Goal: Information Seeking & Learning: Compare options

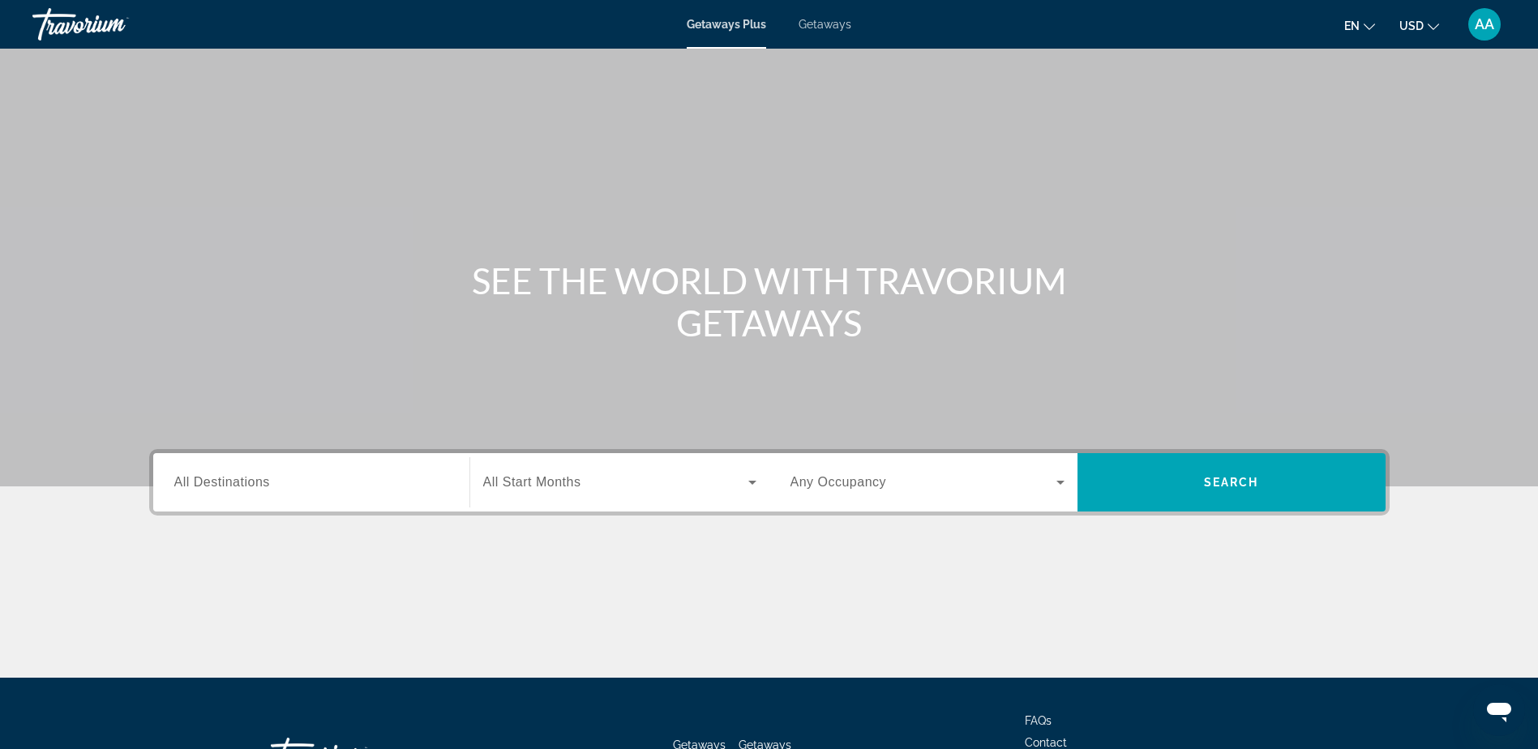
click at [240, 485] on span "All Destinations" at bounding box center [222, 482] width 96 height 14
click at [240, 485] on input "Destination All Destinations" at bounding box center [311, 483] width 274 height 19
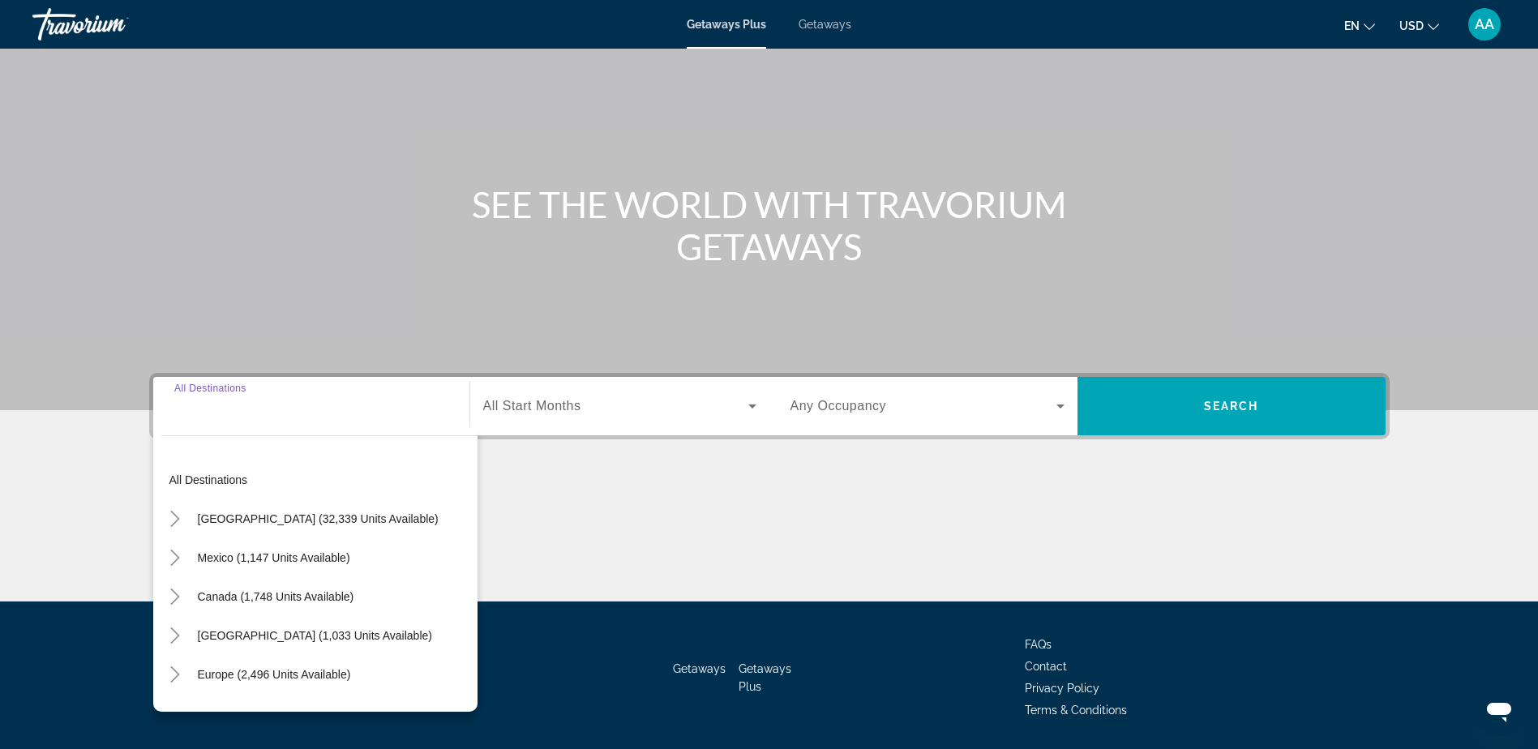
scroll to position [127, 0]
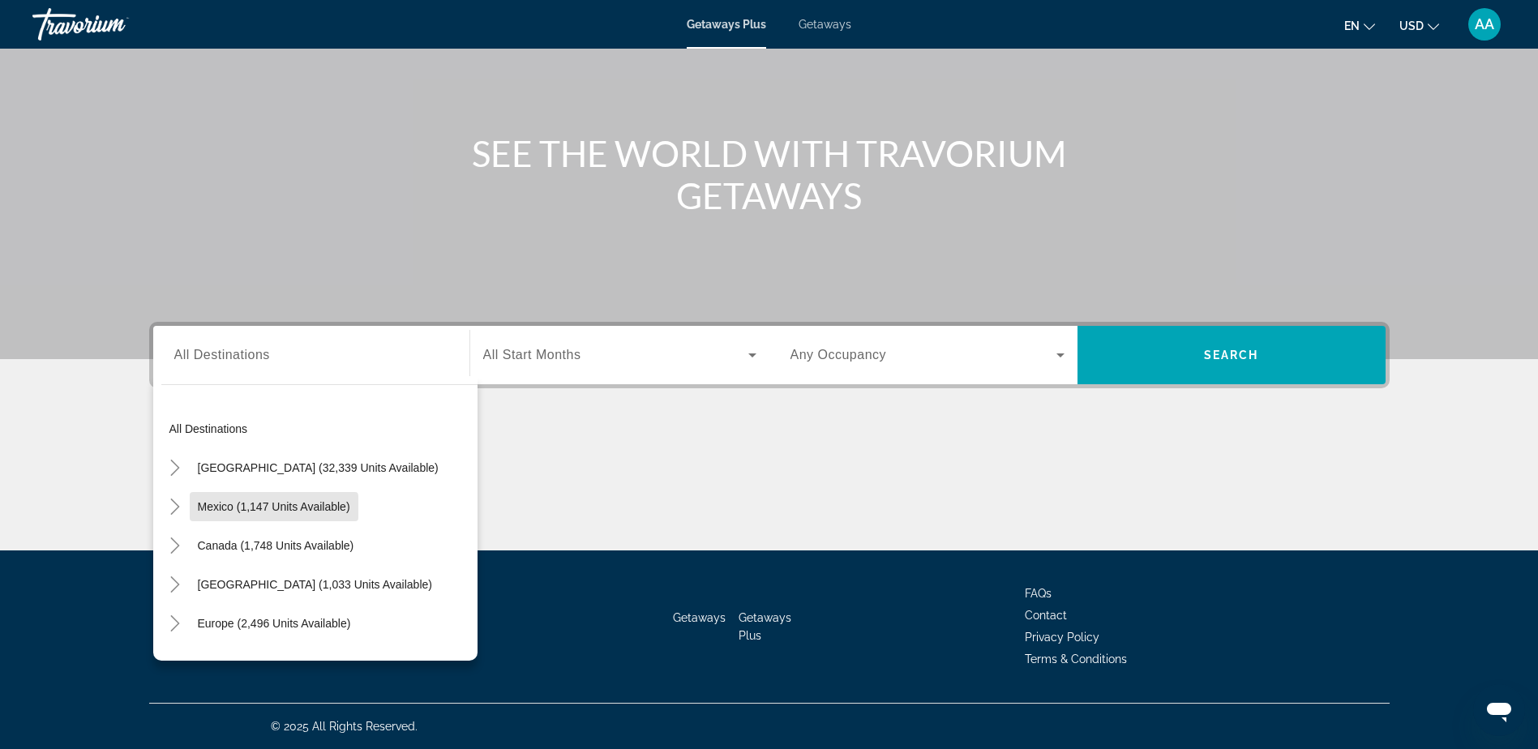
click at [240, 510] on span "Mexico (1,147 units available)" at bounding box center [274, 506] width 152 height 13
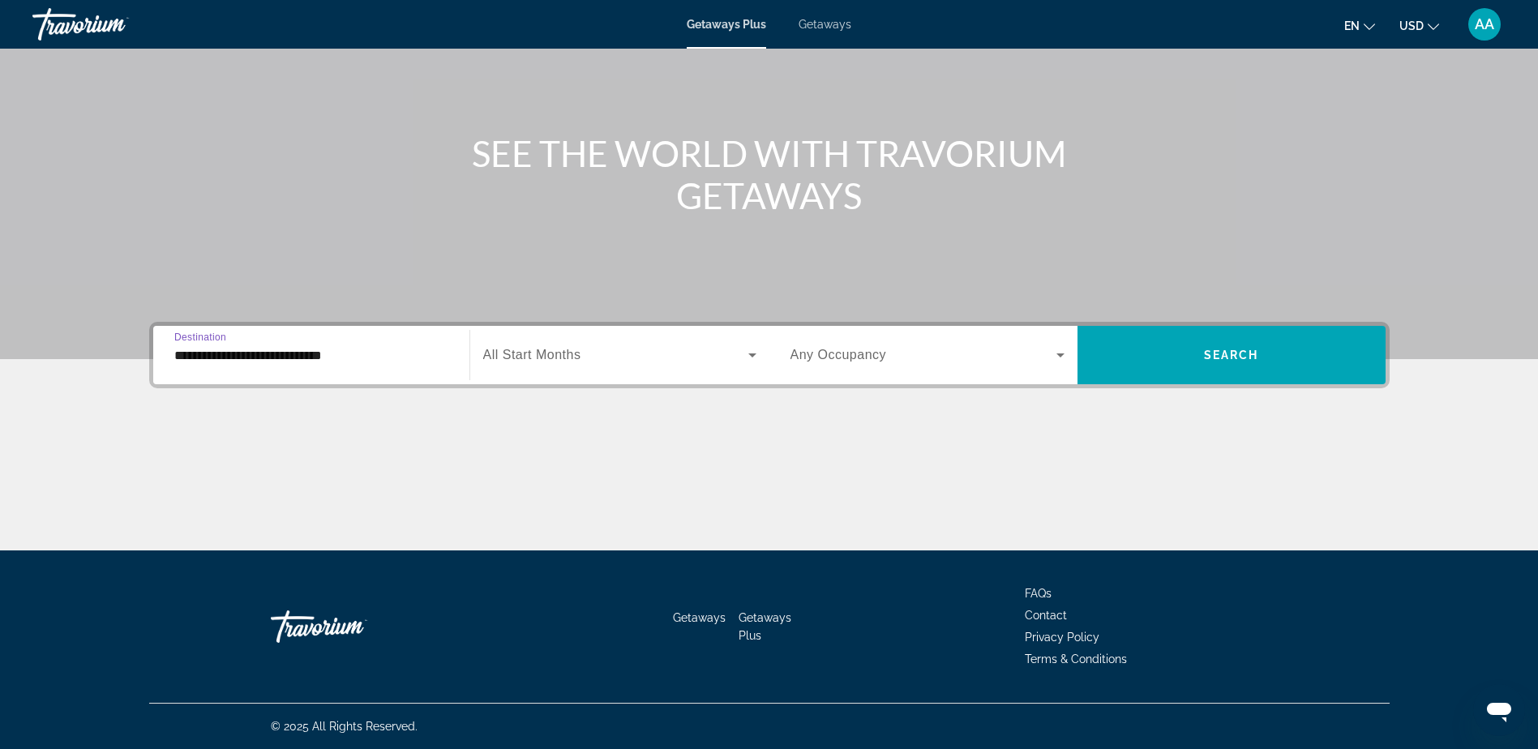
click at [297, 358] on input "**********" at bounding box center [311, 355] width 274 height 19
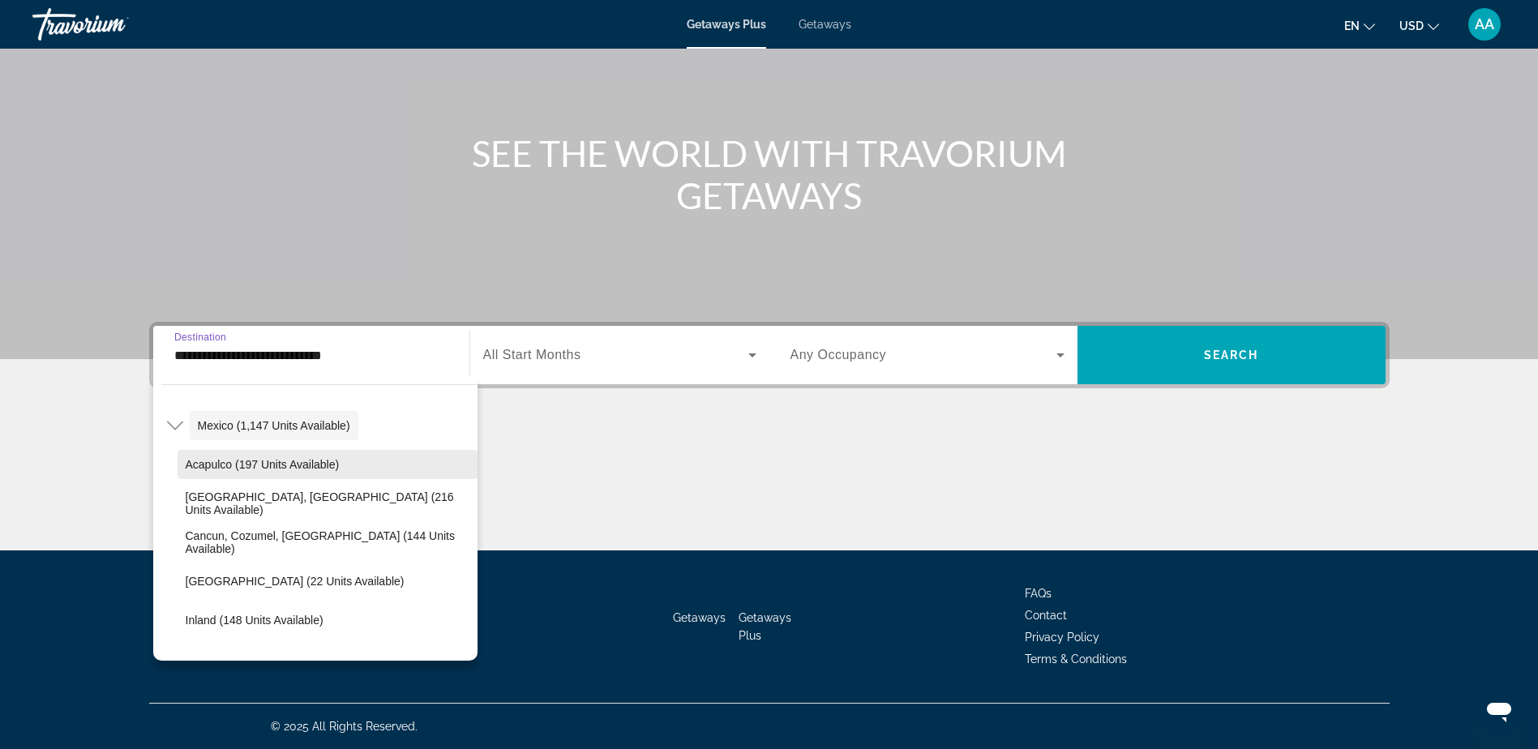
scroll to position [162, 0]
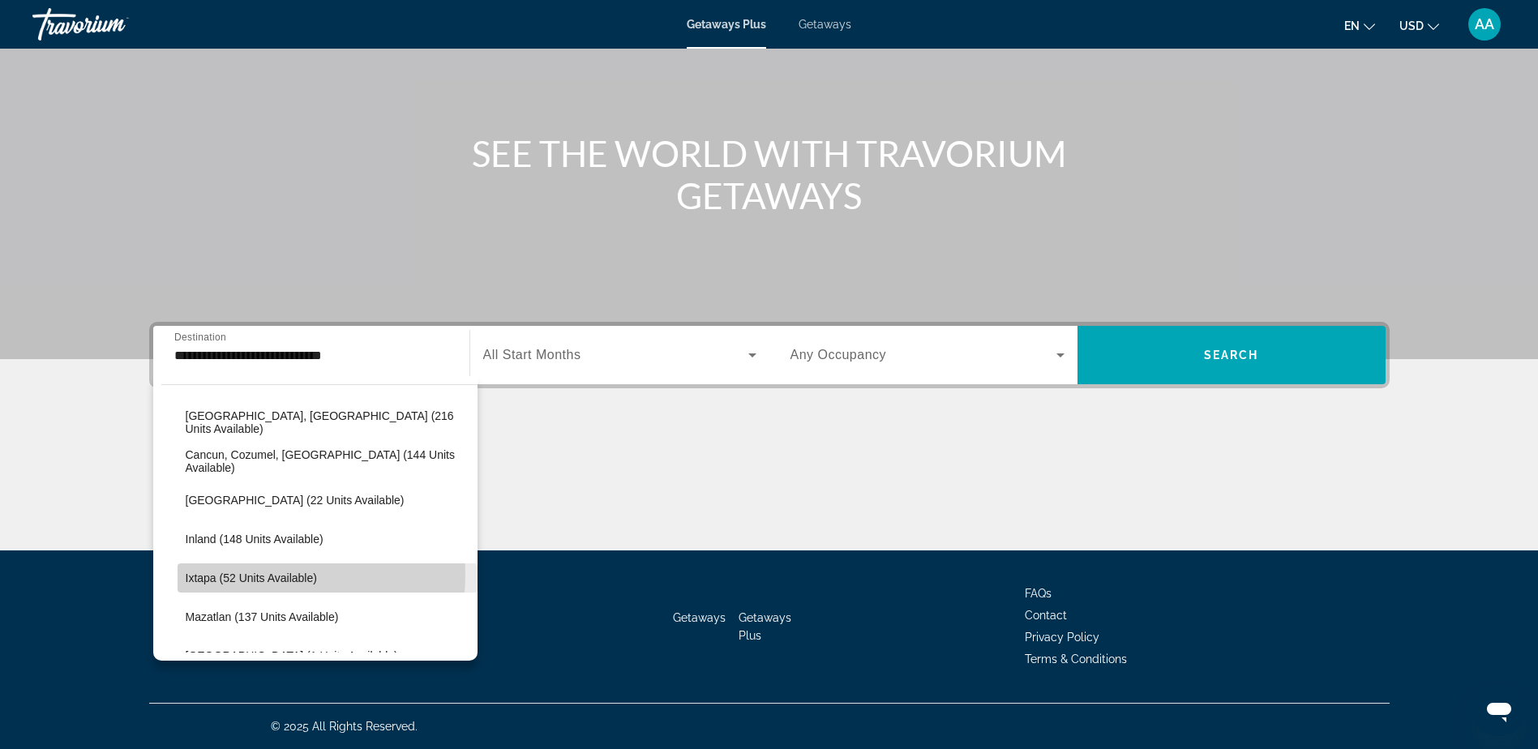
click at [236, 574] on span "Ixtapa (52 units available)" at bounding box center [251, 578] width 131 height 13
type input "**********"
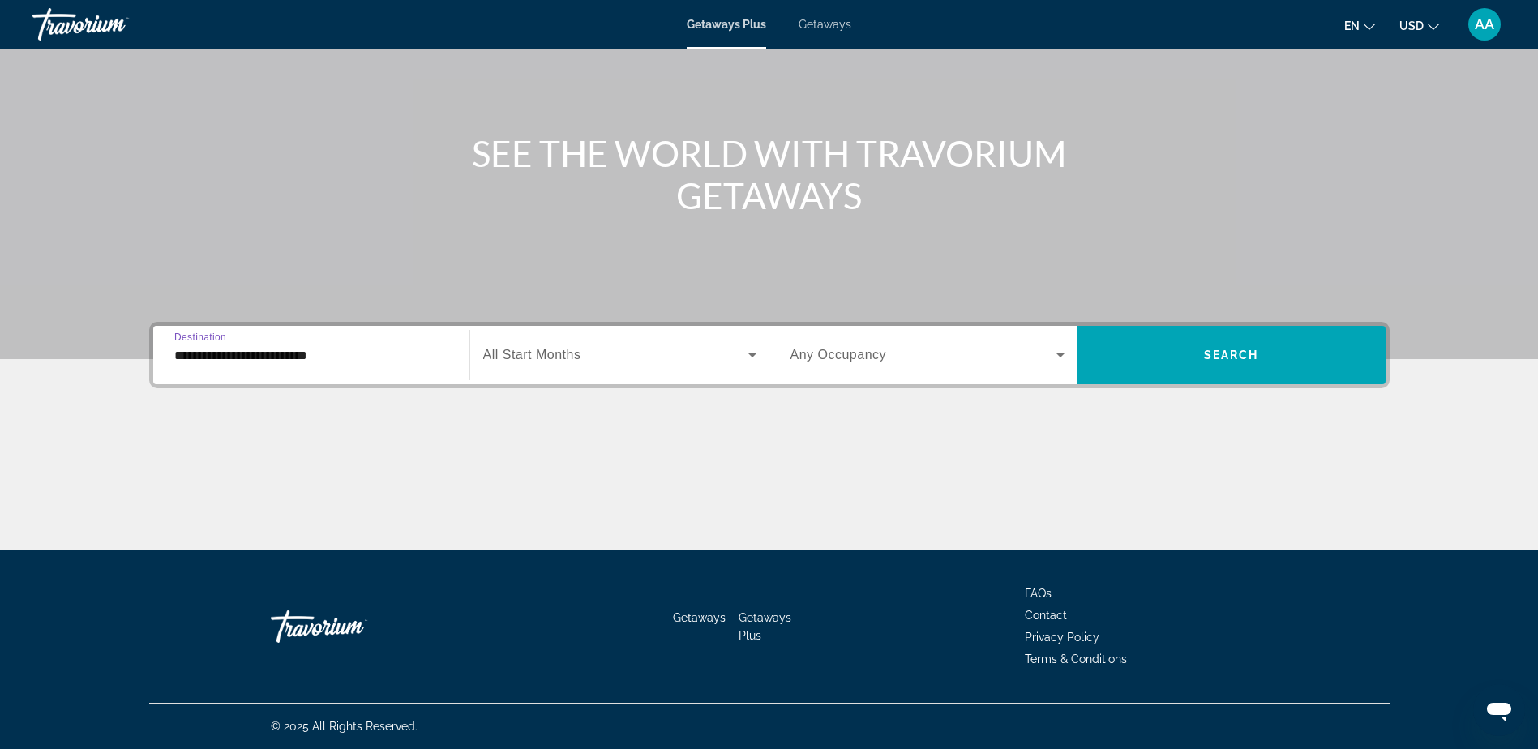
click at [751, 353] on icon "Search widget" at bounding box center [752, 354] width 19 height 19
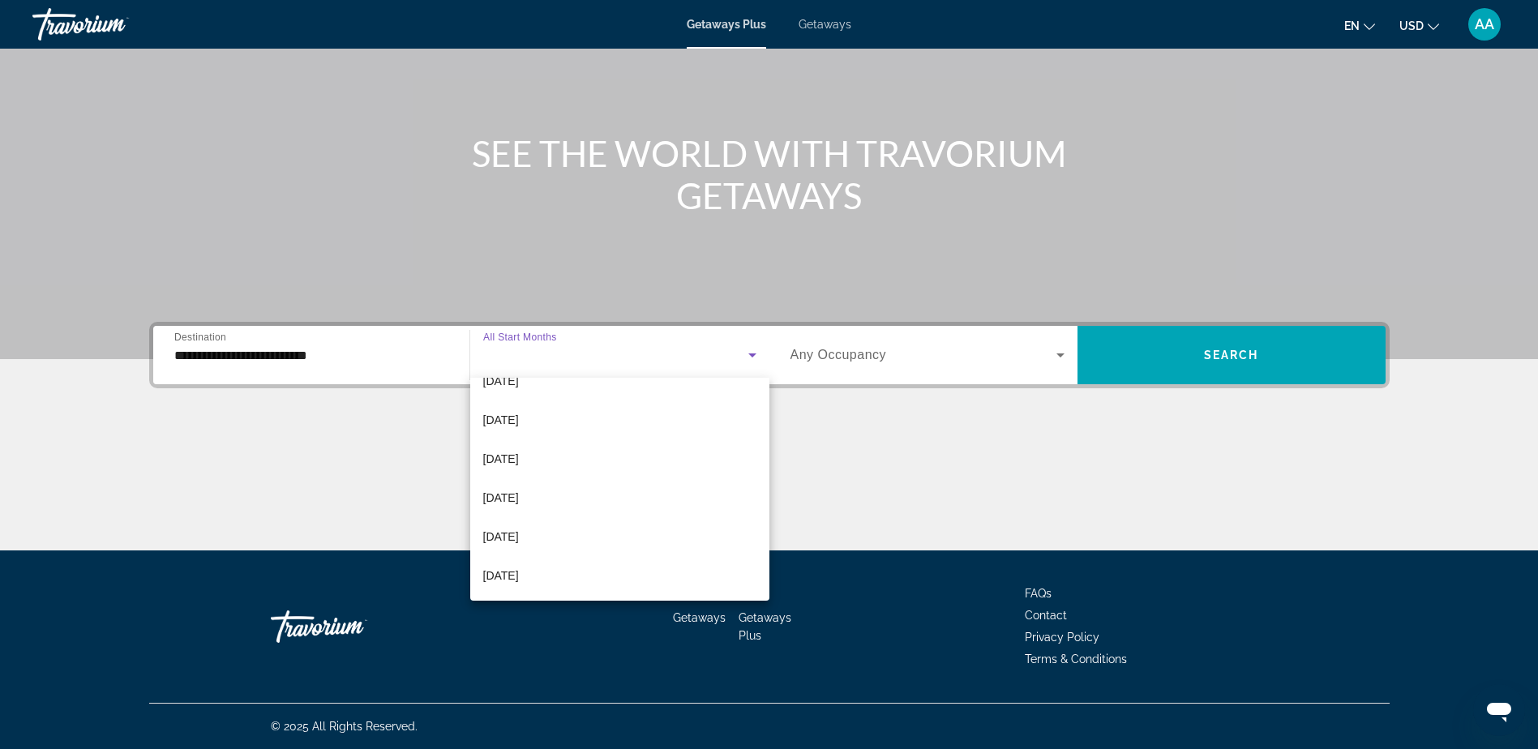
scroll to position [335, 0]
click at [519, 573] on span "[DATE]" at bounding box center [501, 574] width 36 height 19
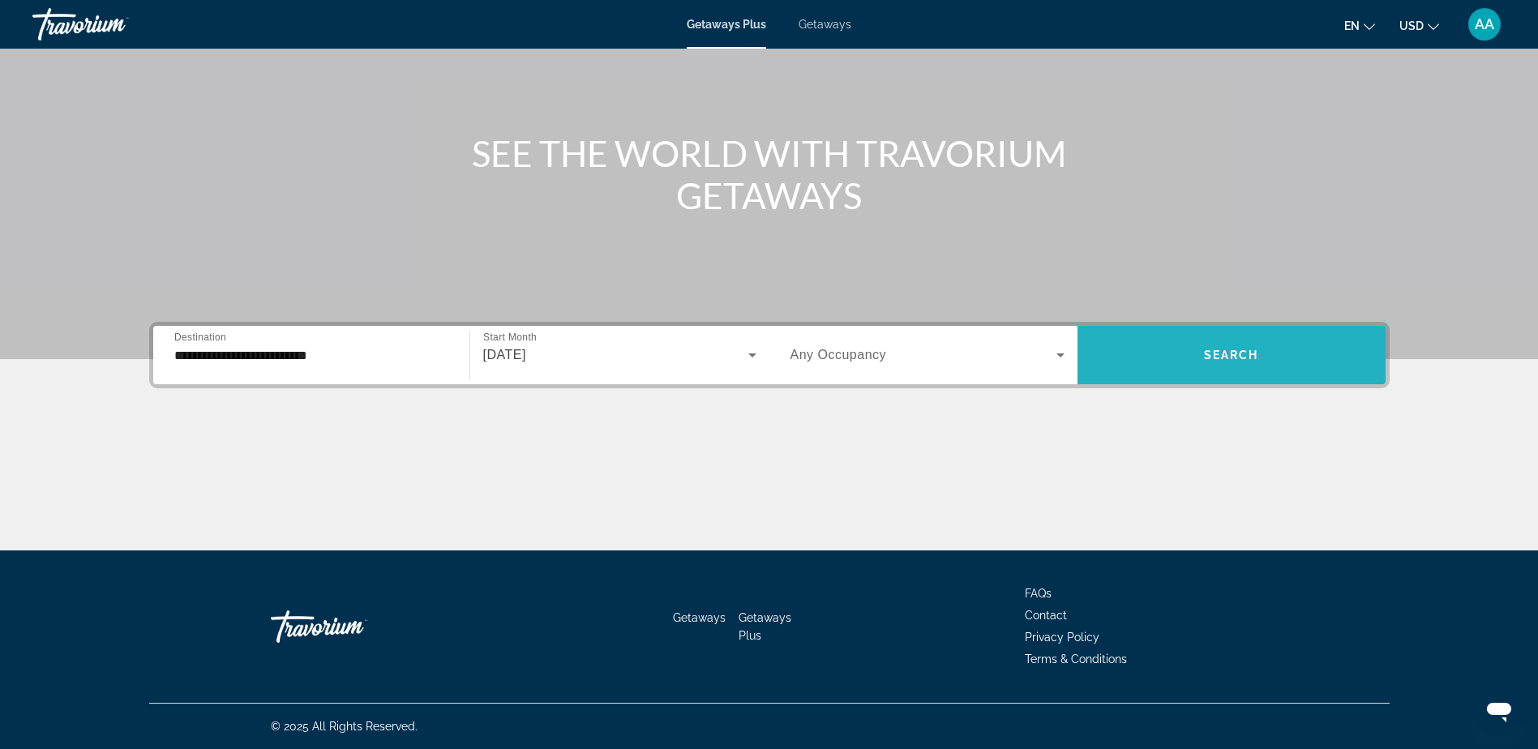
click at [1249, 361] on span "Search" at bounding box center [1231, 355] width 55 height 13
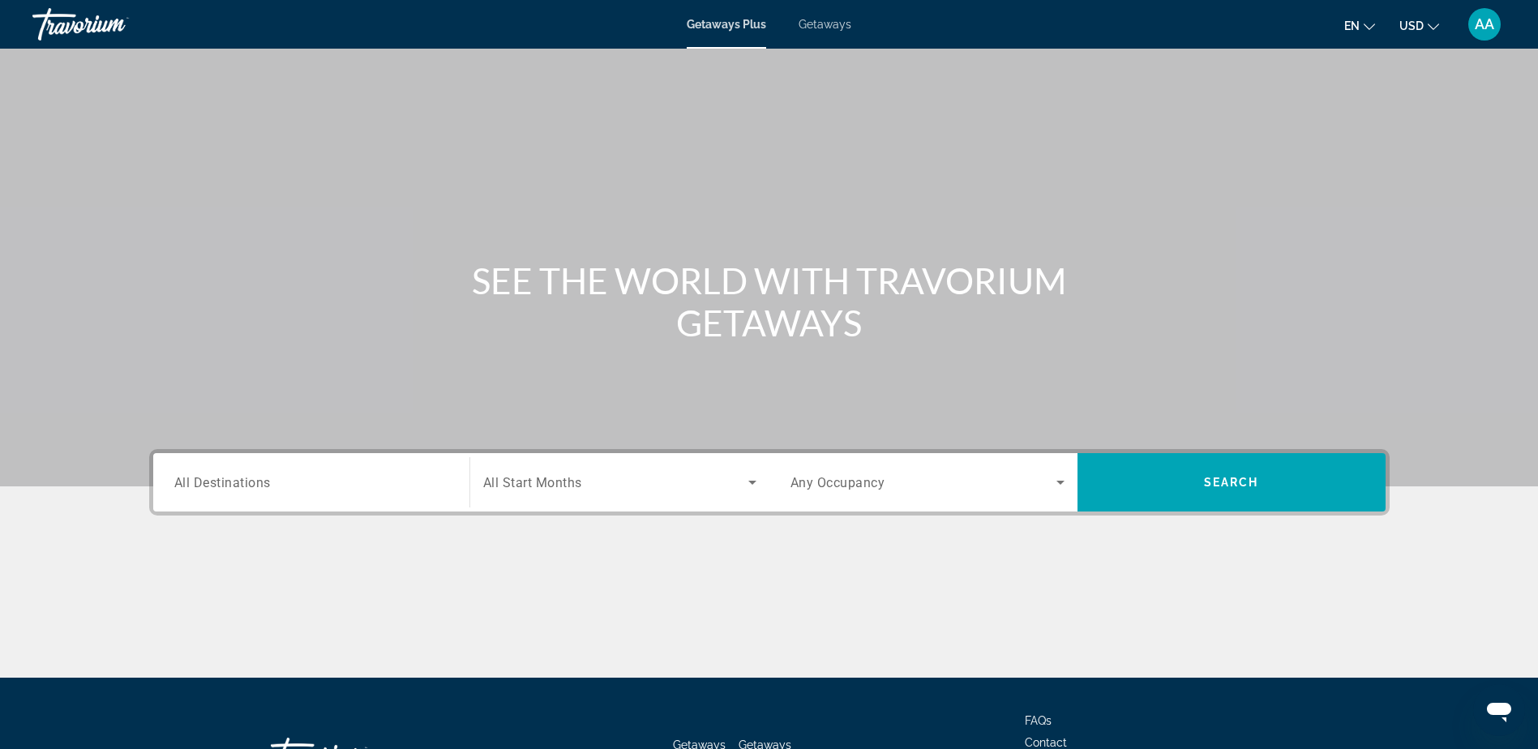
click at [357, 474] on input "Destination All Destinations" at bounding box center [311, 483] width 274 height 19
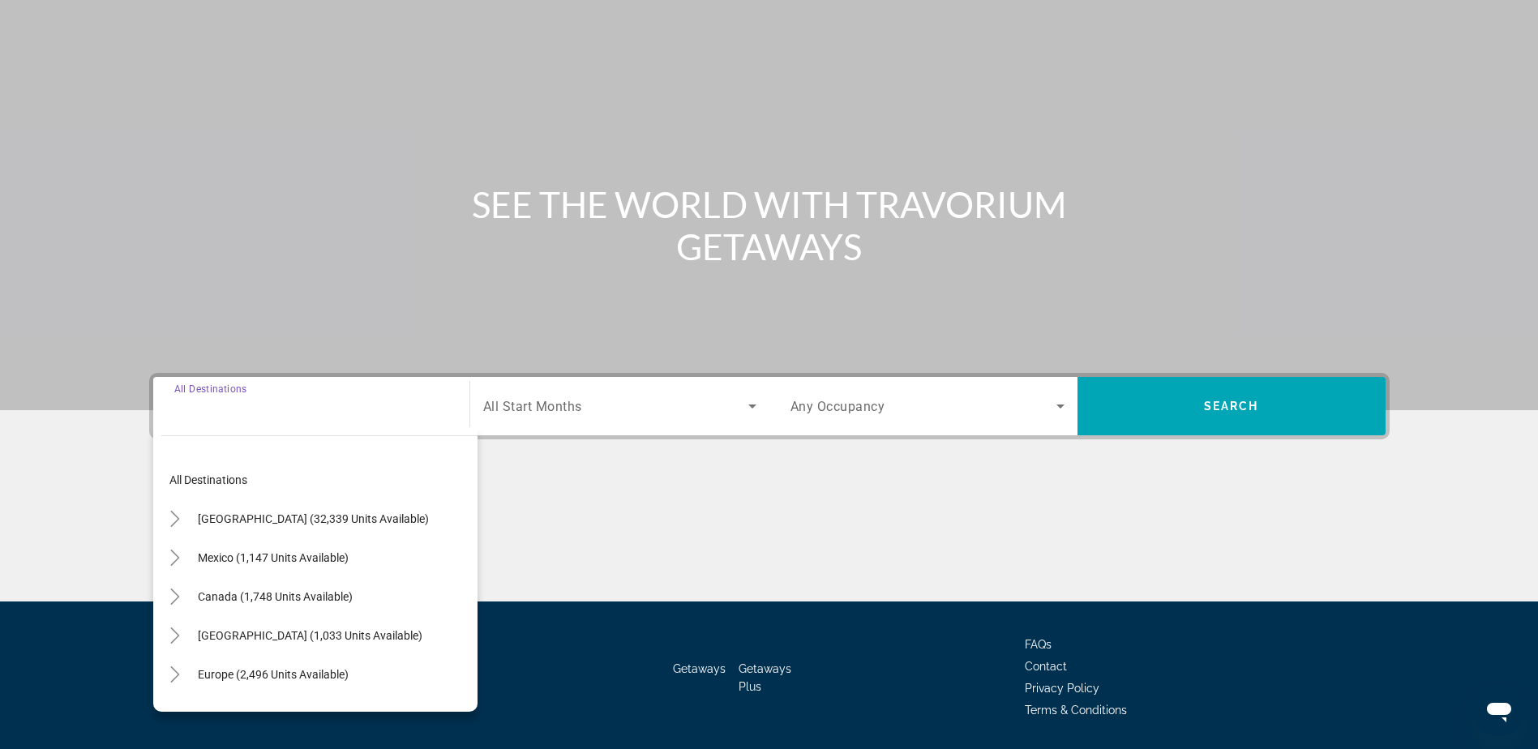
scroll to position [127, 0]
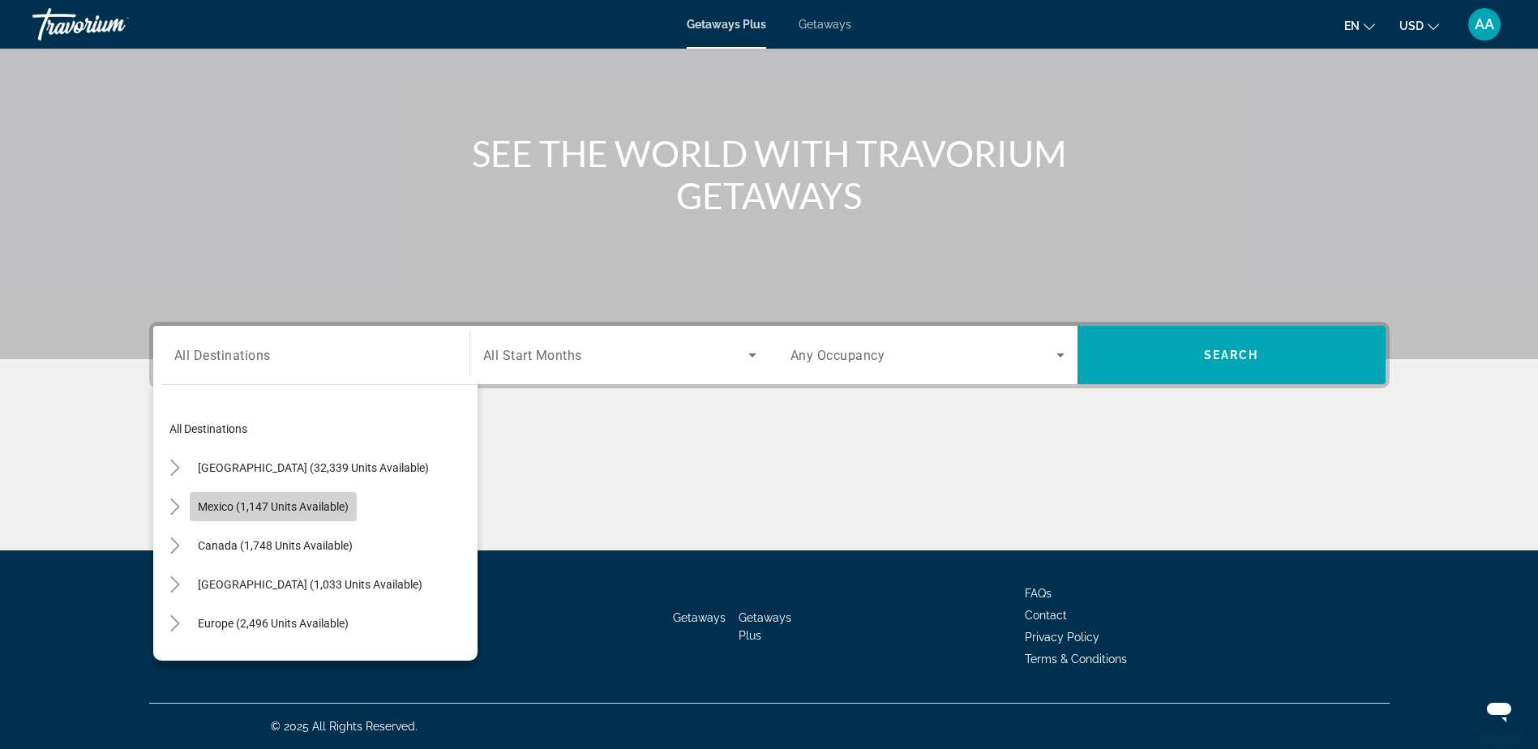
click at [283, 500] on span "Mexico (1,147 units available)" at bounding box center [273, 506] width 151 height 13
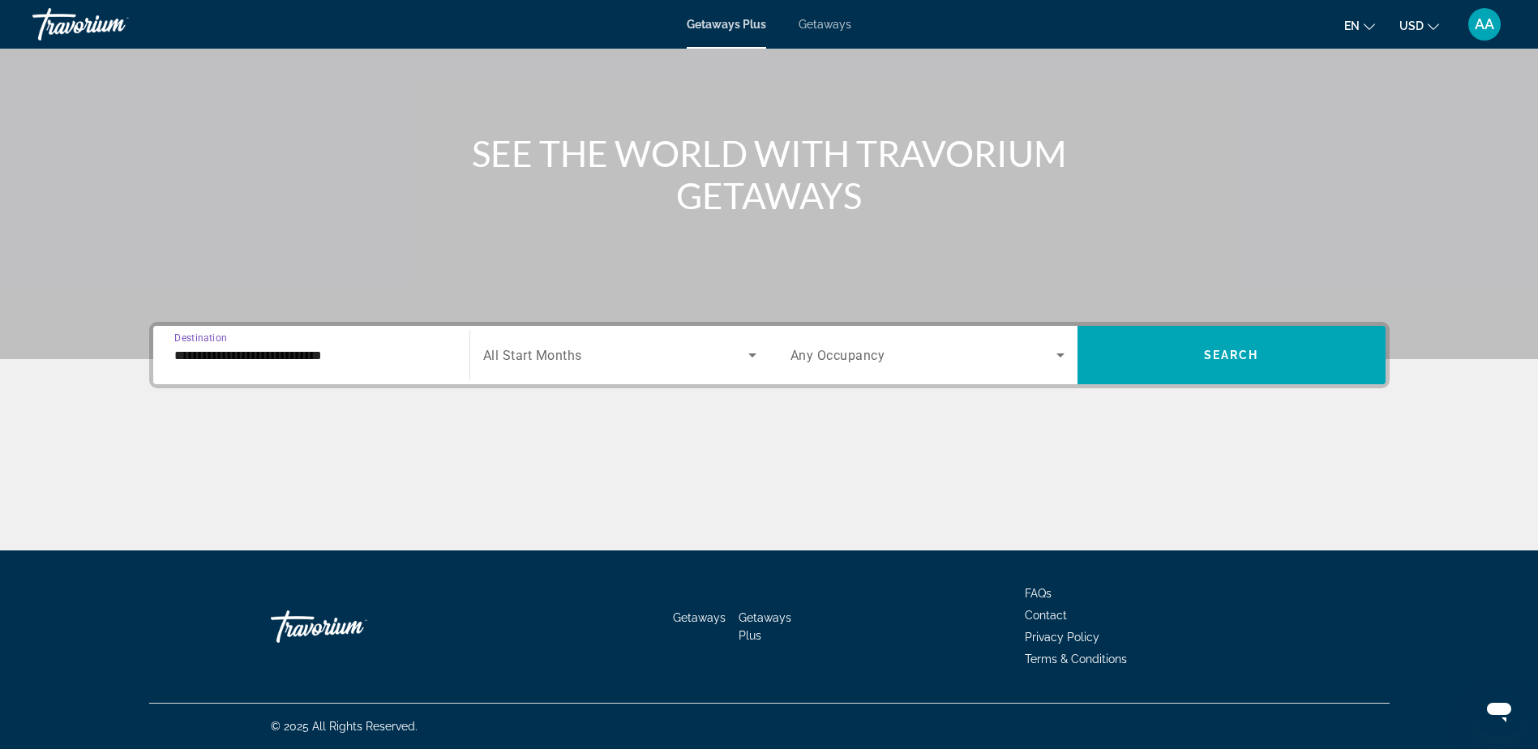
click at [302, 348] on input "**********" at bounding box center [311, 355] width 274 height 19
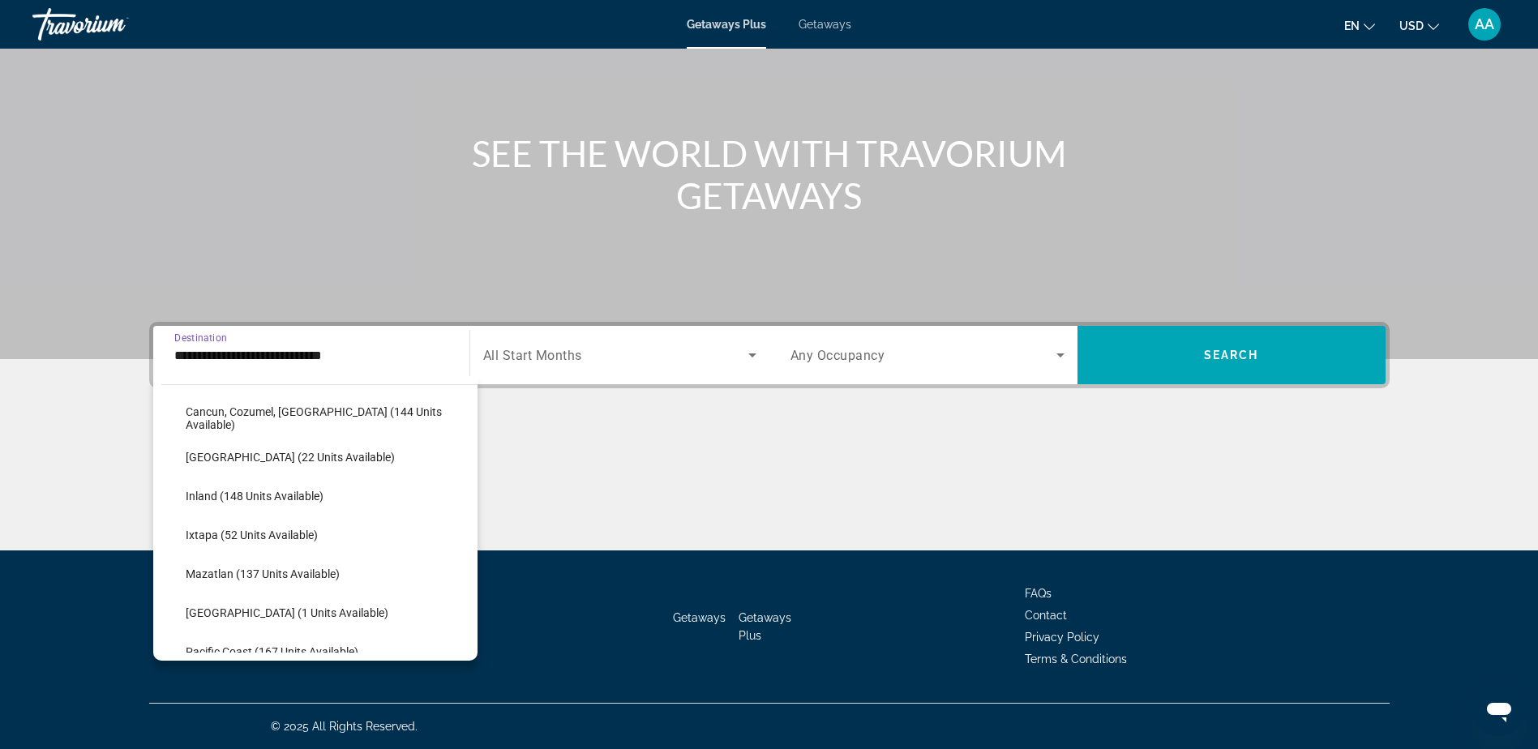
scroll to position [243, 0]
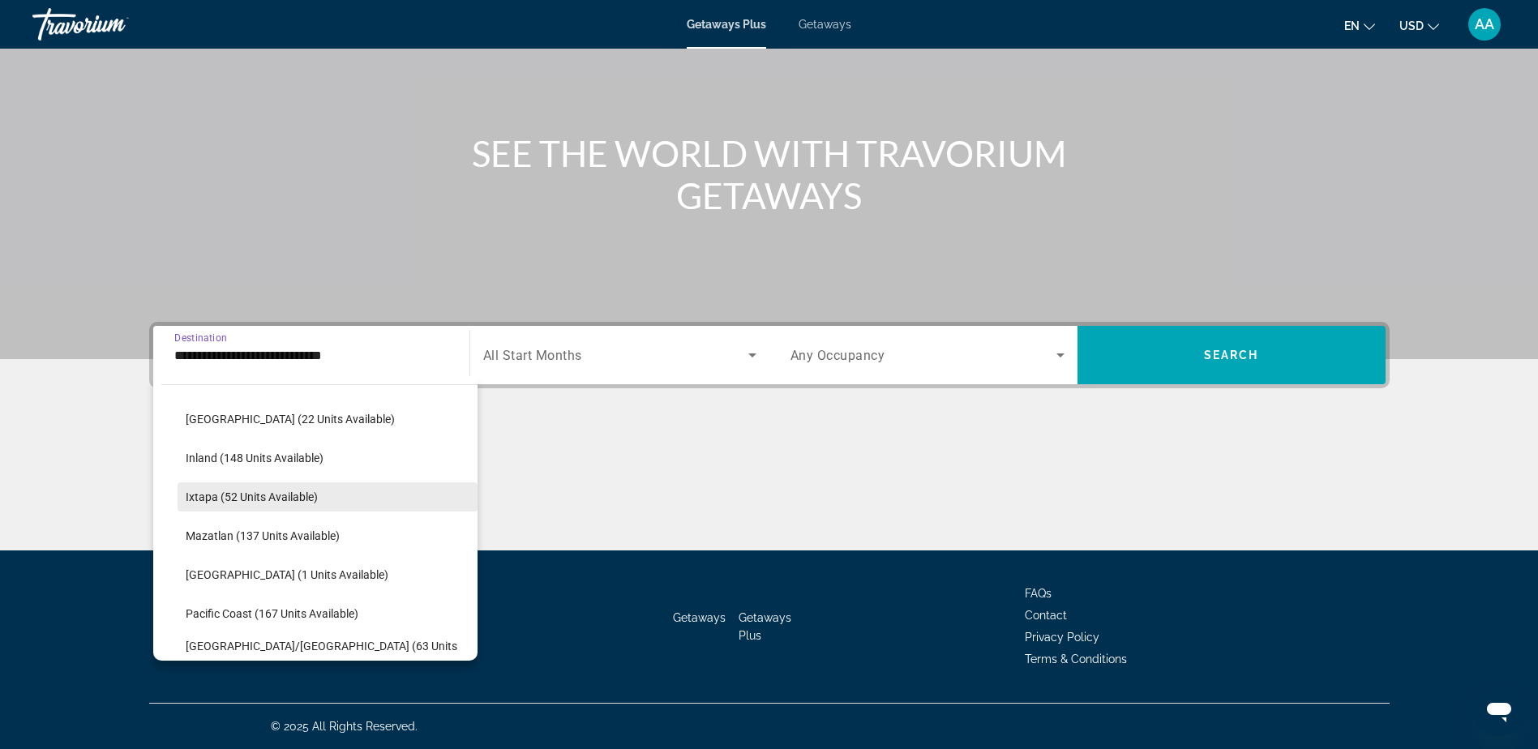
click at [251, 495] on span "Ixtapa (52 units available)" at bounding box center [252, 497] width 132 height 13
type input "**********"
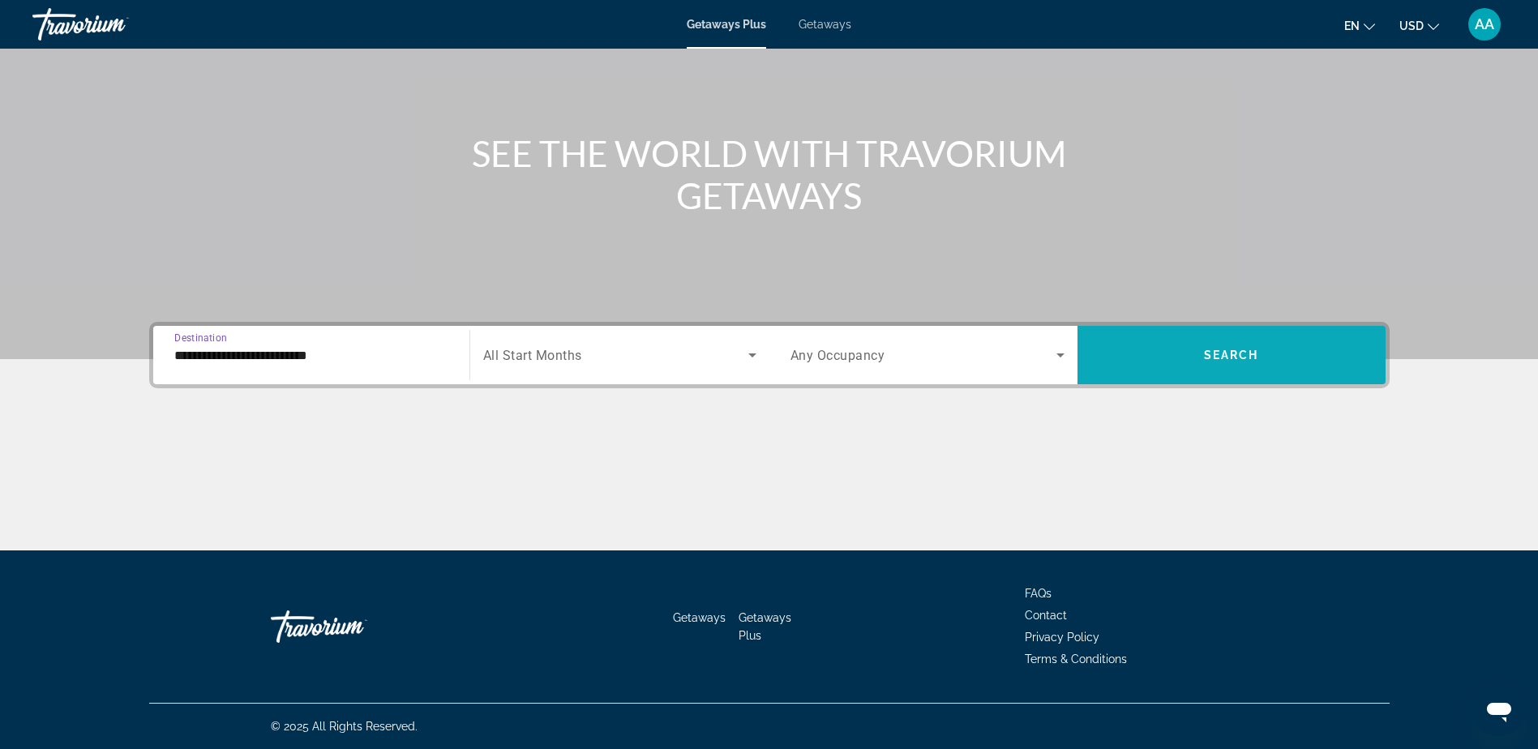
click at [1213, 351] on span "Search" at bounding box center [1231, 355] width 55 height 13
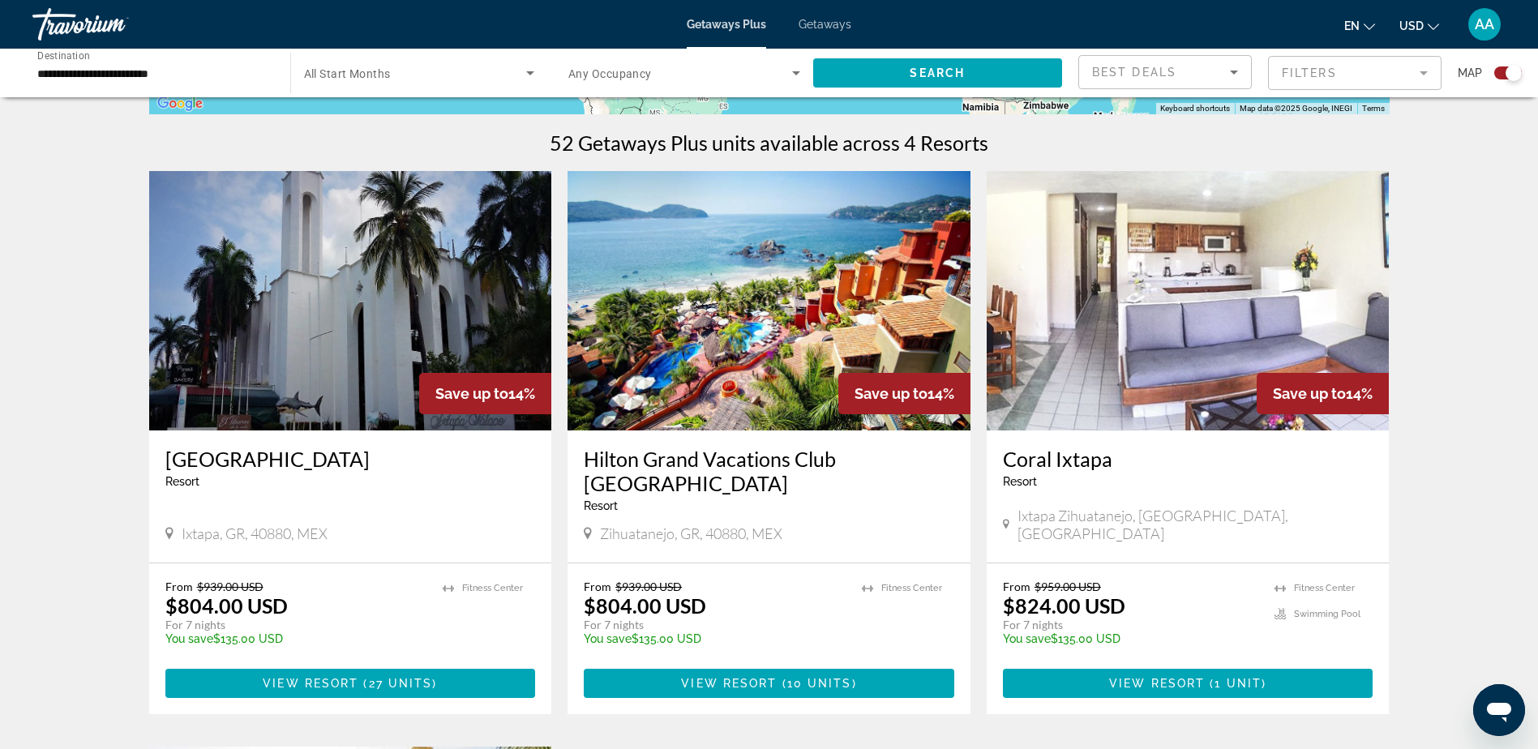
scroll to position [487, 0]
click at [795, 271] on img "Main content" at bounding box center [769, 300] width 403 height 260
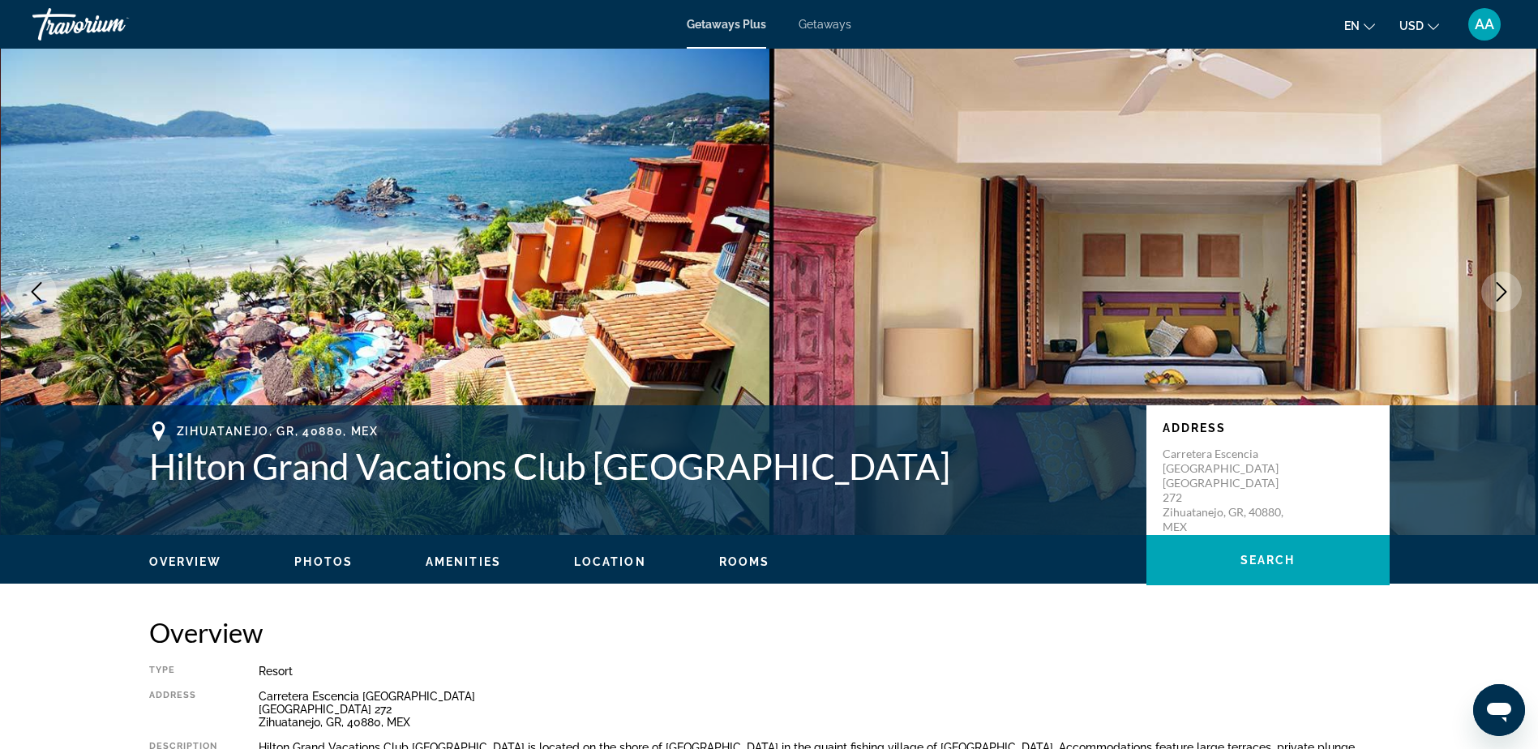
click at [1505, 293] on icon "Next image" at bounding box center [1502, 291] width 11 height 19
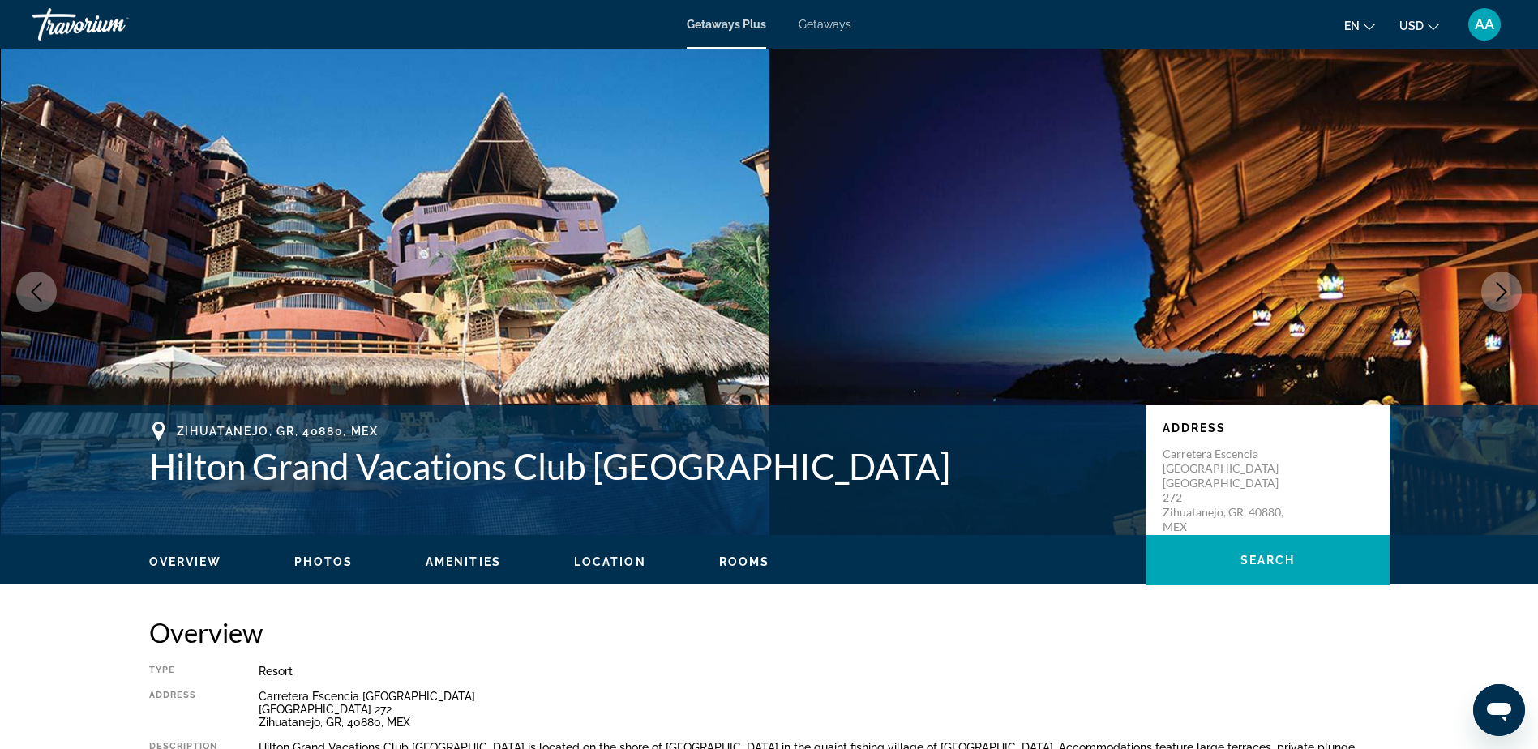
click at [1505, 293] on icon "Next image" at bounding box center [1502, 291] width 11 height 19
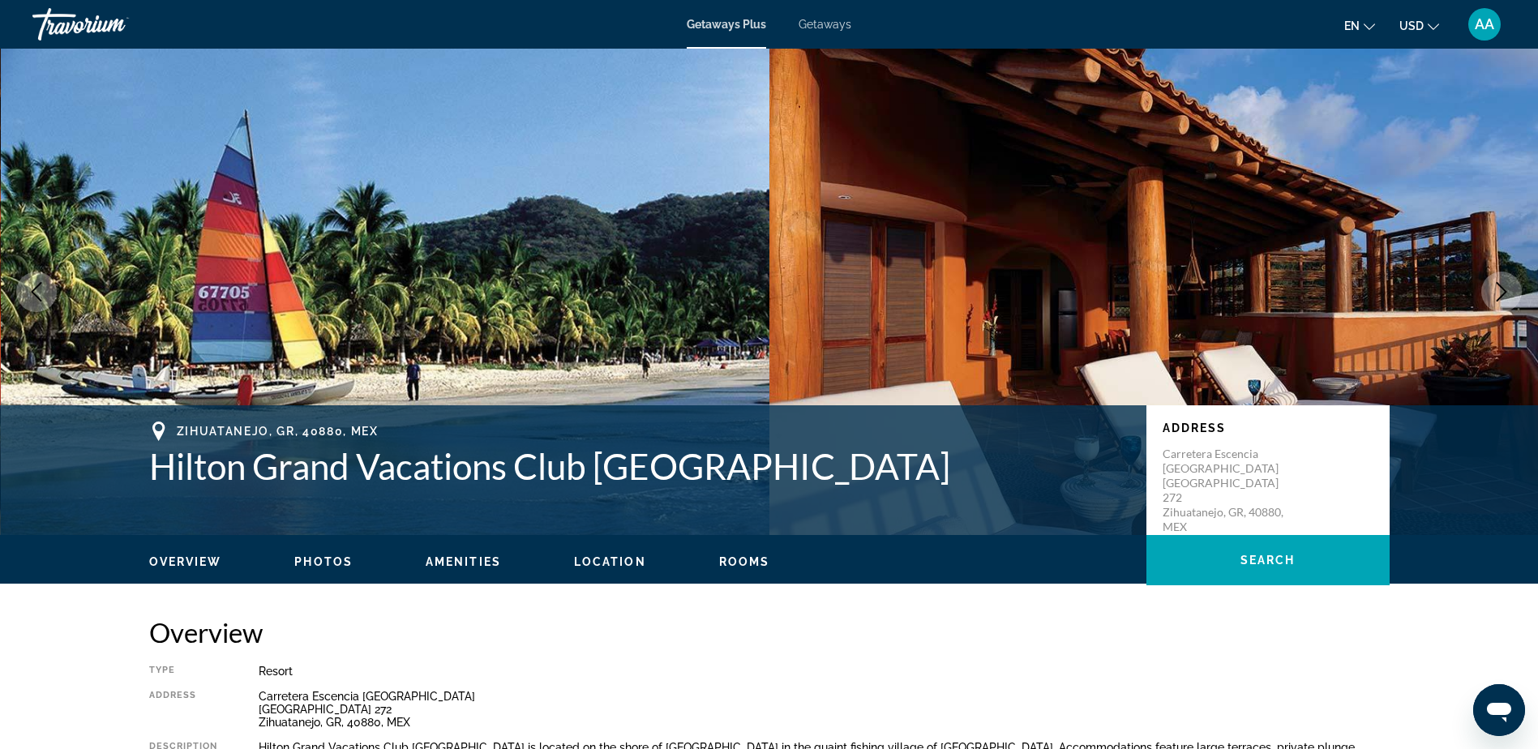
click at [1505, 293] on icon "Next image" at bounding box center [1502, 291] width 11 height 19
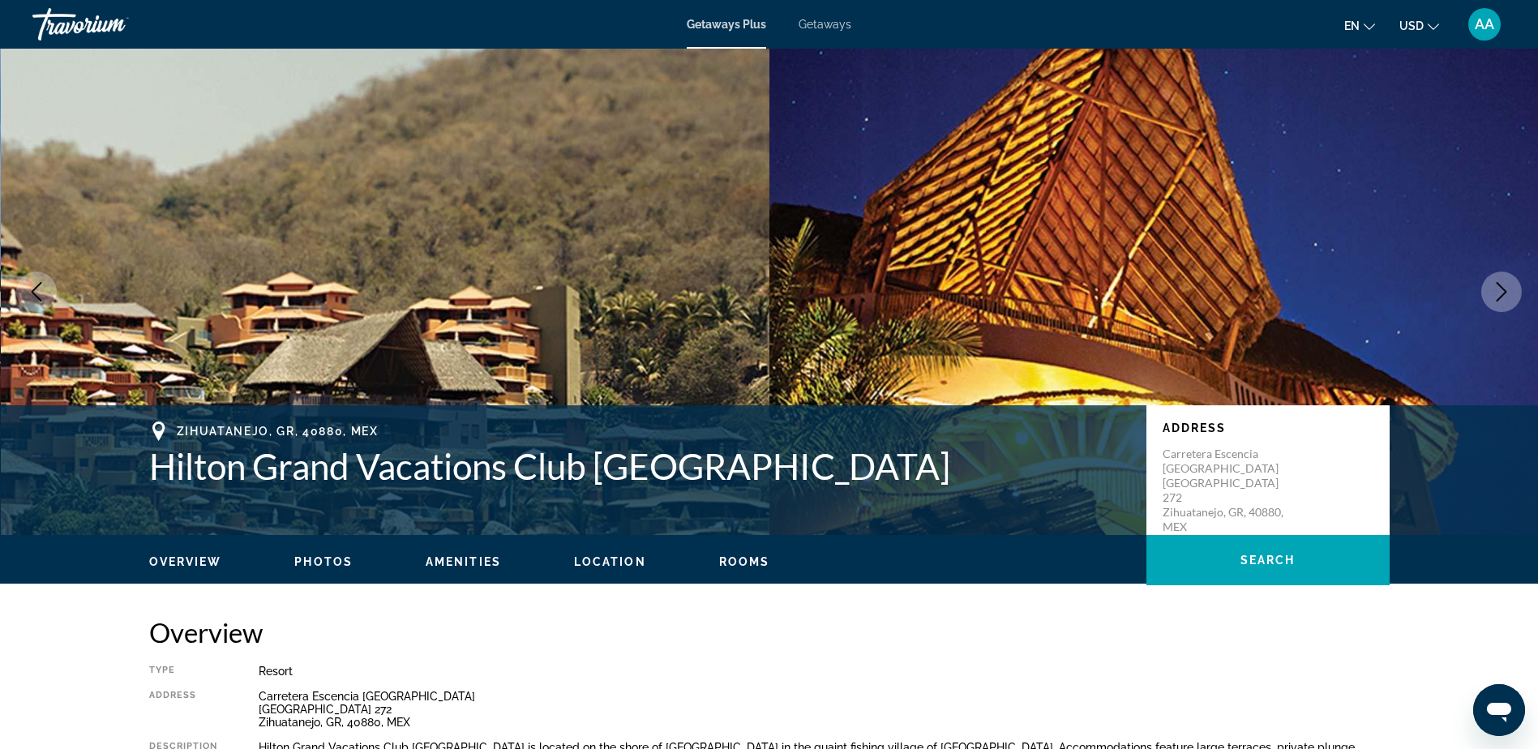
click at [1505, 293] on icon "Next image" at bounding box center [1502, 291] width 11 height 19
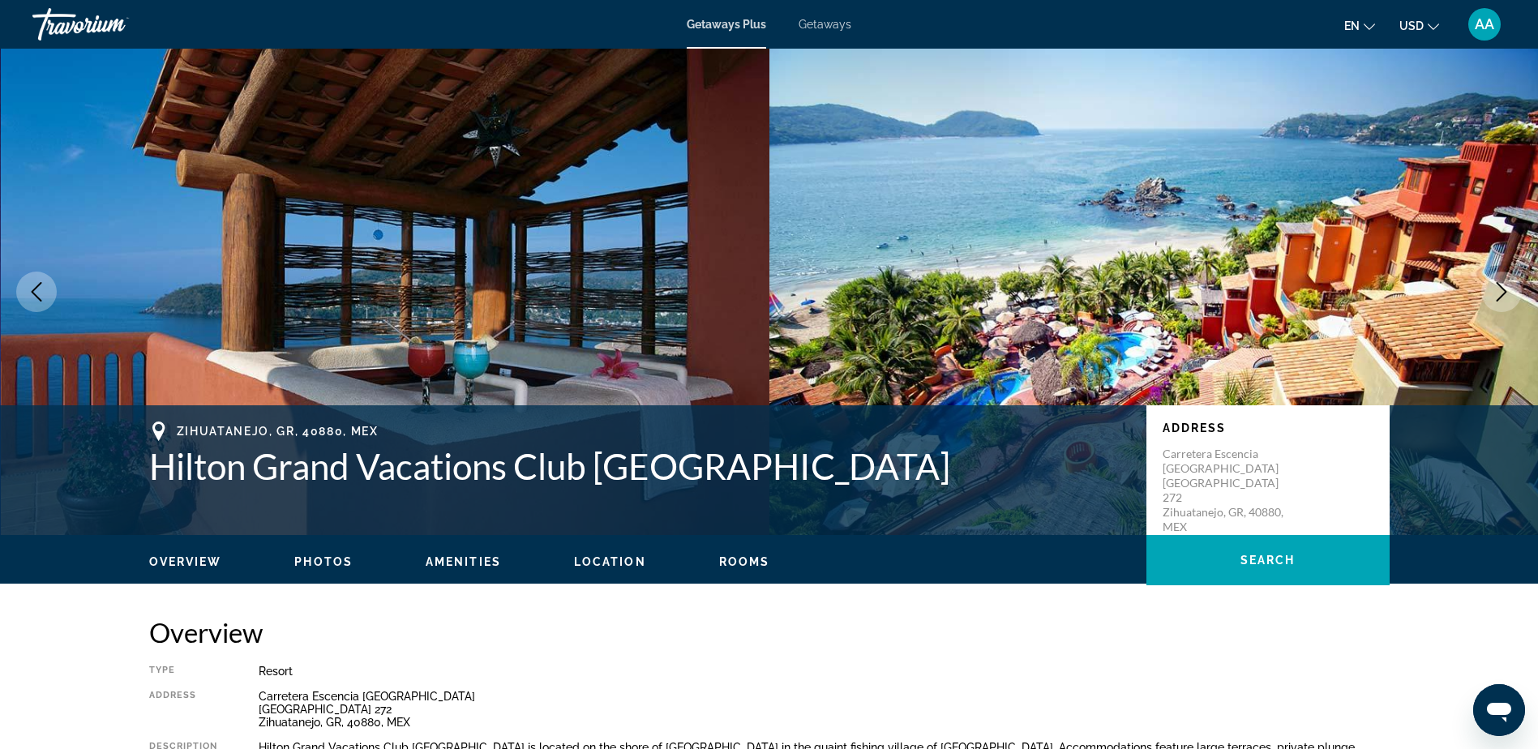
click at [1505, 293] on icon "Next image" at bounding box center [1502, 291] width 11 height 19
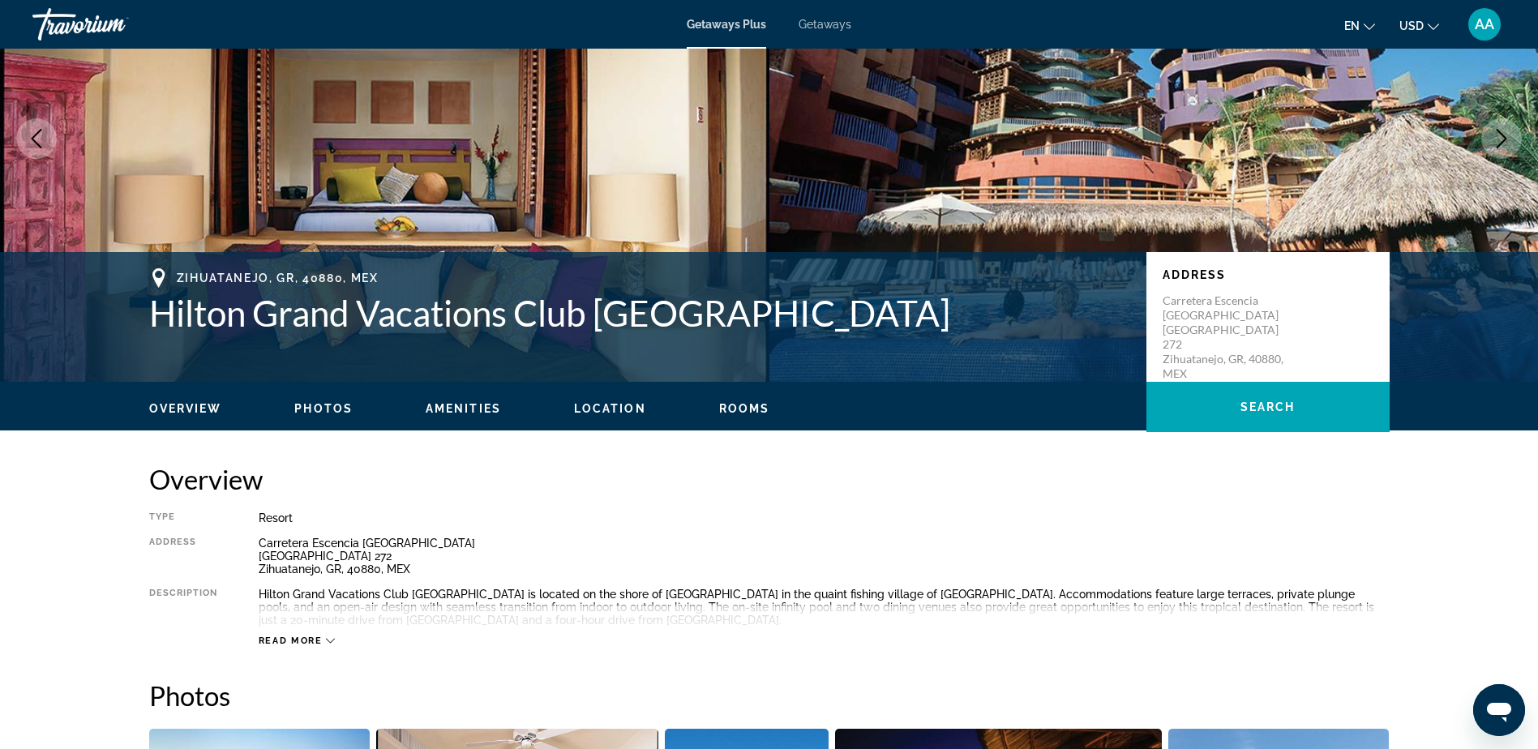
scroll to position [243, 0]
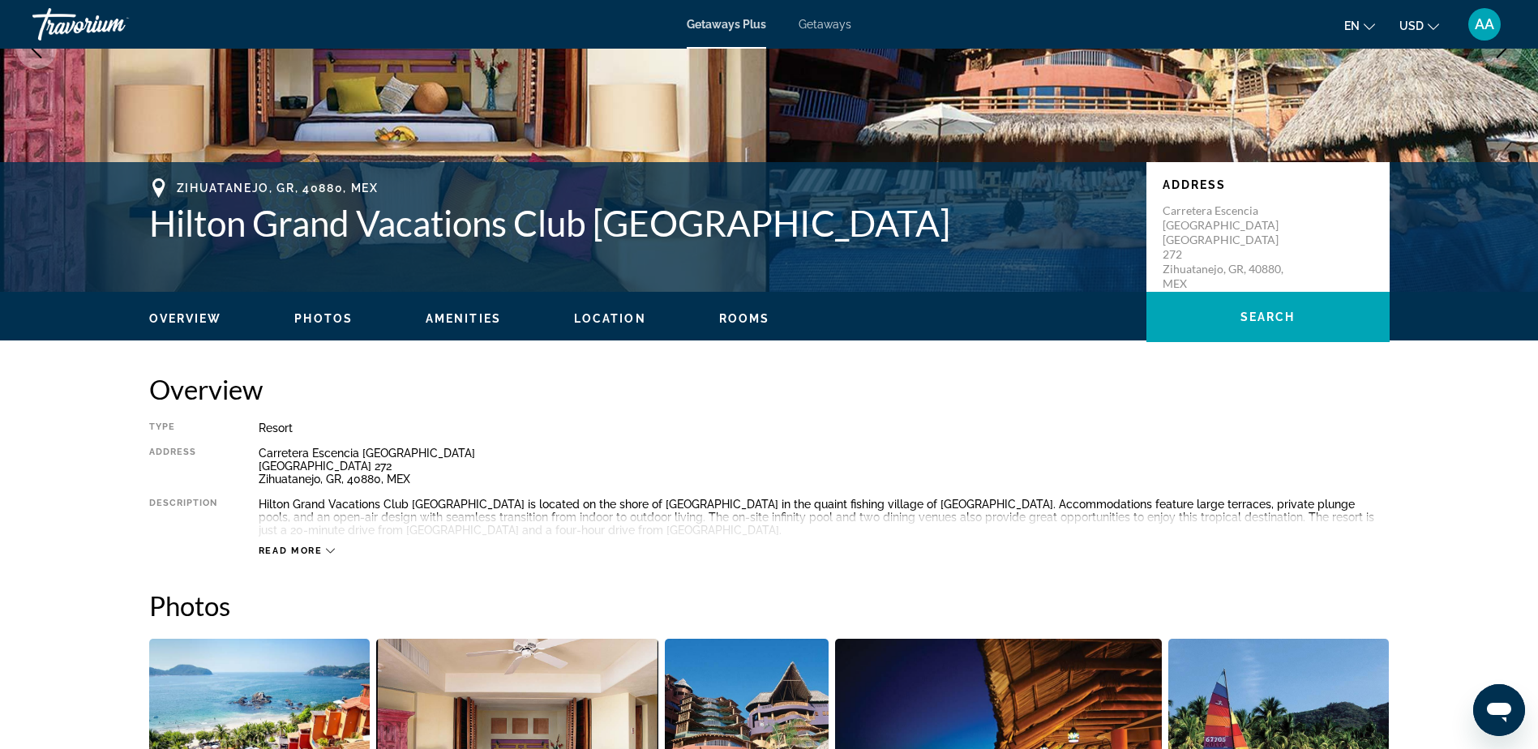
click at [318, 551] on span "Read more" at bounding box center [291, 551] width 64 height 11
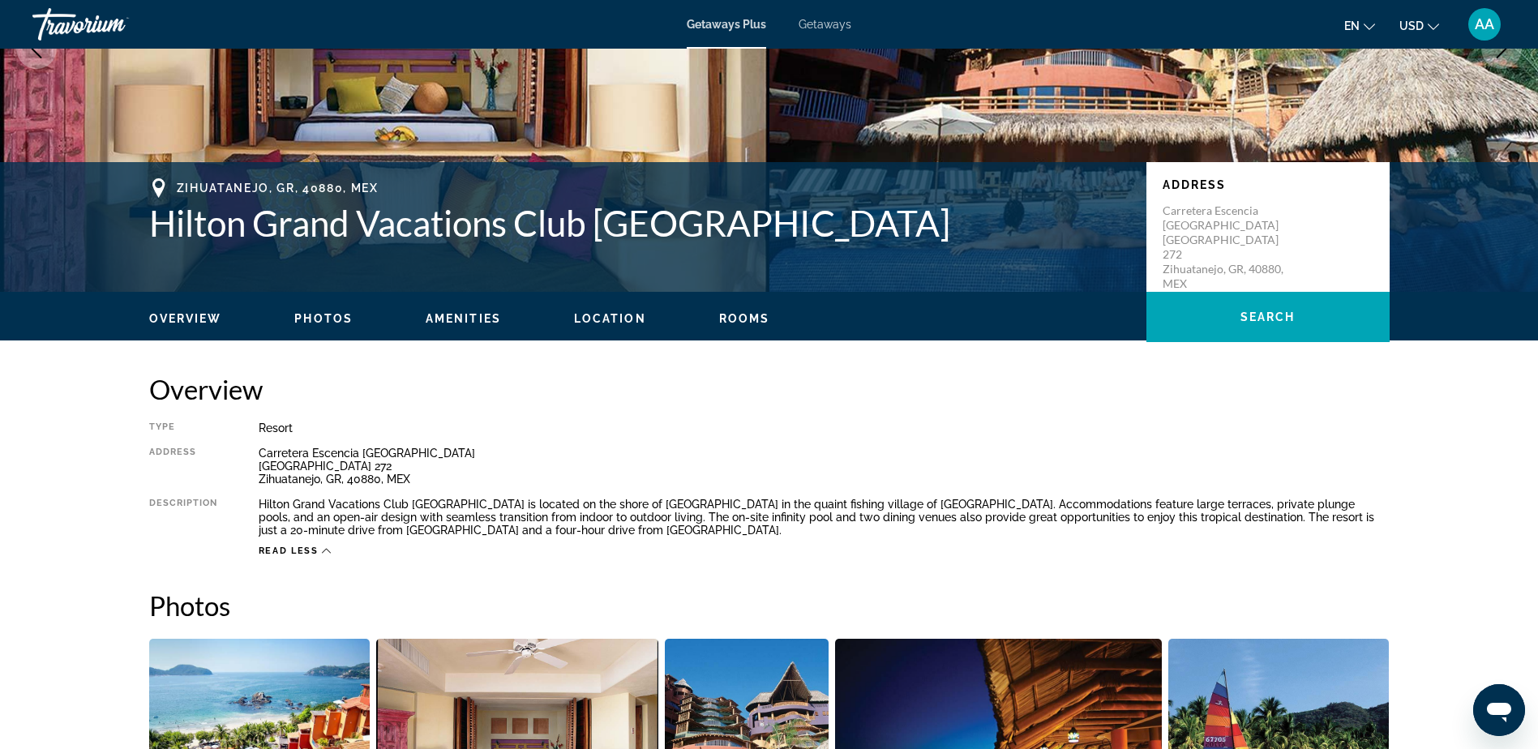
scroll to position [0, 0]
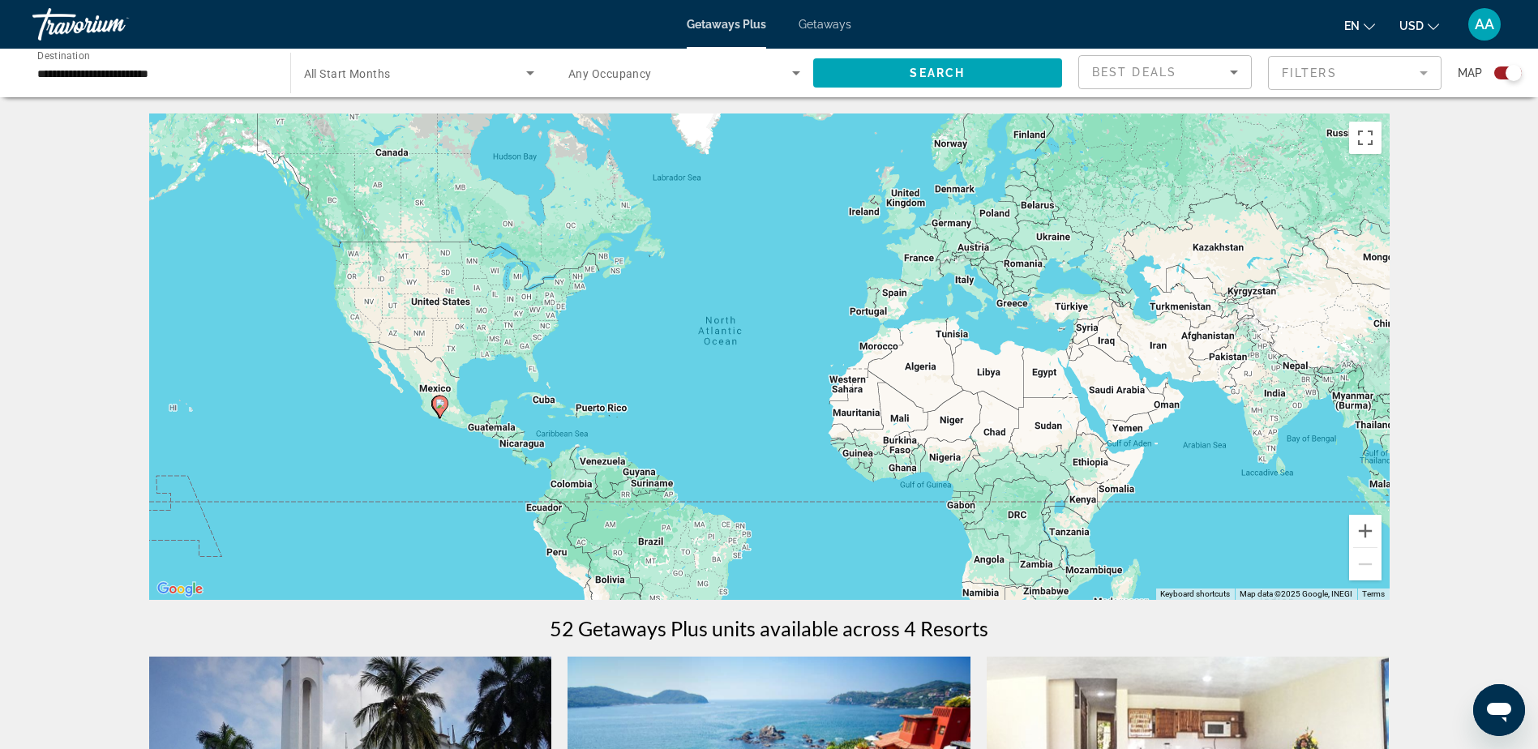
click at [88, 69] on input "**********" at bounding box center [153, 73] width 232 height 19
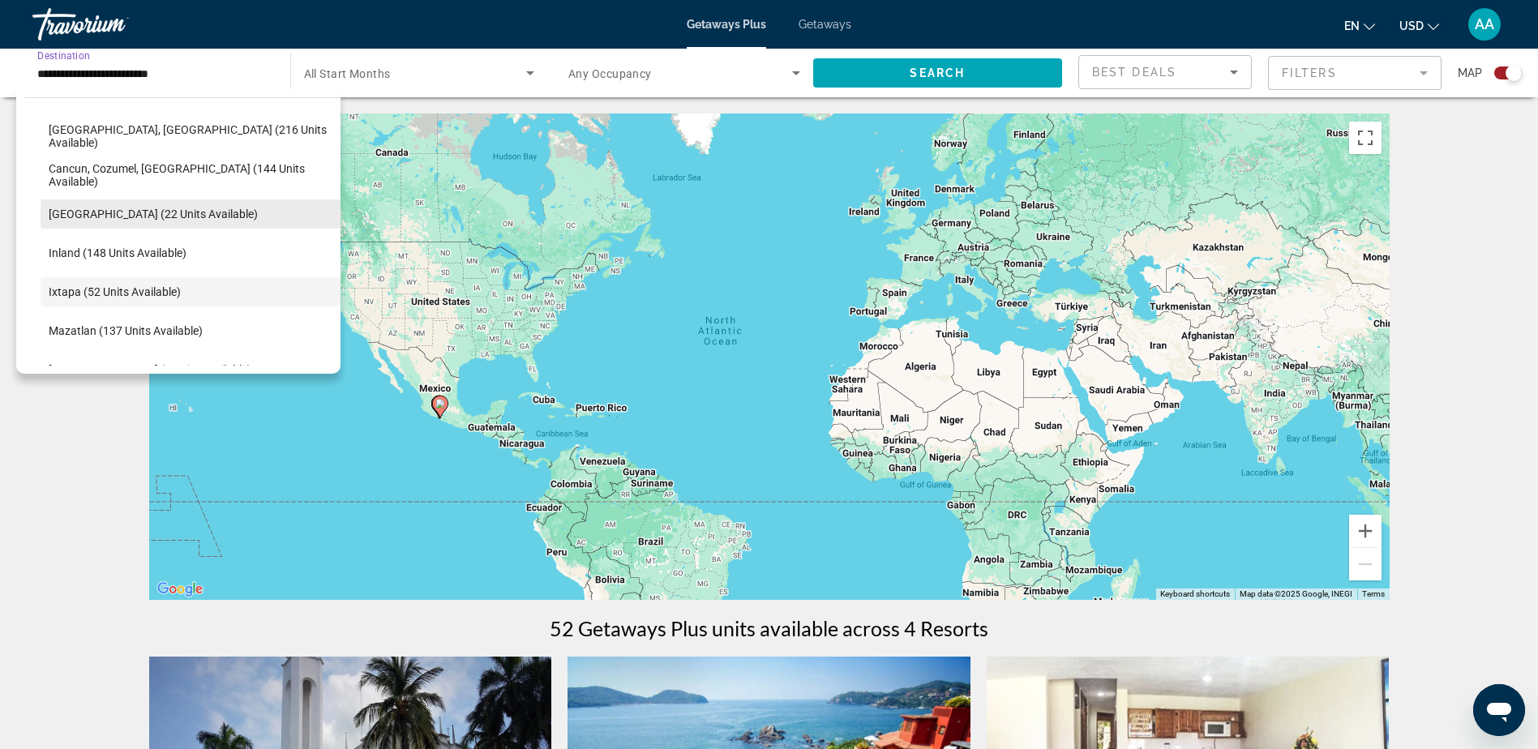
scroll to position [132, 0]
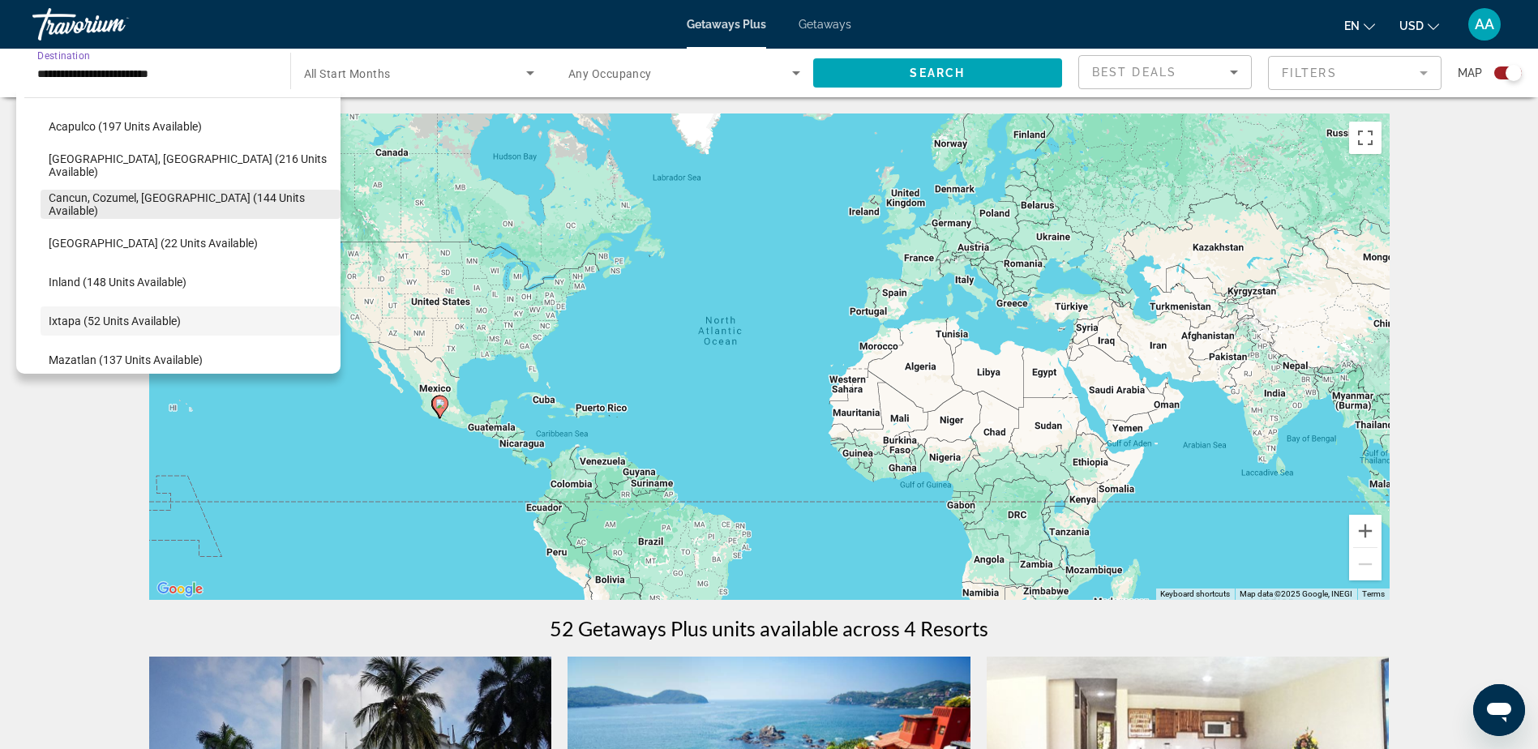
click at [117, 202] on span "Cancun, Cozumel, [GEOGRAPHIC_DATA] (144 units available)" at bounding box center [191, 204] width 284 height 26
type input "**********"
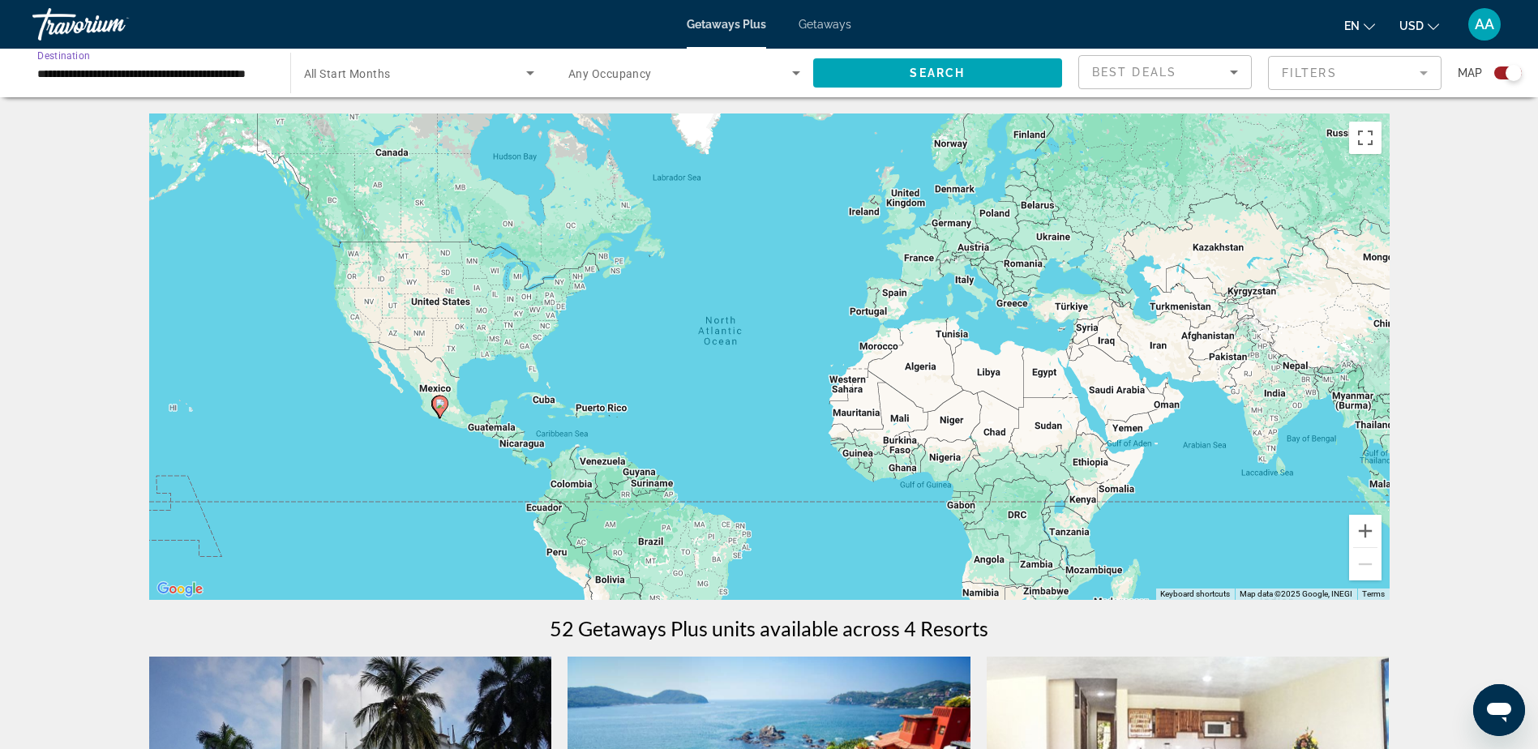
click at [187, 73] on input "**********" at bounding box center [153, 73] width 232 height 19
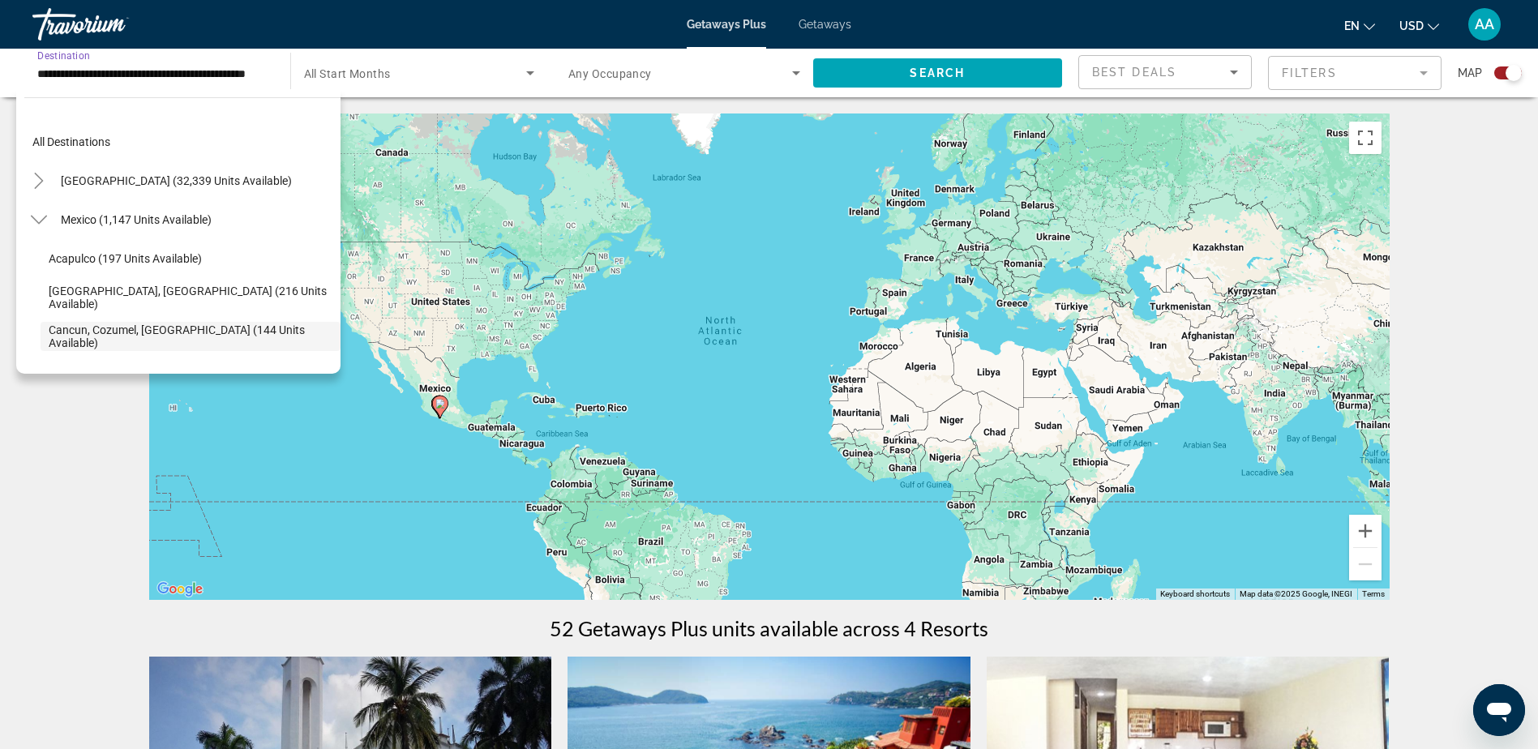
scroll to position [97, 0]
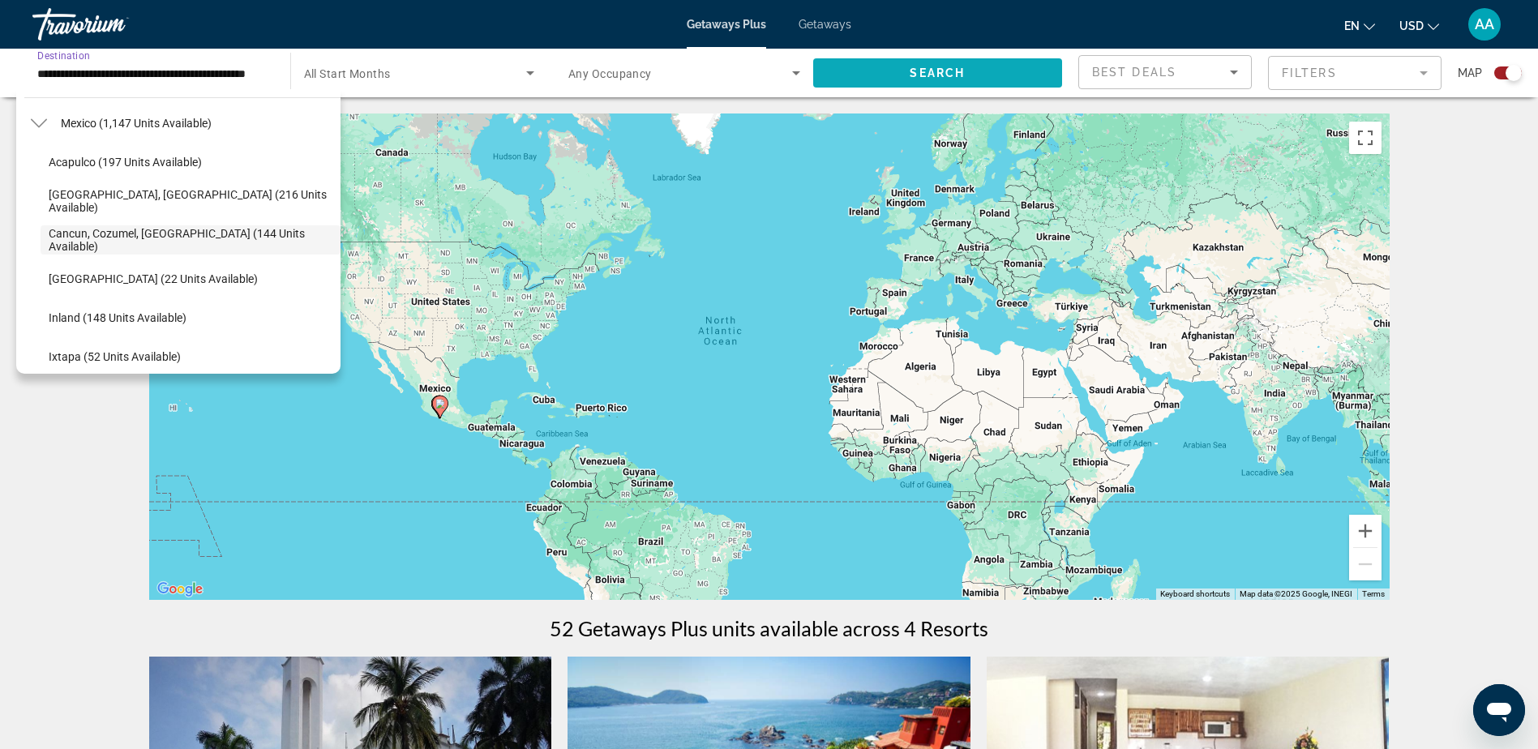
click at [918, 63] on span "Search widget" at bounding box center [938, 73] width 250 height 39
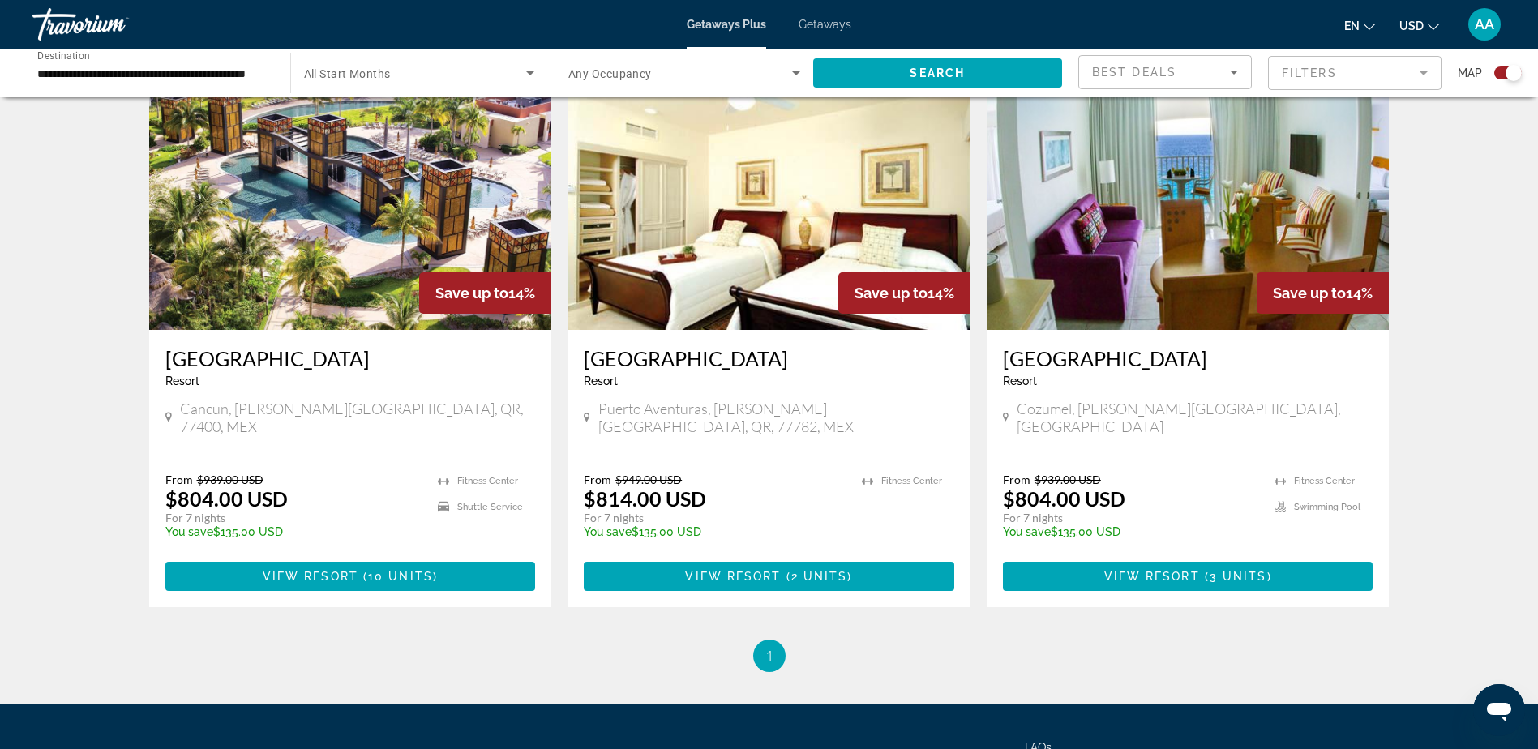
scroll to position [1135, 0]
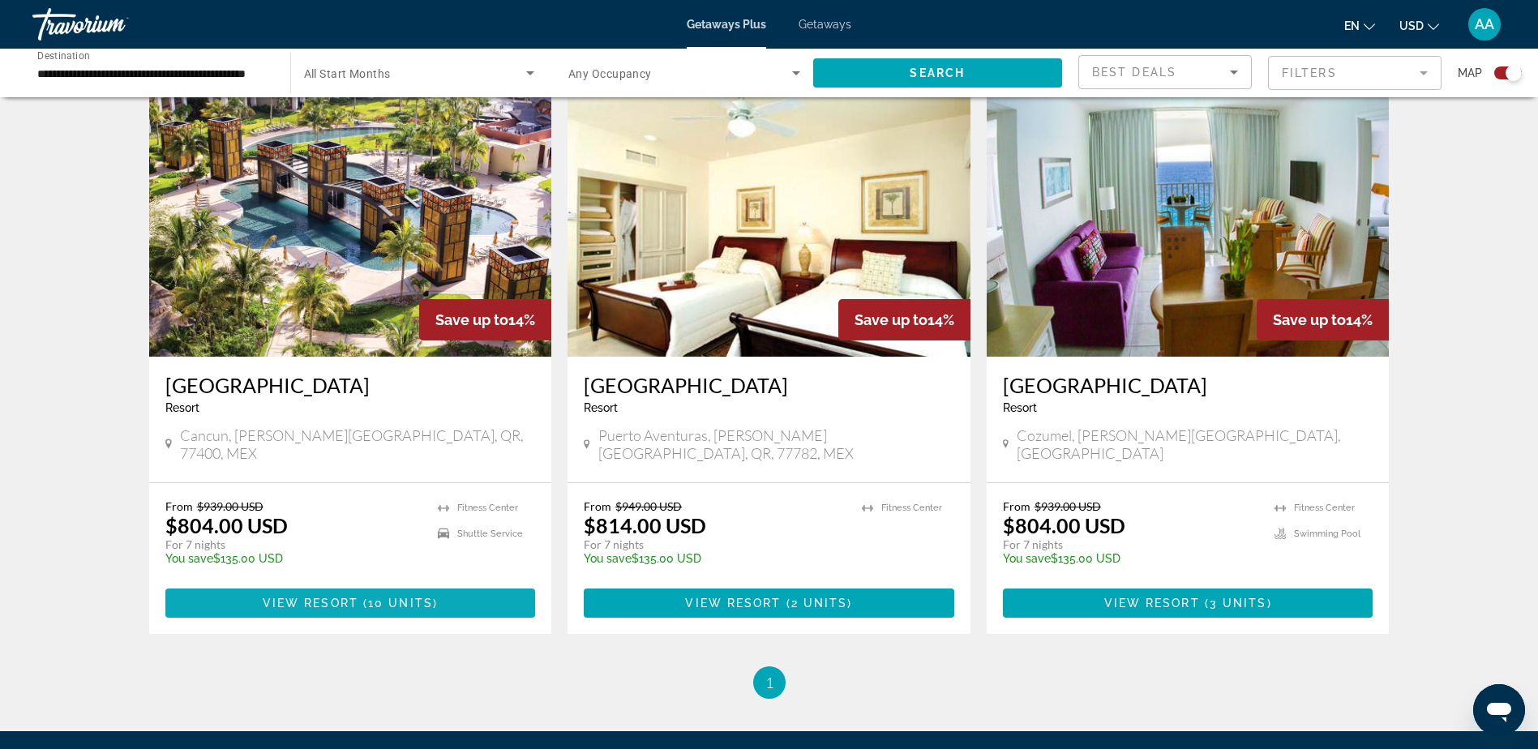
click at [352, 607] on span "View Resort" at bounding box center [311, 603] width 96 height 13
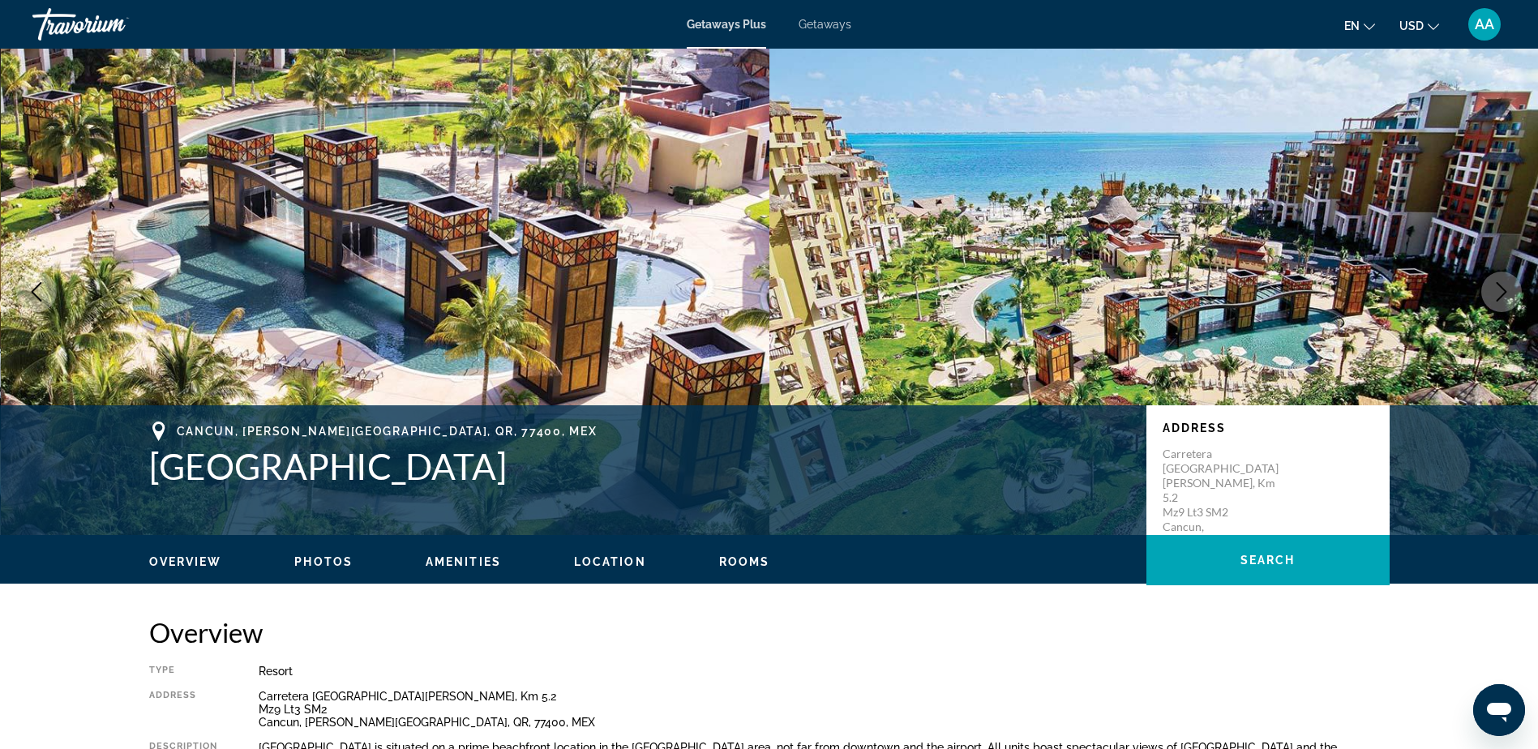
click at [824, 23] on span "Getaways" at bounding box center [825, 24] width 53 height 13
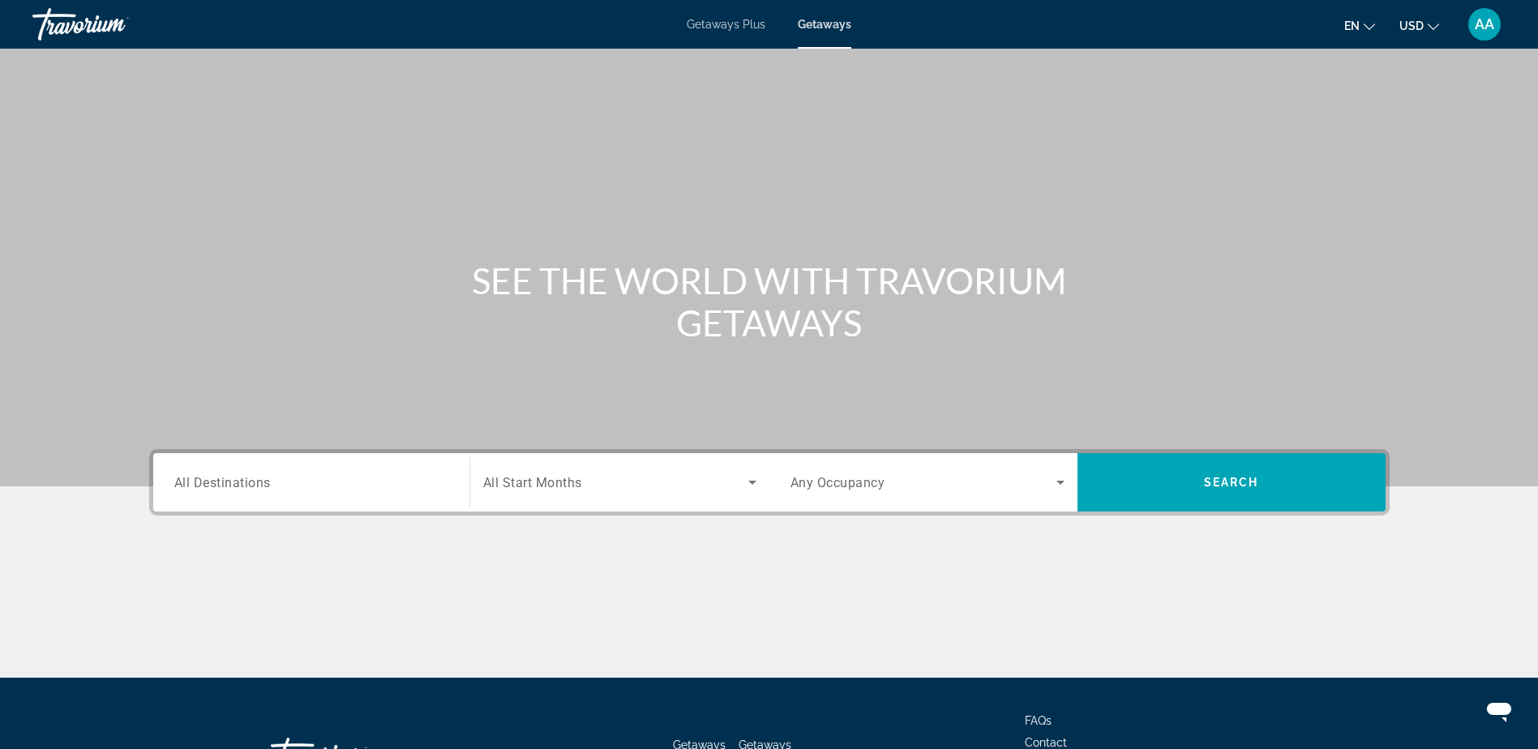
click at [252, 480] on span "All Destinations" at bounding box center [222, 481] width 97 height 15
click at [252, 480] on input "Destination All Destinations" at bounding box center [311, 483] width 274 height 19
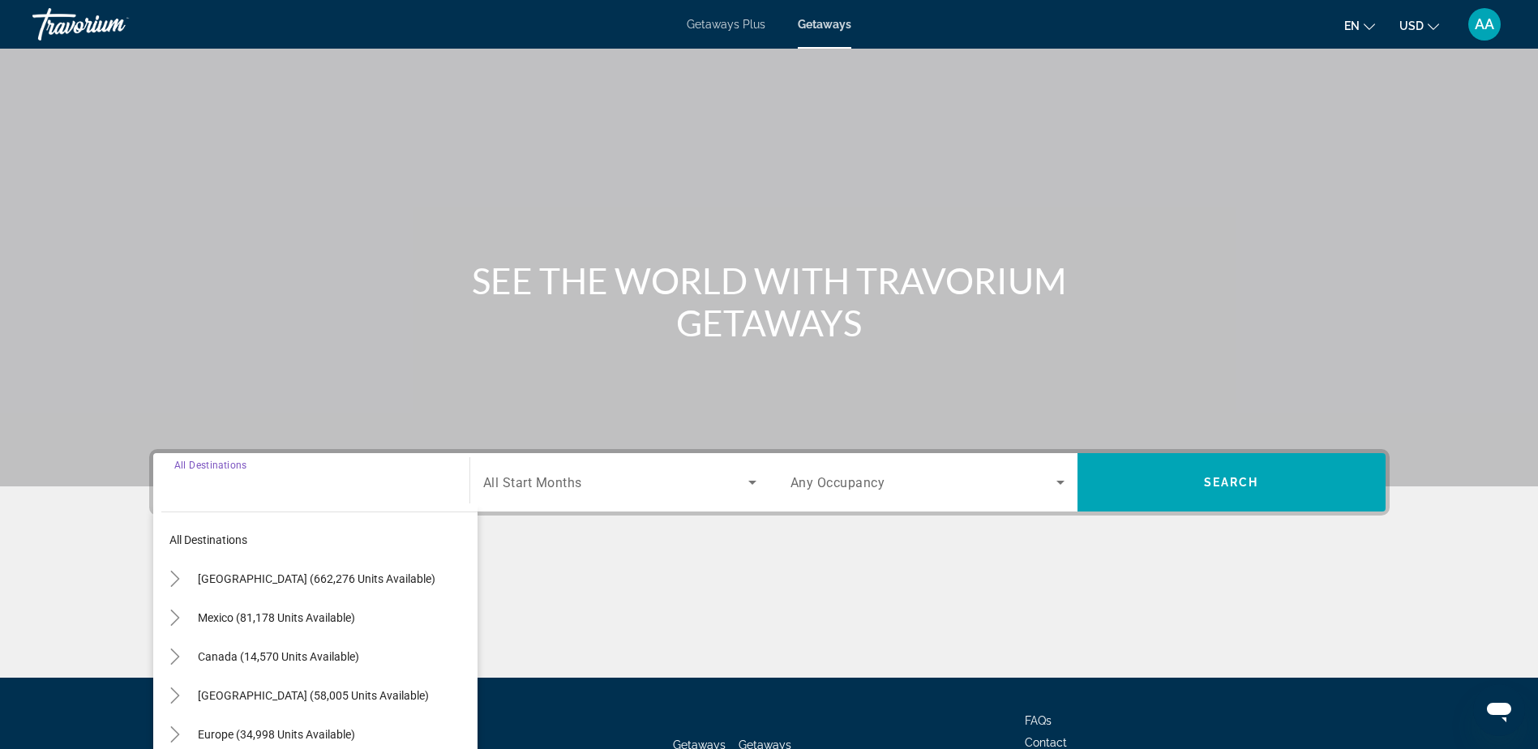
scroll to position [127, 0]
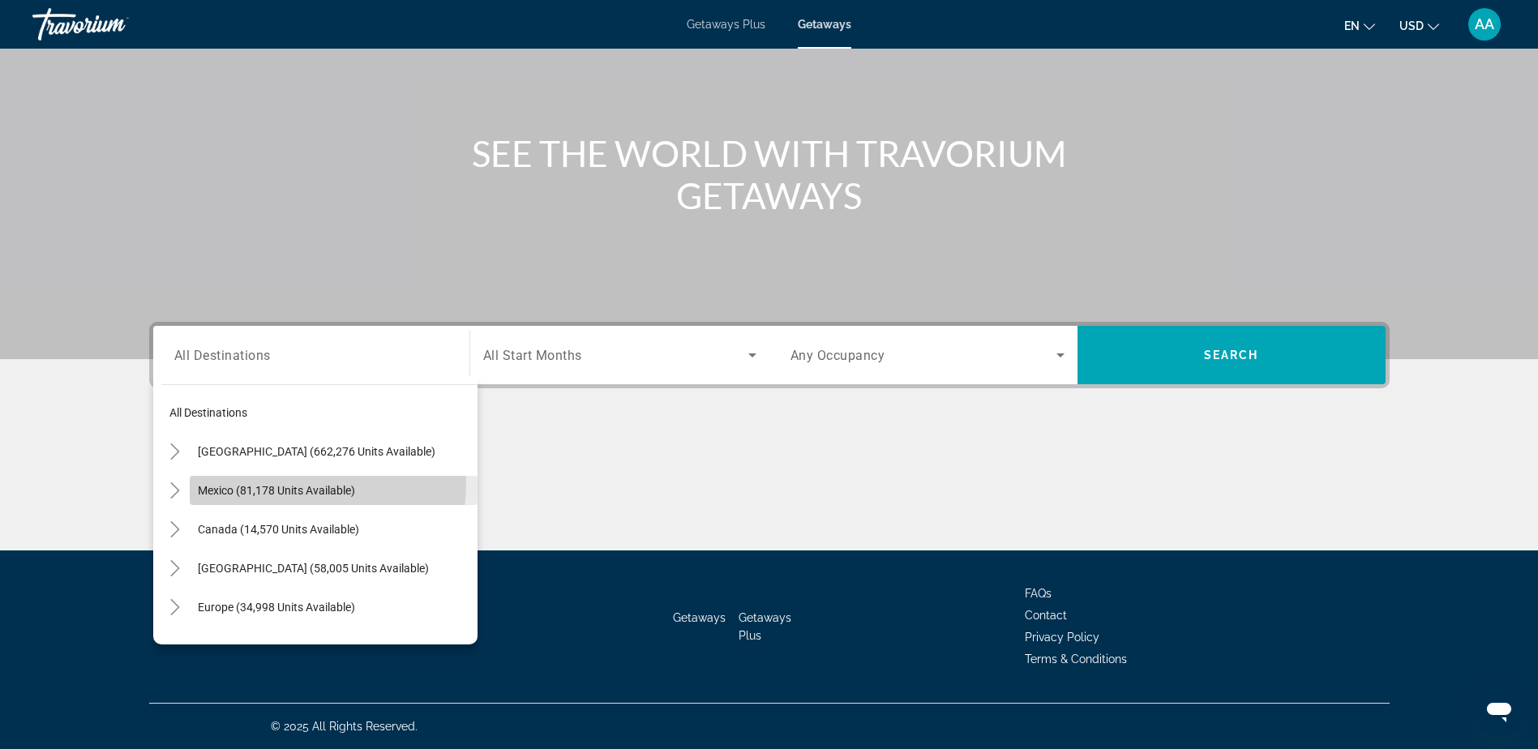
click at [247, 481] on span "Search widget" at bounding box center [334, 490] width 288 height 39
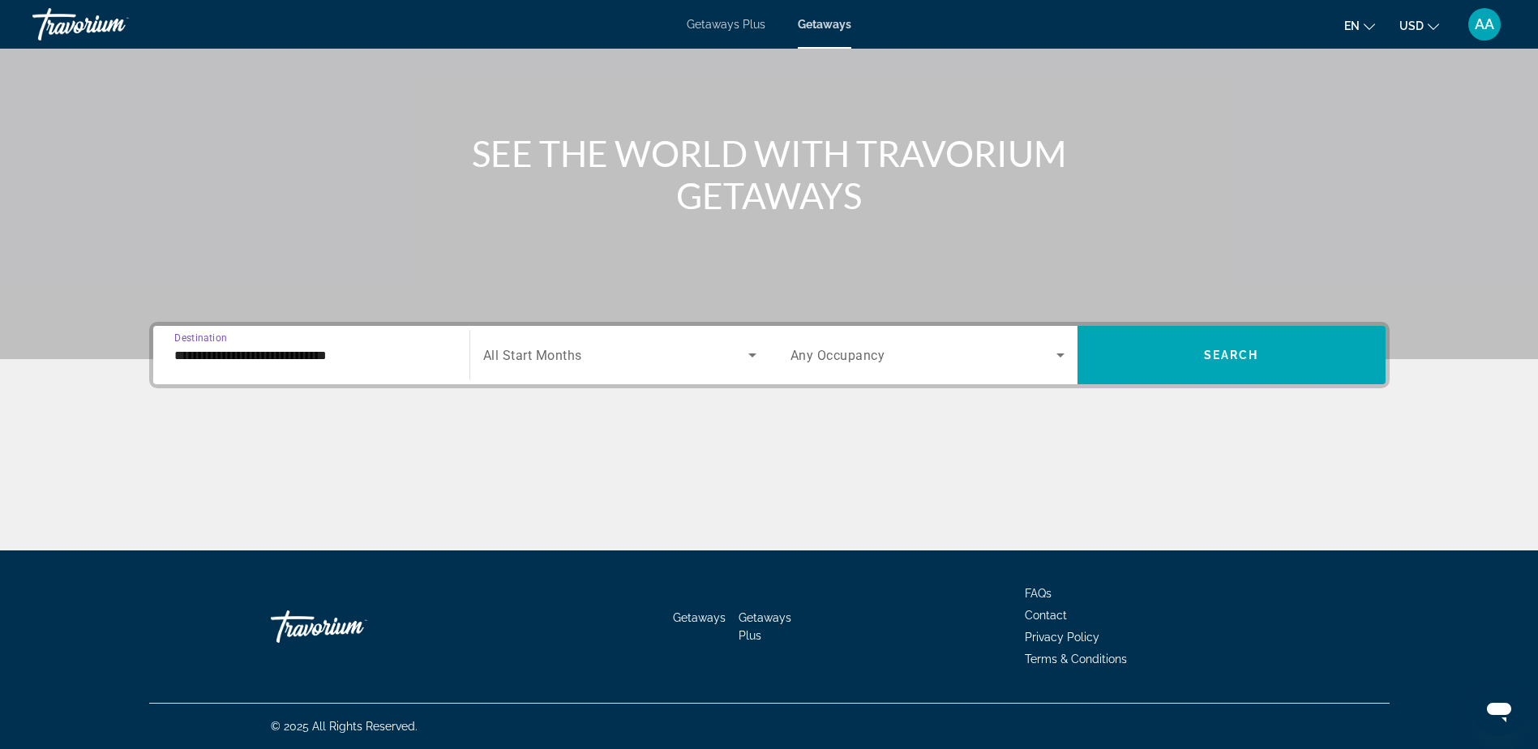
click at [239, 357] on input "**********" at bounding box center [311, 355] width 274 height 19
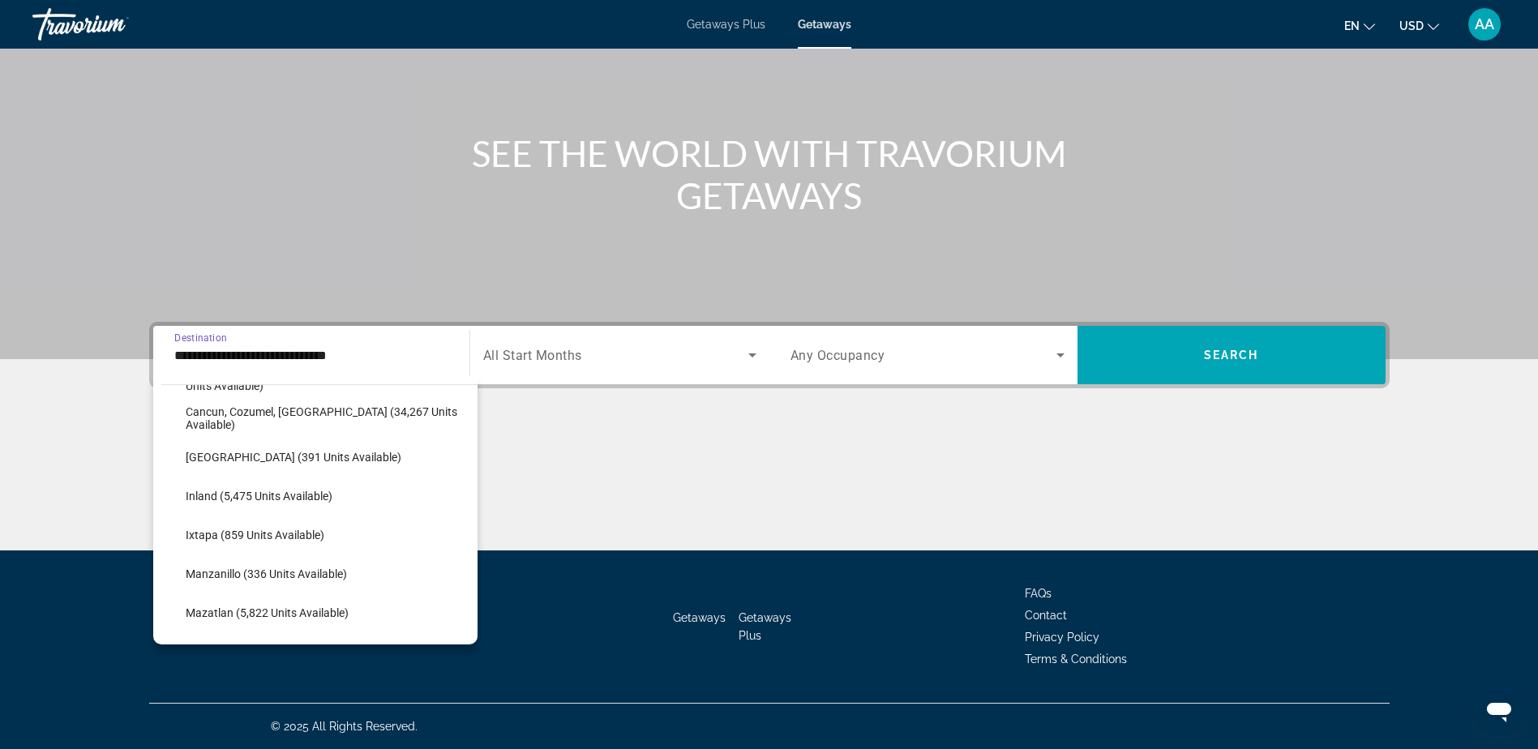
scroll to position [162, 0]
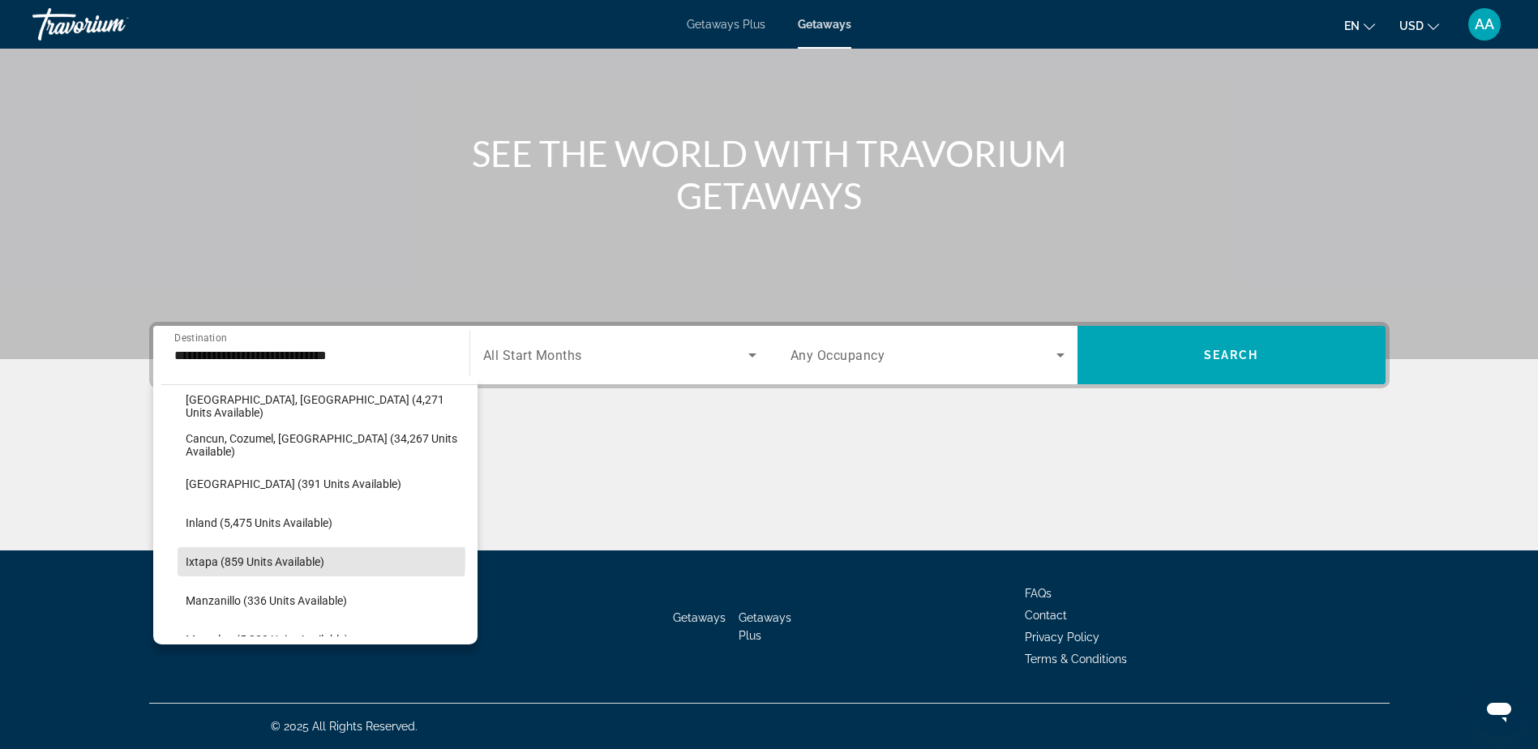
click at [236, 559] on span "Ixtapa (859 units available)" at bounding box center [255, 562] width 139 height 13
type input "**********"
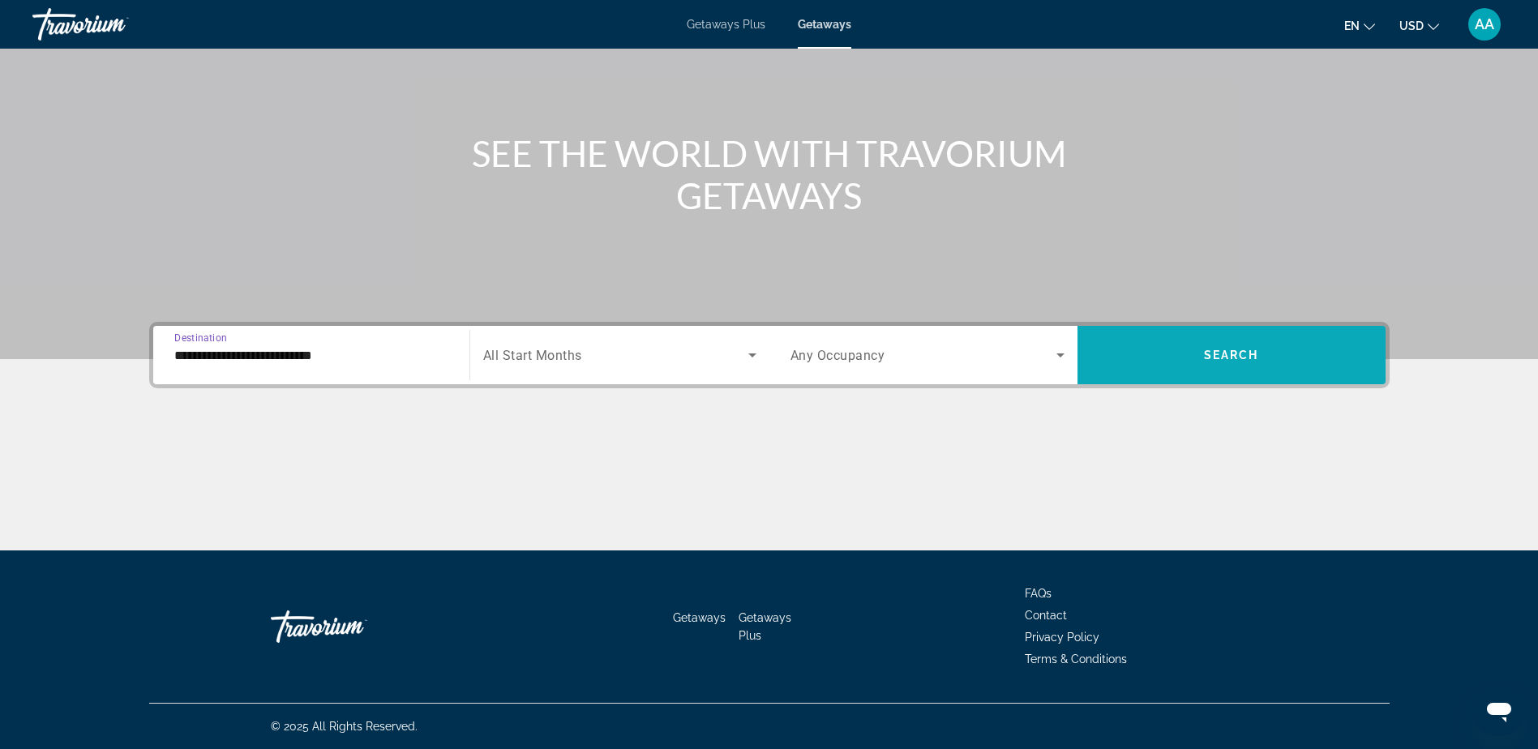
click at [1228, 345] on span "Search widget" at bounding box center [1232, 355] width 308 height 39
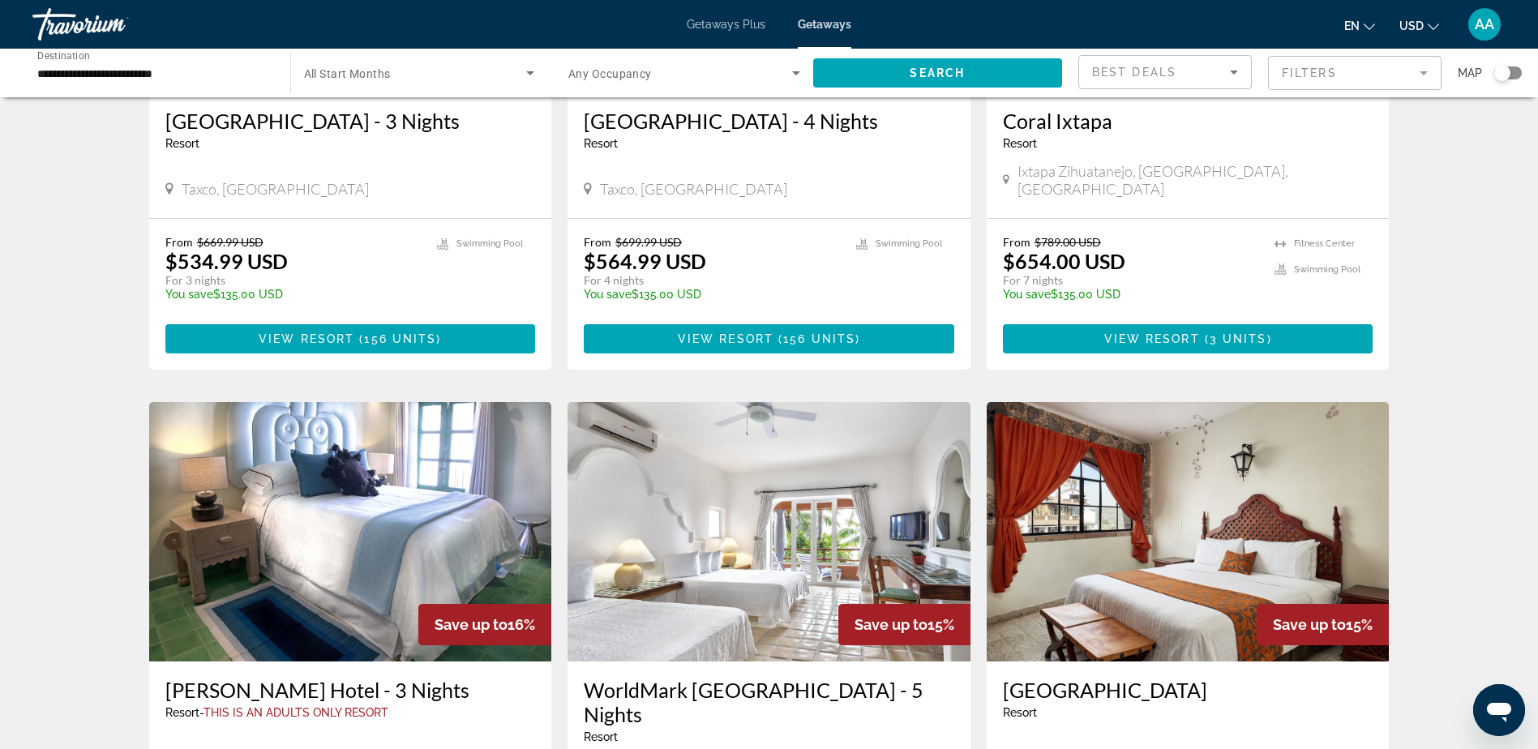
scroll to position [324, 0]
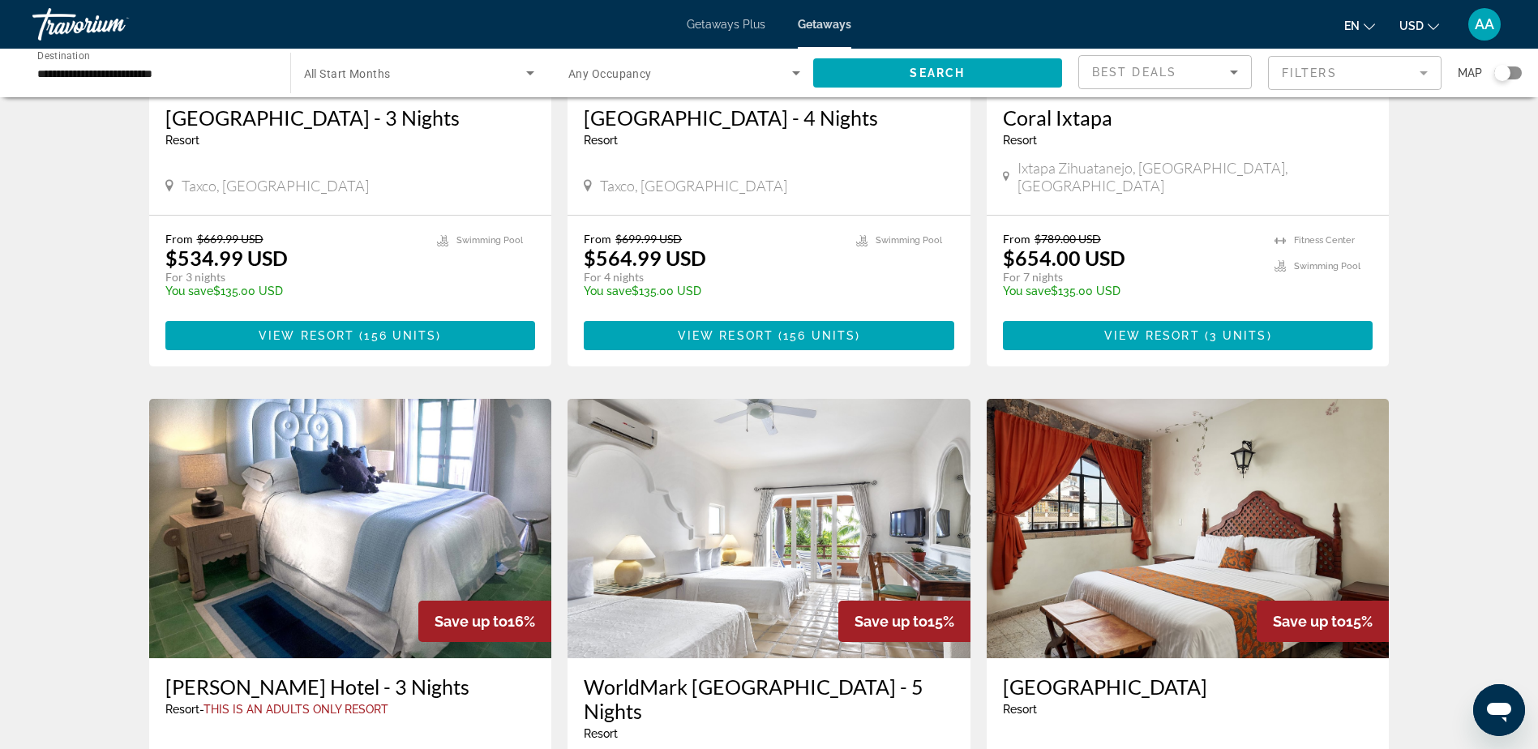
click at [749, 510] on img "Main content" at bounding box center [769, 529] width 403 height 260
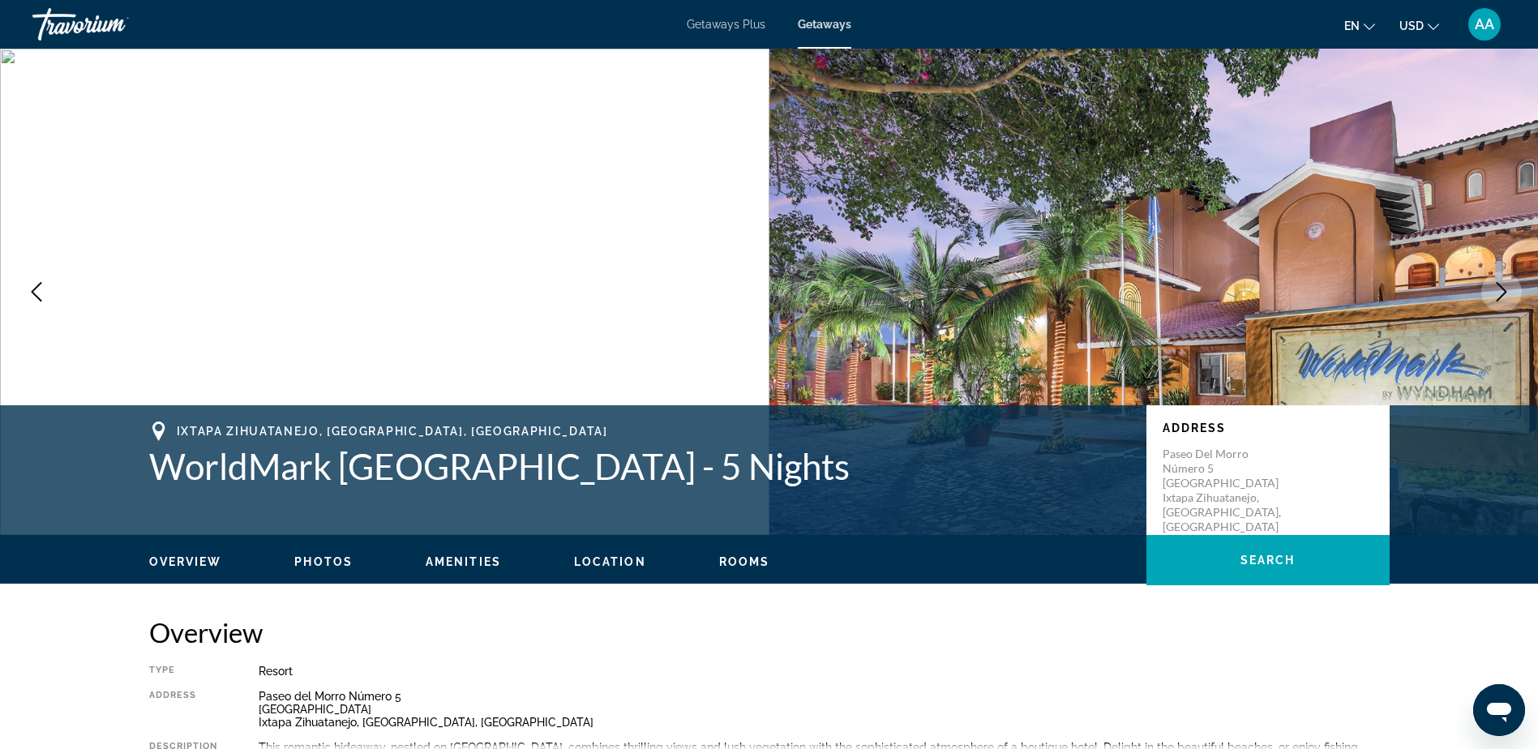
click at [1500, 291] on icon "Next image" at bounding box center [1501, 291] width 19 height 19
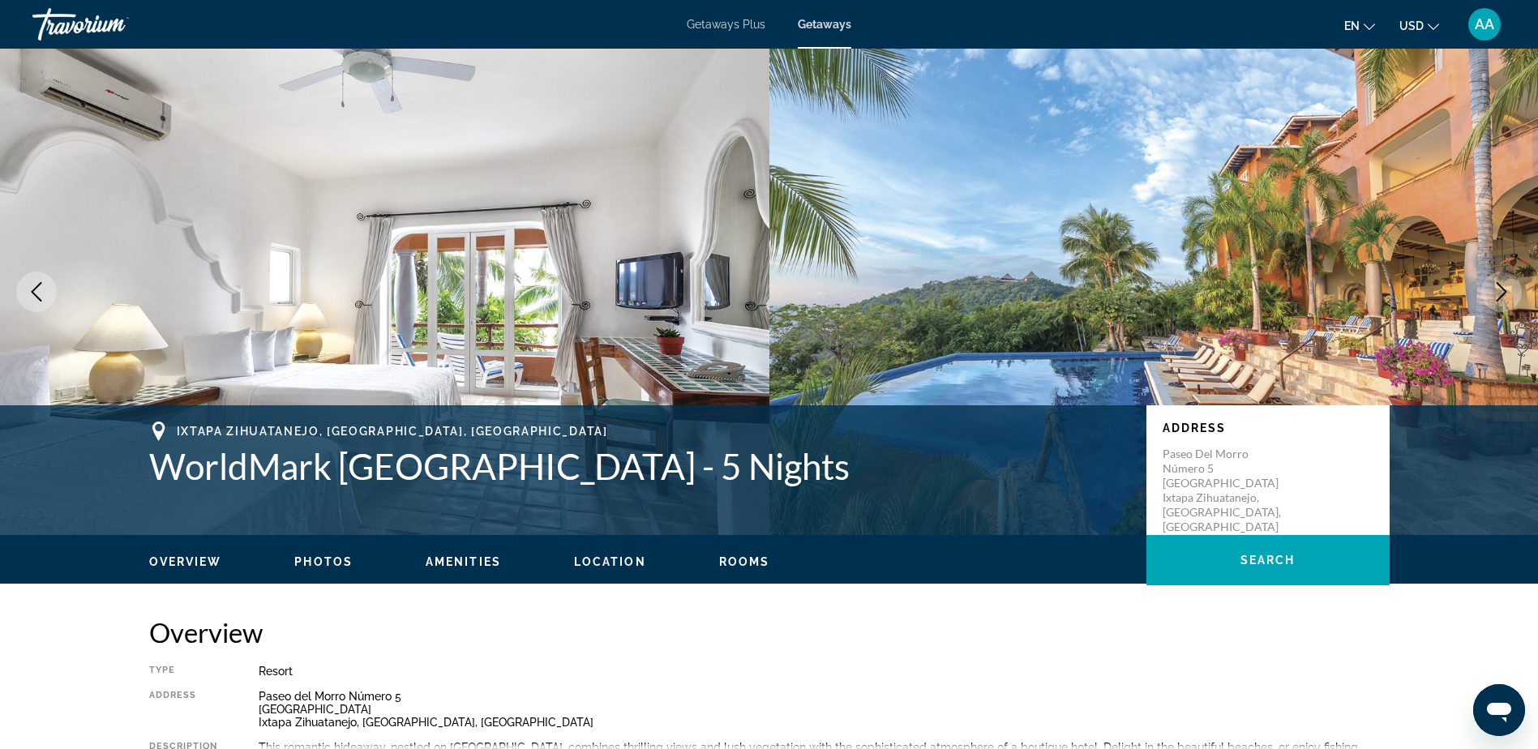
click at [1500, 291] on icon "Next image" at bounding box center [1501, 291] width 19 height 19
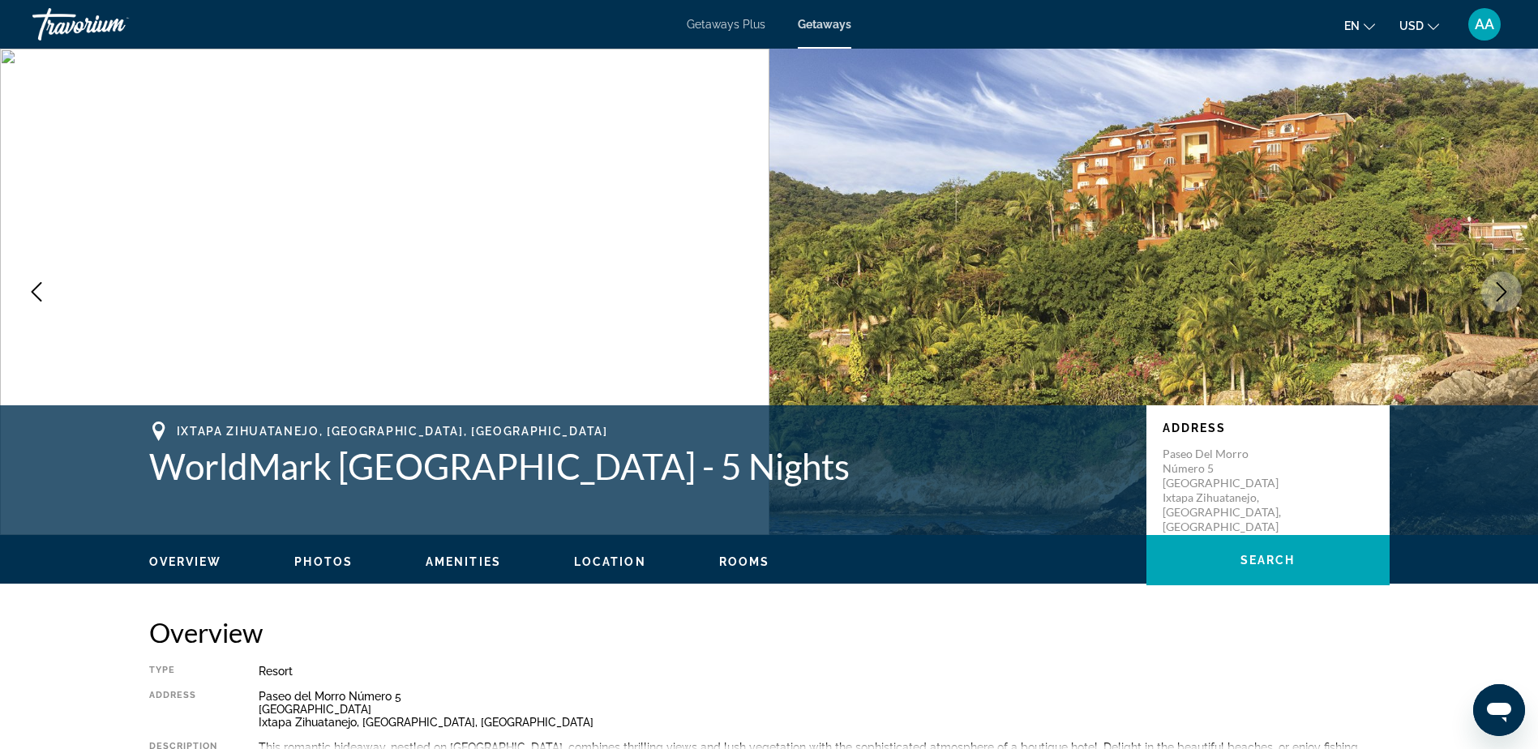
click at [1500, 291] on icon "Next image" at bounding box center [1501, 291] width 19 height 19
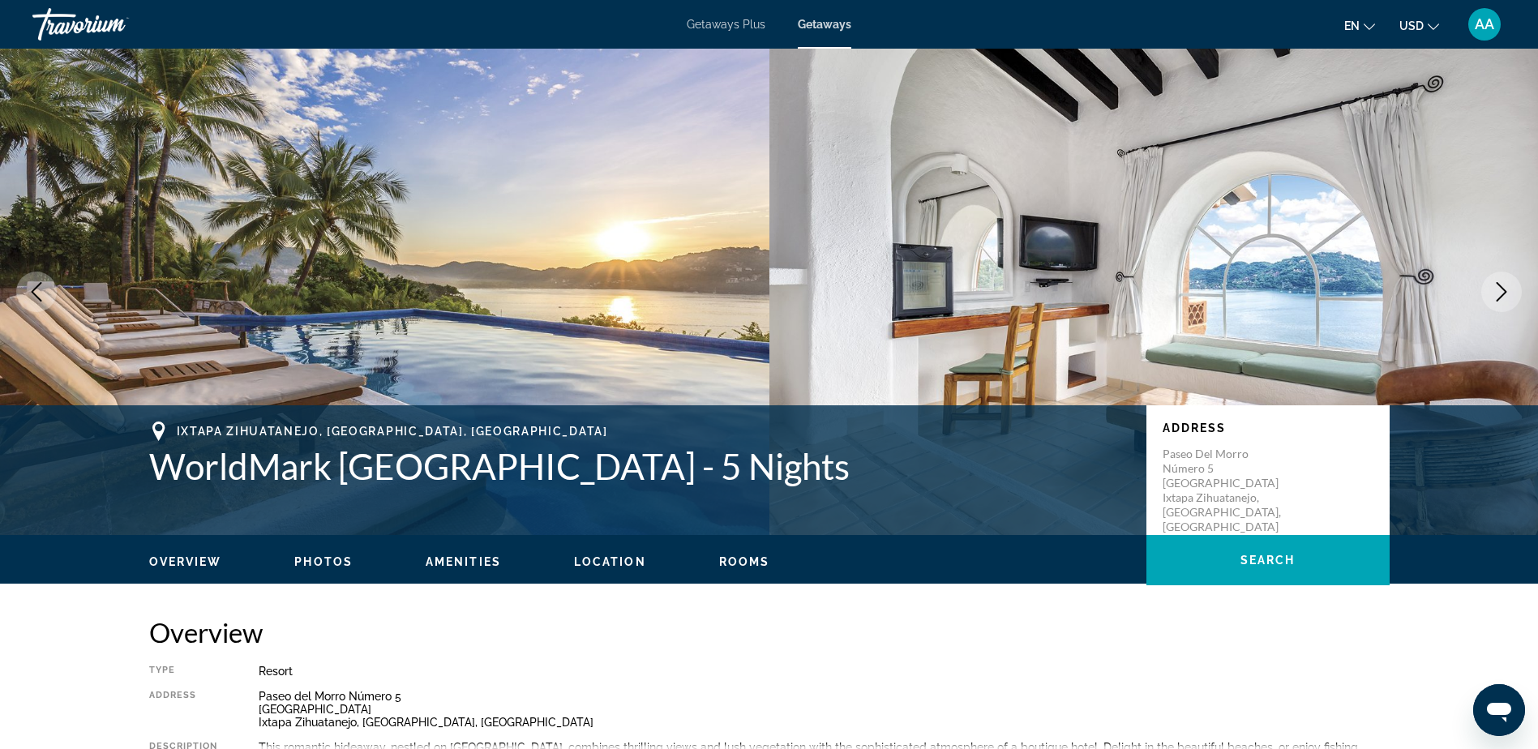
click at [1500, 291] on icon "Next image" at bounding box center [1501, 291] width 19 height 19
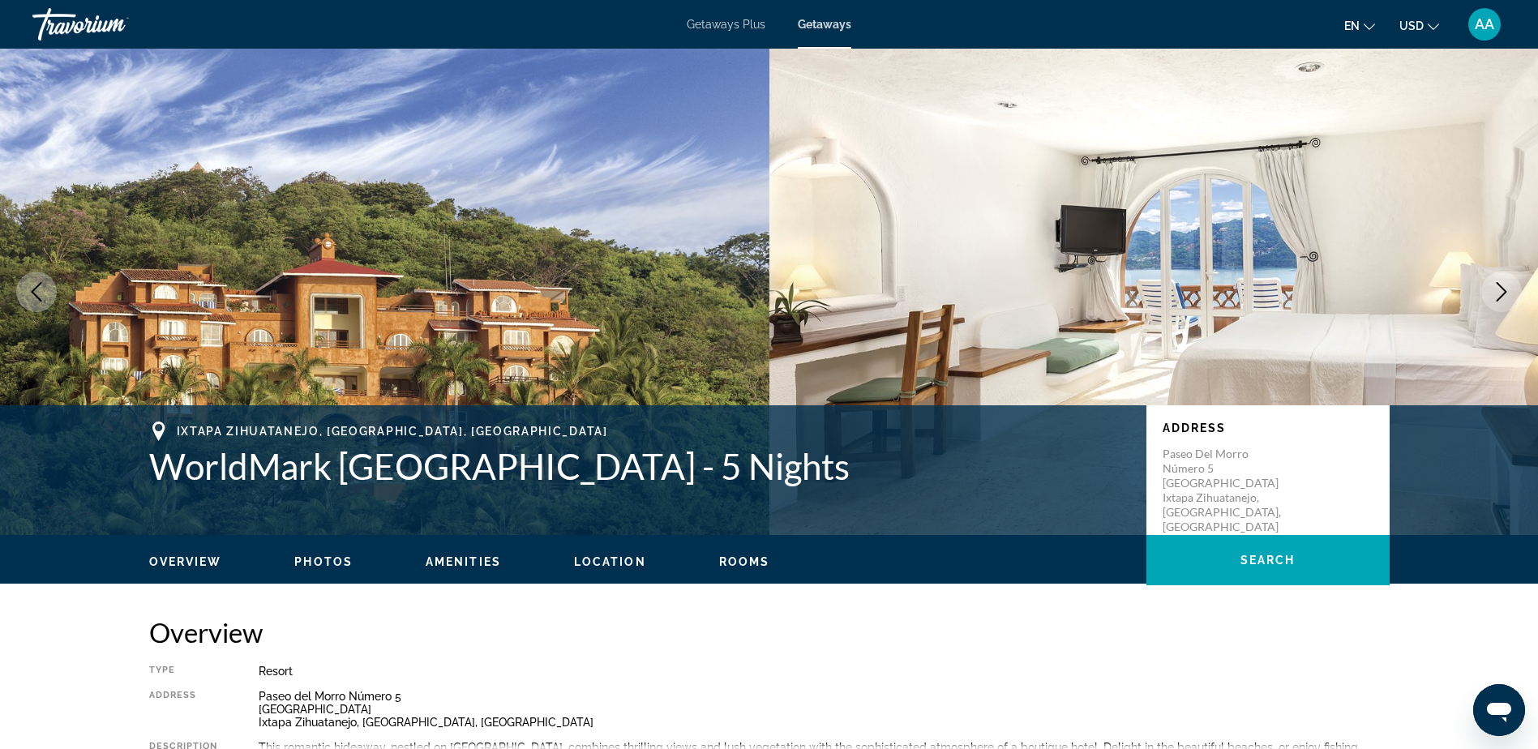
click at [1500, 291] on icon "Next image" at bounding box center [1501, 291] width 19 height 19
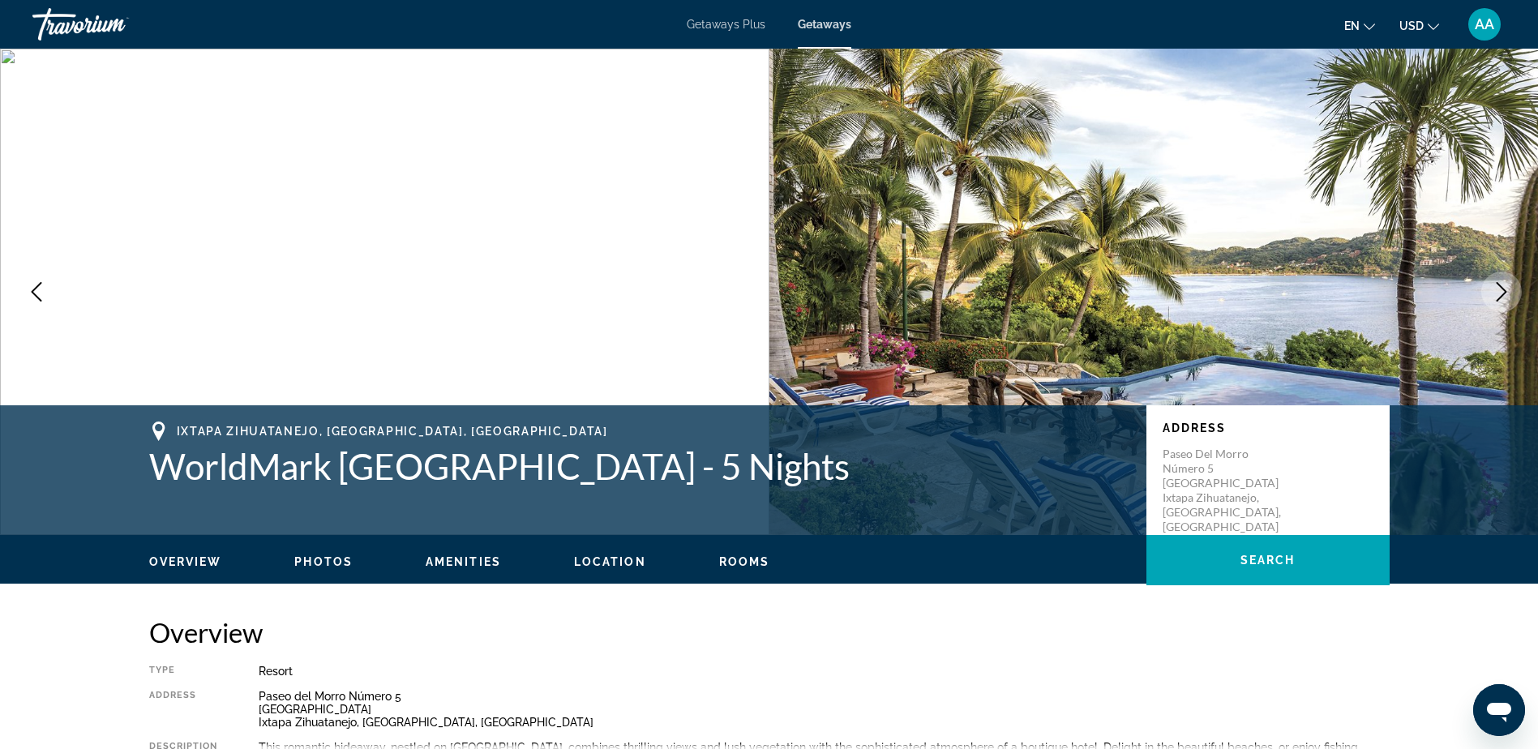
click at [1500, 291] on icon "Next image" at bounding box center [1501, 291] width 19 height 19
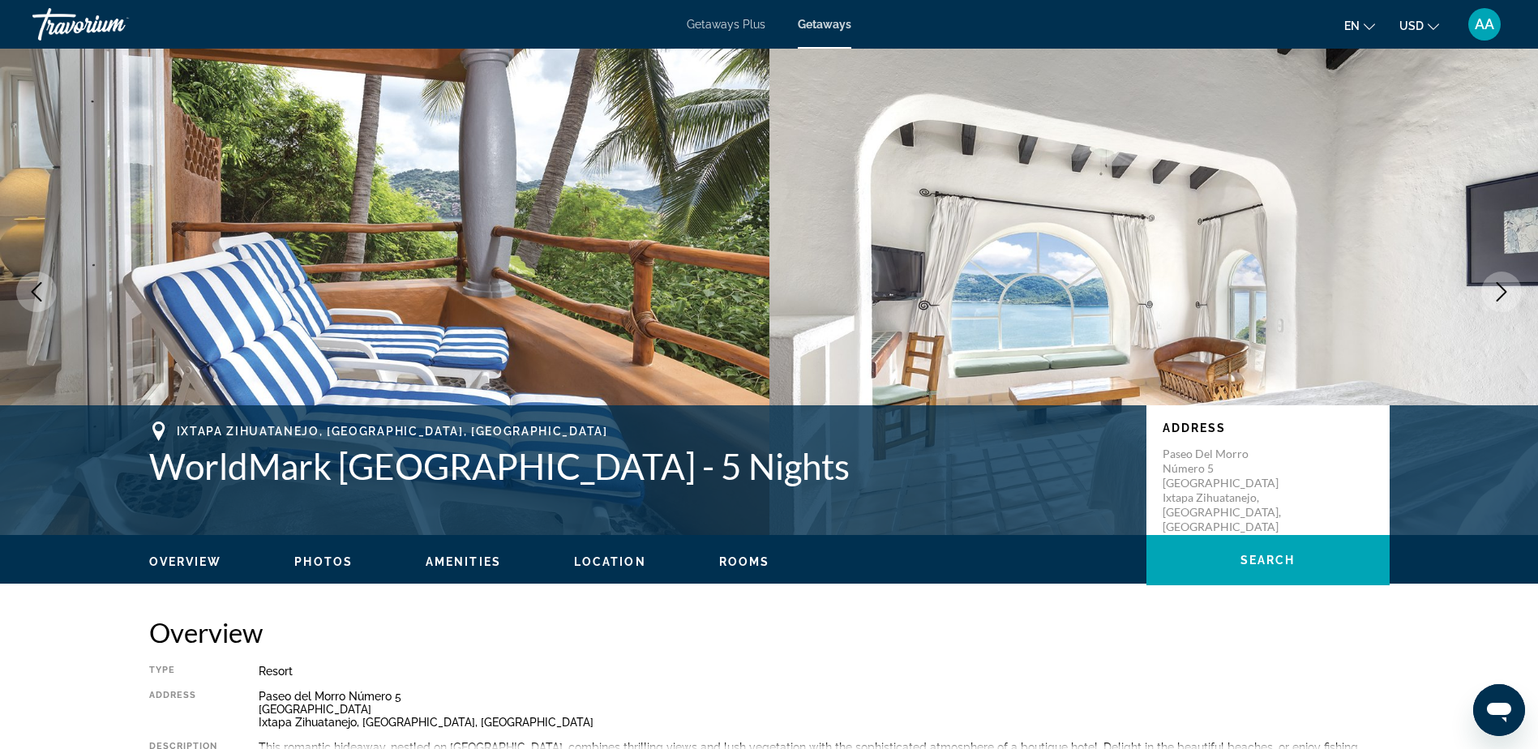
click at [1500, 291] on icon "Next image" at bounding box center [1501, 291] width 19 height 19
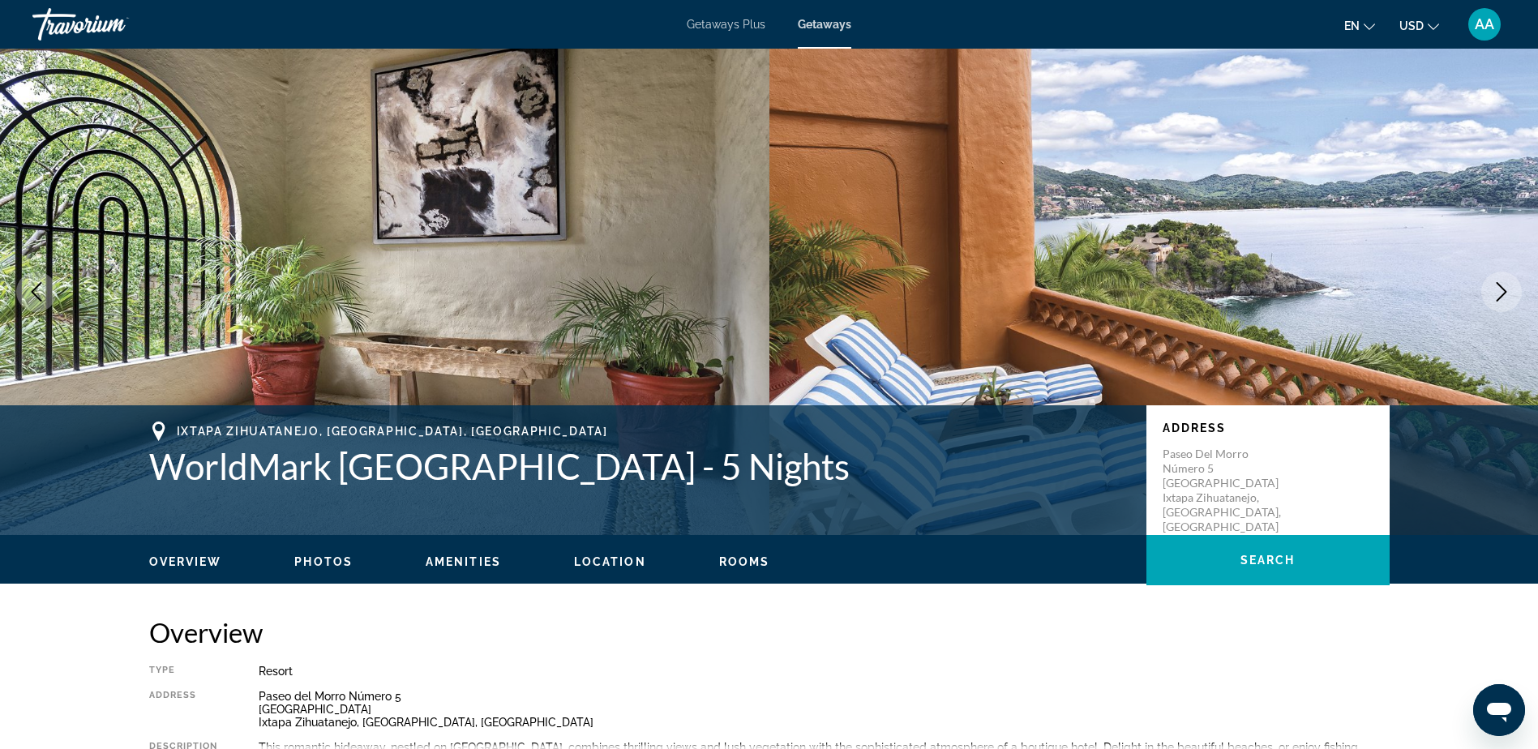
click at [1500, 291] on icon "Next image" at bounding box center [1501, 291] width 19 height 19
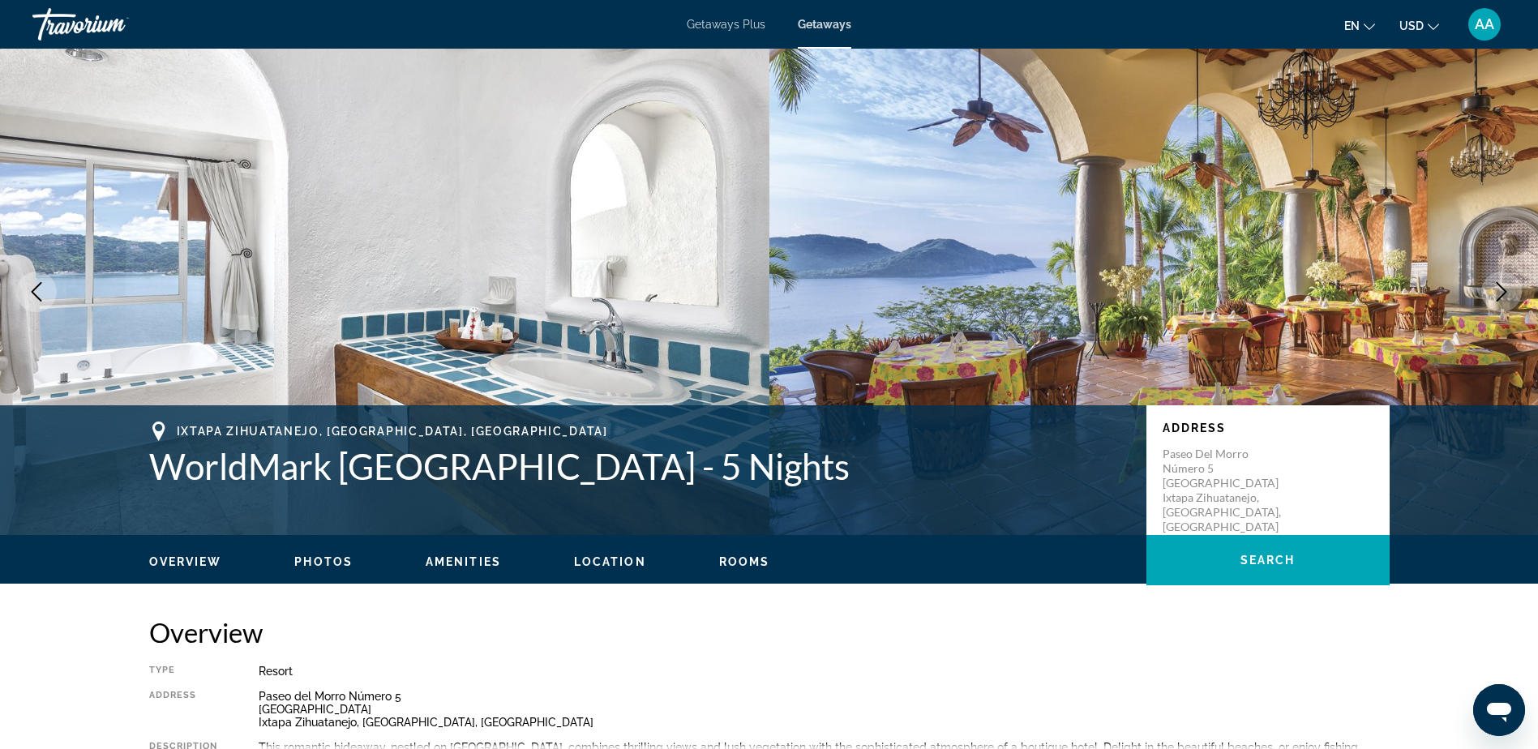
click at [1500, 291] on icon "Next image" at bounding box center [1501, 291] width 19 height 19
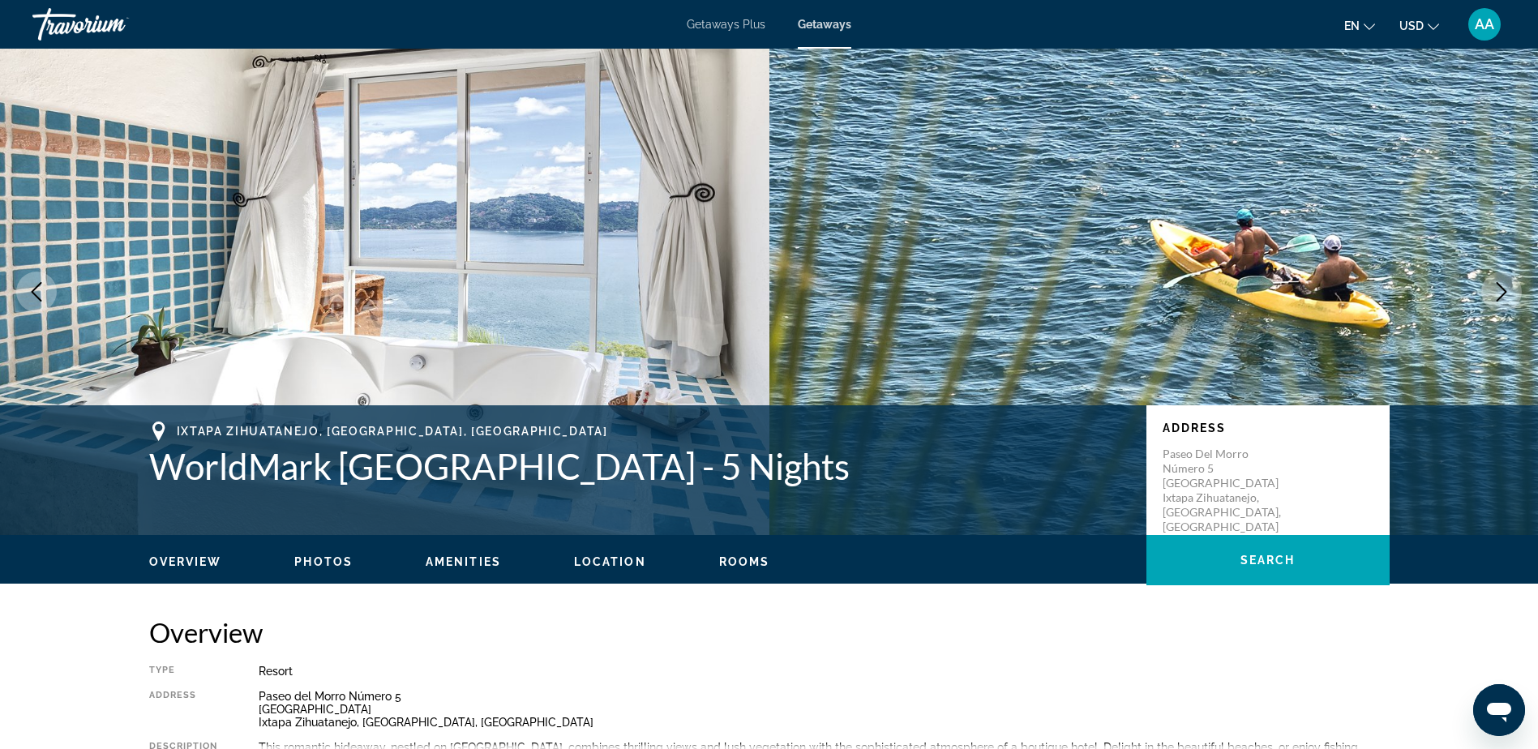
click at [1500, 291] on icon "Next image" at bounding box center [1501, 291] width 19 height 19
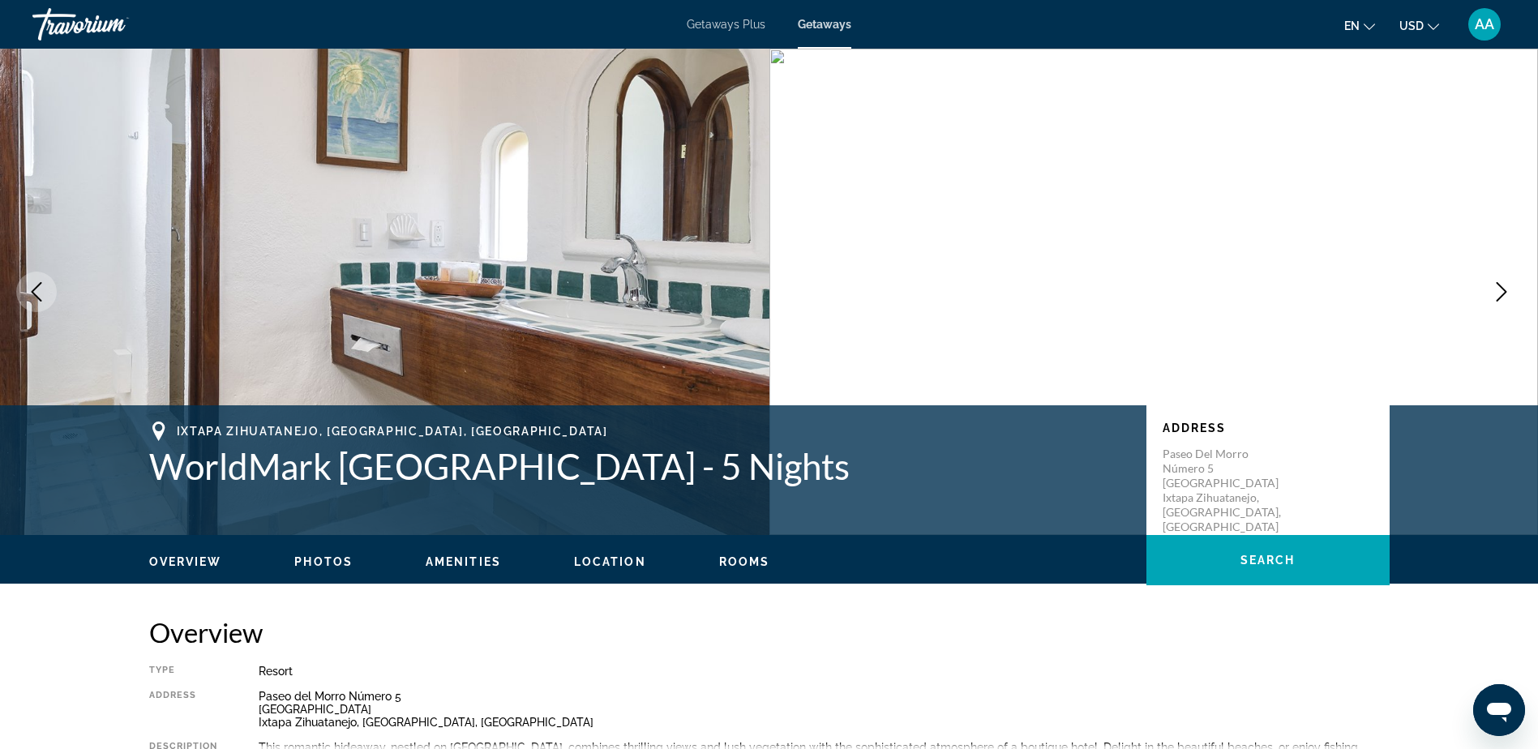
click at [1500, 291] on icon "Next image" at bounding box center [1501, 291] width 19 height 19
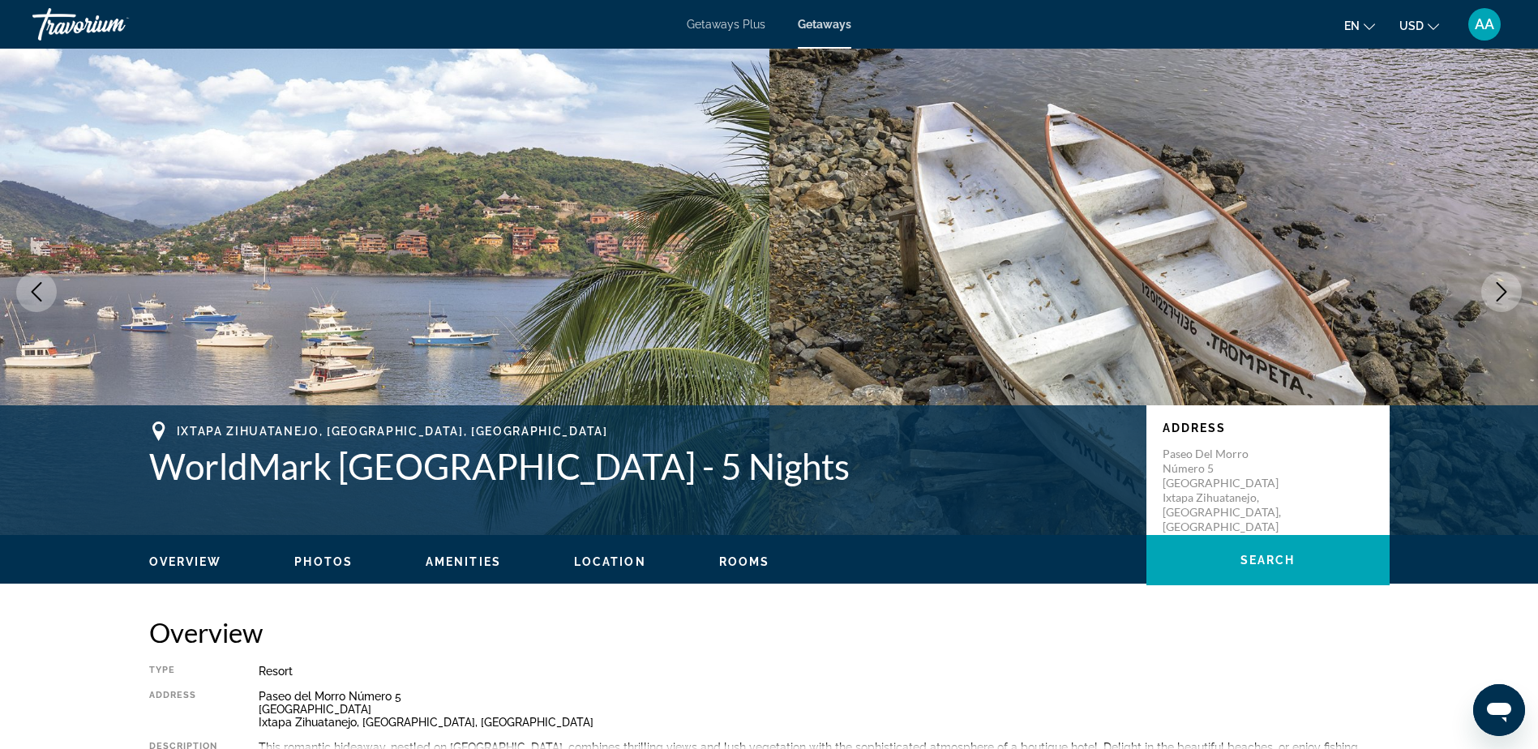
click at [1500, 291] on icon "Next image" at bounding box center [1501, 291] width 19 height 19
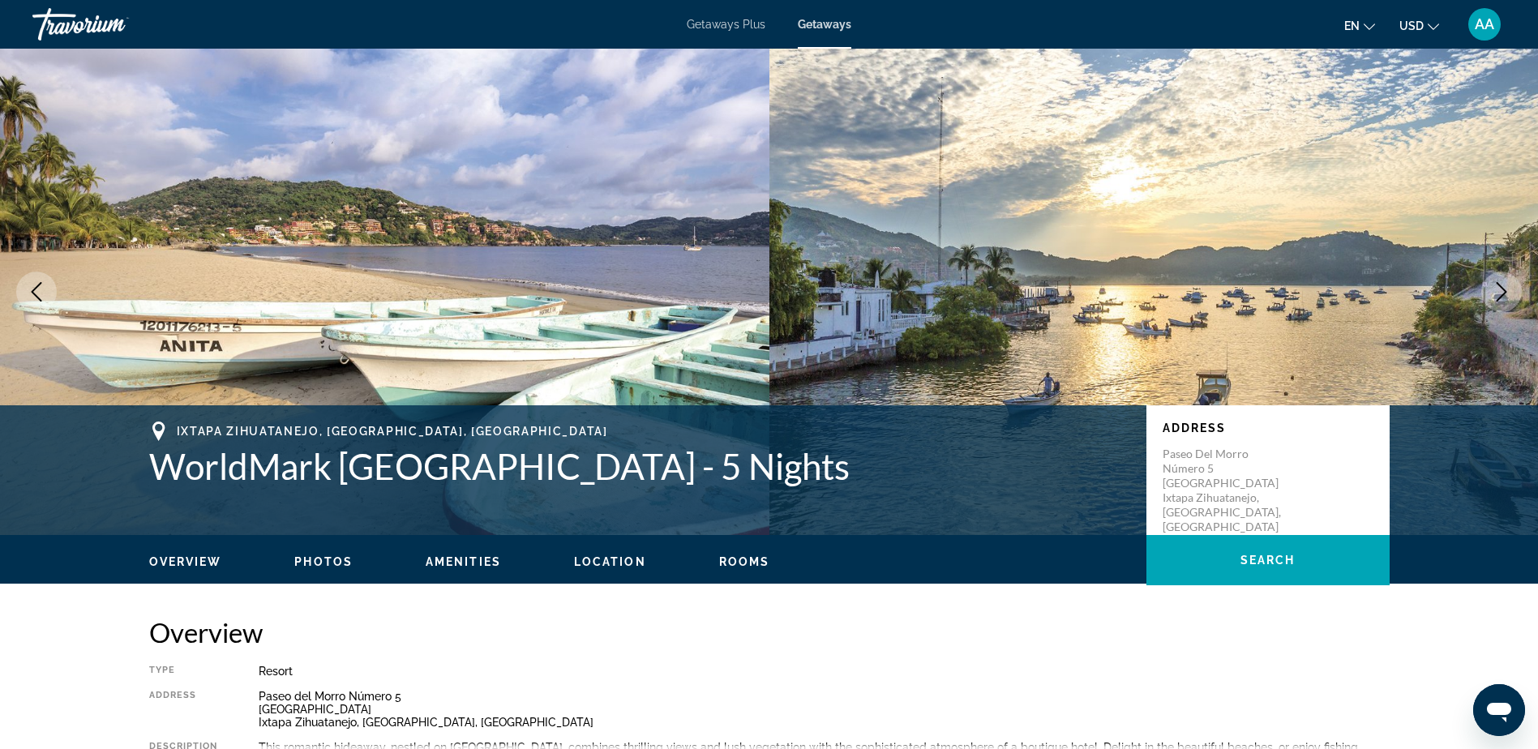
click at [1500, 291] on icon "Next image" at bounding box center [1501, 291] width 19 height 19
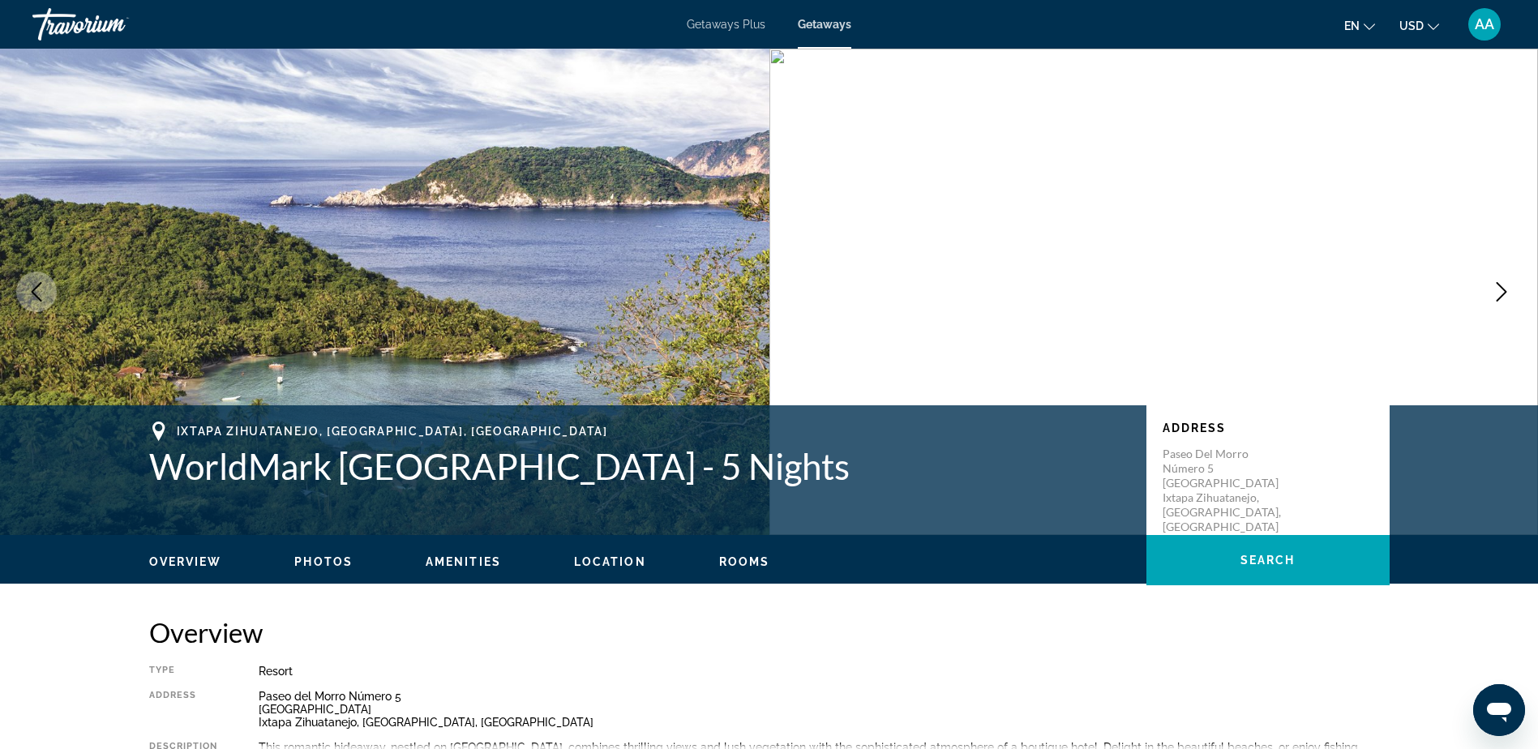
click at [1500, 291] on icon "Next image" at bounding box center [1501, 291] width 19 height 19
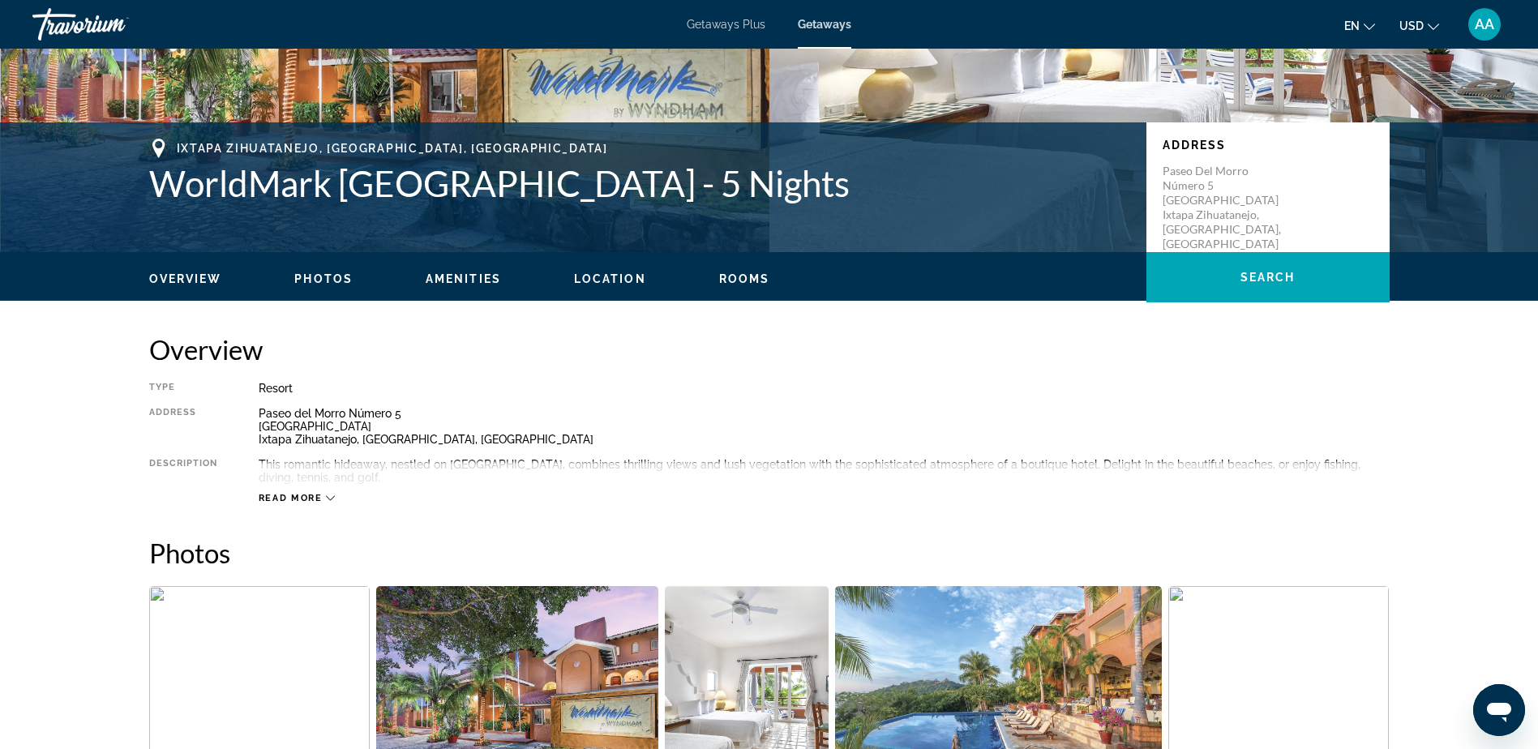
scroll to position [324, 0]
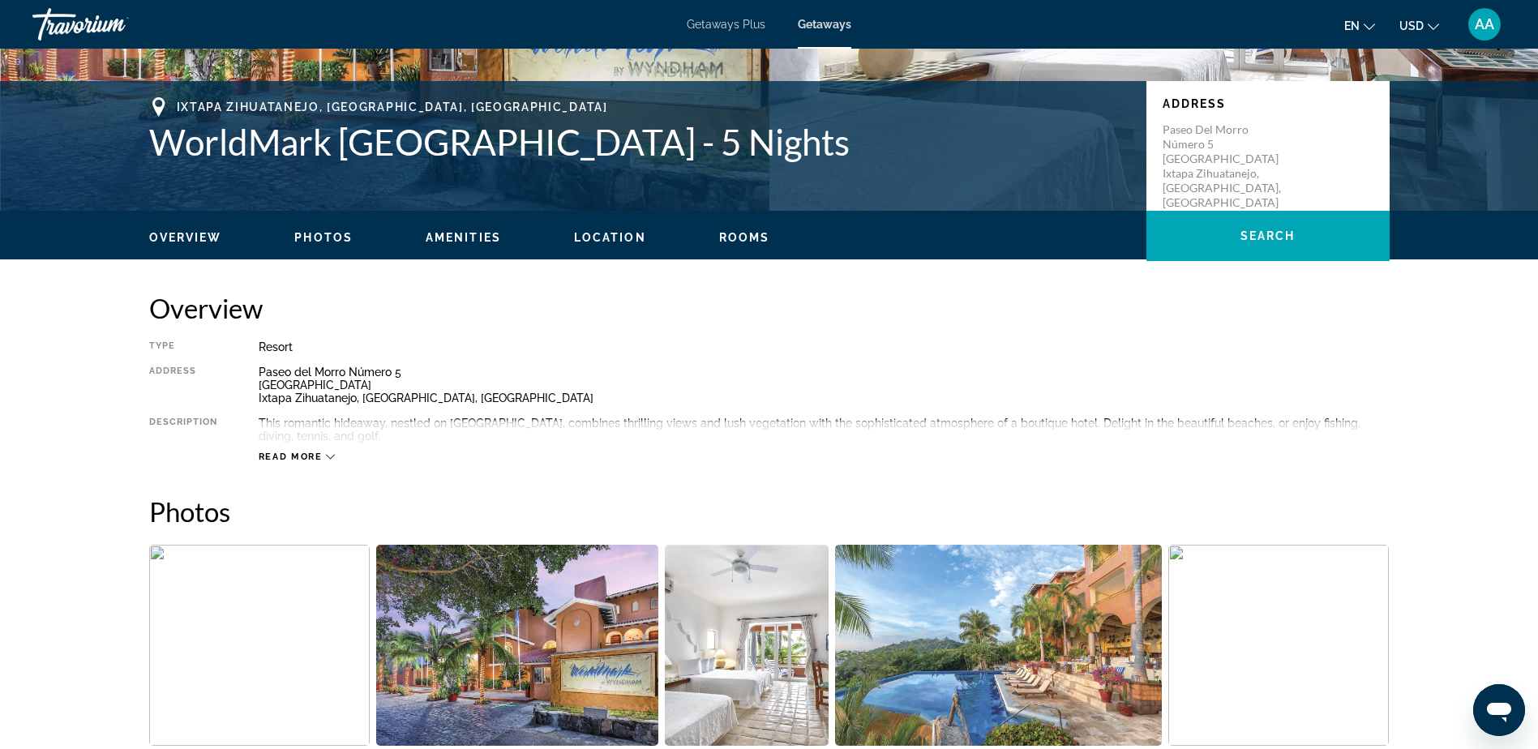
click at [287, 458] on span "Read more" at bounding box center [291, 457] width 64 height 11
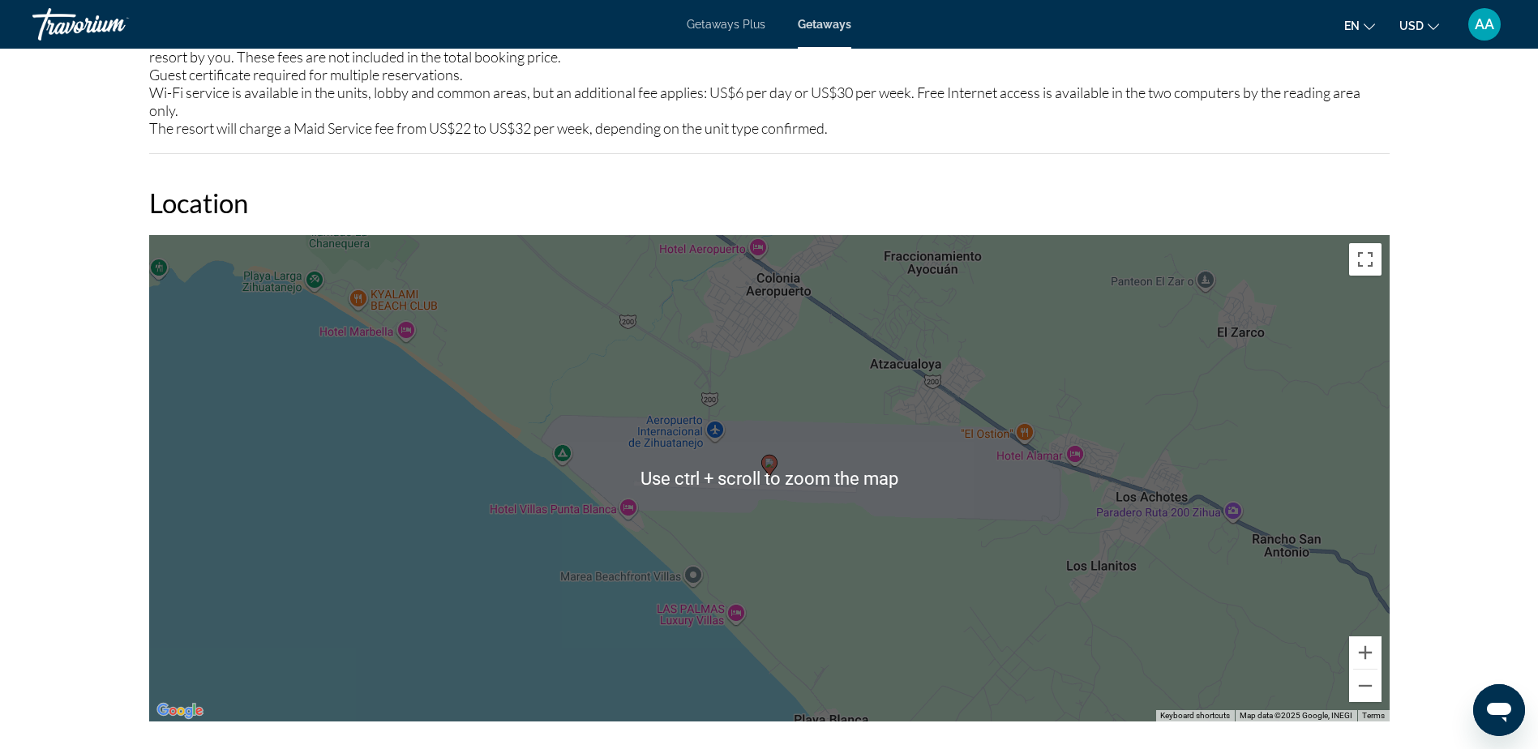
scroll to position [2027, 0]
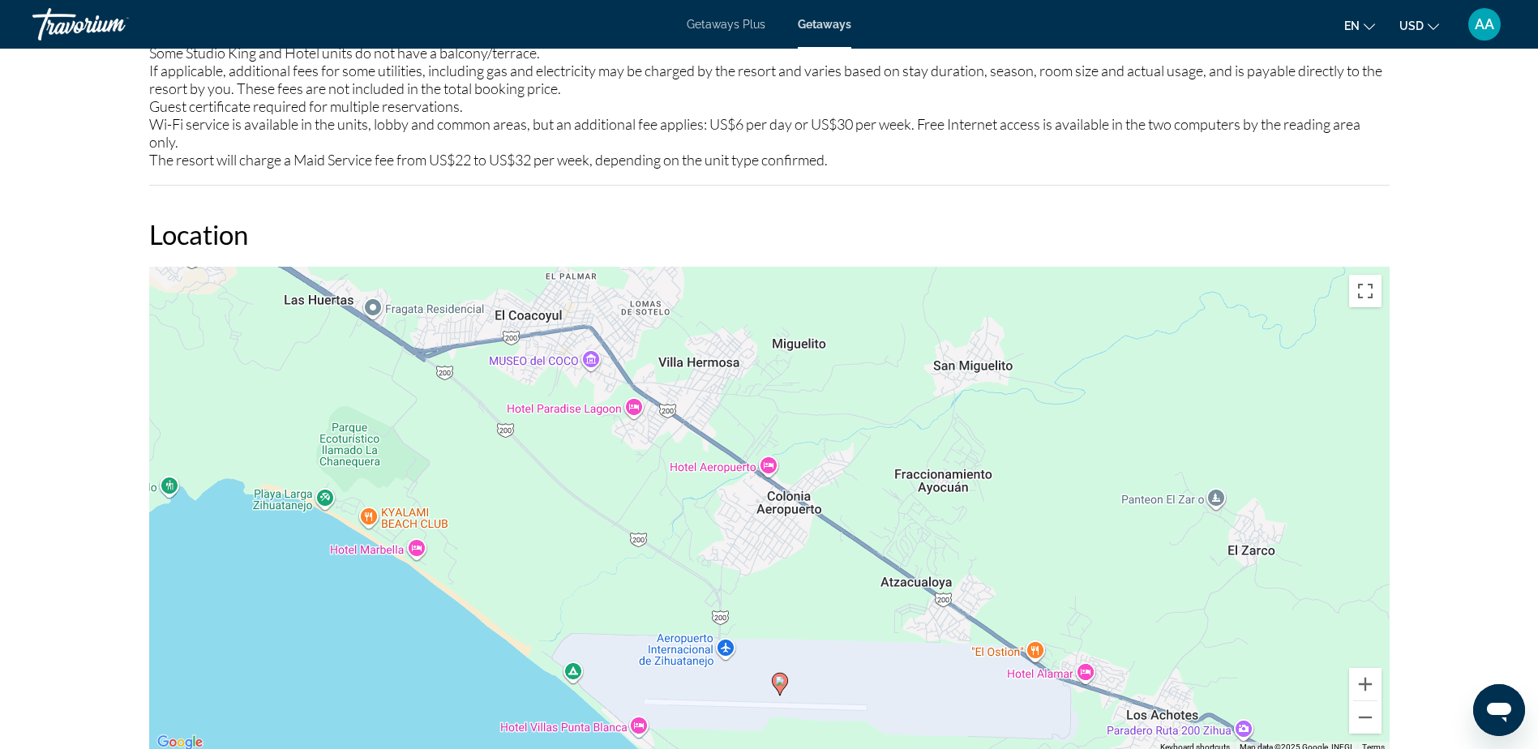
drag, startPoint x: 739, startPoint y: 433, endPoint x: 749, endPoint y: 622, distance: 189.2
click at [749, 622] on div "To activate drag with keyboard, press Alt + Enter. Once in keyboard drag state,…" at bounding box center [769, 510] width 1241 height 487
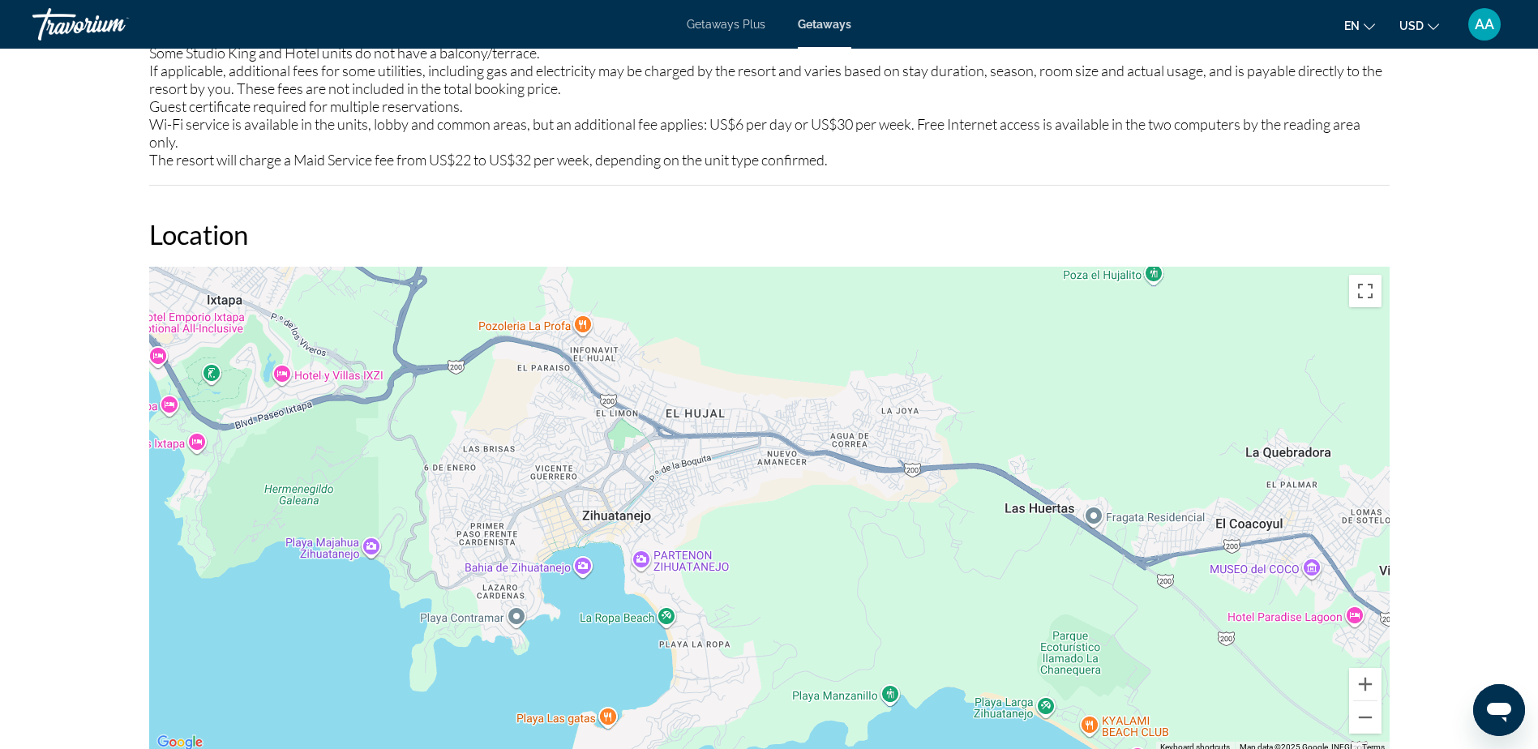
drag, startPoint x: 508, startPoint y: 354, endPoint x: 1232, endPoint y: 576, distance: 756.7
click at [1232, 576] on div "To activate drag with keyboard, press Alt + Enter. Once in keyboard drag state,…" at bounding box center [769, 510] width 1241 height 487
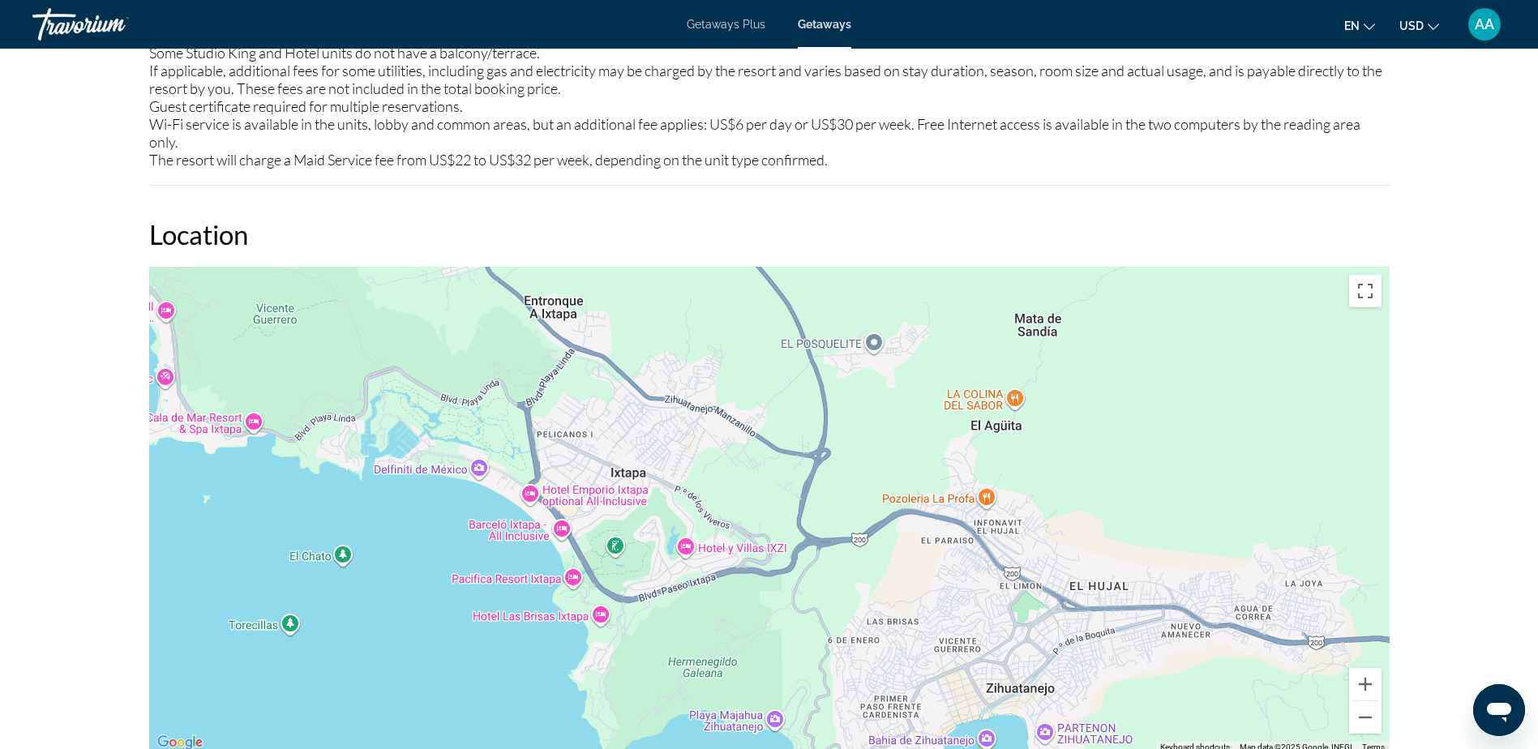
drag, startPoint x: 434, startPoint y: 442, endPoint x: 839, endPoint y: 618, distance: 442.0
click at [839, 618] on div "Main content" at bounding box center [769, 510] width 1241 height 487
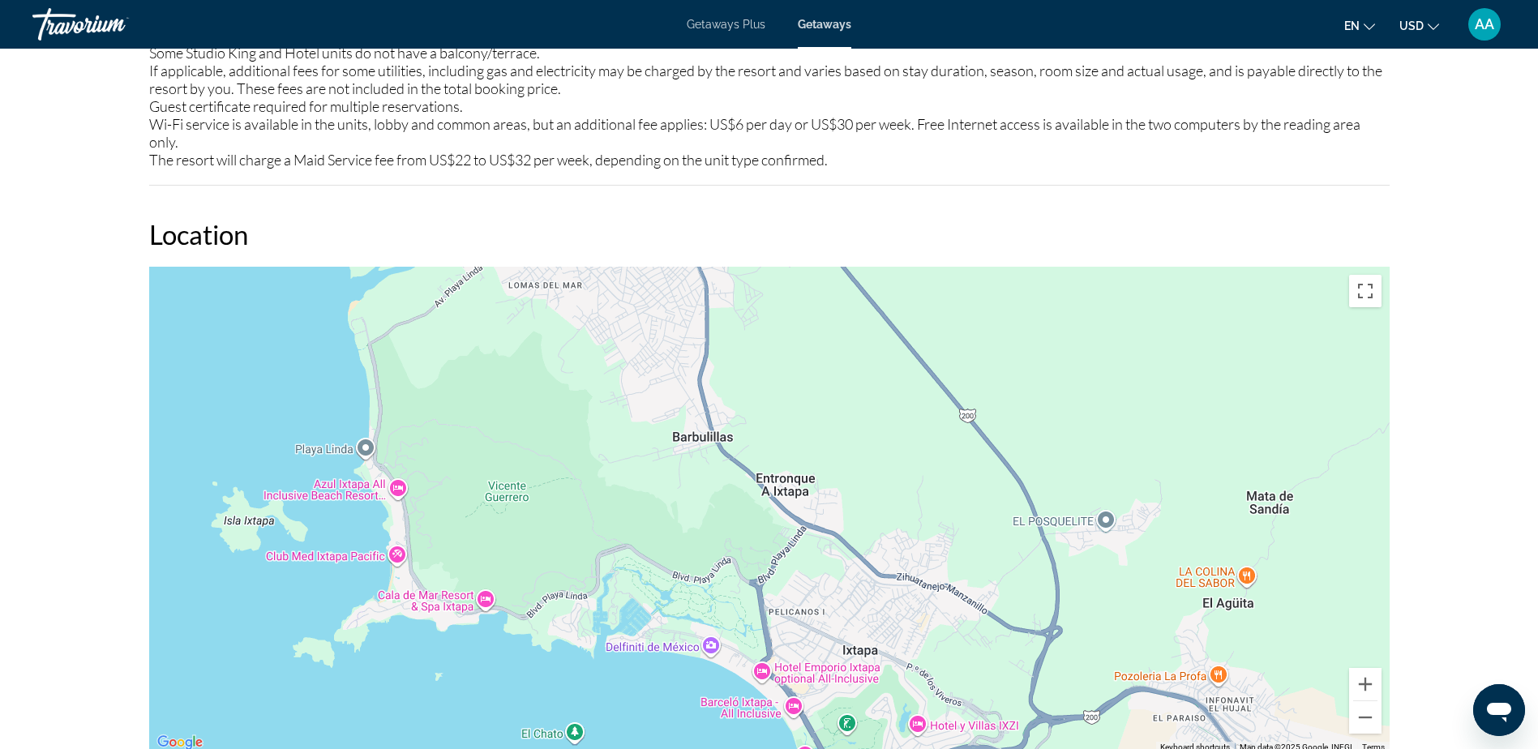
drag, startPoint x: 511, startPoint y: 409, endPoint x: 743, endPoint y: 587, distance: 292.6
click at [743, 587] on div "Main content" at bounding box center [769, 510] width 1241 height 487
click at [404, 474] on div "Main content" at bounding box center [769, 510] width 1241 height 487
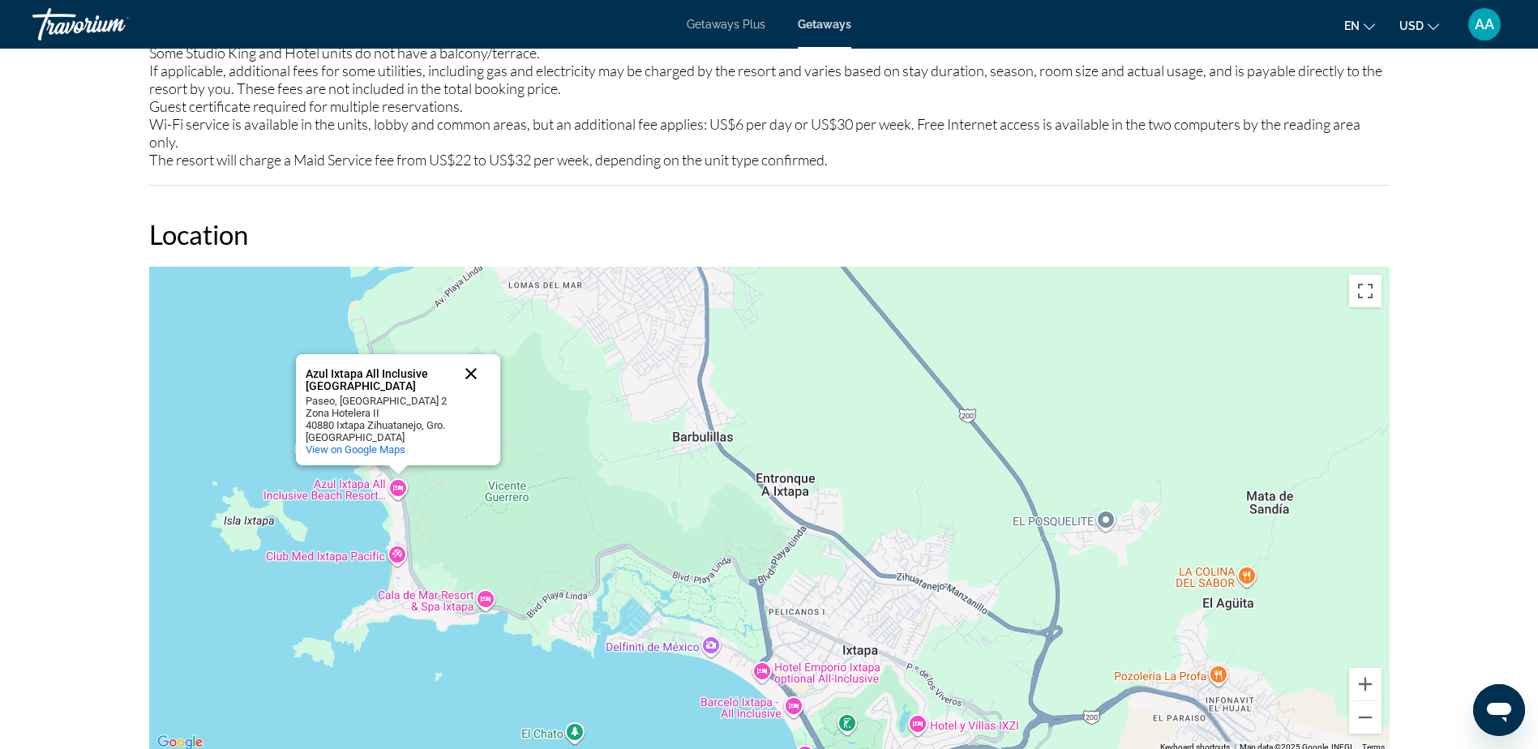
click at [472, 354] on button "Close" at bounding box center [471, 373] width 39 height 39
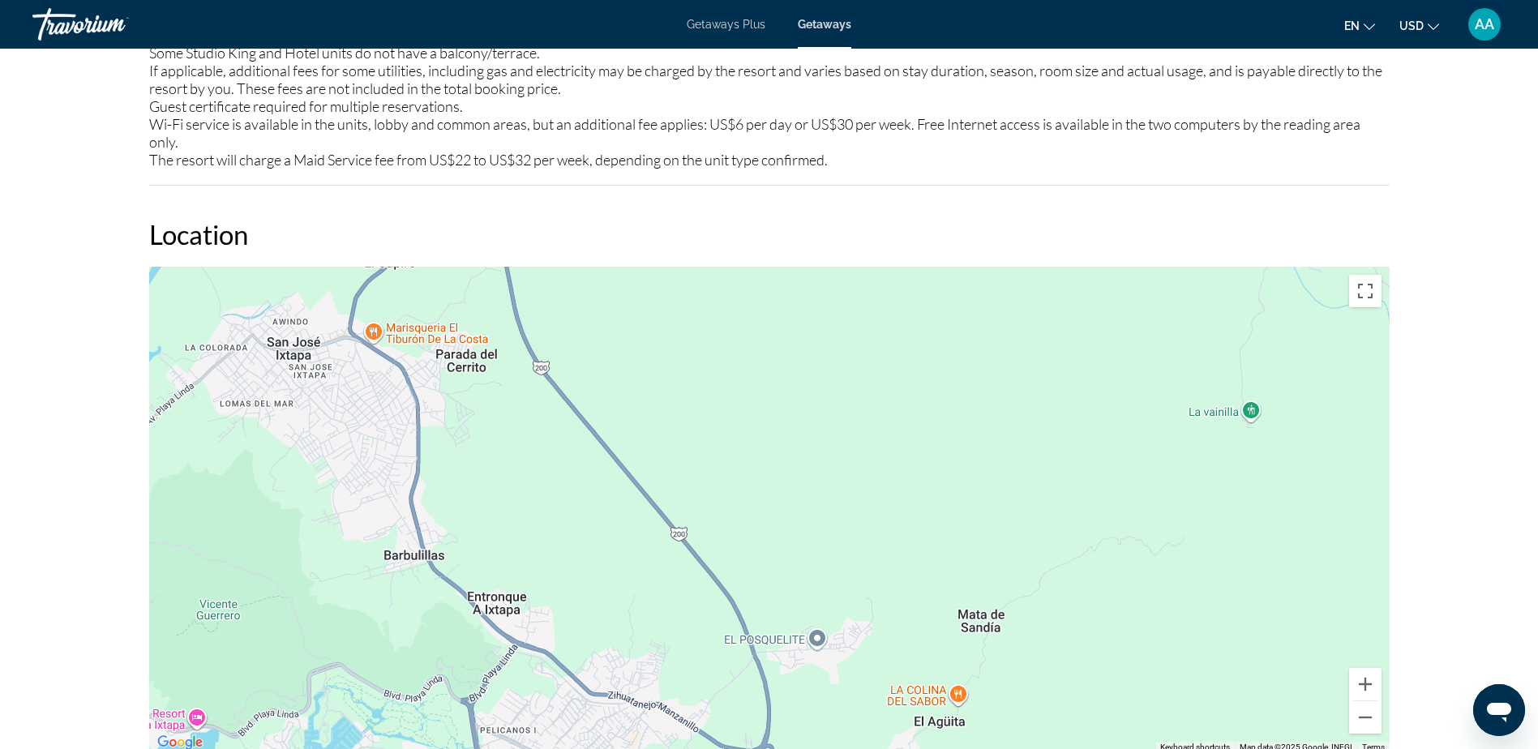
drag, startPoint x: 698, startPoint y: 354, endPoint x: 424, endPoint y: 462, distance: 294.6
click at [424, 462] on div "Main content" at bounding box center [769, 510] width 1241 height 487
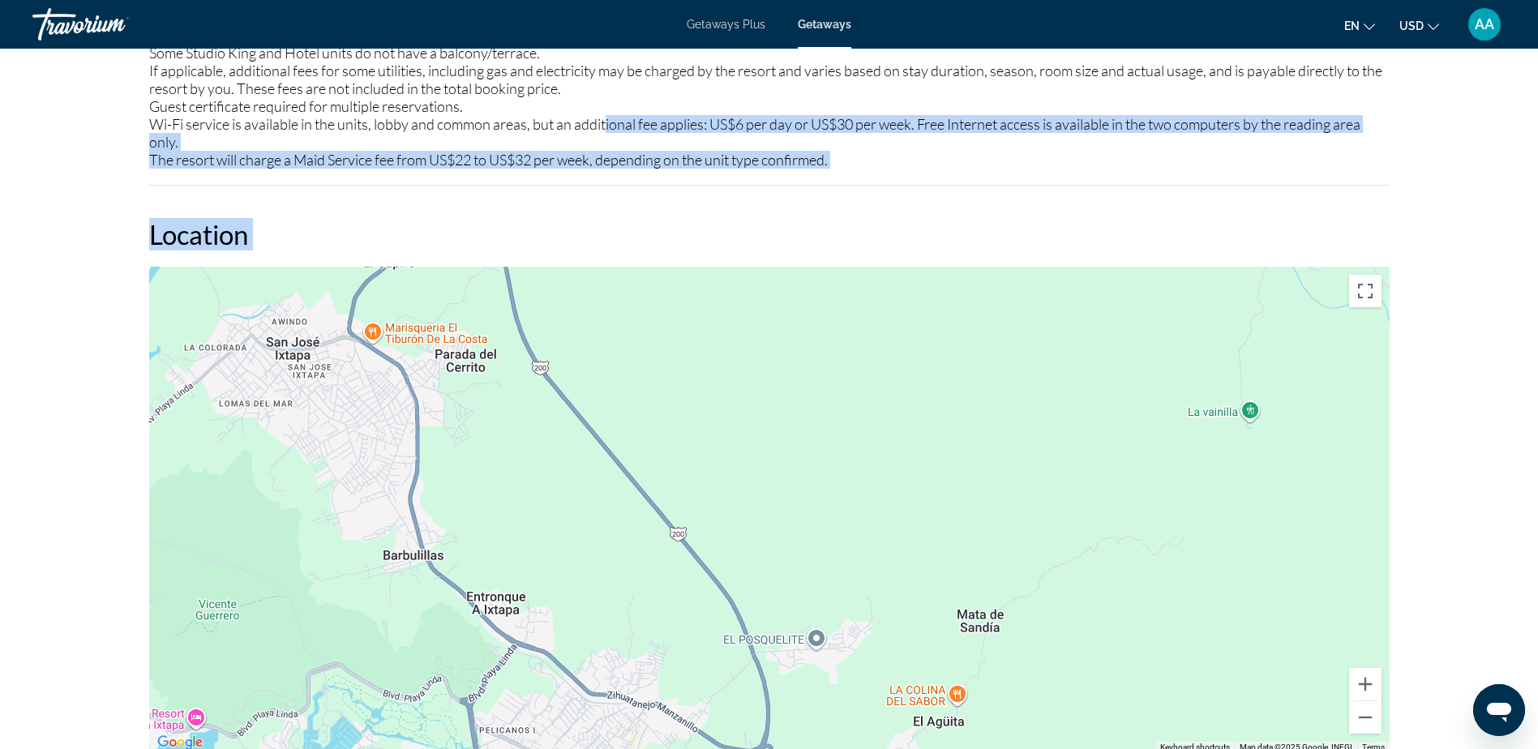
drag, startPoint x: 607, startPoint y: 102, endPoint x: 496, endPoint y: 308, distance: 233.7
click at [496, 308] on div "Overview Type Resort All-Inclusive No All-Inclusive Address [STREET_ADDRESS] De…" at bounding box center [769, 261] width 1257 height 3345
drag, startPoint x: 496, startPoint y: 308, endPoint x: 768, endPoint y: 135, distance: 322.4
click at [768, 135] on div "Resort is not suitable for handicapped people, or people with walking difficult…" at bounding box center [769, 53] width 1241 height 232
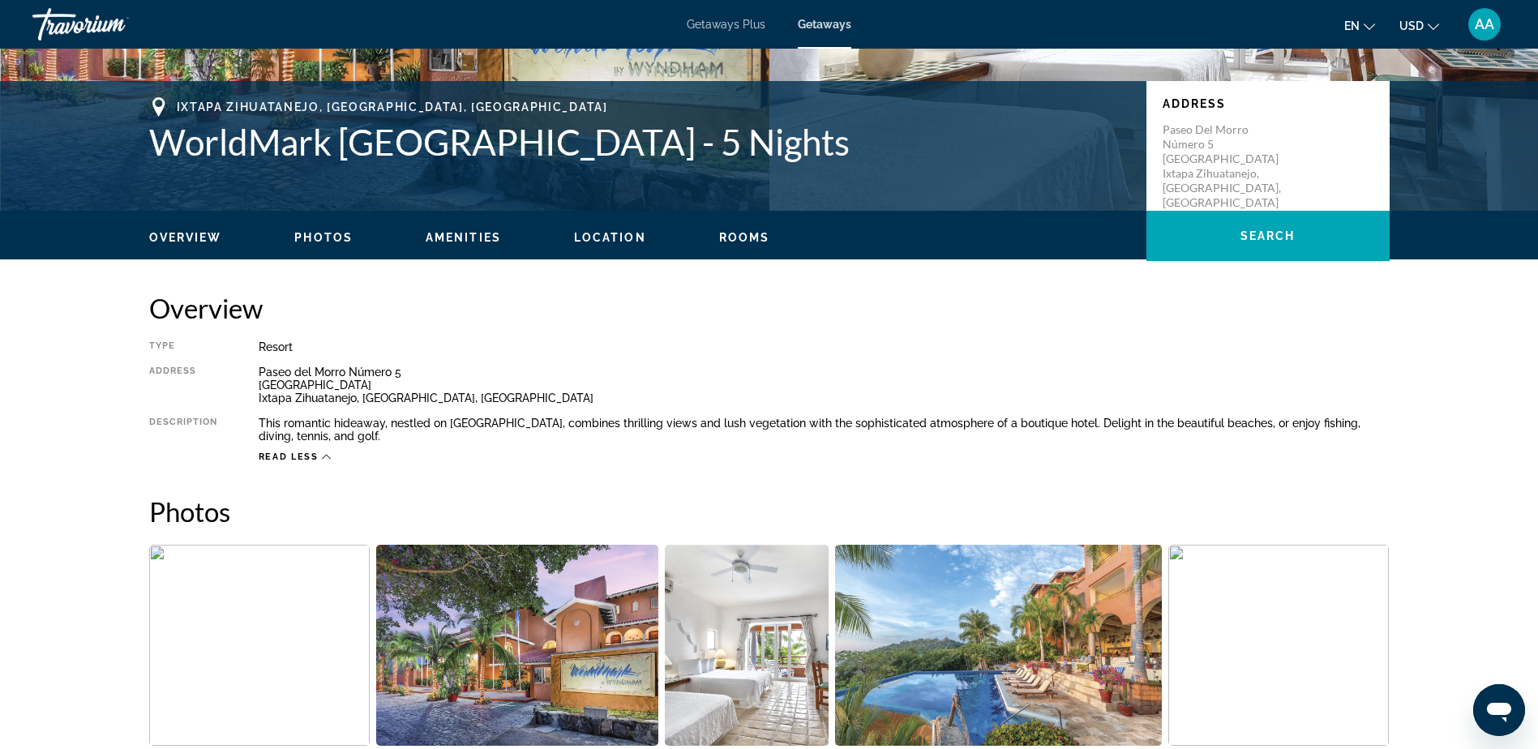
scroll to position [0, 0]
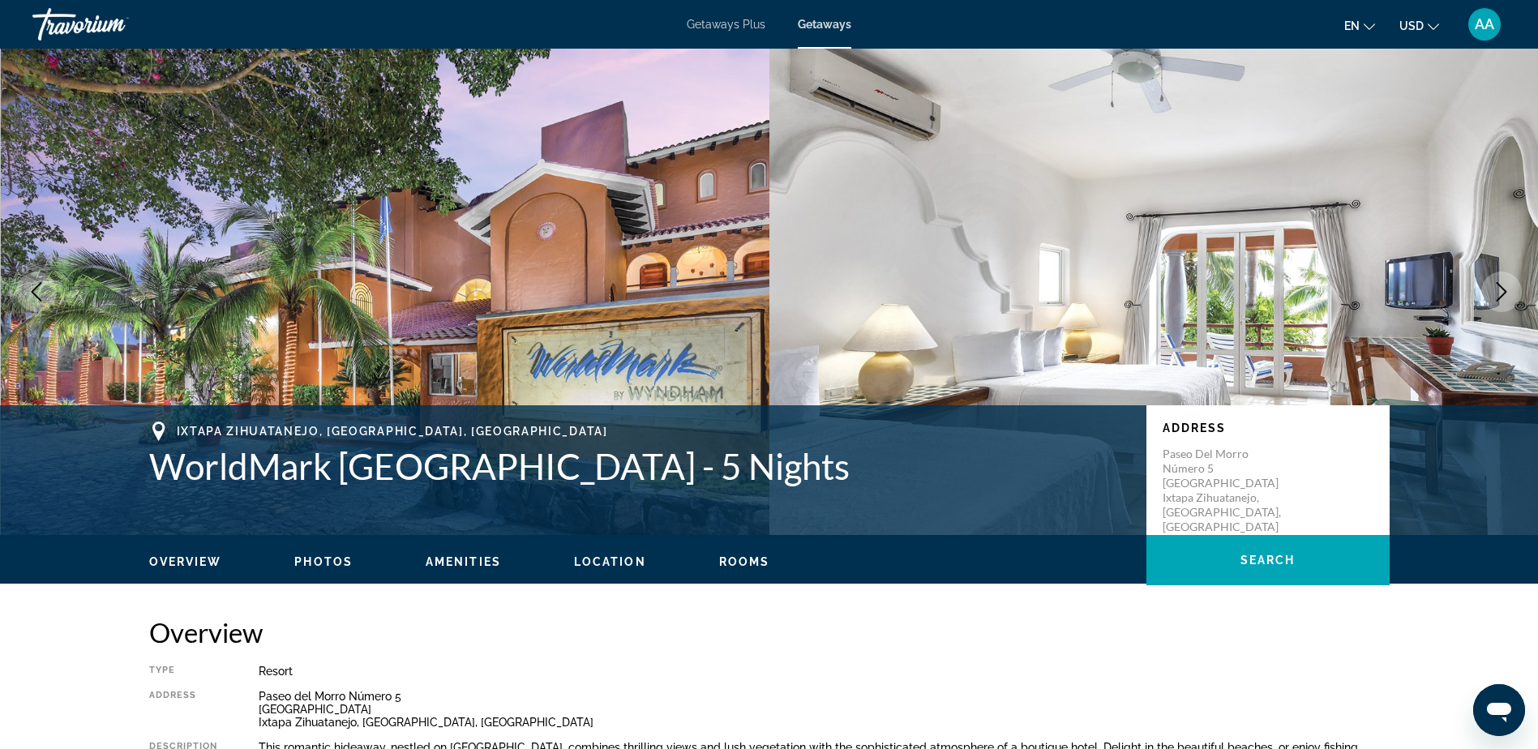
click at [707, 26] on span "Getaways Plus" at bounding box center [726, 24] width 79 height 13
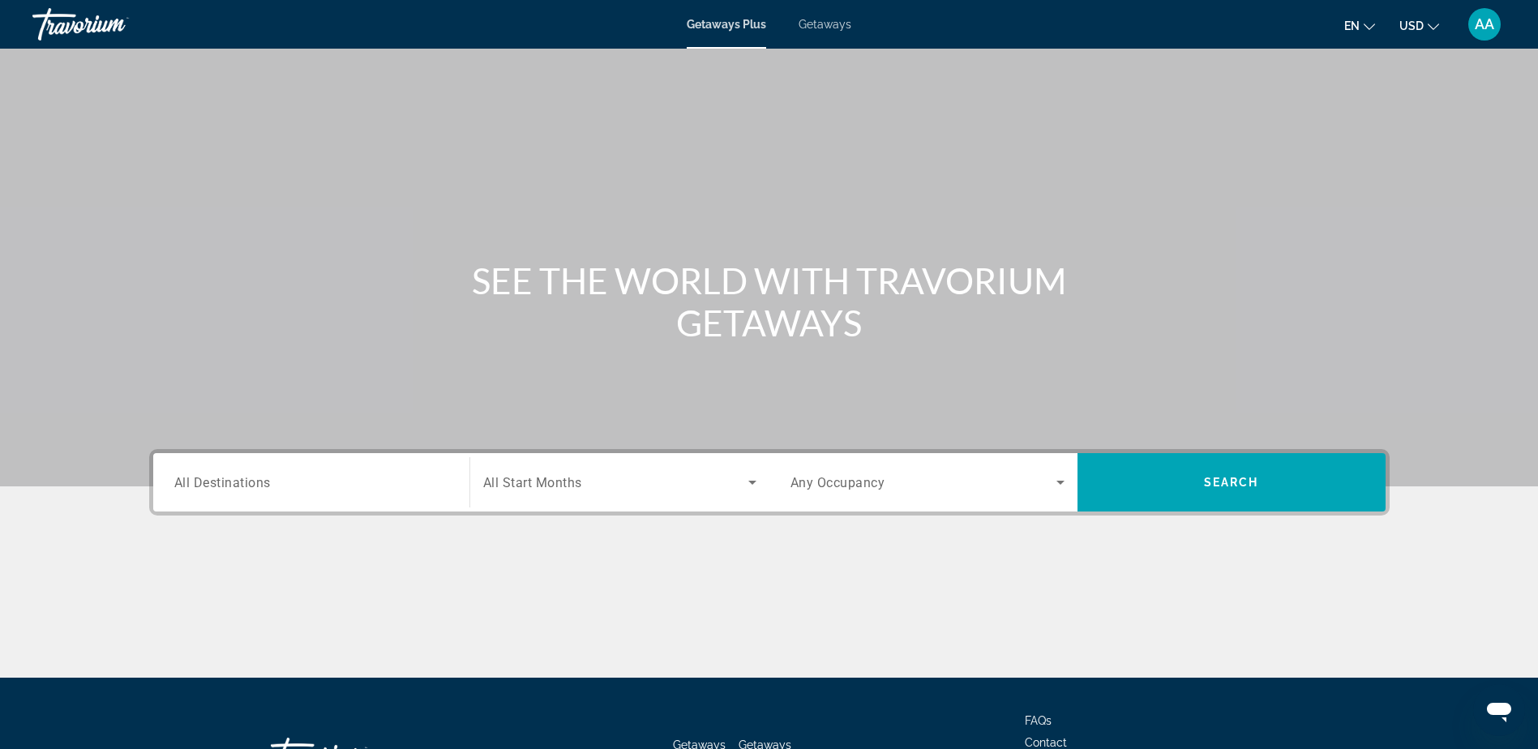
click at [354, 475] on input "Destination All Destinations" at bounding box center [311, 483] width 274 height 19
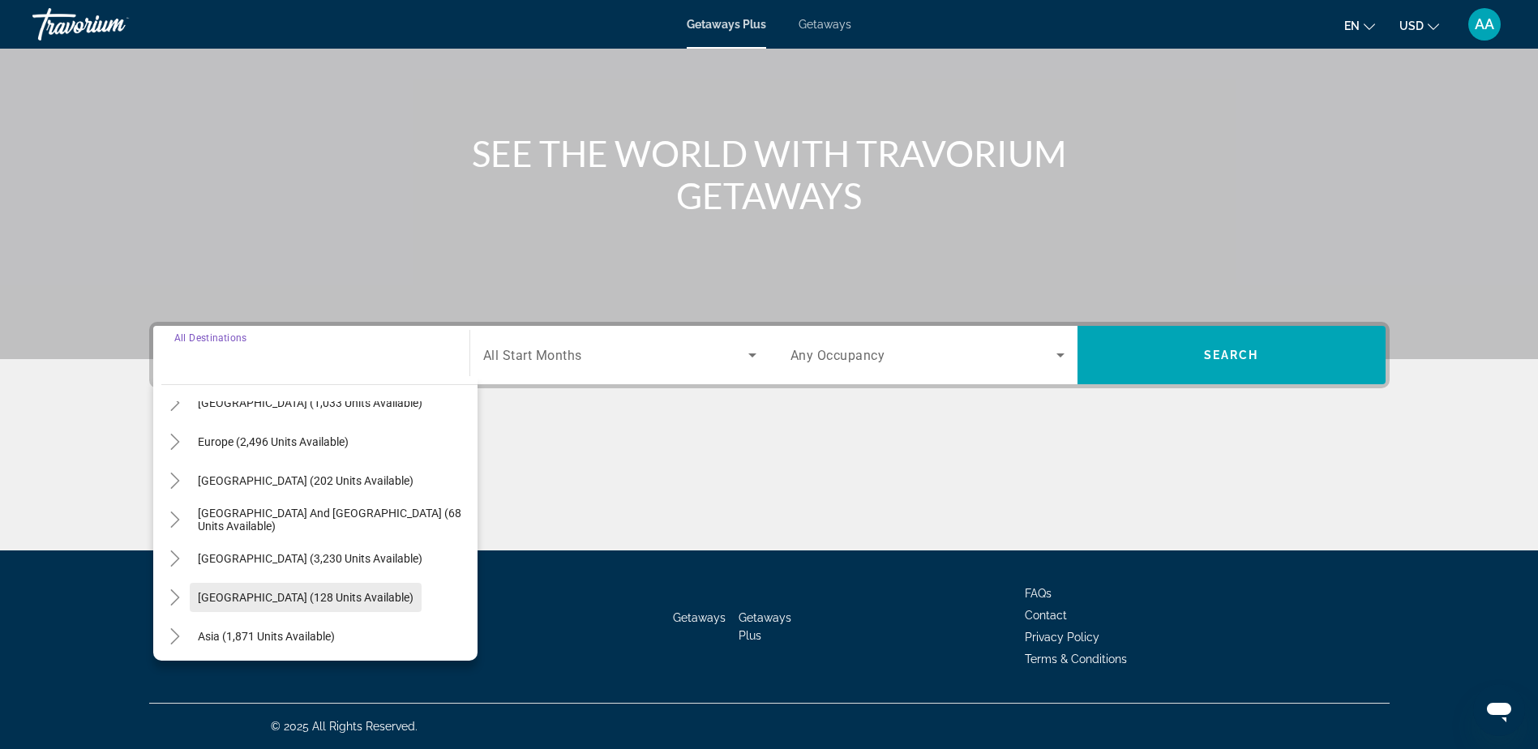
scroll to position [101, 0]
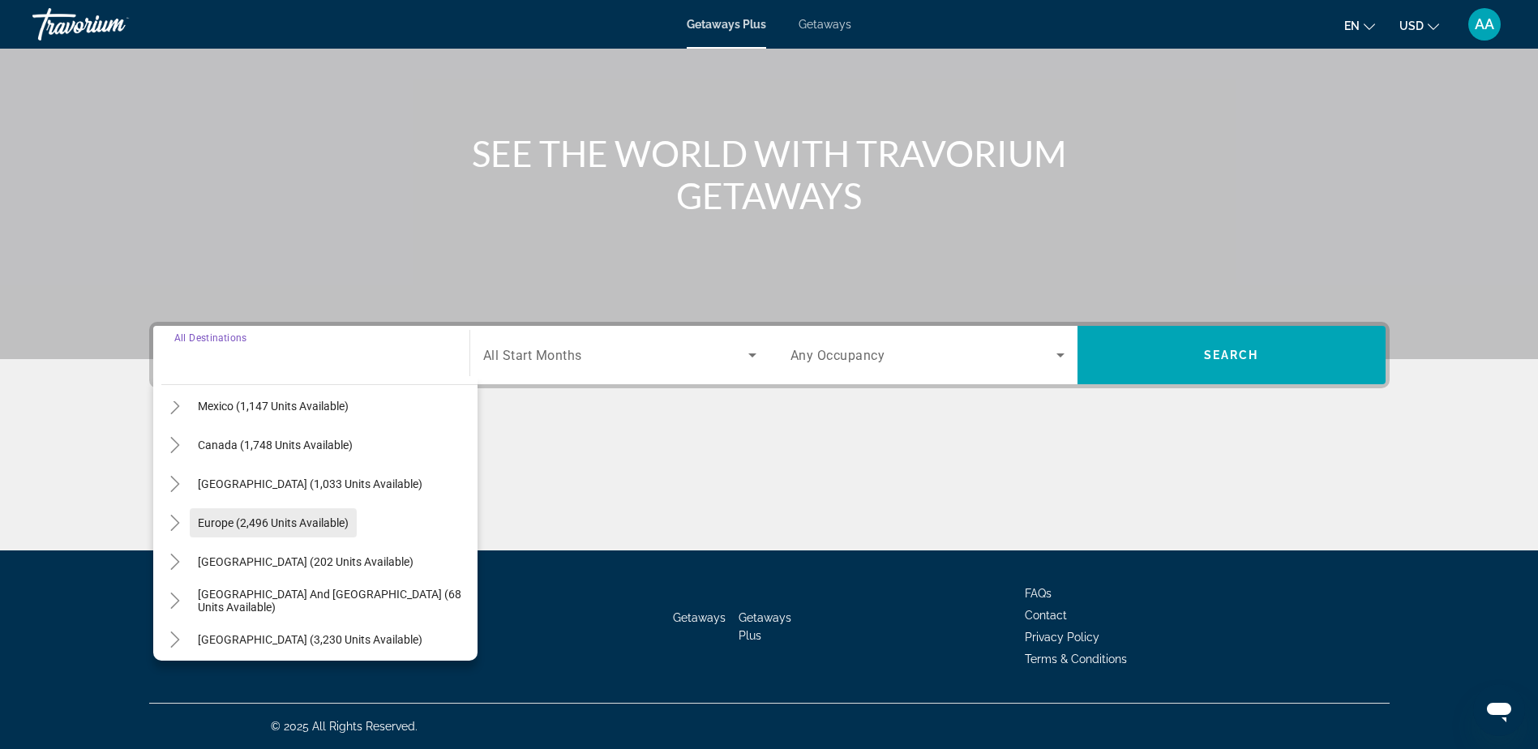
click at [222, 517] on span "Europe (2,496 units available)" at bounding box center [273, 523] width 151 height 13
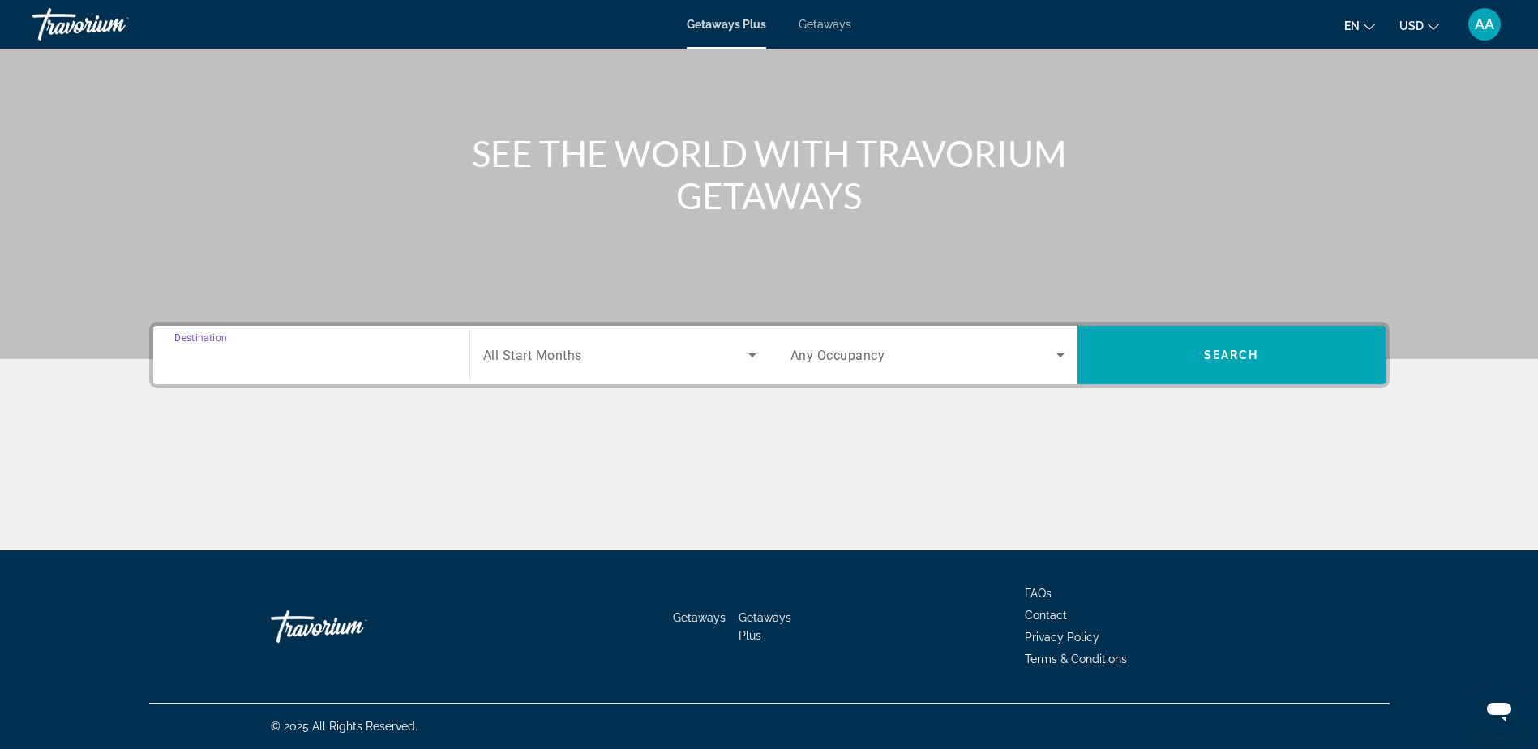
type input "**********"
click at [336, 350] on input "**********" at bounding box center [311, 355] width 274 height 19
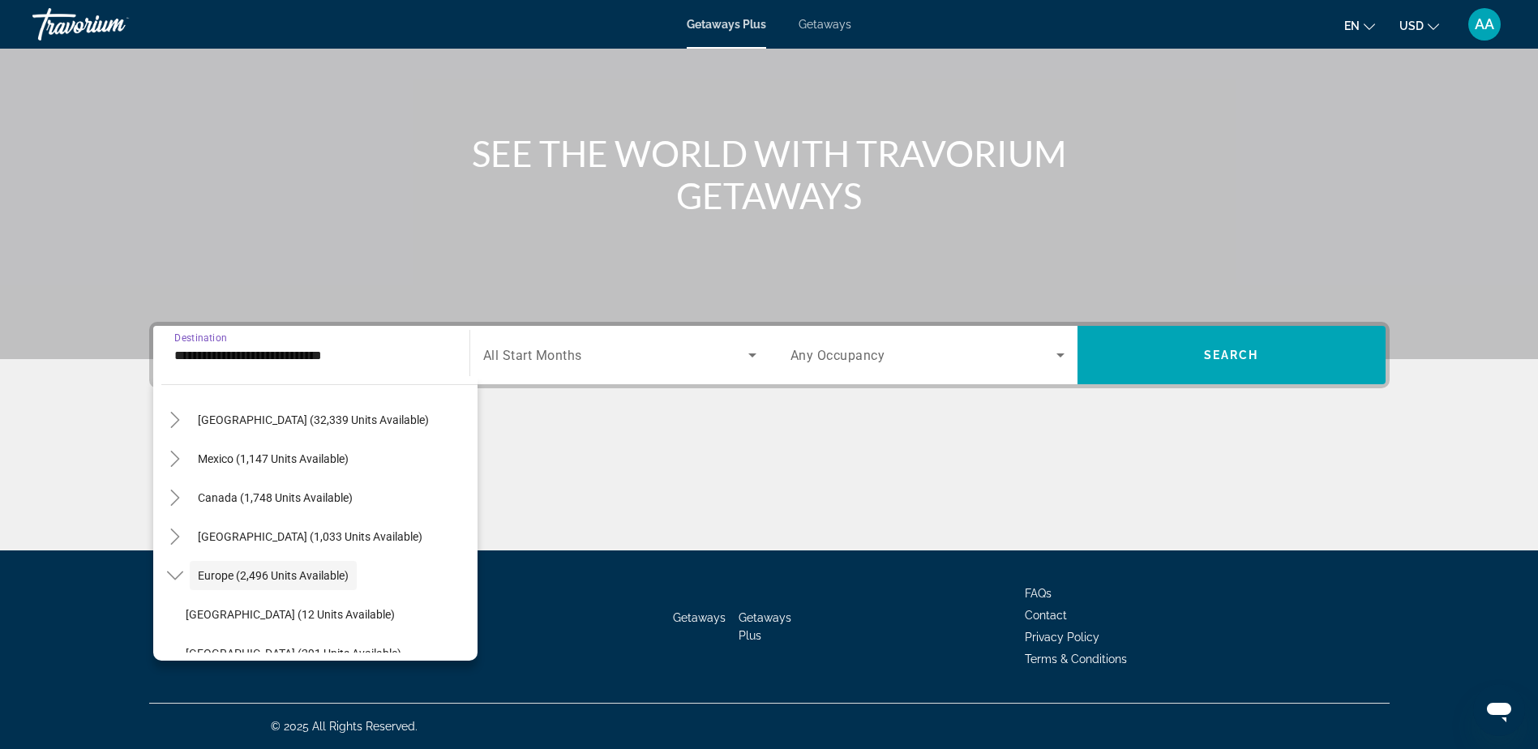
scroll to position [0, 0]
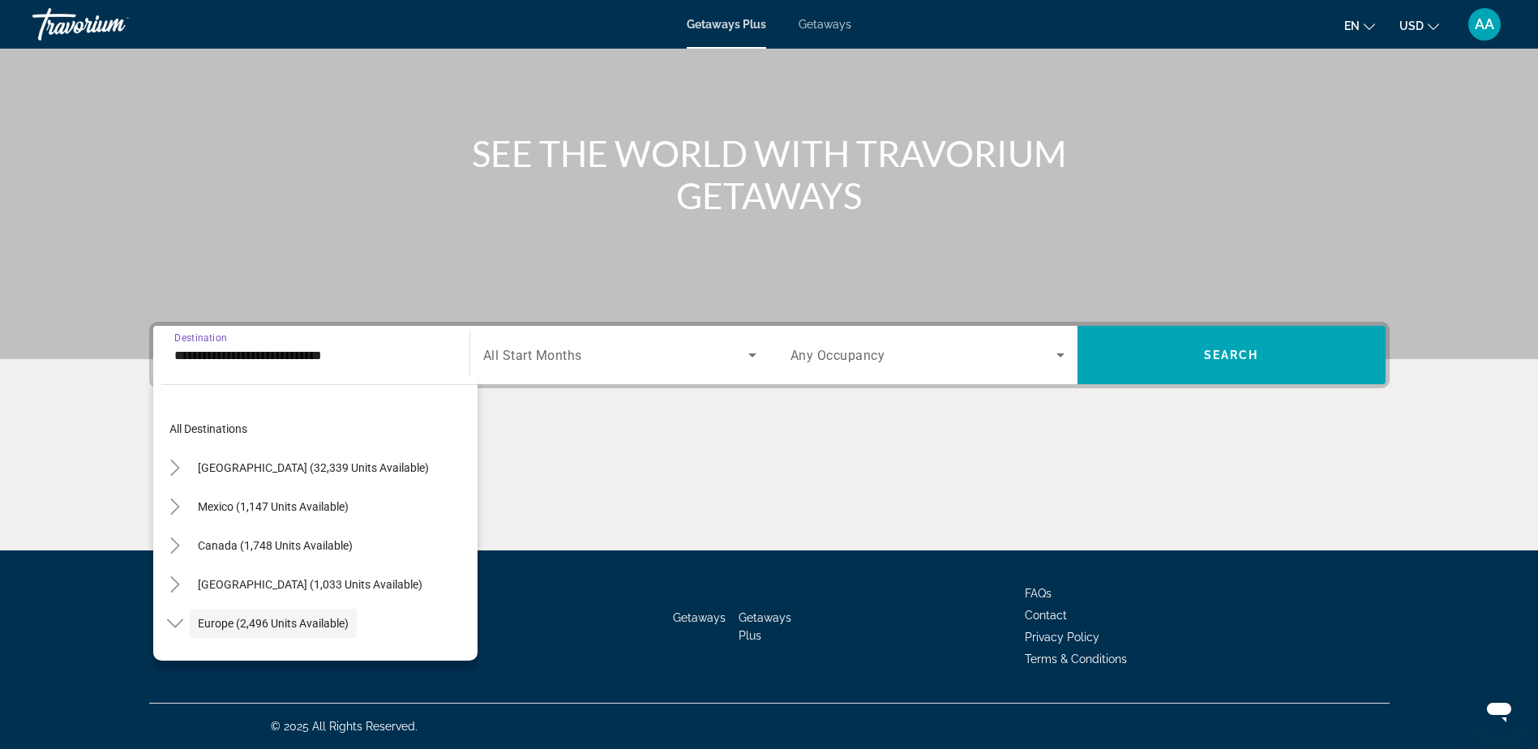
click at [824, 25] on span "Getaways" at bounding box center [825, 24] width 53 height 13
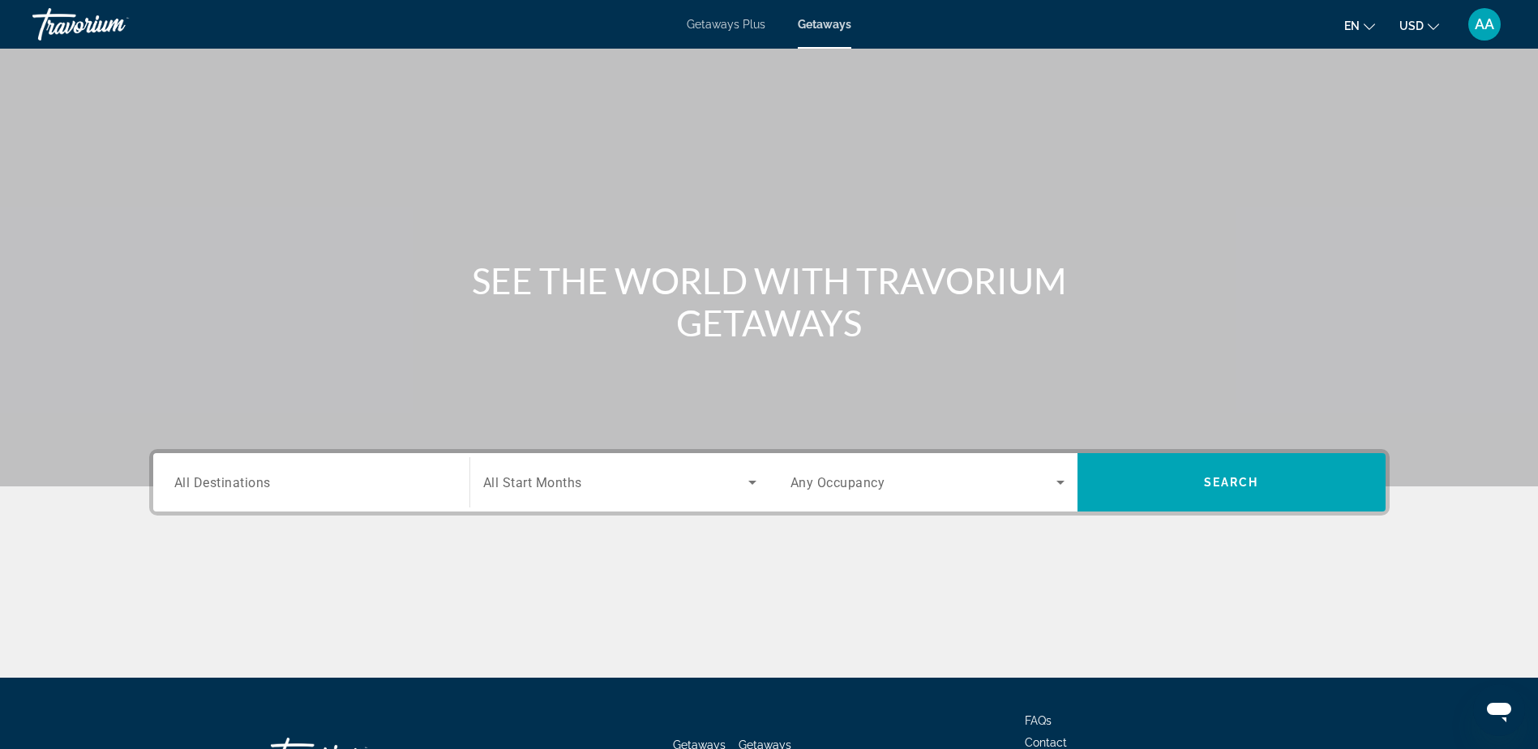
click at [240, 487] on span "All Destinations" at bounding box center [222, 481] width 97 height 15
click at [240, 487] on input "Destination All Destinations" at bounding box center [311, 483] width 274 height 19
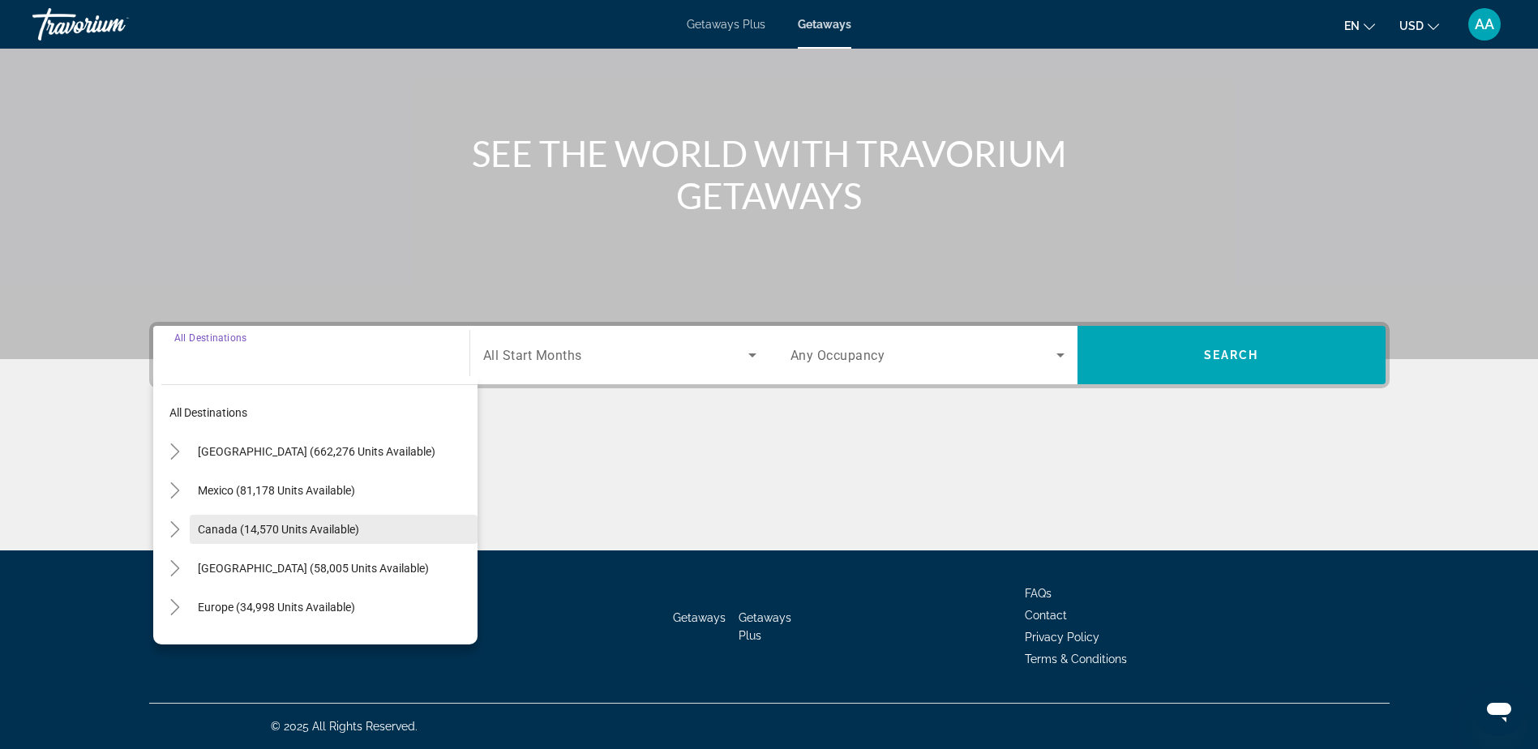
scroll to position [81, 0]
click at [231, 524] on span "Europe (34,998 units available)" at bounding box center [276, 526] width 157 height 13
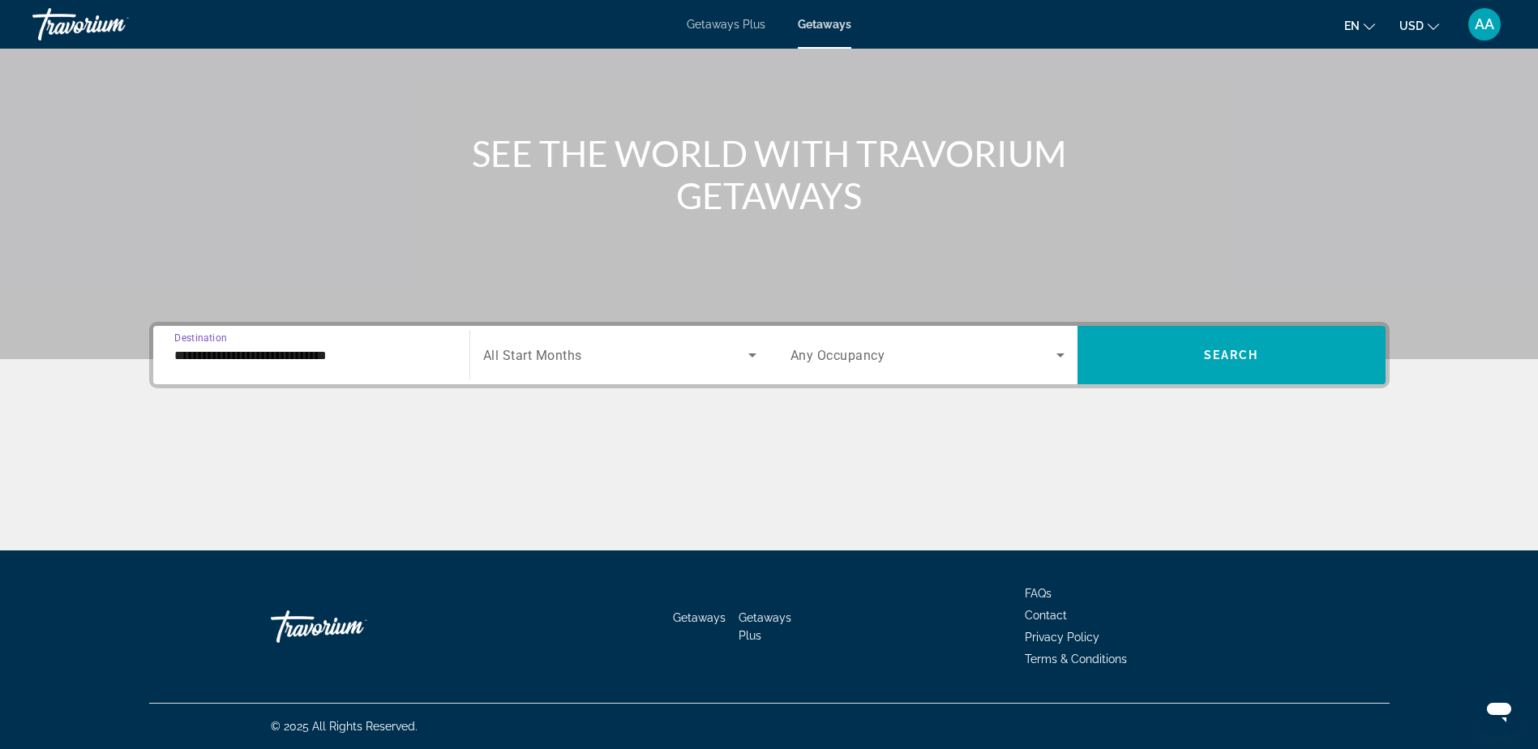
click at [252, 355] on input "**********" at bounding box center [311, 355] width 274 height 19
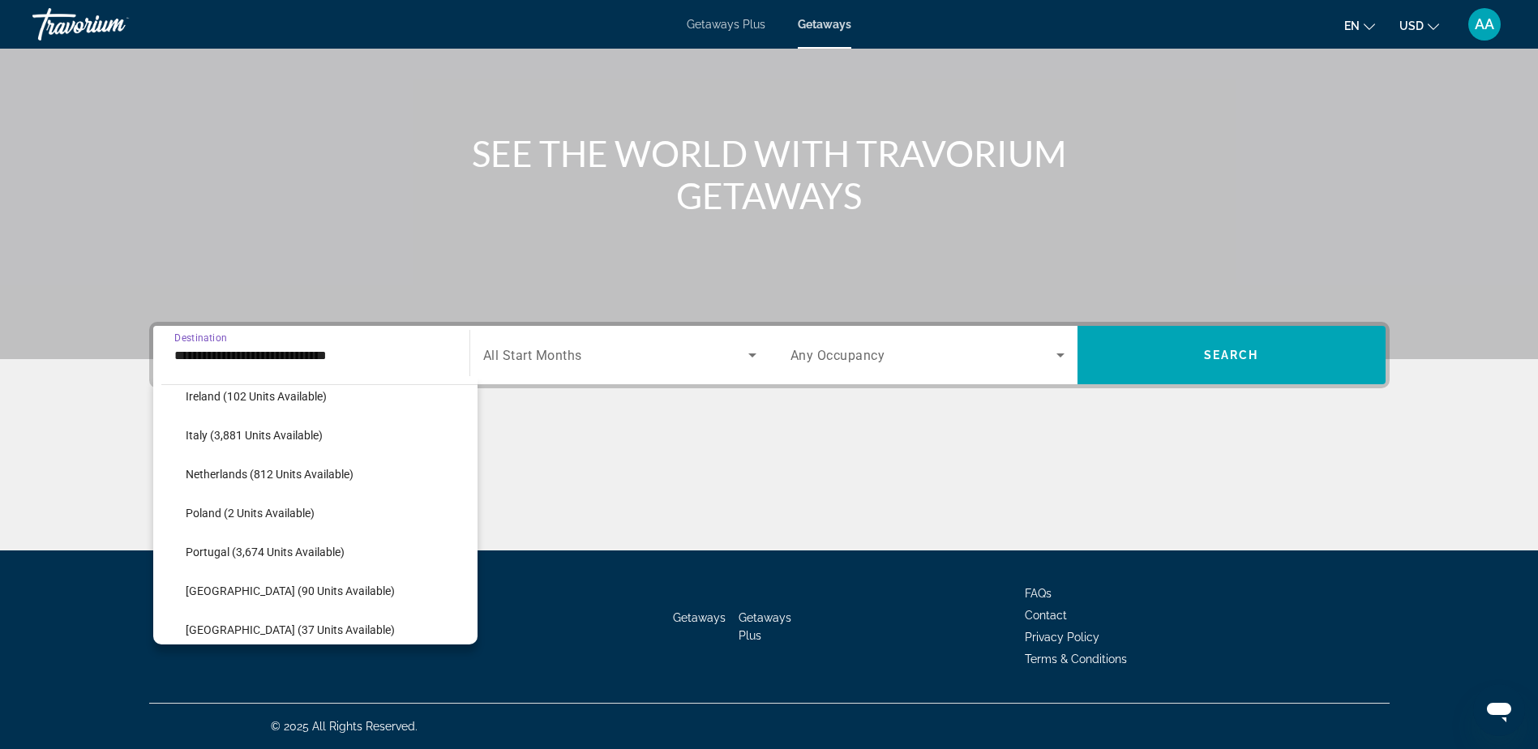
scroll to position [664, 0]
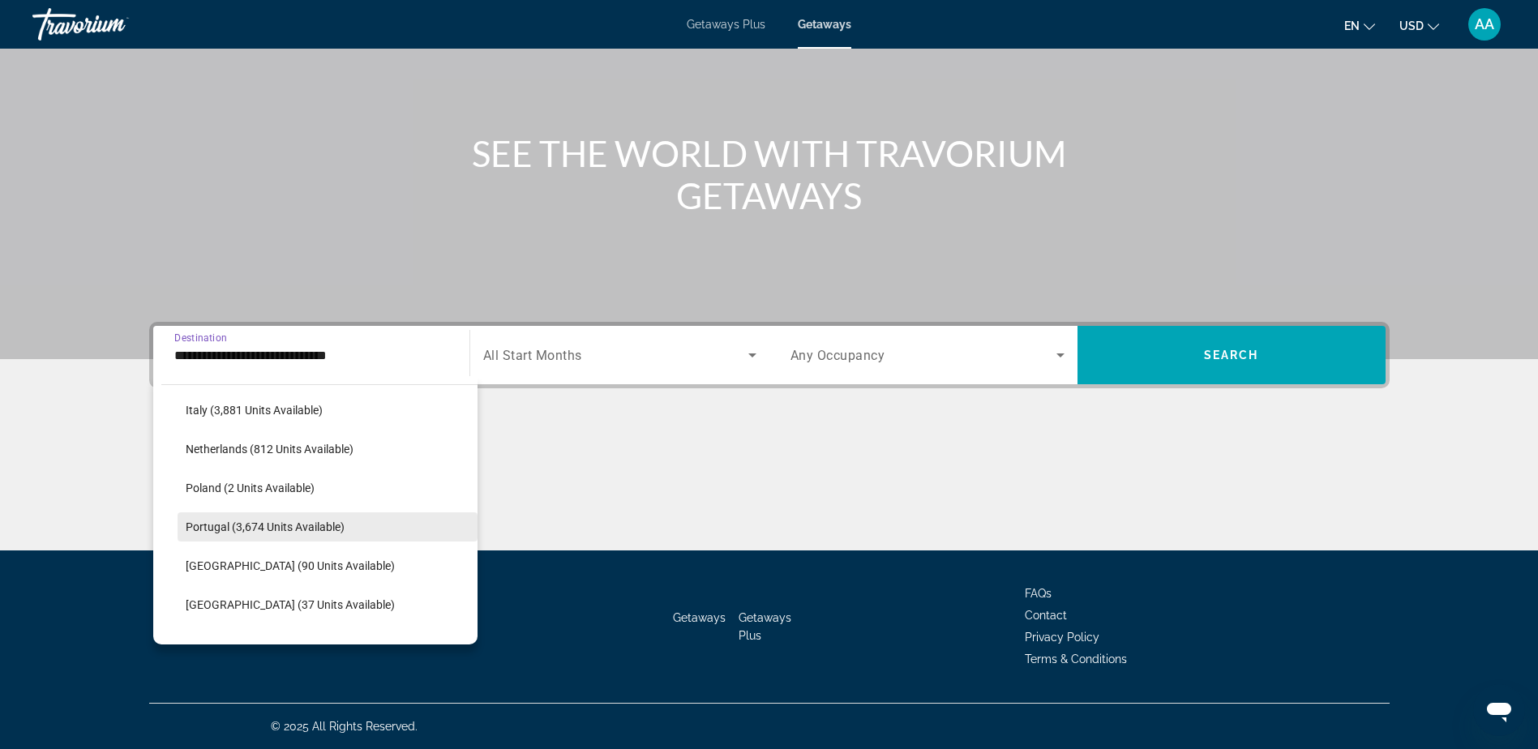
click at [207, 526] on span "Portugal (3,674 units available)" at bounding box center [265, 527] width 159 height 13
type input "**********"
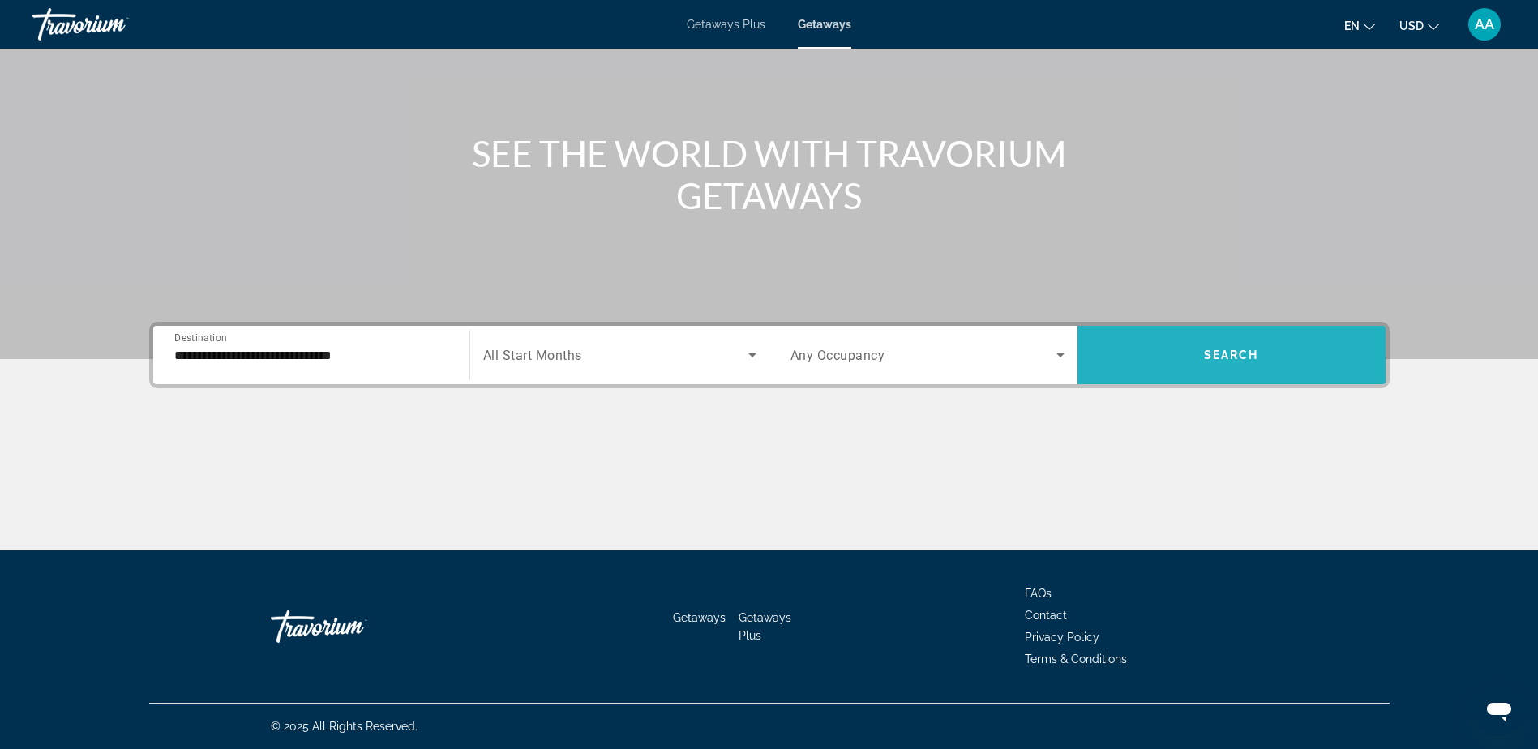
click at [1230, 354] on span "Search" at bounding box center [1231, 355] width 55 height 13
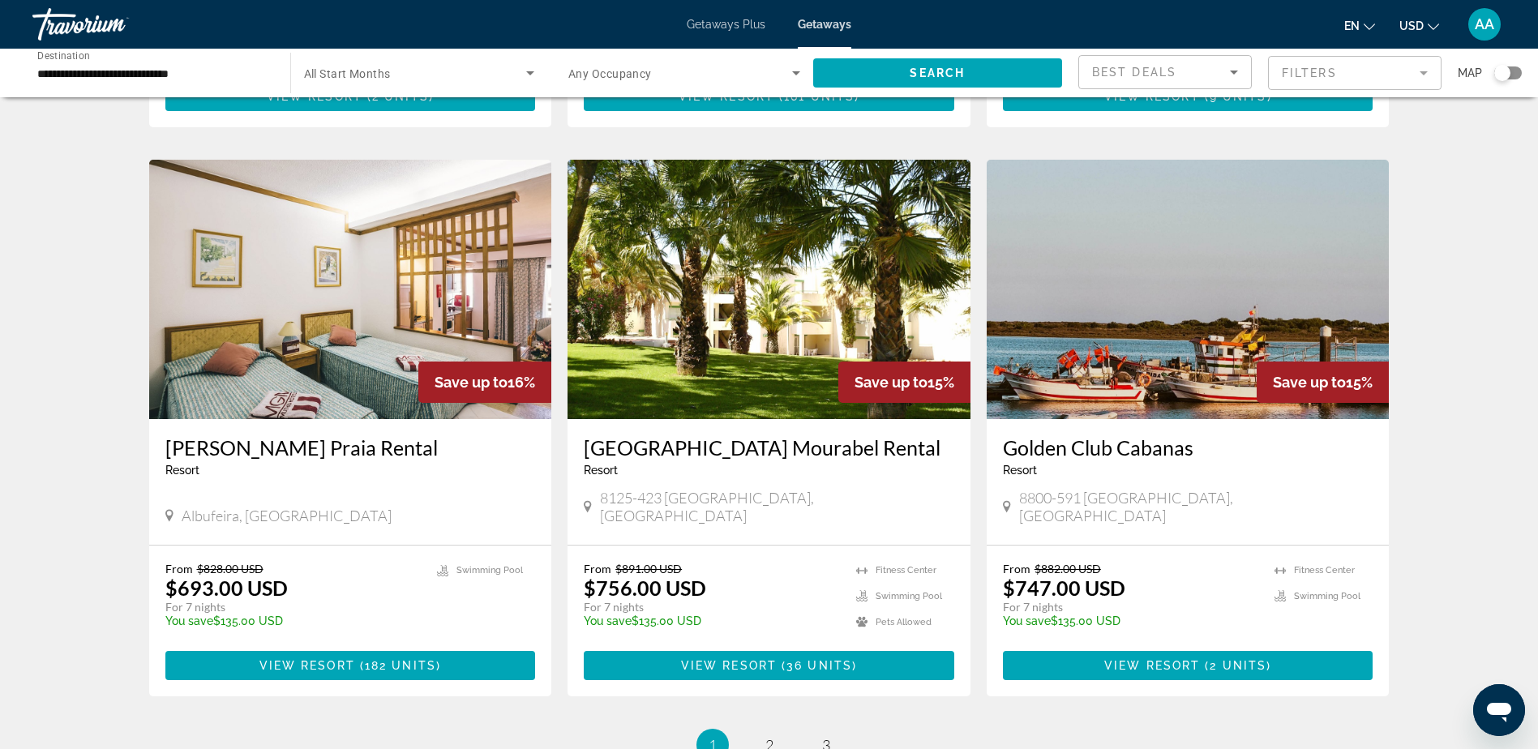
scroll to position [1712, 0]
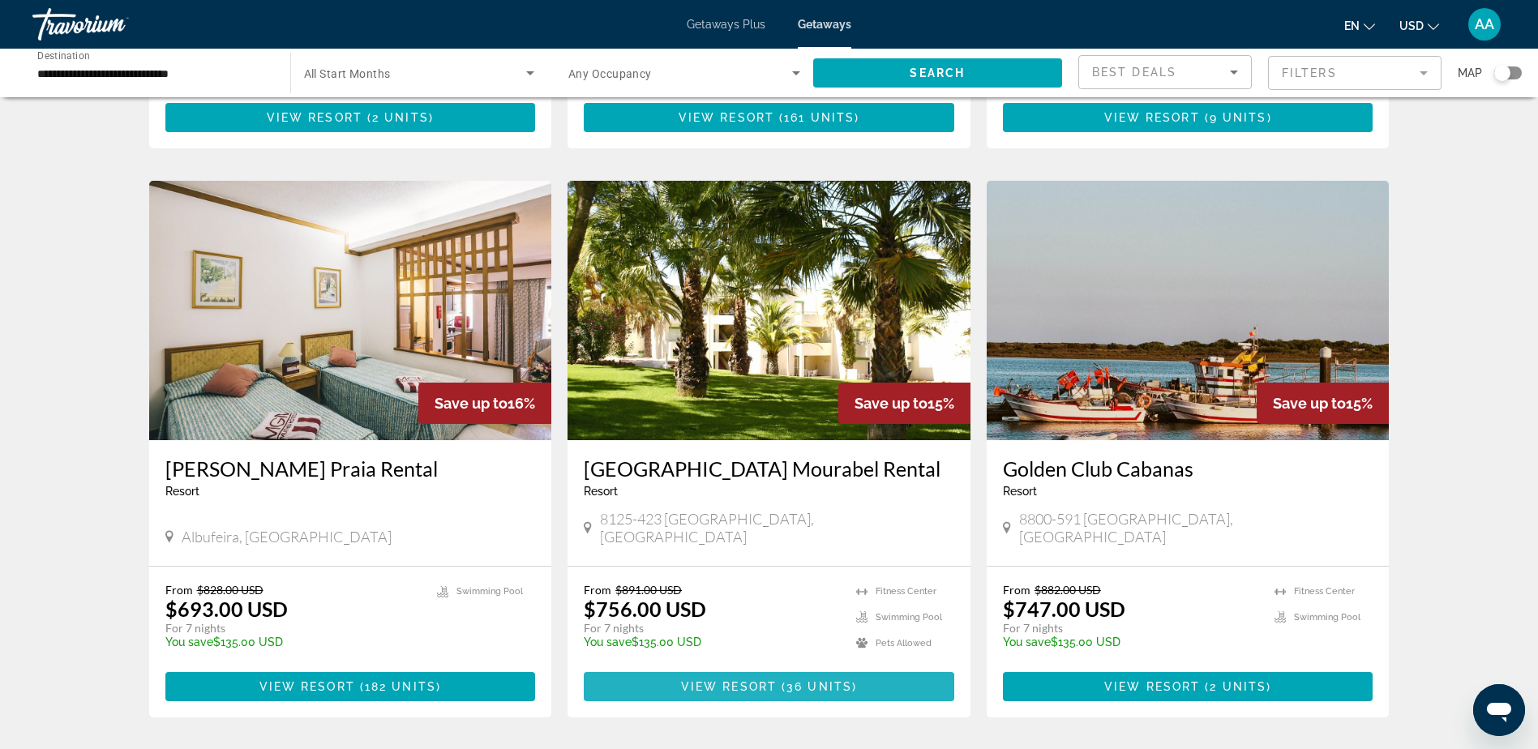
click at [728, 680] on span "View Resort" at bounding box center [729, 686] width 96 height 13
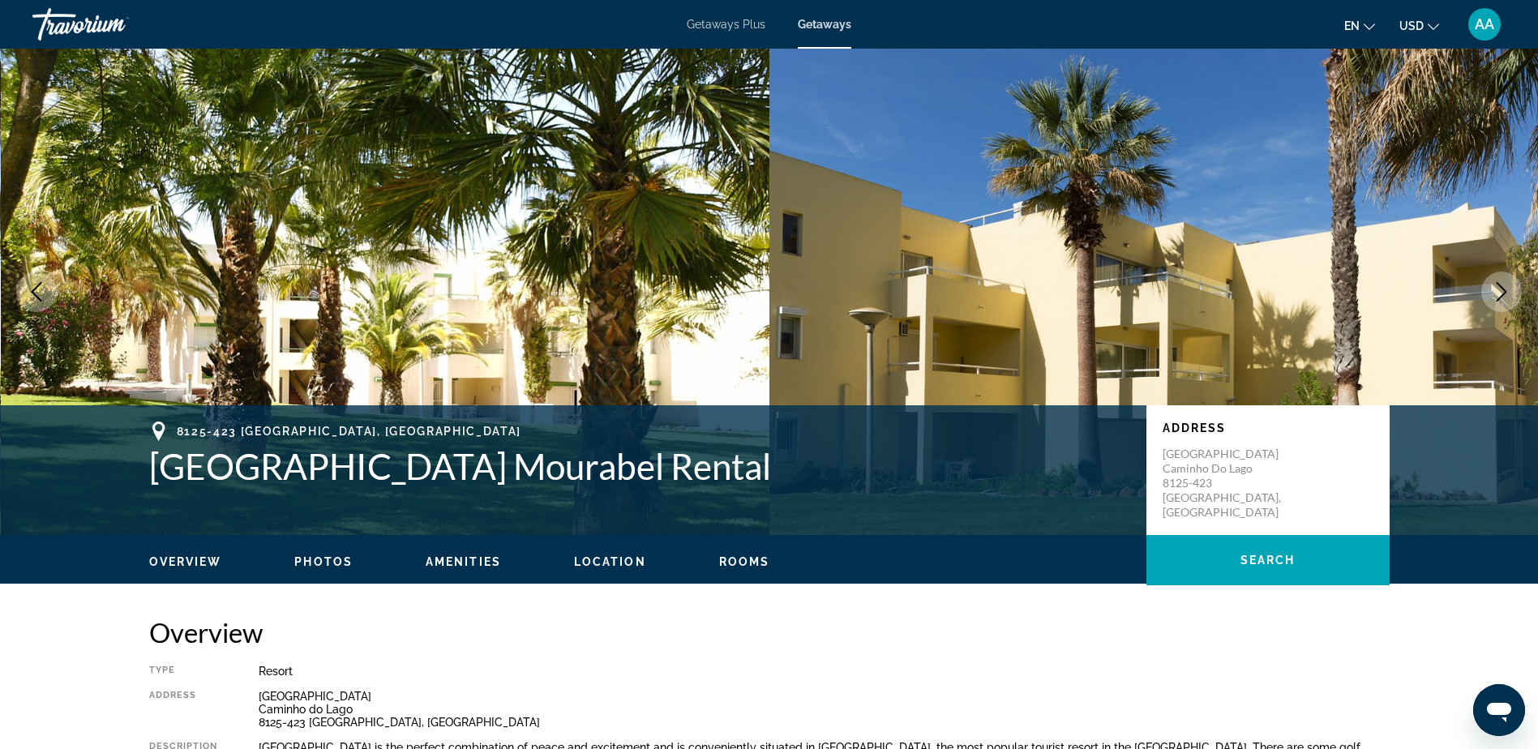
click at [1508, 291] on icon "Next image" at bounding box center [1501, 291] width 19 height 19
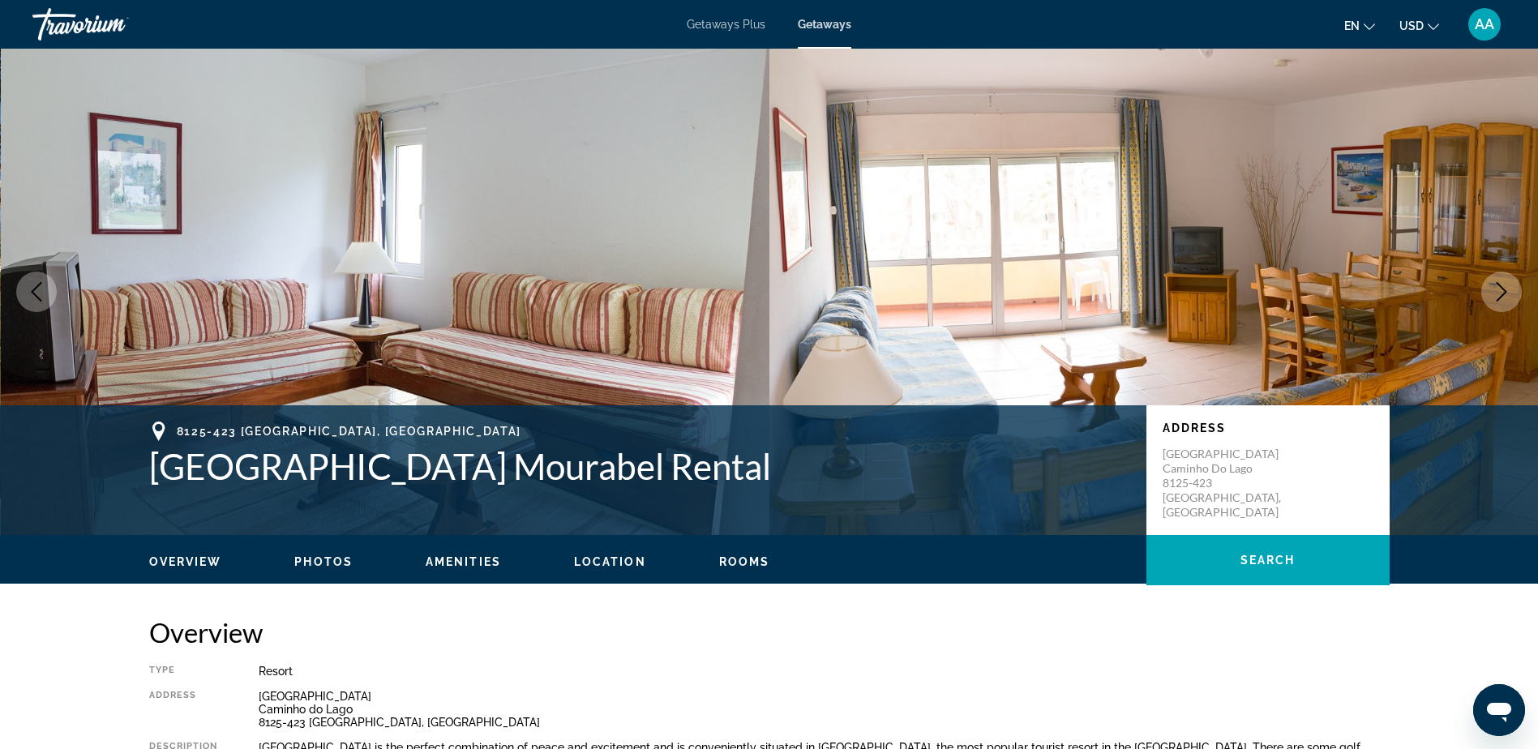
click at [1508, 291] on icon "Next image" at bounding box center [1501, 291] width 19 height 19
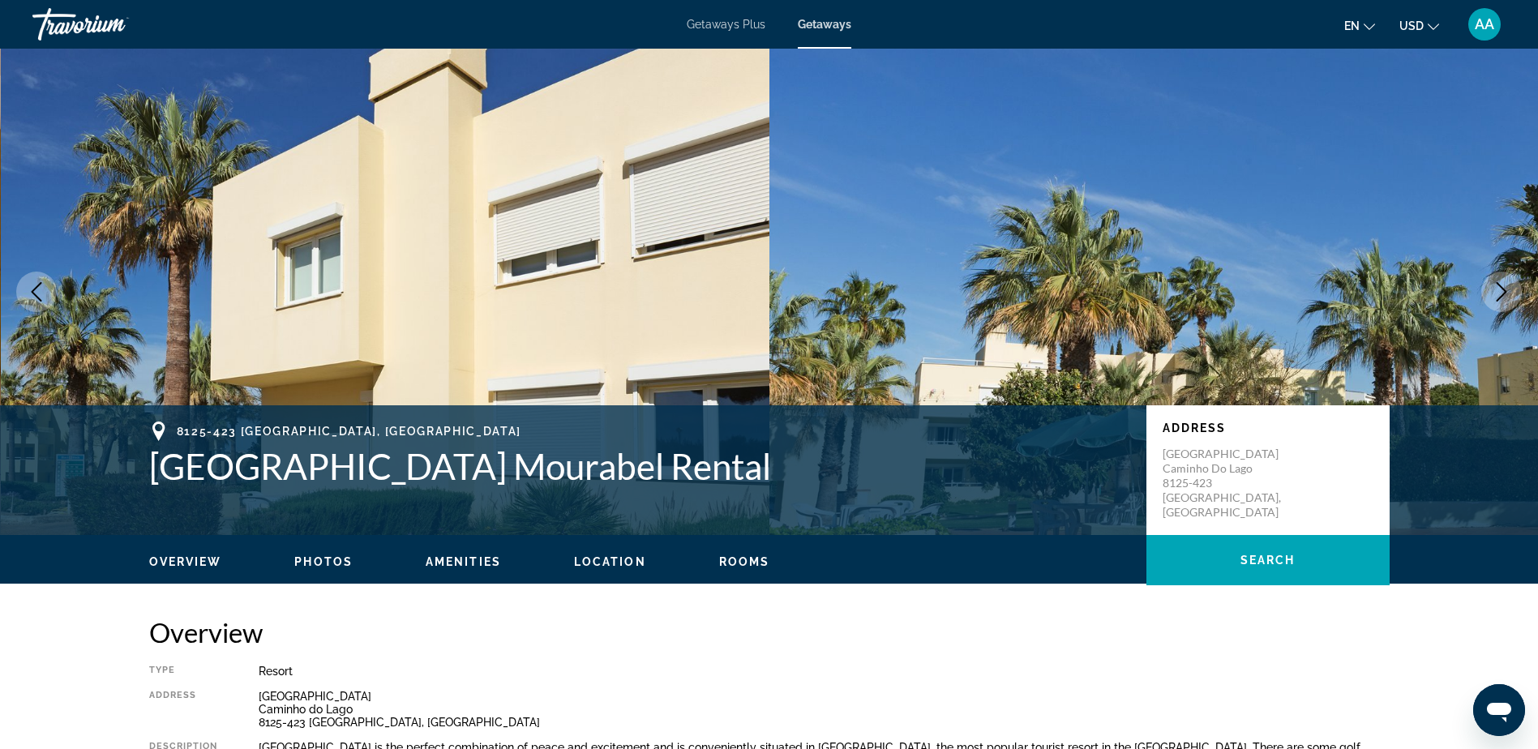
click at [1508, 291] on icon "Next image" at bounding box center [1501, 291] width 19 height 19
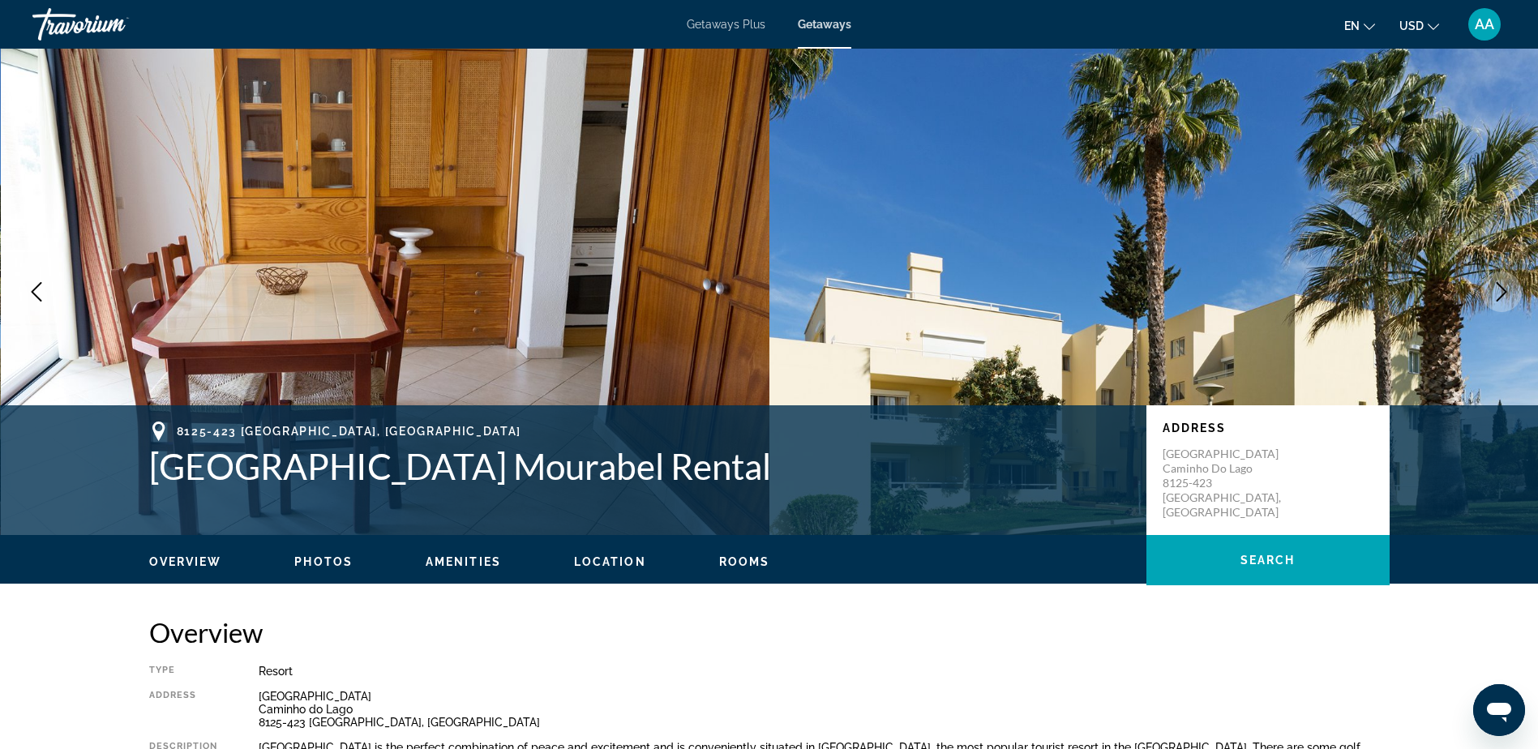
click at [1508, 291] on icon "Next image" at bounding box center [1501, 291] width 19 height 19
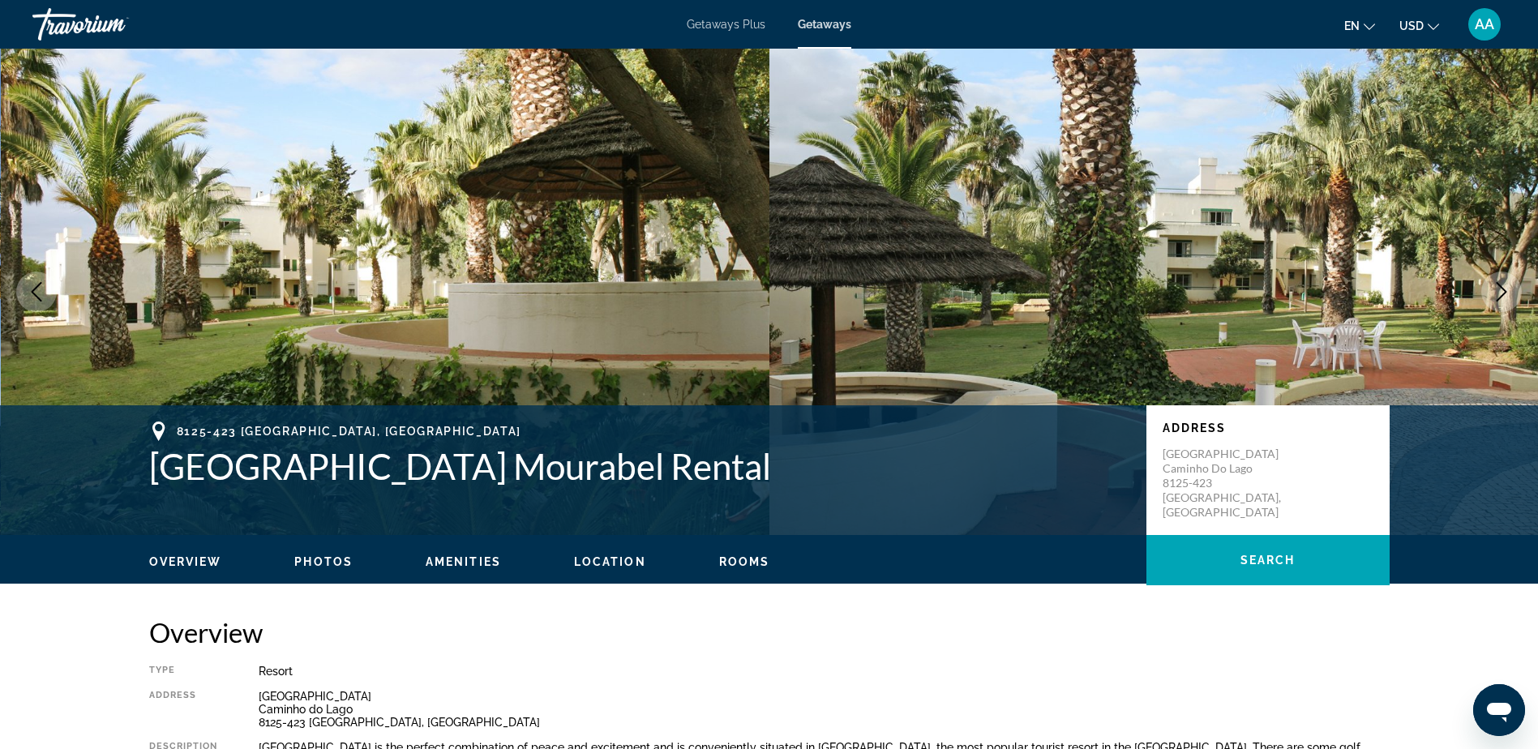
click at [1508, 291] on icon "Next image" at bounding box center [1501, 291] width 19 height 19
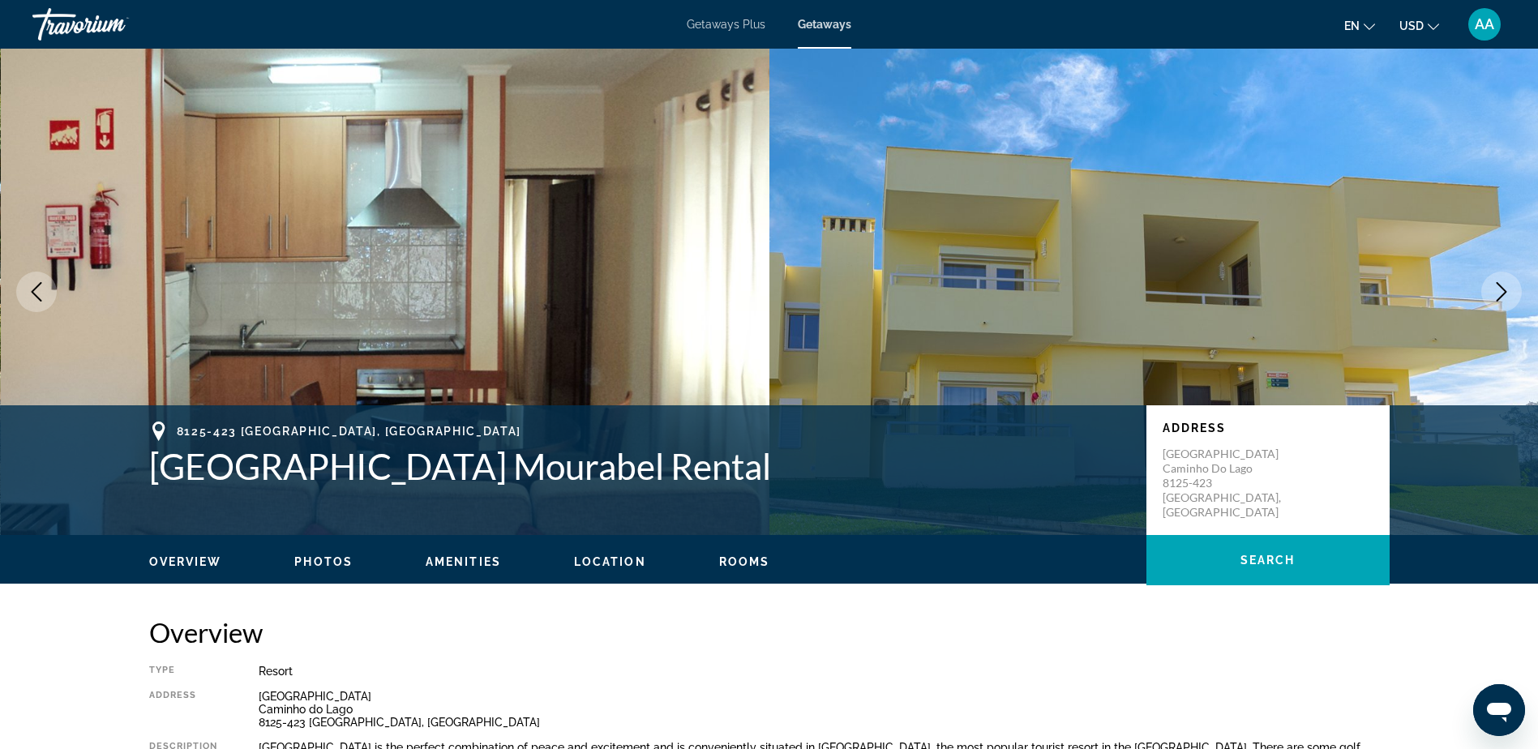
click at [1508, 291] on icon "Next image" at bounding box center [1501, 291] width 19 height 19
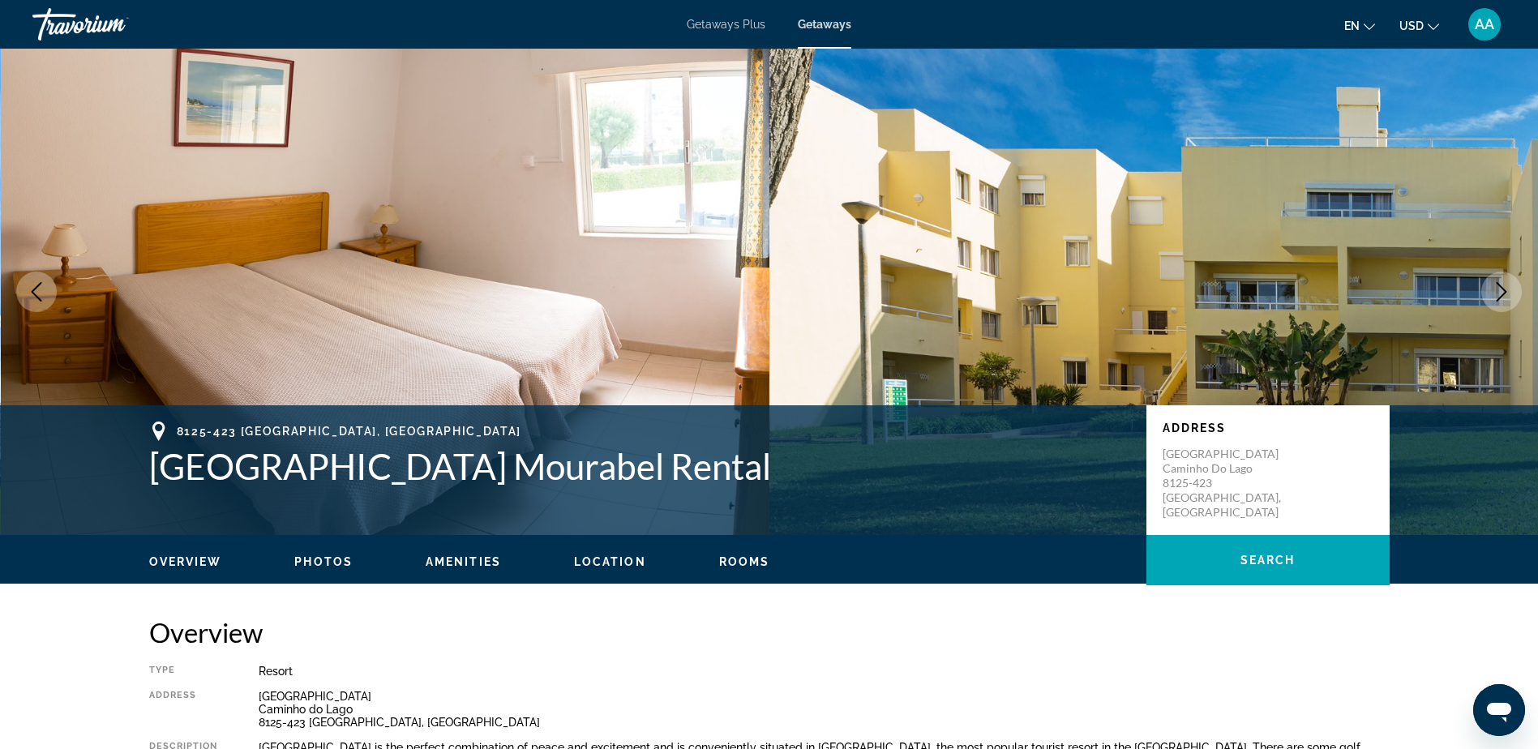
click at [1508, 291] on icon "Next image" at bounding box center [1501, 291] width 19 height 19
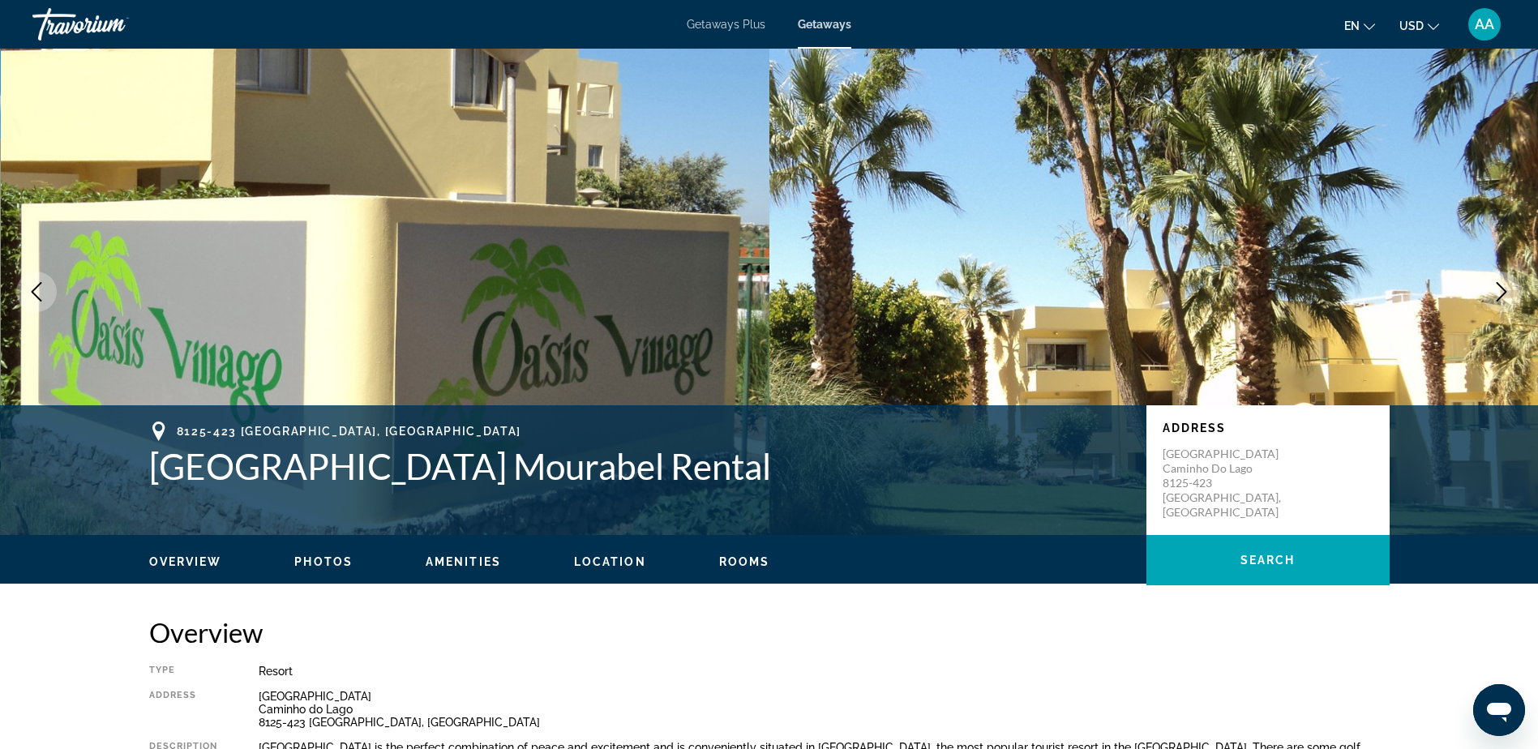
click at [1508, 291] on icon "Next image" at bounding box center [1501, 291] width 19 height 19
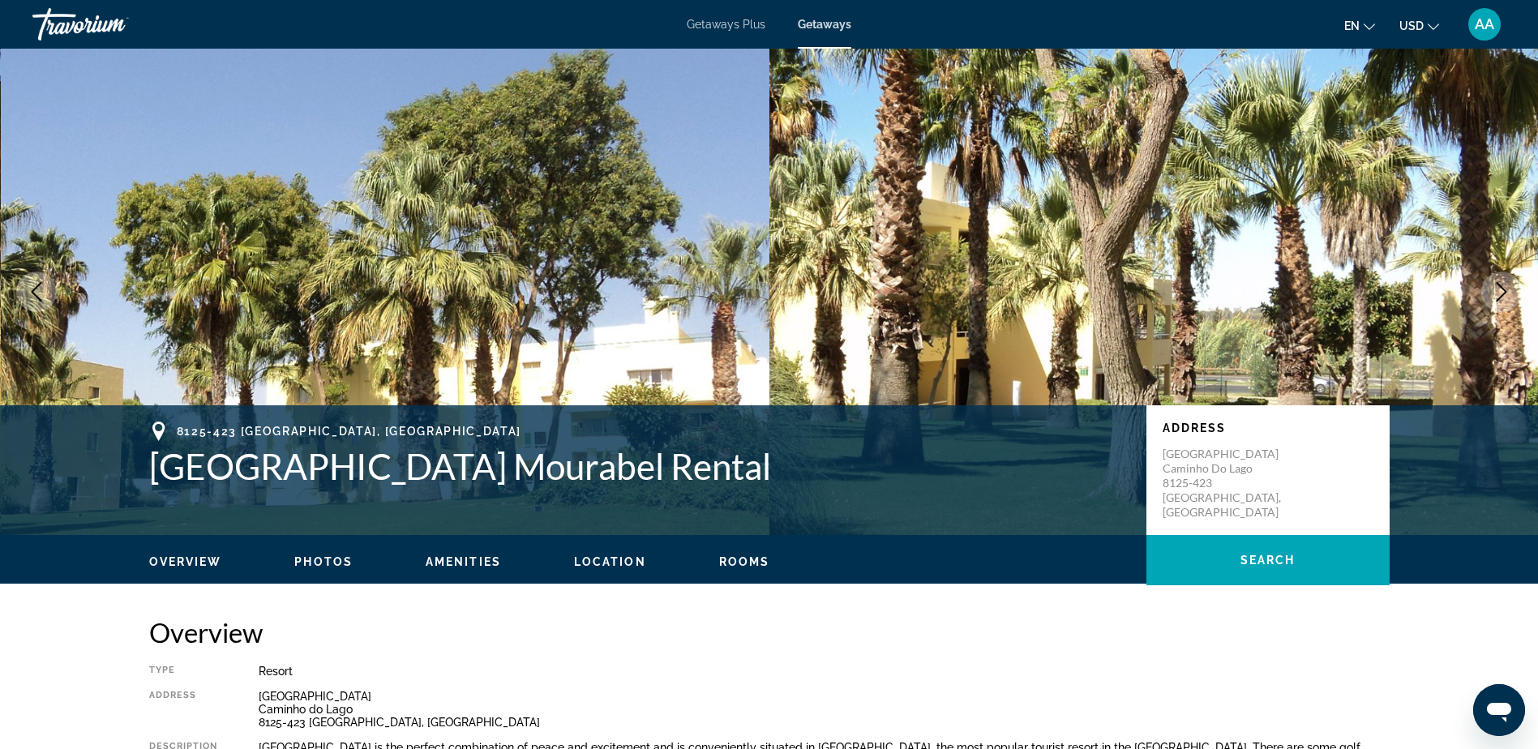
click at [1508, 291] on icon "Next image" at bounding box center [1501, 291] width 19 height 19
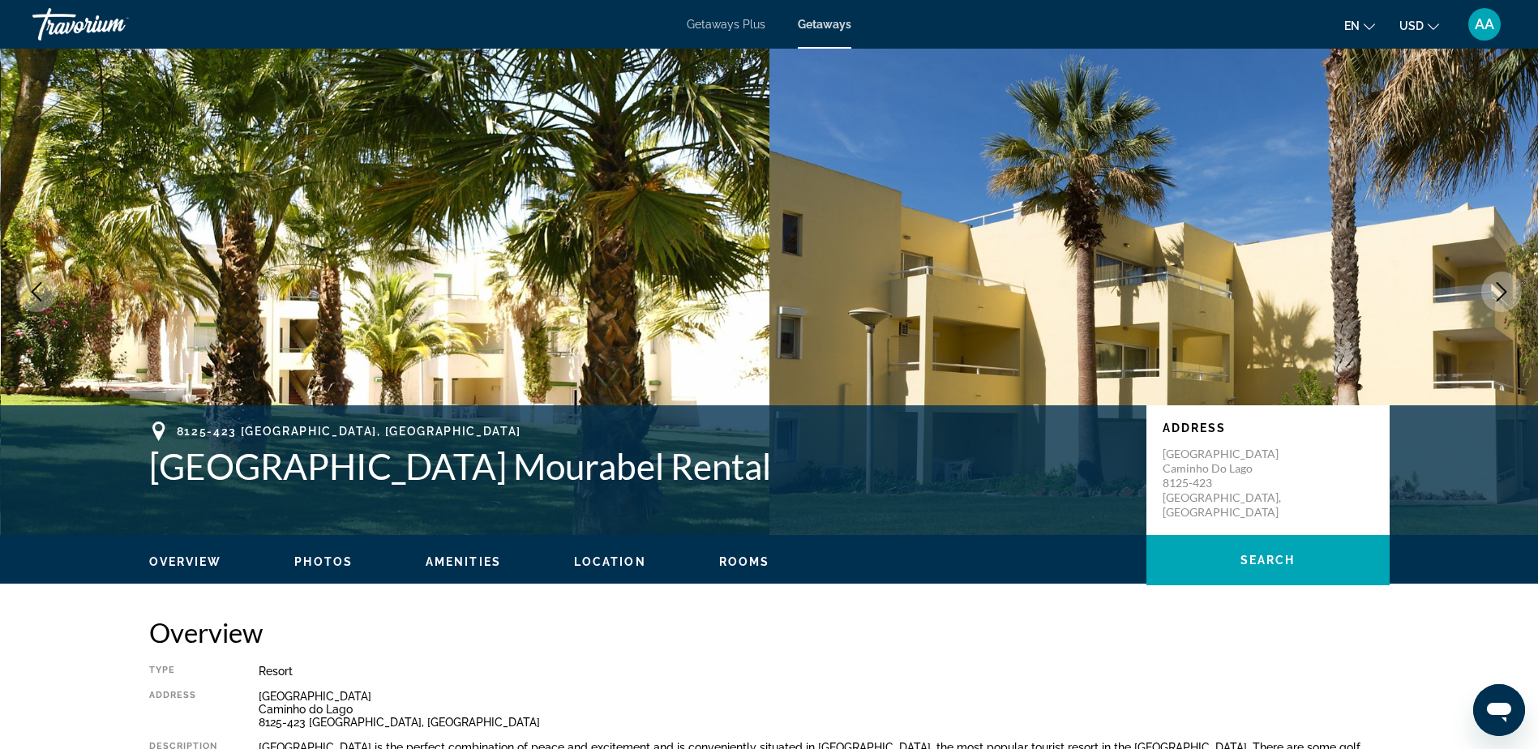
click at [1508, 291] on icon "Next image" at bounding box center [1501, 291] width 19 height 19
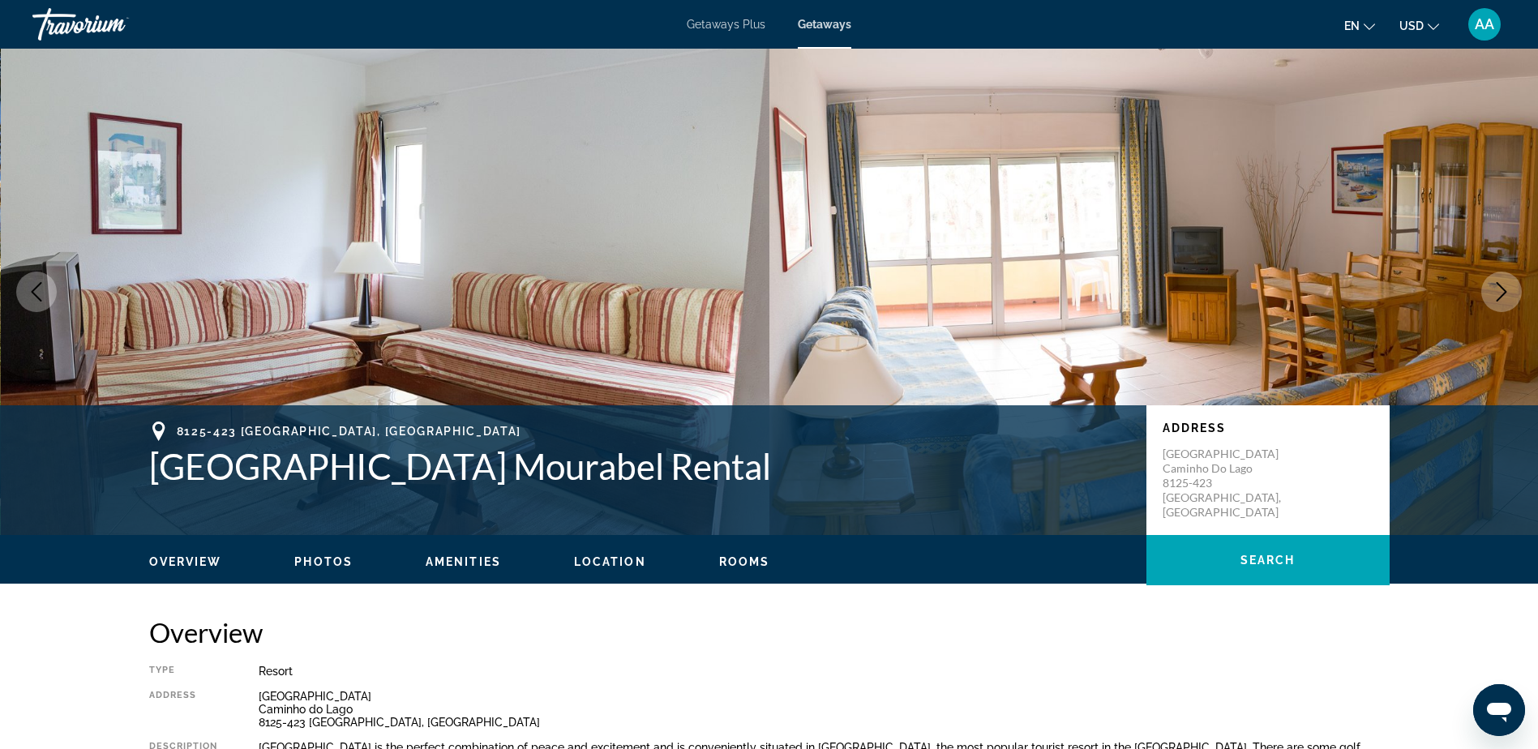
click at [183, 570] on div "Overview Photos Amenities Location Rooms Search" at bounding box center [770, 560] width 1306 height 50
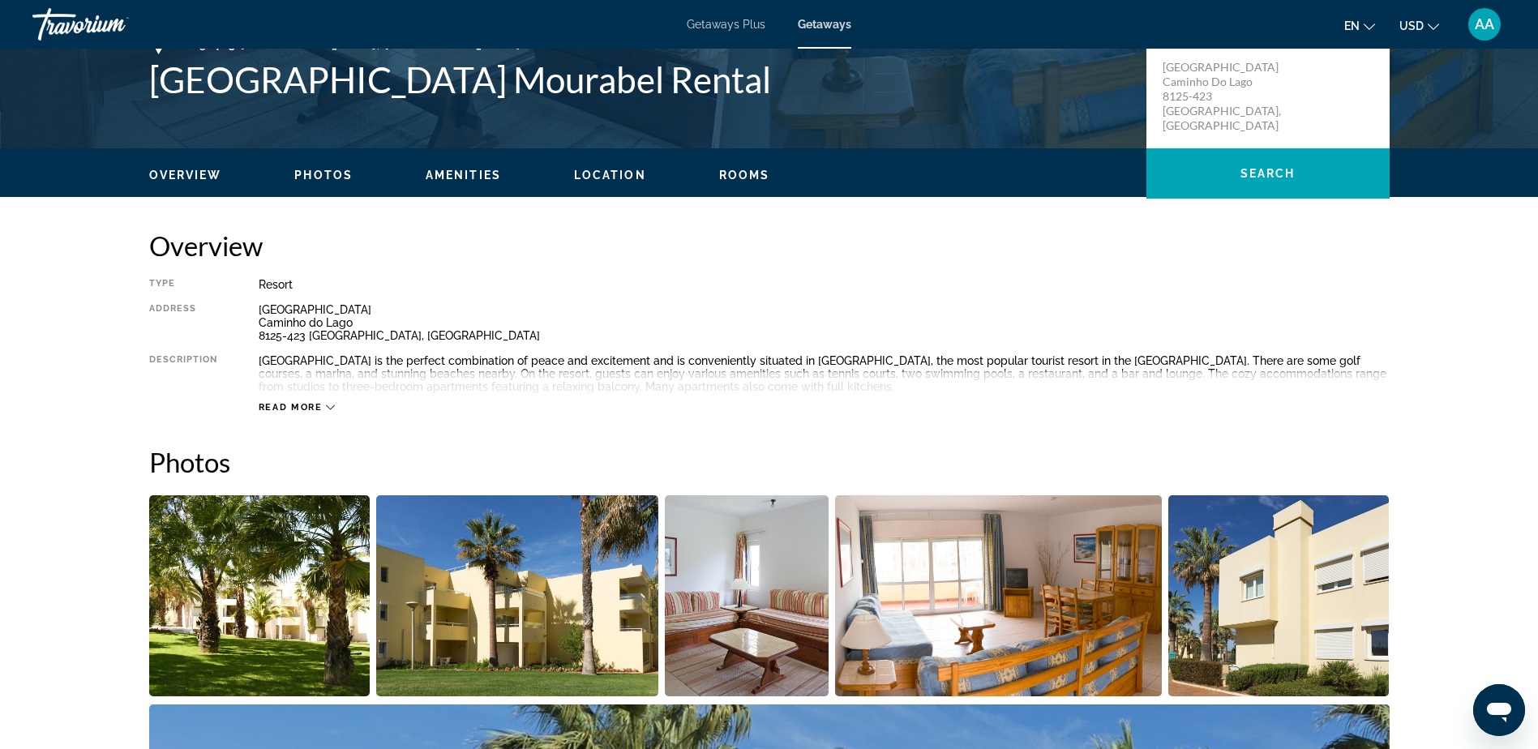
scroll to position [243, 0]
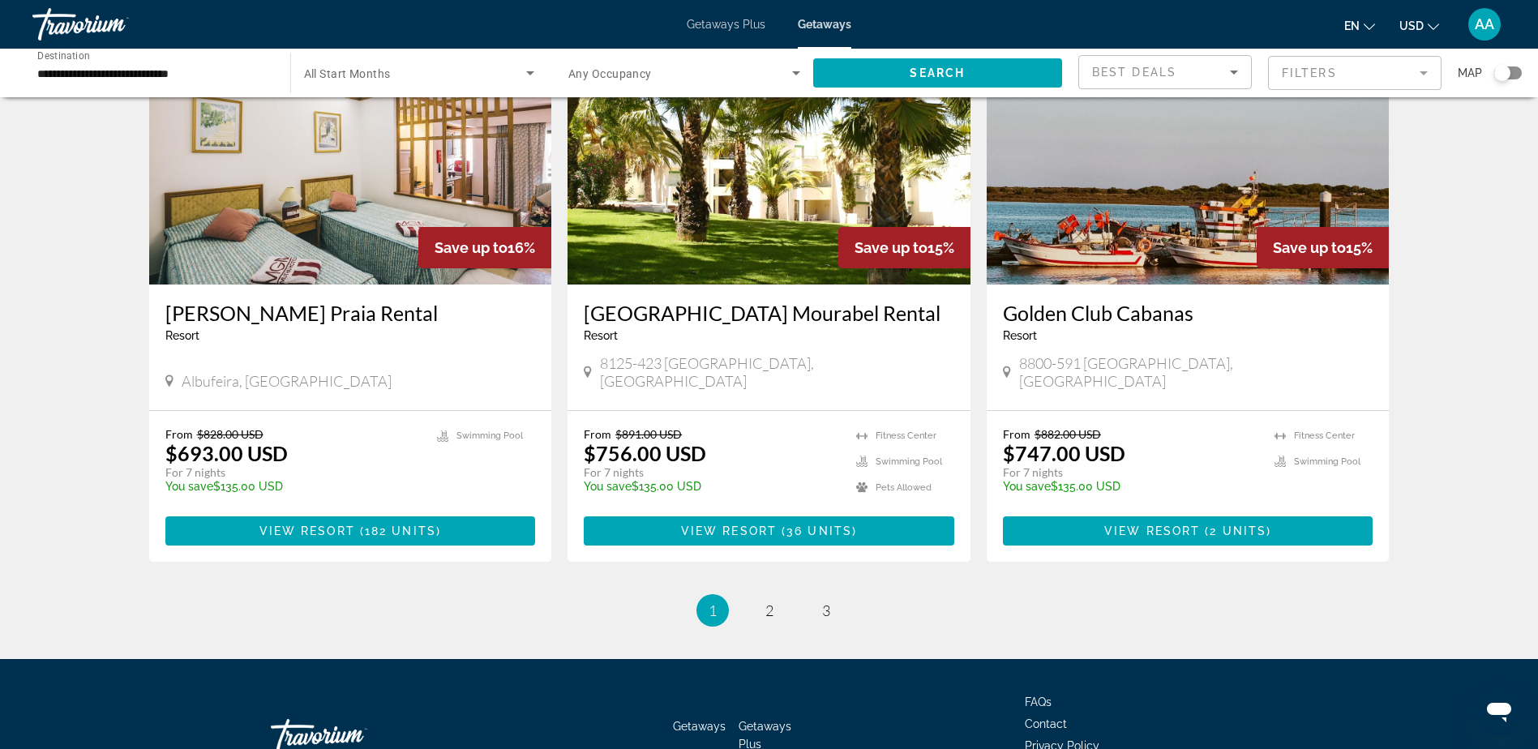
scroll to position [1874, 0]
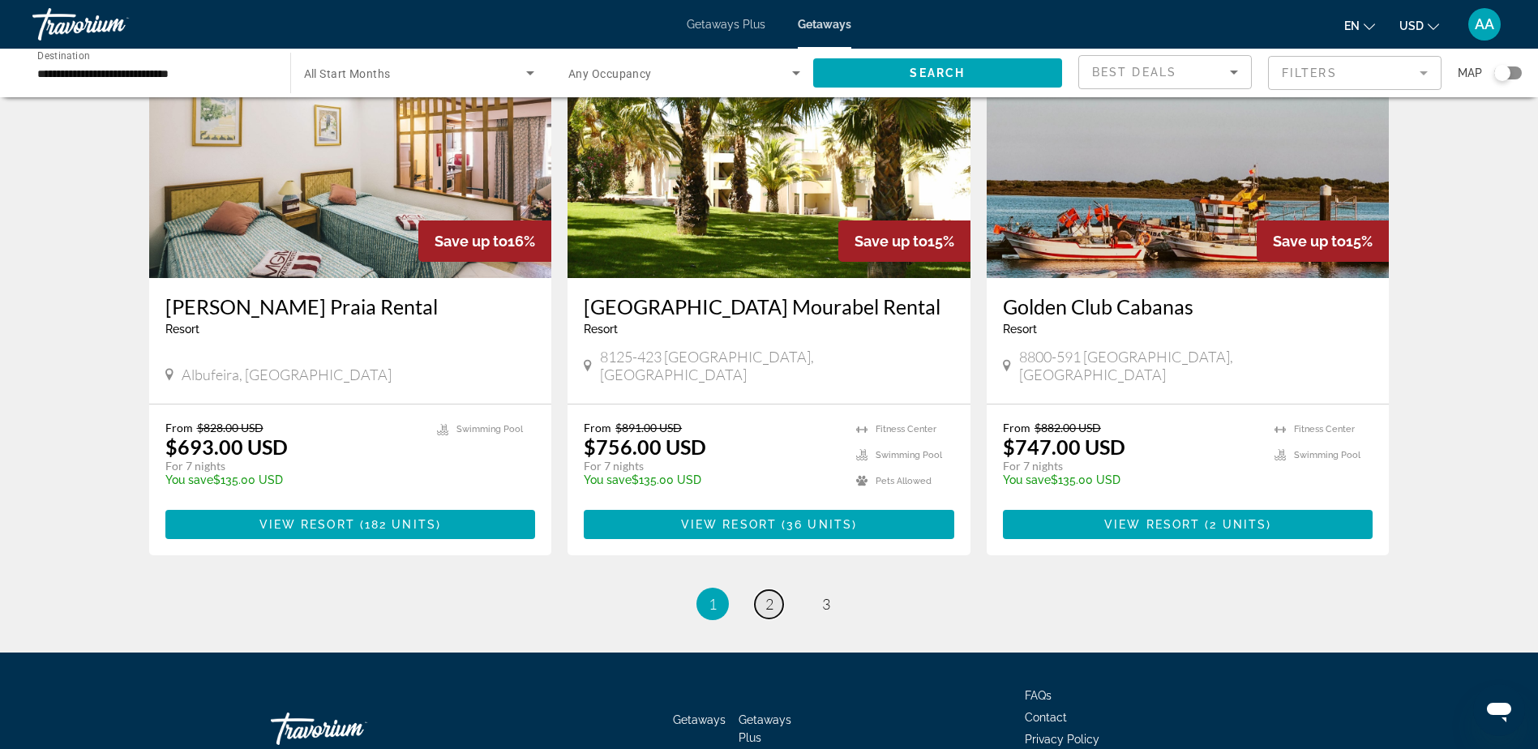
click at [767, 595] on span "2" at bounding box center [770, 604] width 8 height 18
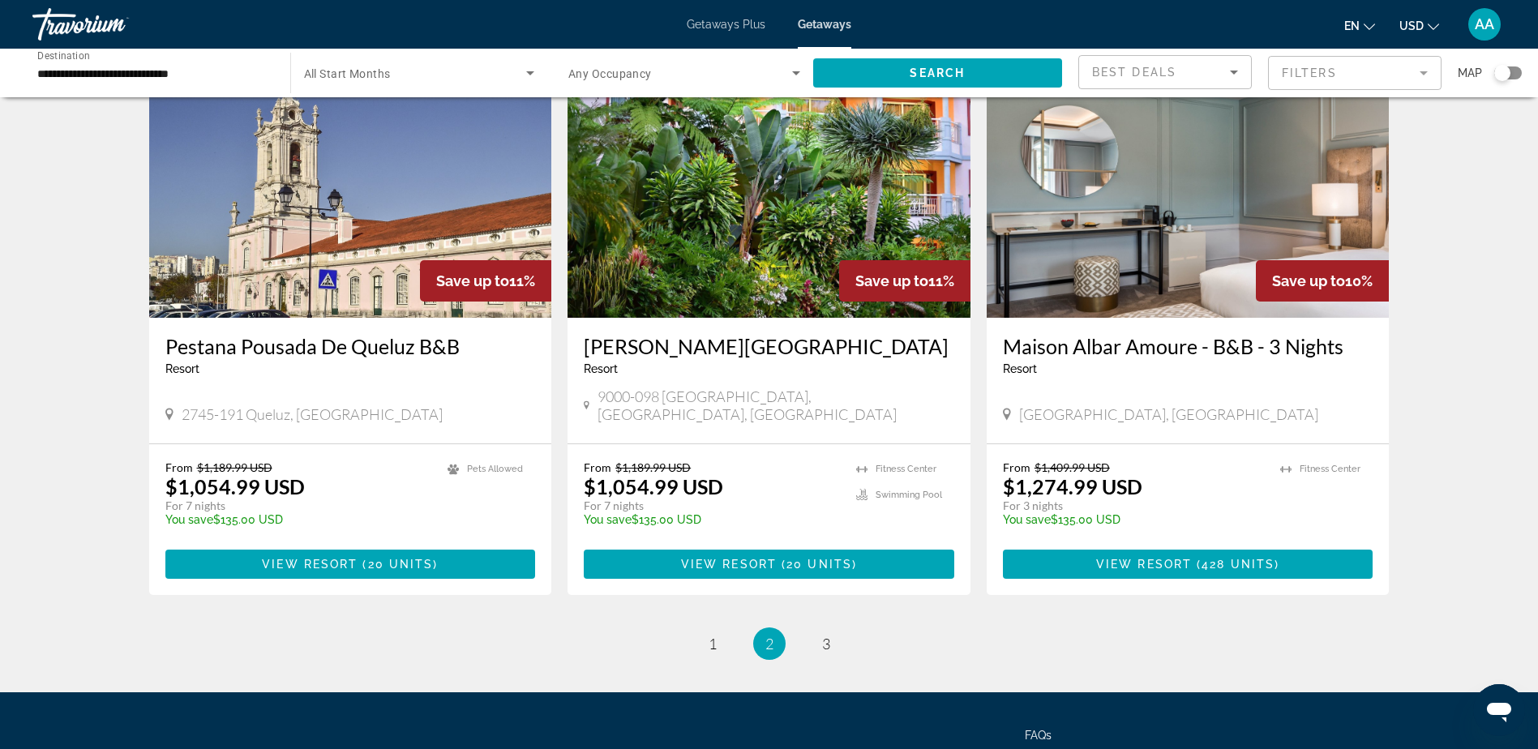
scroll to position [1865, 0]
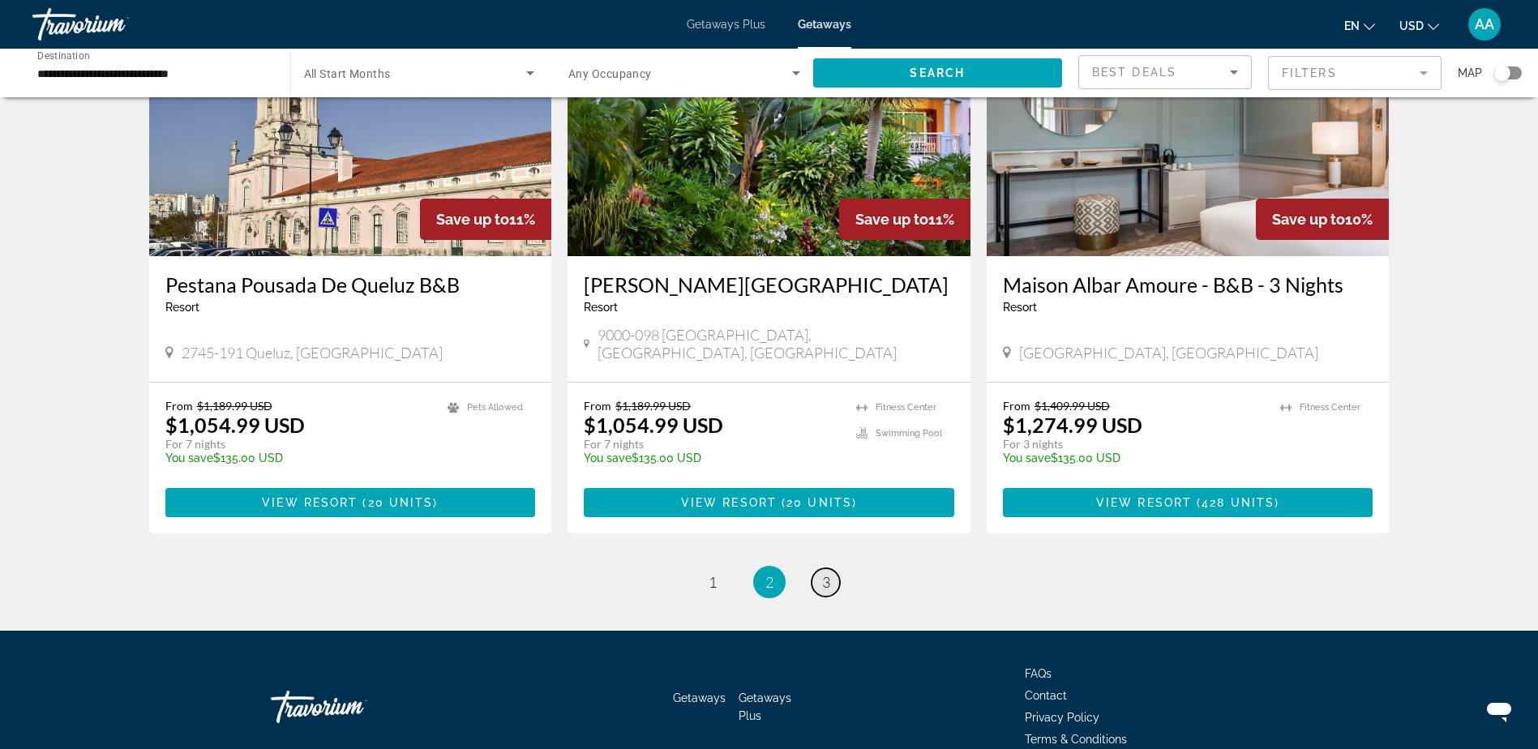
click at [827, 573] on span "3" at bounding box center [826, 582] width 8 height 18
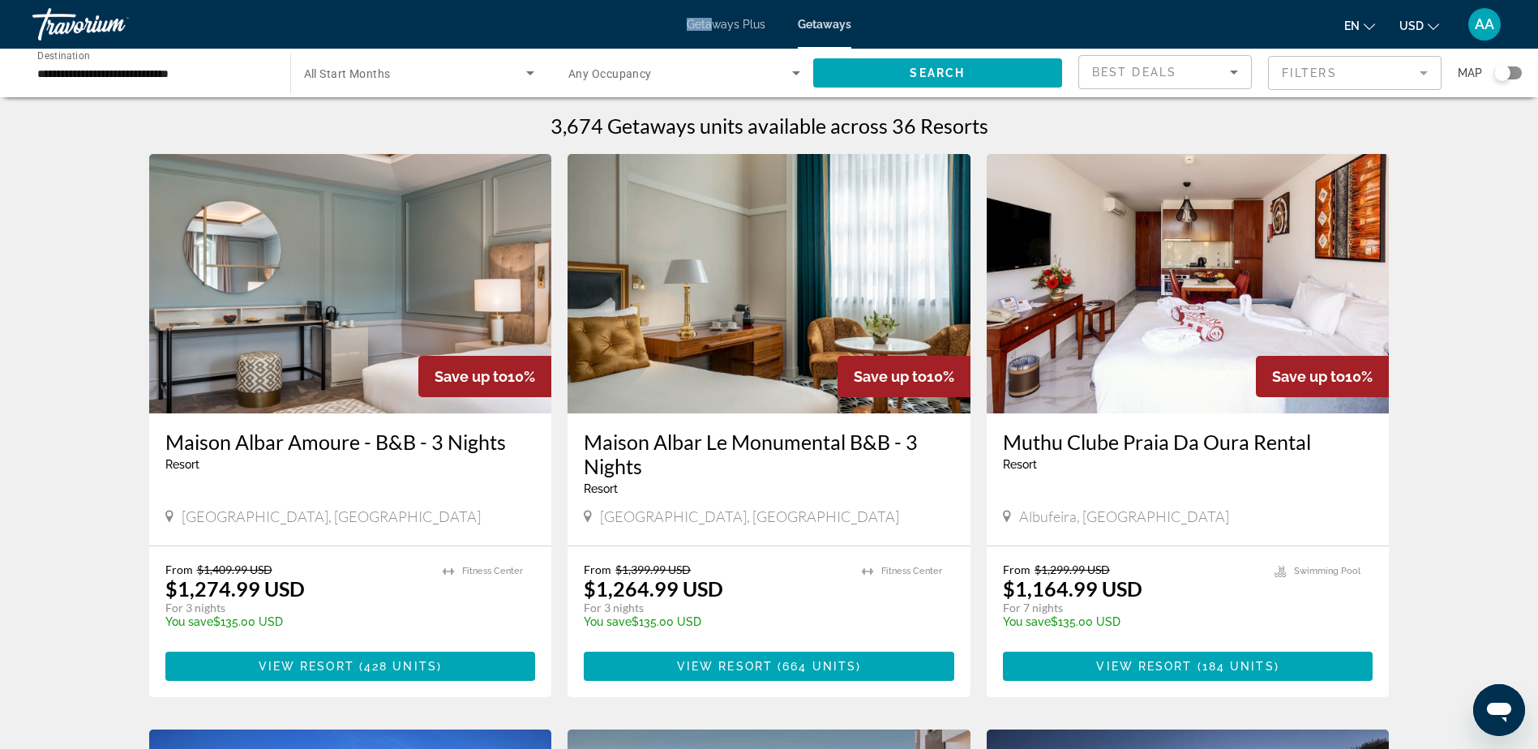
click at [717, 18] on div "Getaways Plus Getaways en English Español Français Italiano Português русский U…" at bounding box center [769, 24] width 1538 height 42
drag, startPoint x: 717, startPoint y: 18, endPoint x: 710, endPoint y: 24, distance: 9.2
click at [710, 24] on span "Getaways Plus" at bounding box center [726, 24] width 79 height 13
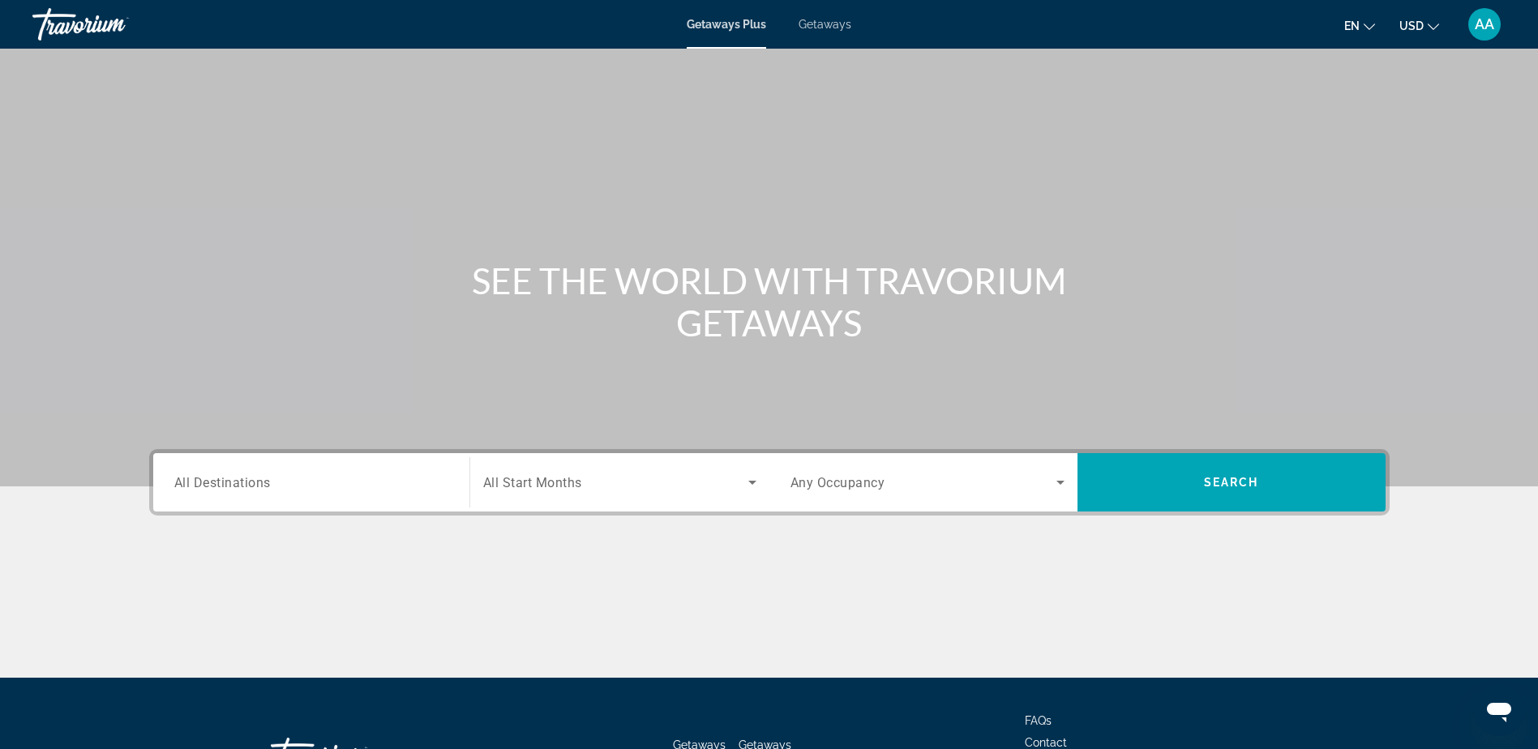
click at [260, 485] on span "All Destinations" at bounding box center [222, 481] width 97 height 15
click at [260, 485] on input "Destination All Destinations" at bounding box center [311, 483] width 274 height 19
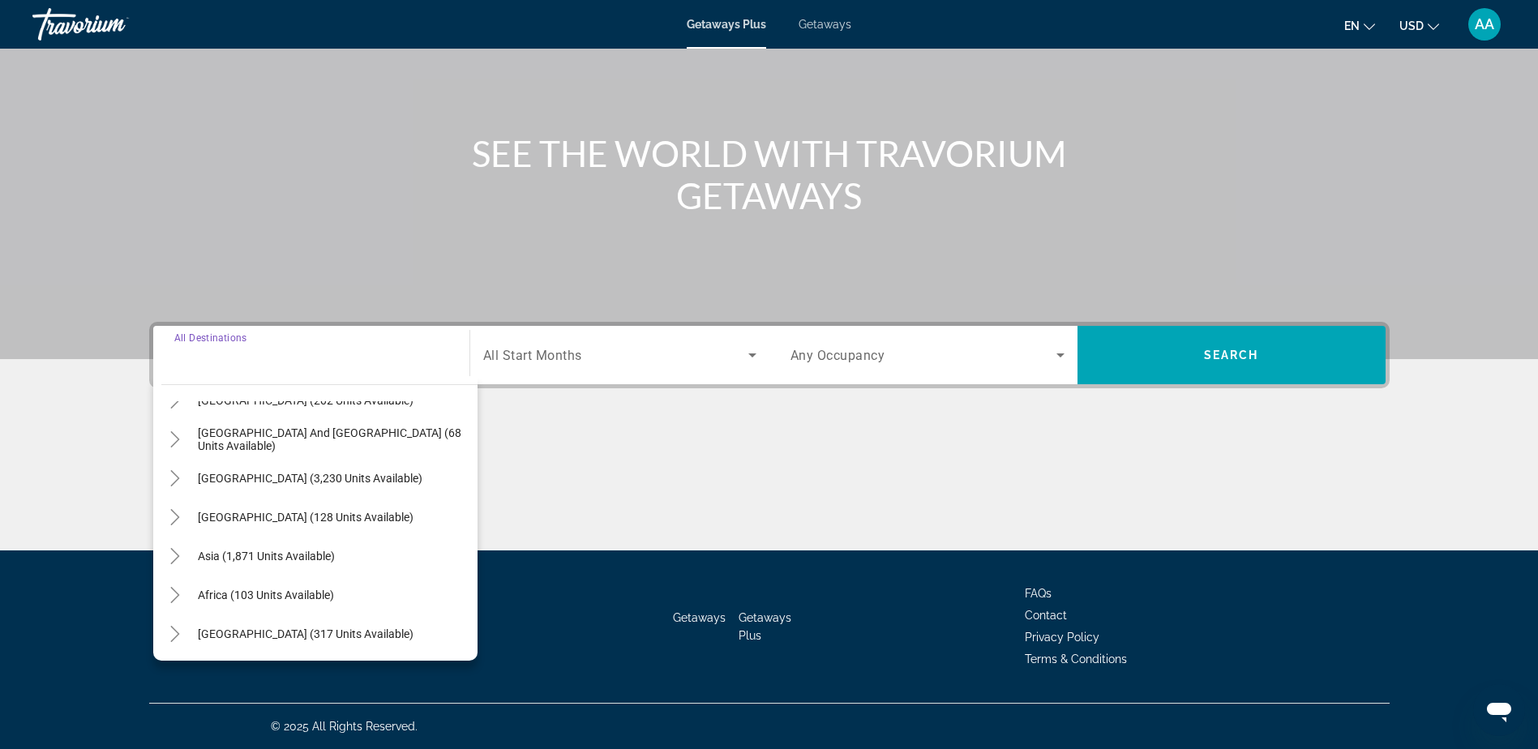
scroll to position [263, 0]
click at [217, 636] on span "[GEOGRAPHIC_DATA] (317 units available)" at bounding box center [306, 633] width 216 height 13
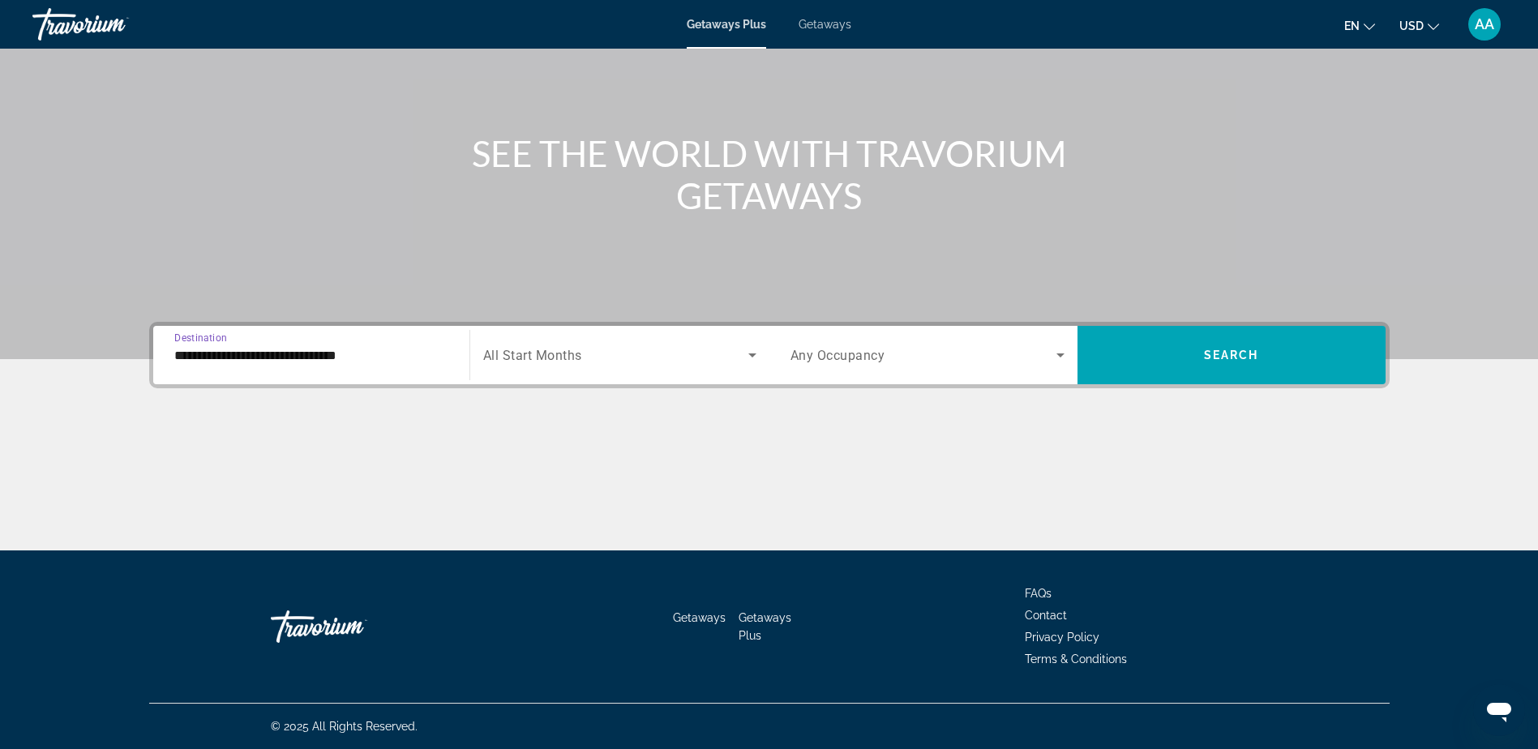
click at [248, 354] on input "**********" at bounding box center [311, 355] width 274 height 19
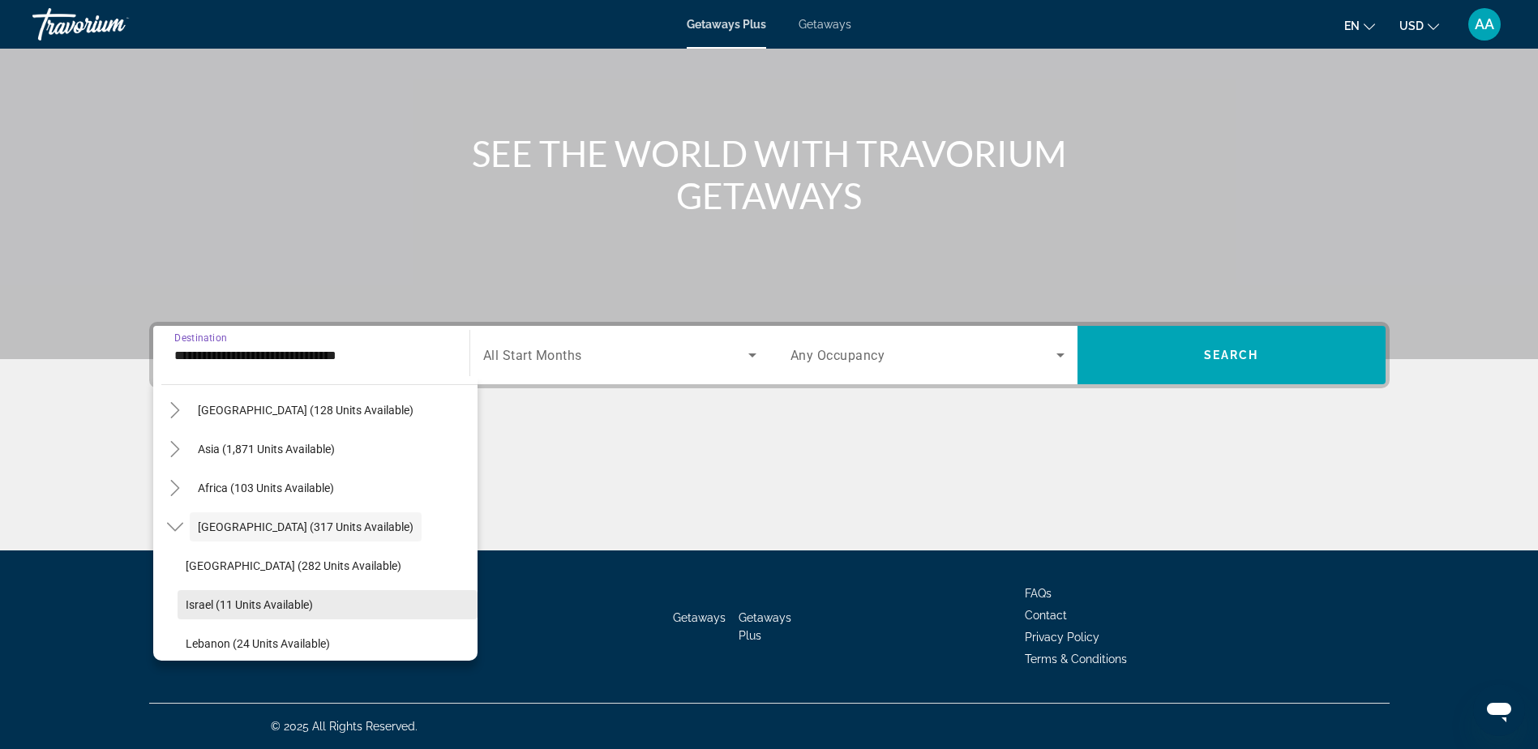
scroll to position [380, 0]
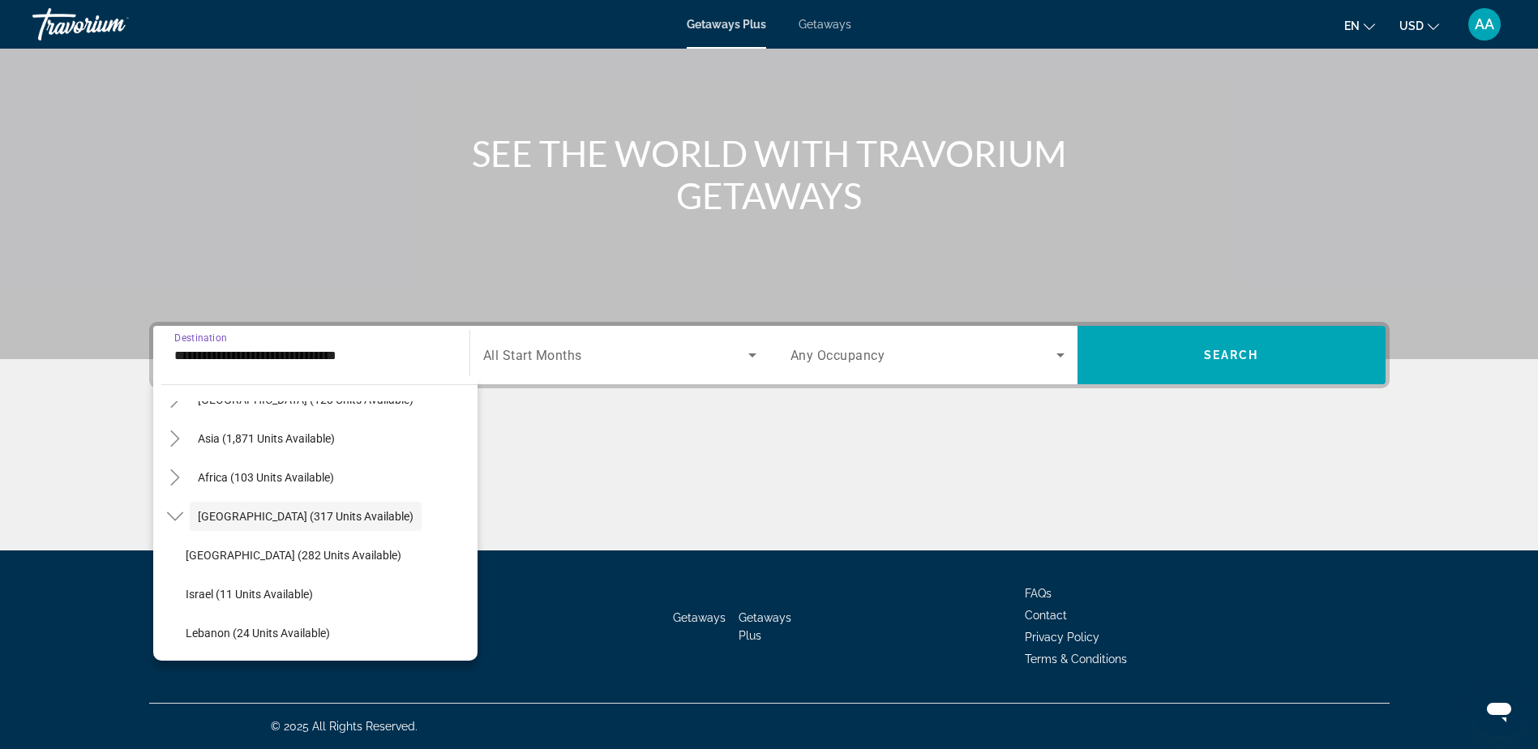
click at [205, 556] on span "[GEOGRAPHIC_DATA] (282 units available)" at bounding box center [294, 555] width 216 height 13
type input "**********"
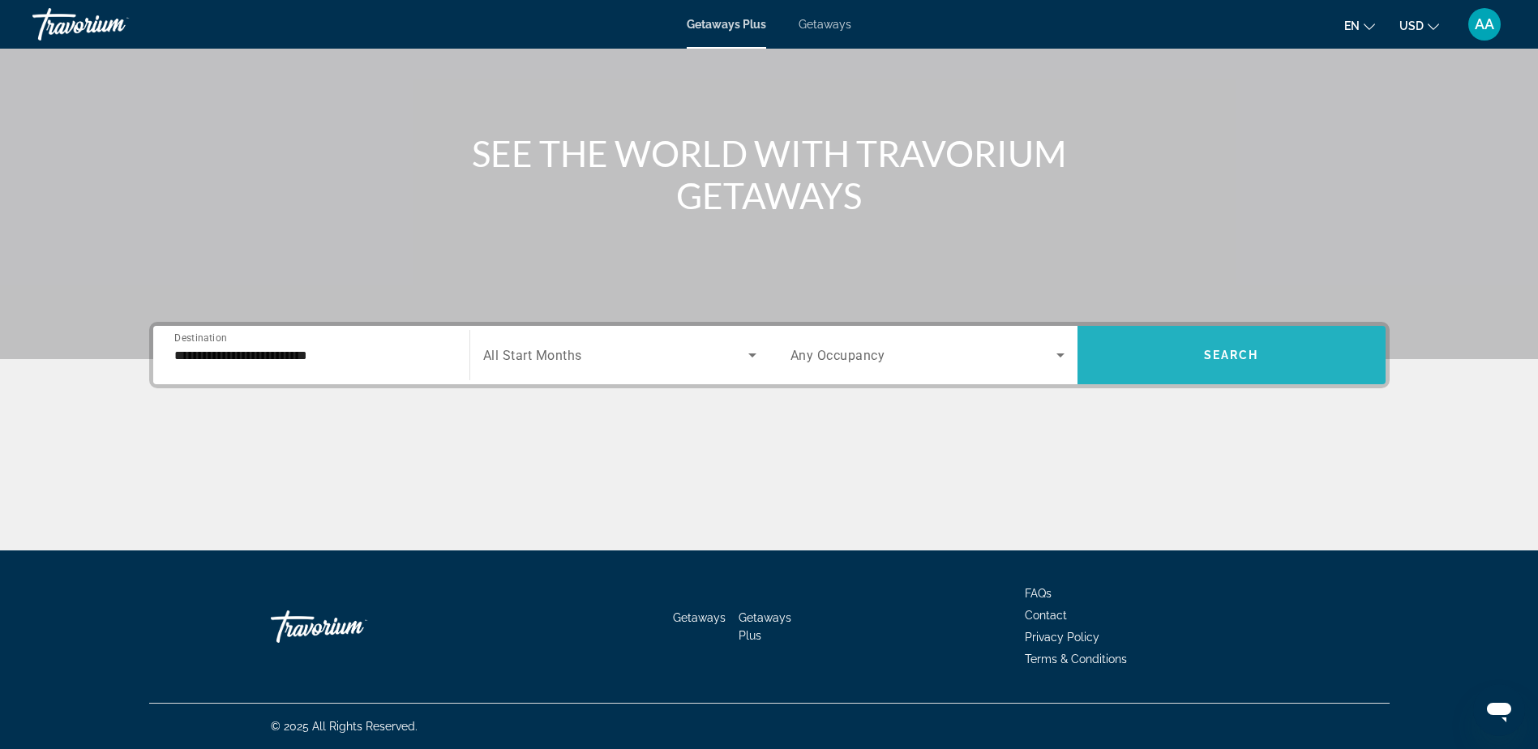
click at [1255, 352] on span "Search" at bounding box center [1231, 355] width 55 height 13
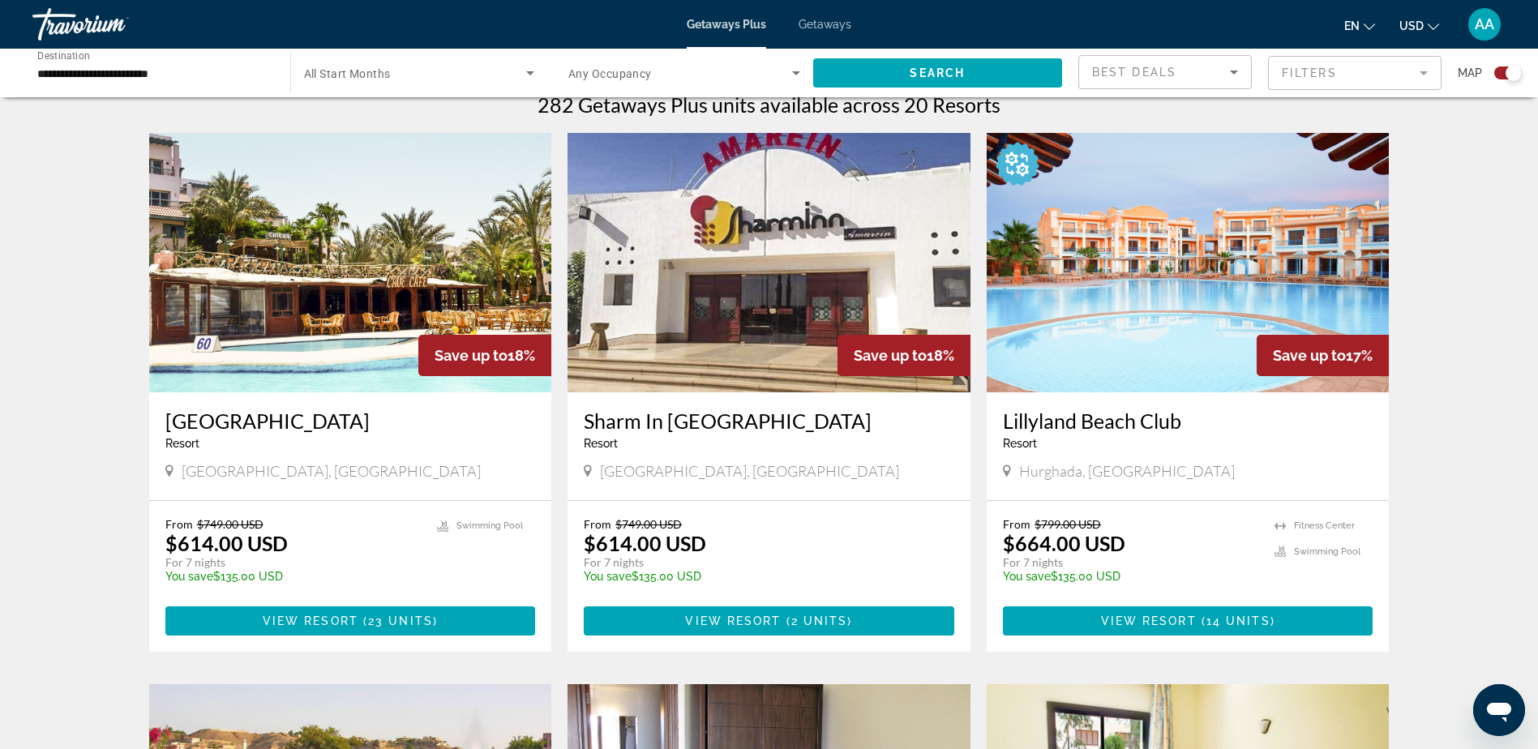
scroll to position [512, 0]
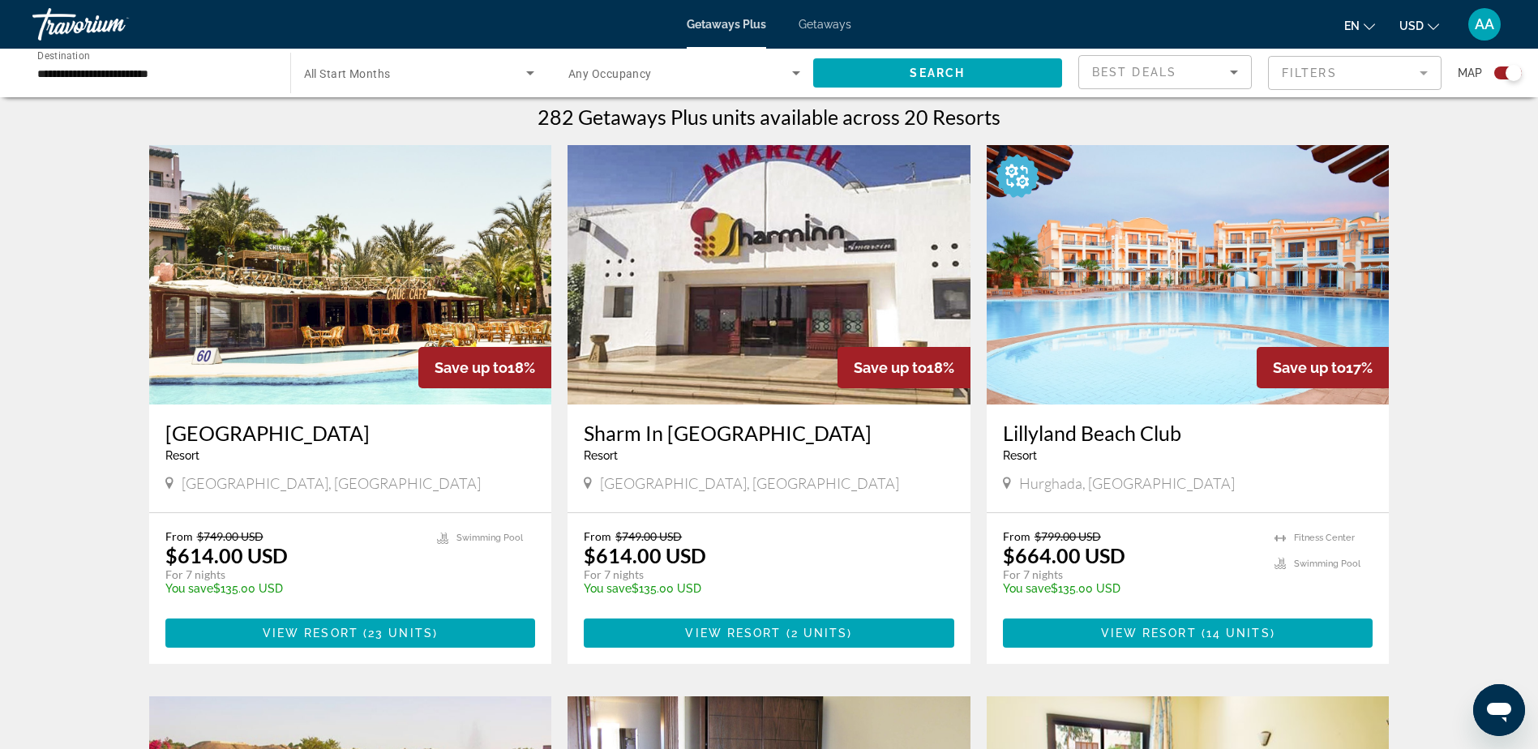
click at [118, 68] on input "**********" at bounding box center [153, 73] width 232 height 19
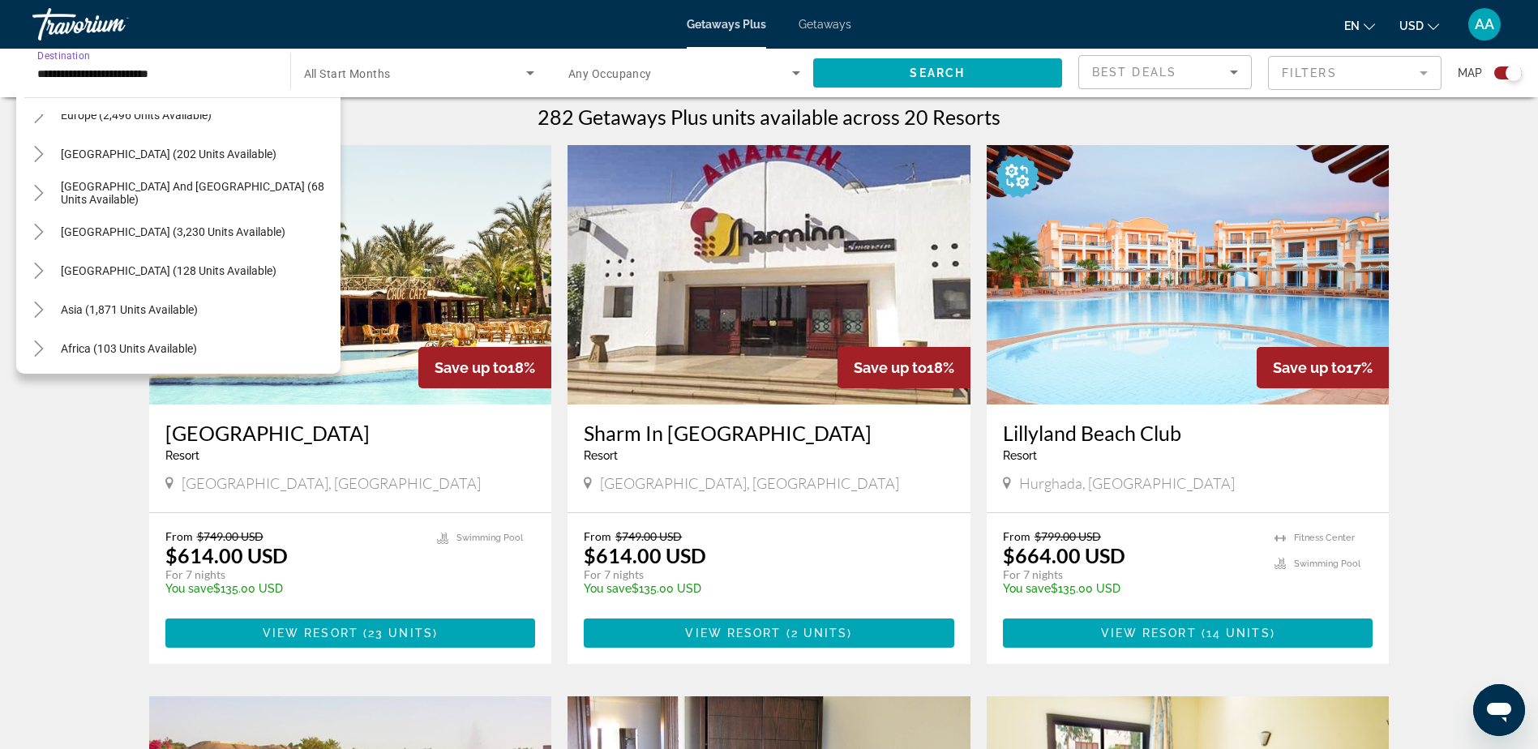
scroll to position [0, 0]
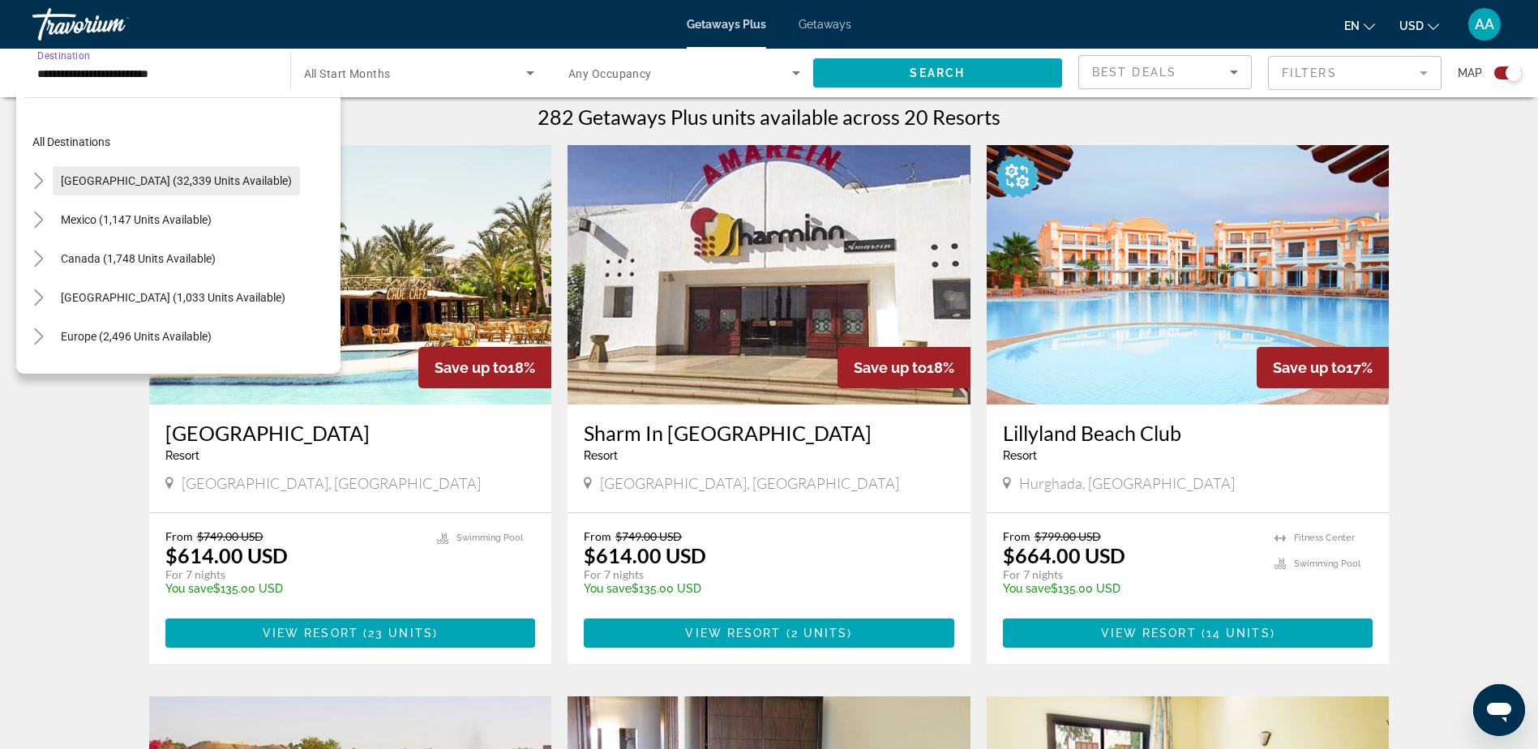
click at [132, 178] on span "[GEOGRAPHIC_DATA] (32,339 units available)" at bounding box center [176, 180] width 231 height 13
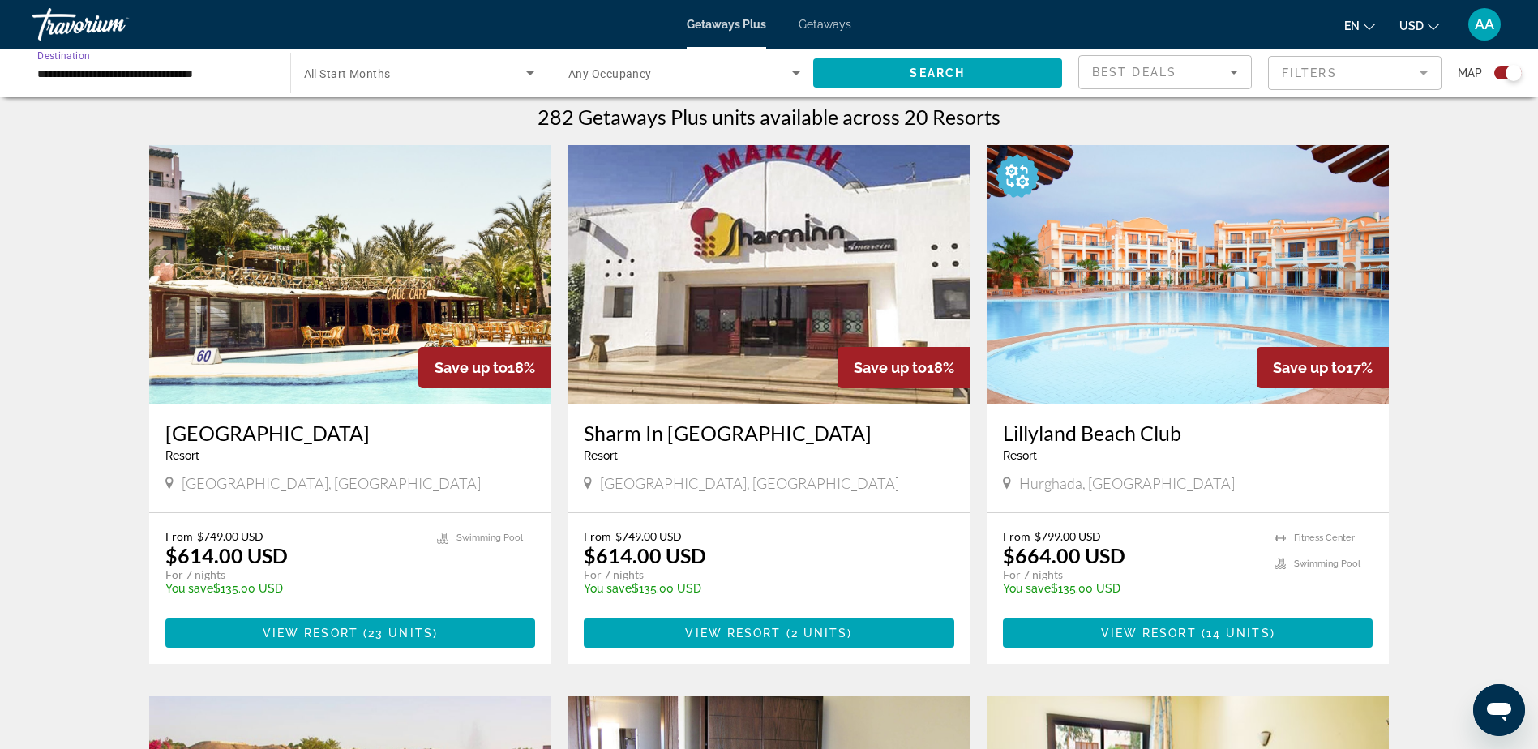
click at [120, 69] on input "**********" at bounding box center [153, 73] width 232 height 19
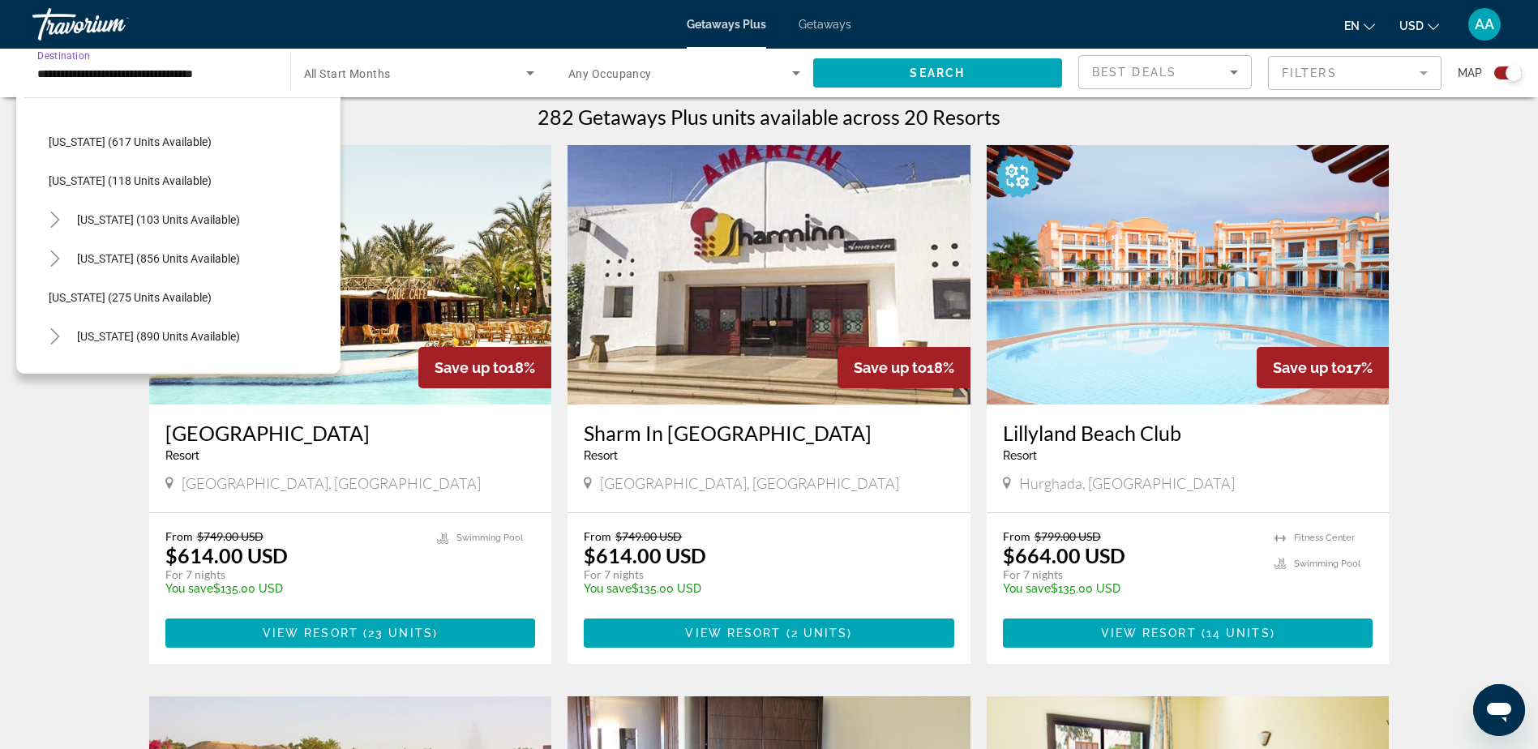
scroll to position [1054, 0]
click at [103, 253] on span "[US_STATE] (890 units available)" at bounding box center [158, 255] width 163 height 13
type input "**********"
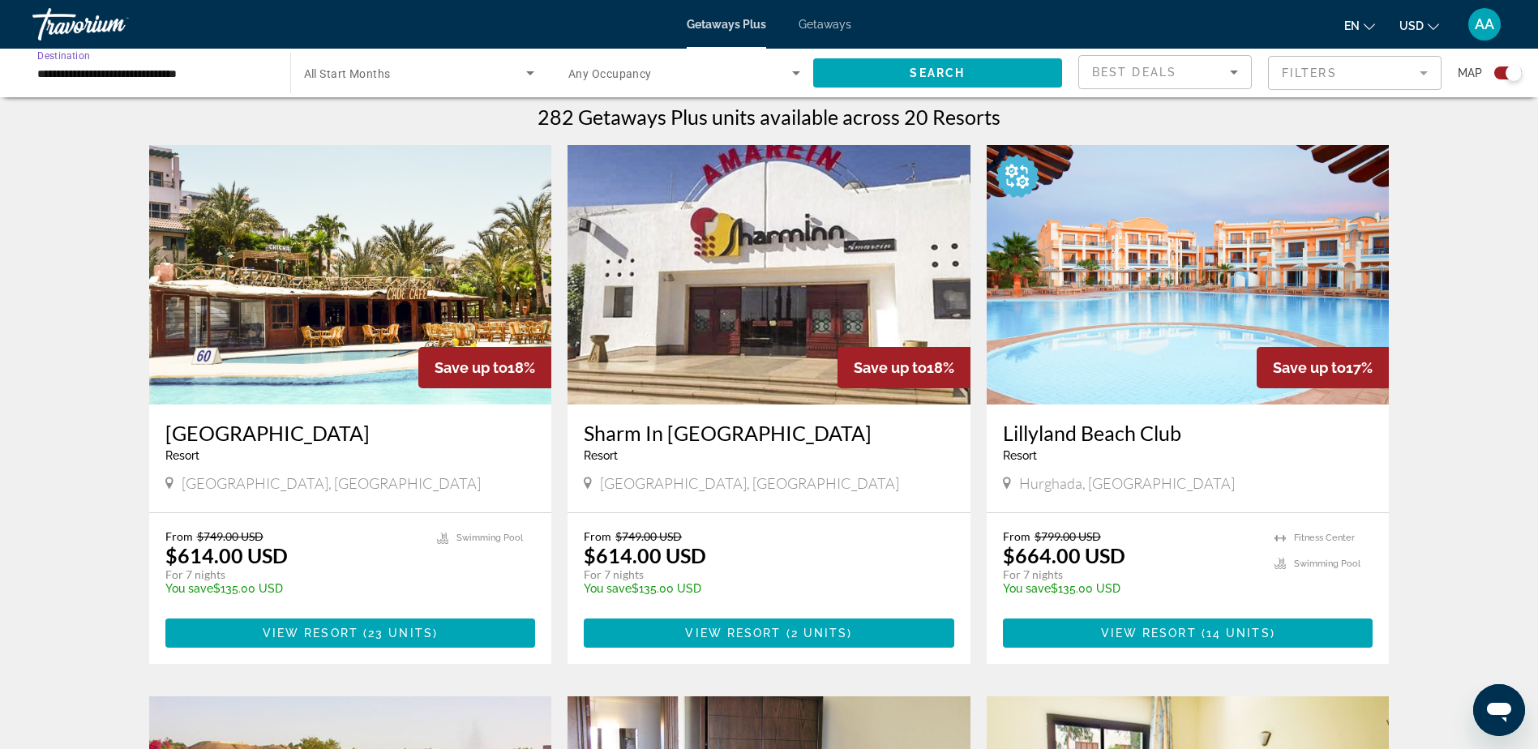
click at [165, 70] on input "**********" at bounding box center [153, 73] width 232 height 19
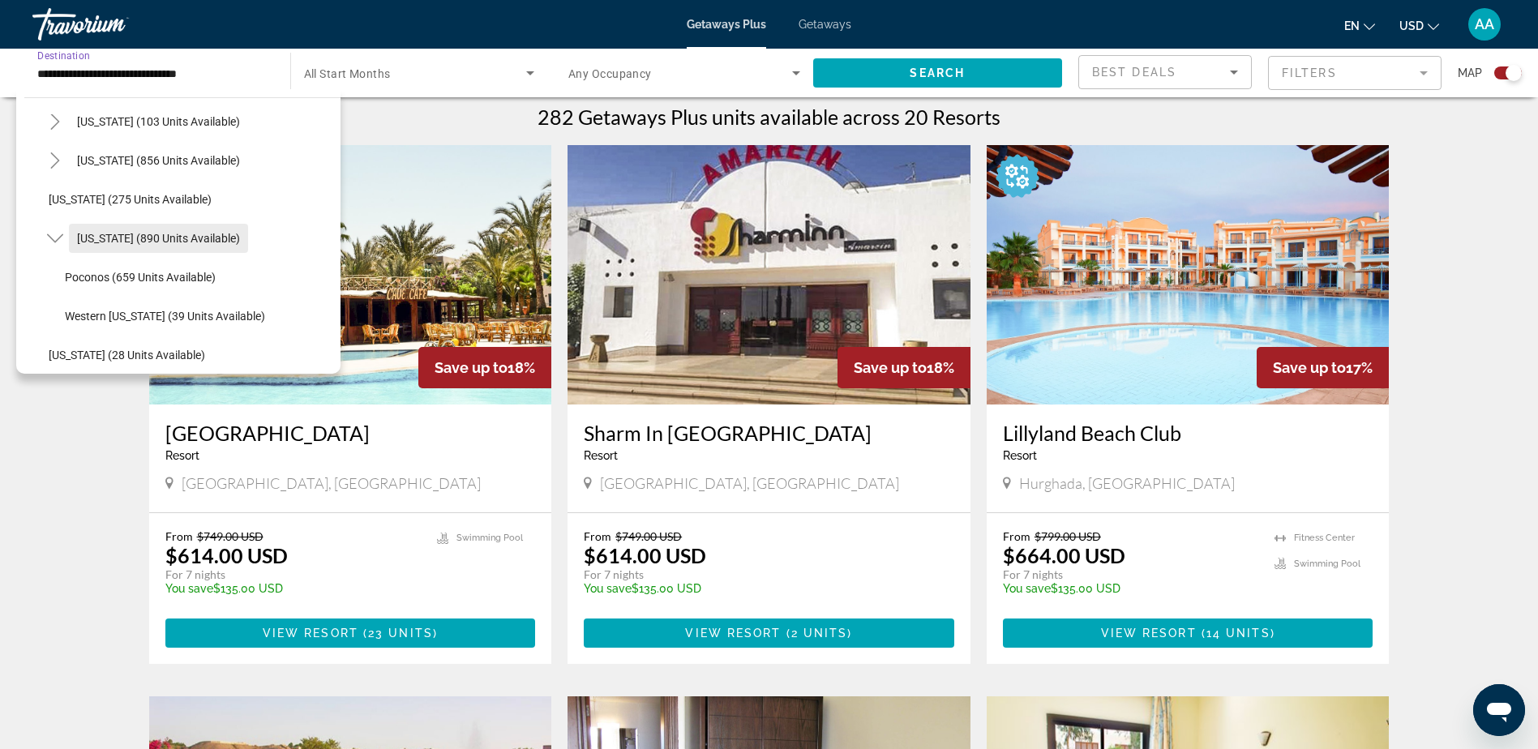
scroll to position [1070, 0]
click at [923, 69] on span "Search" at bounding box center [937, 72] width 55 height 13
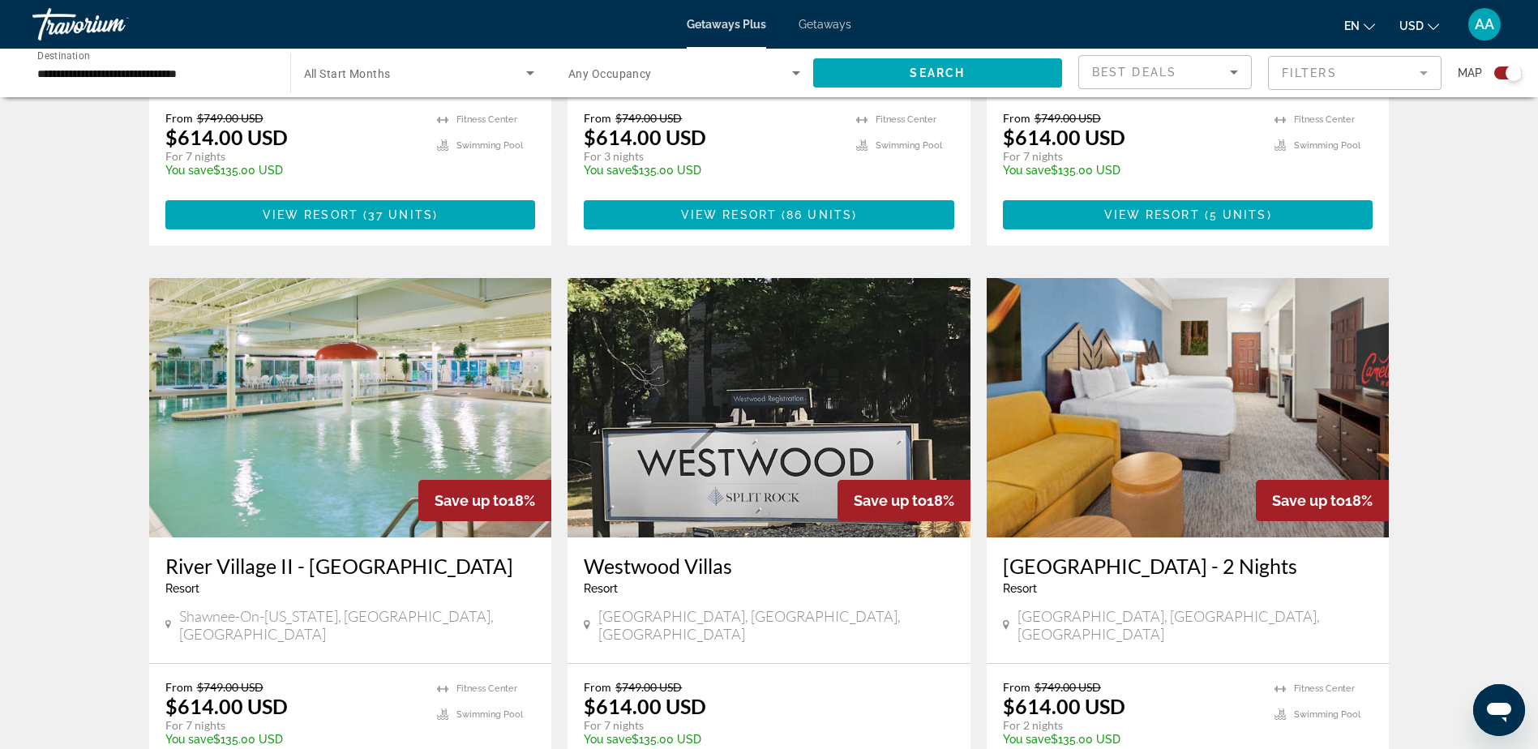
scroll to position [1541, 0]
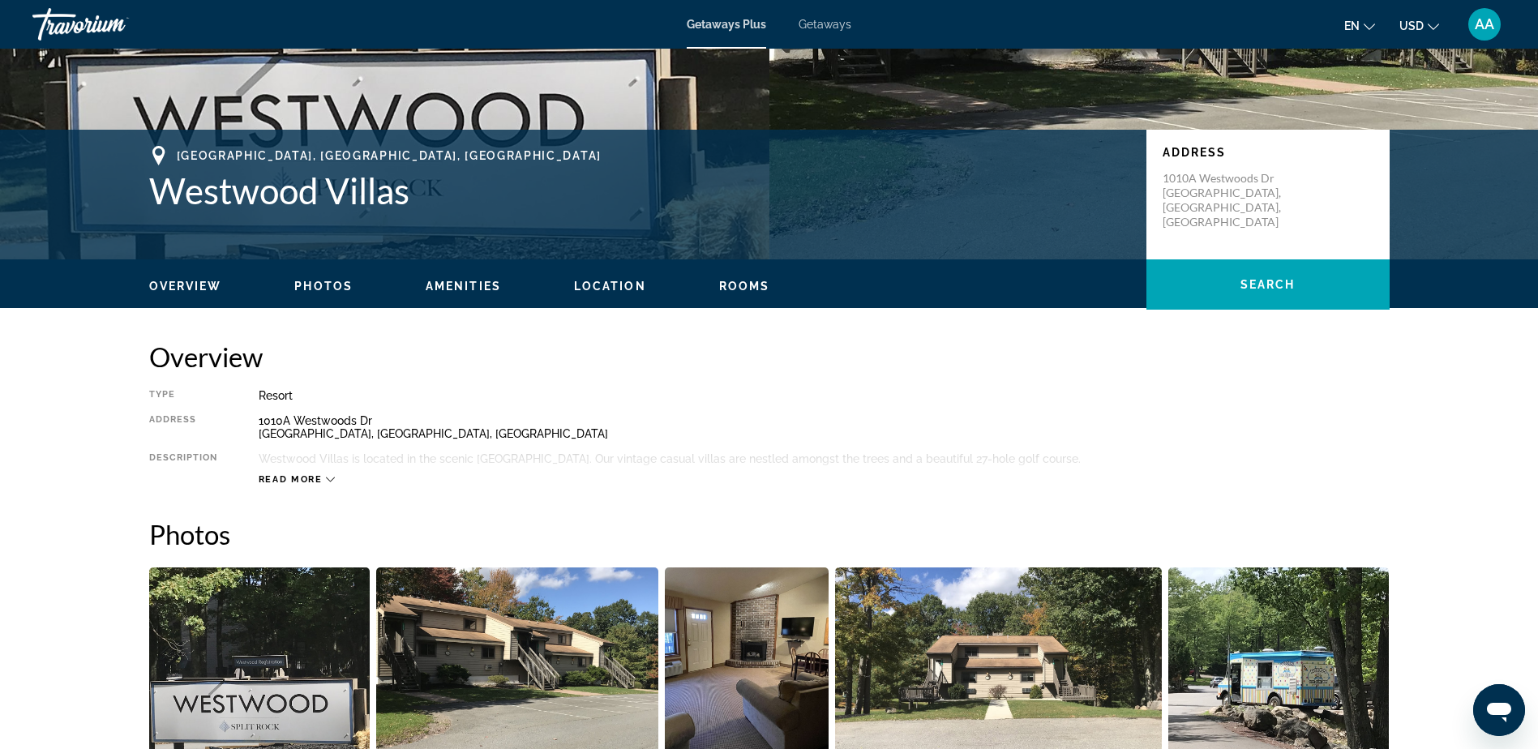
scroll to position [162, 0]
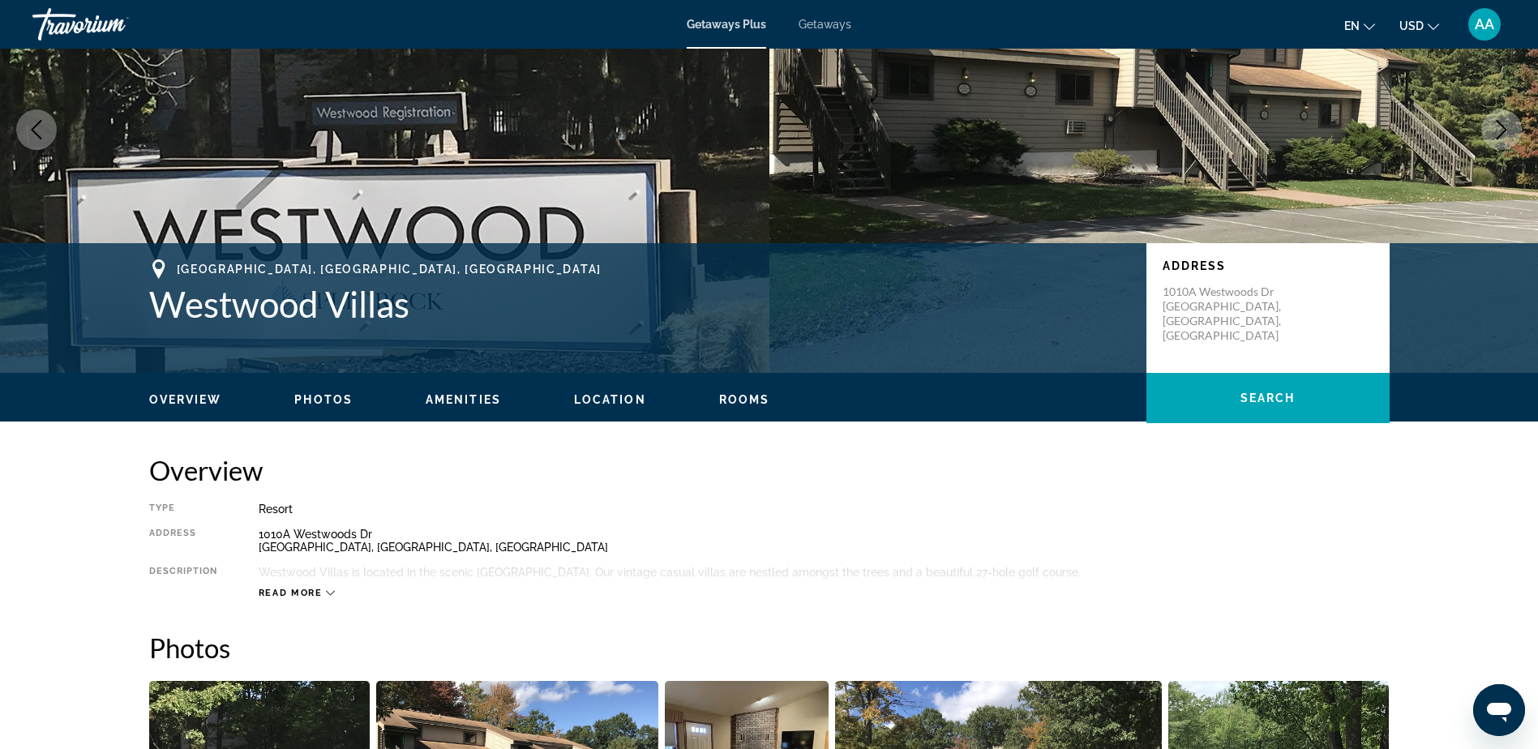
click at [336, 397] on span "Photos" at bounding box center [323, 399] width 58 height 13
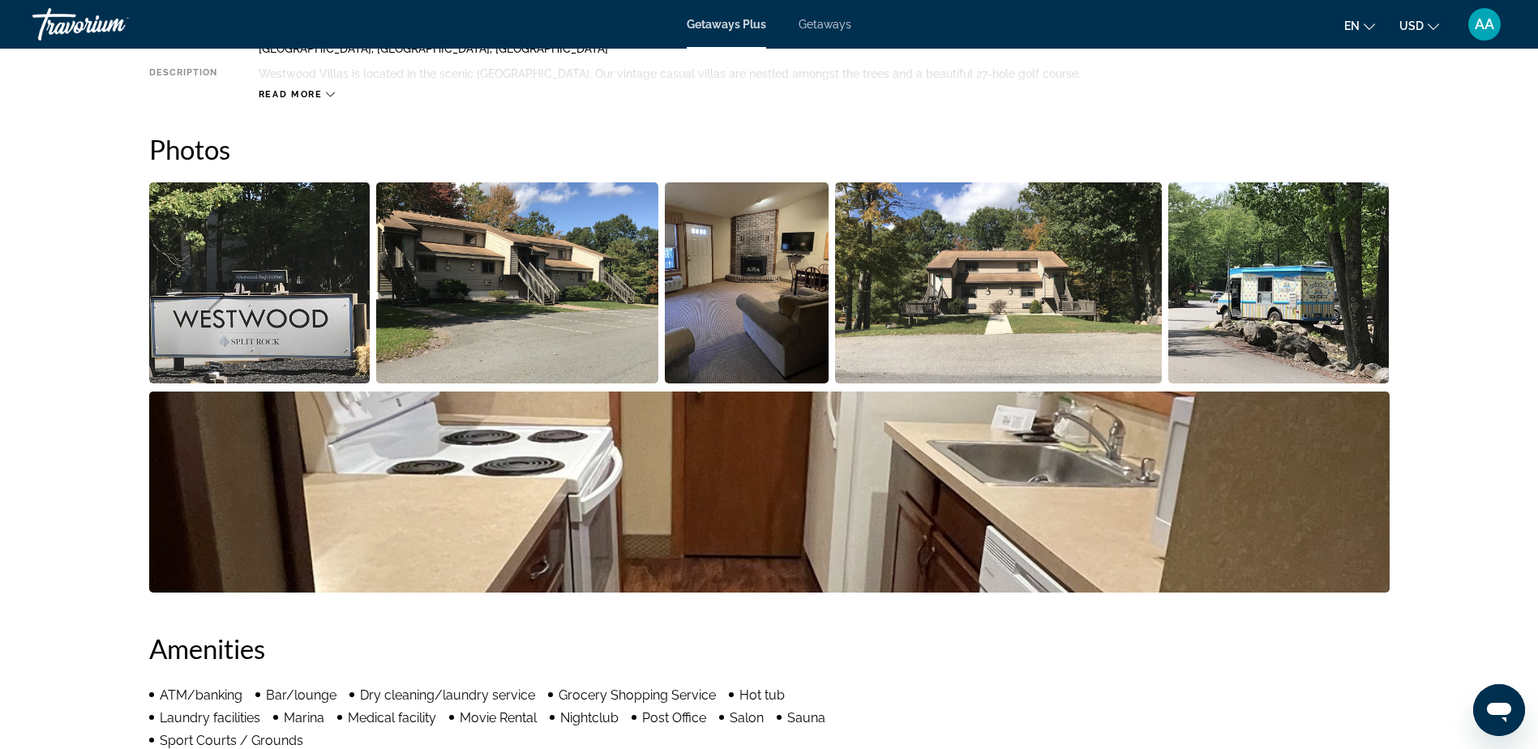
scroll to position [697, 0]
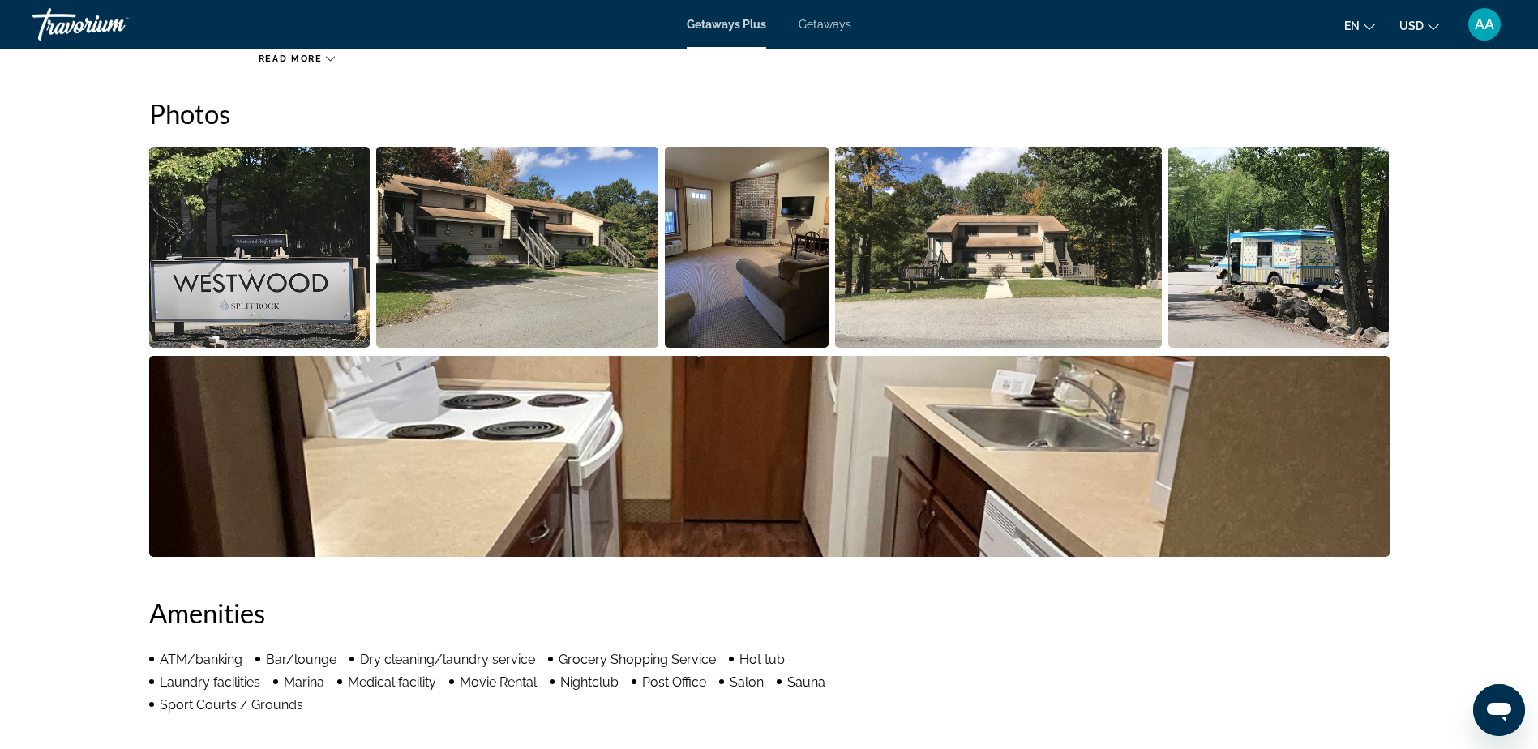
click at [294, 260] on img "Open full-screen image slider" at bounding box center [259, 247] width 221 height 201
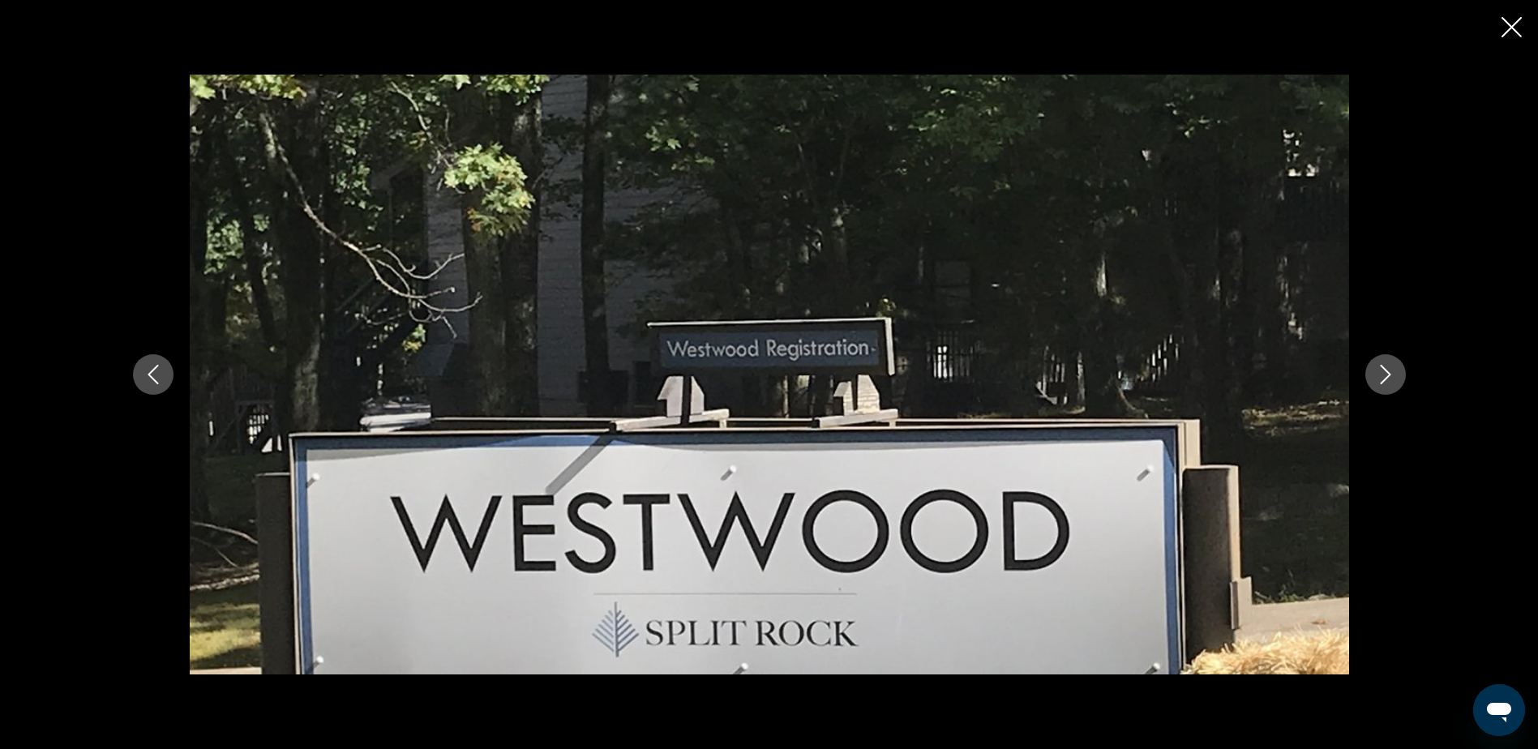
click at [1371, 371] on button "Next image" at bounding box center [1386, 374] width 41 height 41
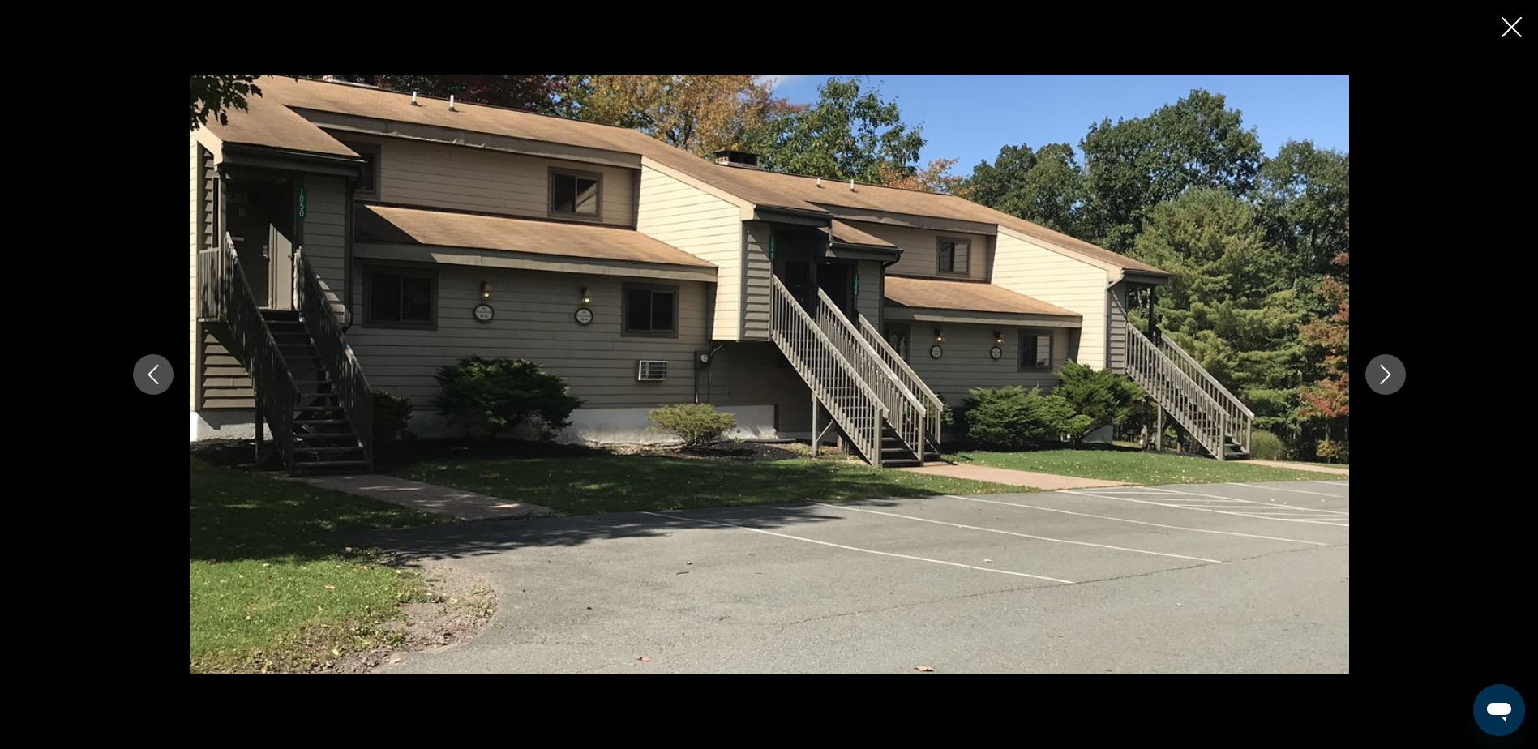
click at [1371, 371] on button "Next image" at bounding box center [1386, 374] width 41 height 41
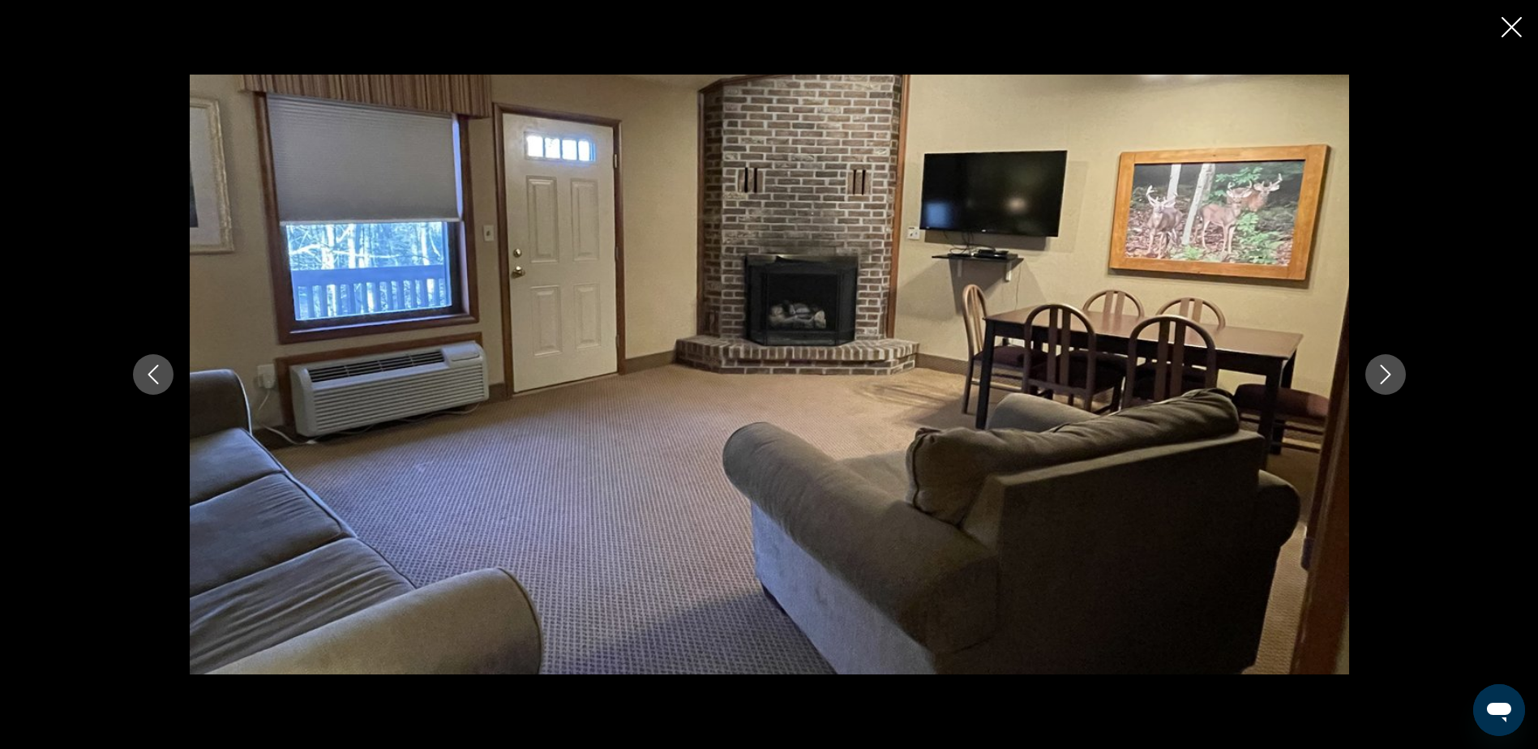
click at [1371, 371] on button "Next image" at bounding box center [1386, 374] width 41 height 41
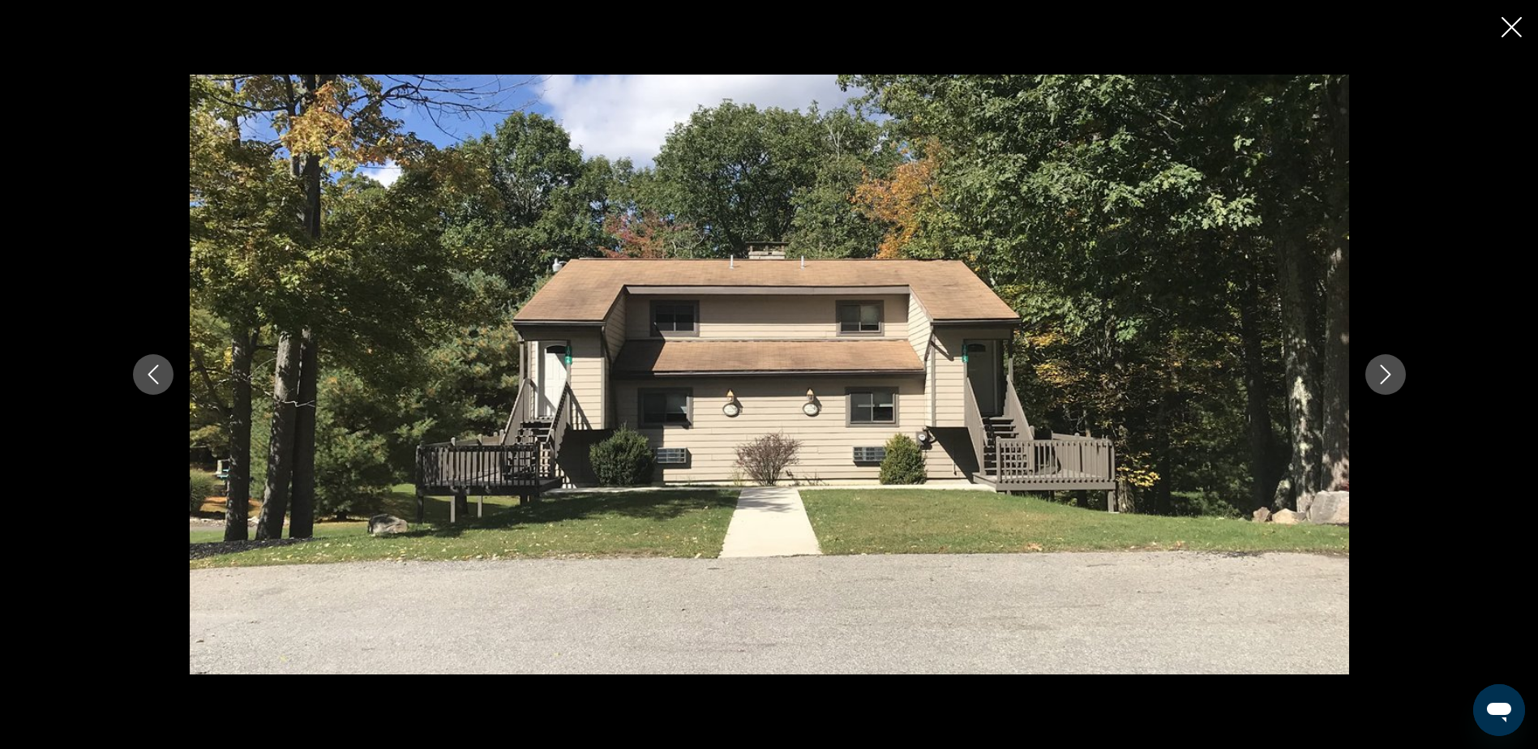
click at [1371, 371] on button "Next image" at bounding box center [1386, 374] width 41 height 41
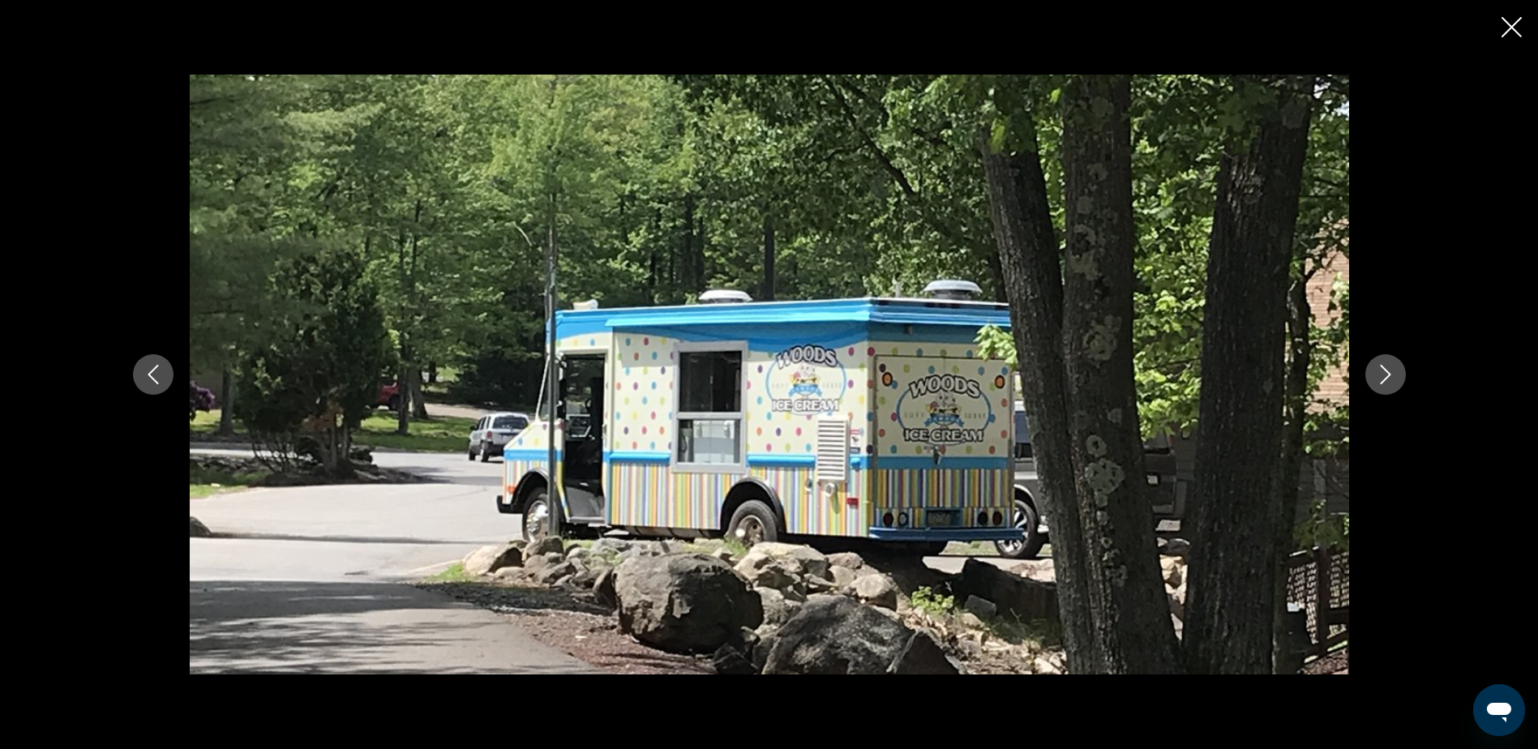
click at [1371, 371] on button "Next image" at bounding box center [1386, 374] width 41 height 41
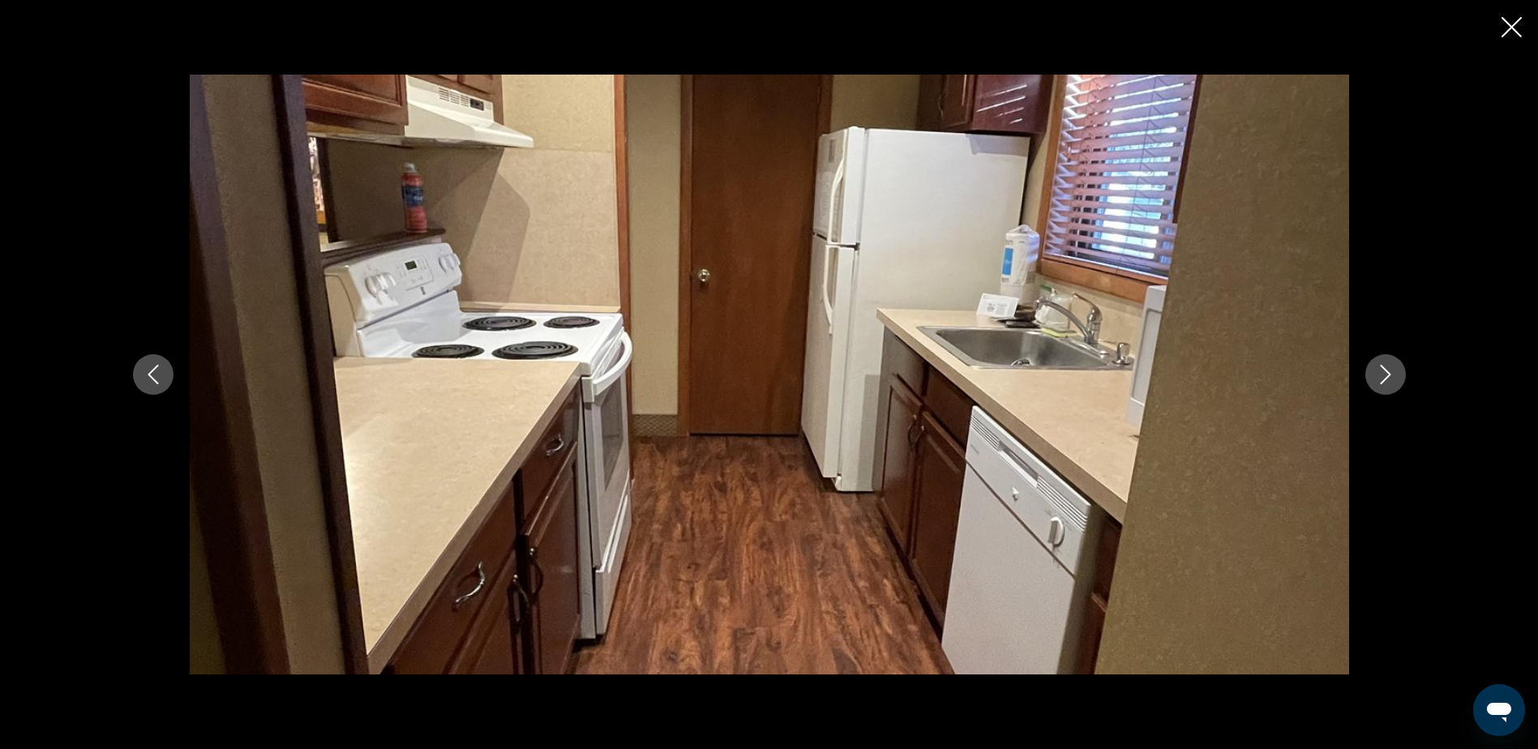
click at [1371, 371] on button "Next image" at bounding box center [1386, 374] width 41 height 41
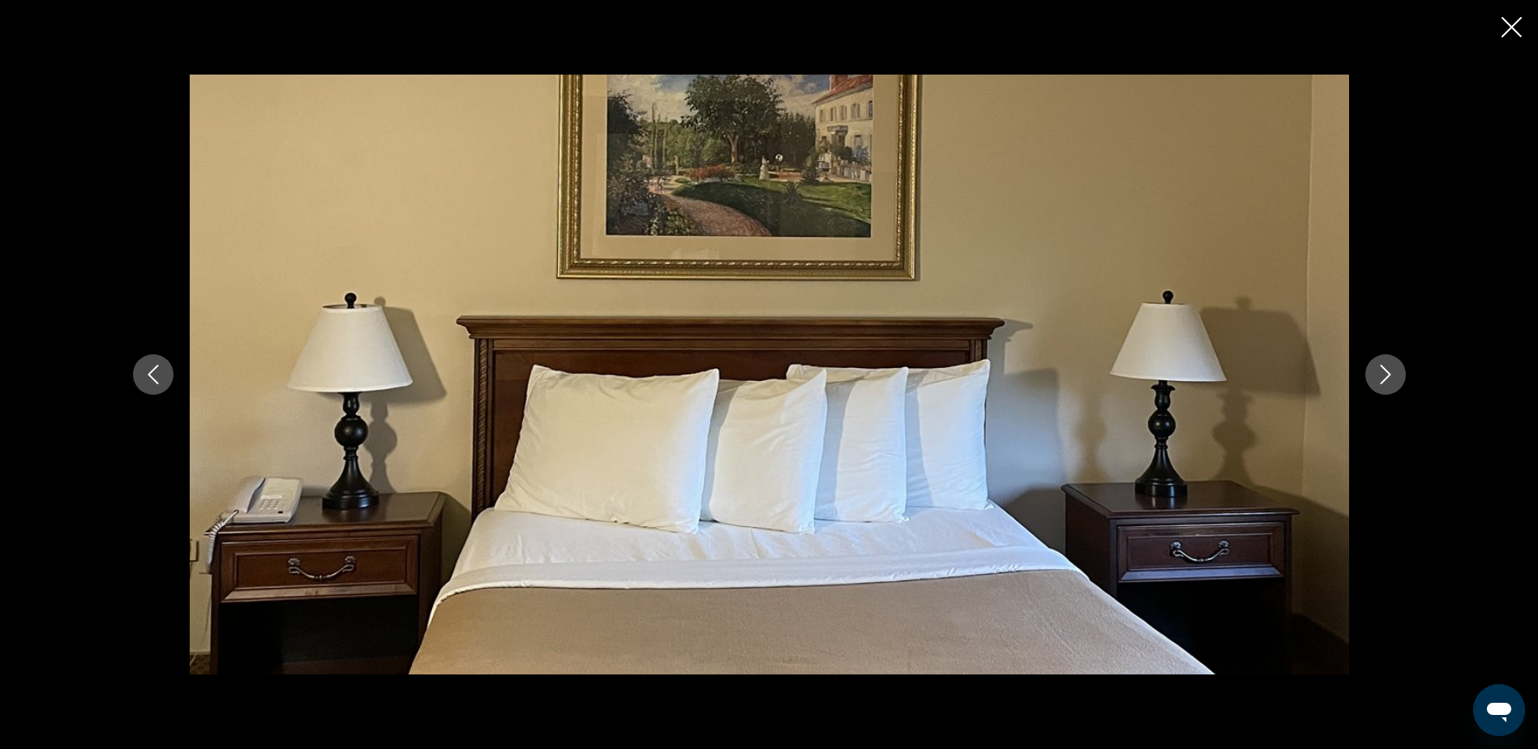
click at [1371, 371] on button "Next image" at bounding box center [1386, 374] width 41 height 41
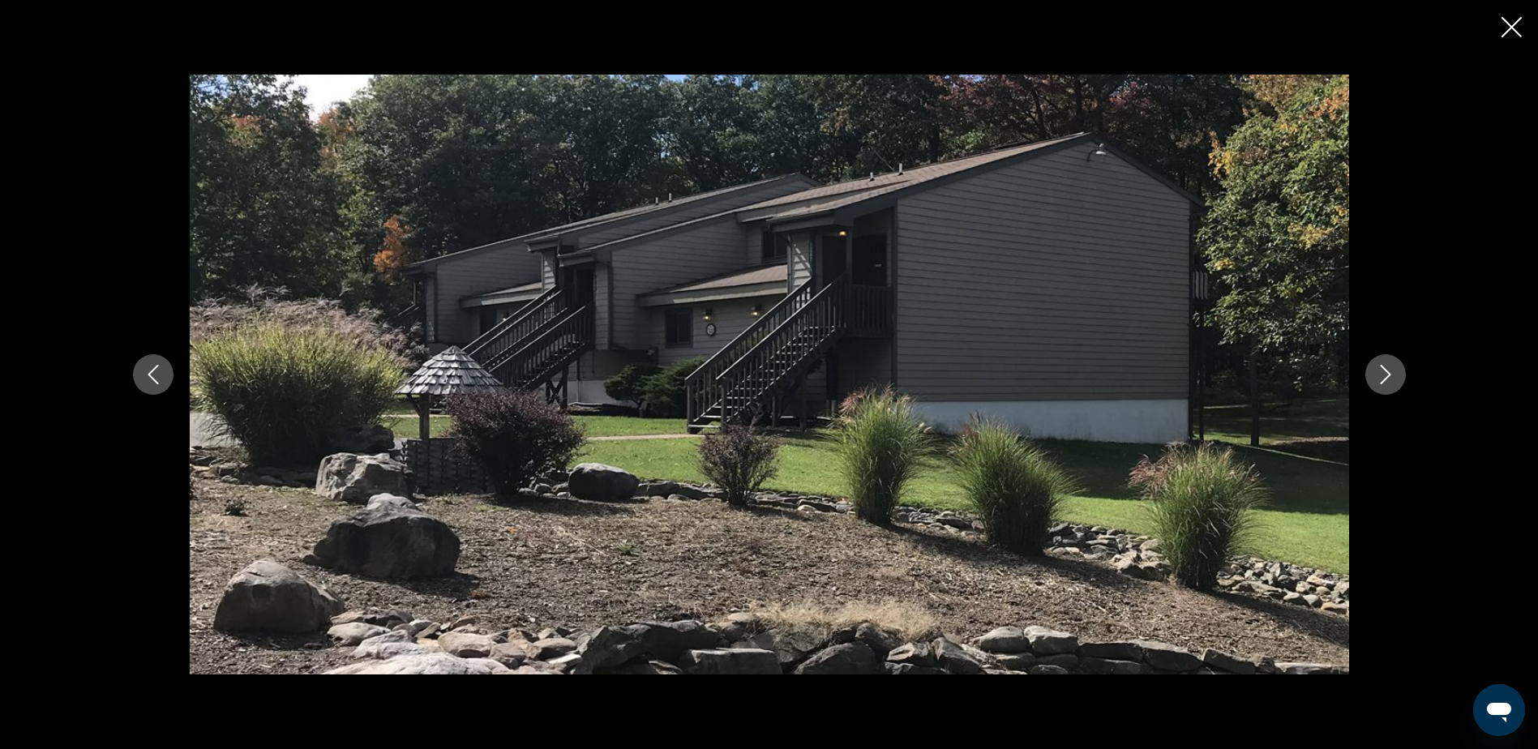
click at [1383, 366] on icon "Next image" at bounding box center [1385, 374] width 19 height 19
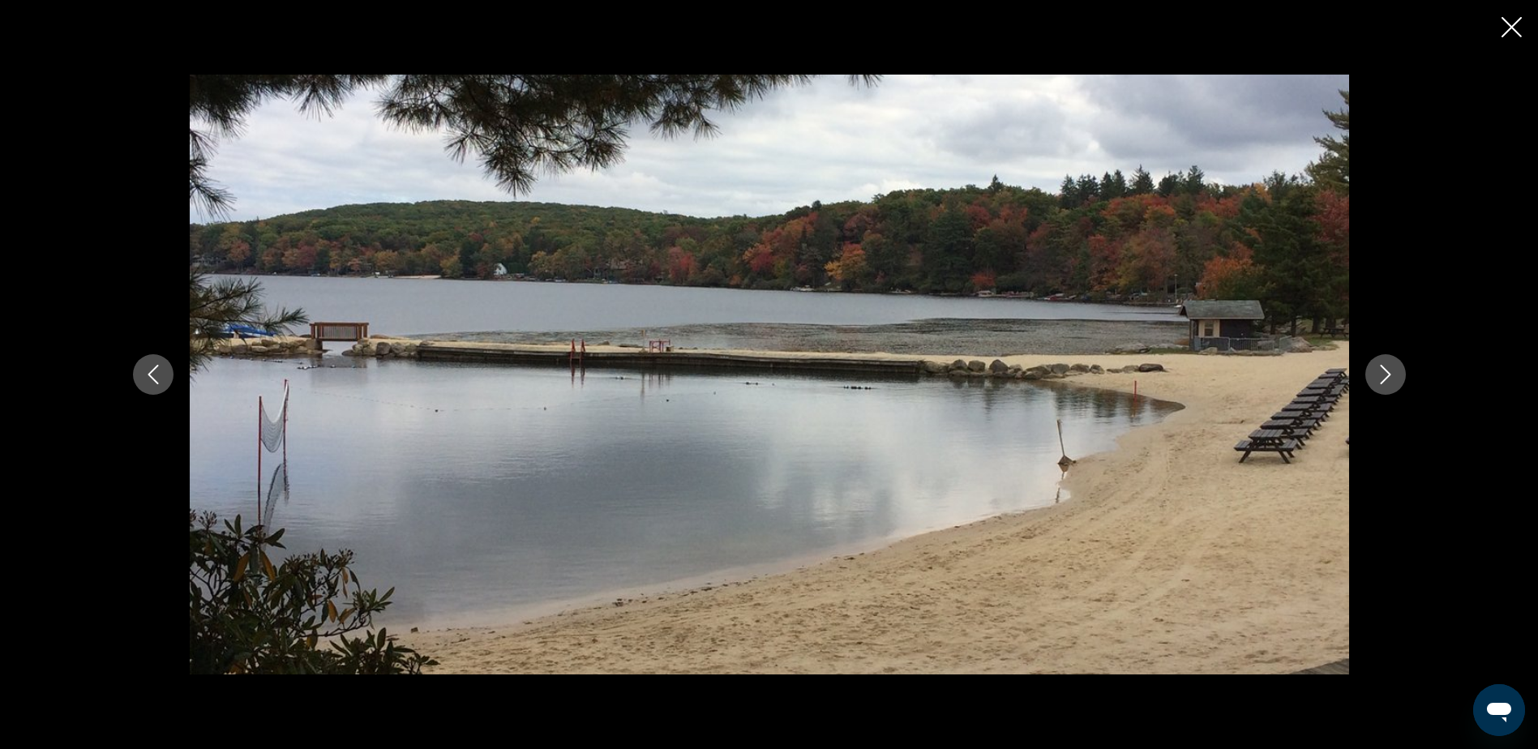
click at [1383, 366] on icon "Next image" at bounding box center [1385, 374] width 19 height 19
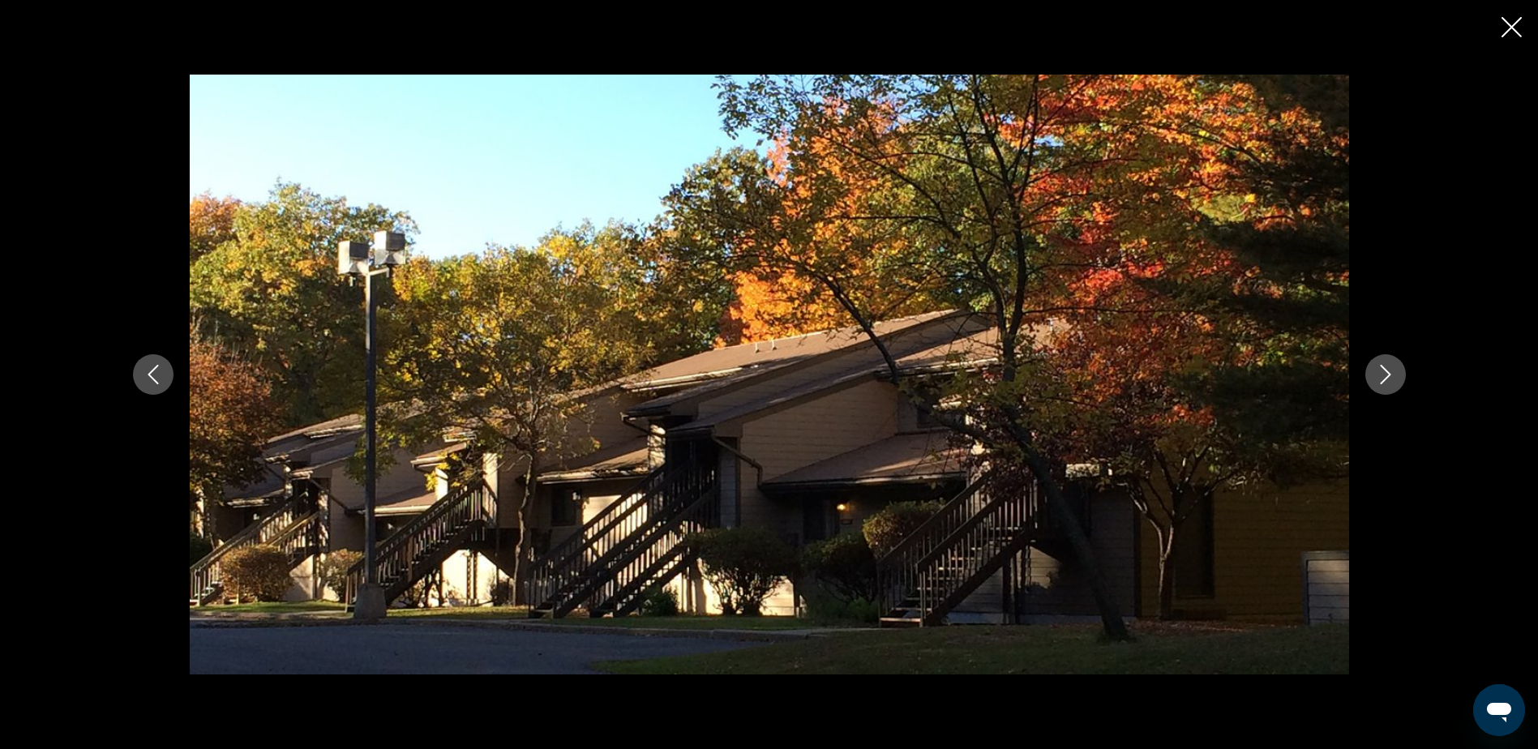
click at [1383, 366] on icon "Next image" at bounding box center [1385, 374] width 19 height 19
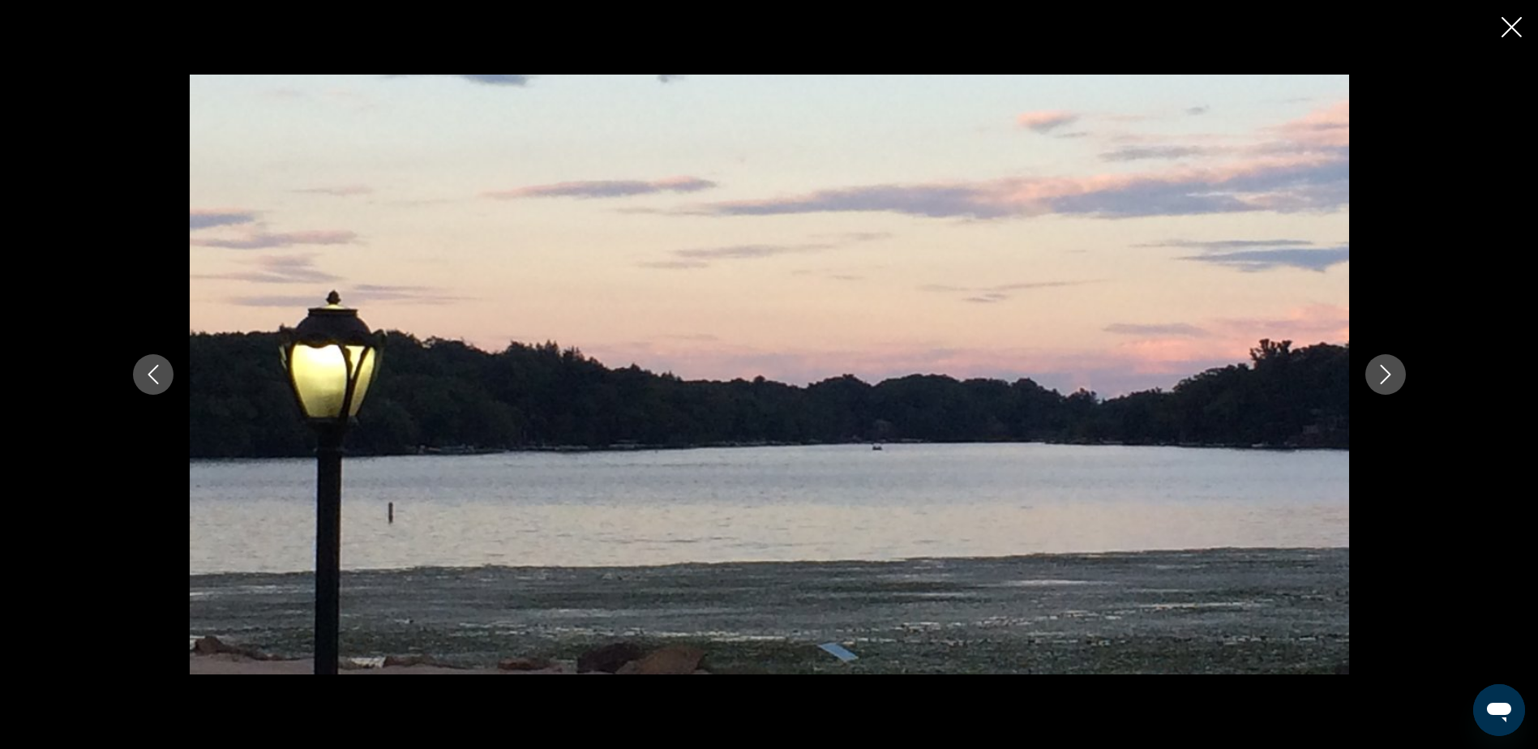
click at [1383, 366] on icon "Next image" at bounding box center [1385, 374] width 19 height 19
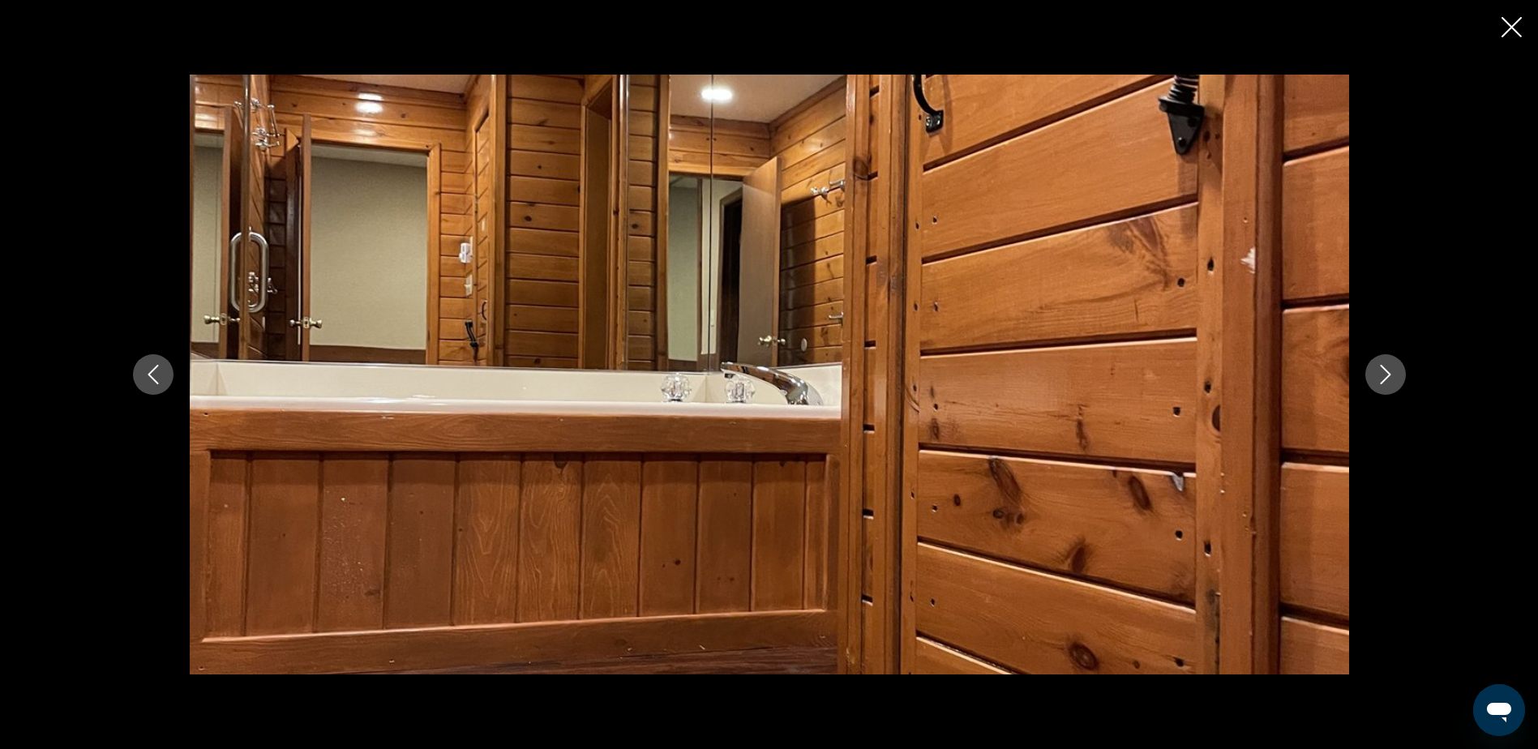
click at [1383, 366] on icon "Next image" at bounding box center [1385, 374] width 19 height 19
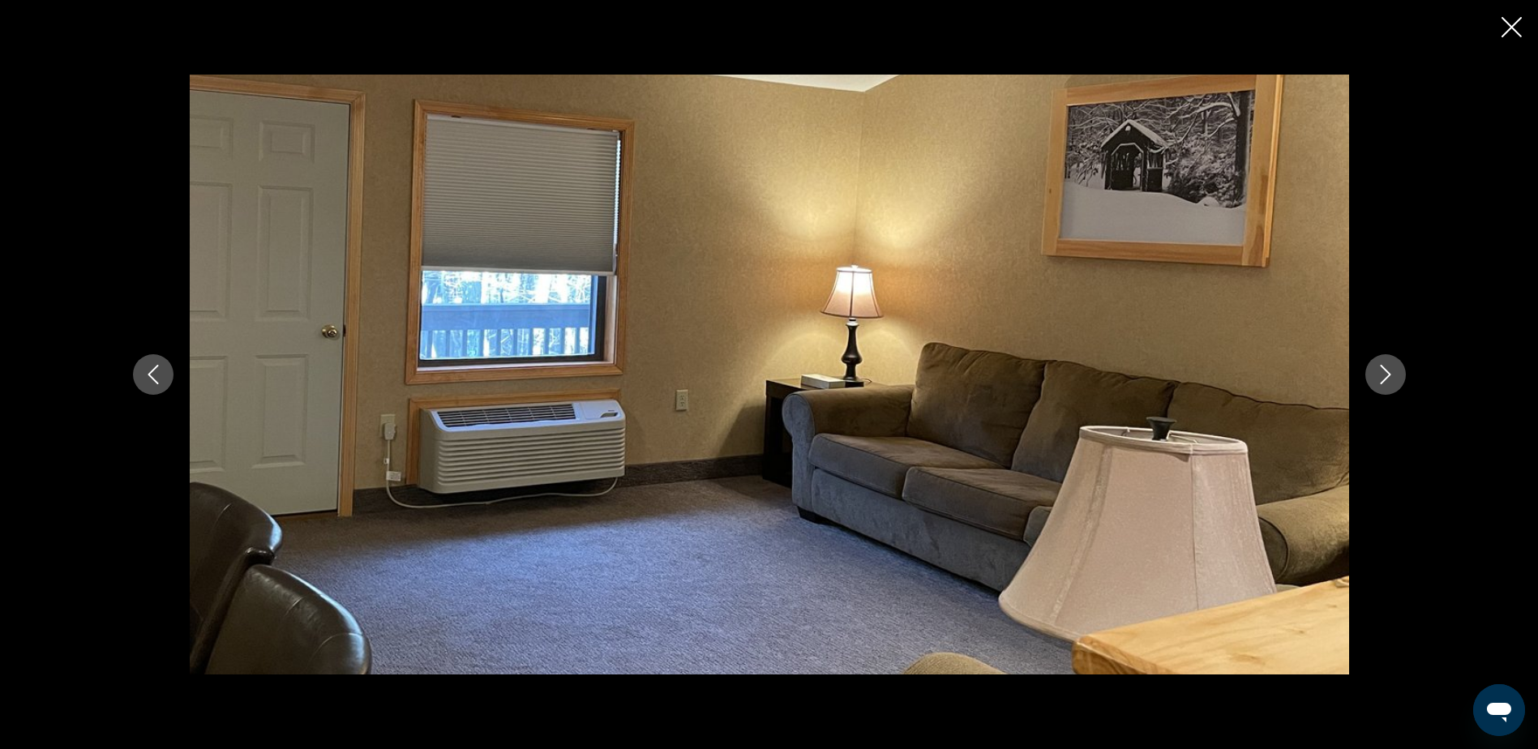
click at [1383, 366] on icon "Next image" at bounding box center [1385, 374] width 19 height 19
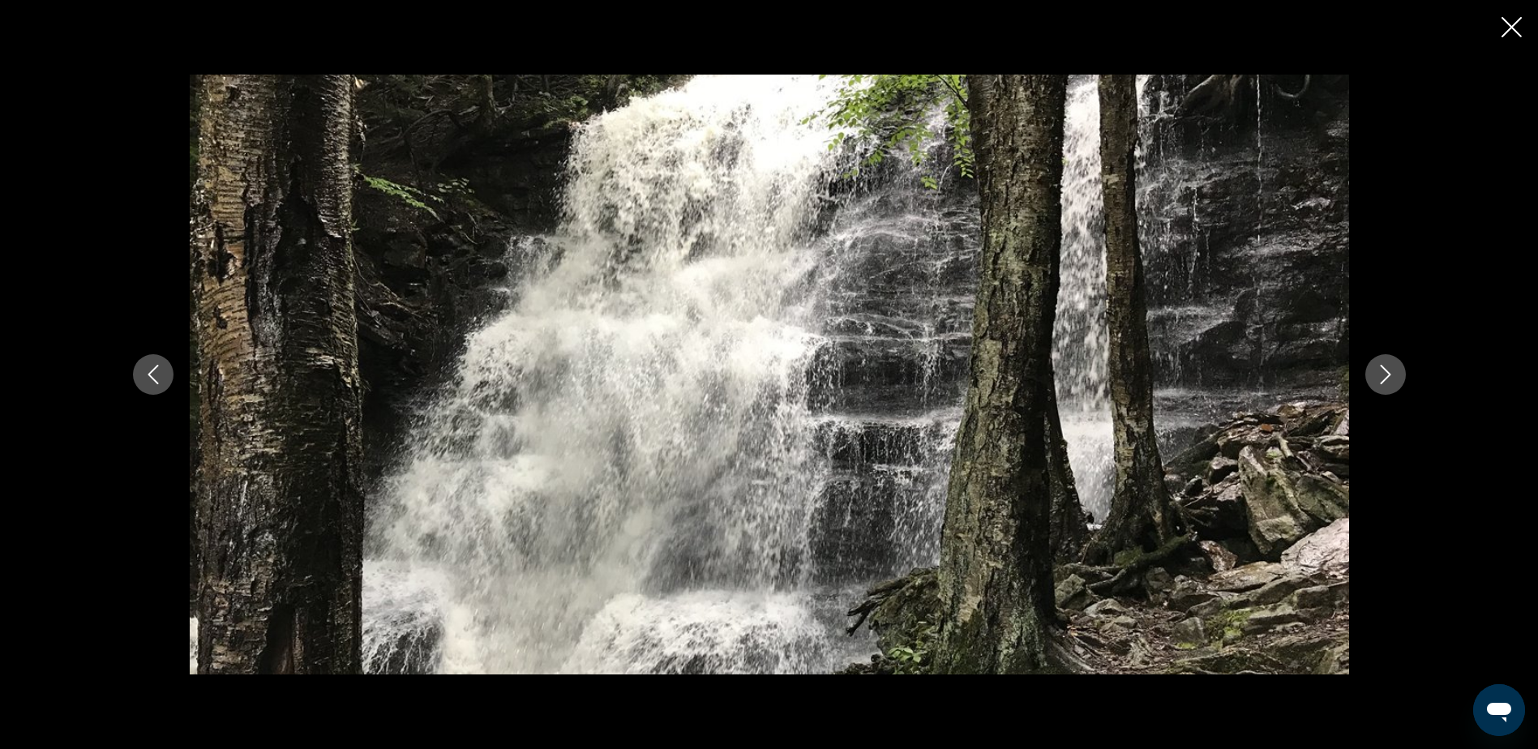
click at [1383, 366] on icon "Next image" at bounding box center [1385, 374] width 19 height 19
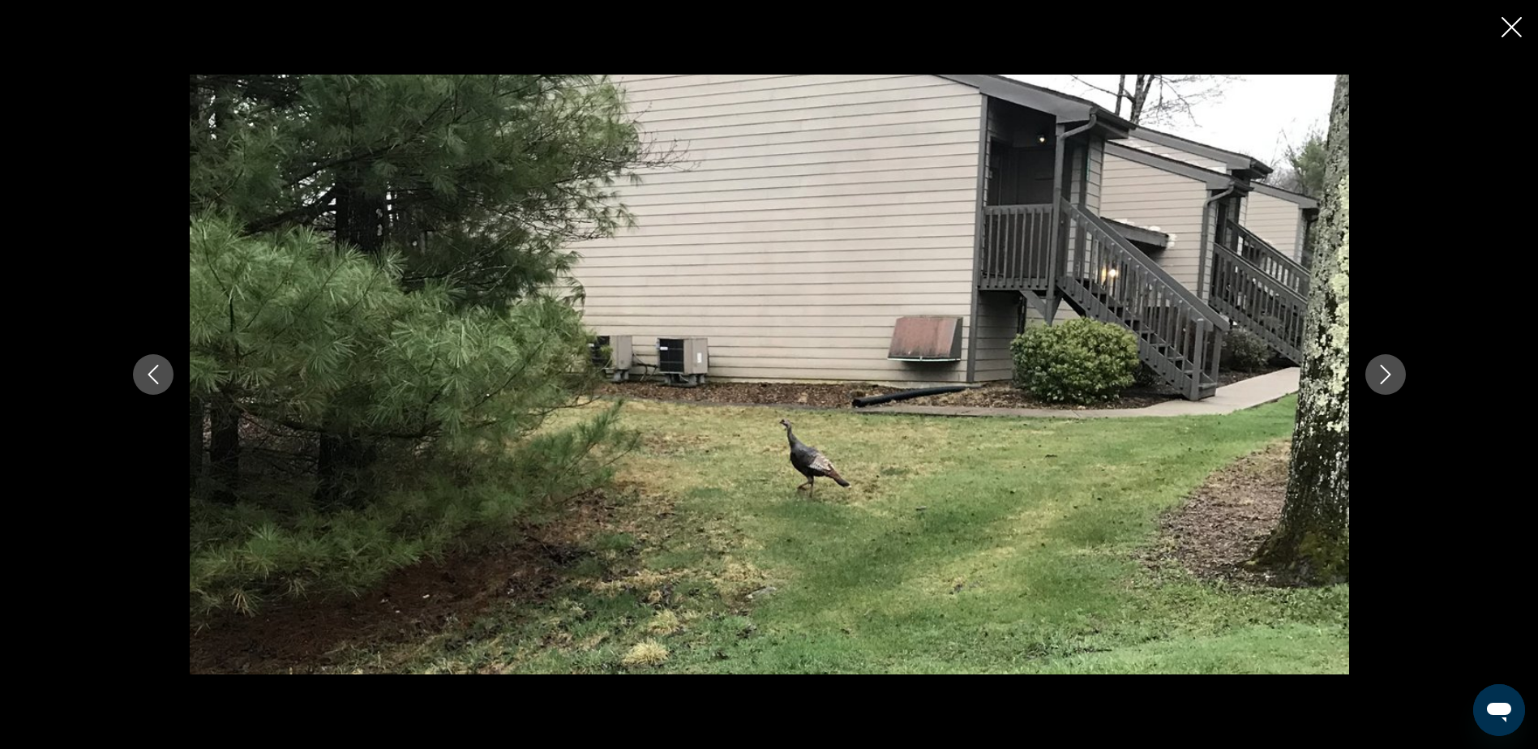
click at [1383, 366] on icon "Next image" at bounding box center [1385, 374] width 19 height 19
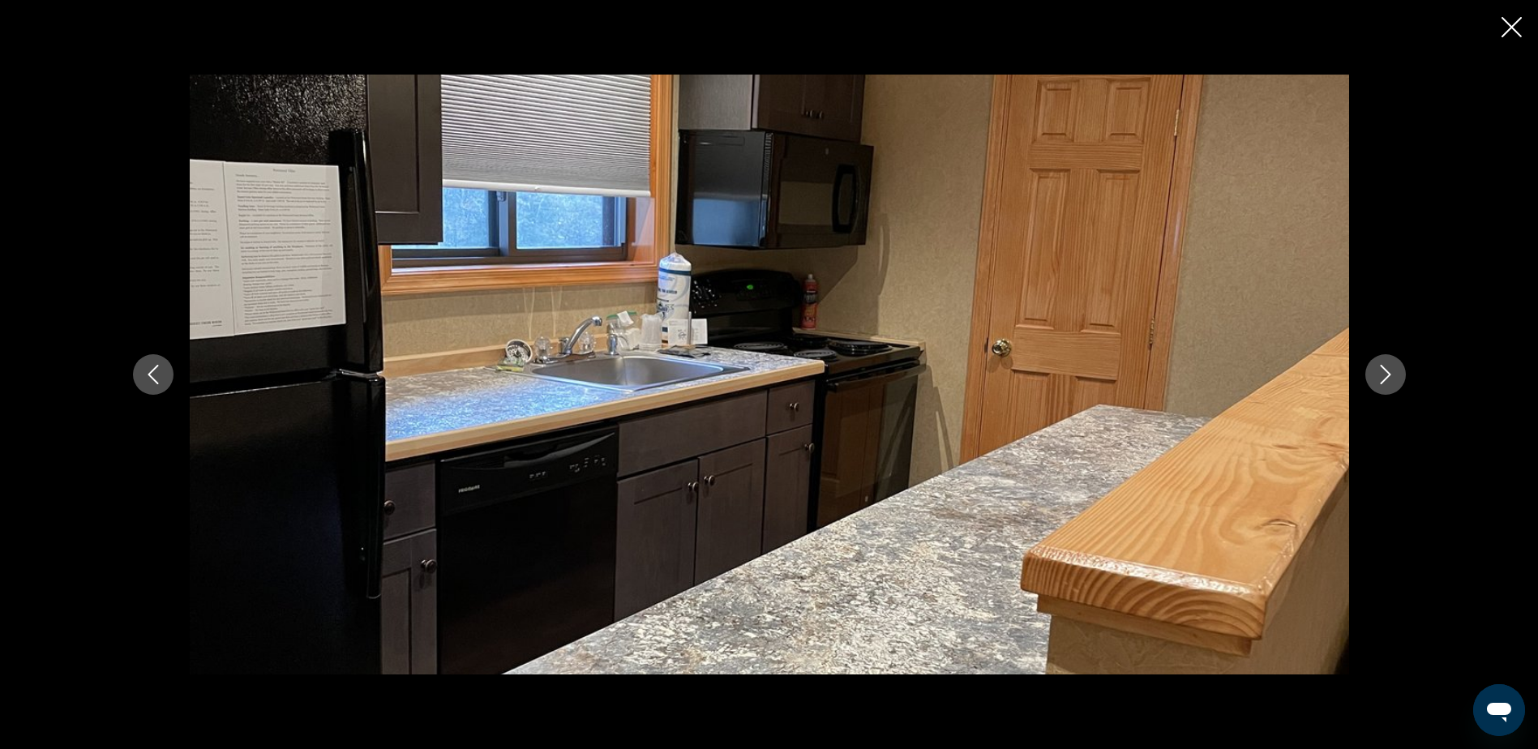
click at [1383, 366] on icon "Next image" at bounding box center [1385, 374] width 19 height 19
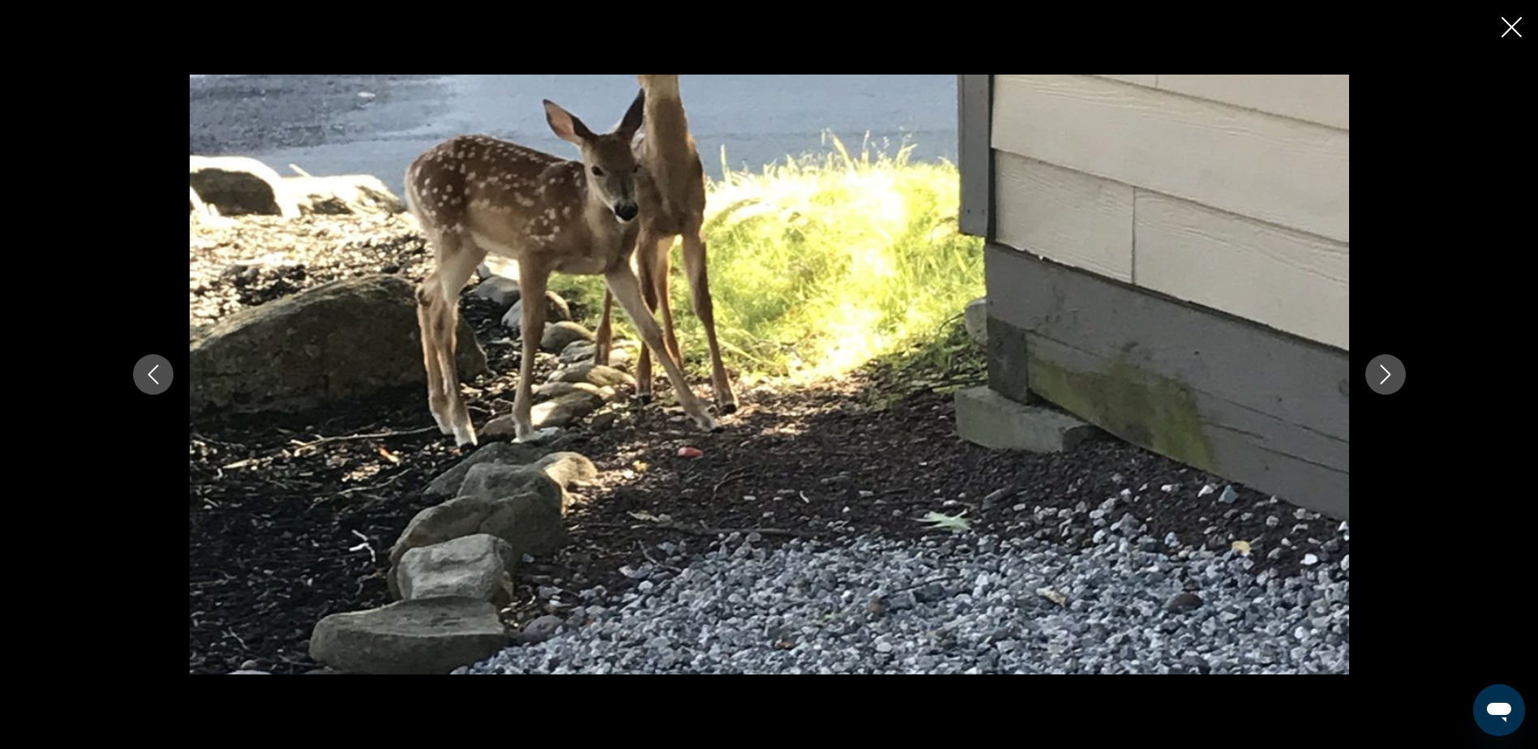
click at [1383, 366] on icon "Next image" at bounding box center [1385, 374] width 19 height 19
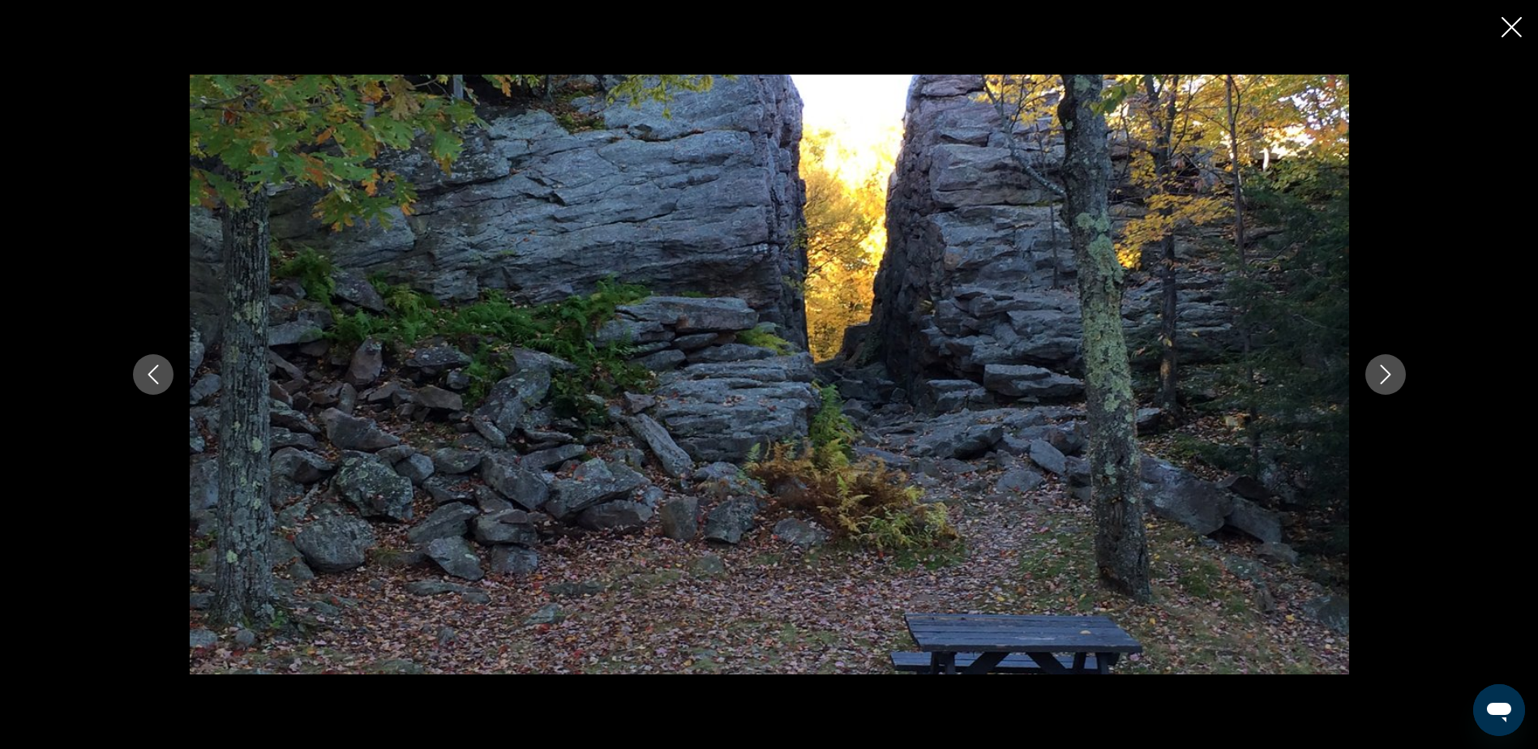
click at [1383, 366] on icon "Next image" at bounding box center [1385, 374] width 19 height 19
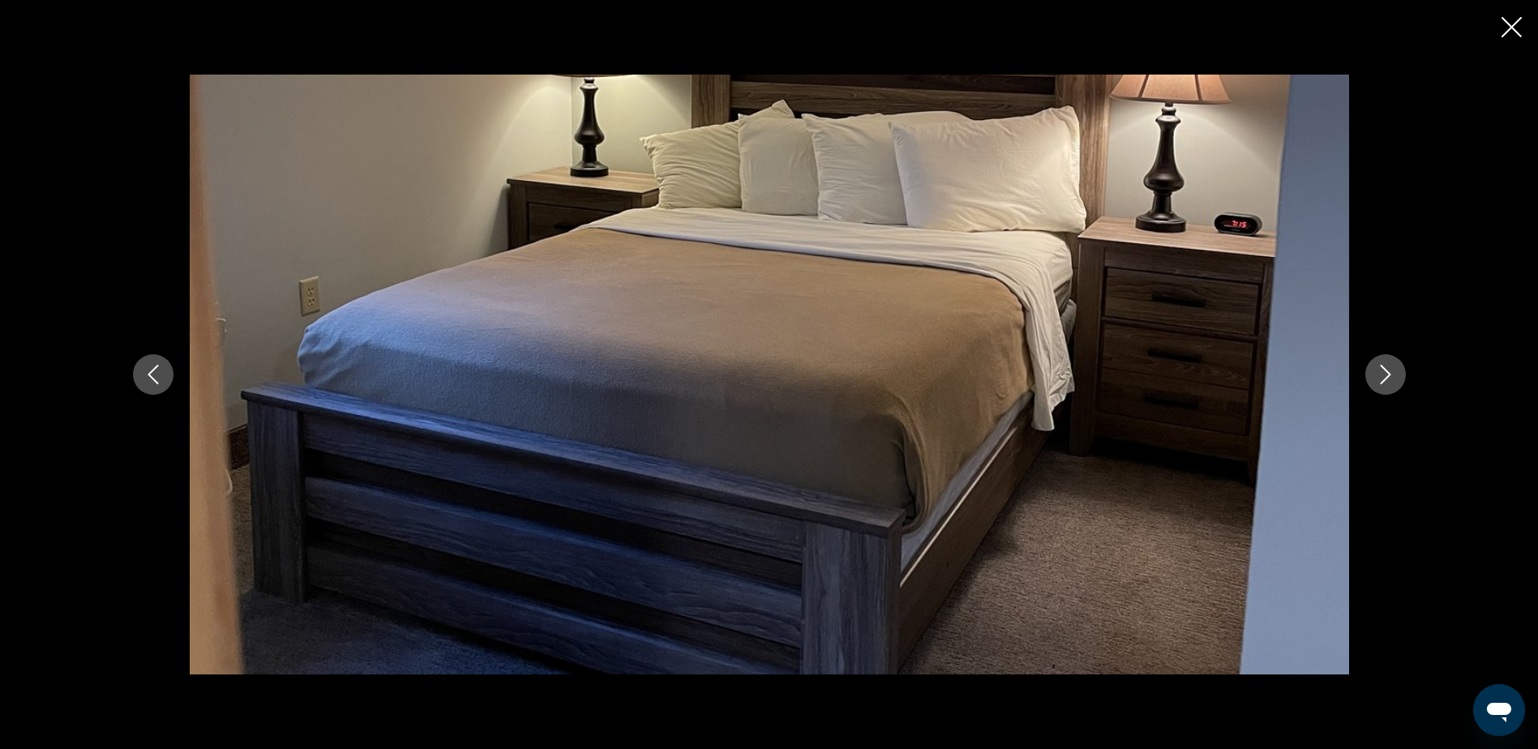
click at [155, 371] on icon "Previous image" at bounding box center [153, 374] width 19 height 19
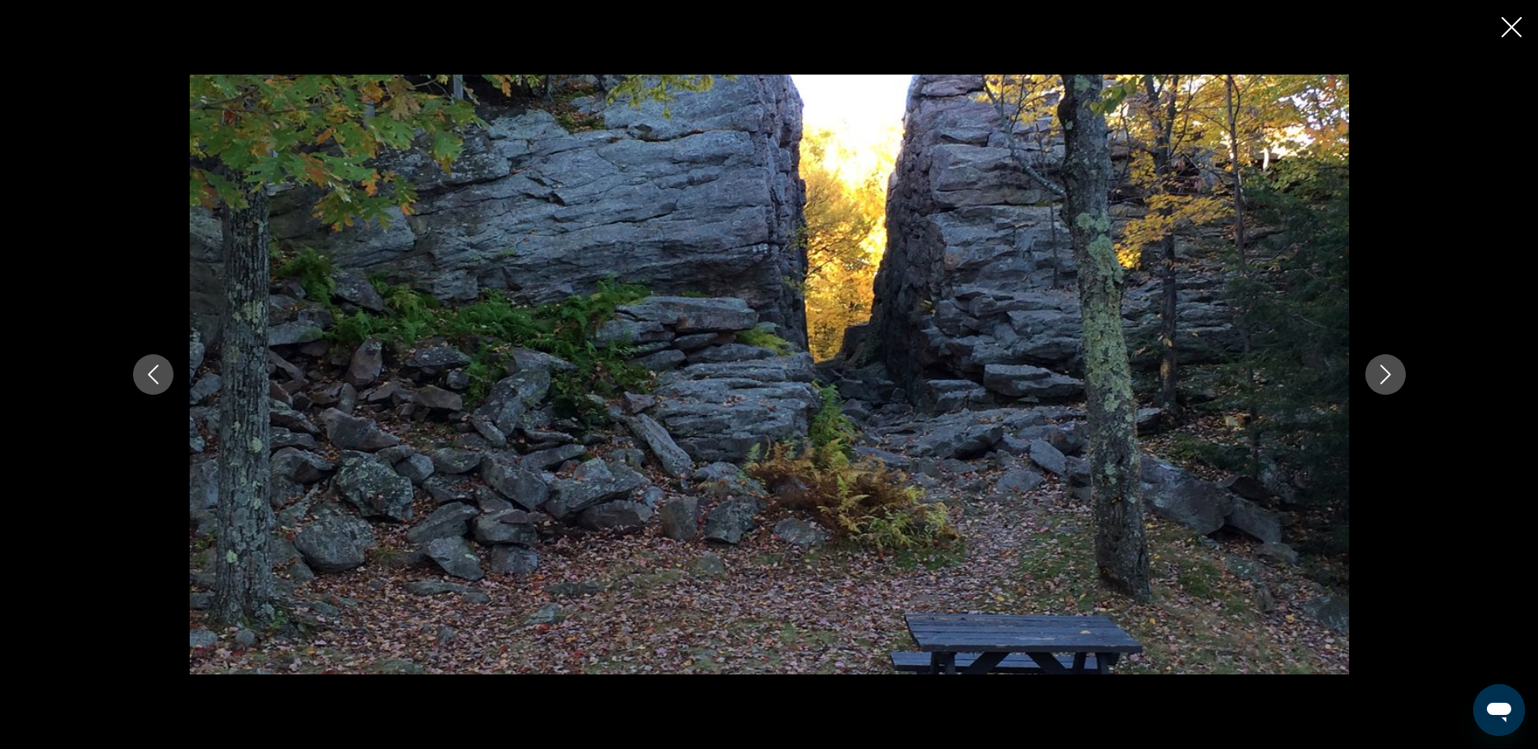
click at [1380, 369] on icon "Next image" at bounding box center [1385, 374] width 19 height 19
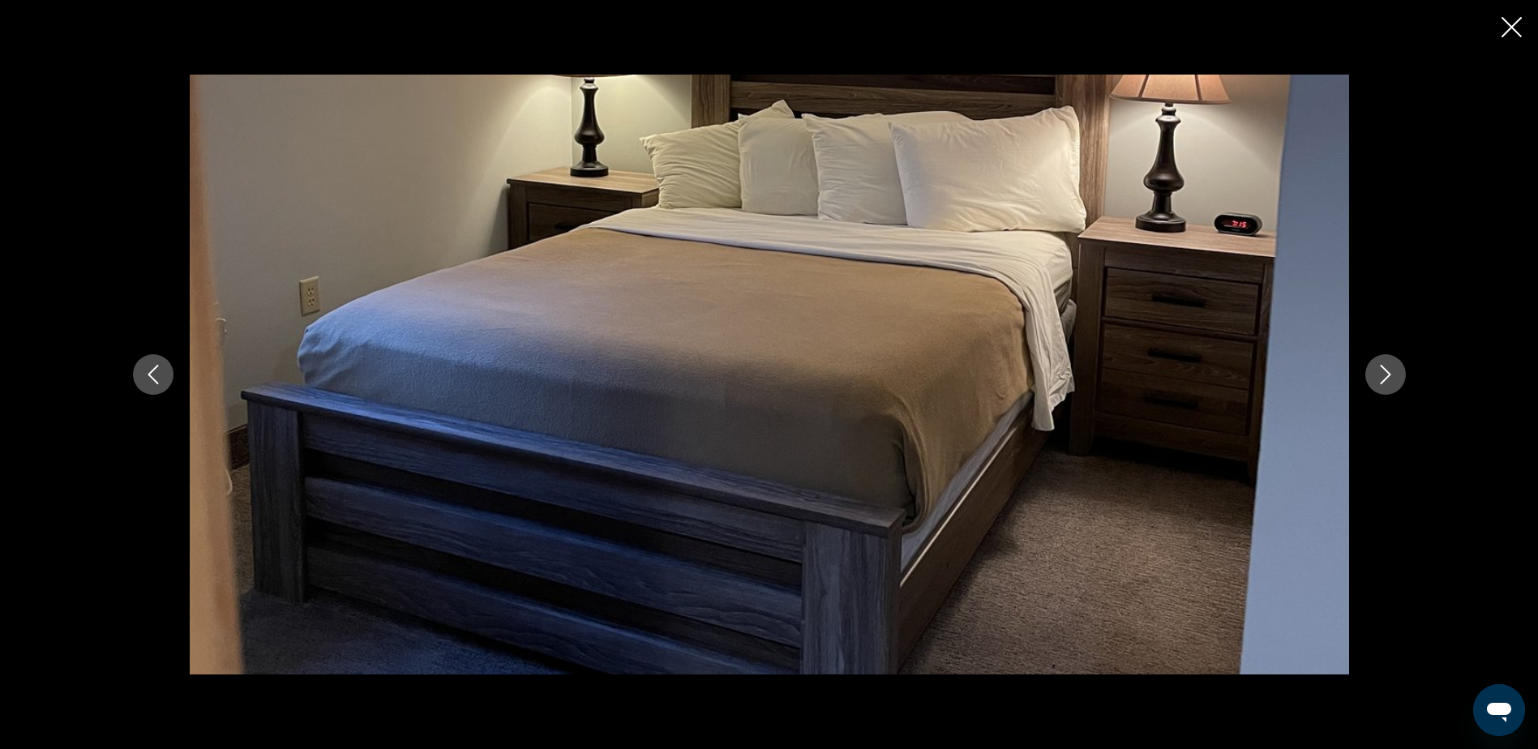
click at [1380, 369] on icon "Next image" at bounding box center [1385, 374] width 19 height 19
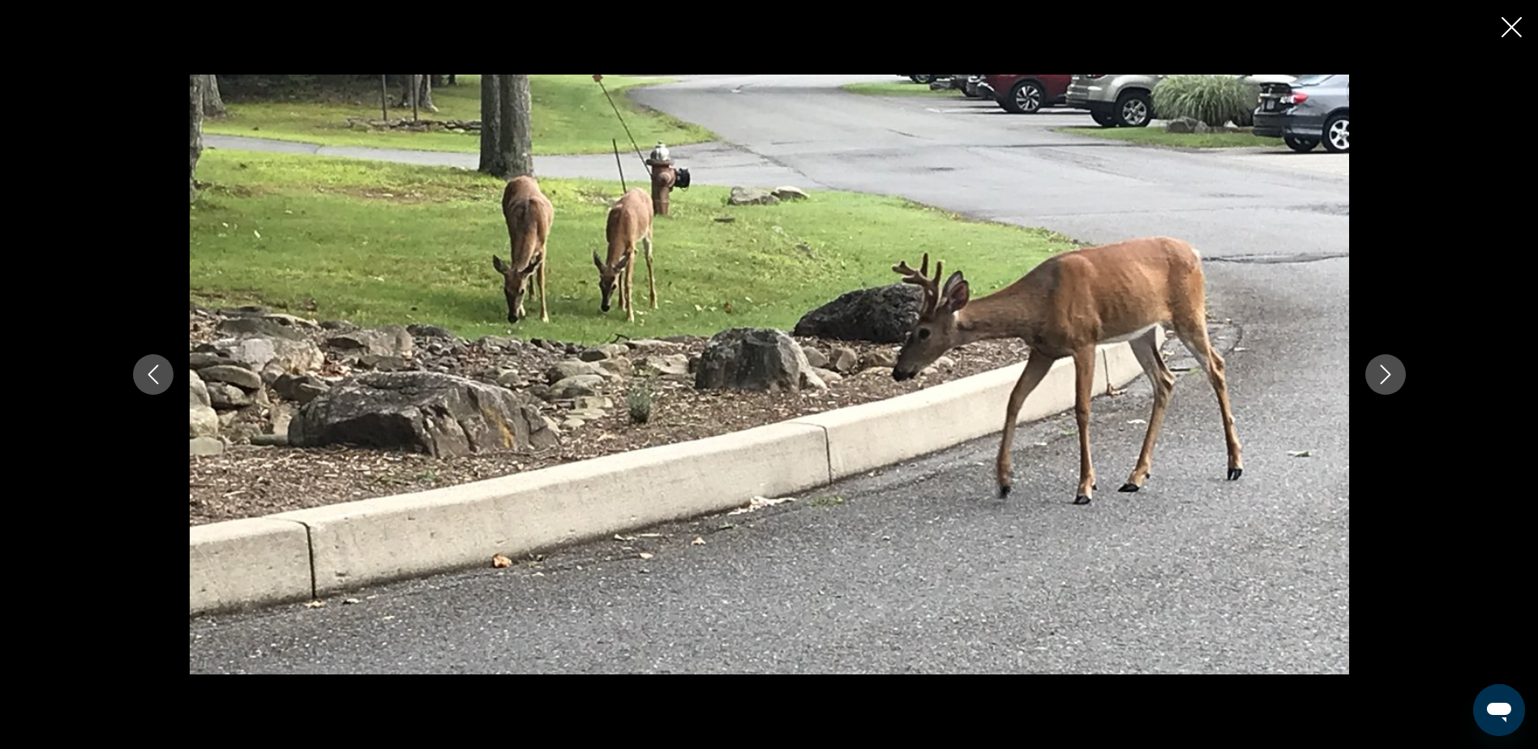
click at [1380, 369] on icon "Next image" at bounding box center [1385, 374] width 19 height 19
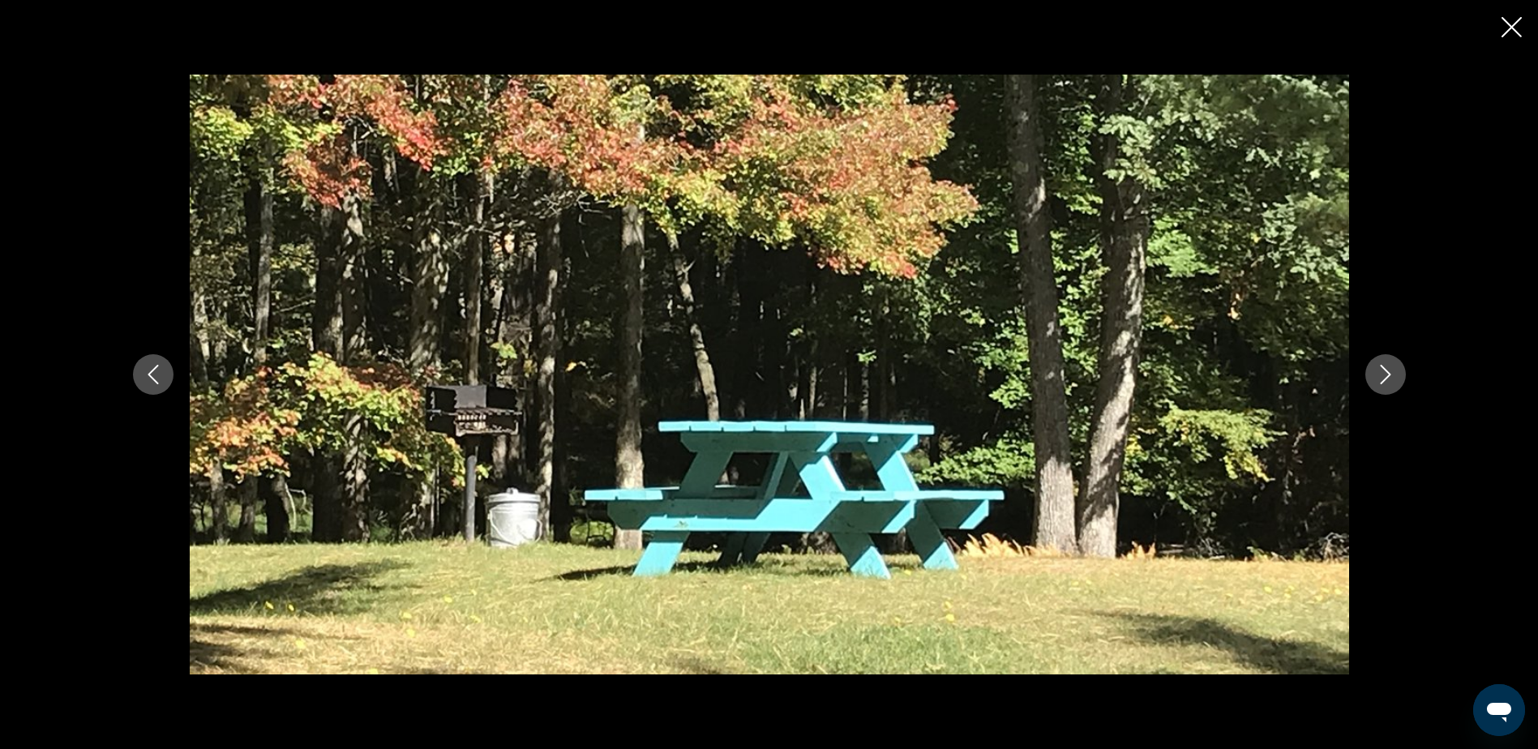
click at [1380, 369] on icon "Next image" at bounding box center [1385, 374] width 19 height 19
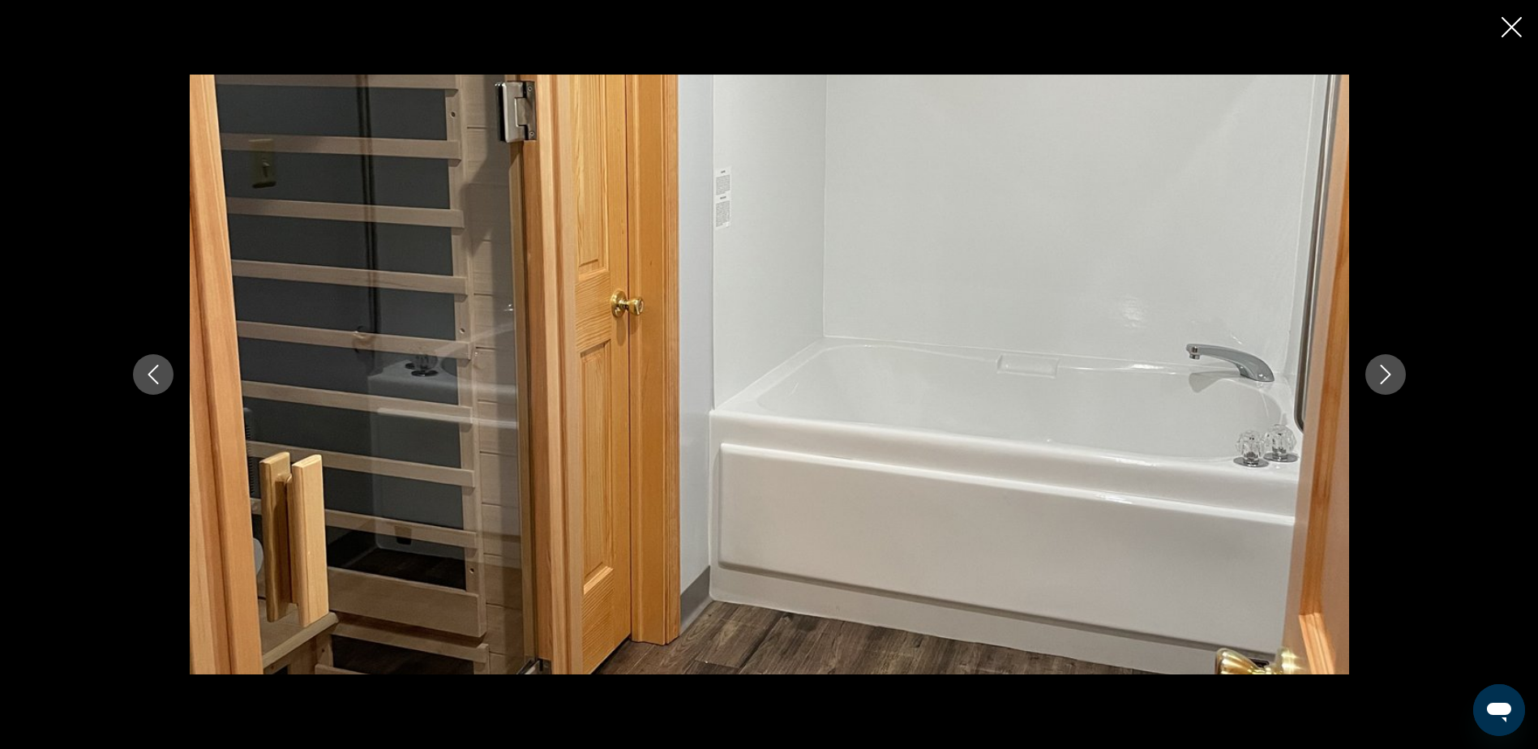
click at [1380, 369] on icon "Next image" at bounding box center [1385, 374] width 19 height 19
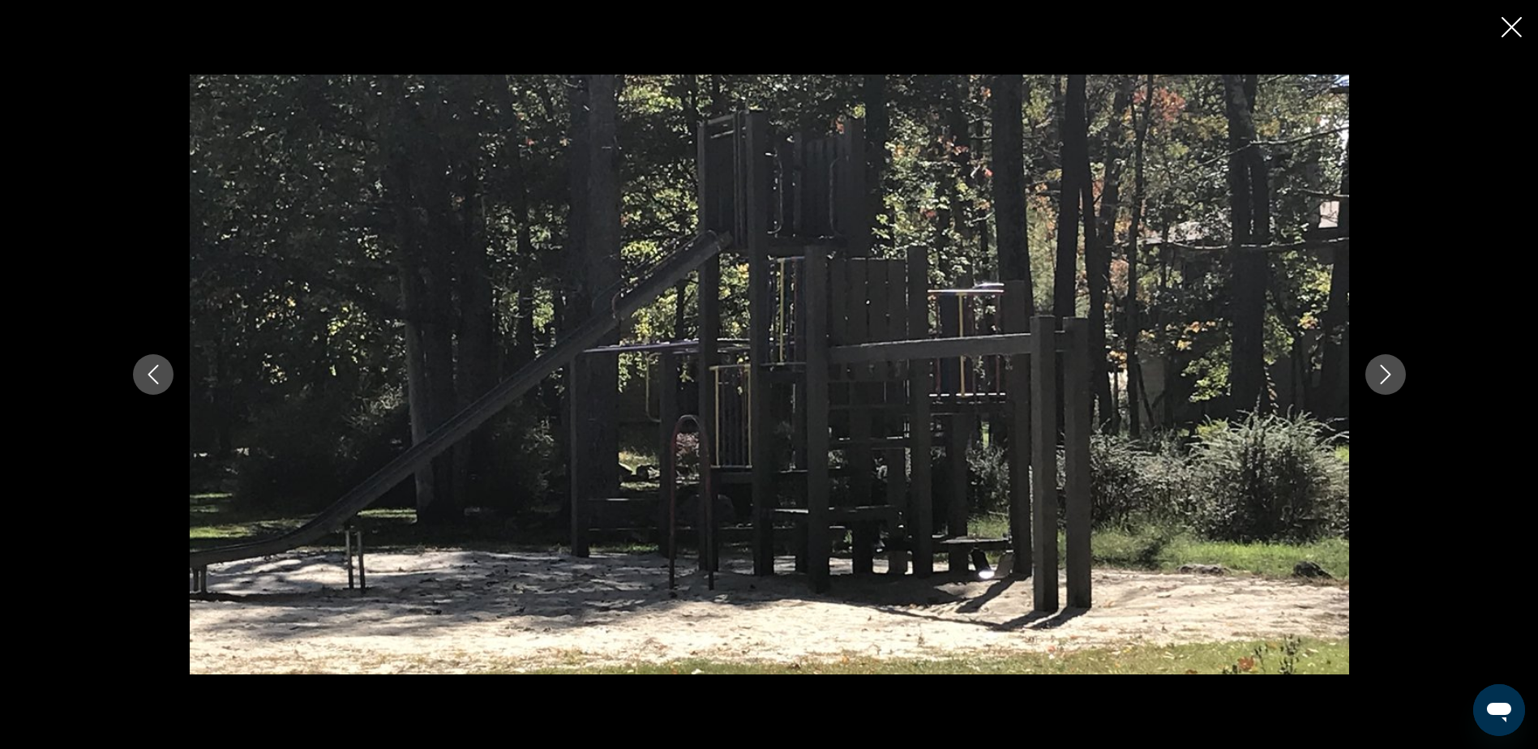
click at [1380, 369] on icon "Next image" at bounding box center [1385, 374] width 19 height 19
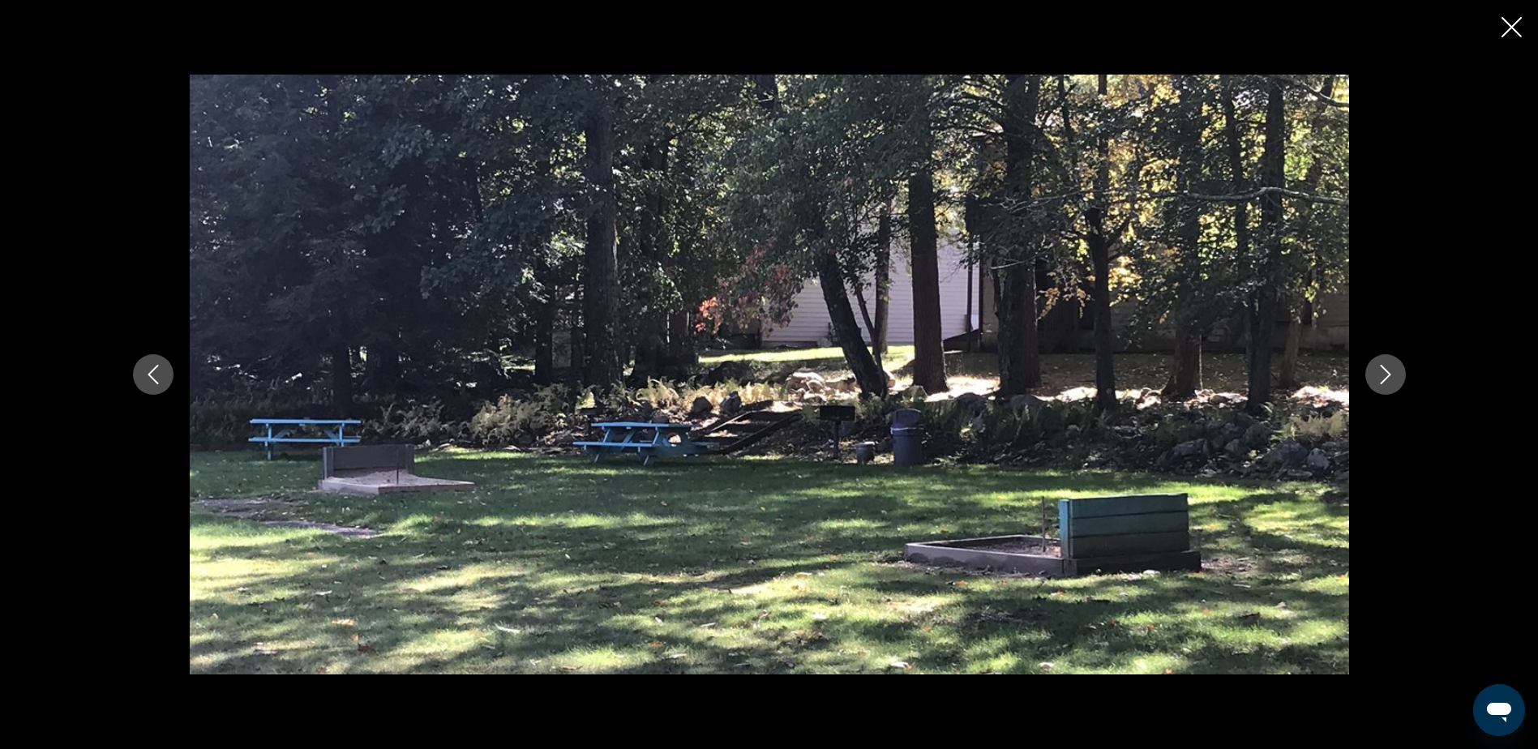
click at [1380, 369] on icon "Next image" at bounding box center [1385, 374] width 19 height 19
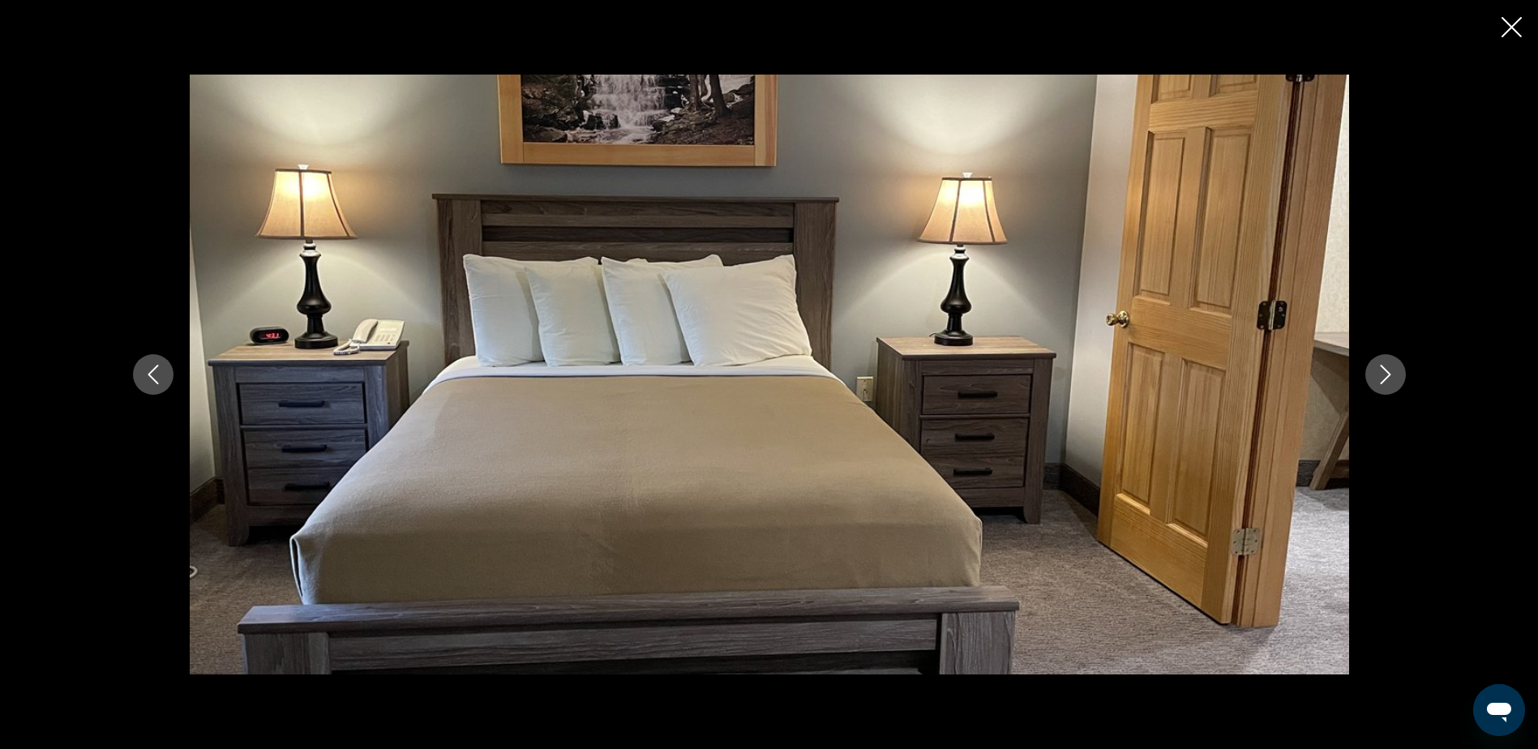
click at [1380, 369] on icon "Next image" at bounding box center [1385, 374] width 19 height 19
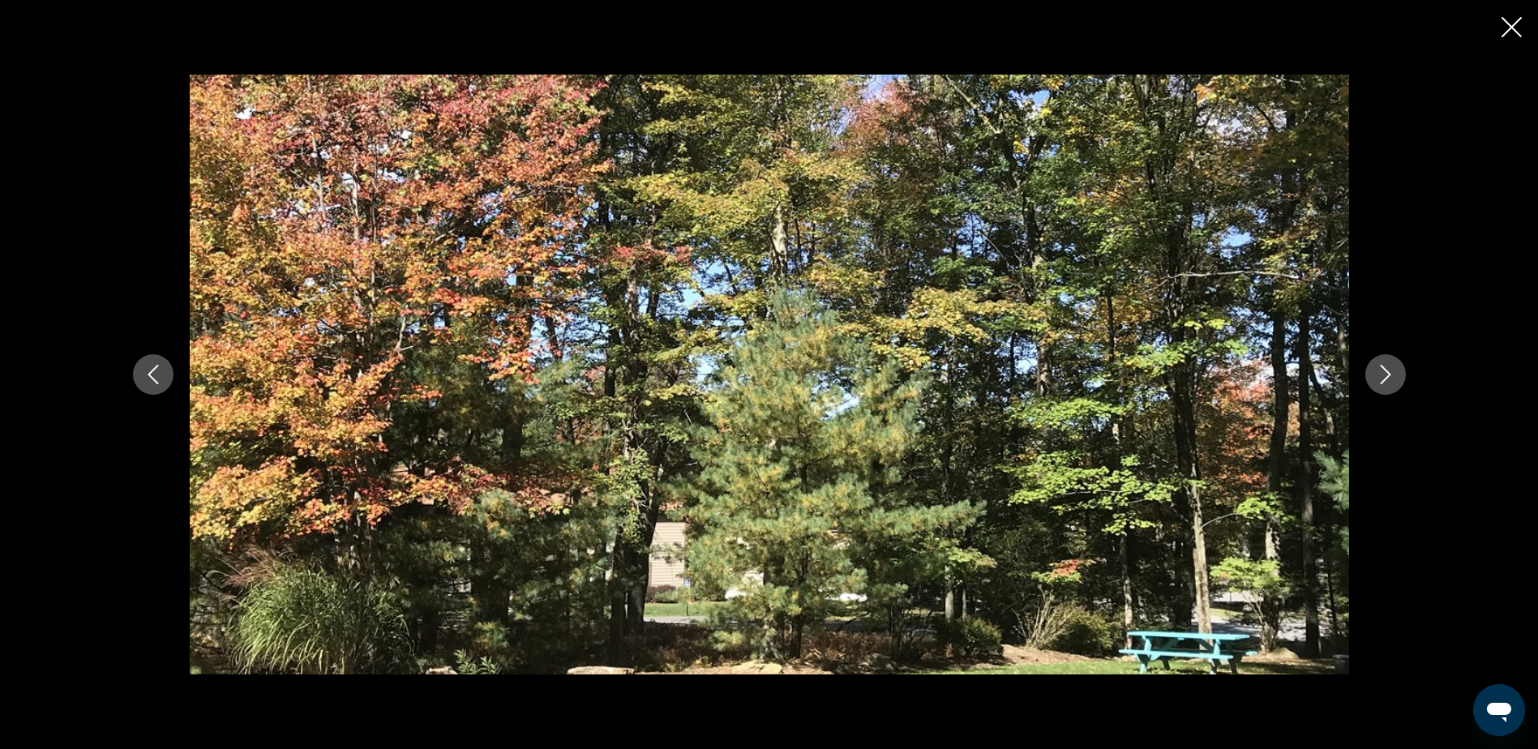
click at [1380, 369] on icon "Next image" at bounding box center [1385, 374] width 19 height 19
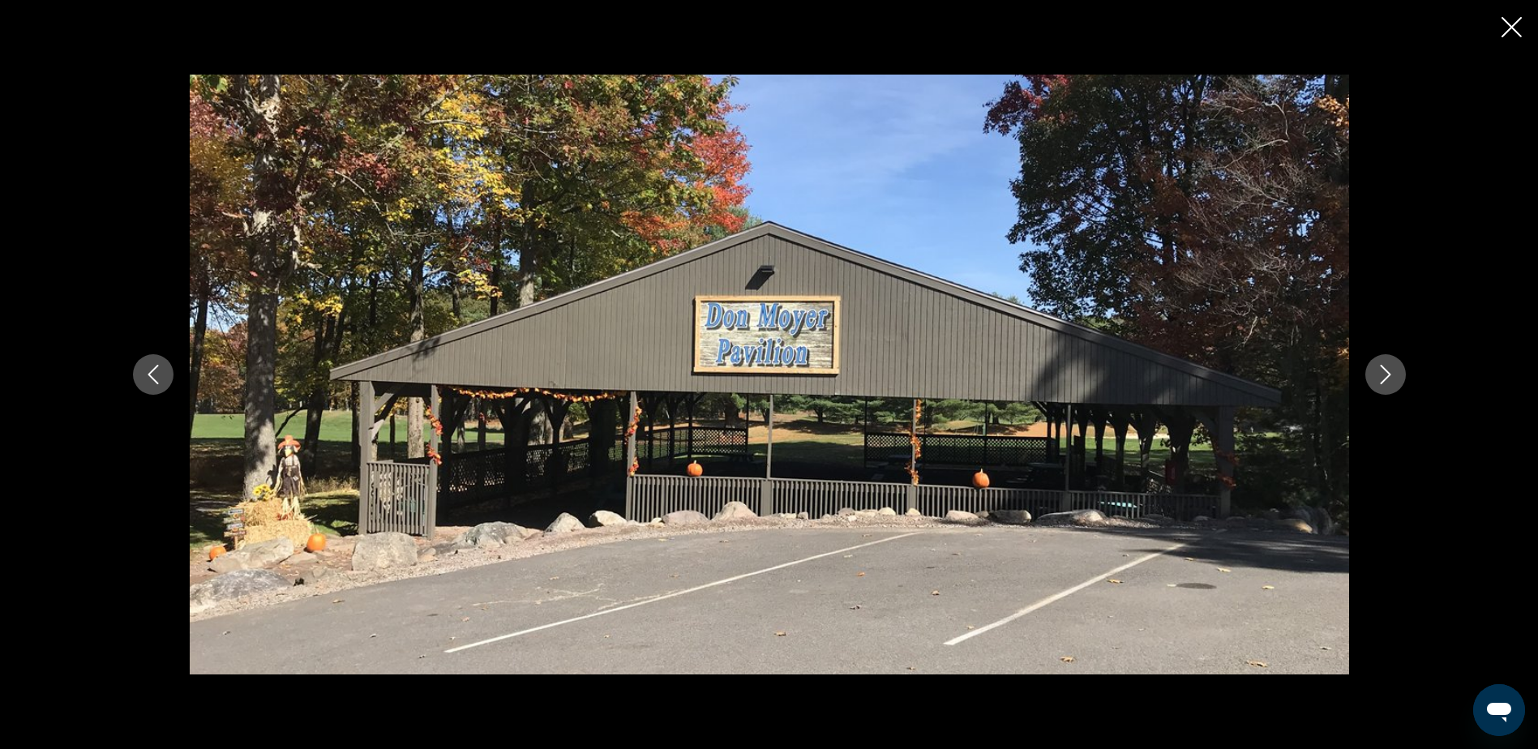
click at [1380, 369] on icon "Next image" at bounding box center [1385, 374] width 19 height 19
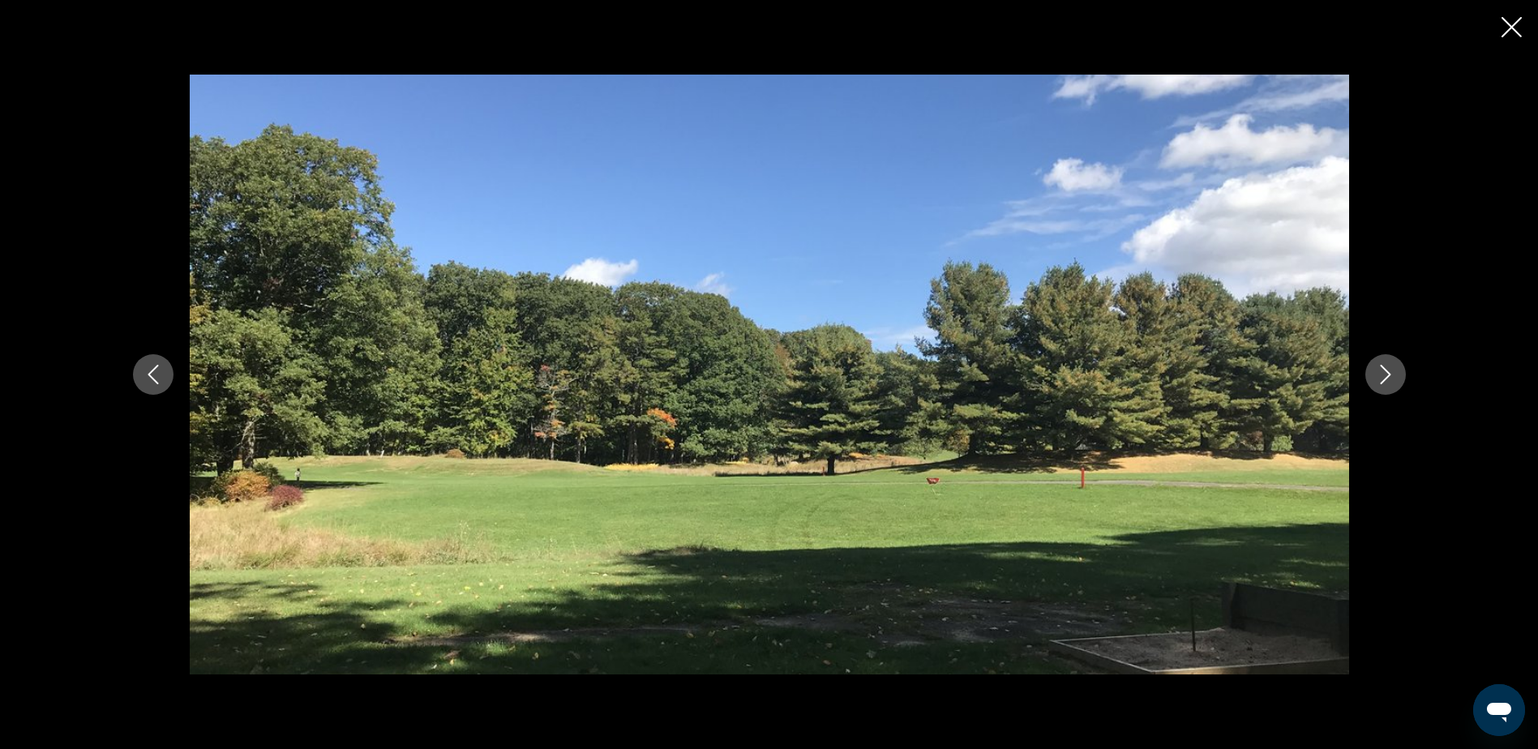
click at [1380, 369] on icon "Next image" at bounding box center [1385, 374] width 19 height 19
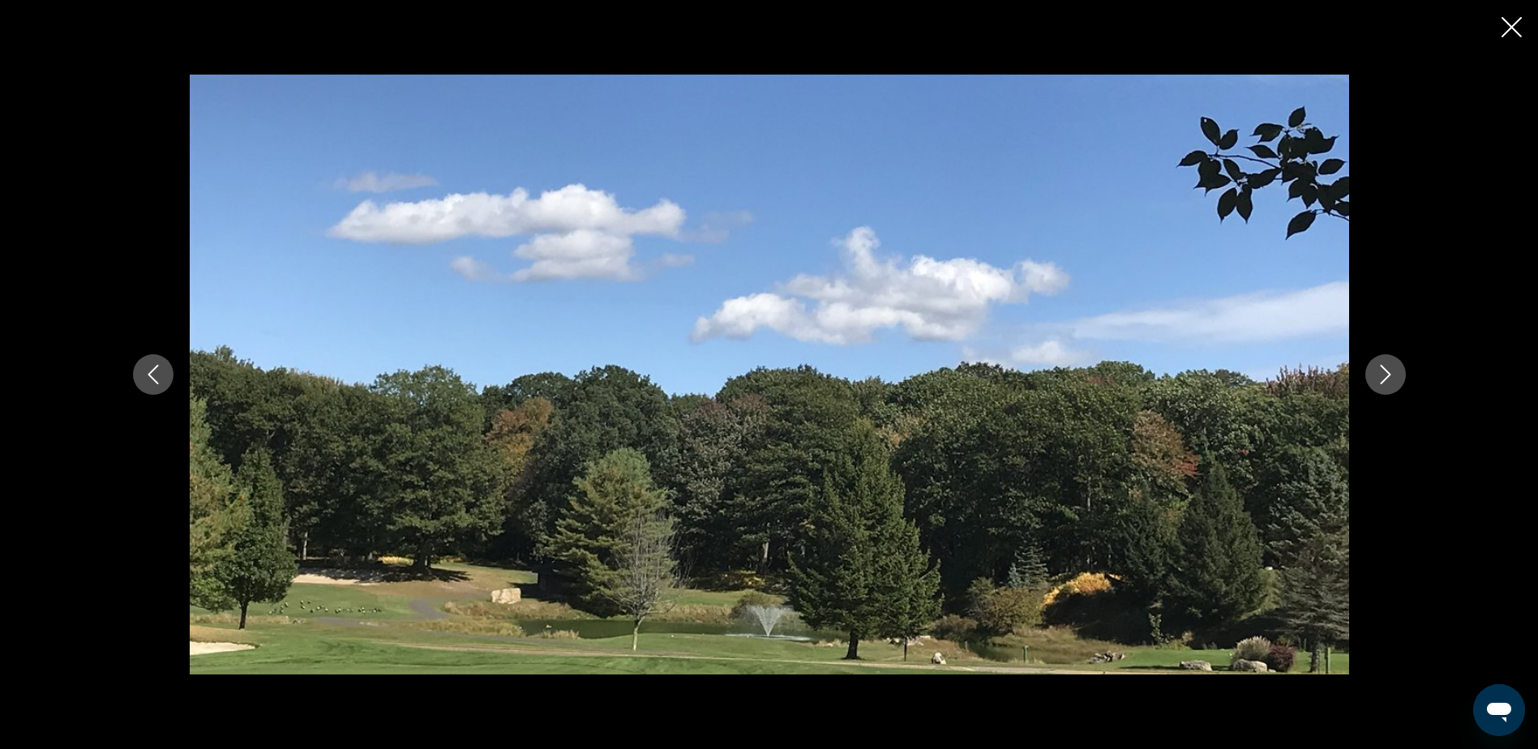
click at [1380, 369] on icon "Next image" at bounding box center [1385, 374] width 19 height 19
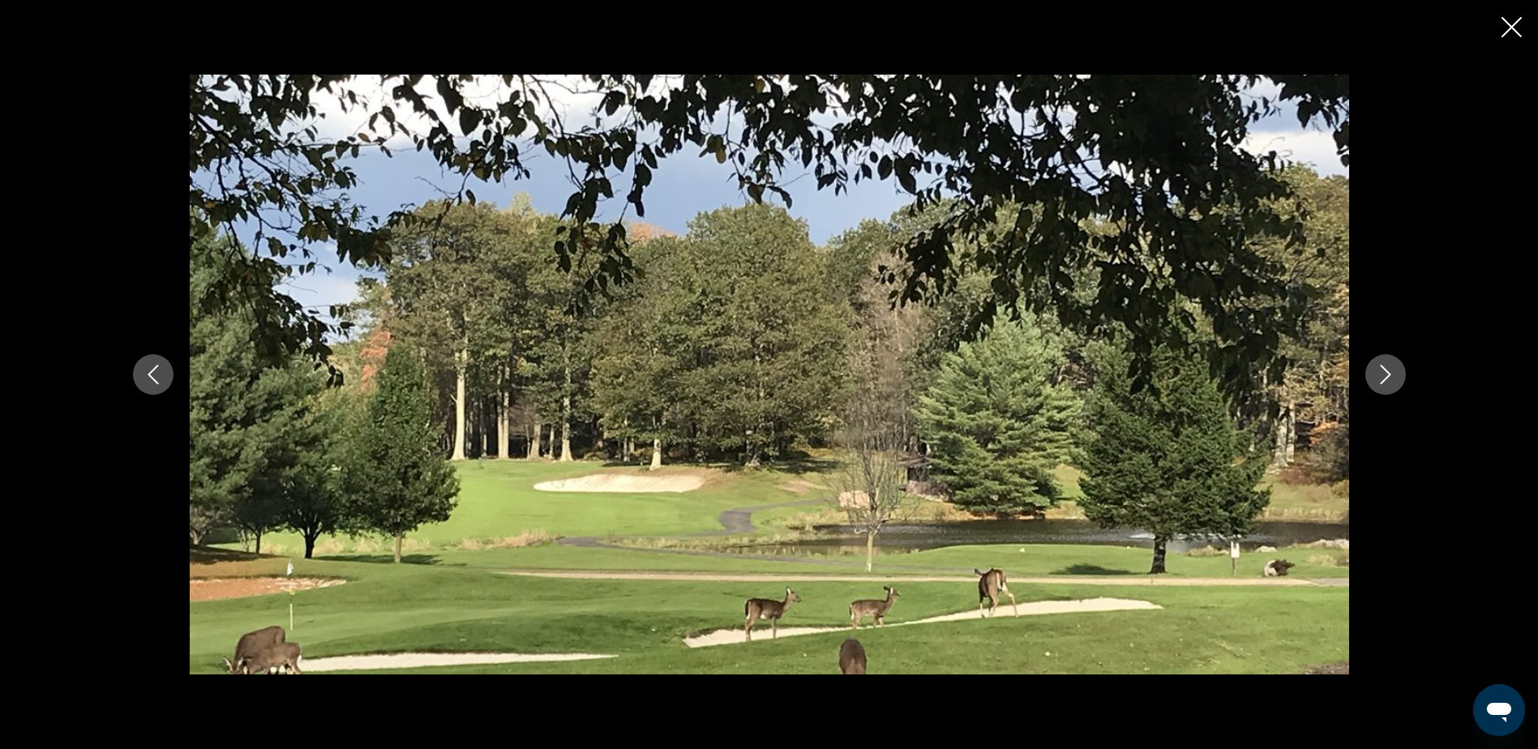
click at [1380, 369] on icon "Next image" at bounding box center [1385, 374] width 19 height 19
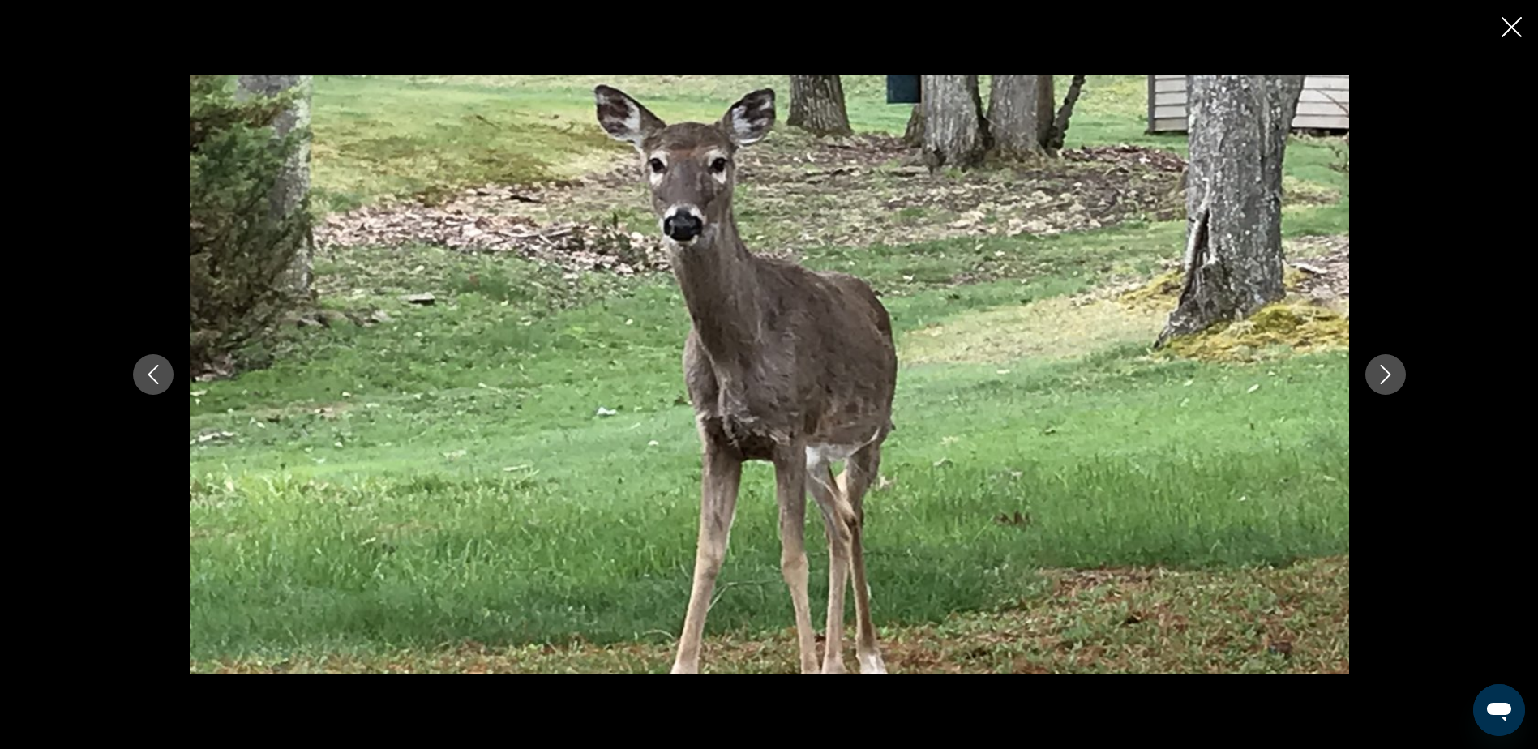
click at [1380, 369] on icon "Next image" at bounding box center [1385, 374] width 19 height 19
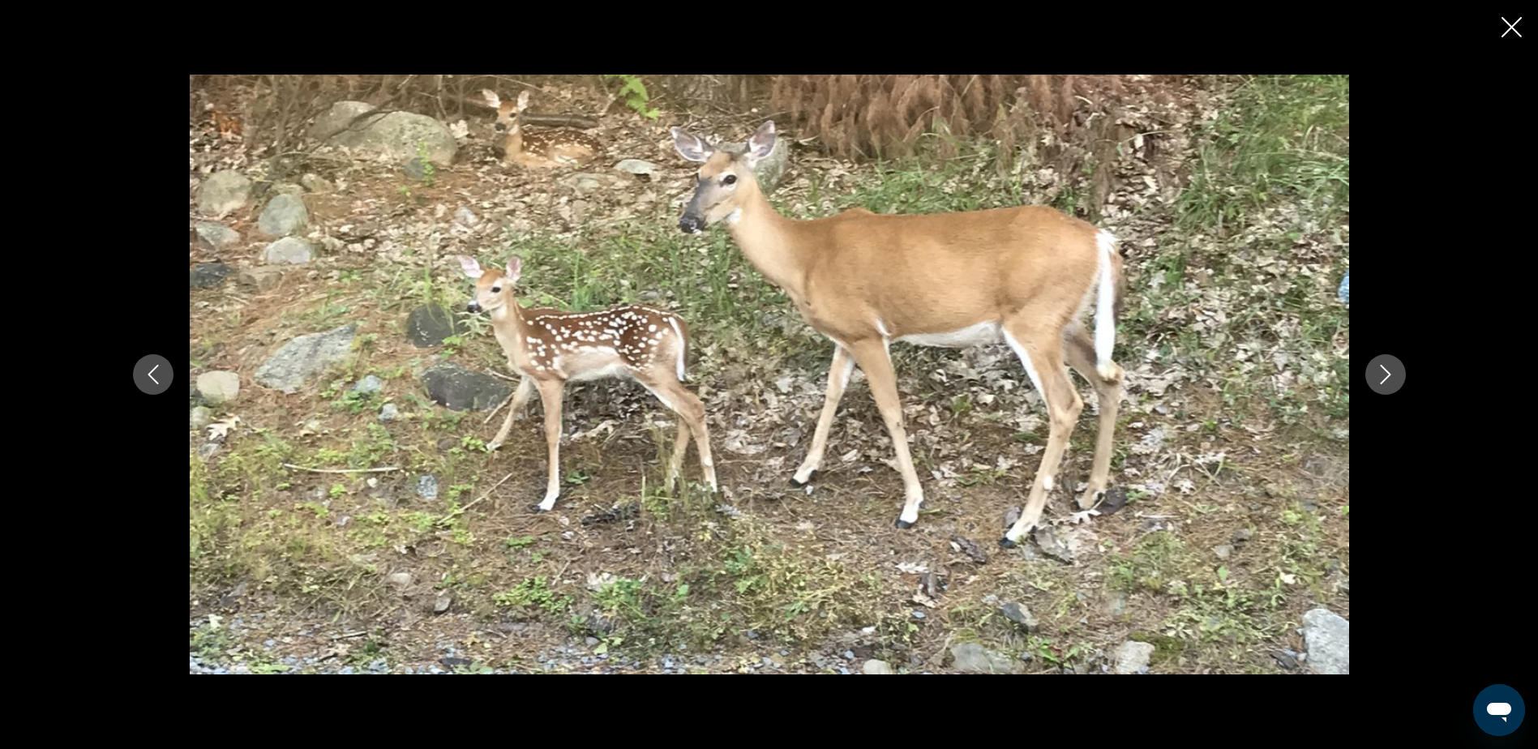
click at [1380, 369] on icon "Next image" at bounding box center [1385, 374] width 19 height 19
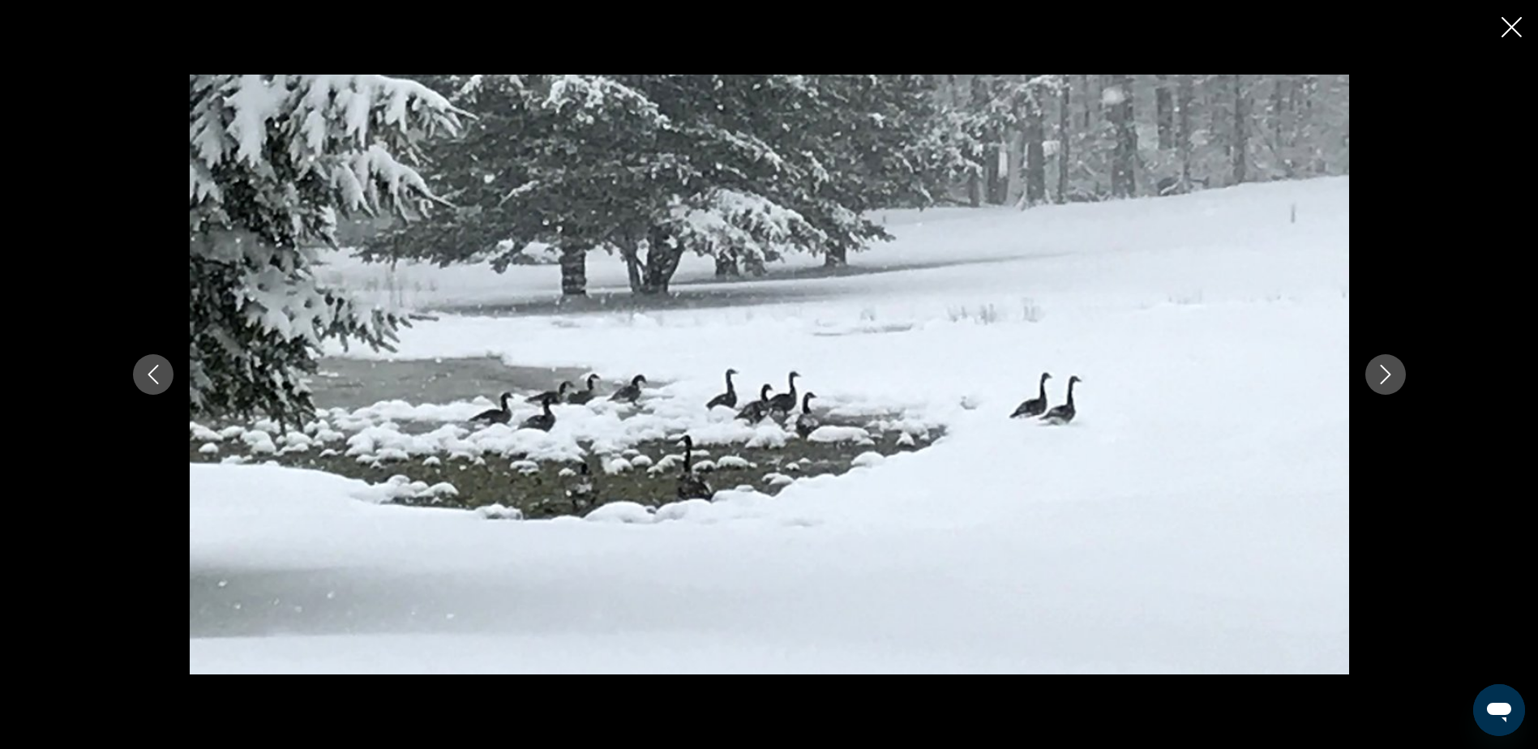
click at [1380, 369] on icon "Next image" at bounding box center [1385, 374] width 19 height 19
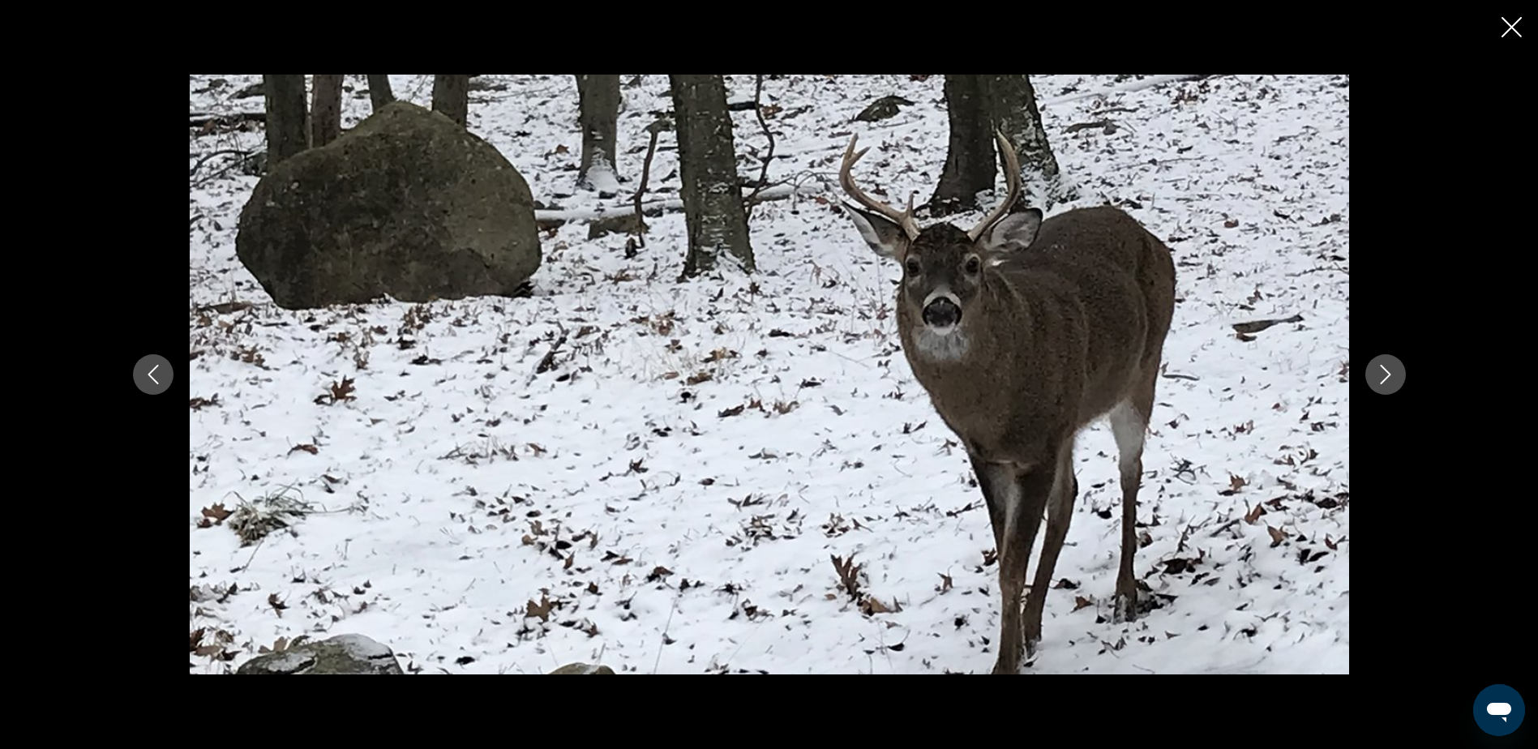
click at [1380, 369] on icon "Next image" at bounding box center [1385, 374] width 19 height 19
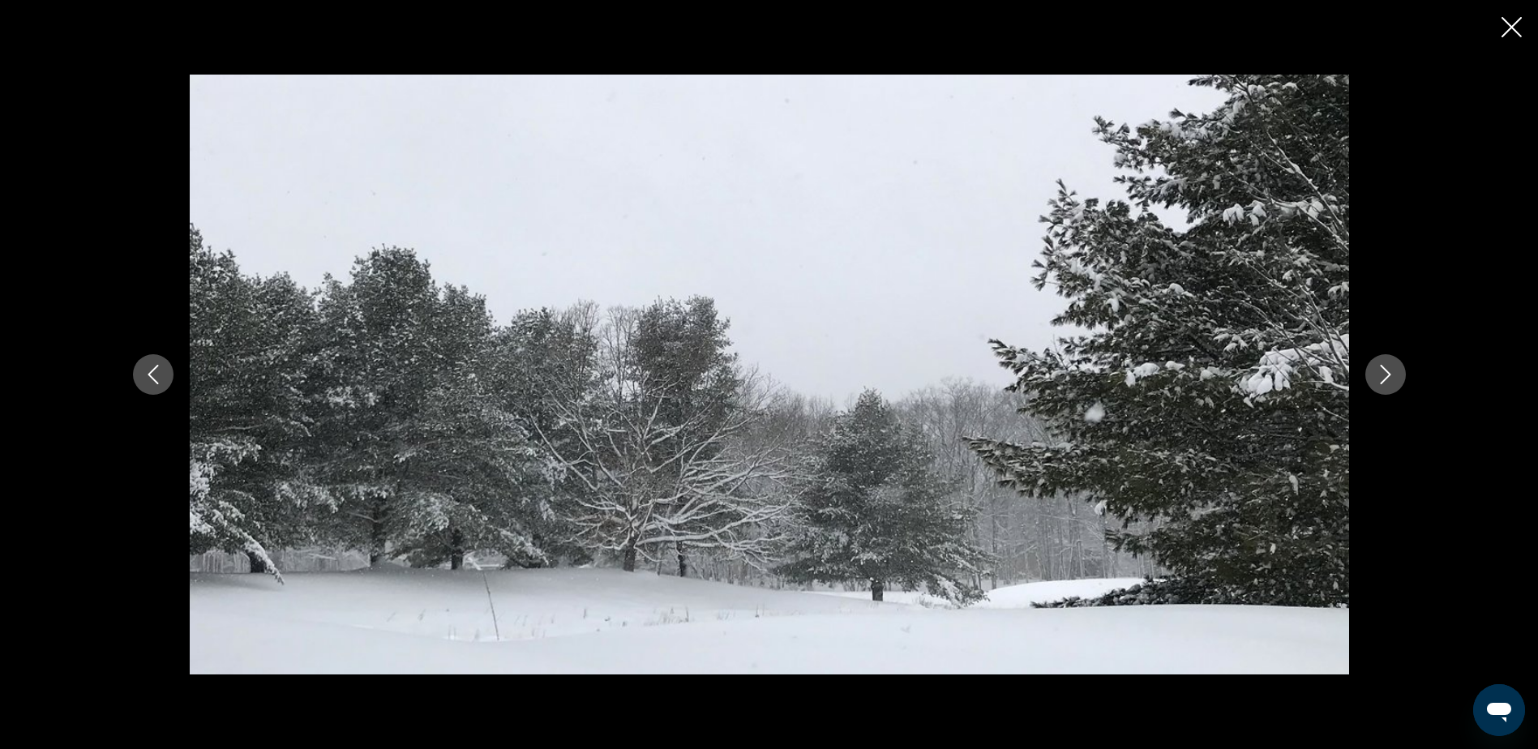
click at [1380, 369] on icon "Next image" at bounding box center [1385, 374] width 19 height 19
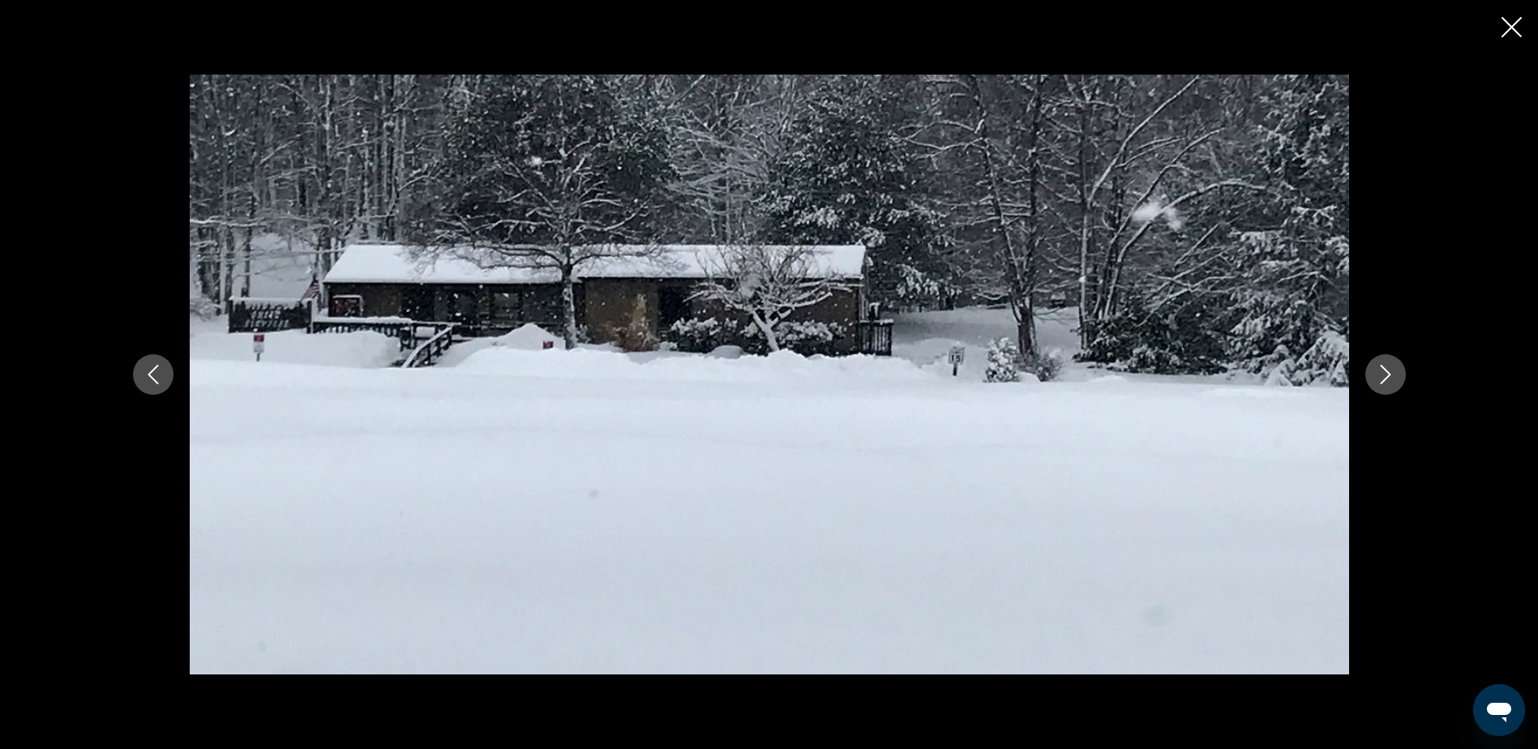
click at [1380, 369] on icon "Next image" at bounding box center [1385, 374] width 19 height 19
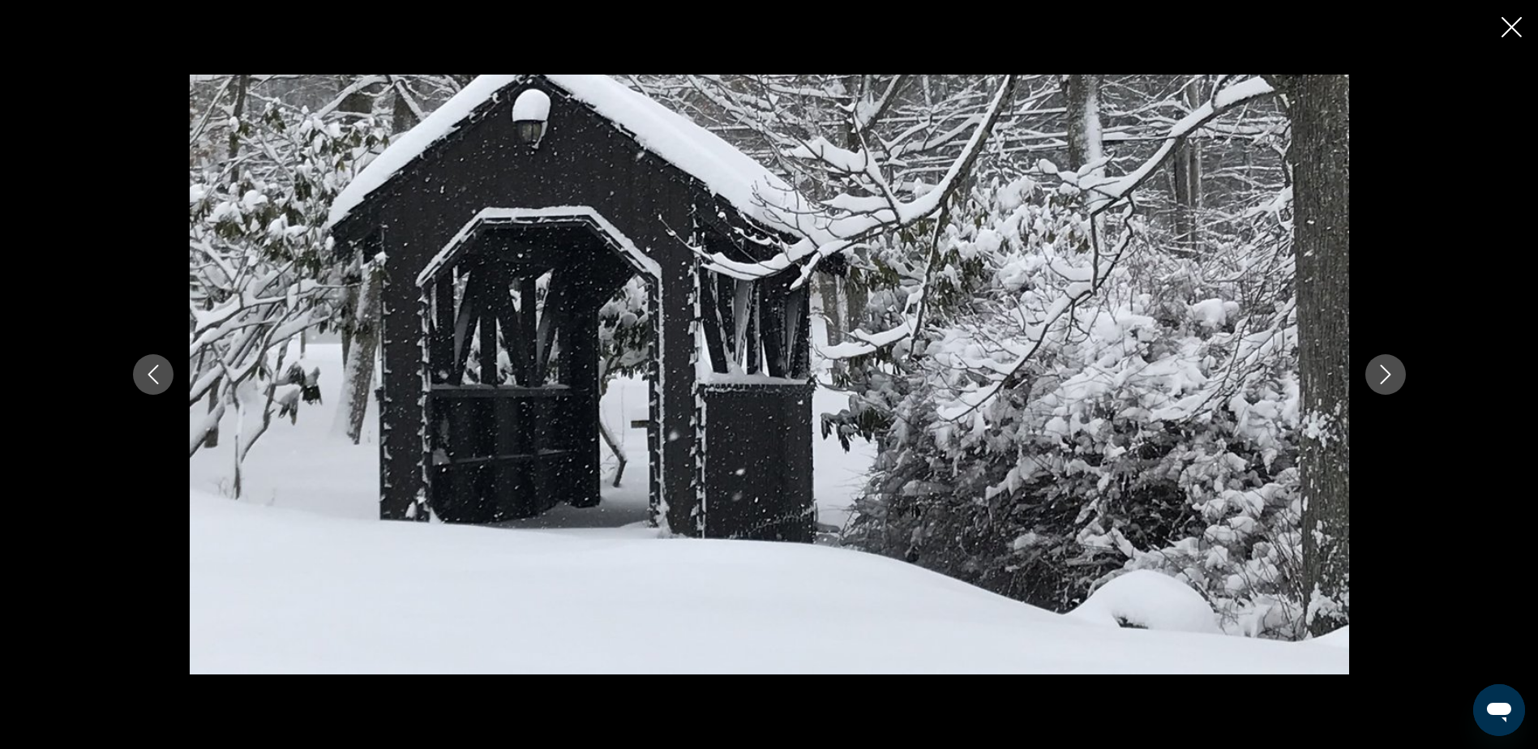
click at [1380, 369] on icon "Next image" at bounding box center [1385, 374] width 19 height 19
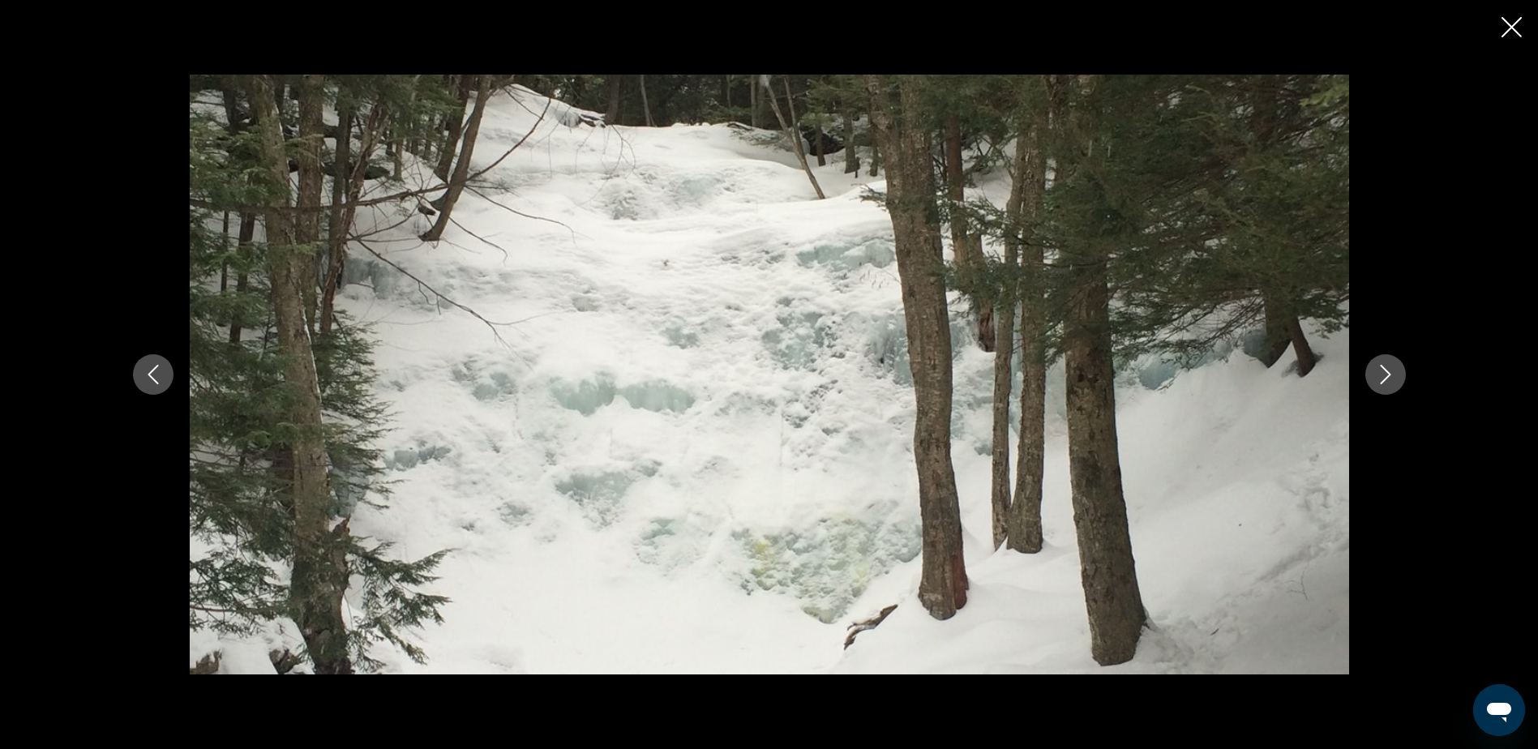
click at [1380, 369] on icon "Next image" at bounding box center [1385, 374] width 19 height 19
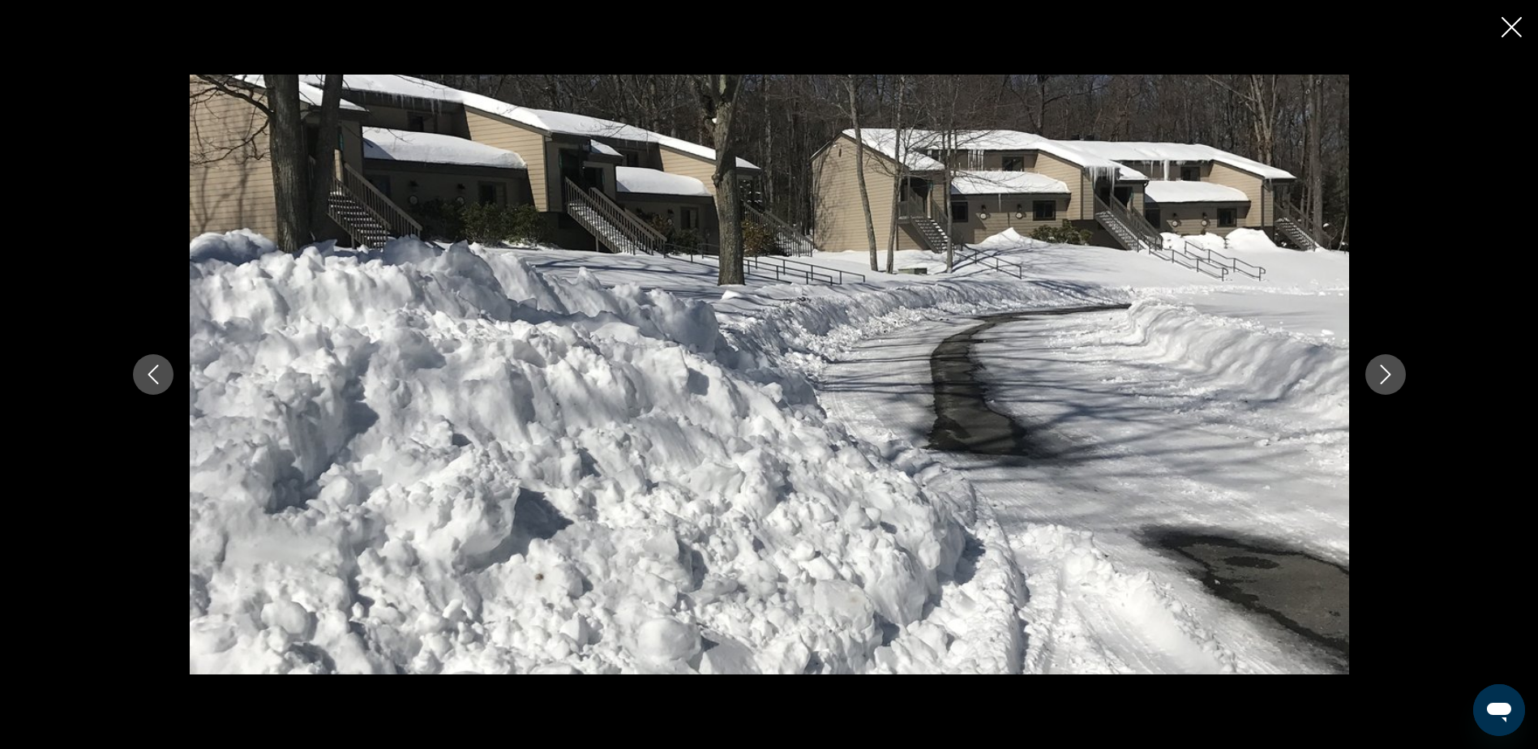
click at [1380, 369] on icon "Next image" at bounding box center [1385, 374] width 19 height 19
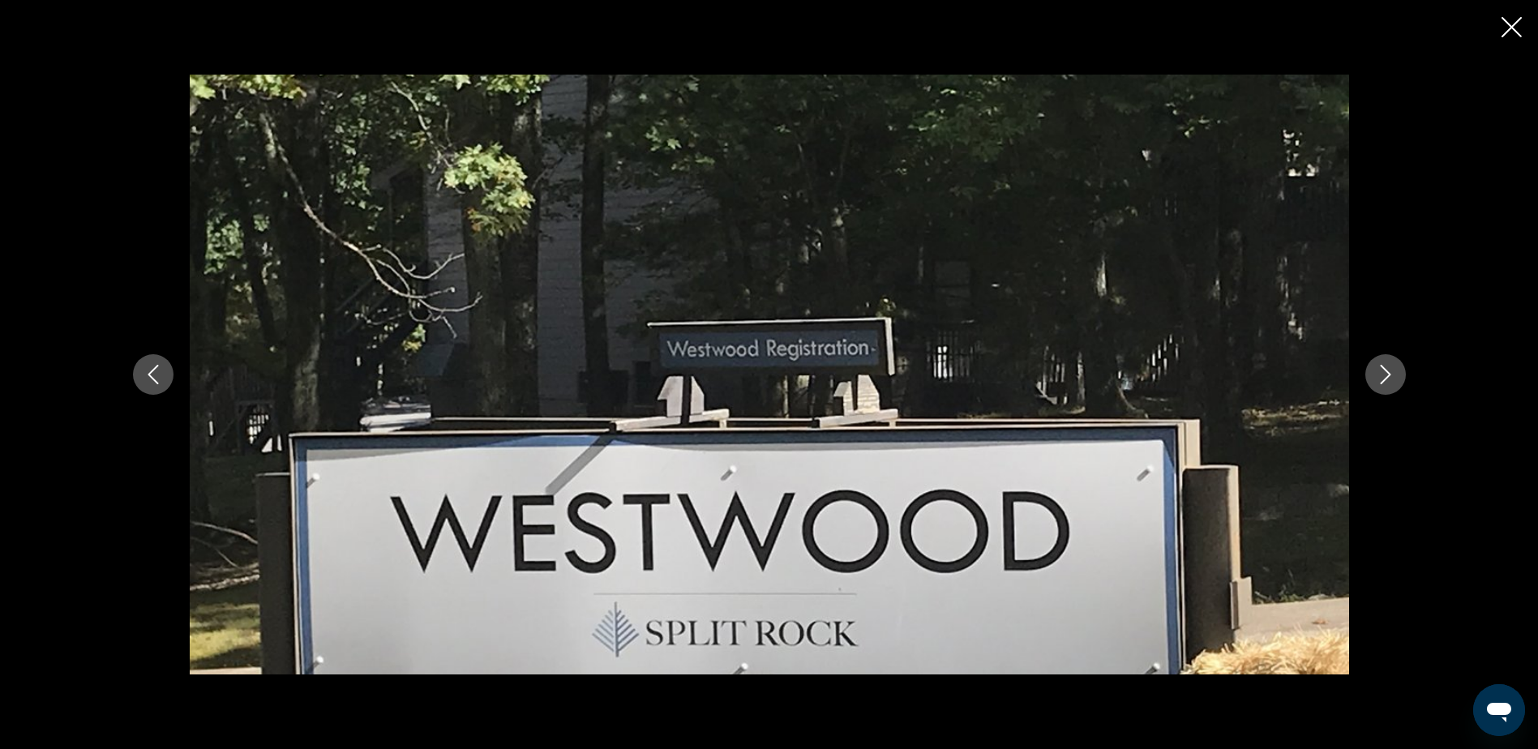
click at [1499, 33] on div "prev next" at bounding box center [769, 374] width 1538 height 749
click at [1512, 27] on icon "Close slideshow" at bounding box center [1512, 27] width 20 height 20
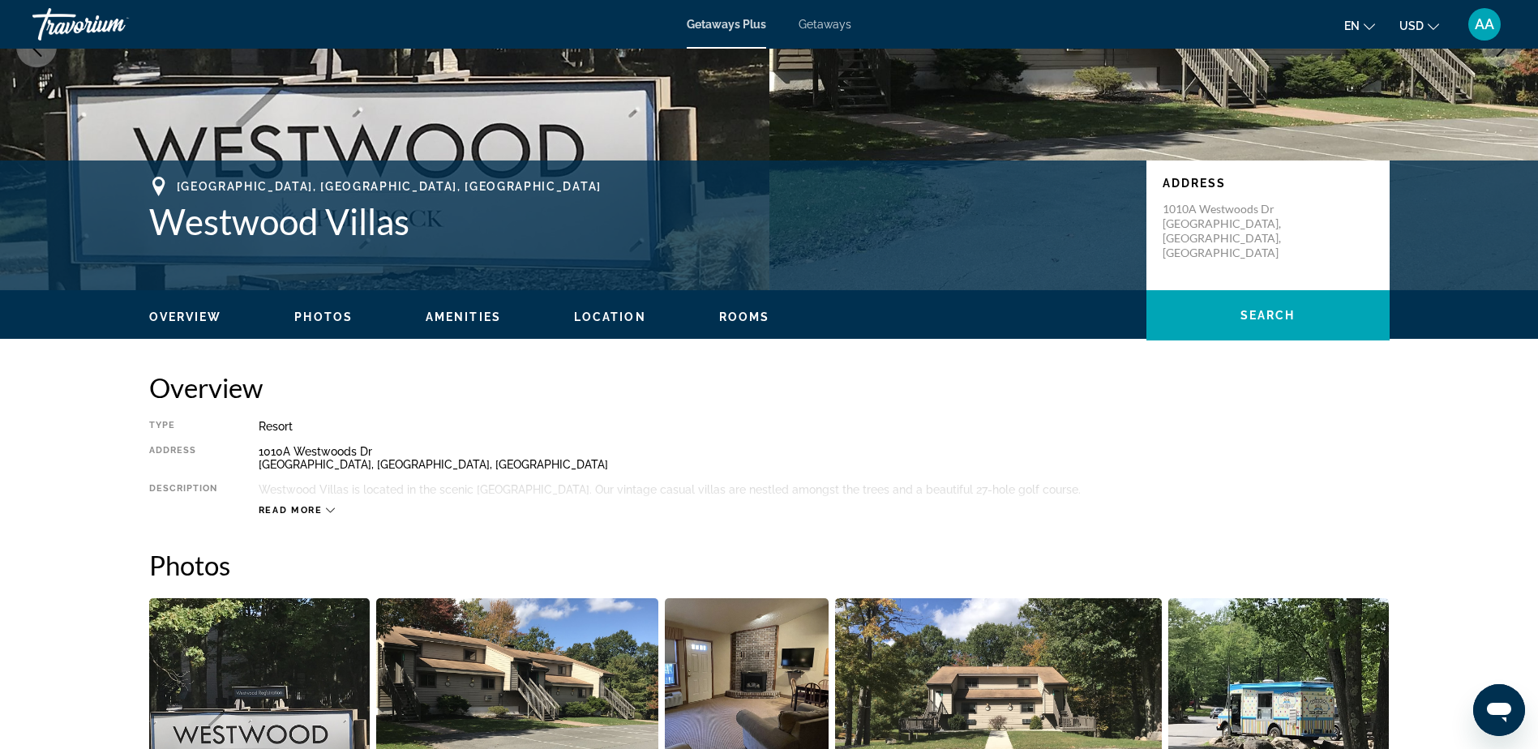
scroll to position [0, 0]
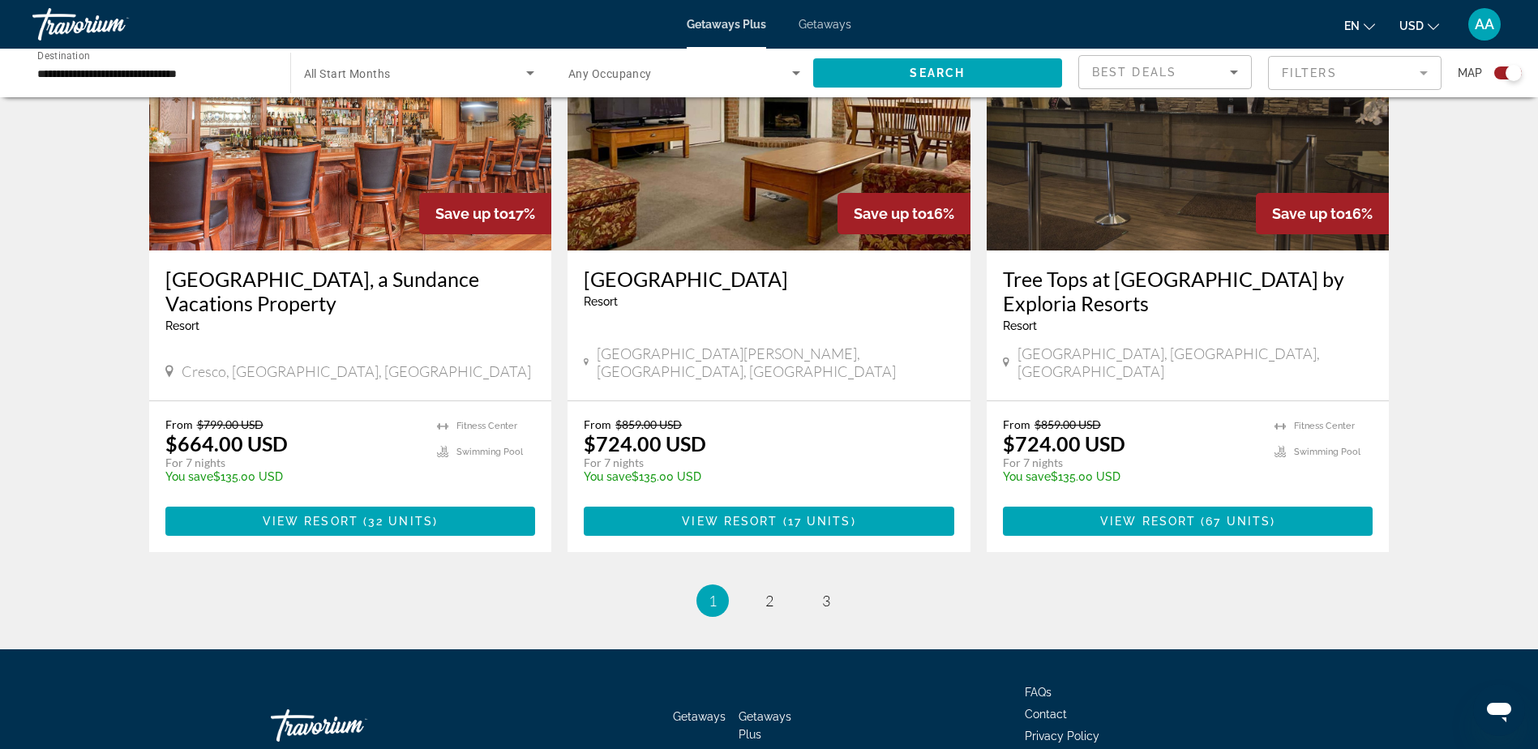
scroll to position [2401, 0]
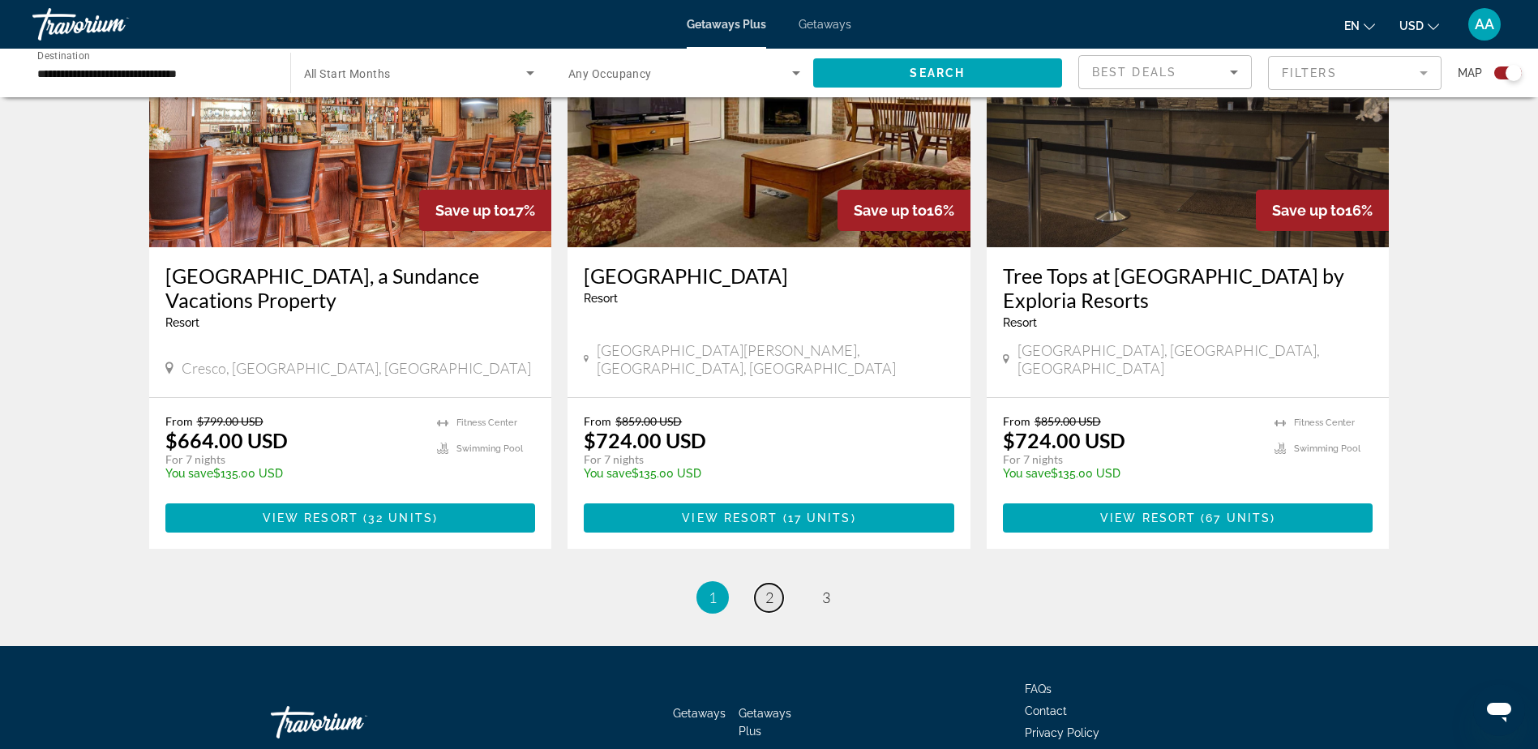
click at [771, 589] on span "2" at bounding box center [770, 598] width 8 height 18
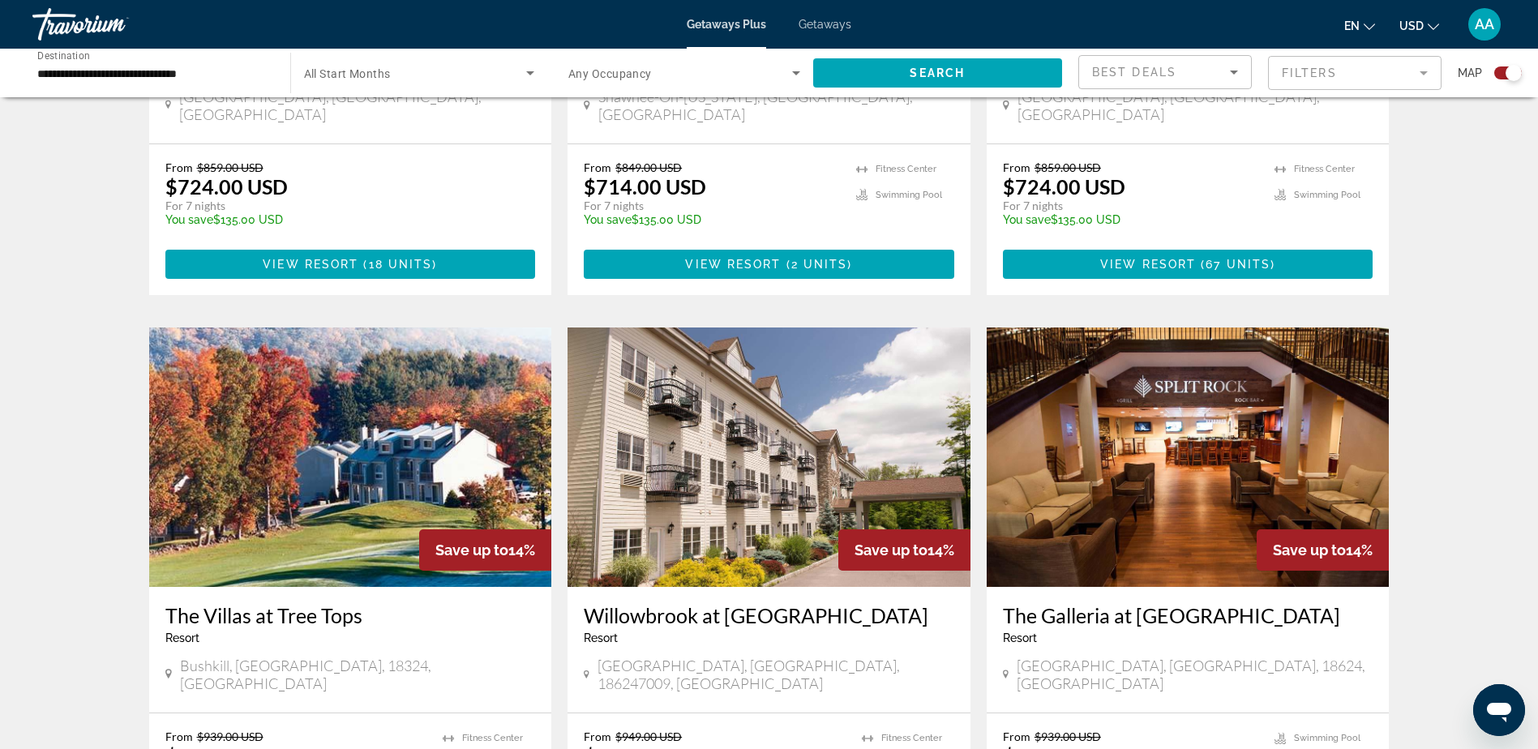
scroll to position [910, 0]
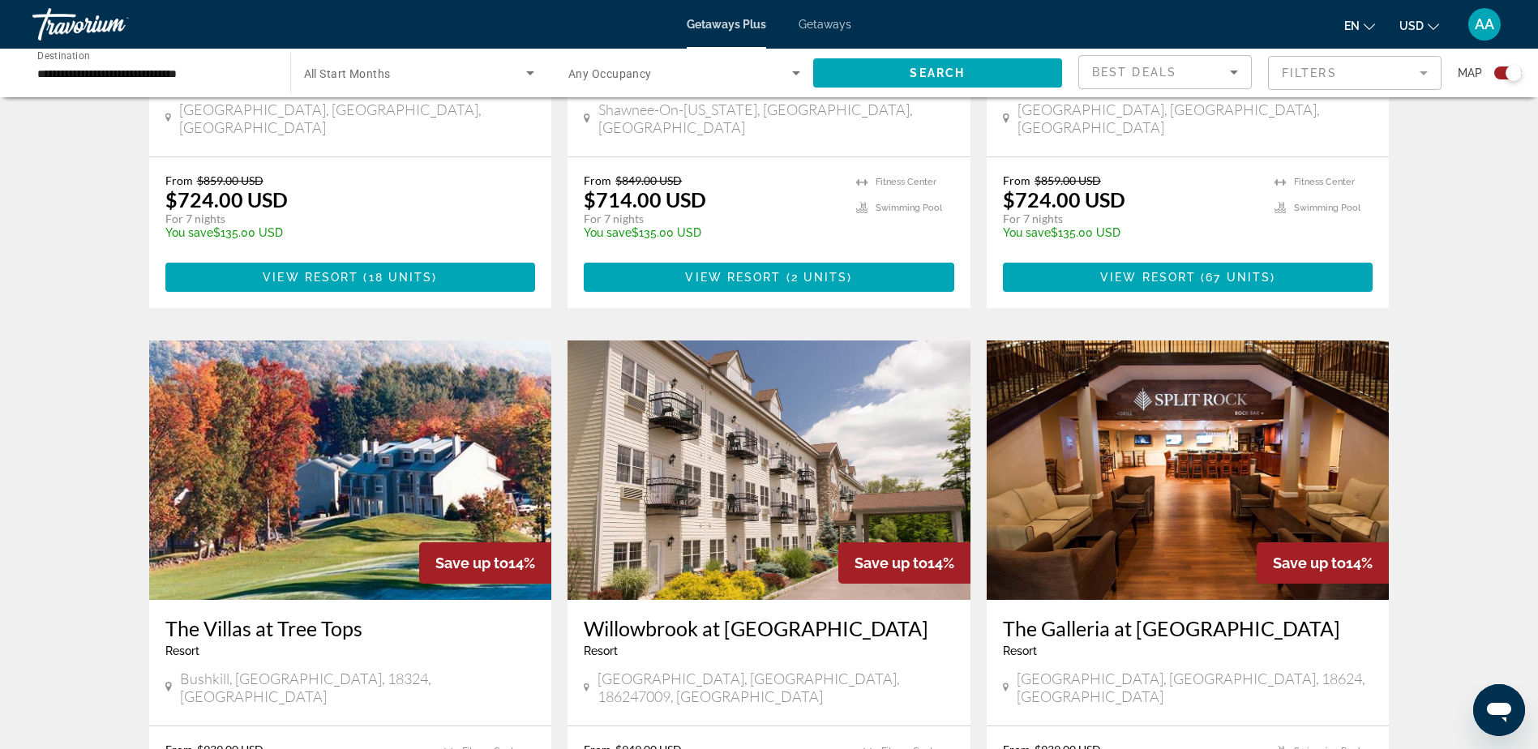
click at [1212, 485] on img "Main content" at bounding box center [1188, 471] width 403 height 260
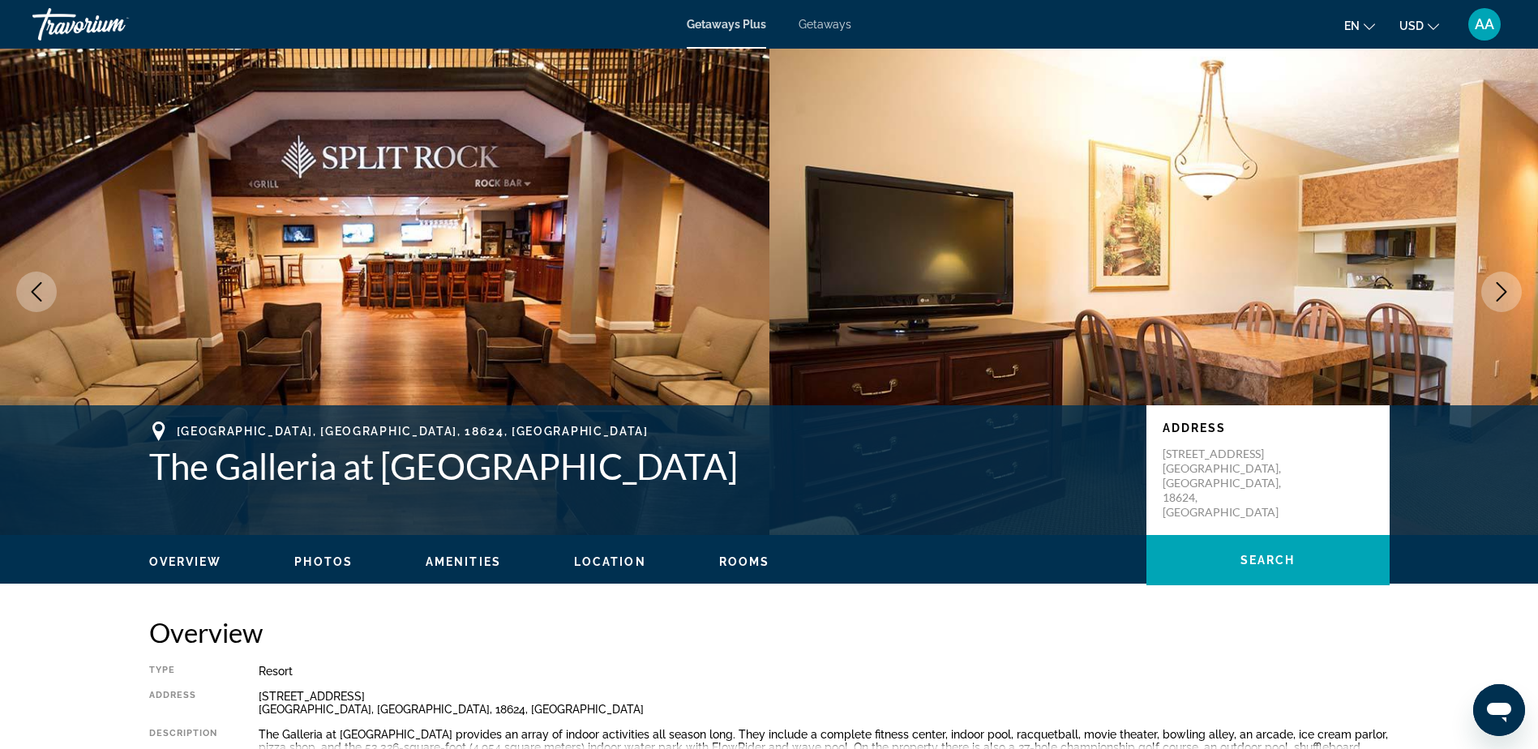
click at [320, 557] on span "Photos" at bounding box center [323, 562] width 58 height 13
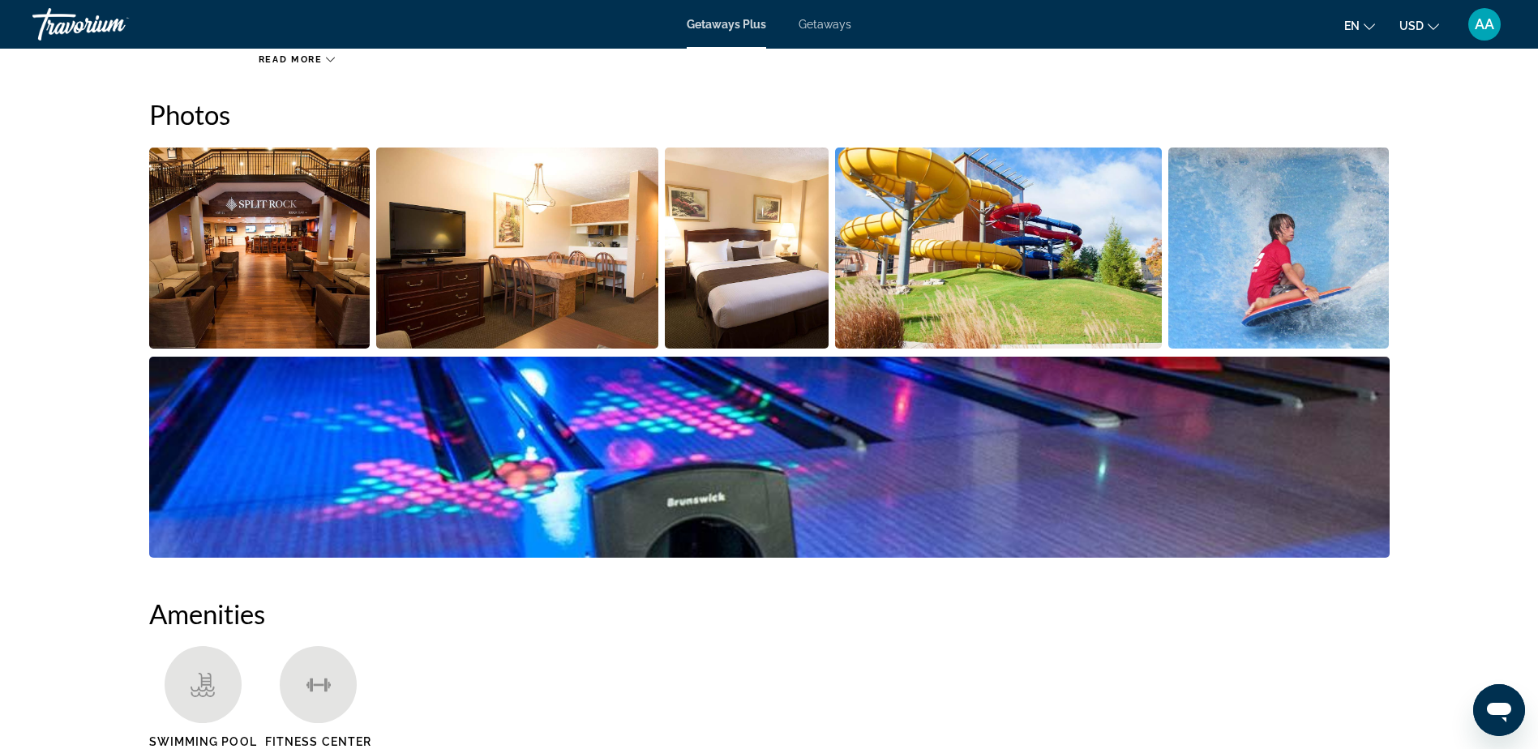
scroll to position [723, 0]
click at [299, 267] on img "Open full-screen image slider" at bounding box center [259, 247] width 221 height 201
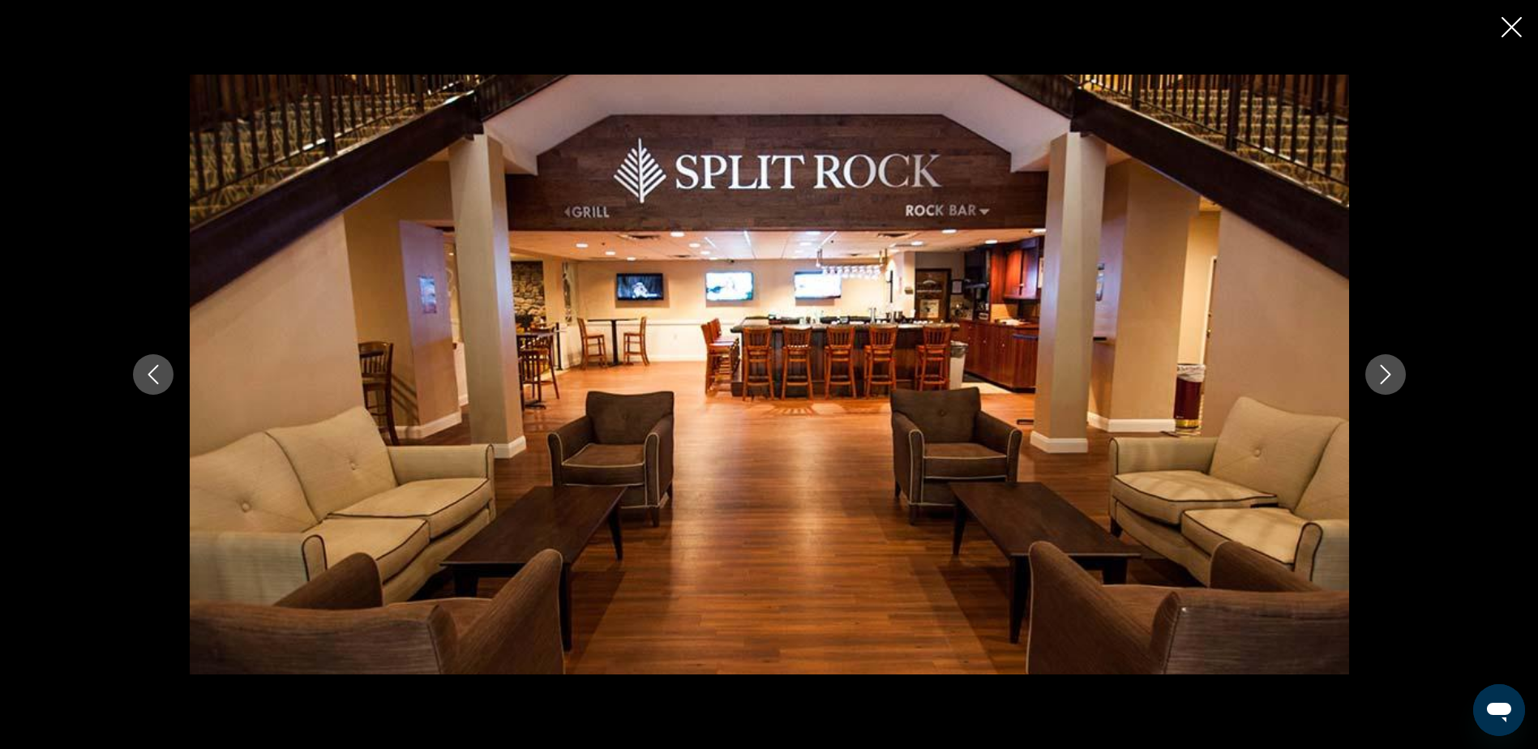
click at [1388, 374] on icon "Next image" at bounding box center [1385, 374] width 19 height 19
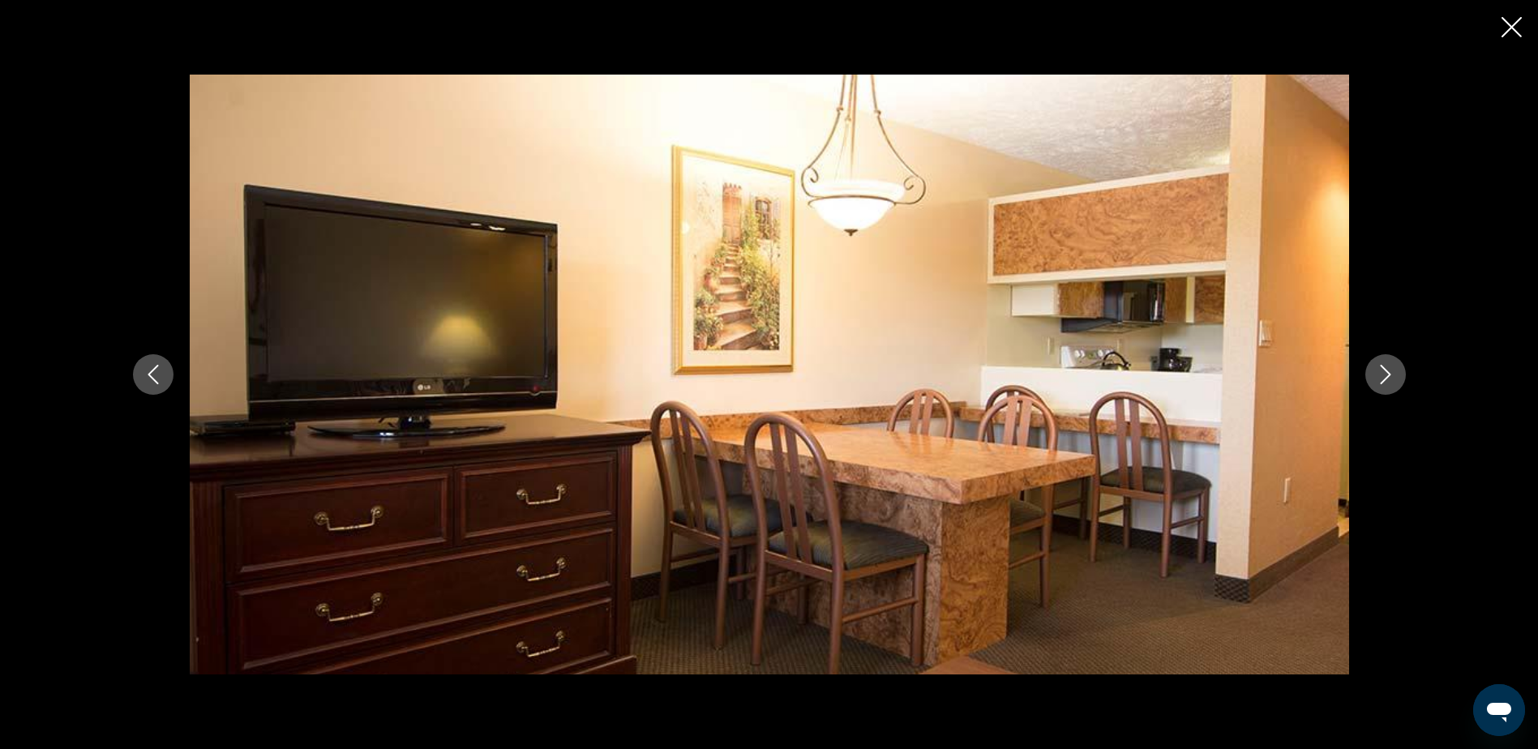
click at [1388, 374] on icon "Next image" at bounding box center [1385, 374] width 19 height 19
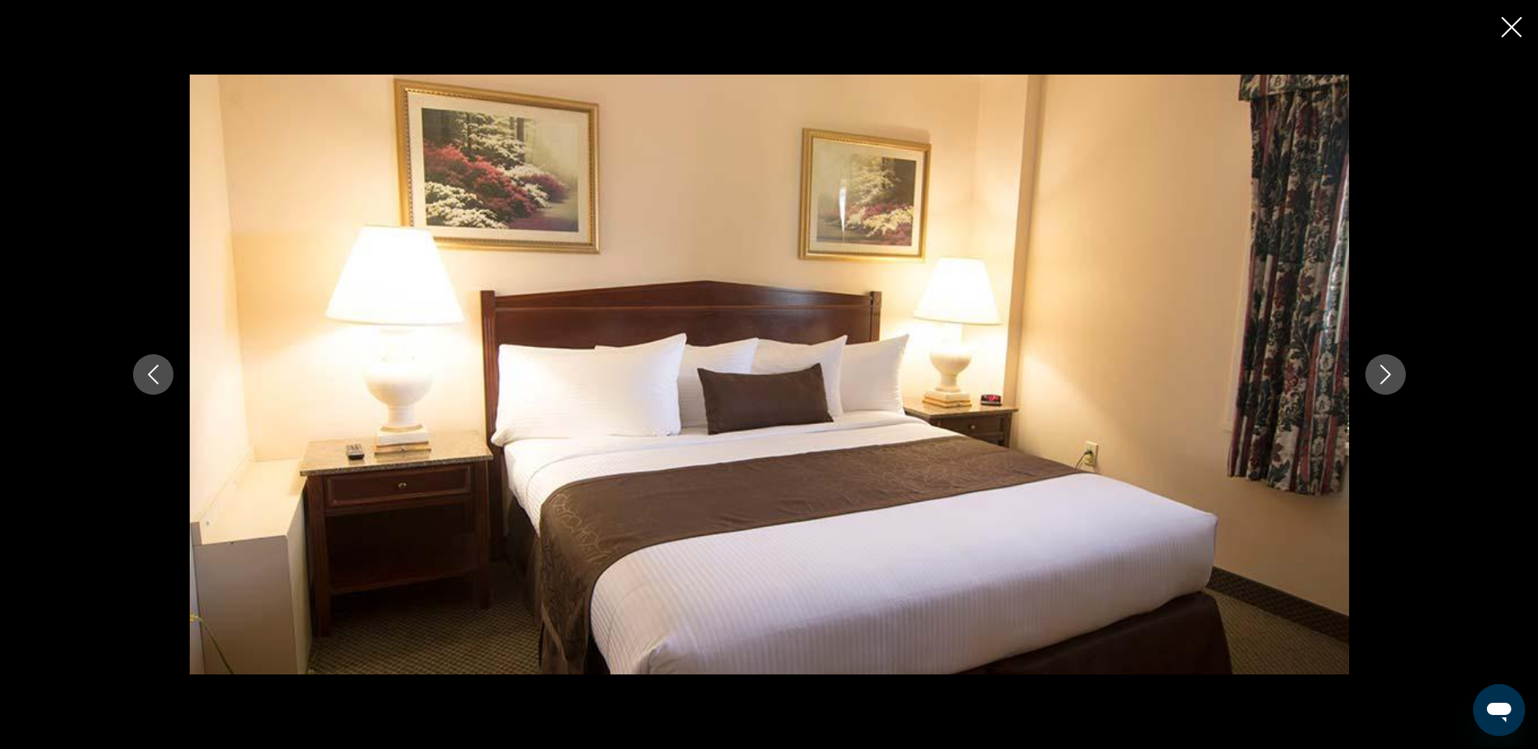
click at [1388, 374] on icon "Next image" at bounding box center [1385, 374] width 19 height 19
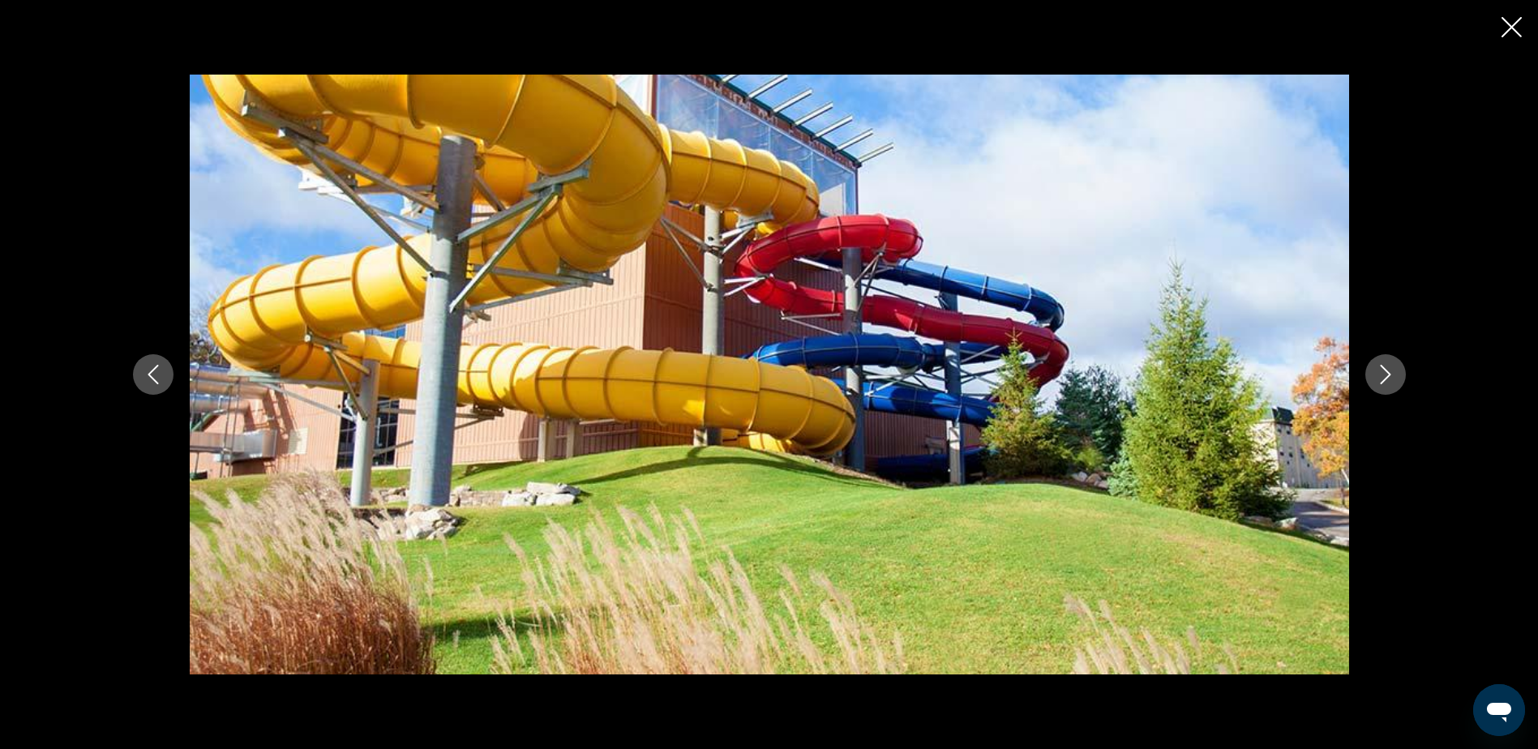
click at [1388, 374] on icon "Next image" at bounding box center [1385, 374] width 19 height 19
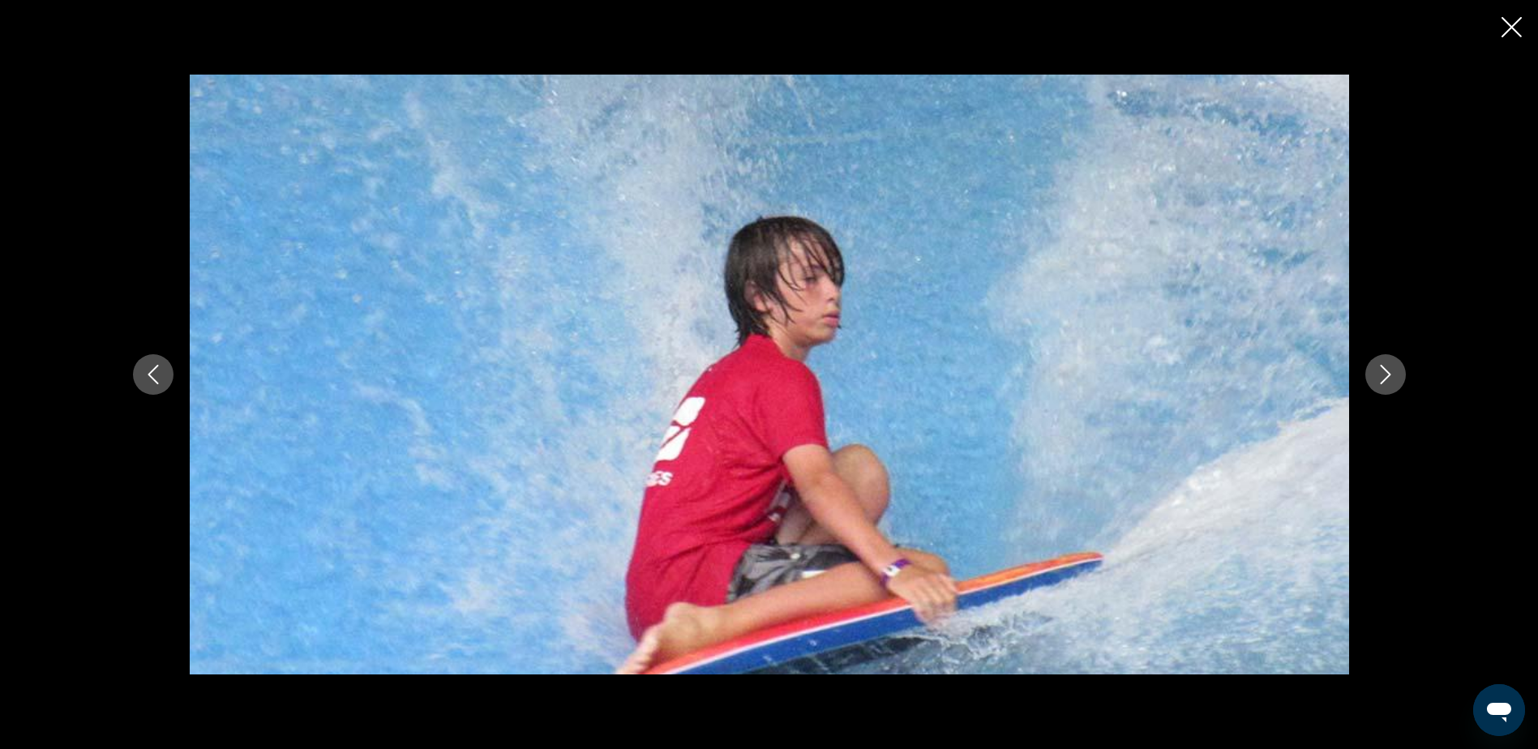
click at [1388, 374] on icon "Next image" at bounding box center [1385, 374] width 19 height 19
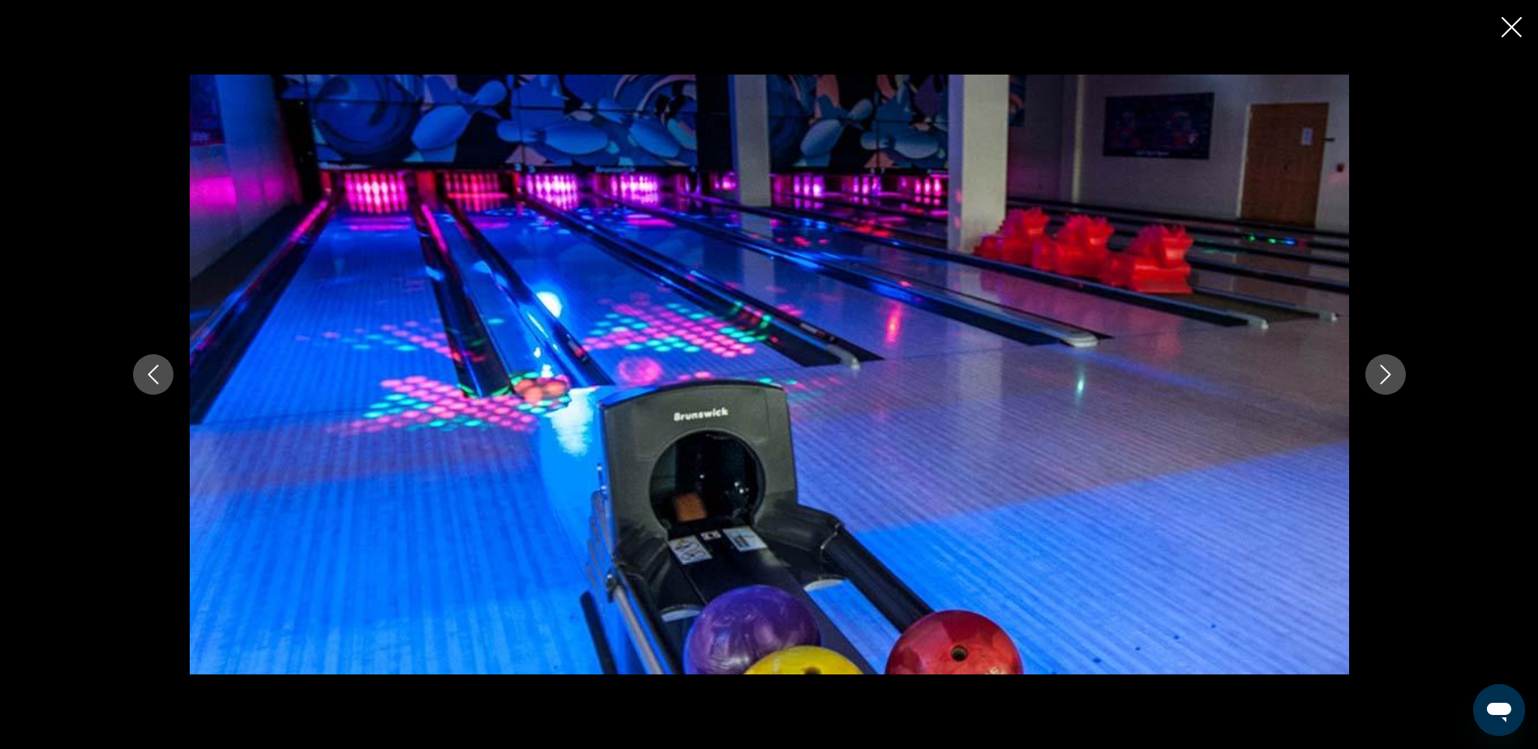
click at [1388, 374] on icon "Next image" at bounding box center [1385, 374] width 19 height 19
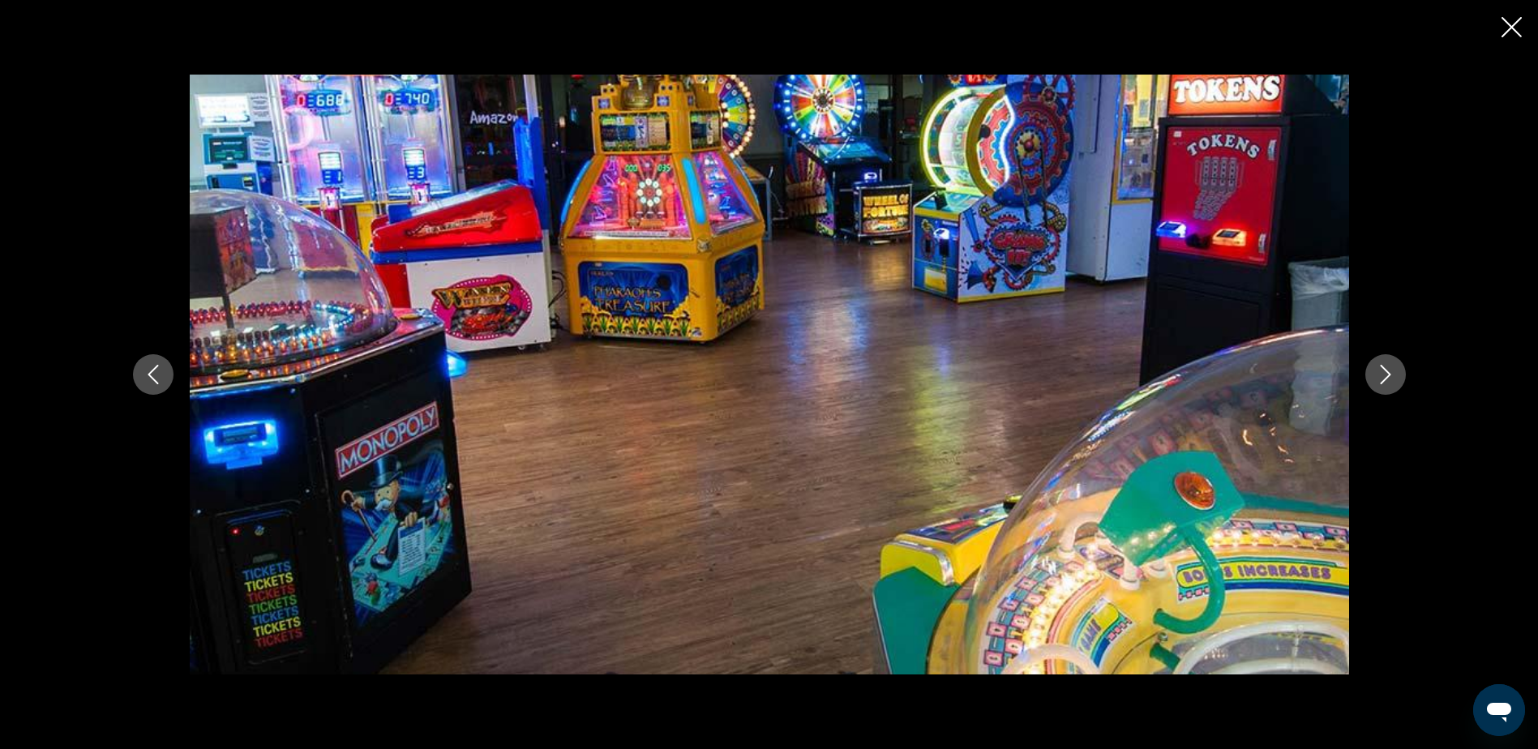
click at [1388, 374] on icon "Next image" at bounding box center [1385, 374] width 19 height 19
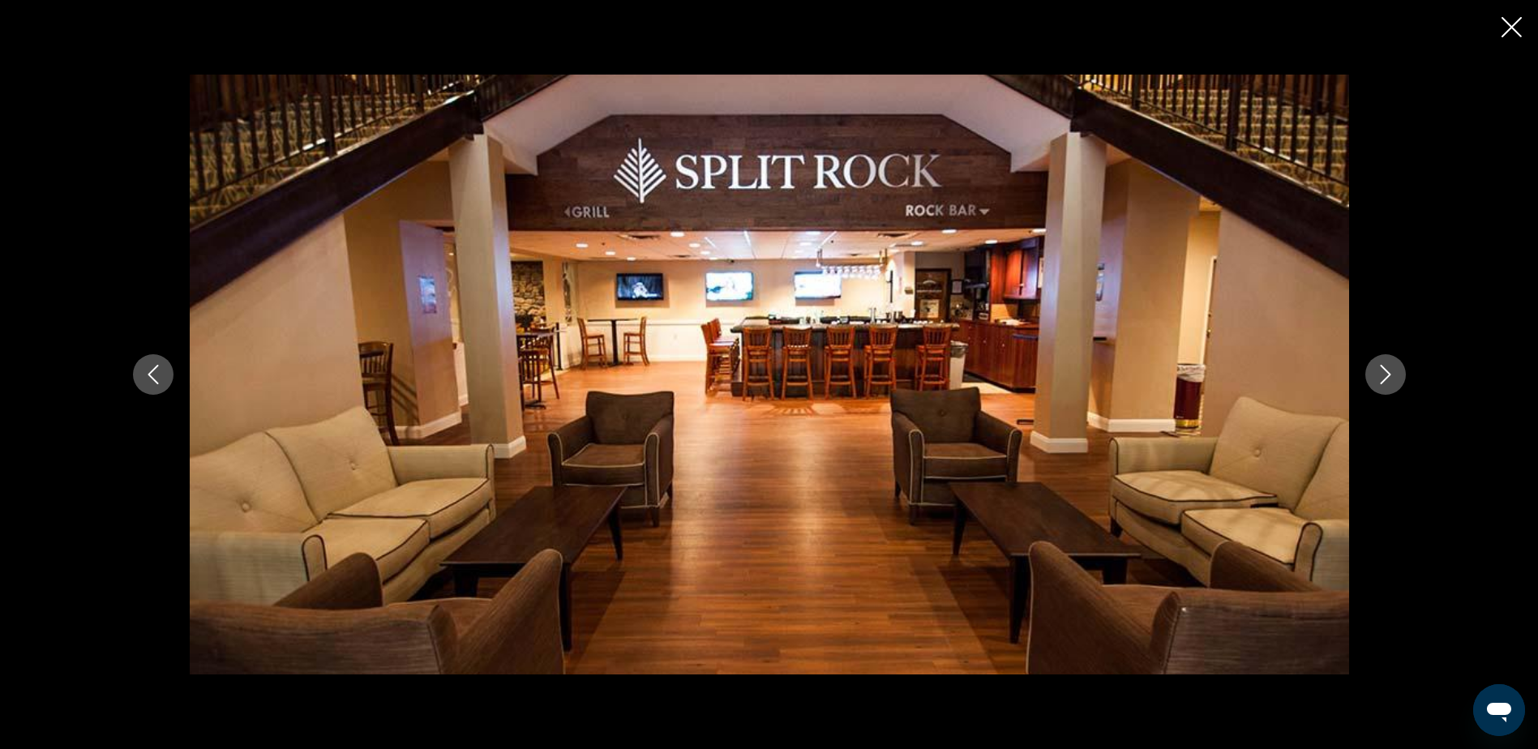
click at [1388, 374] on icon "Next image" at bounding box center [1385, 374] width 19 height 19
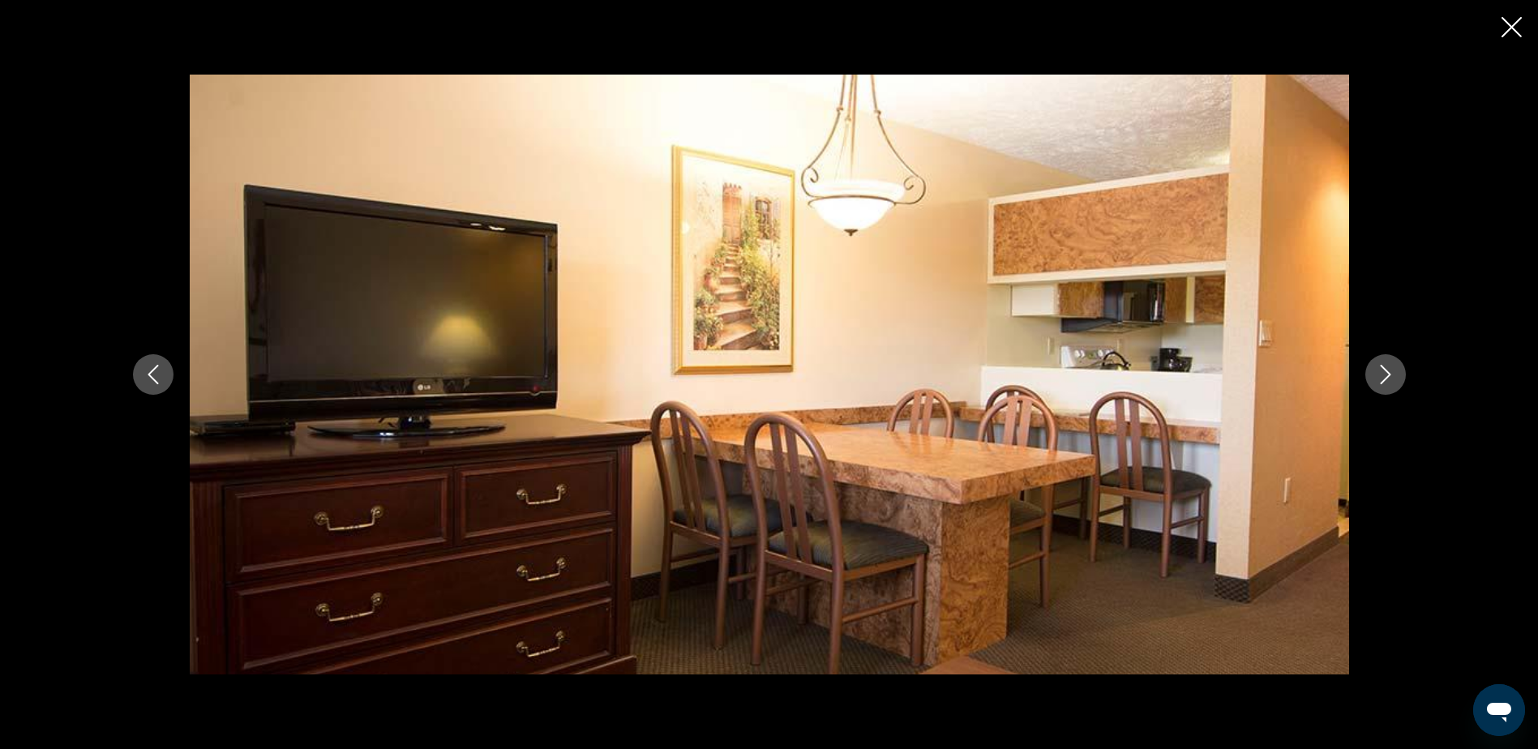
click at [1388, 374] on icon "Next image" at bounding box center [1385, 374] width 19 height 19
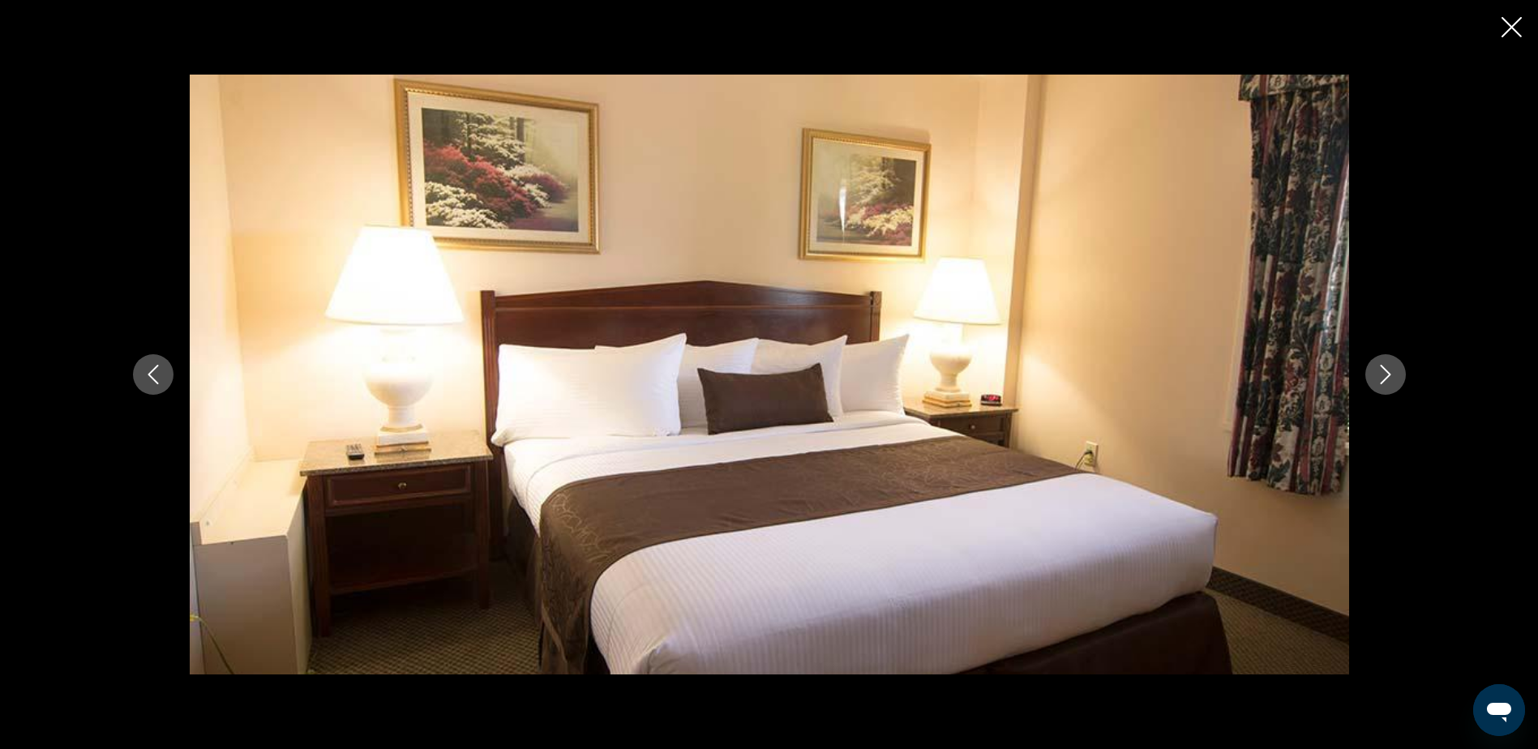
click at [1521, 30] on icon "Close slideshow" at bounding box center [1512, 27] width 20 height 20
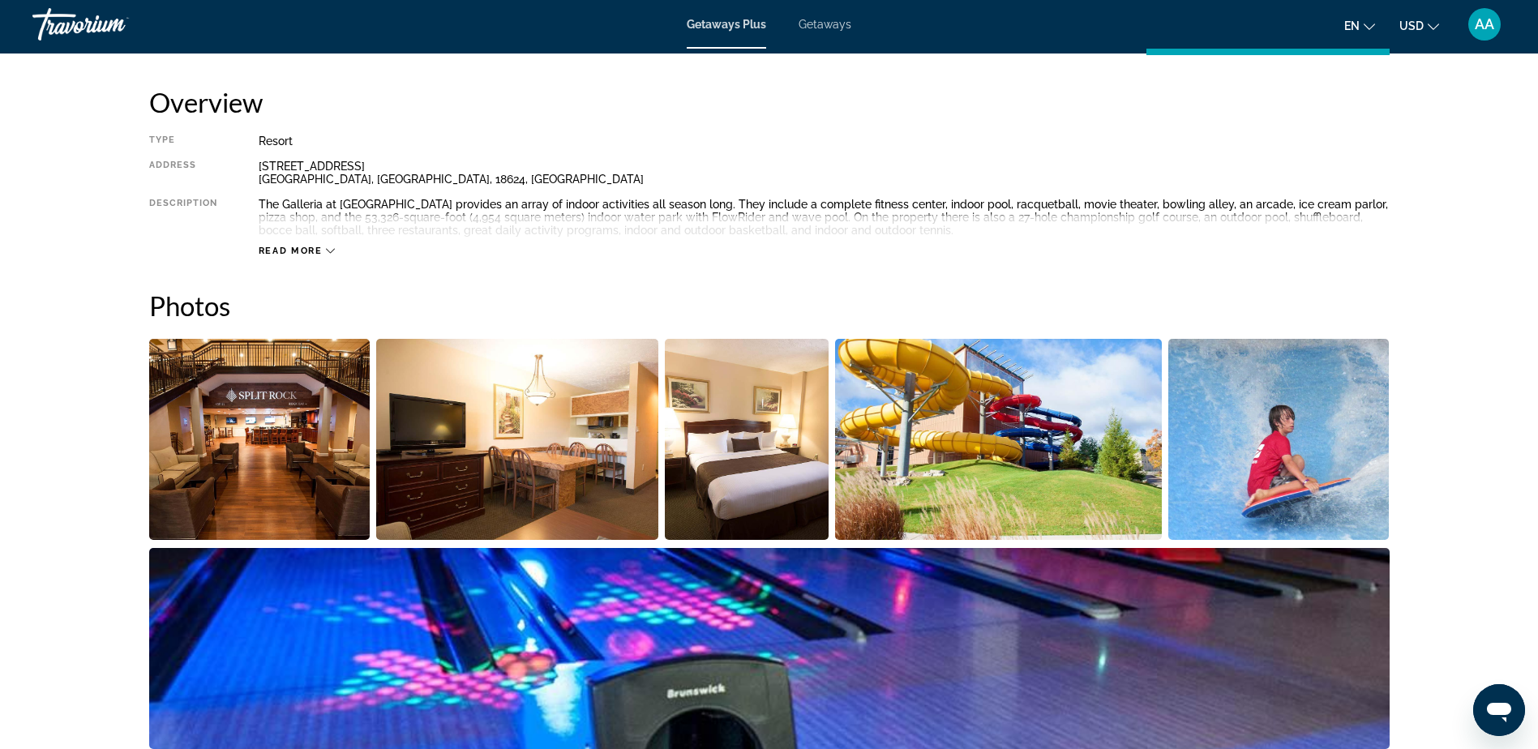
scroll to position [479, 0]
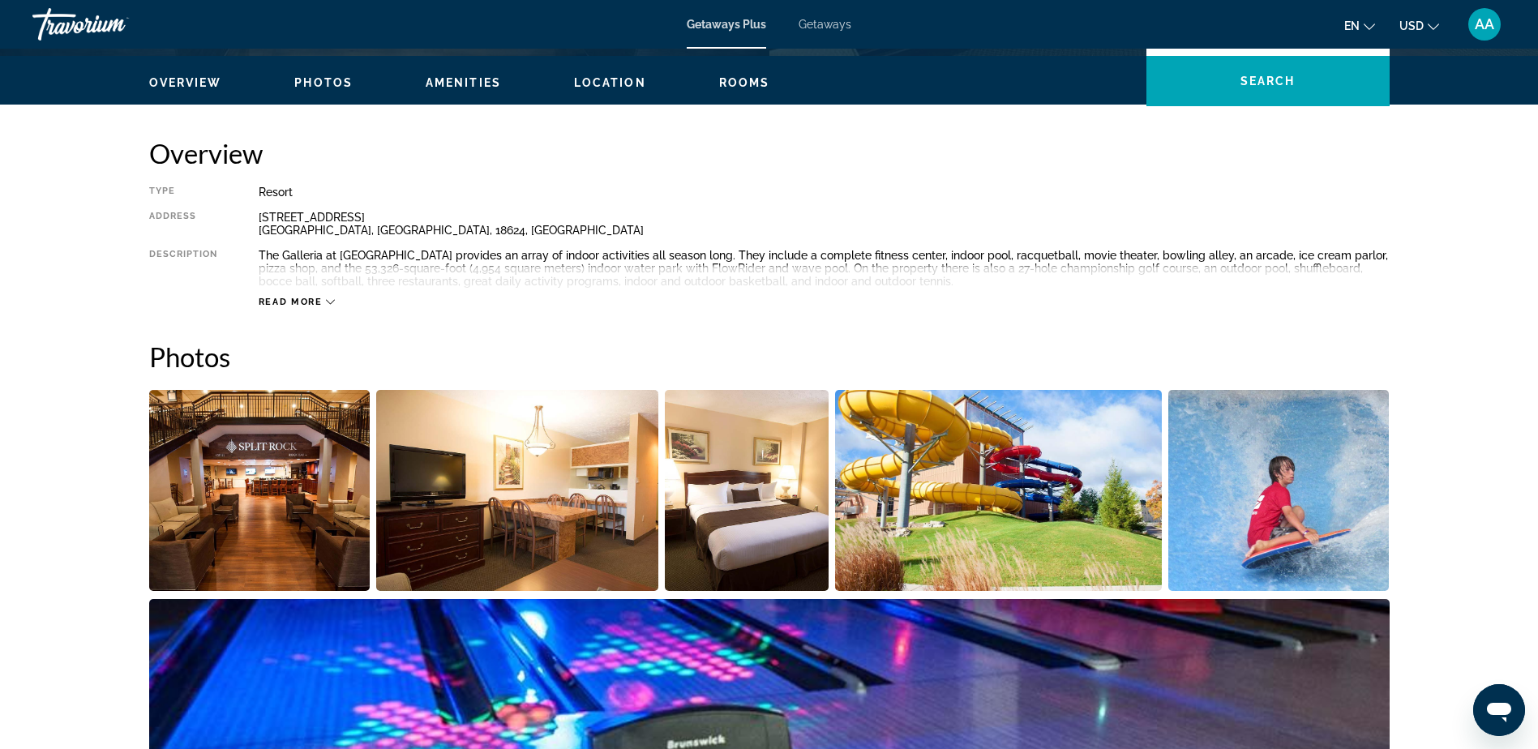
click at [290, 294] on div "Read more" at bounding box center [824, 286] width 1131 height 45
click at [283, 300] on span "Read more" at bounding box center [291, 302] width 64 height 11
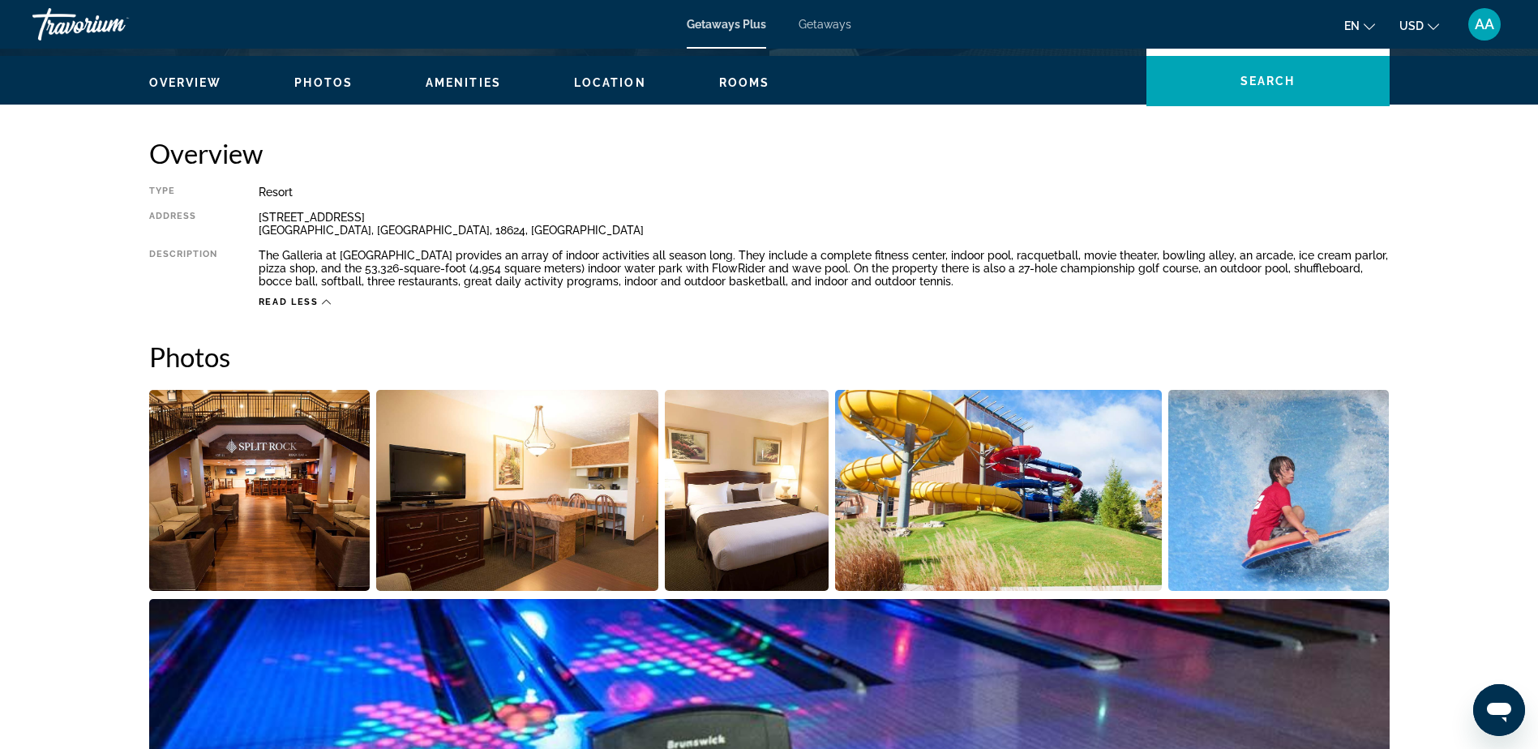
click at [727, 80] on span "Rooms" at bounding box center [744, 82] width 51 height 13
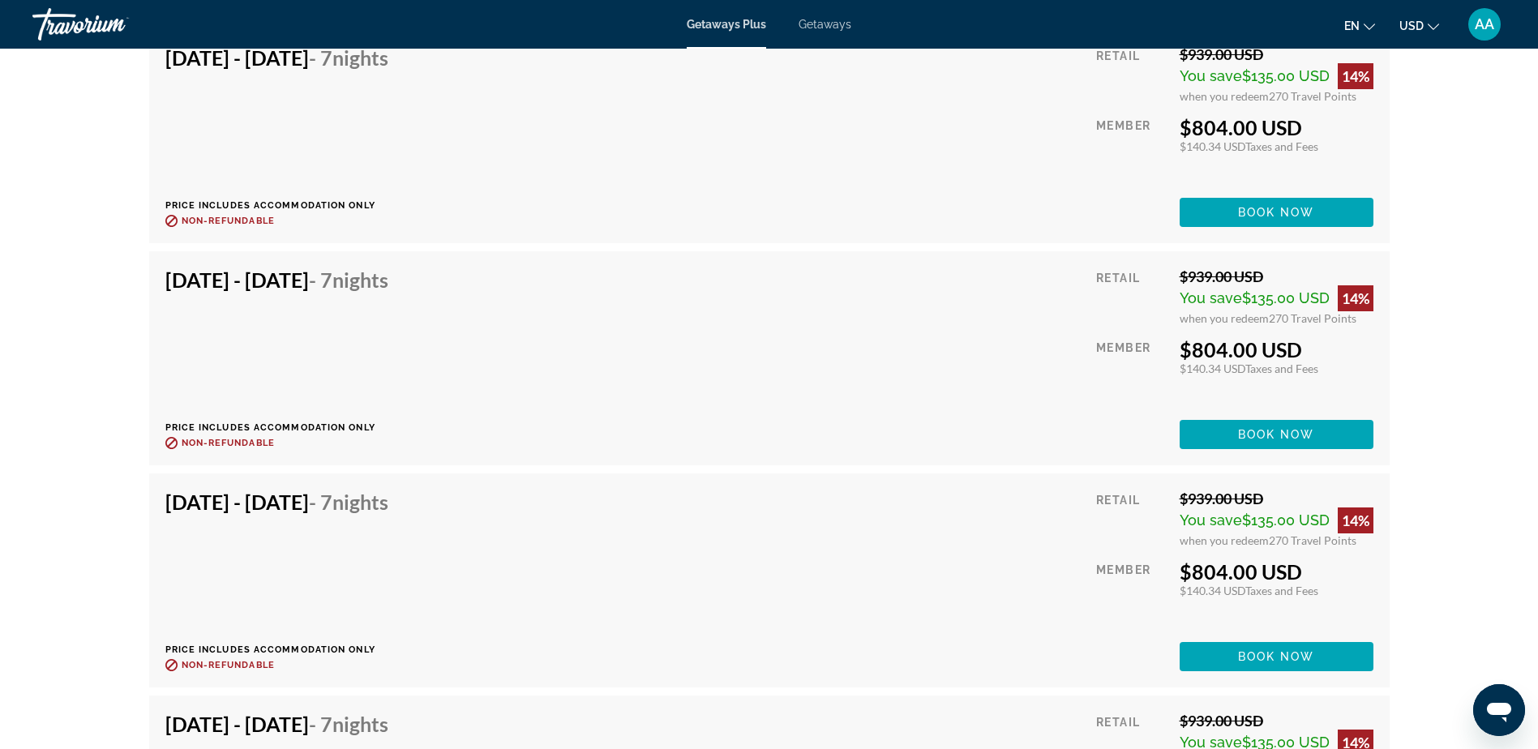
scroll to position [3426, 0]
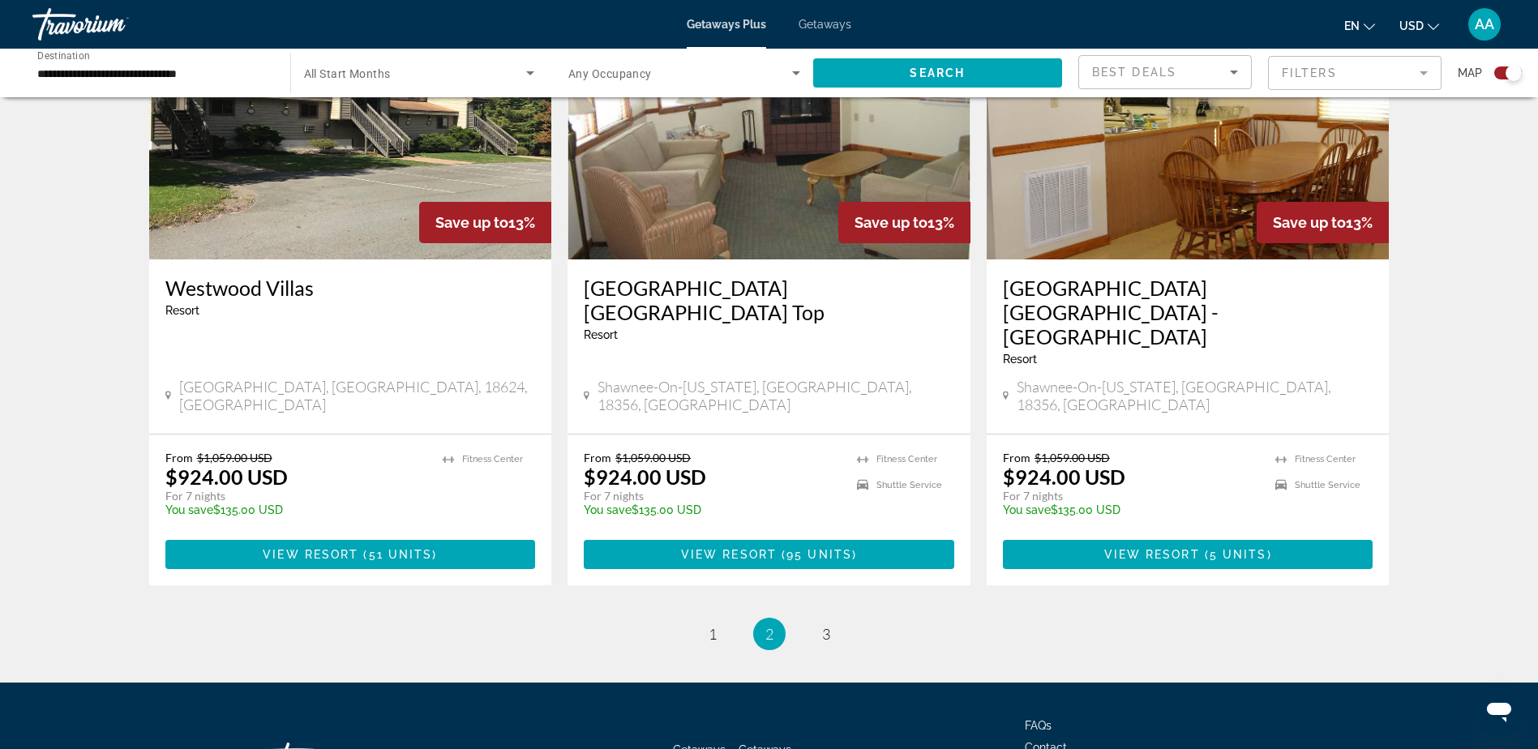
scroll to position [2451, 0]
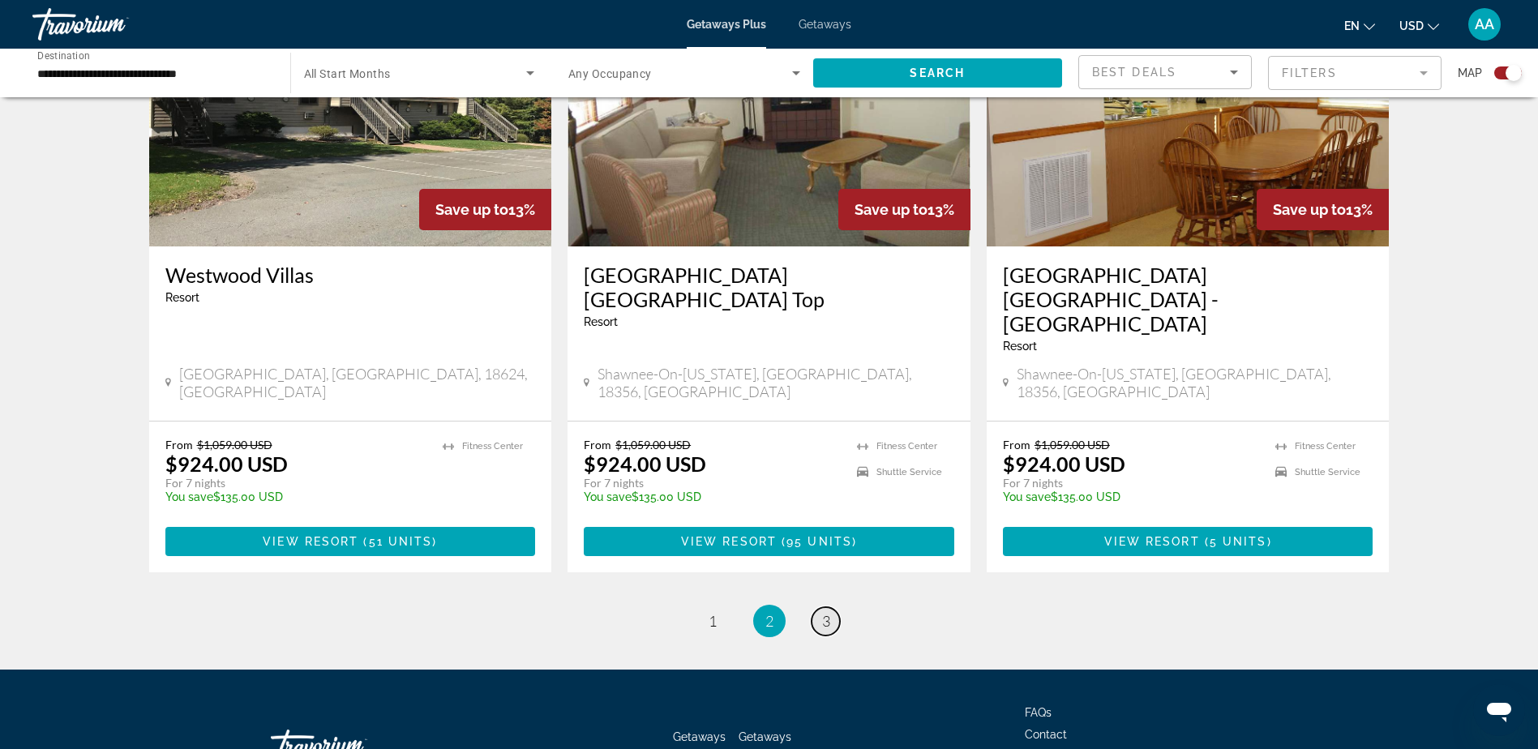
click at [828, 612] on span "3" at bounding box center [826, 621] width 8 height 18
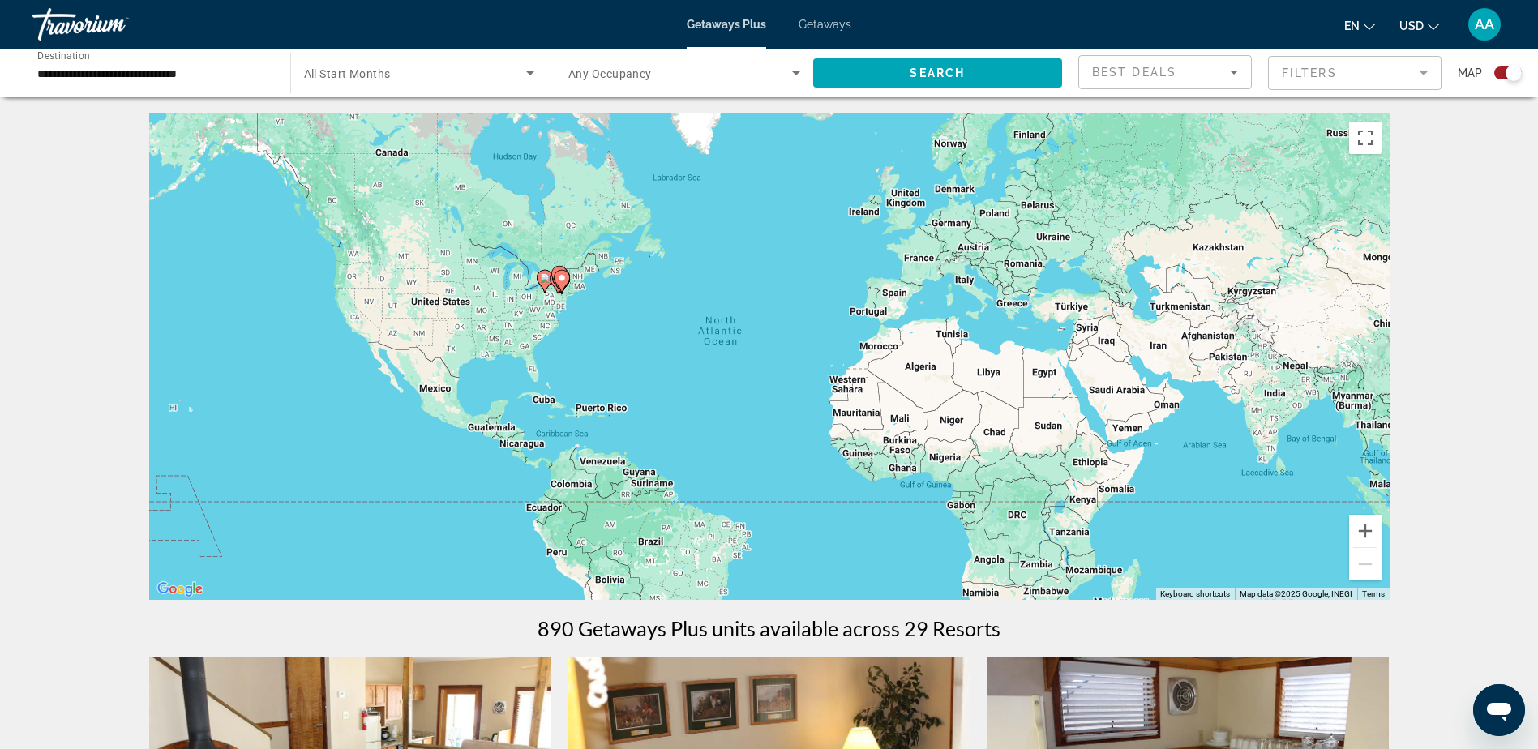
click at [820, 28] on span "Getaways" at bounding box center [825, 24] width 53 height 13
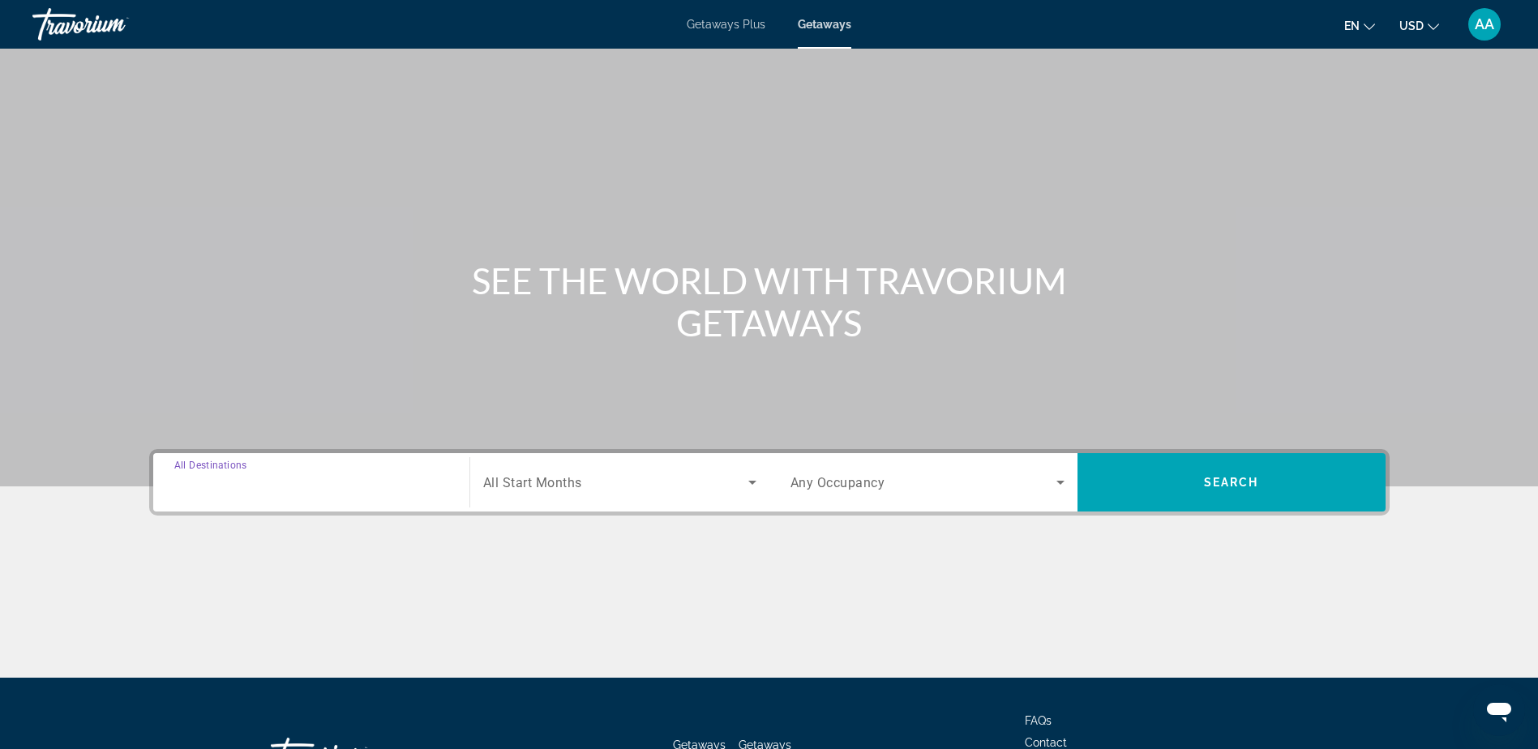
click at [275, 487] on input "Destination All Destinations" at bounding box center [311, 483] width 274 height 19
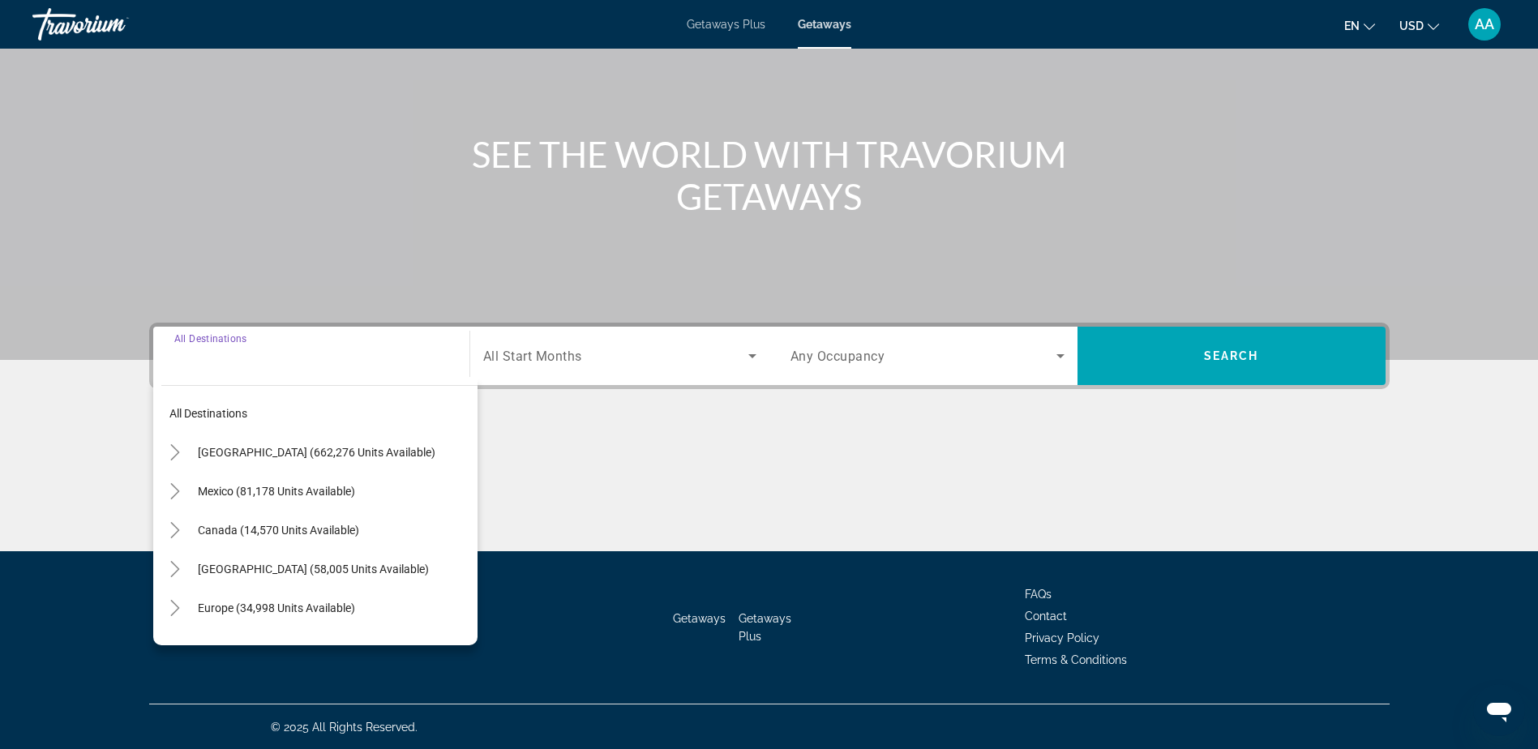
scroll to position [127, 0]
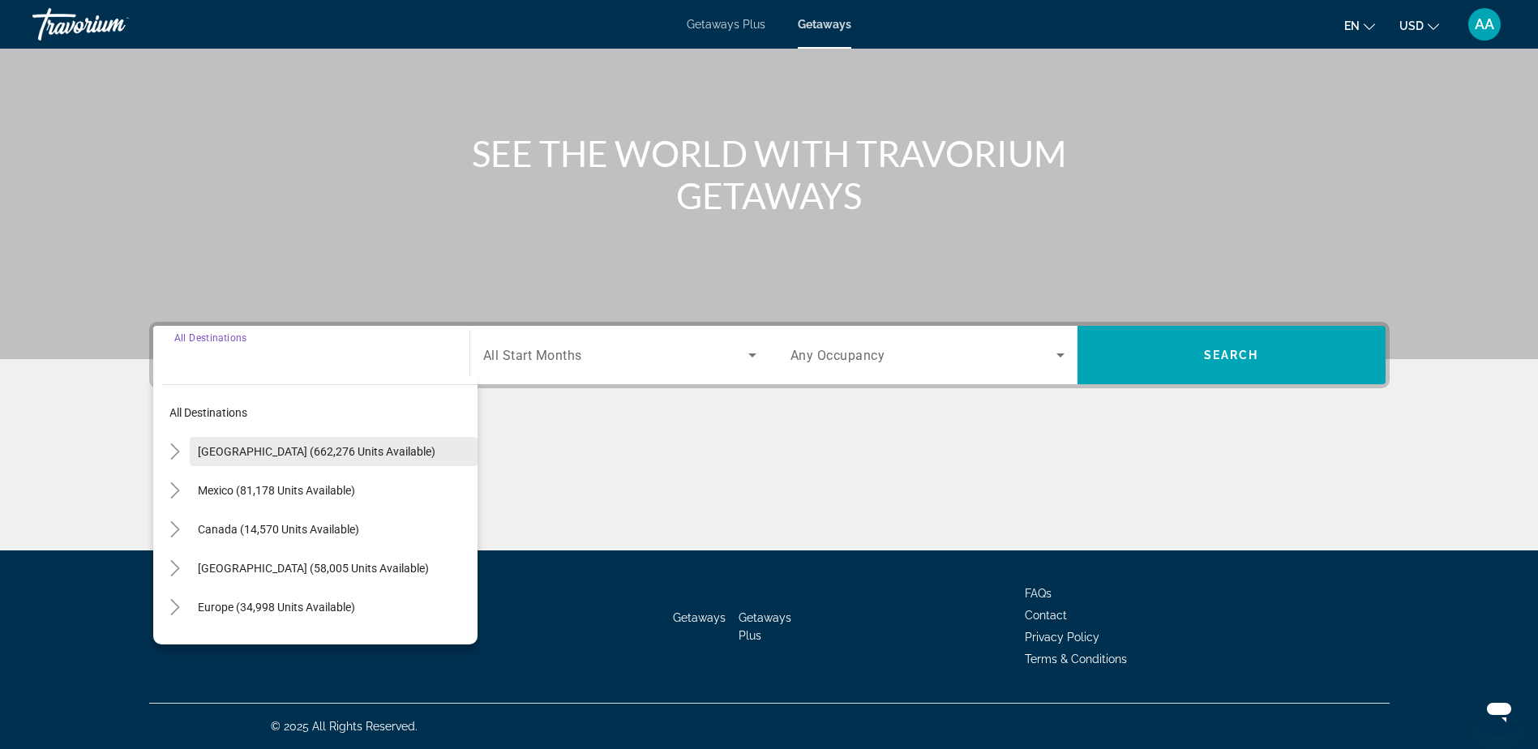
click at [272, 443] on span "Search widget" at bounding box center [334, 451] width 288 height 39
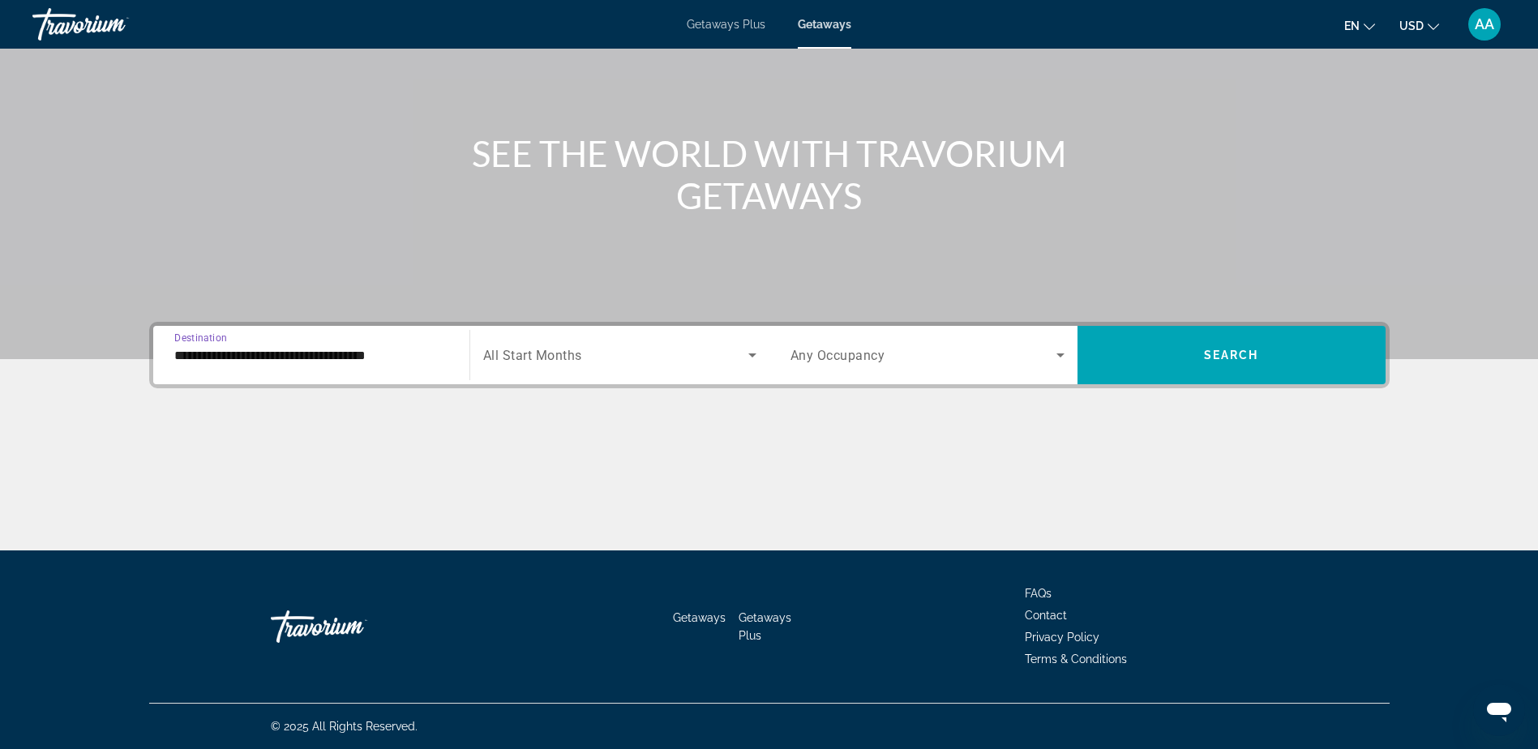
click at [311, 353] on input "**********" at bounding box center [311, 355] width 274 height 19
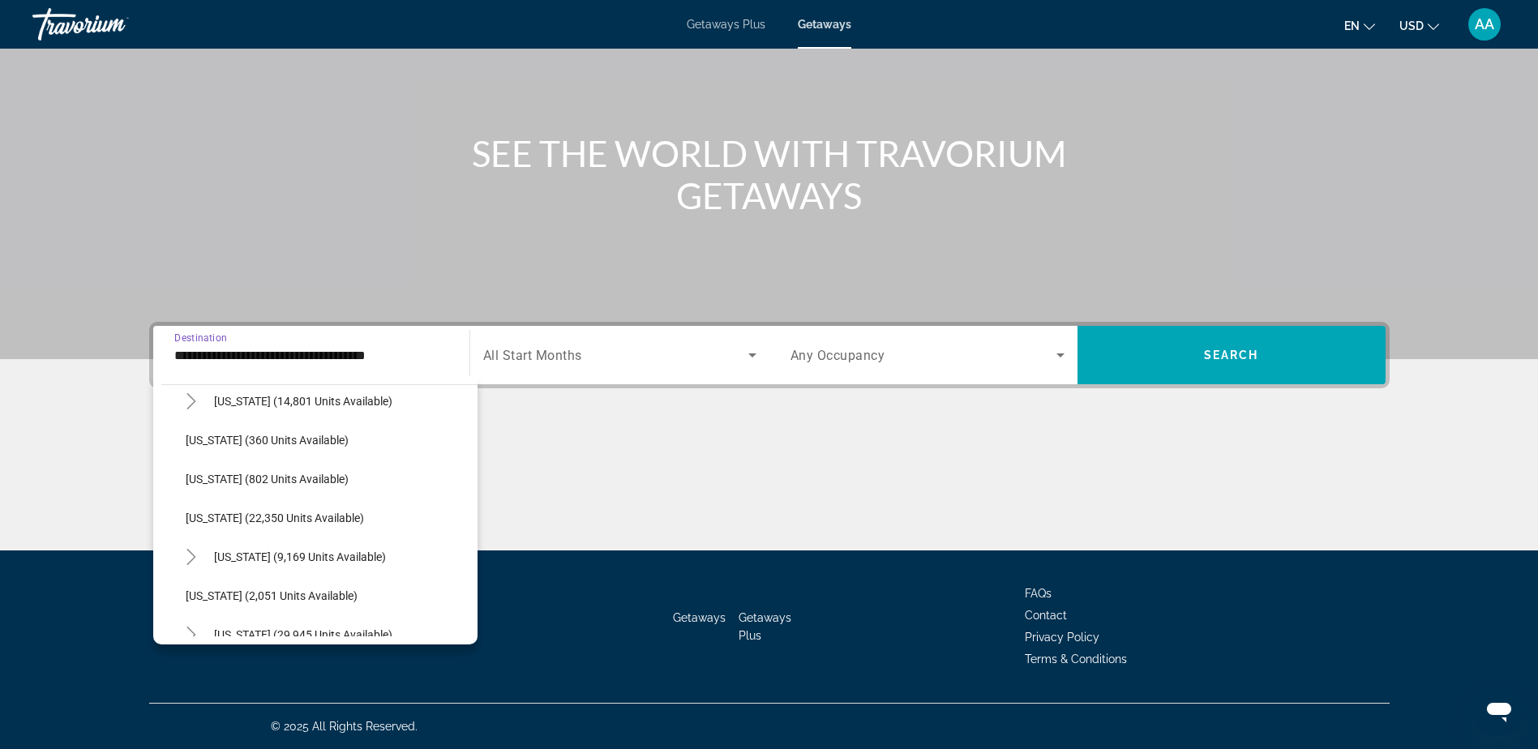
scroll to position [1216, 0]
click at [264, 515] on span "[US_STATE] (9,169 units available)" at bounding box center [300, 519] width 172 height 13
type input "**********"
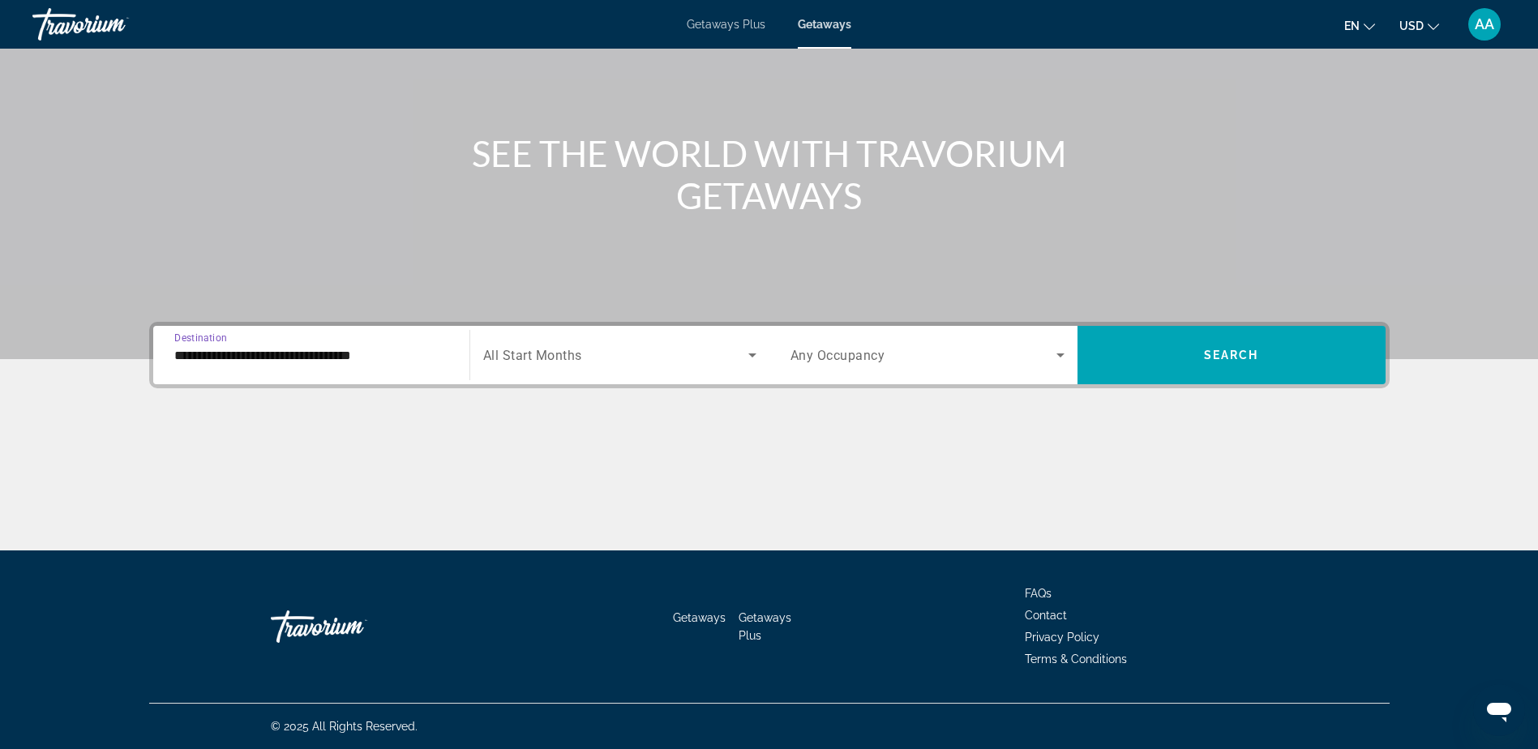
click at [290, 357] on input "**********" at bounding box center [311, 355] width 274 height 19
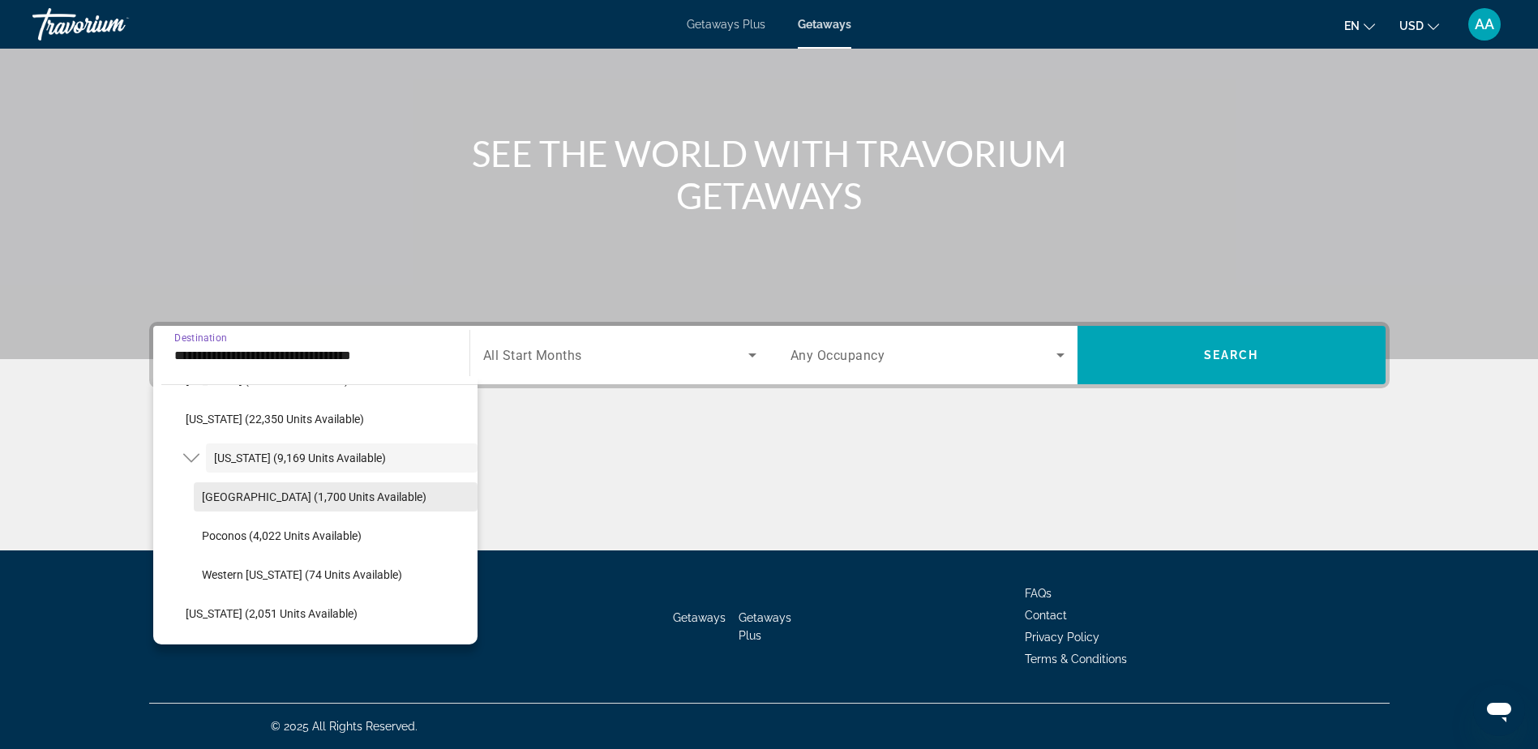
scroll to position [1306, 0]
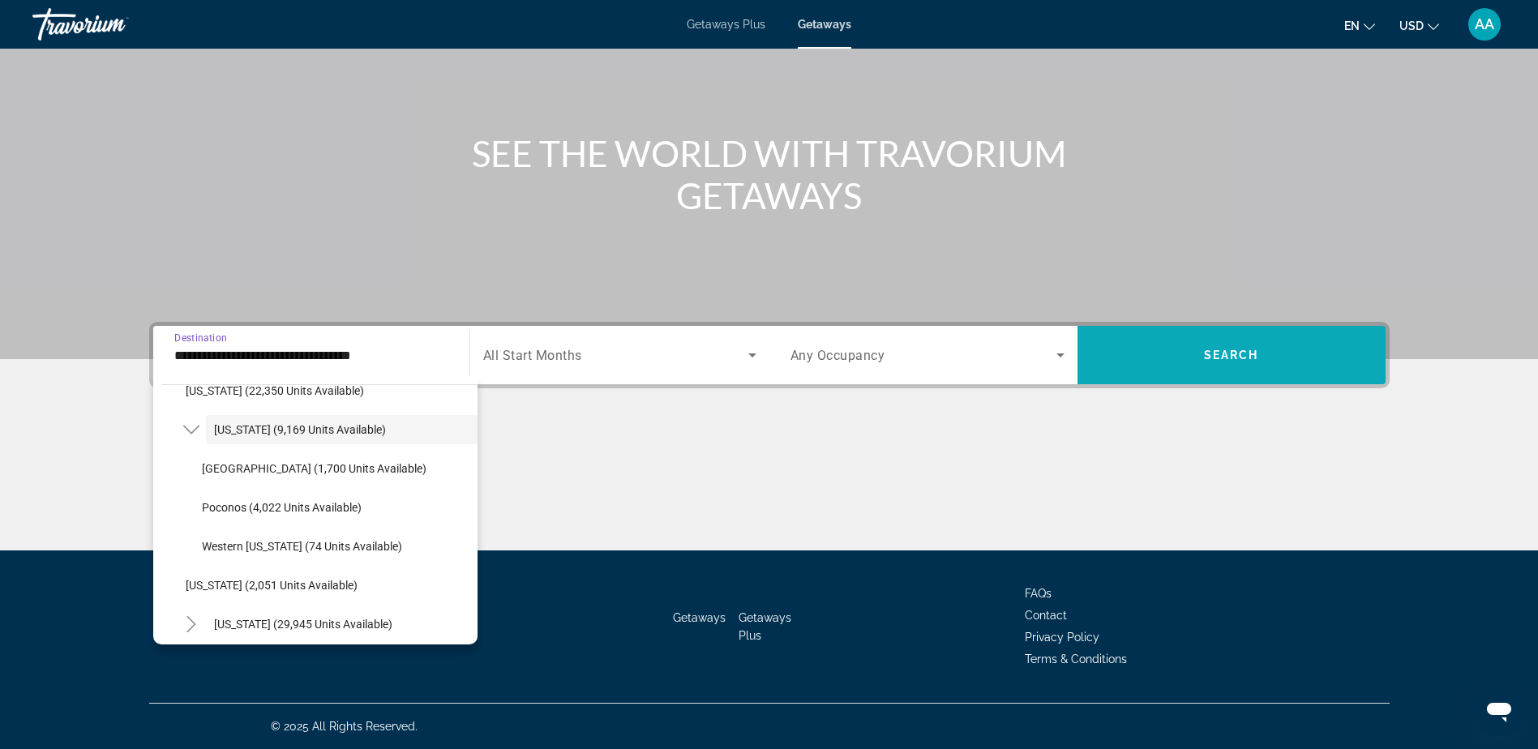
click at [1225, 354] on span "Search" at bounding box center [1231, 355] width 55 height 13
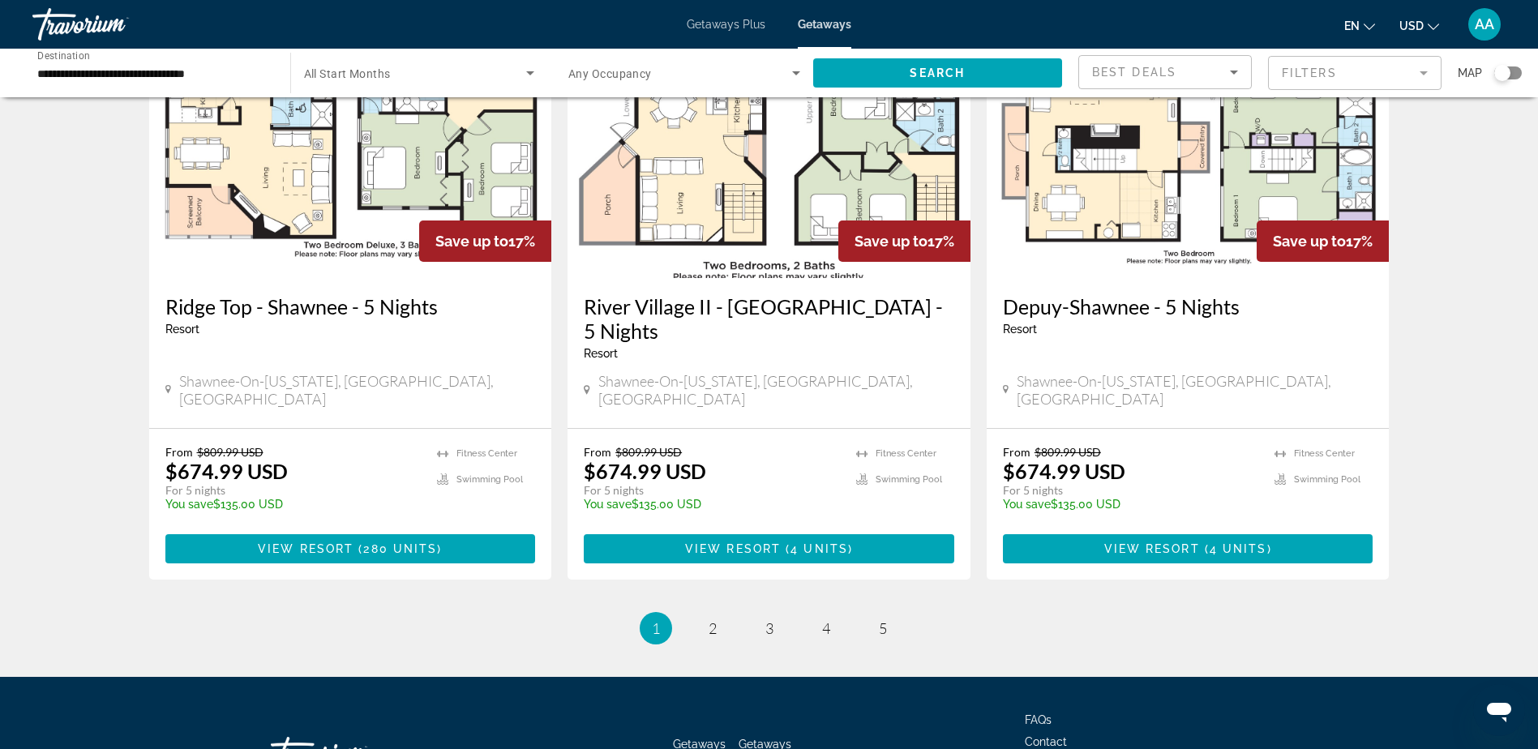
scroll to position [1898, 0]
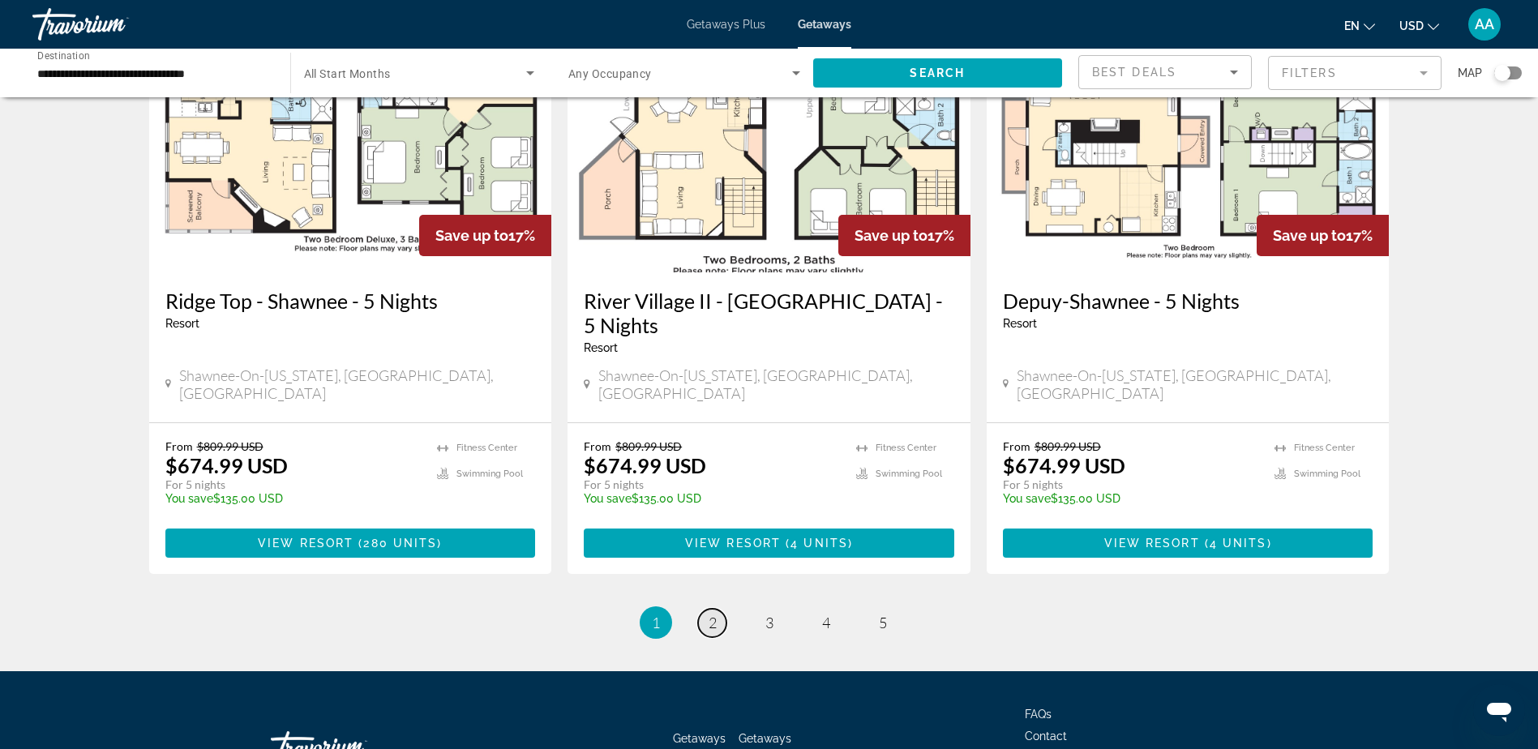
click at [716, 614] on span "2" at bounding box center [713, 623] width 8 height 18
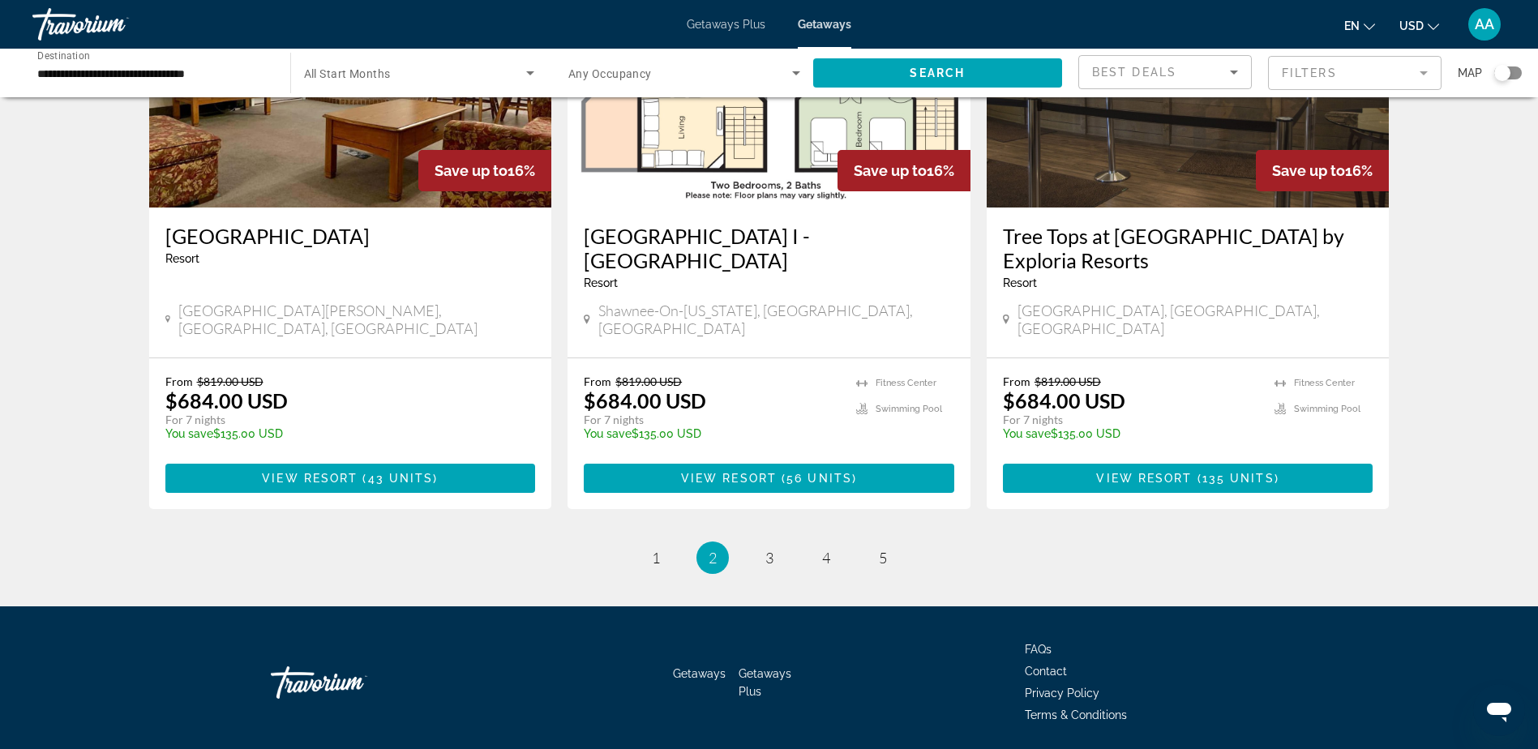
scroll to position [1947, 0]
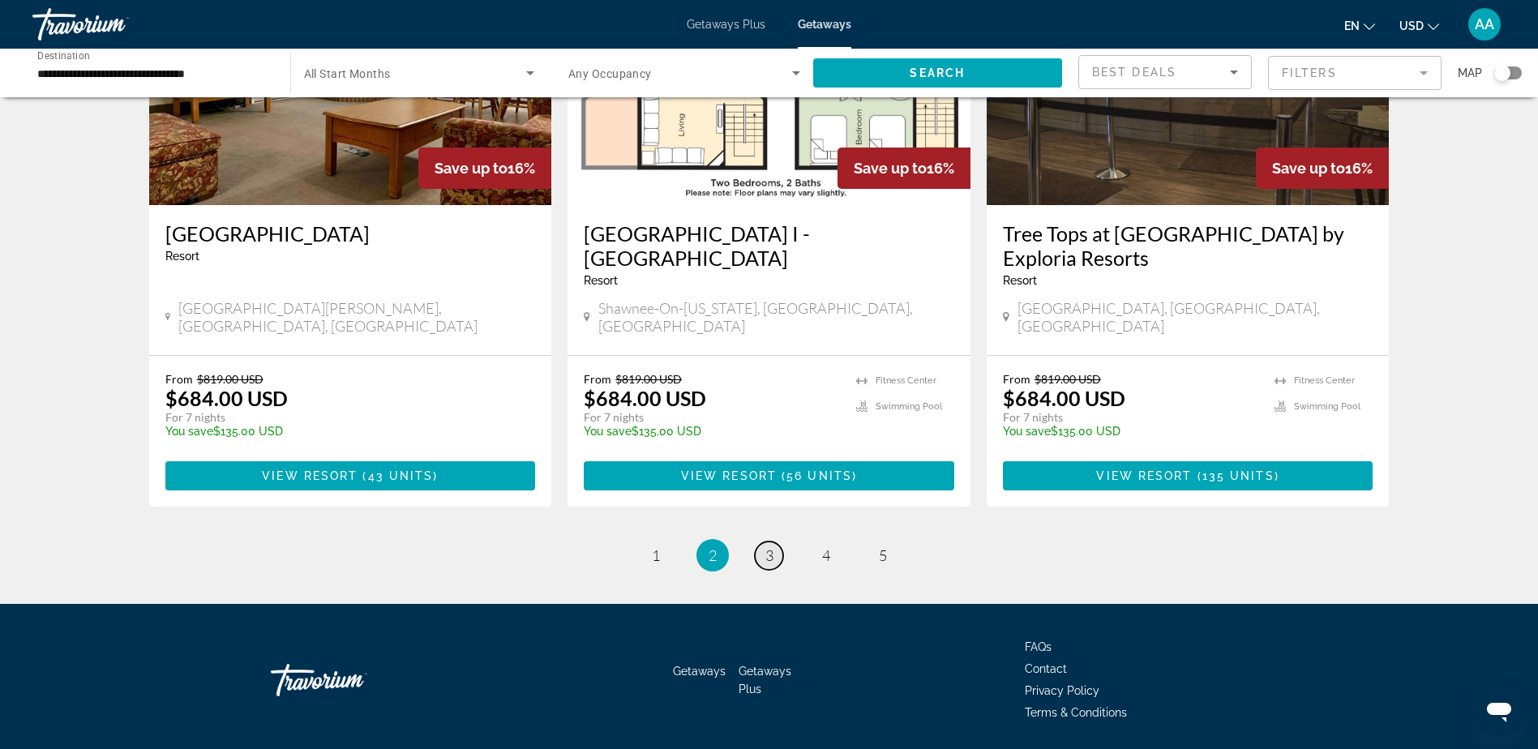
click at [765, 542] on link "page 3" at bounding box center [769, 556] width 28 height 28
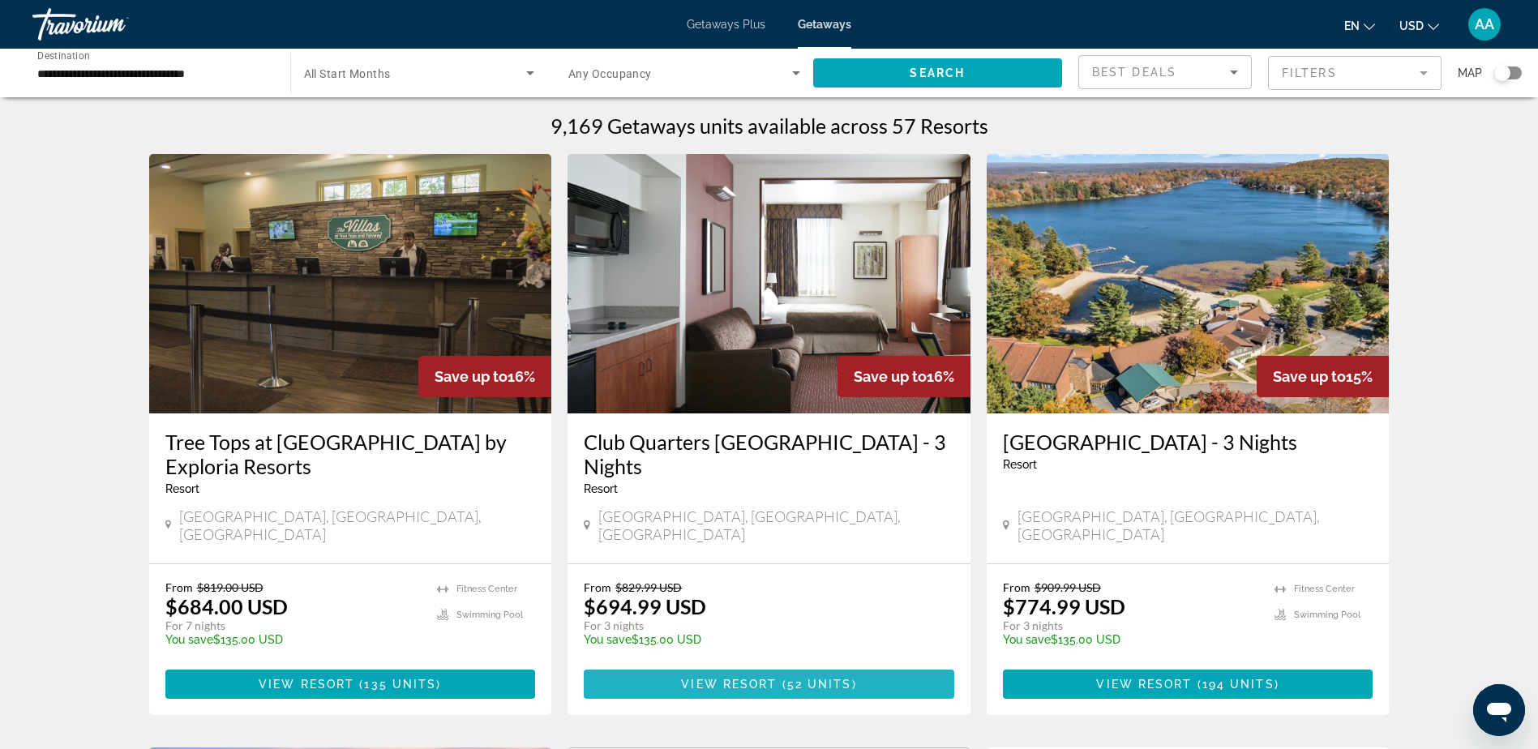
click at [762, 678] on span "View Resort" at bounding box center [729, 684] width 96 height 13
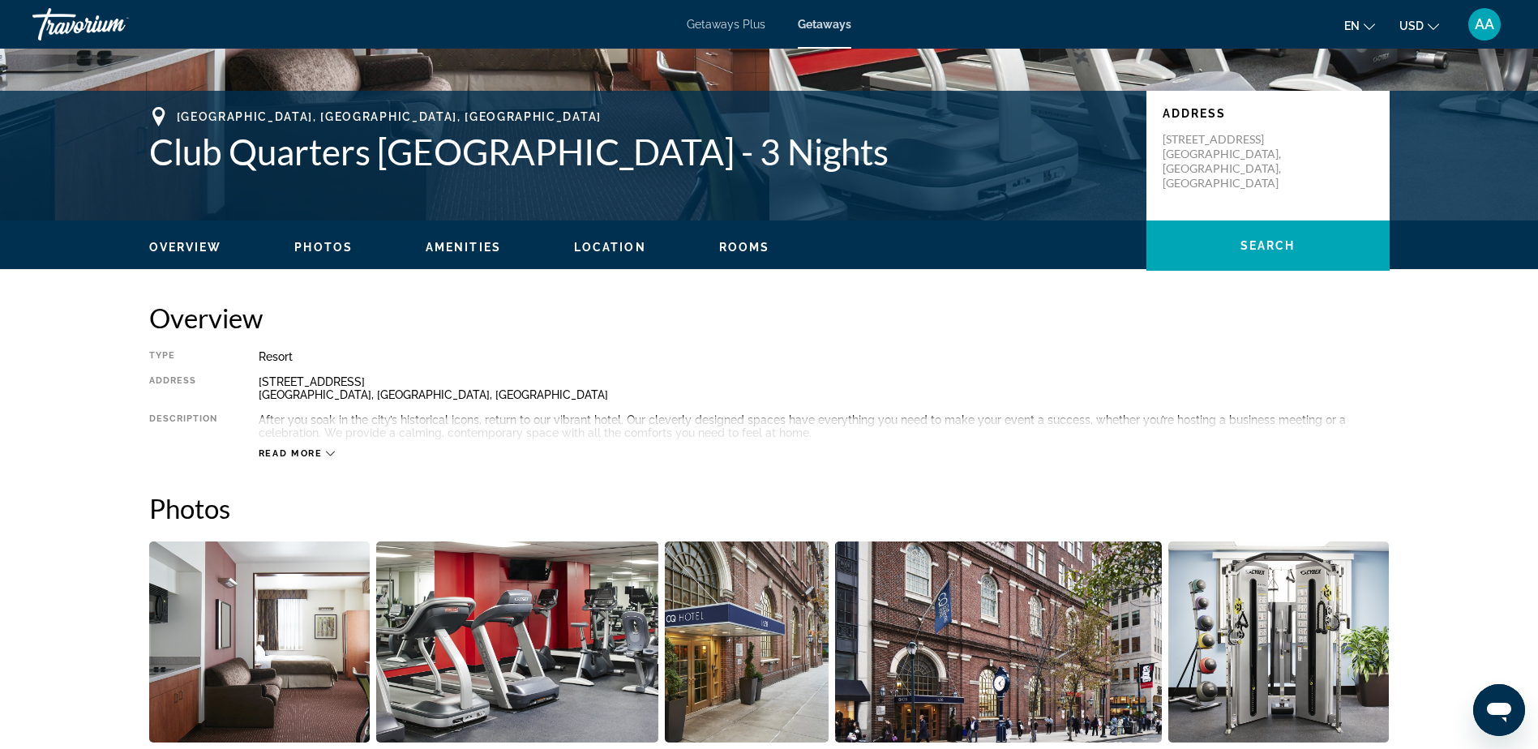
scroll to position [324, 0]
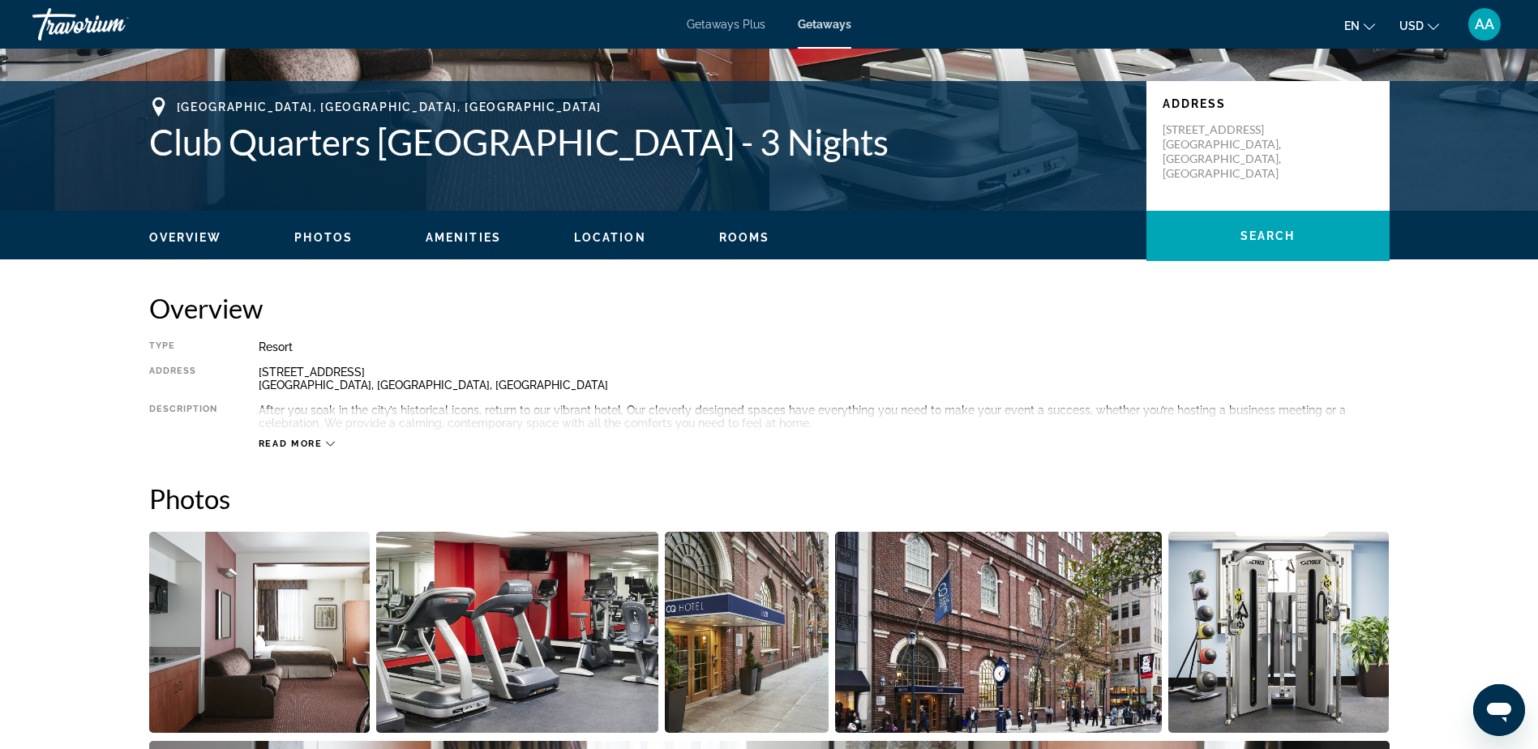
click at [311, 442] on span "Read more" at bounding box center [291, 444] width 64 height 11
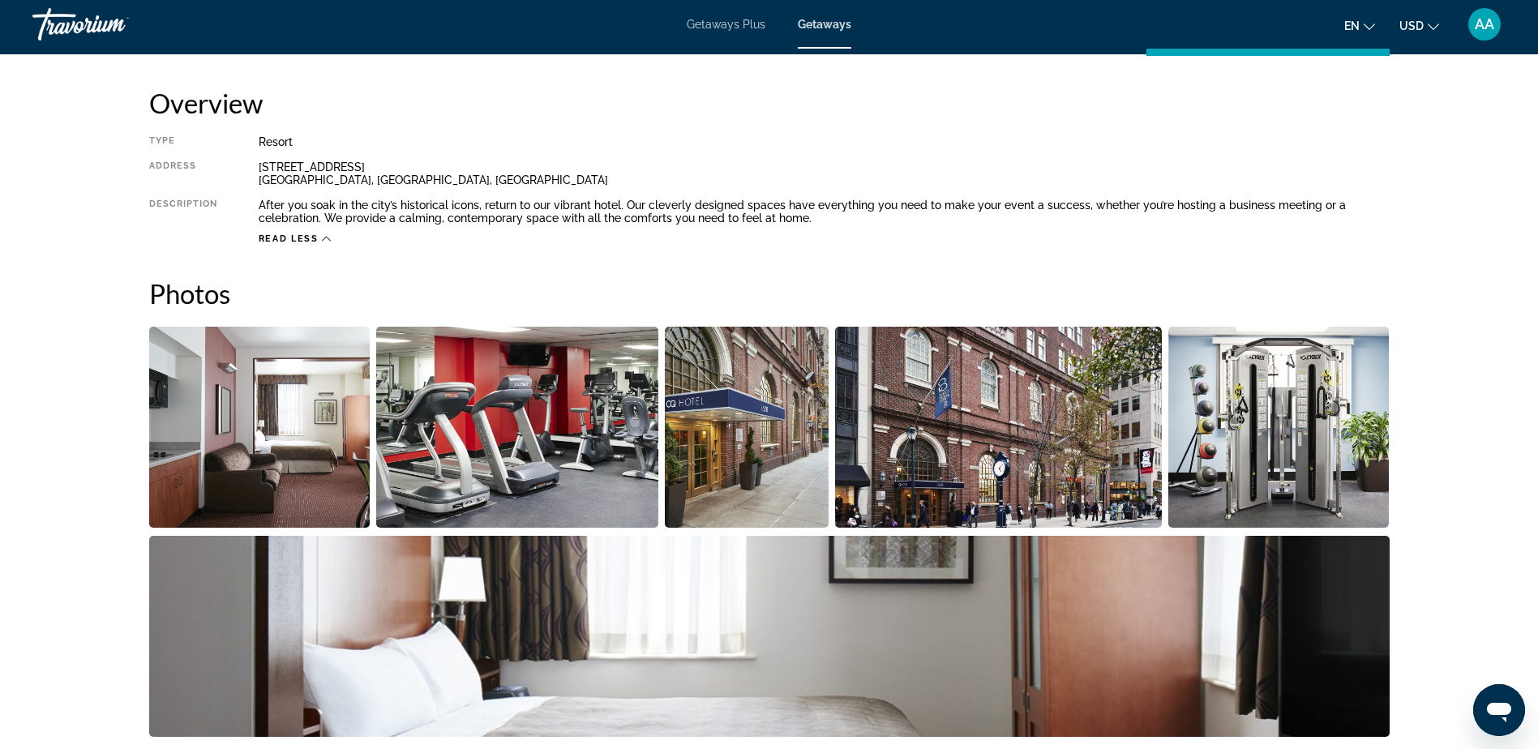
scroll to position [568, 0]
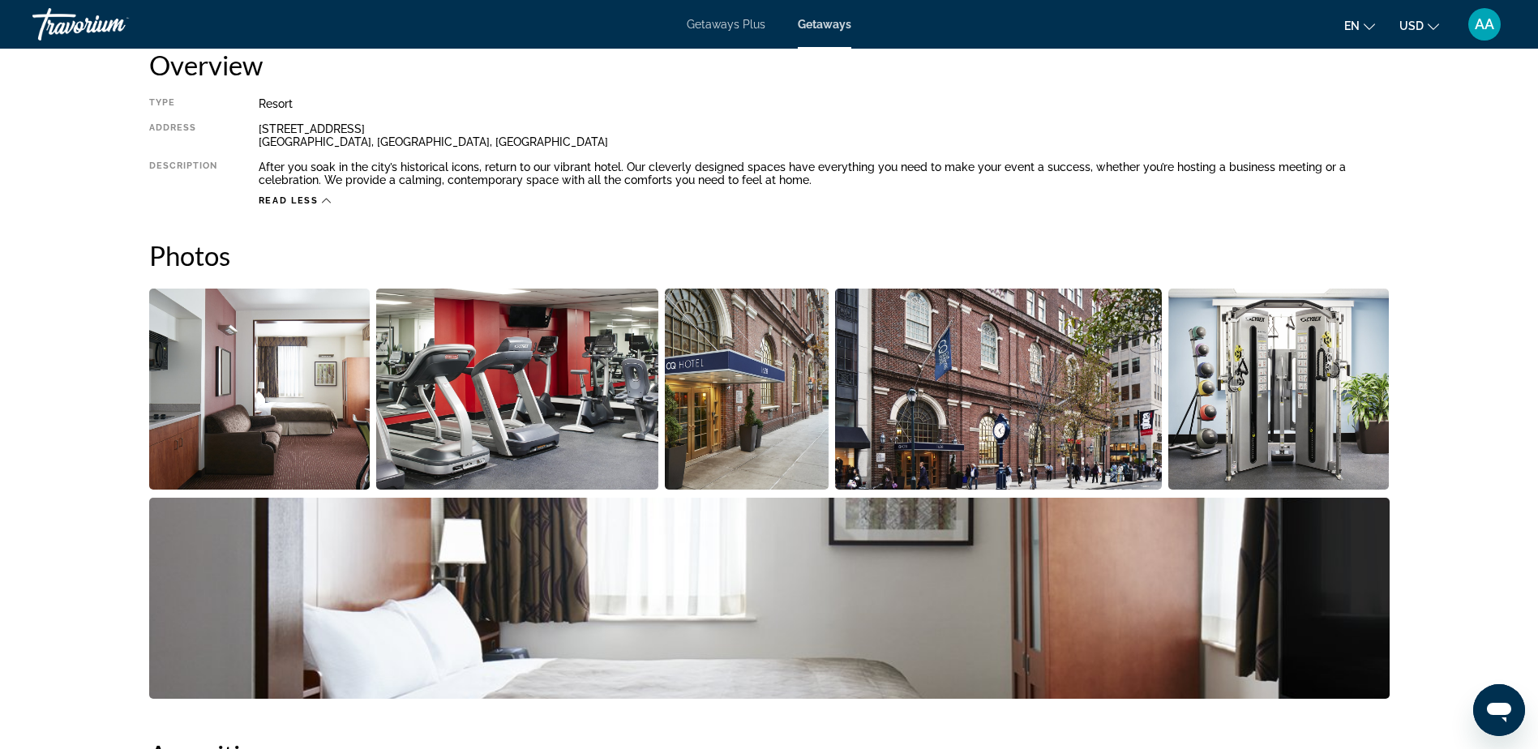
click at [247, 396] on img "Open full-screen image slider" at bounding box center [259, 389] width 221 height 201
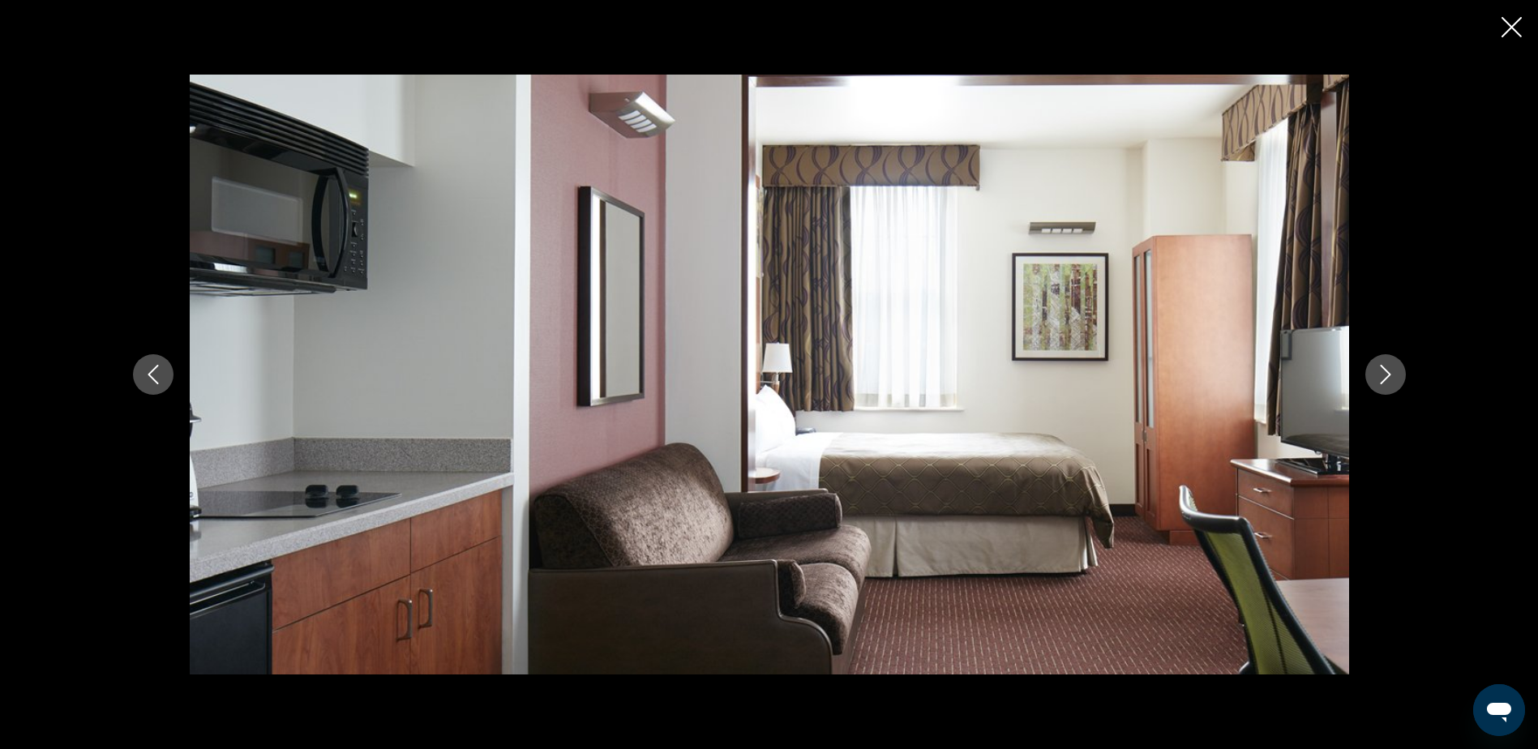
click at [1387, 377] on icon "Next image" at bounding box center [1385, 374] width 11 height 19
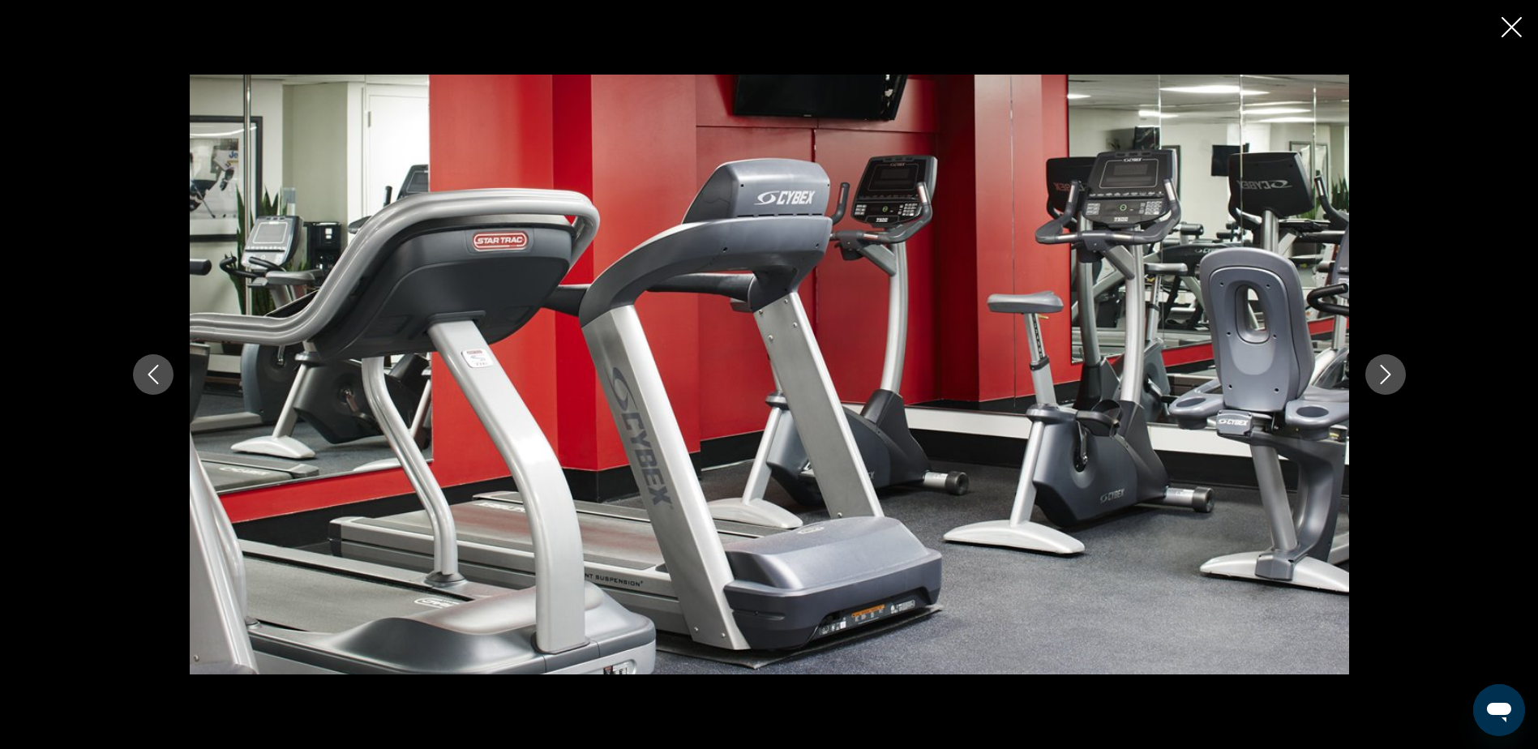
click at [1387, 377] on icon "Next image" at bounding box center [1385, 374] width 11 height 19
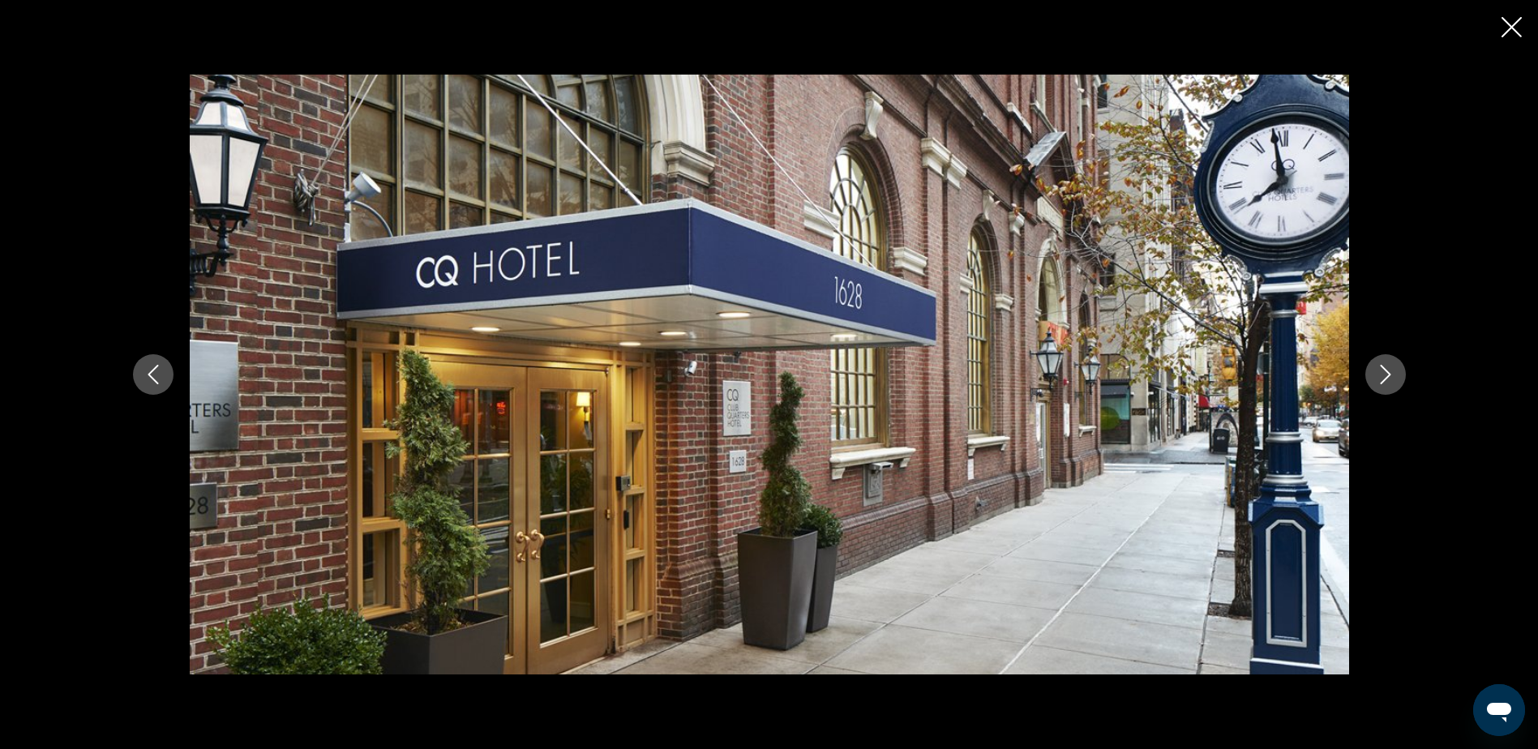
click at [1387, 376] on icon "Next image" at bounding box center [1385, 374] width 19 height 19
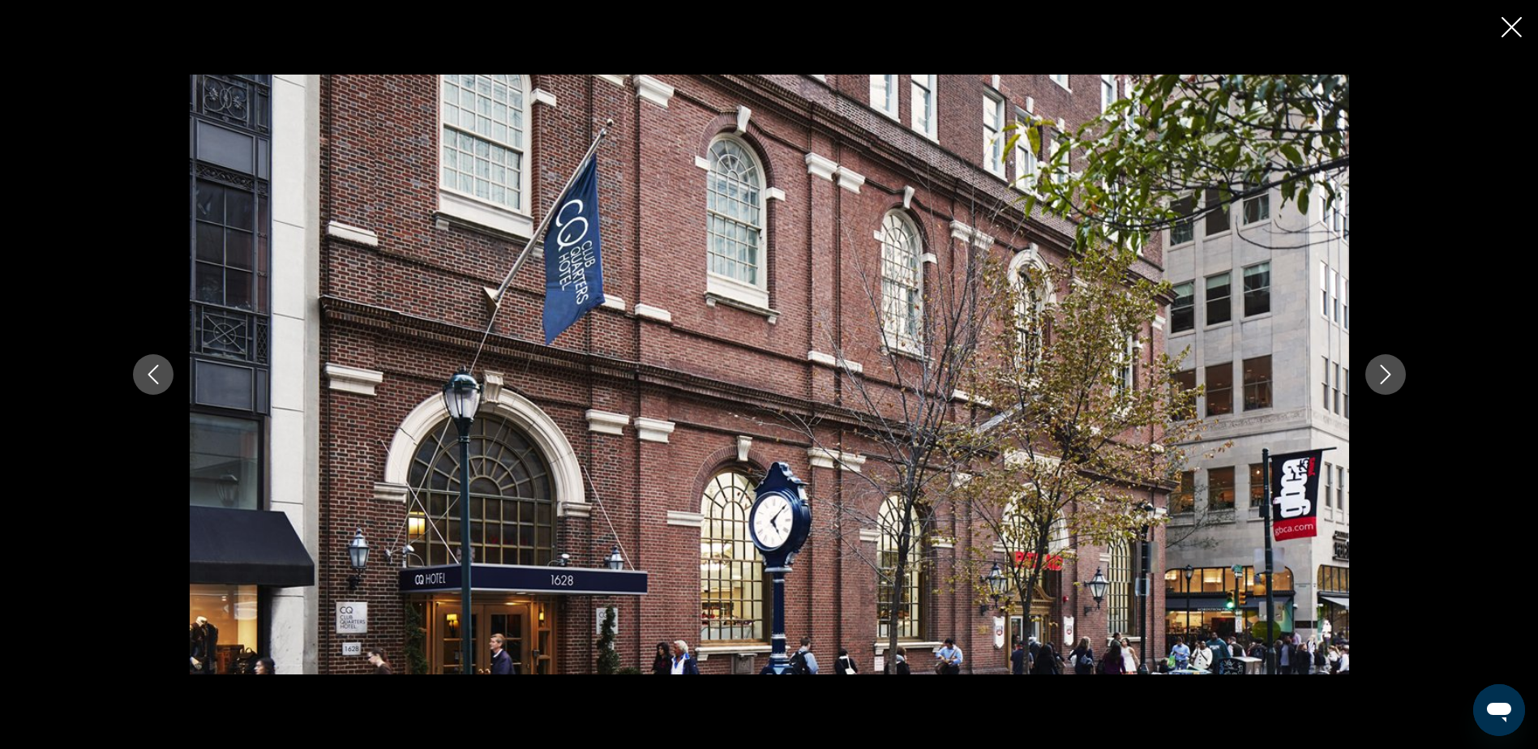
click at [1387, 376] on icon "Next image" at bounding box center [1385, 374] width 19 height 19
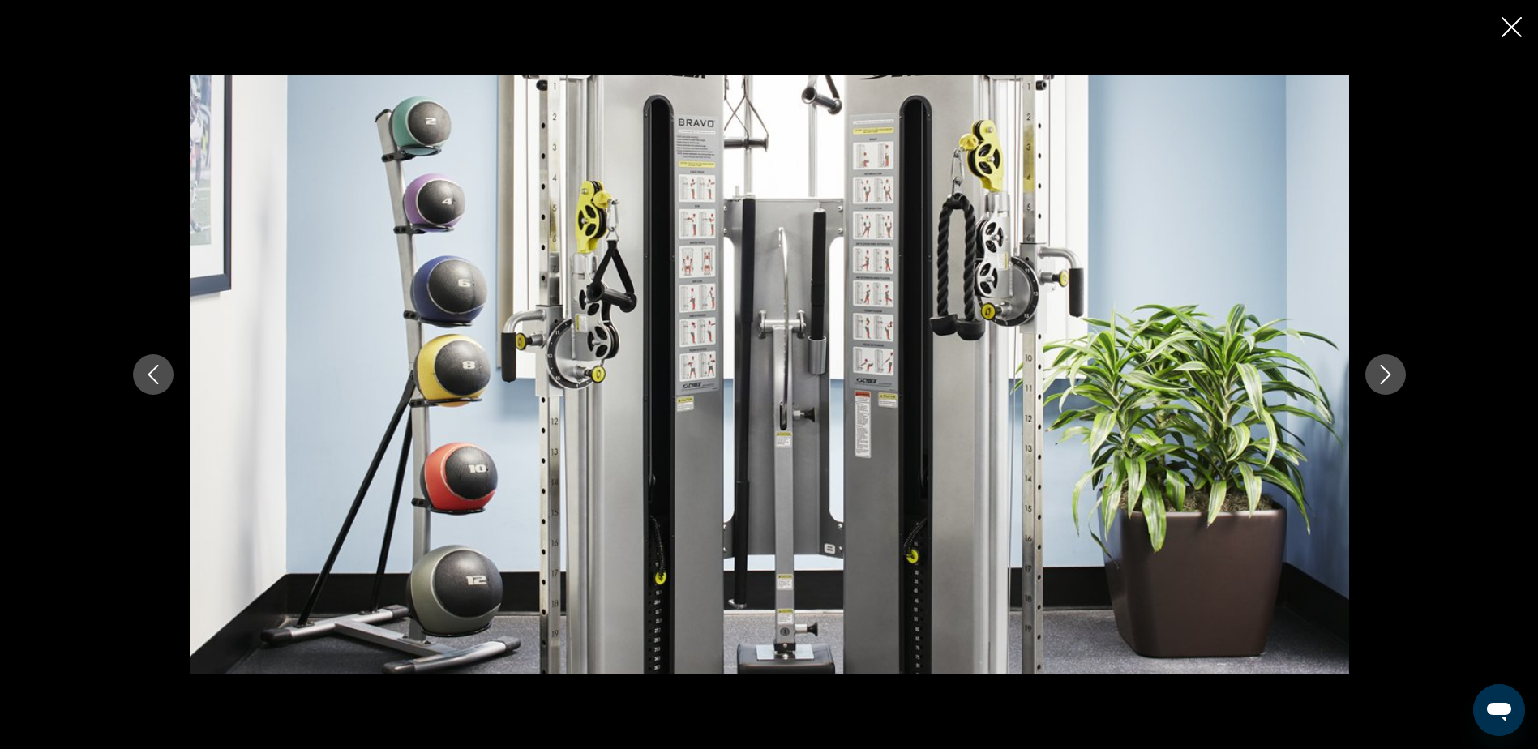
click at [1387, 376] on icon "Next image" at bounding box center [1385, 374] width 19 height 19
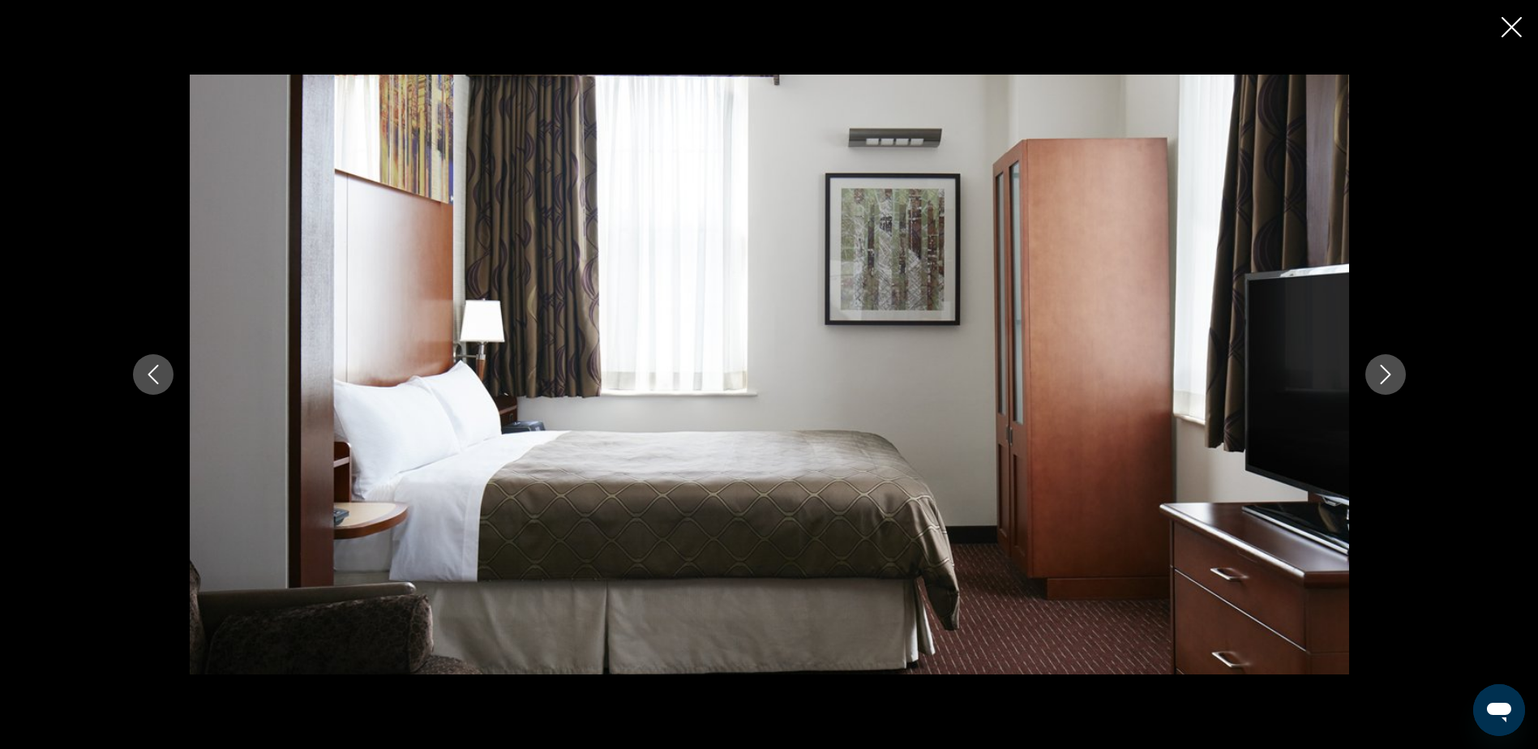
click at [1387, 376] on icon "Next image" at bounding box center [1385, 374] width 19 height 19
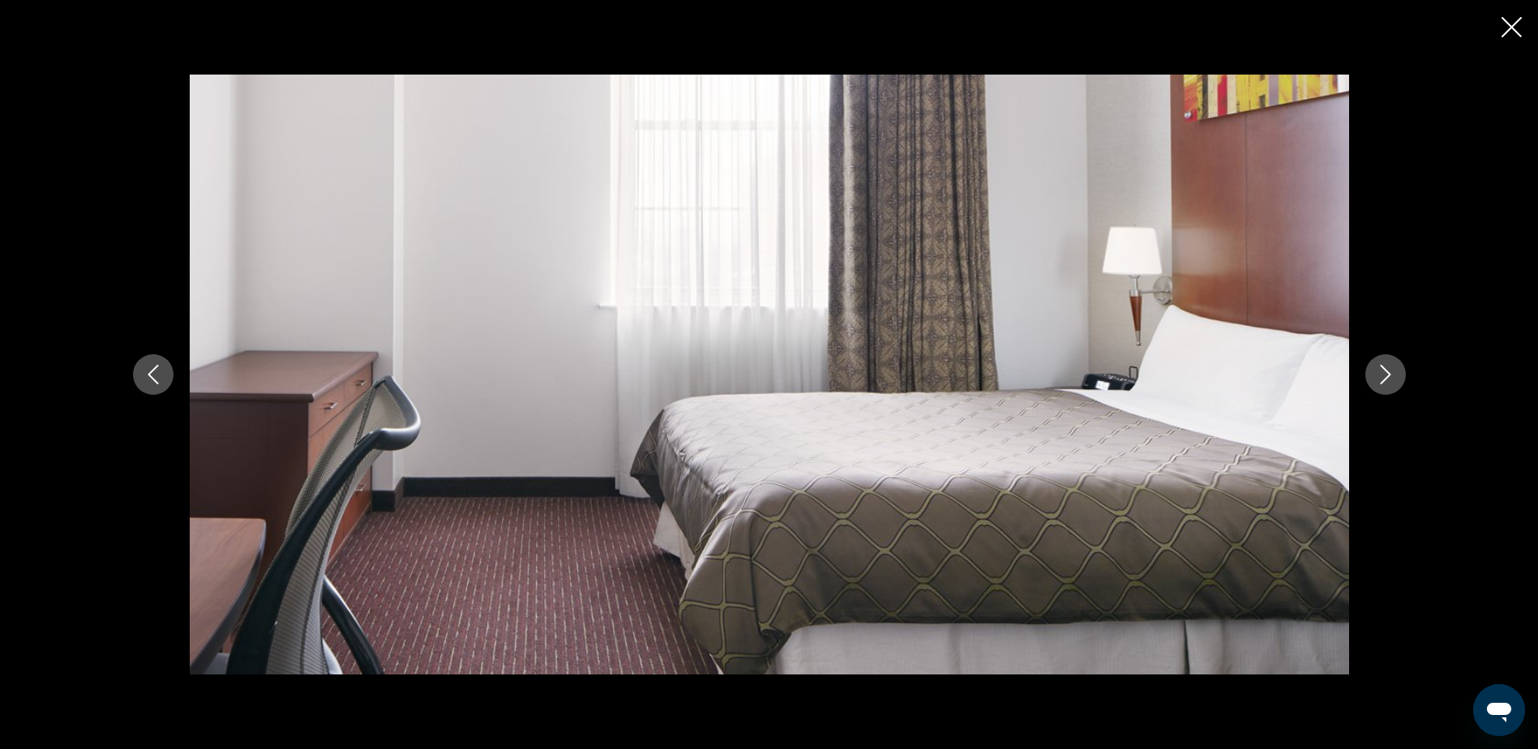
click at [1387, 376] on icon "Next image" at bounding box center [1385, 374] width 19 height 19
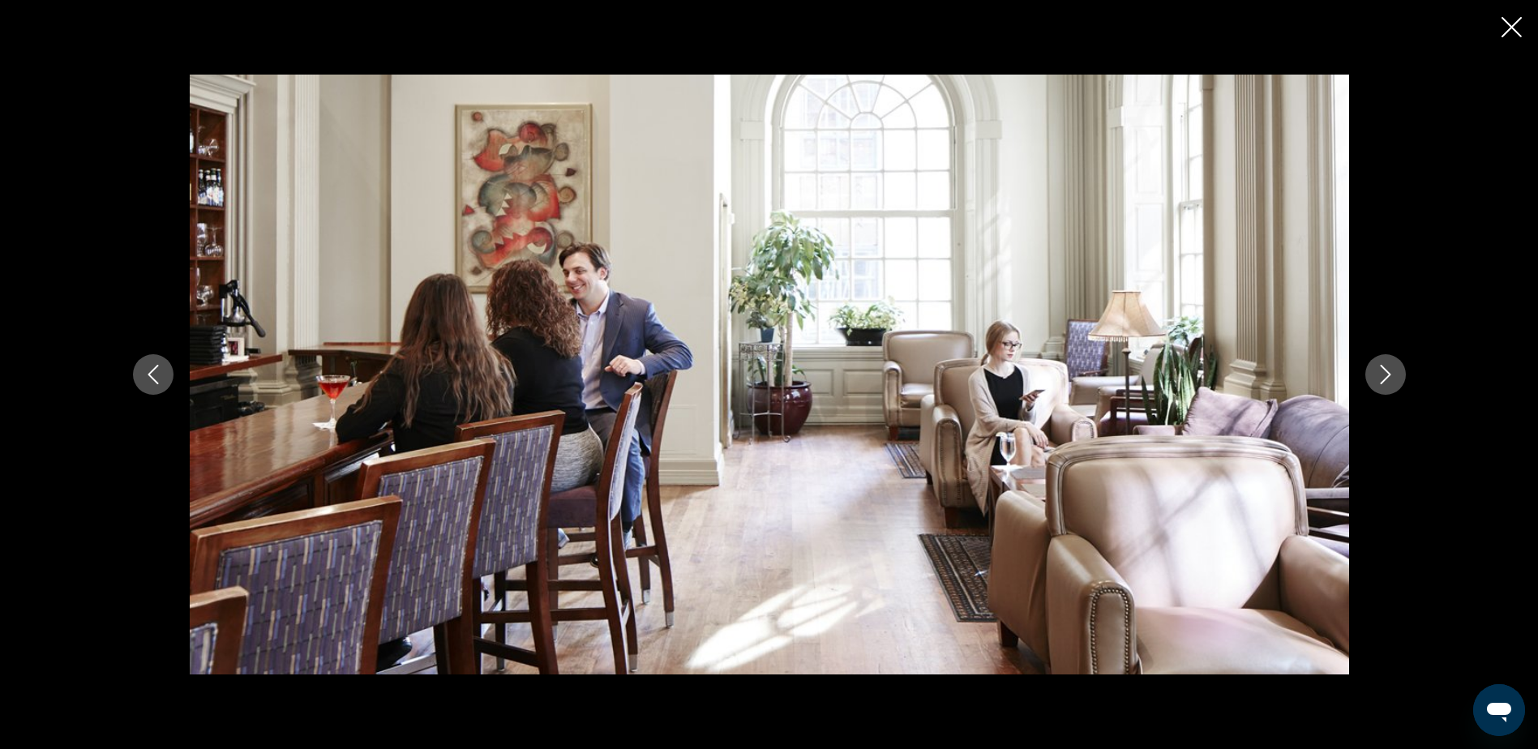
click at [1387, 376] on icon "Next image" at bounding box center [1385, 374] width 19 height 19
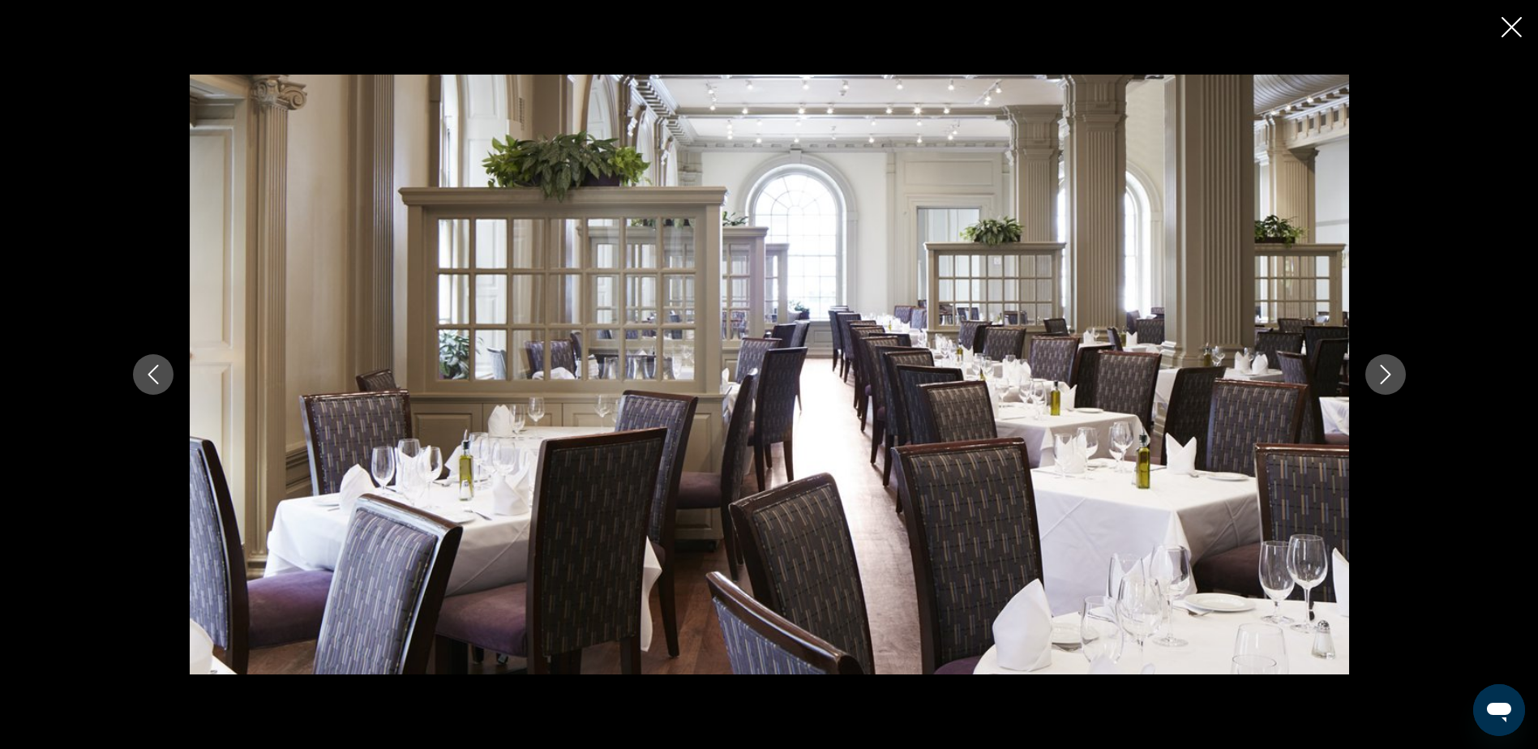
click at [1387, 376] on icon "Next image" at bounding box center [1385, 374] width 19 height 19
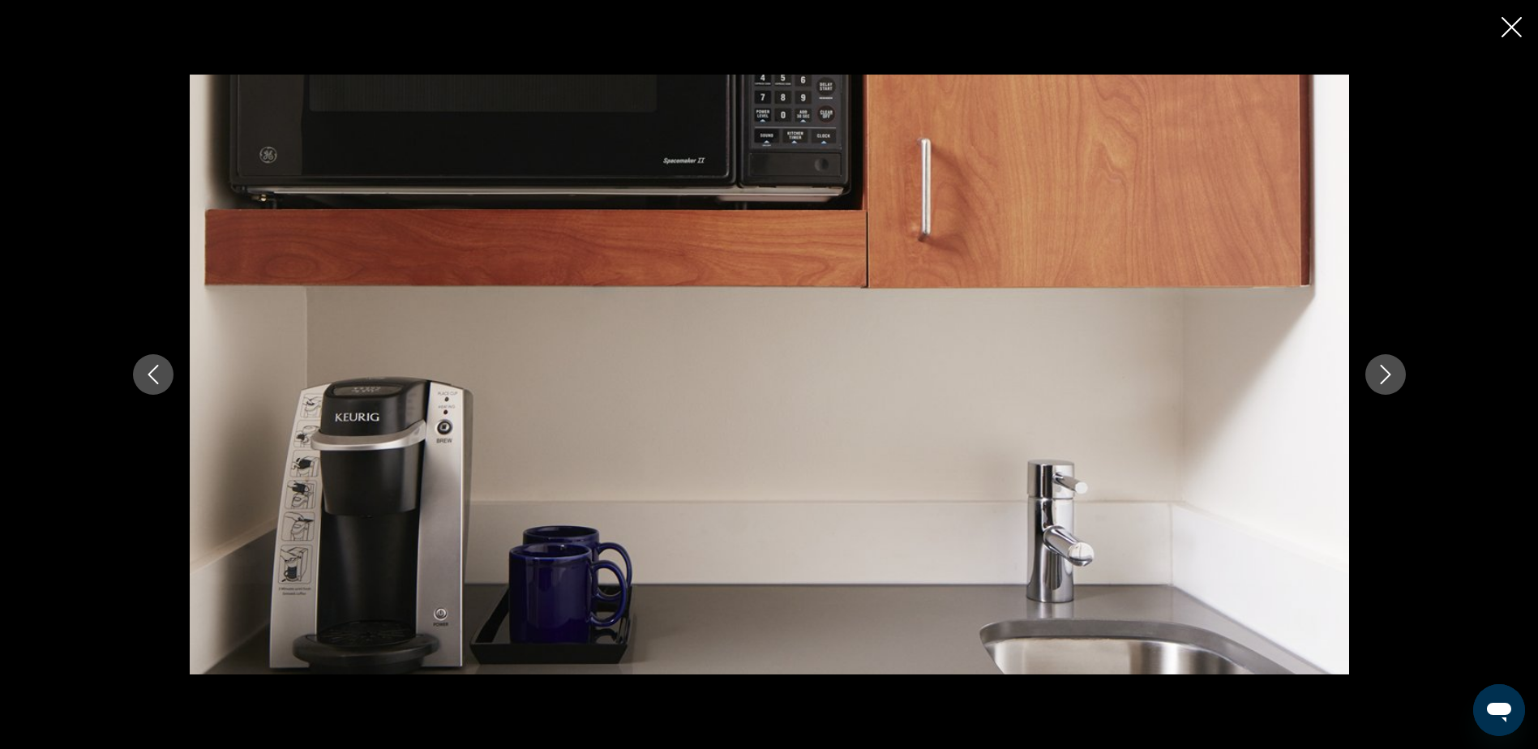
click at [1387, 376] on icon "Next image" at bounding box center [1385, 374] width 19 height 19
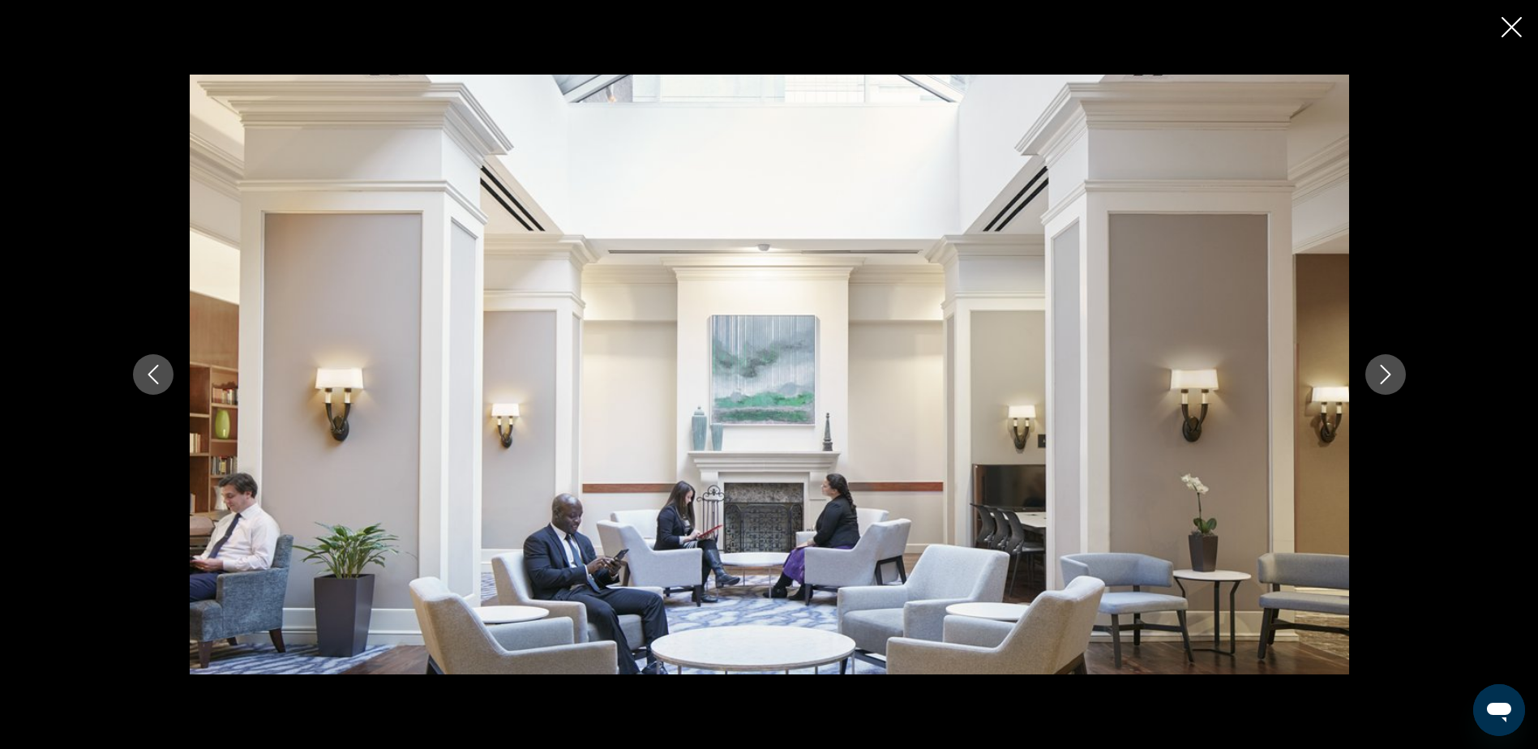
click at [1387, 376] on icon "Next image" at bounding box center [1385, 374] width 19 height 19
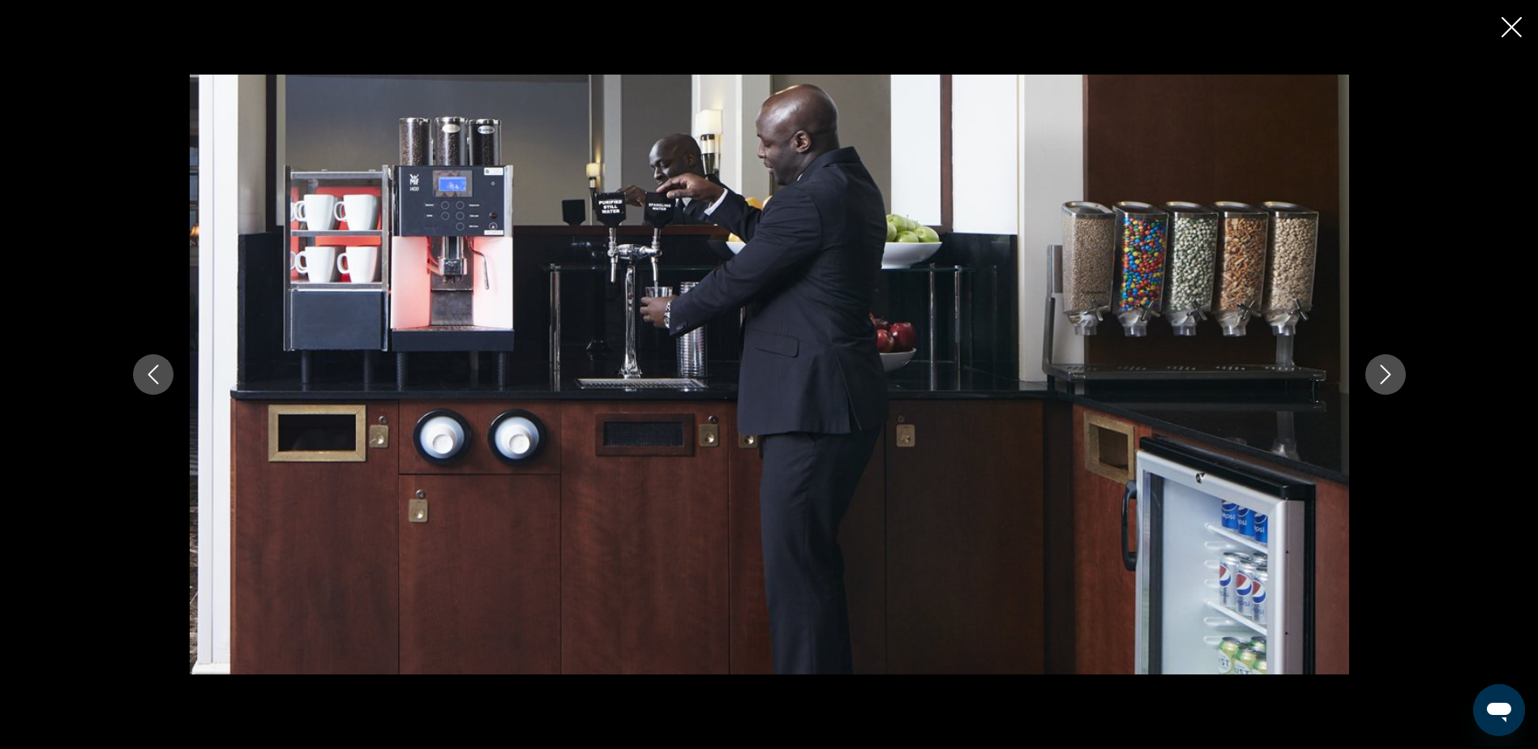
click at [1387, 376] on icon "Next image" at bounding box center [1385, 374] width 19 height 19
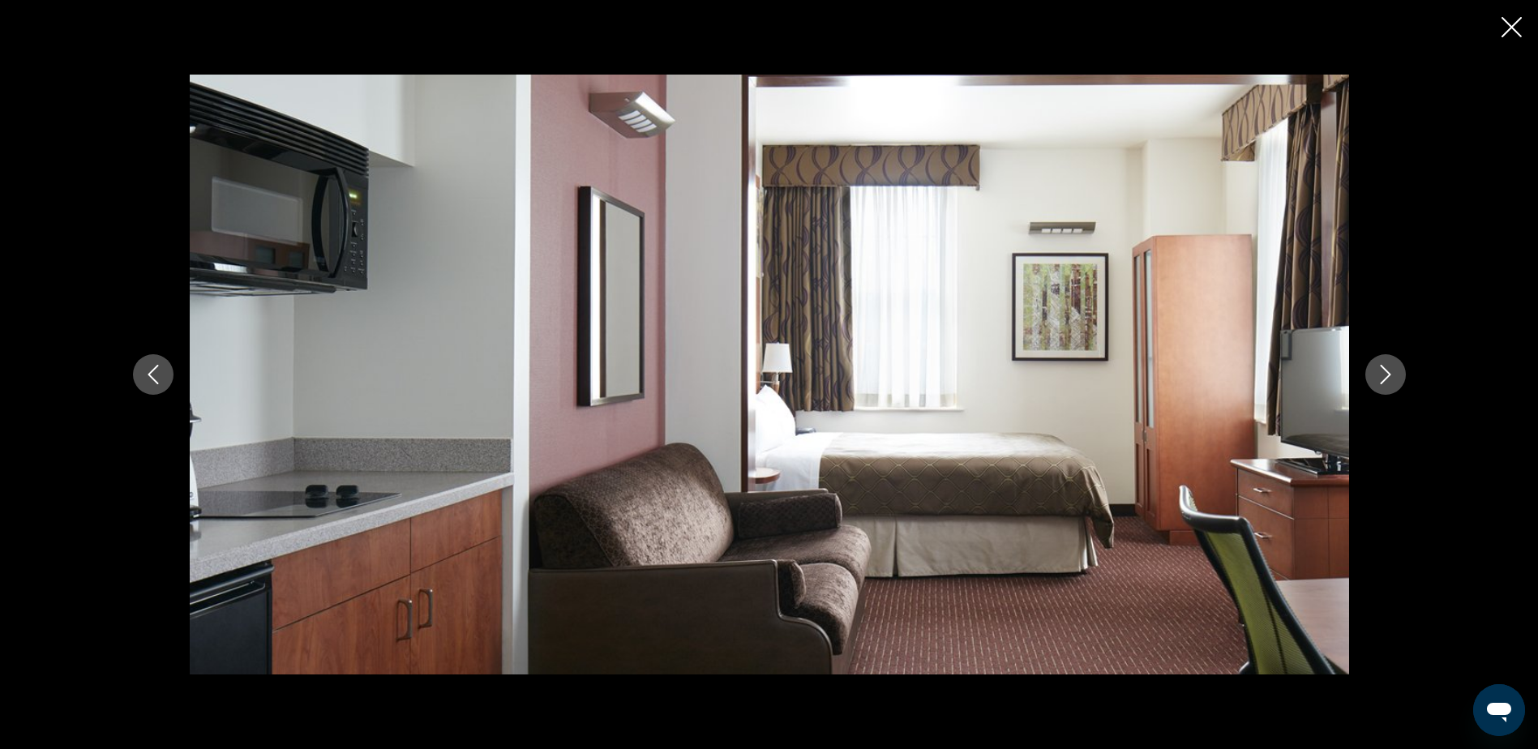
click at [1387, 376] on icon "Next image" at bounding box center [1385, 374] width 19 height 19
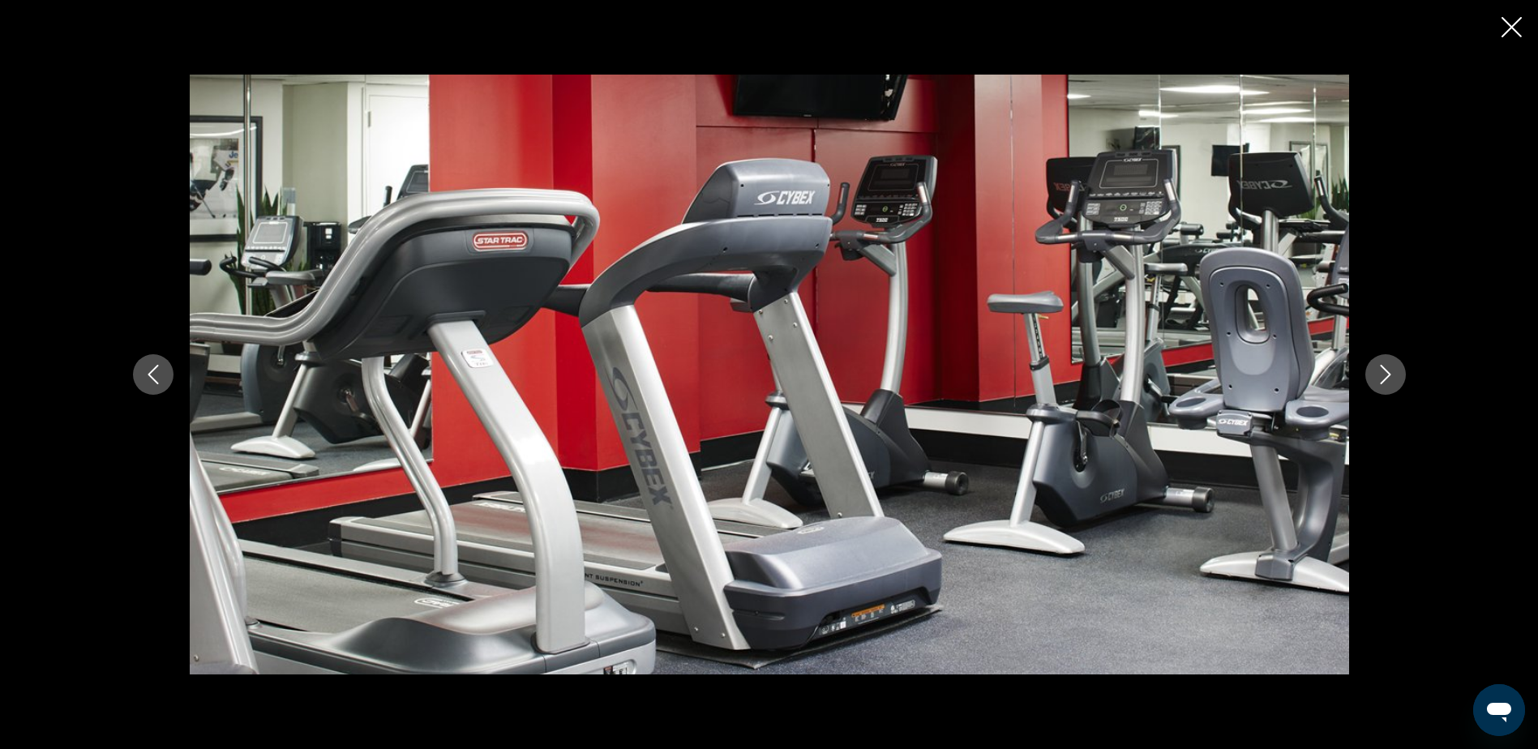
click at [1510, 29] on icon "Close slideshow" at bounding box center [1512, 27] width 20 height 20
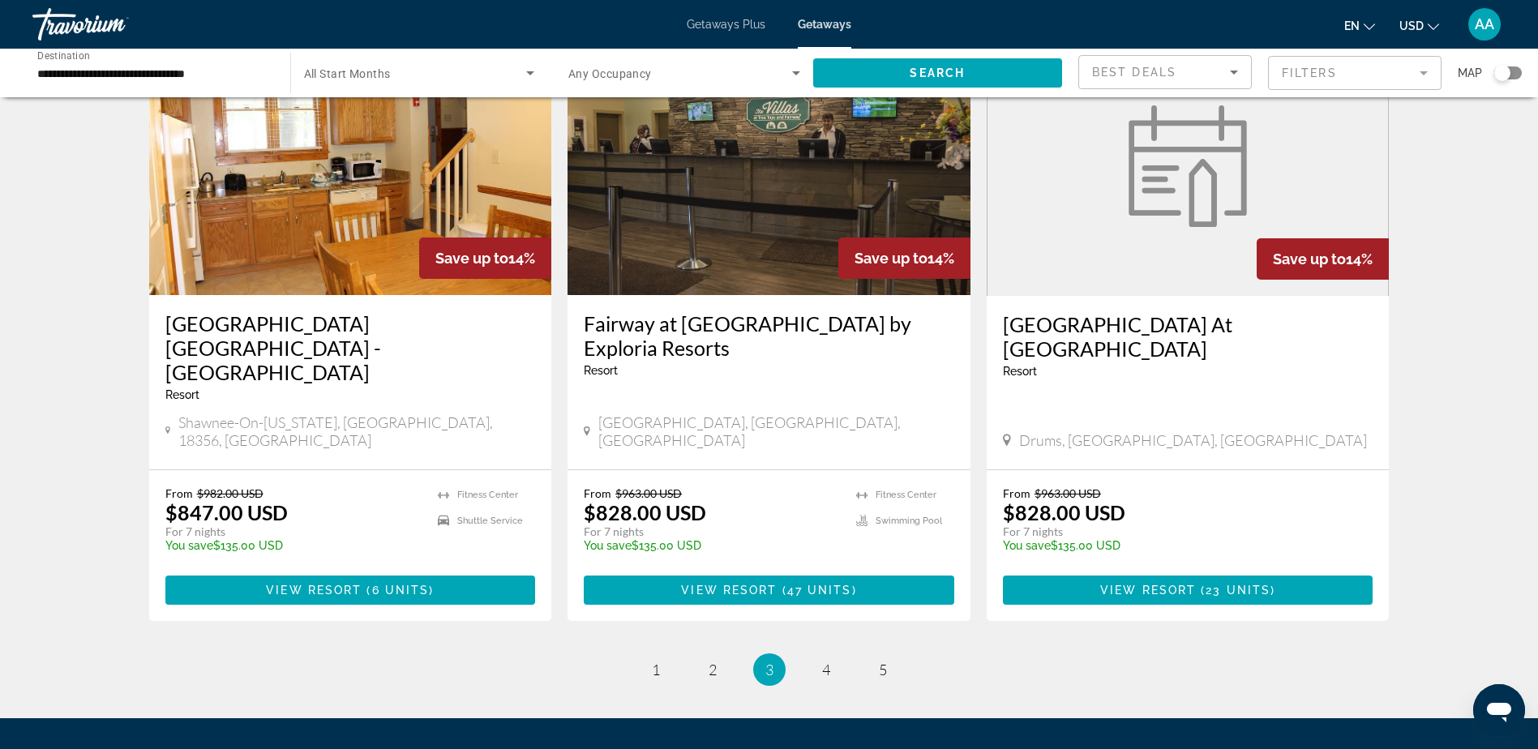
scroll to position [1949, 0]
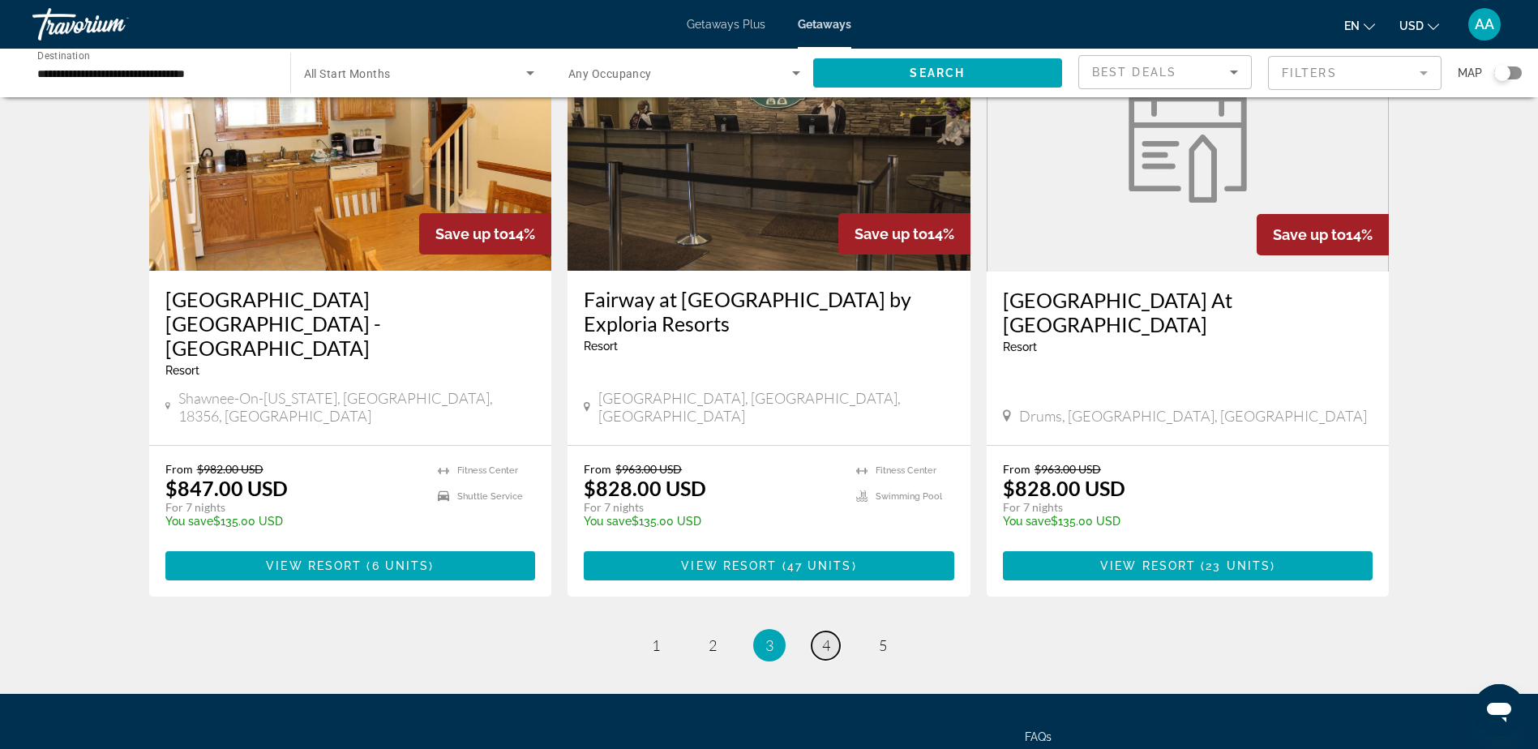
click at [828, 637] on span "4" at bounding box center [826, 646] width 8 height 18
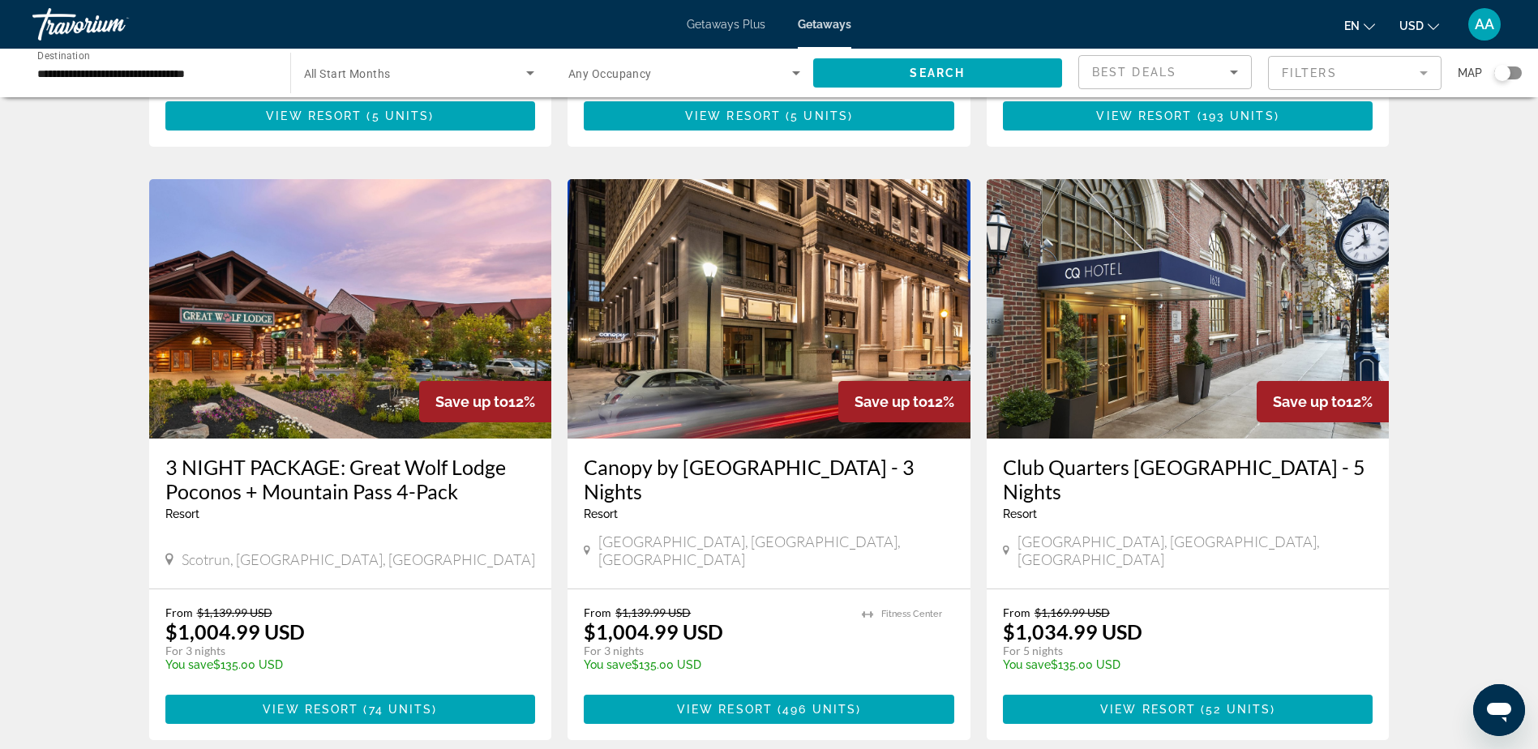
scroll to position [1784, 0]
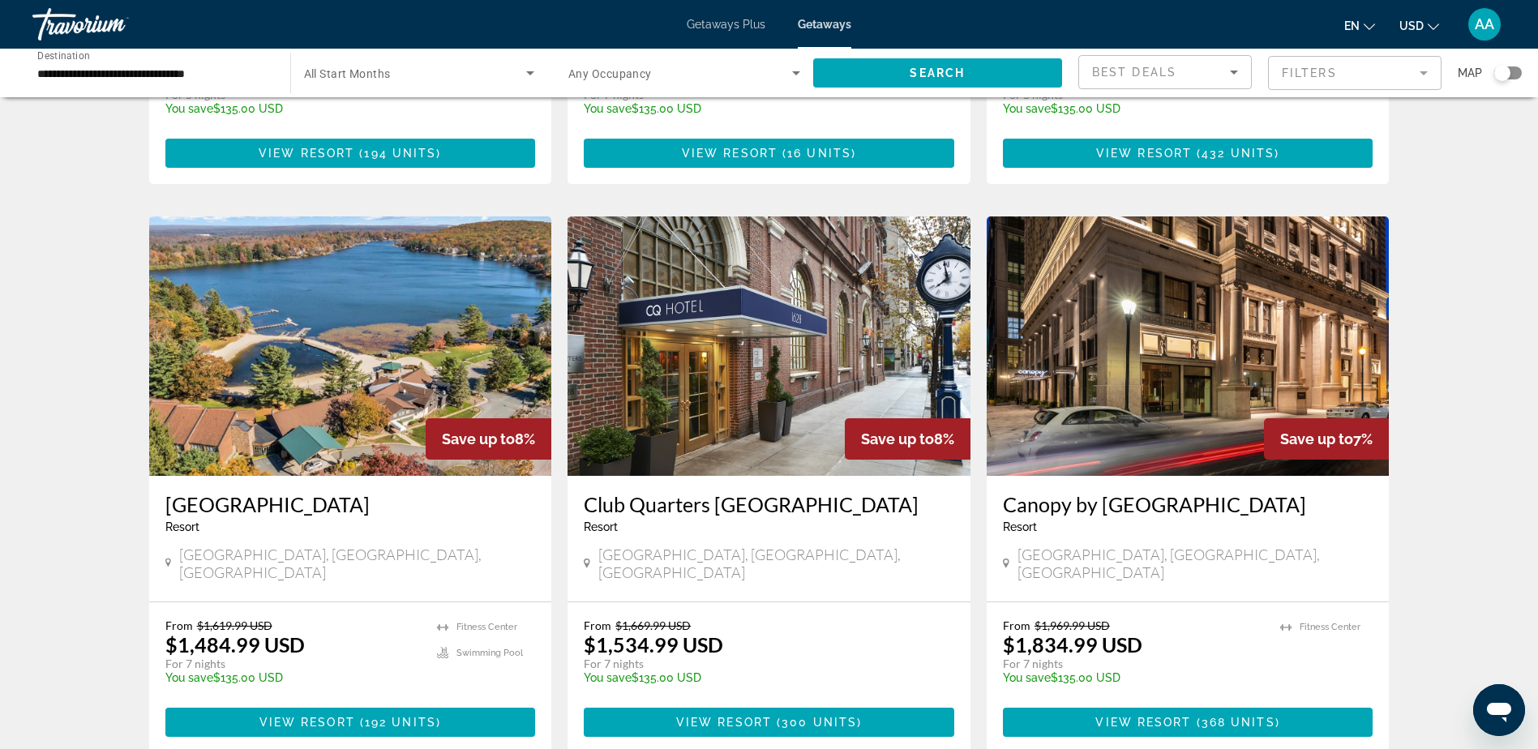
scroll to position [1216, 0]
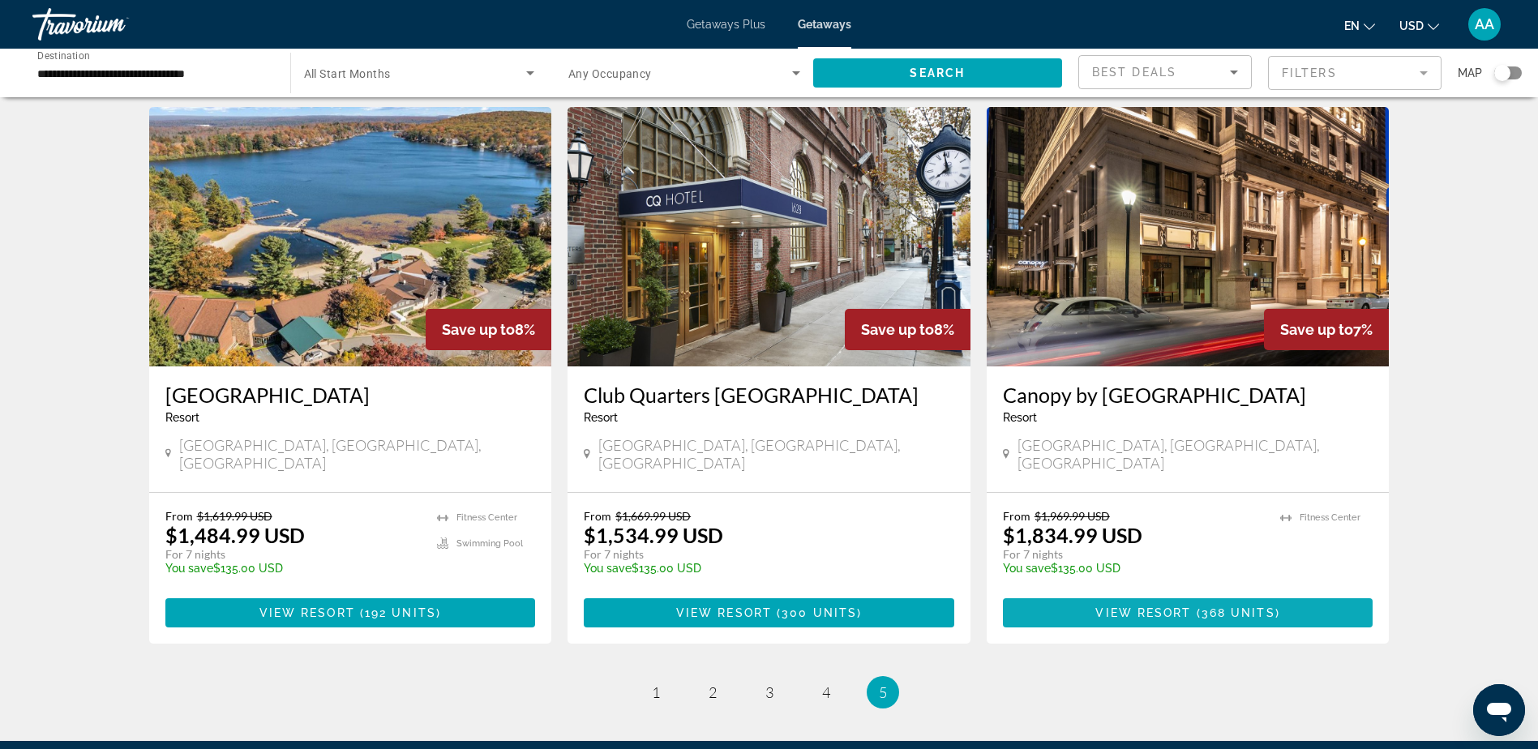
click at [1218, 607] on span "368 units" at bounding box center [1239, 613] width 74 height 13
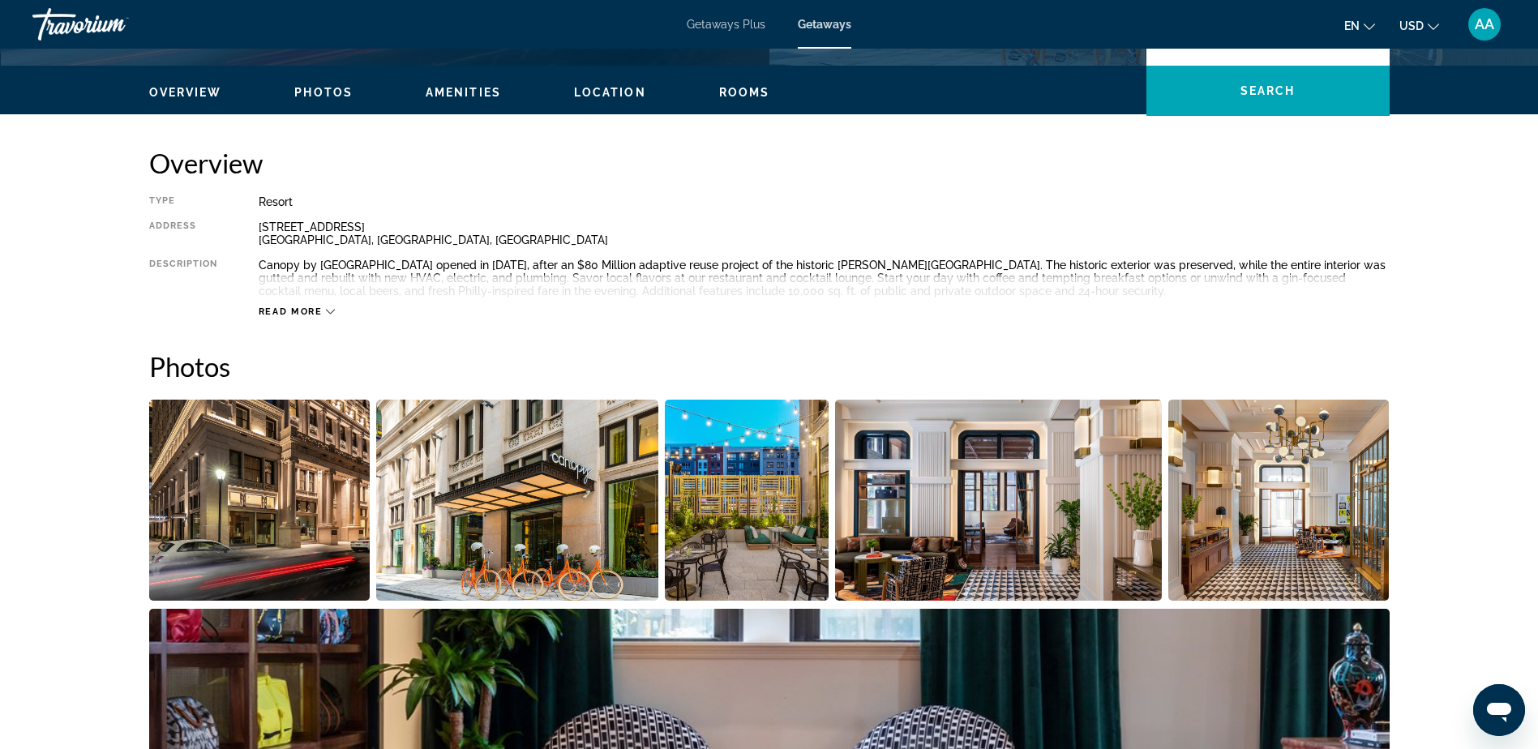
scroll to position [487, 0]
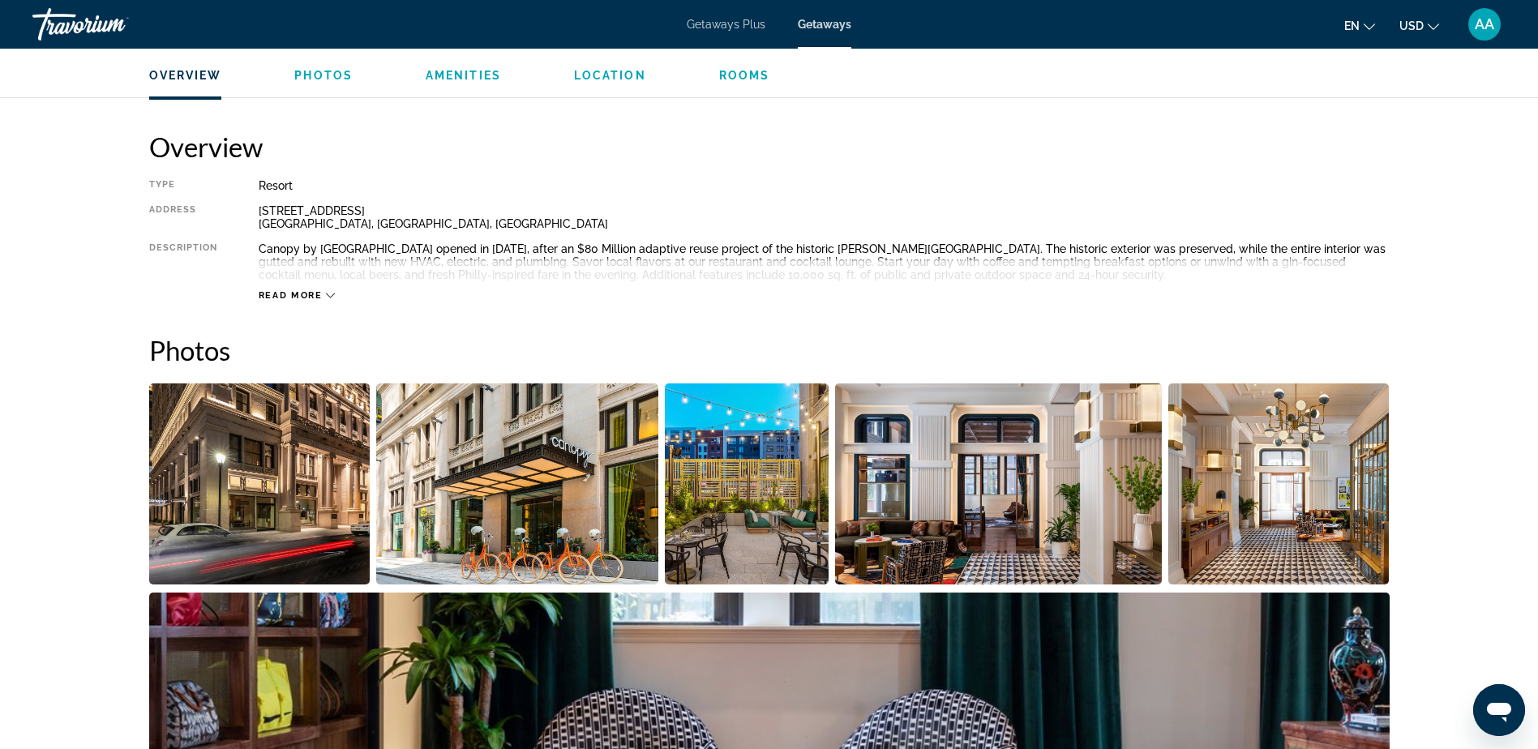
click at [257, 446] on img "Open full-screen image slider" at bounding box center [259, 484] width 221 height 201
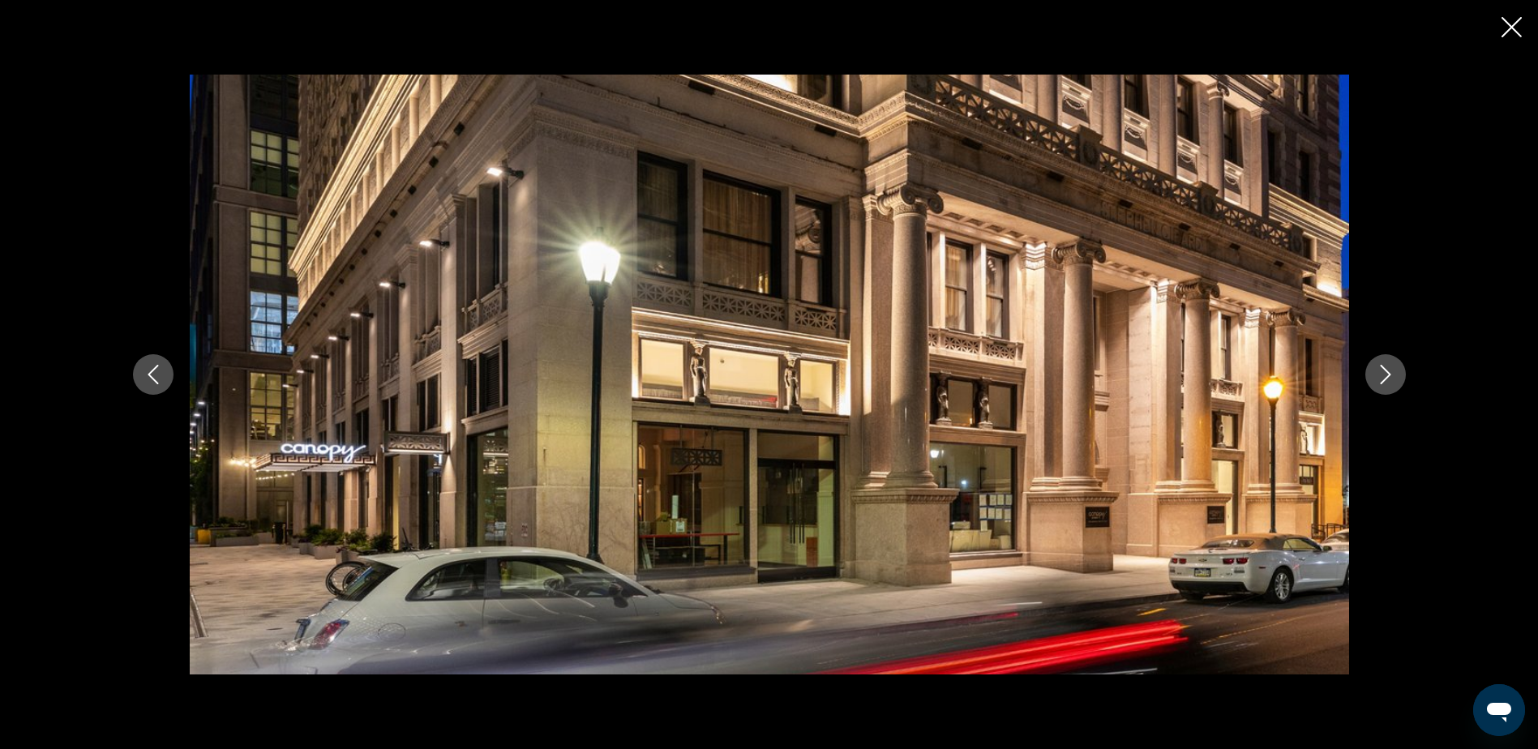
click at [1390, 375] on icon "Next image" at bounding box center [1385, 374] width 11 height 19
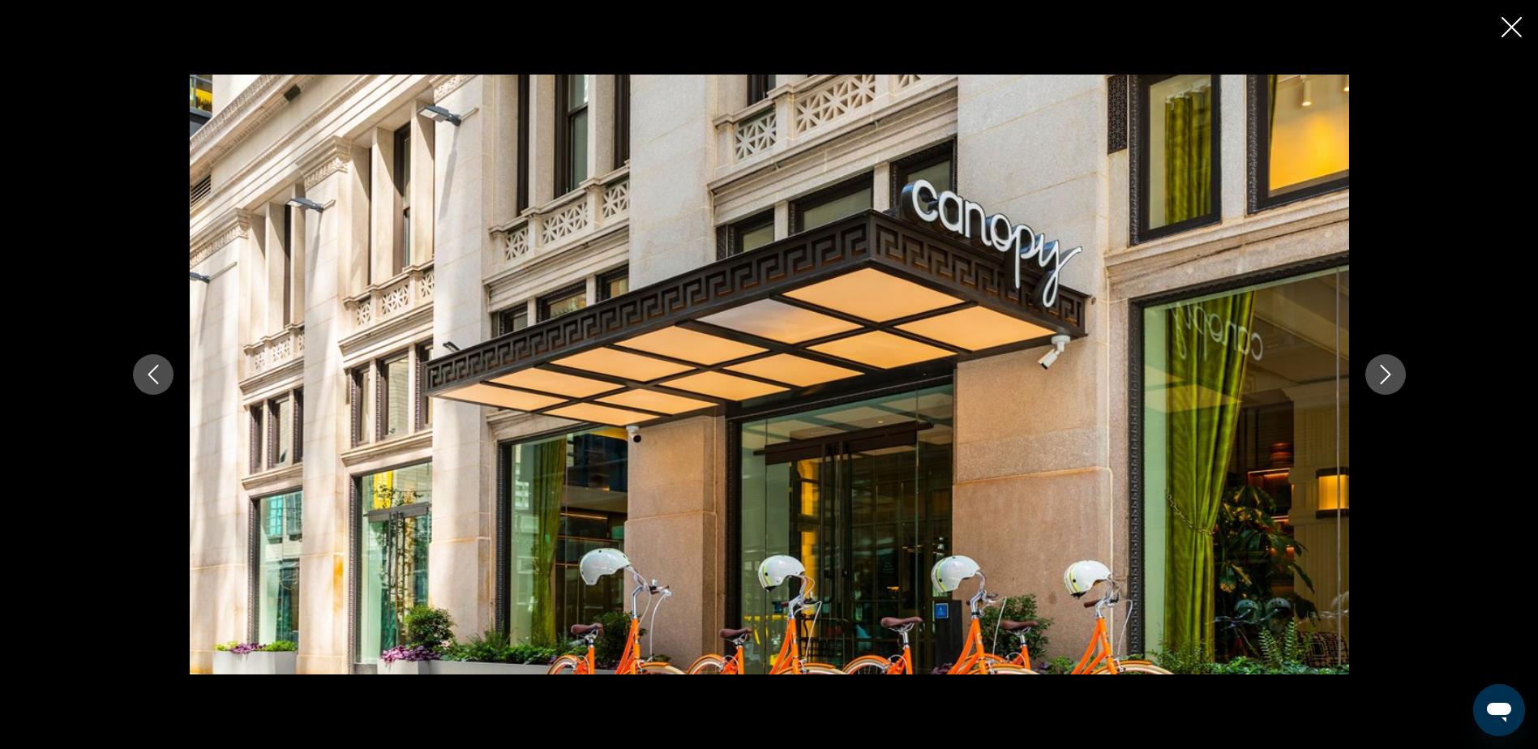
click at [1389, 375] on icon "Next image" at bounding box center [1385, 374] width 11 height 19
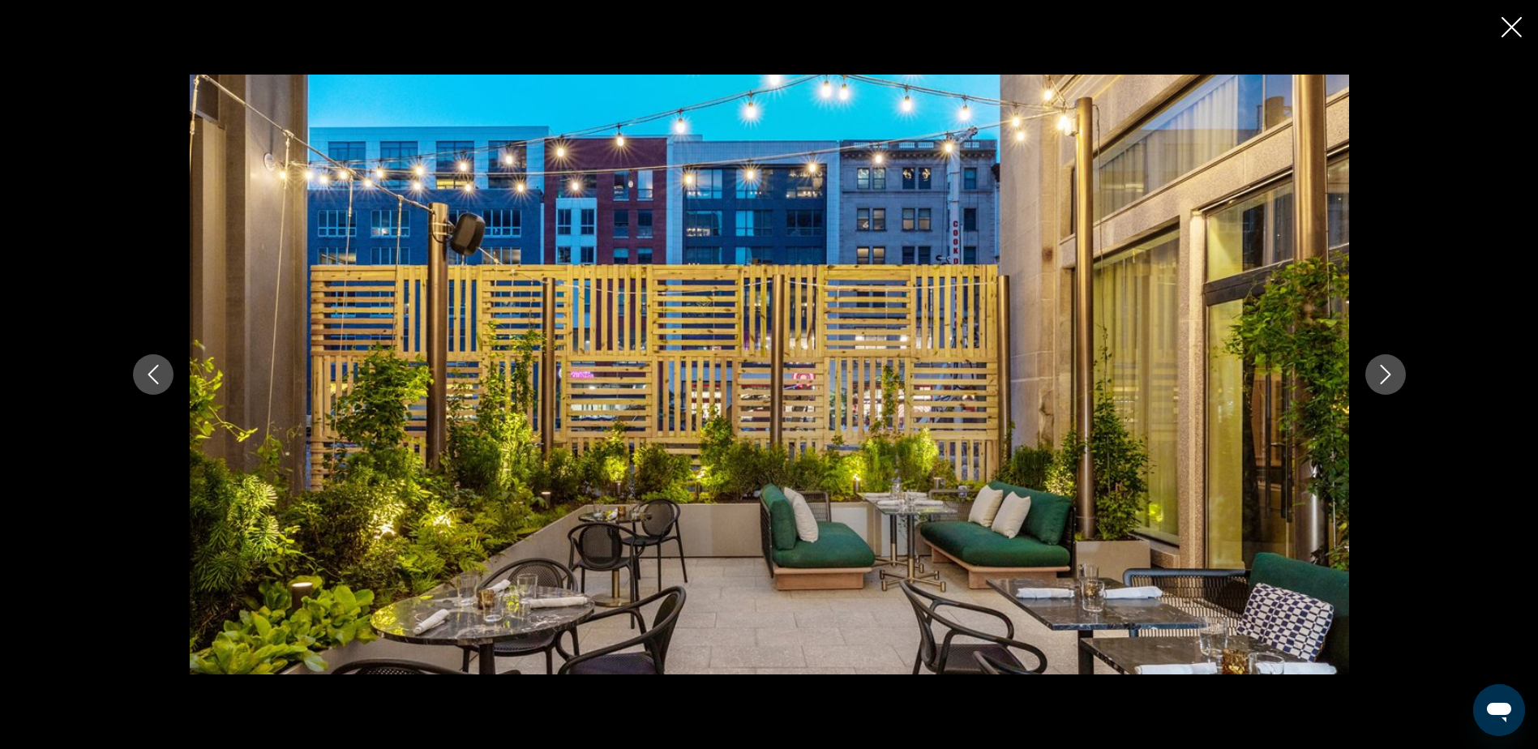
click at [1389, 375] on icon "Next image" at bounding box center [1385, 374] width 11 height 19
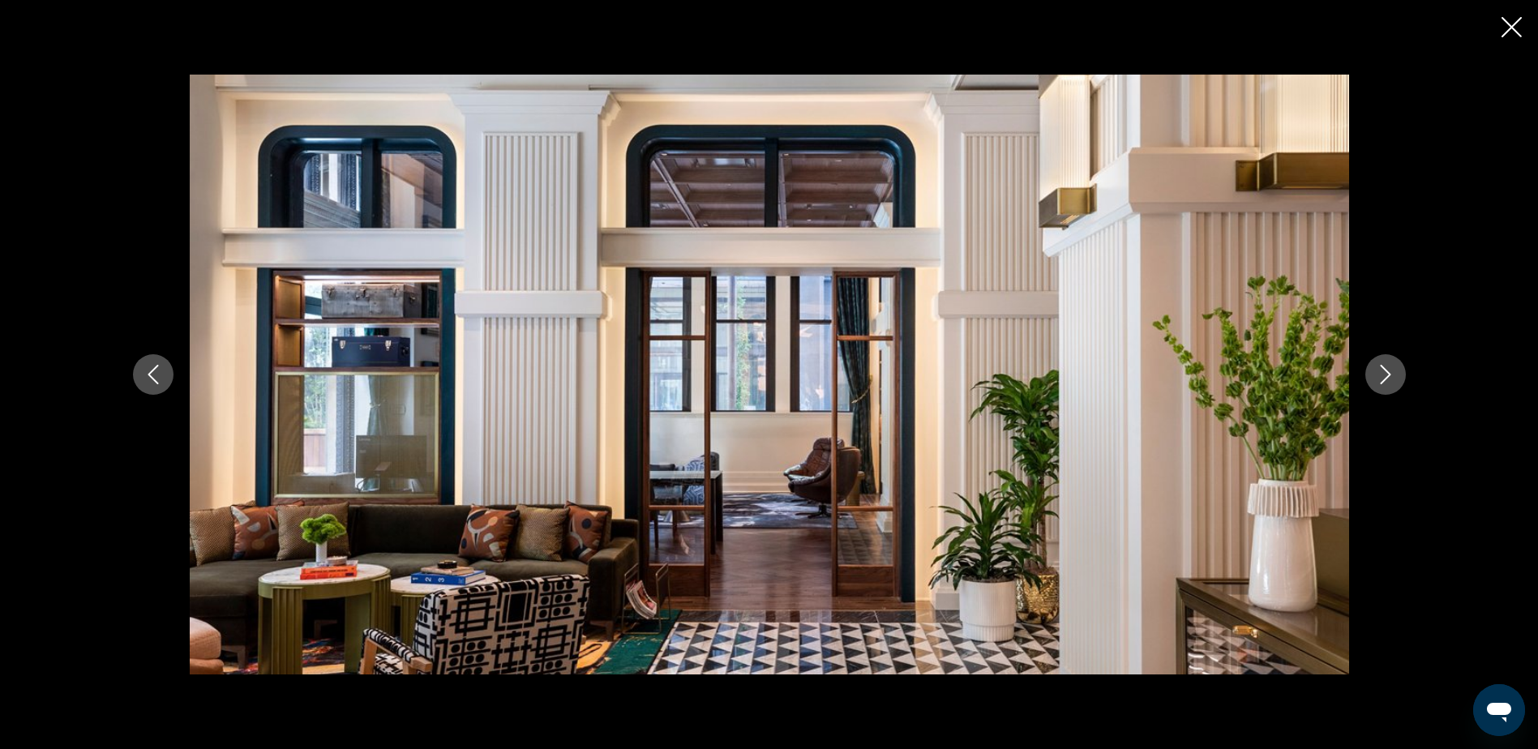
click at [1389, 375] on icon "Next image" at bounding box center [1385, 374] width 11 height 19
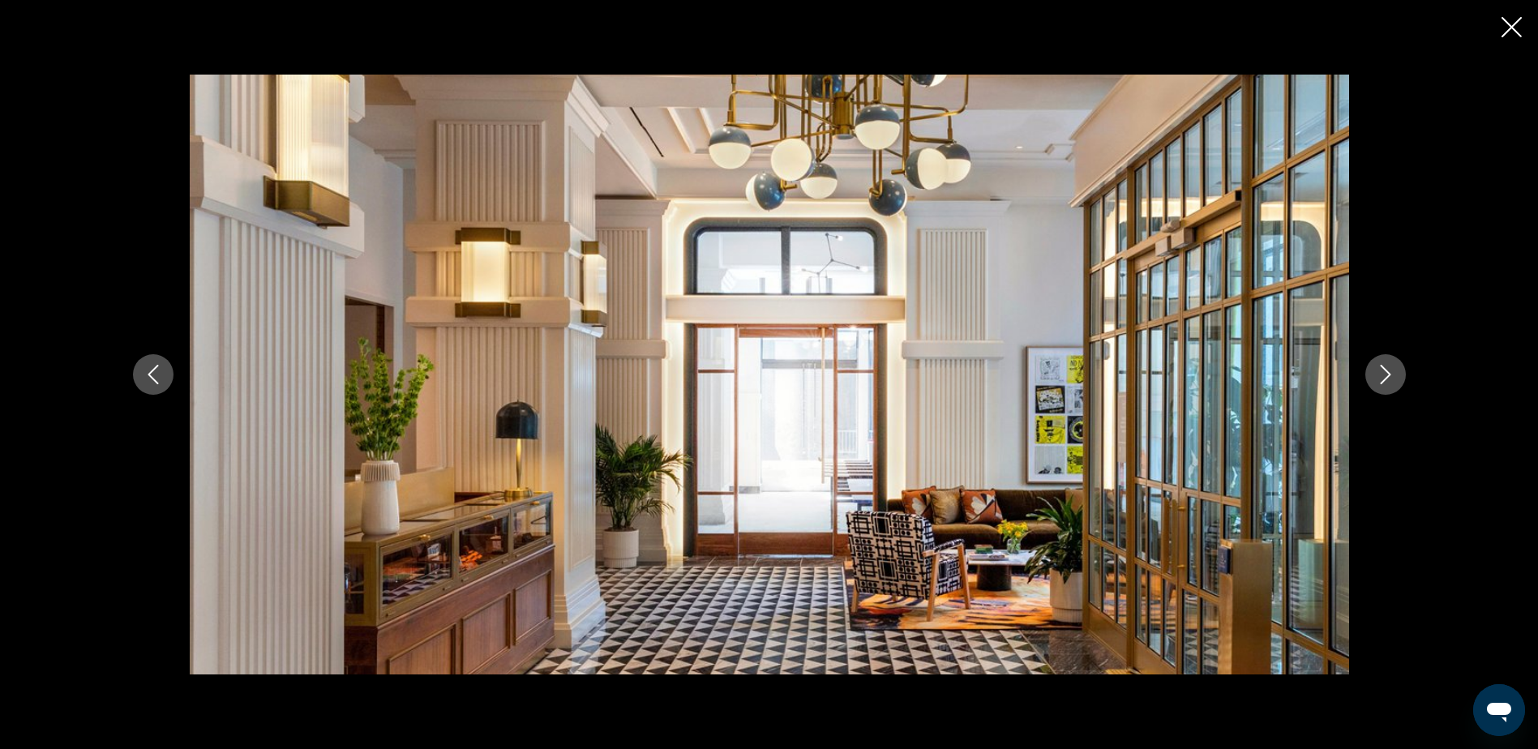
click at [1389, 375] on icon "Next image" at bounding box center [1385, 374] width 11 height 19
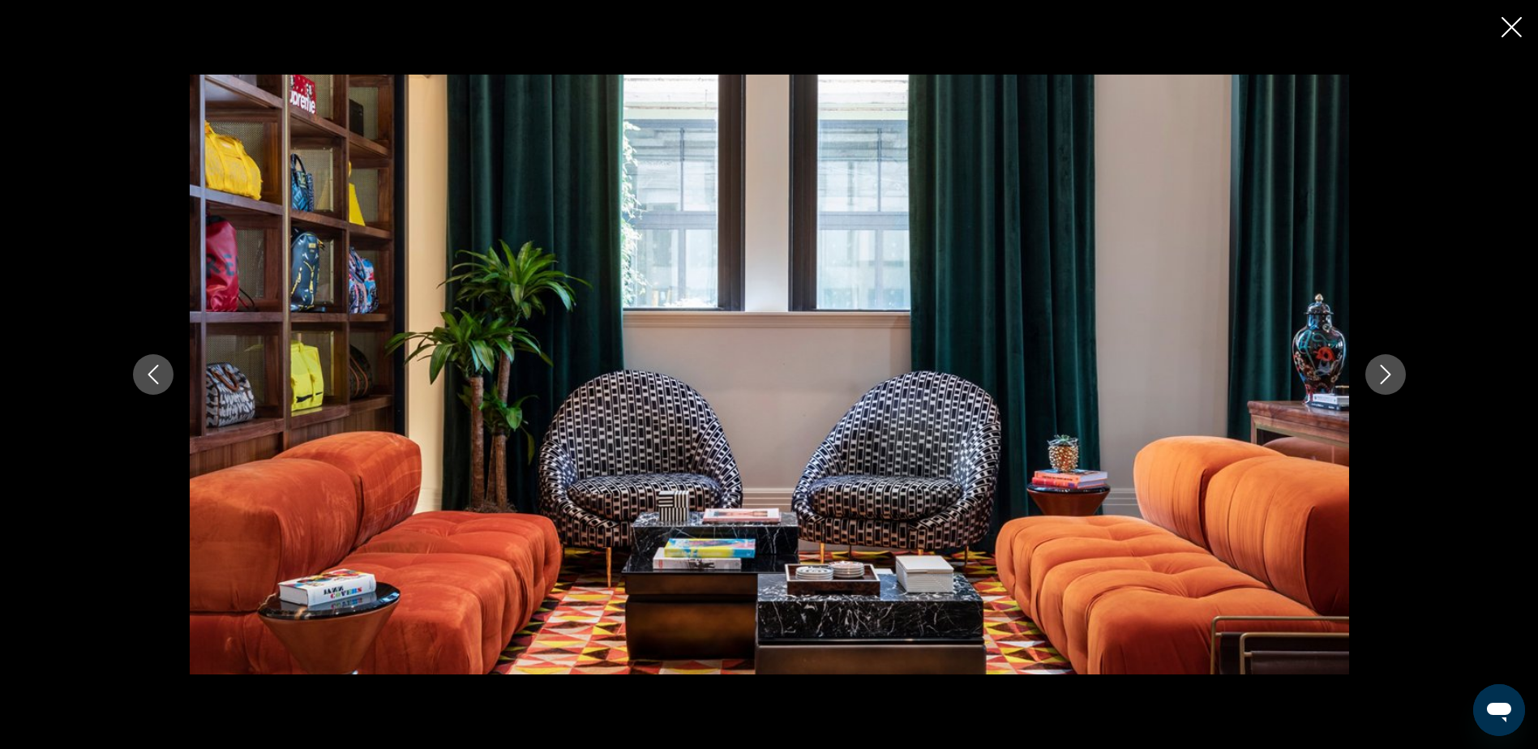
click at [1389, 375] on icon "Next image" at bounding box center [1385, 374] width 11 height 19
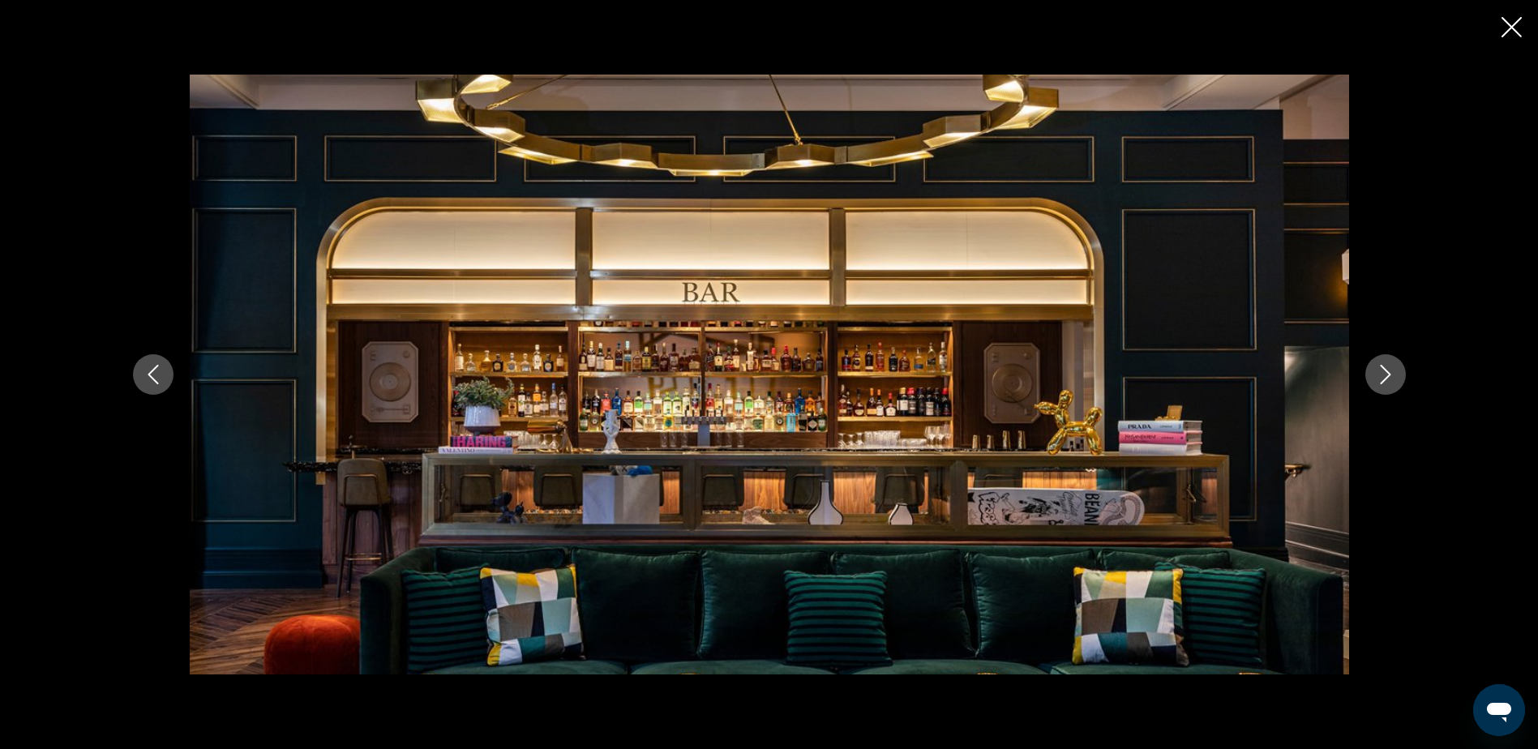
click at [1389, 375] on icon "Next image" at bounding box center [1385, 374] width 11 height 19
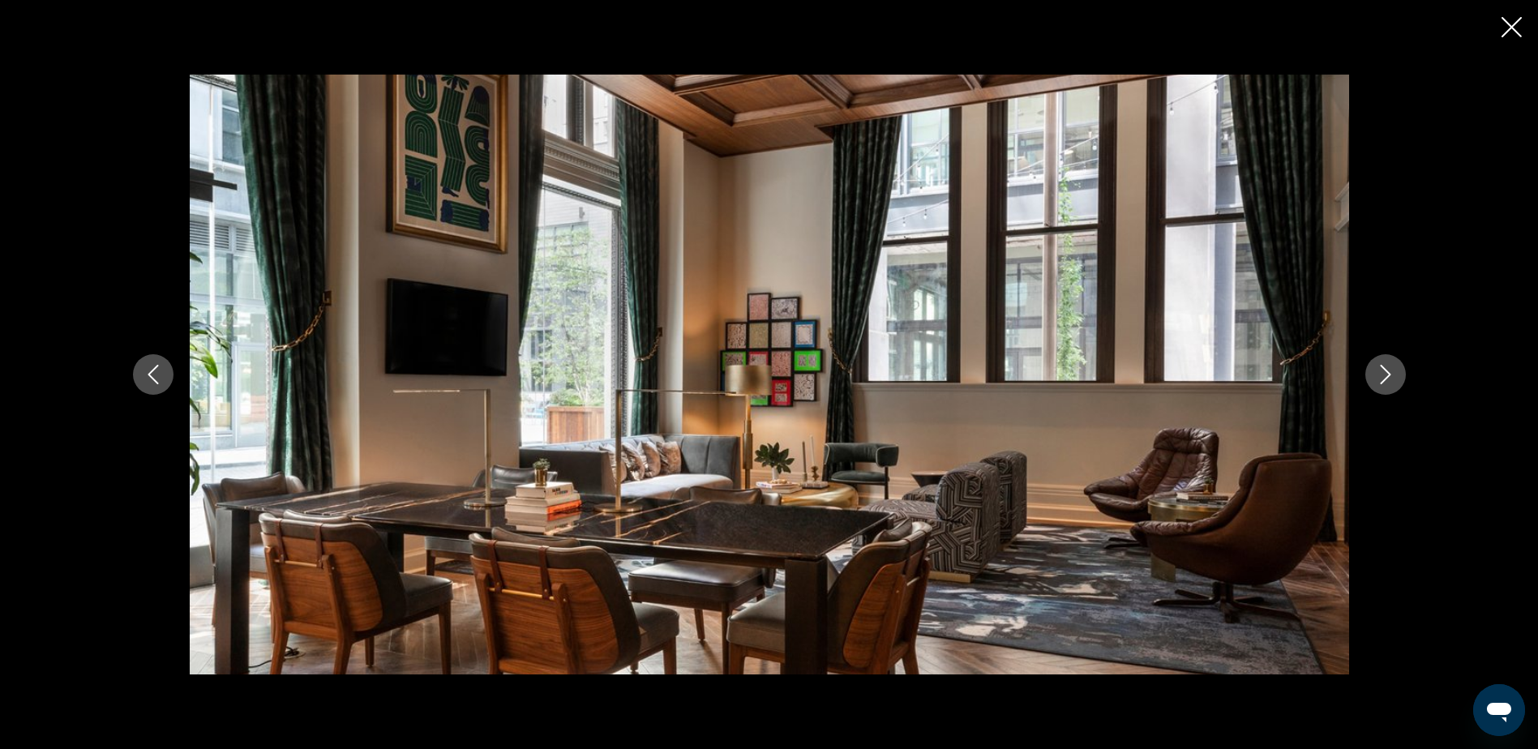
click at [1389, 375] on icon "Next image" at bounding box center [1385, 374] width 11 height 19
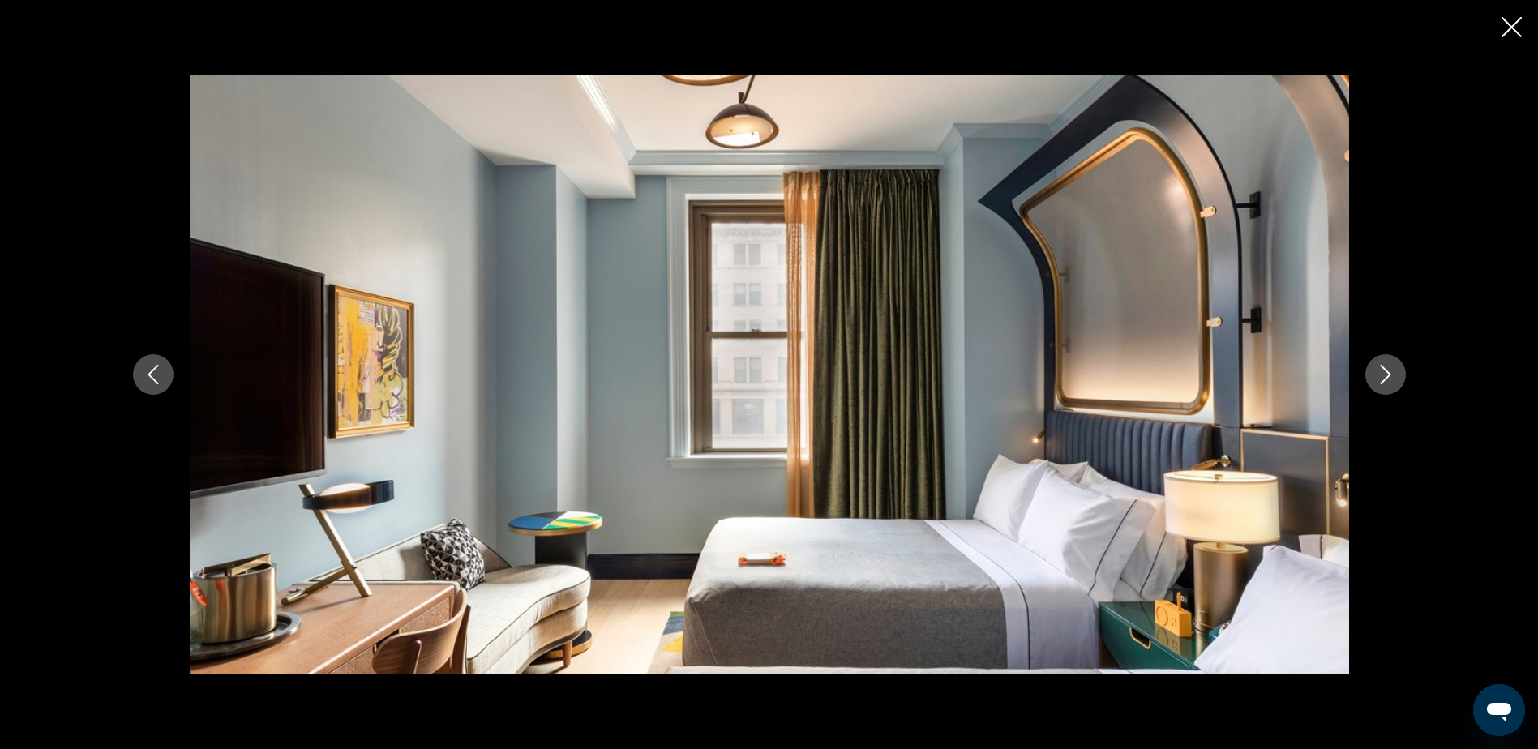
click at [1389, 375] on icon "Next image" at bounding box center [1385, 374] width 11 height 19
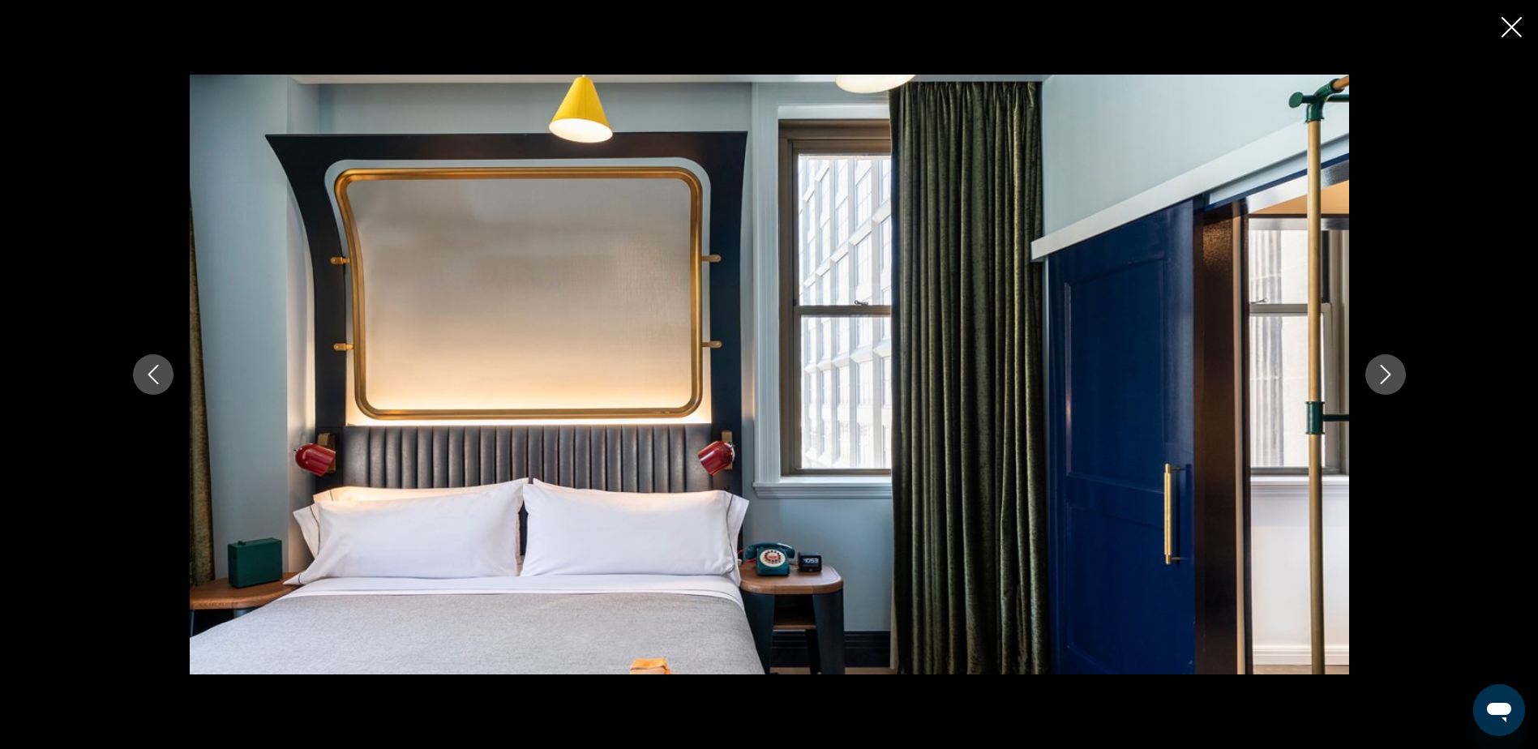
click at [1389, 375] on icon "Next image" at bounding box center [1385, 374] width 11 height 19
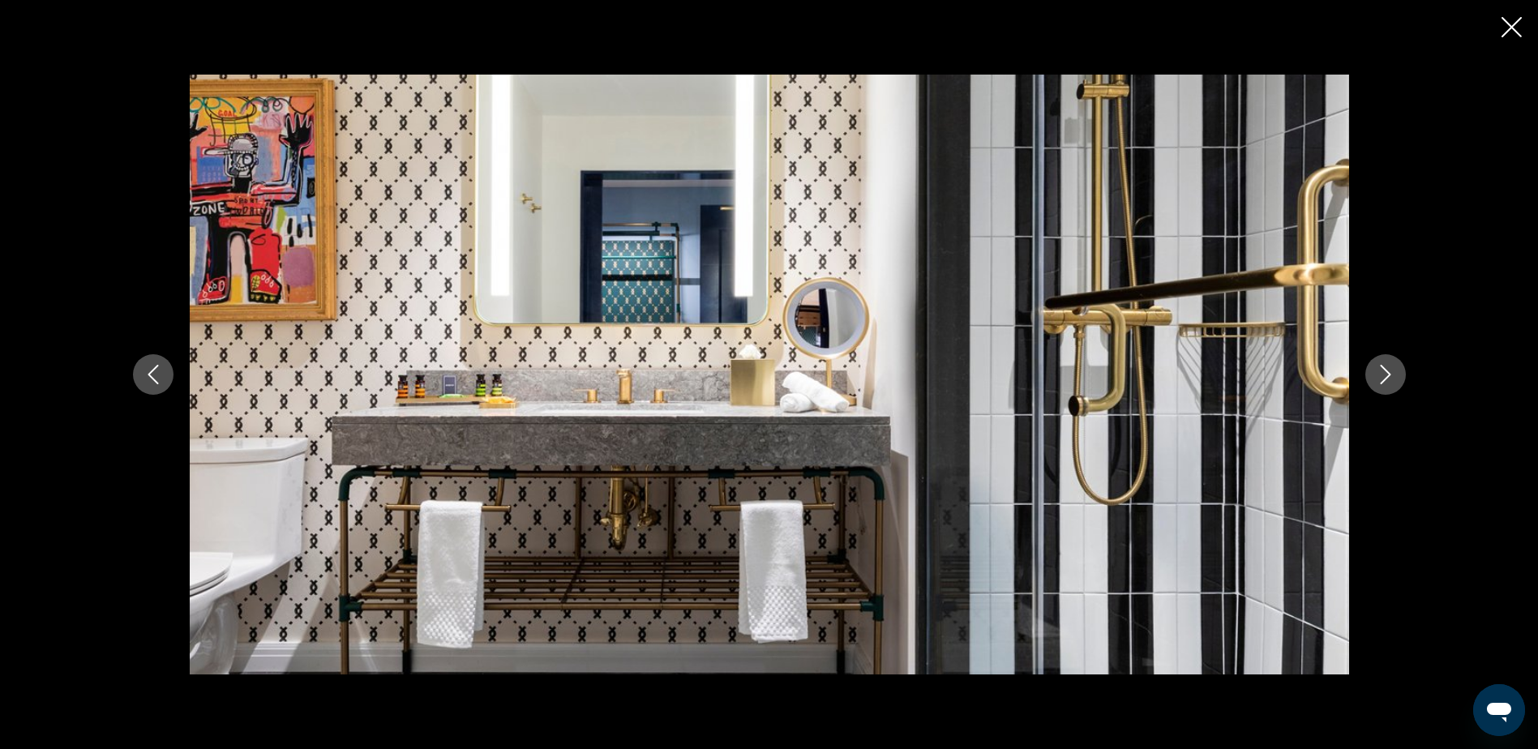
click at [1389, 375] on icon "Next image" at bounding box center [1385, 374] width 11 height 19
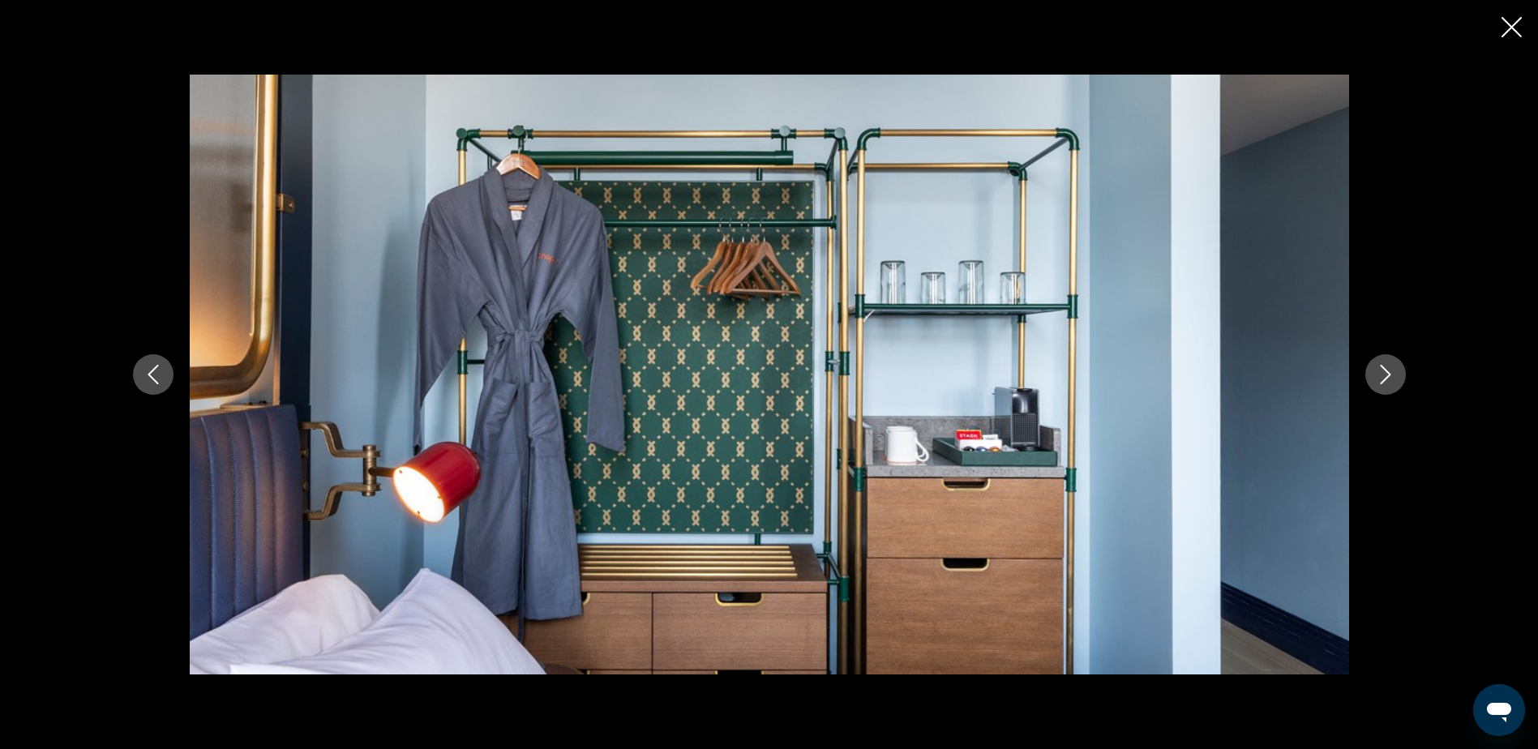
click at [1389, 375] on icon "Next image" at bounding box center [1385, 374] width 11 height 19
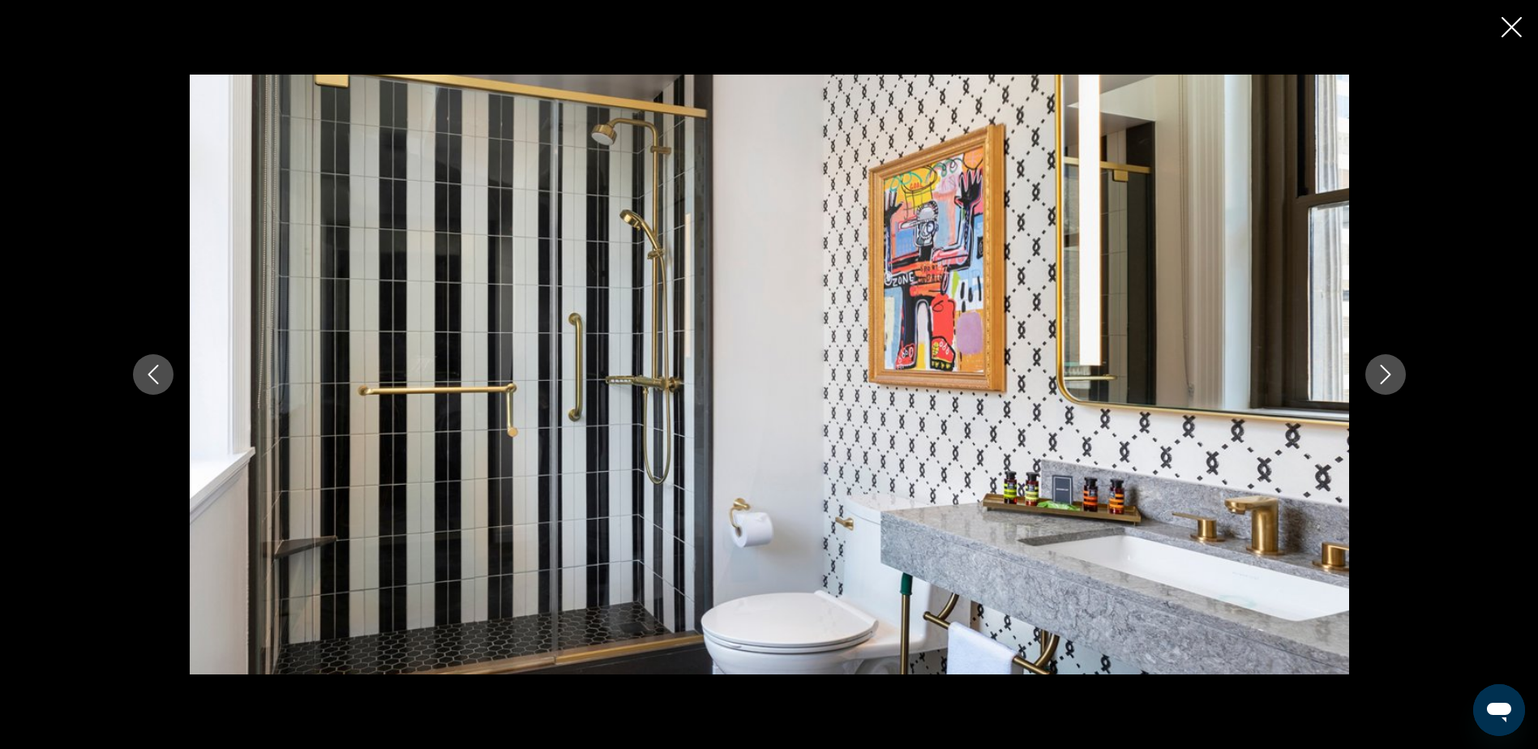
click at [1389, 375] on icon "Next image" at bounding box center [1385, 374] width 11 height 19
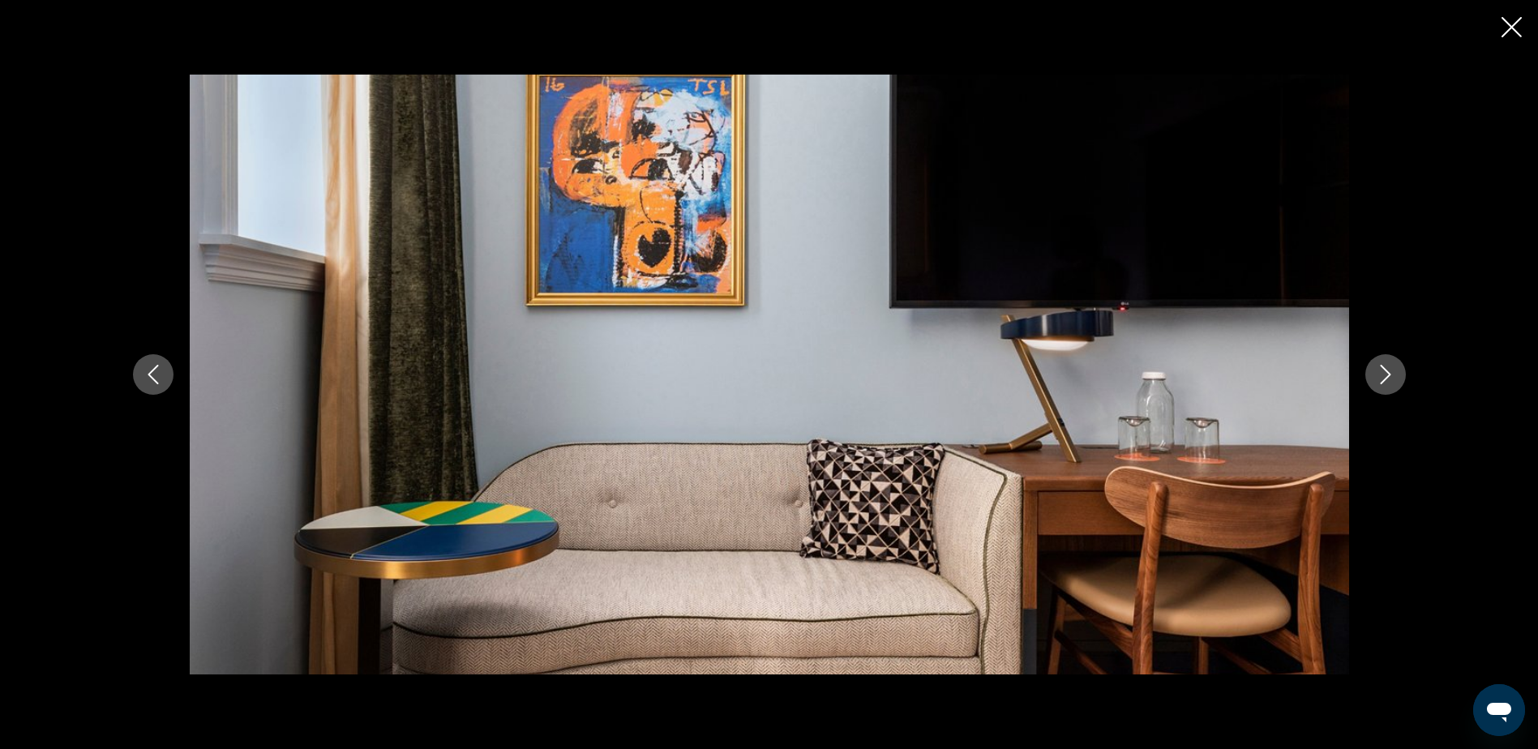
click at [1389, 375] on icon "Next image" at bounding box center [1385, 374] width 11 height 19
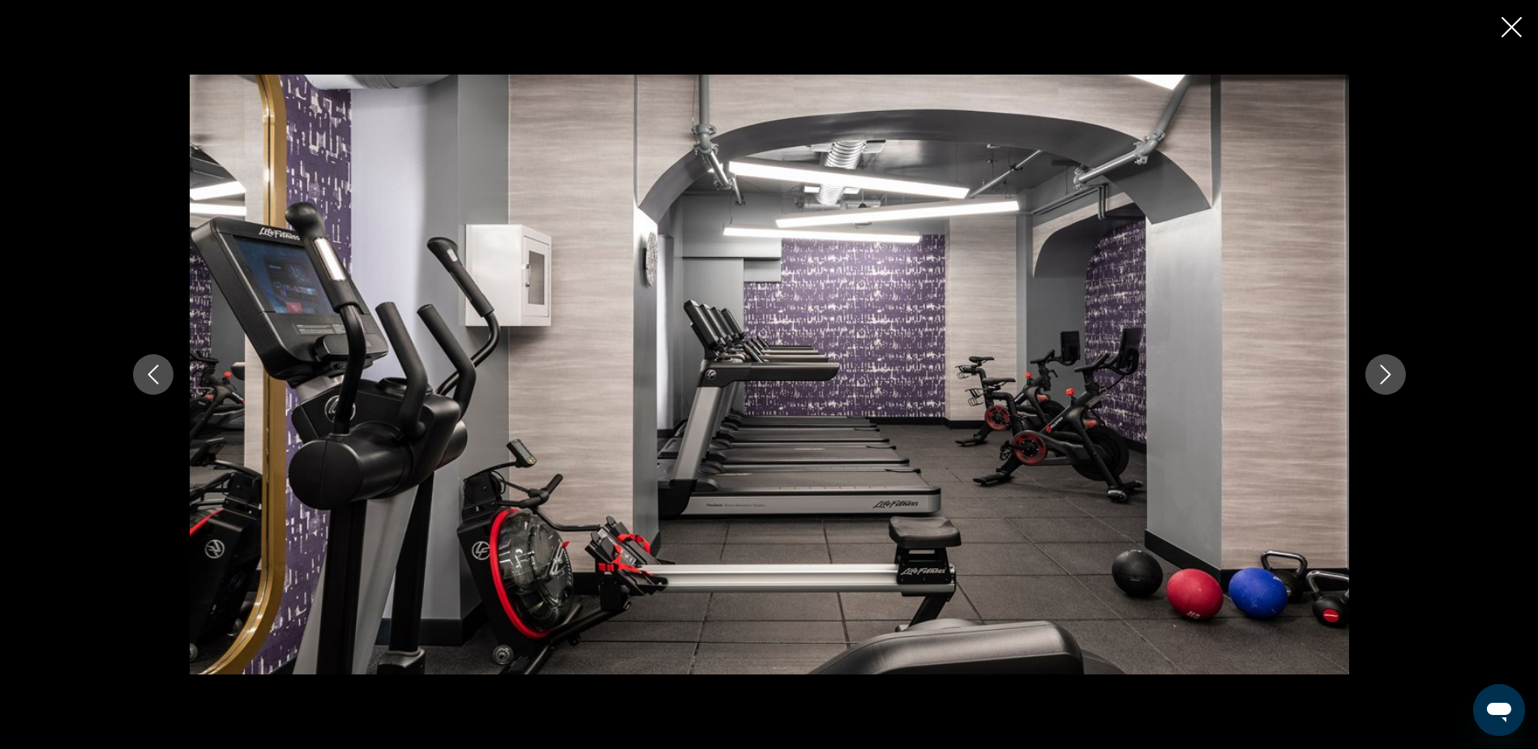
click at [1389, 375] on icon "Next image" at bounding box center [1385, 374] width 11 height 19
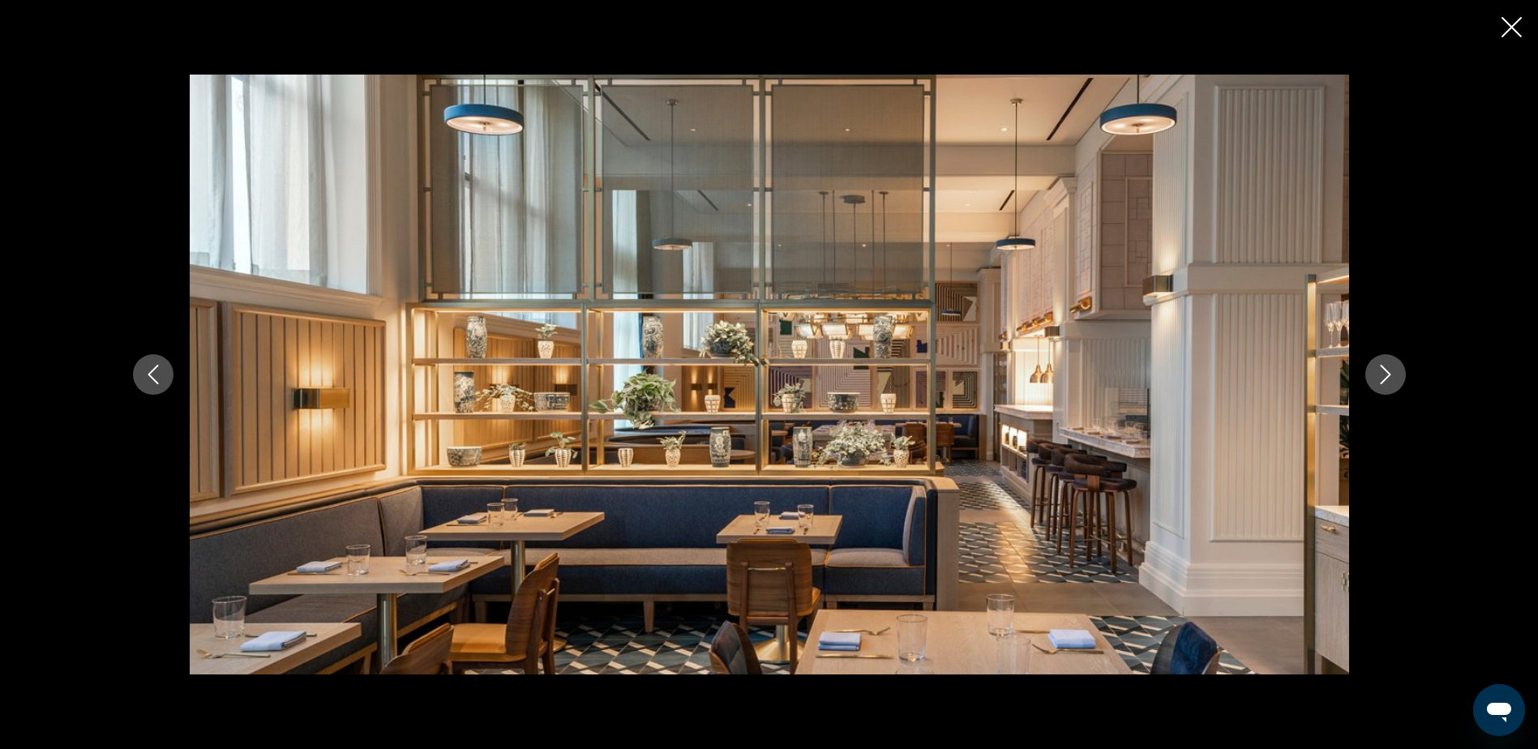
click at [1389, 375] on icon "Next image" at bounding box center [1385, 374] width 11 height 19
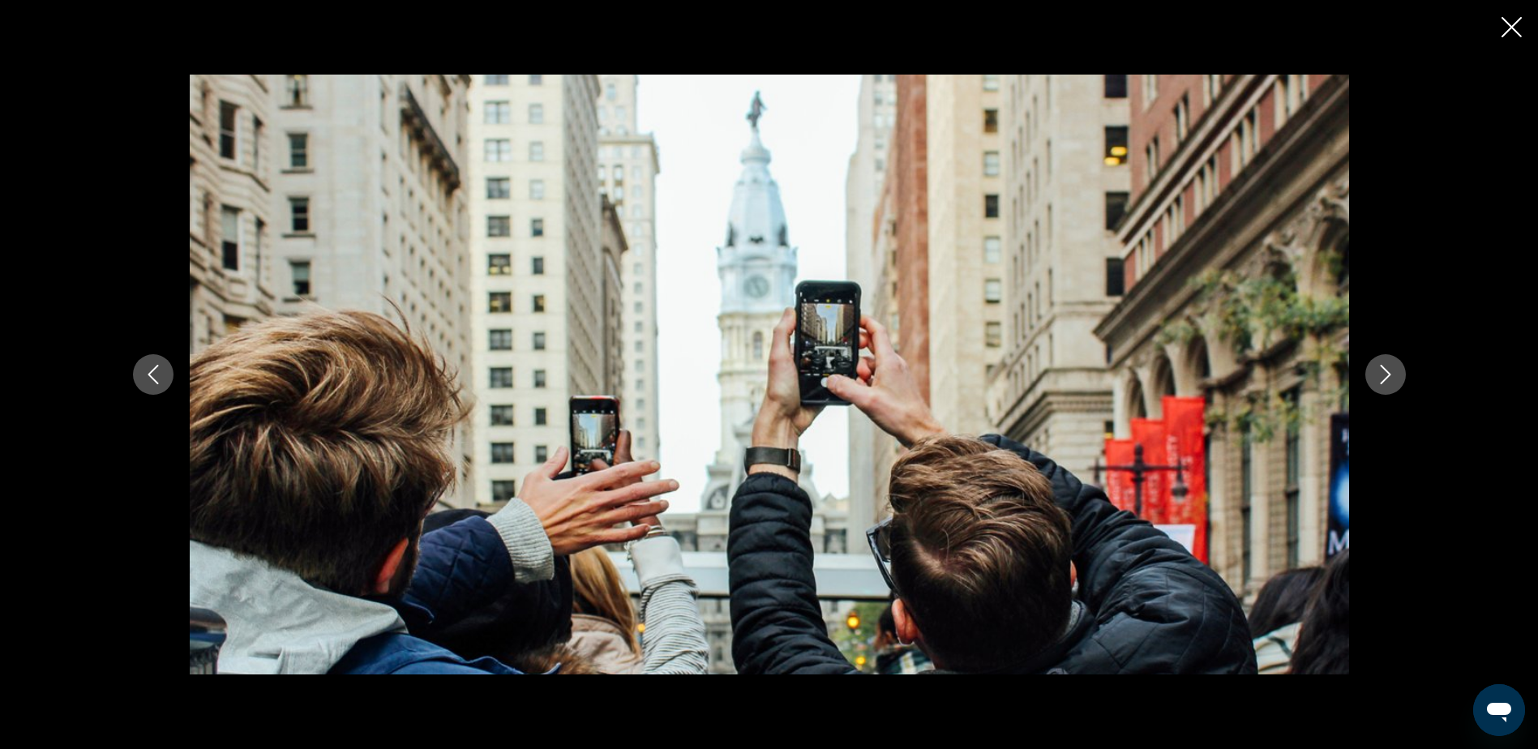
click at [1389, 375] on icon "Next image" at bounding box center [1385, 374] width 11 height 19
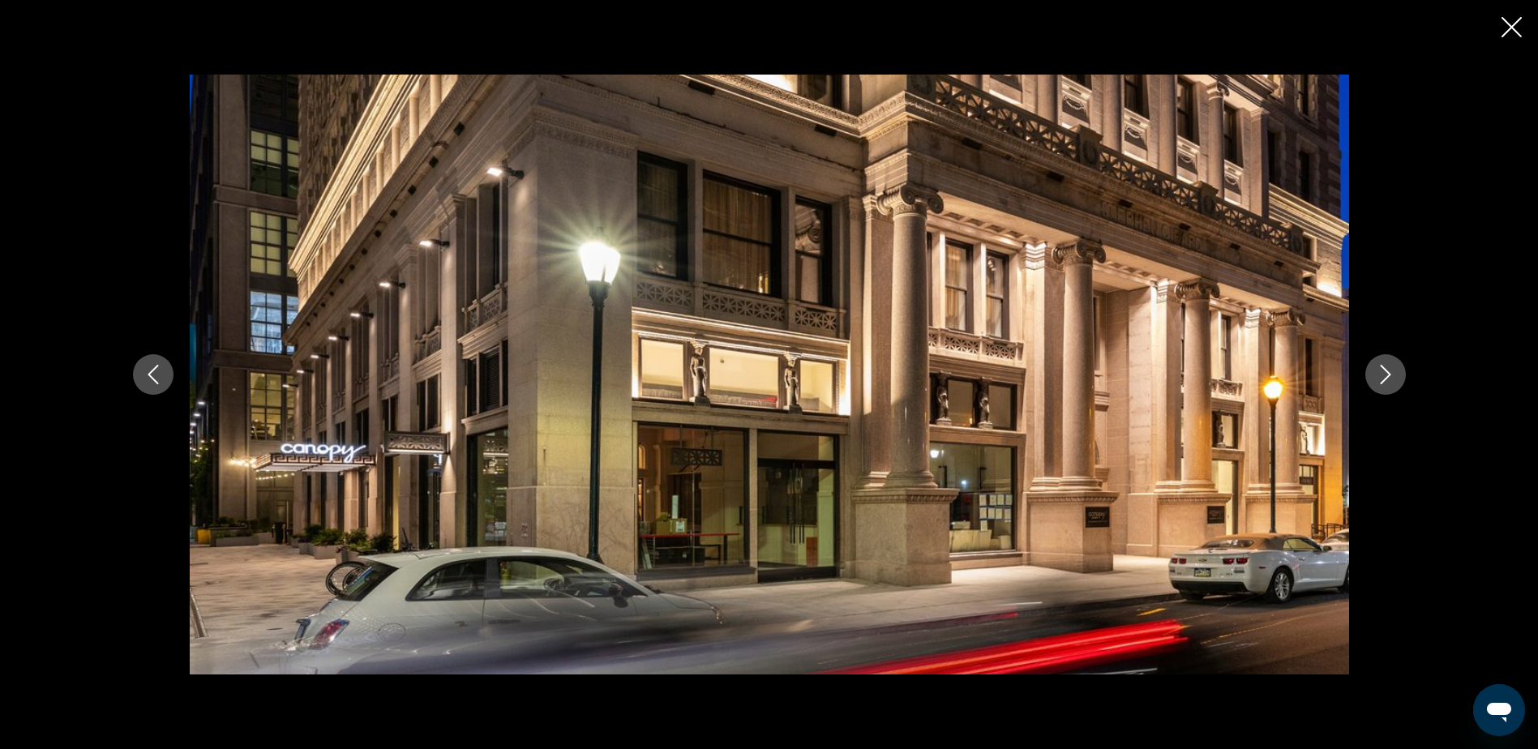
click at [1514, 23] on icon "Close slideshow" at bounding box center [1512, 27] width 20 height 20
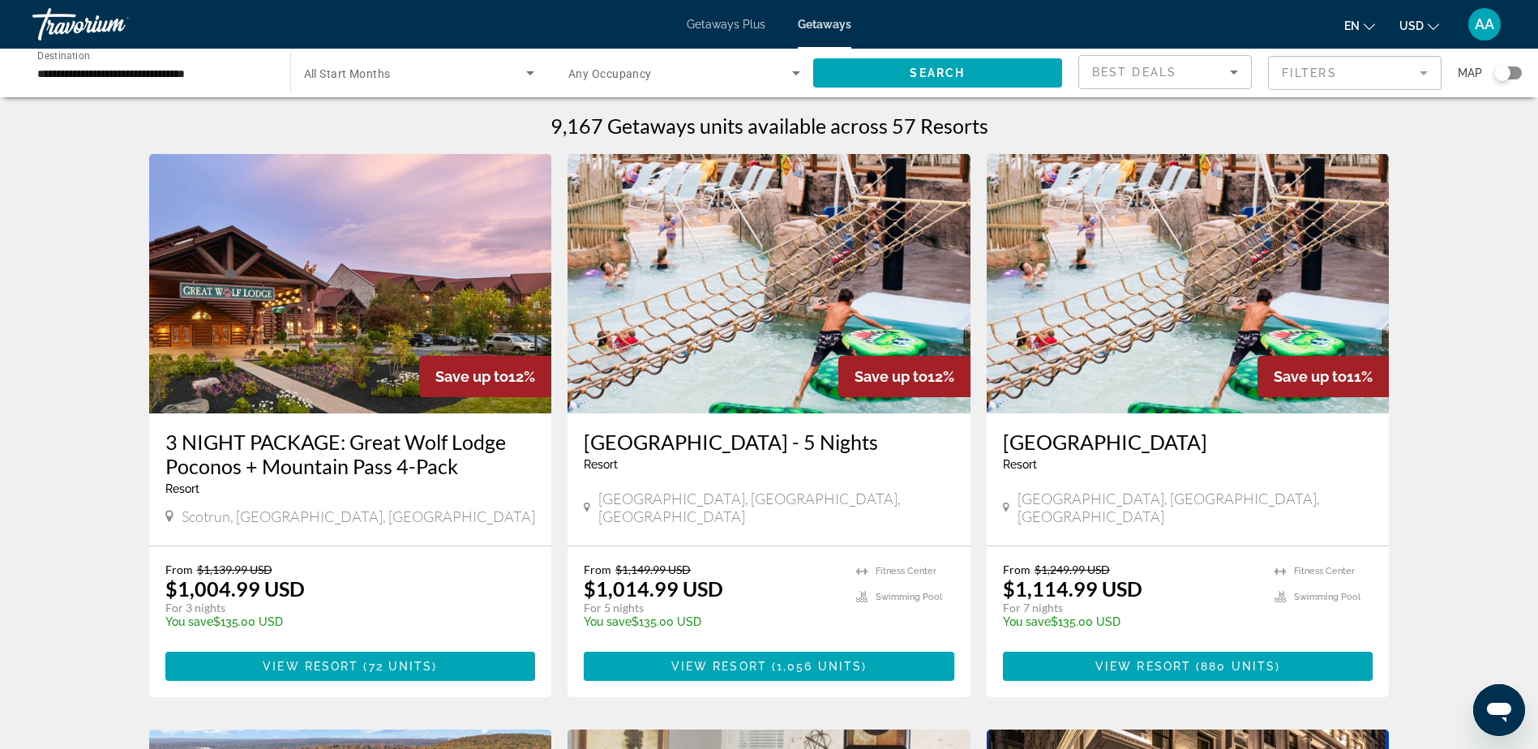
click at [122, 69] on input "**********" at bounding box center [153, 73] width 232 height 19
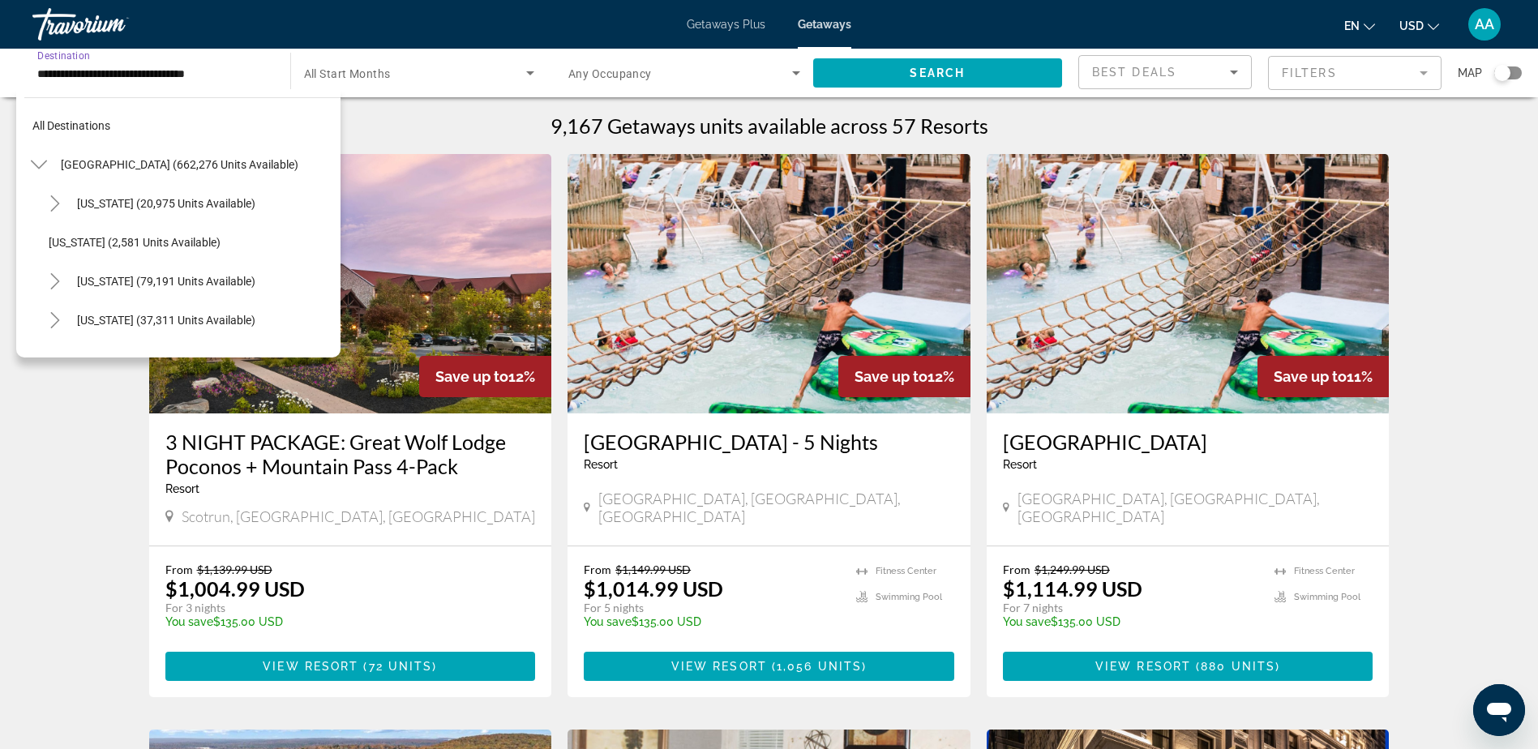
scroll to position [1225, 0]
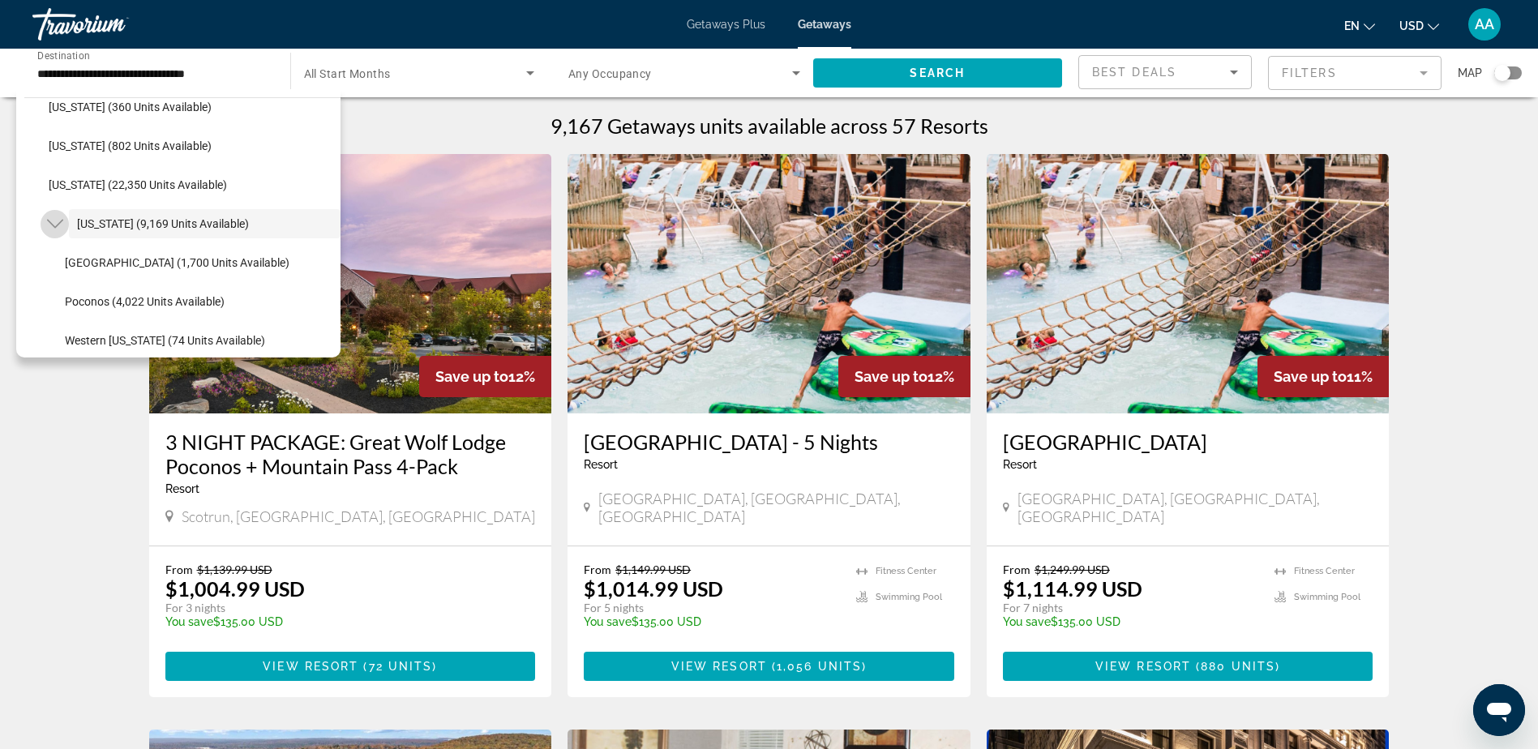
click at [49, 220] on icon "Toggle Pennsylvania (9,169 units available)" at bounding box center [55, 224] width 16 height 16
click at [727, 22] on span "Getaways Plus" at bounding box center [726, 24] width 79 height 13
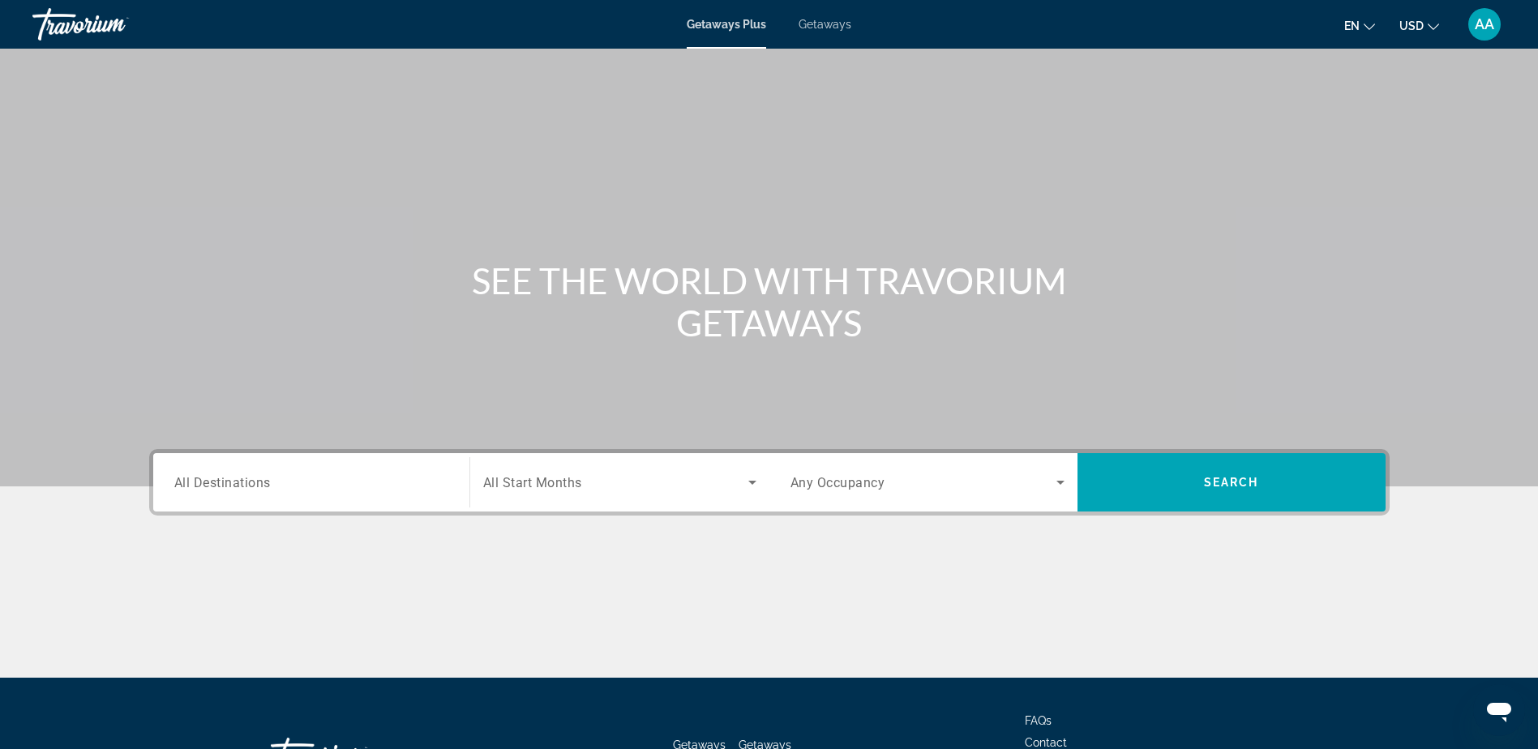
click at [246, 490] on span "All Destinations" at bounding box center [222, 481] width 97 height 15
click at [246, 490] on input "Destination All Destinations" at bounding box center [311, 483] width 274 height 19
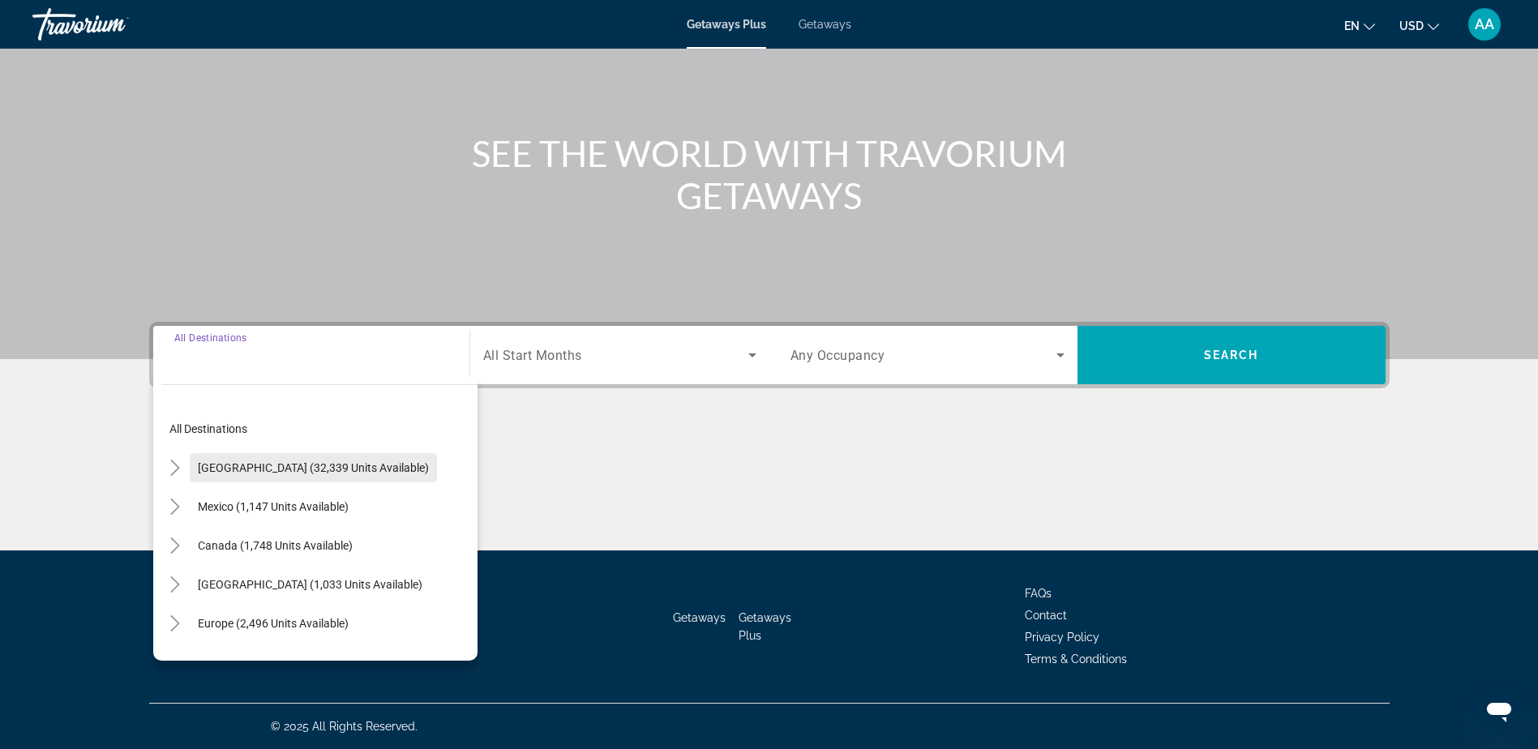
click at [215, 476] on span "Search widget" at bounding box center [313, 467] width 247 height 39
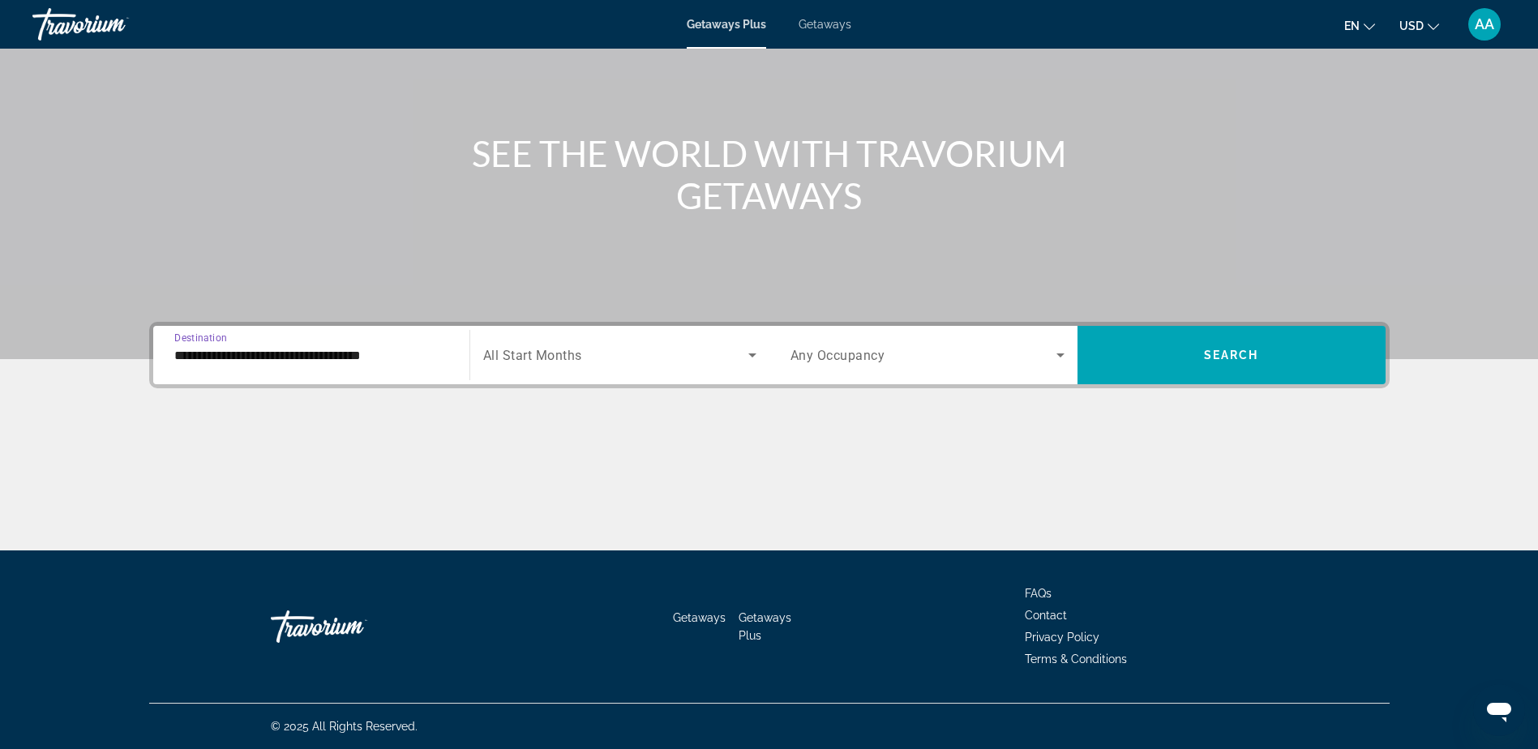
click at [234, 353] on input "**********" at bounding box center [311, 355] width 274 height 19
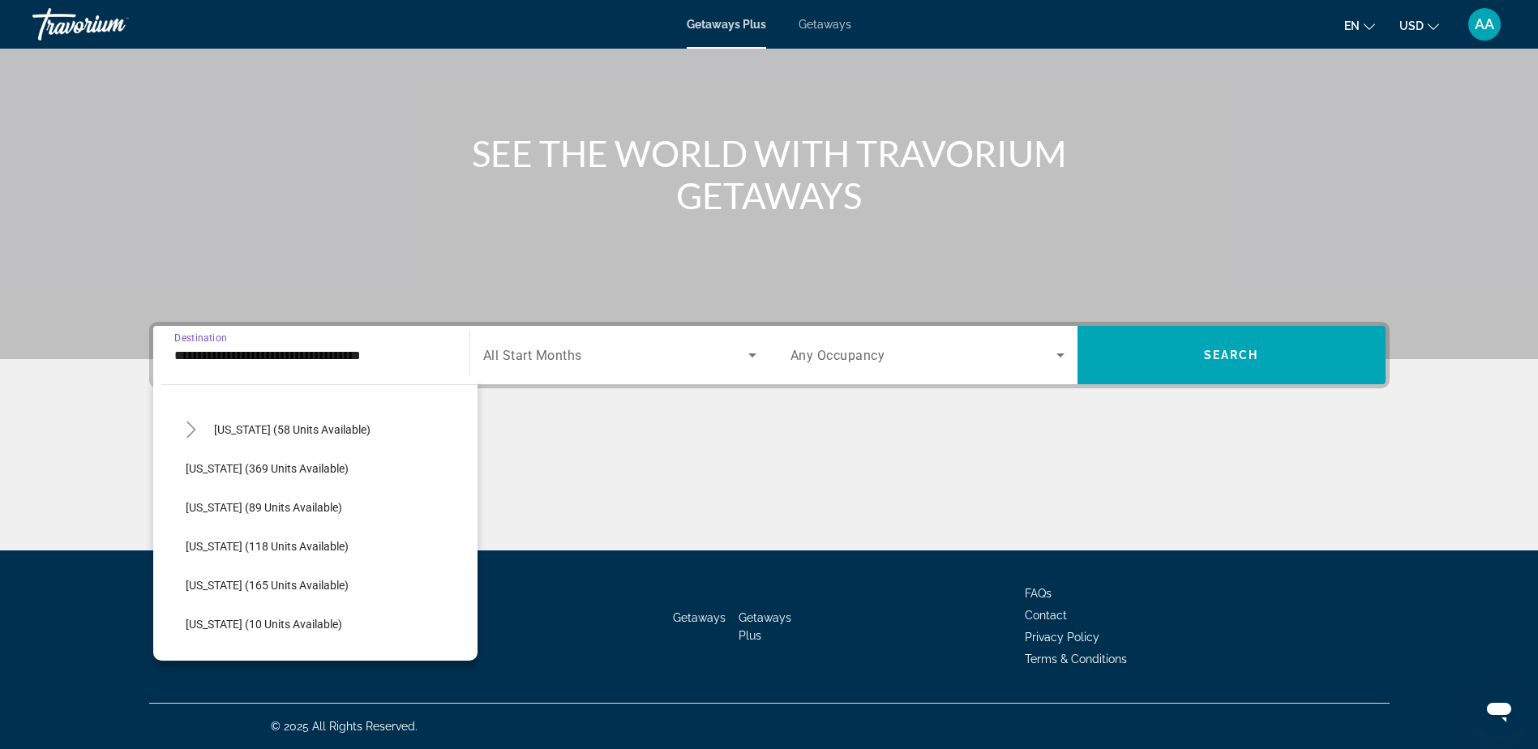
scroll to position [324, 0]
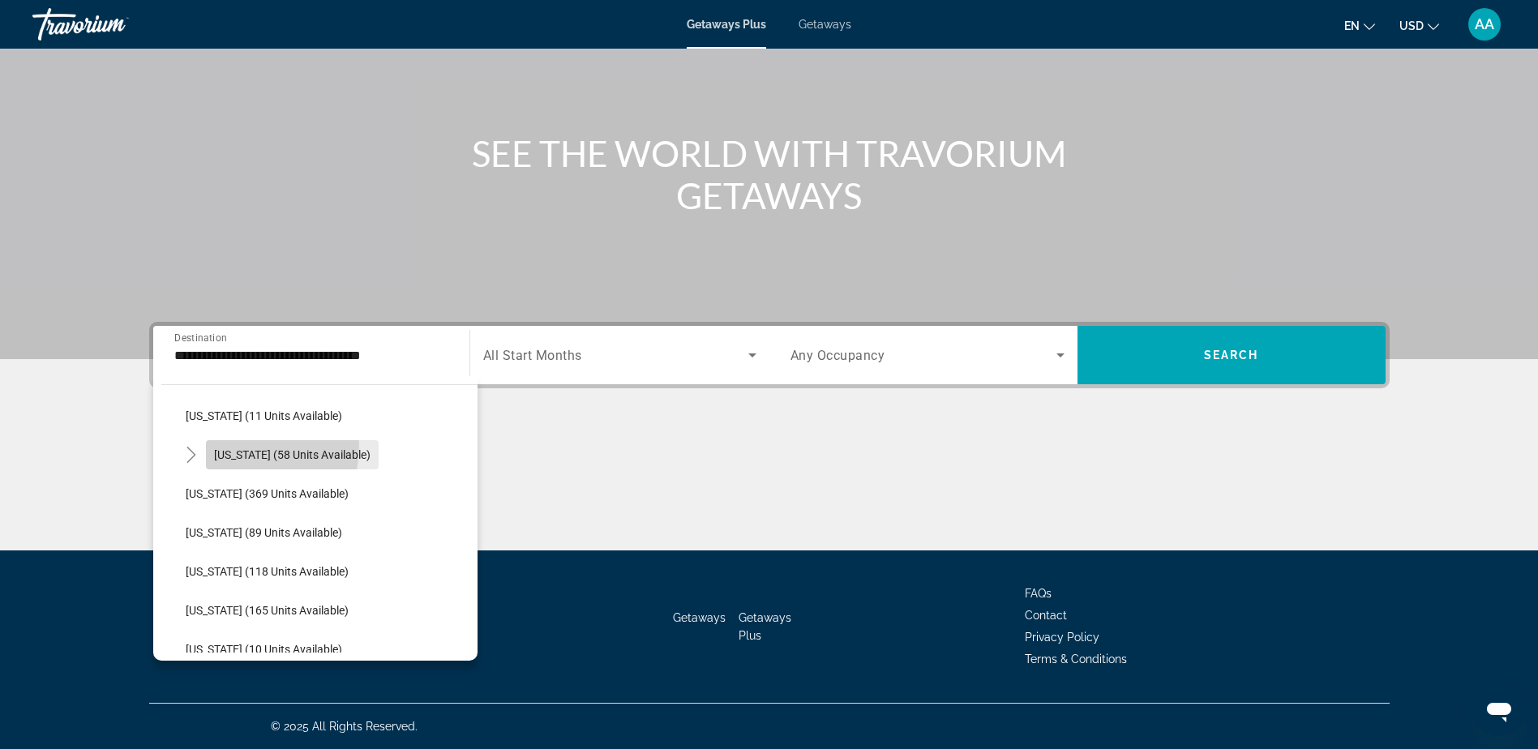
click at [236, 446] on span "Search widget" at bounding box center [292, 454] width 173 height 39
type input "**********"
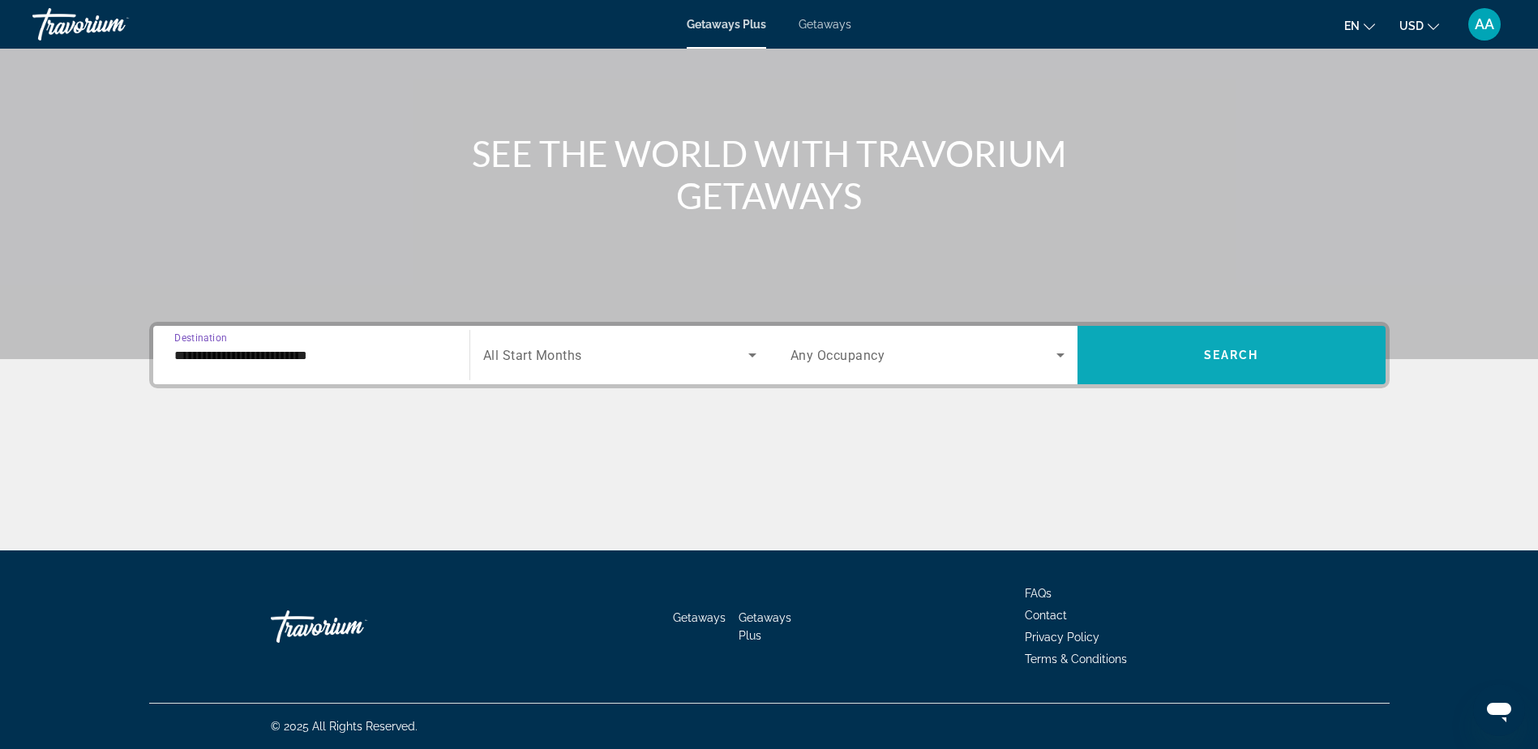
click at [1232, 356] on span "Search" at bounding box center [1231, 355] width 55 height 13
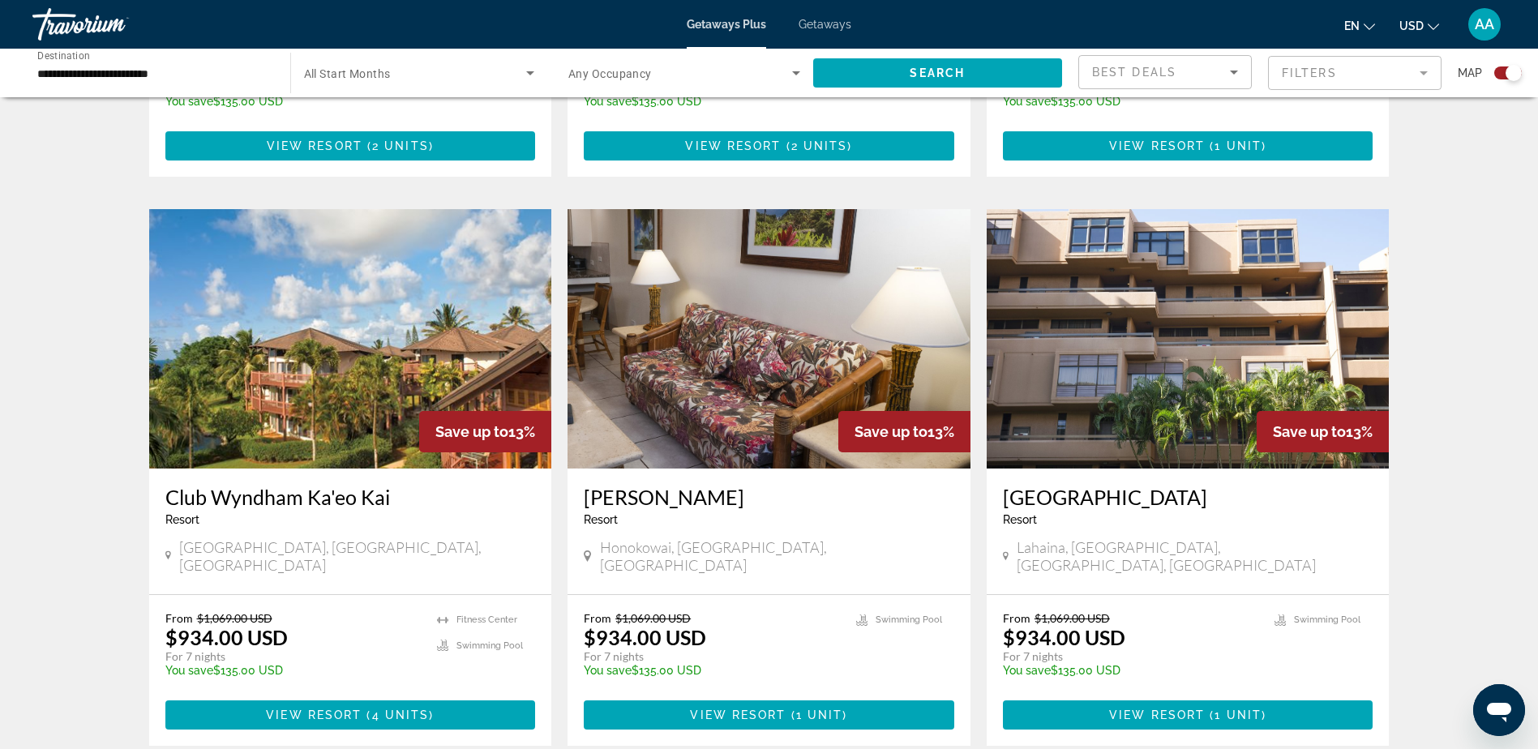
scroll to position [2190, 0]
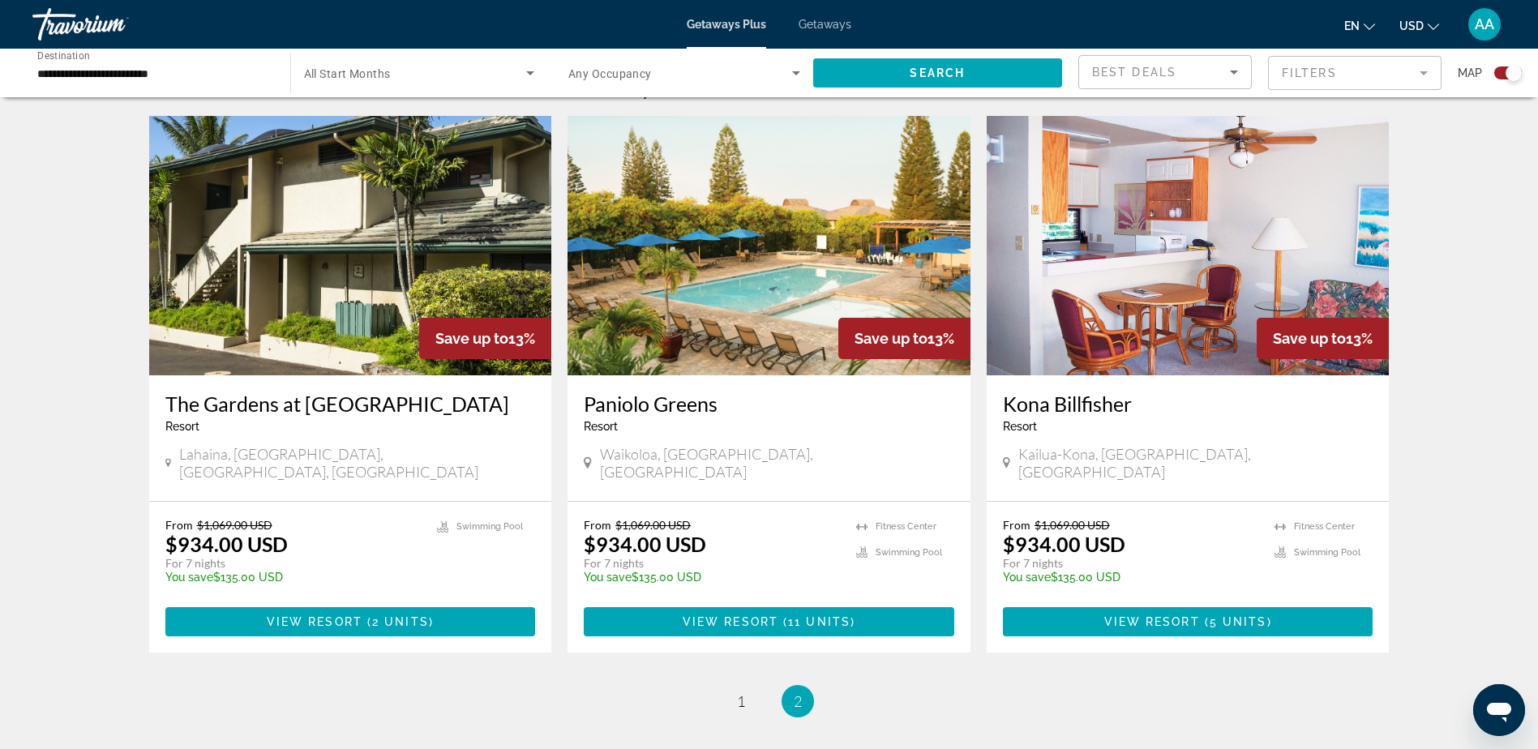
scroll to position [723, 0]
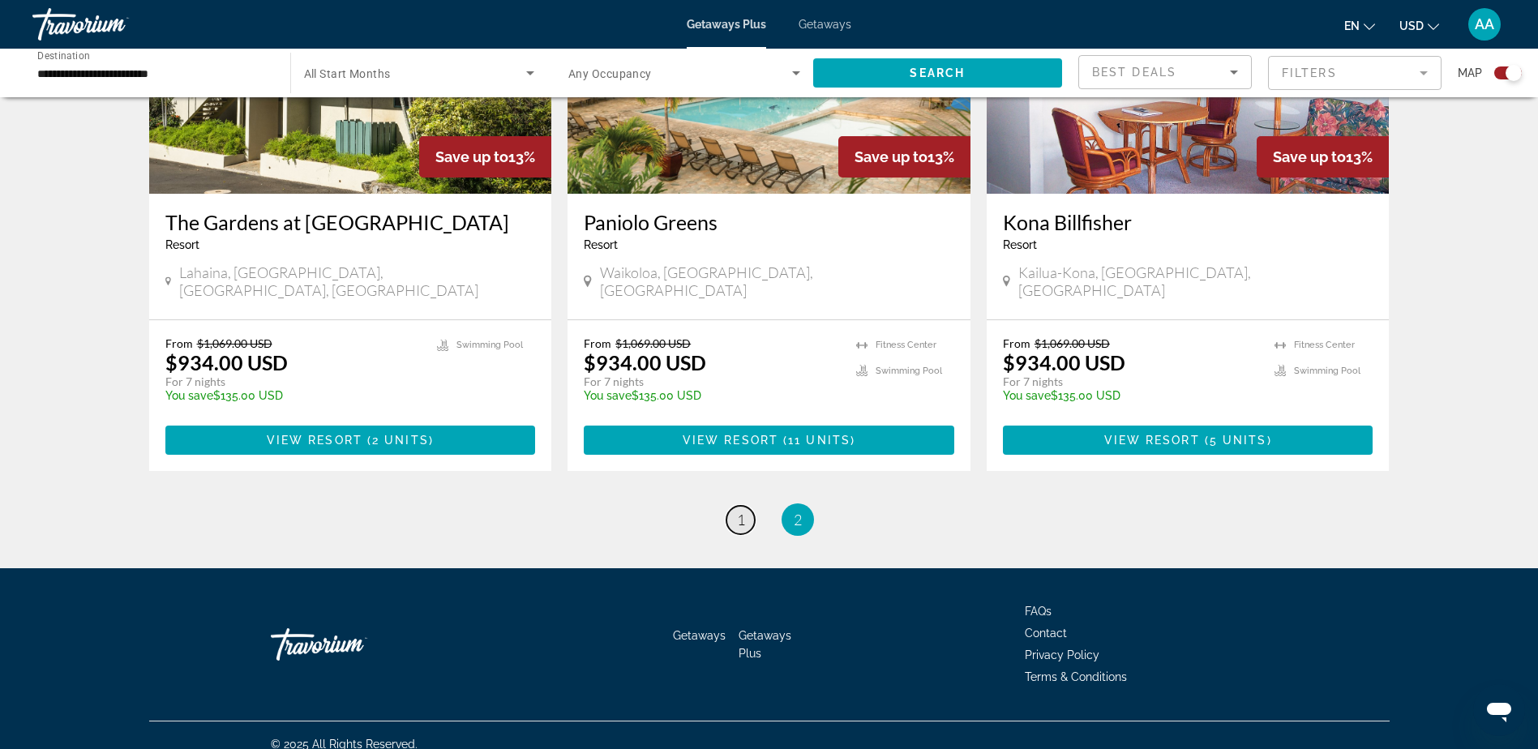
click at [736, 508] on link "page 1" at bounding box center [741, 520] width 28 height 28
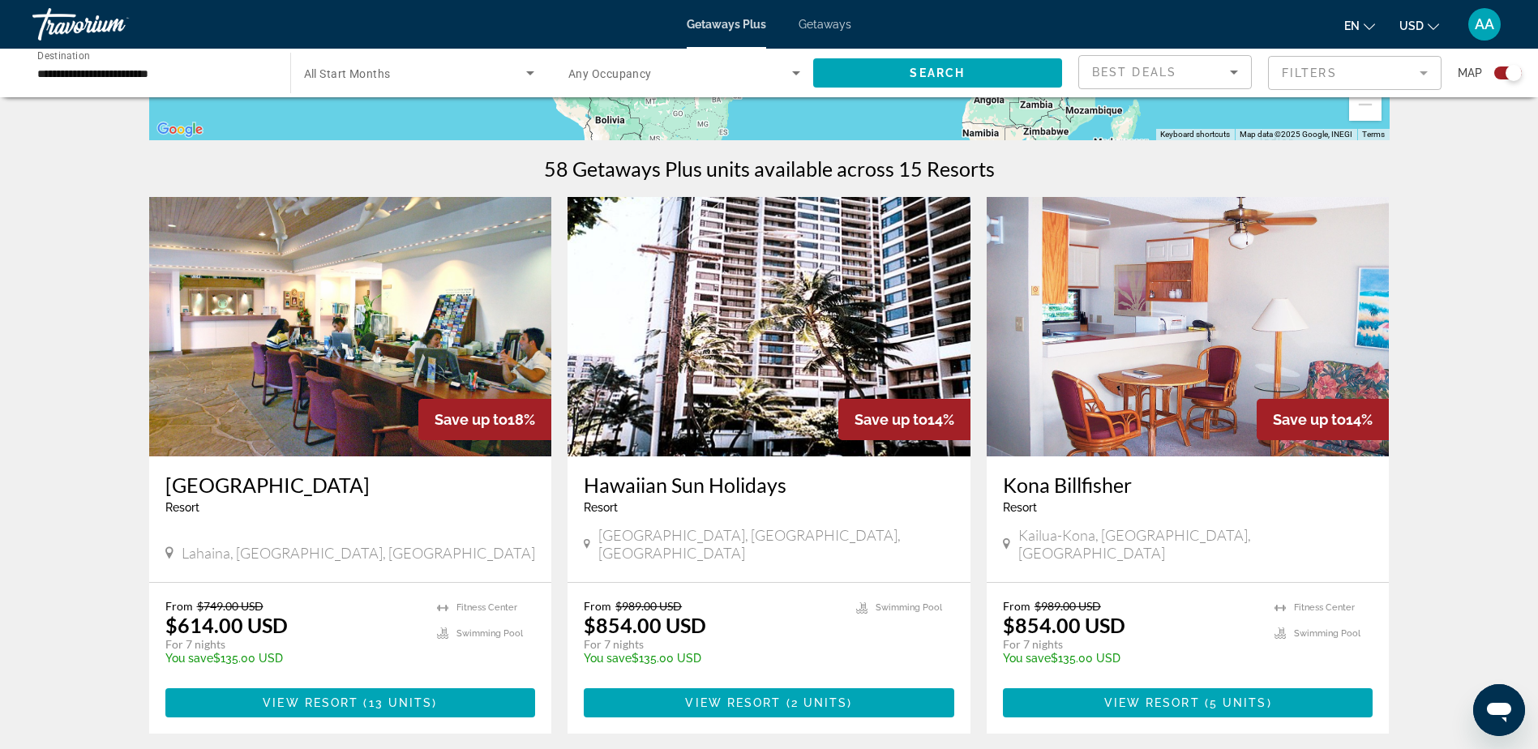
scroll to position [487, 0]
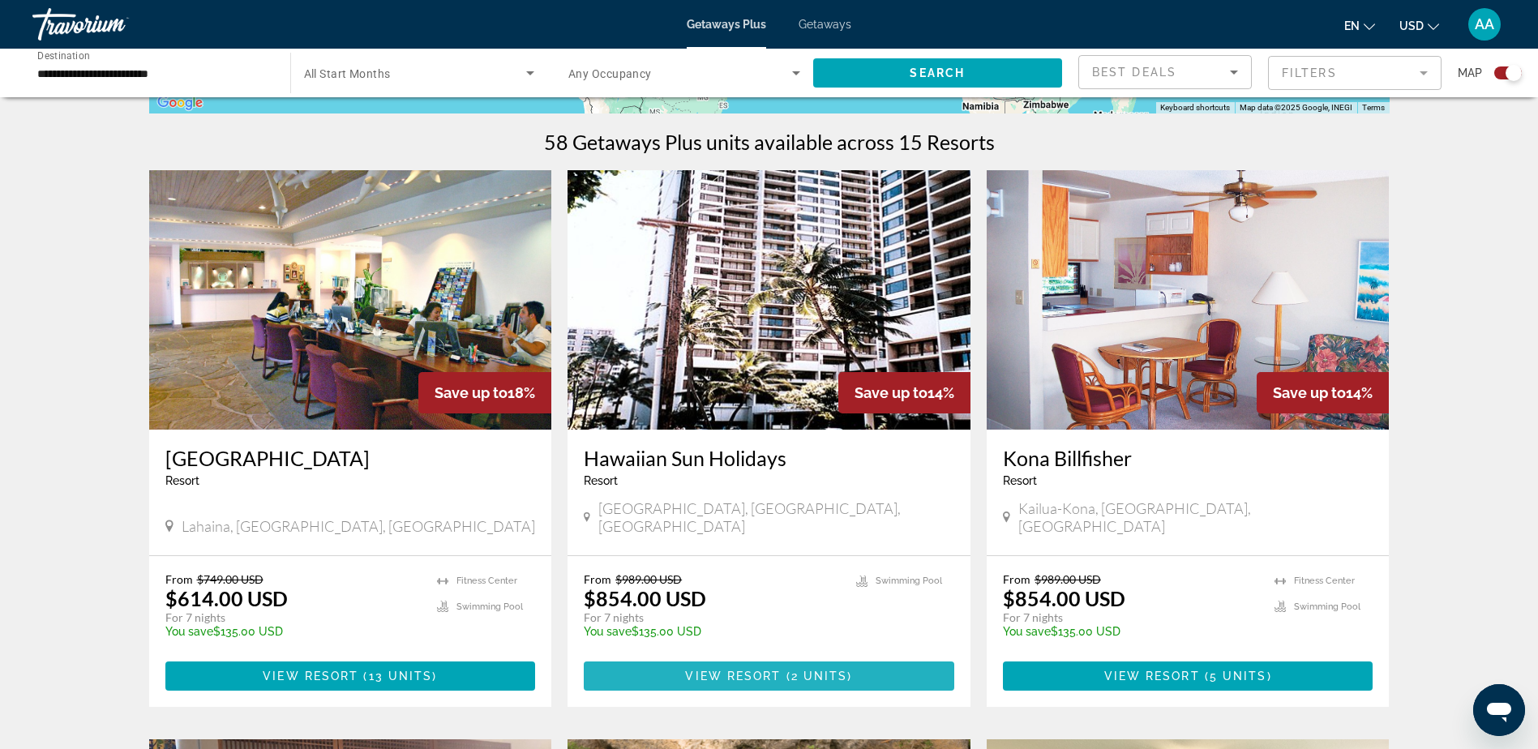
click at [791, 670] on span "2 units" at bounding box center [819, 676] width 57 height 13
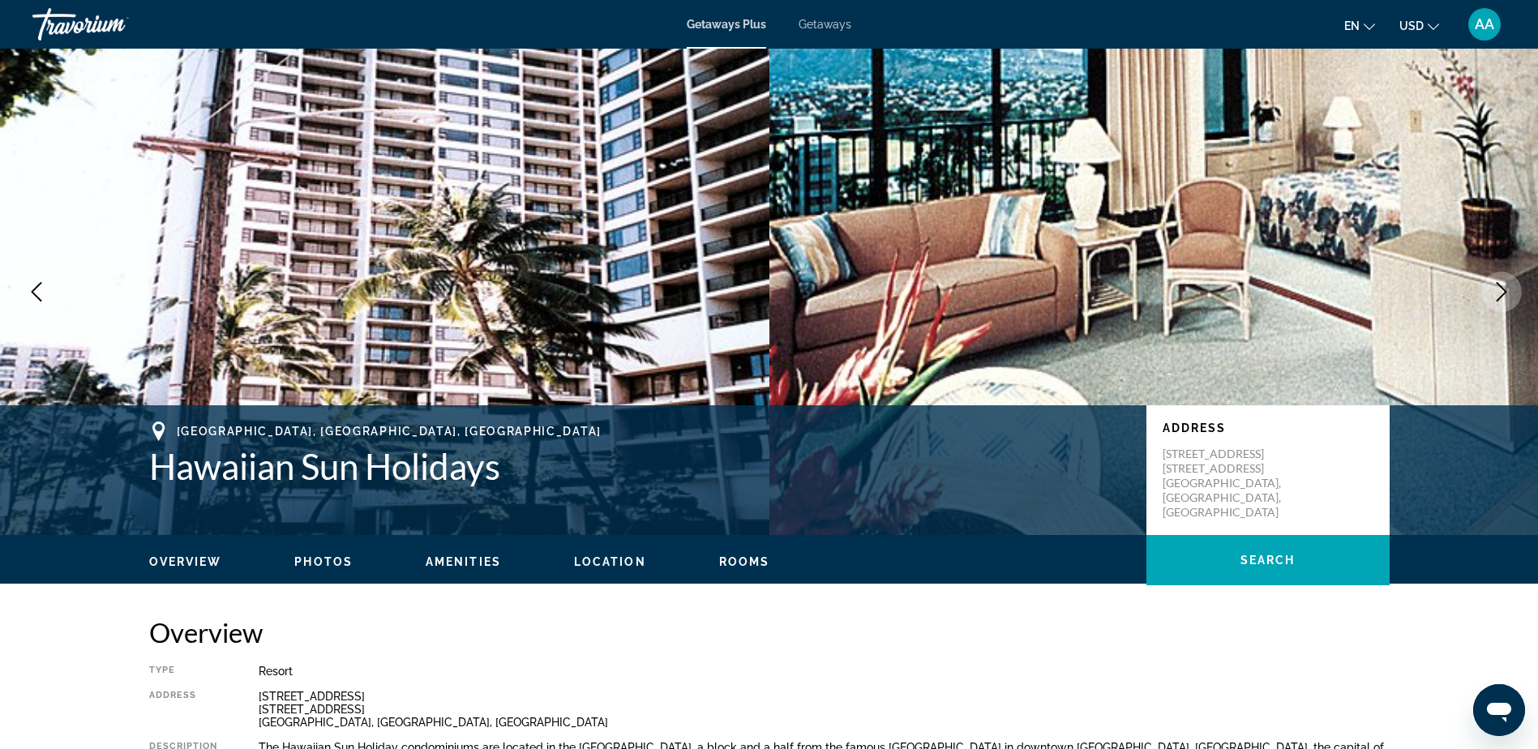
click at [343, 559] on span "Photos" at bounding box center [323, 562] width 58 height 13
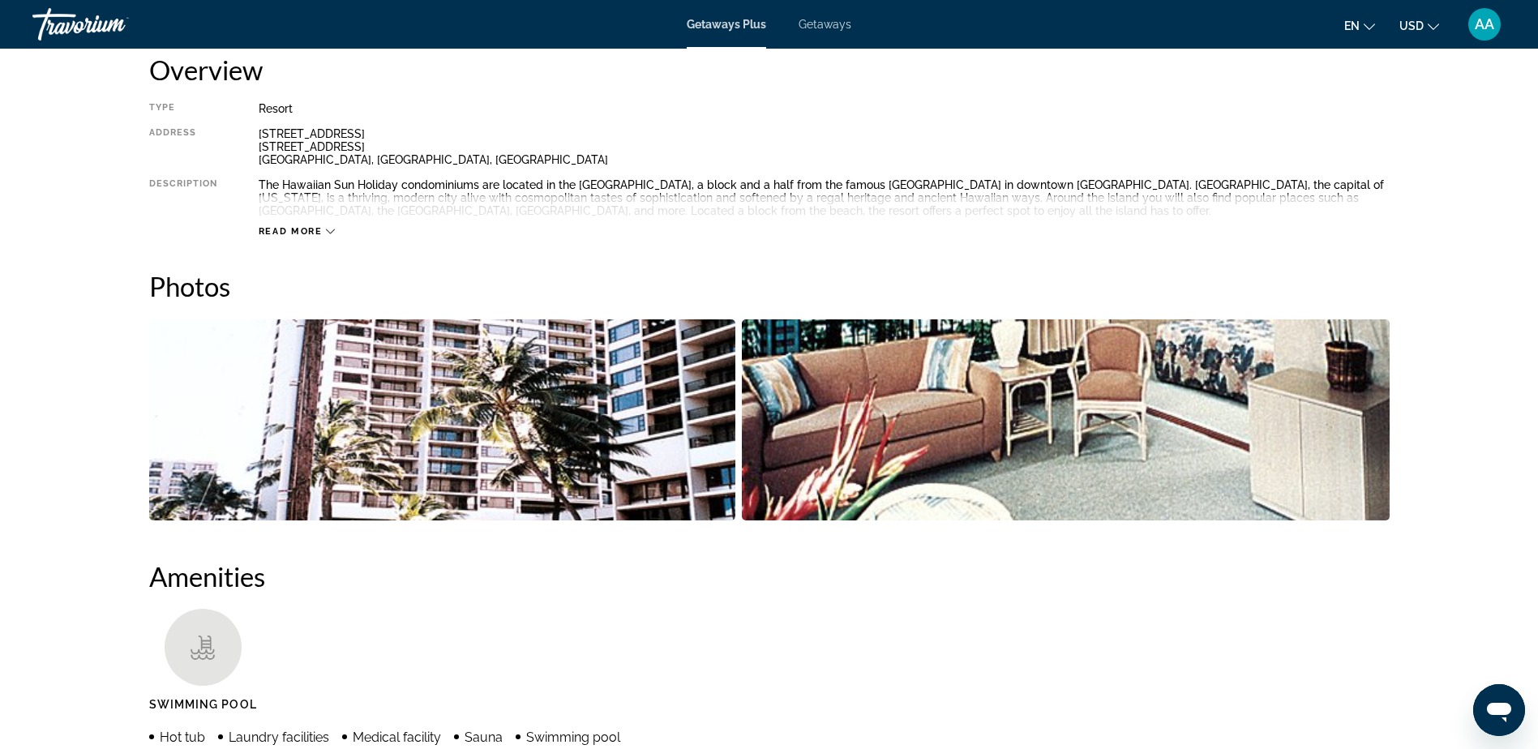
scroll to position [736, 0]
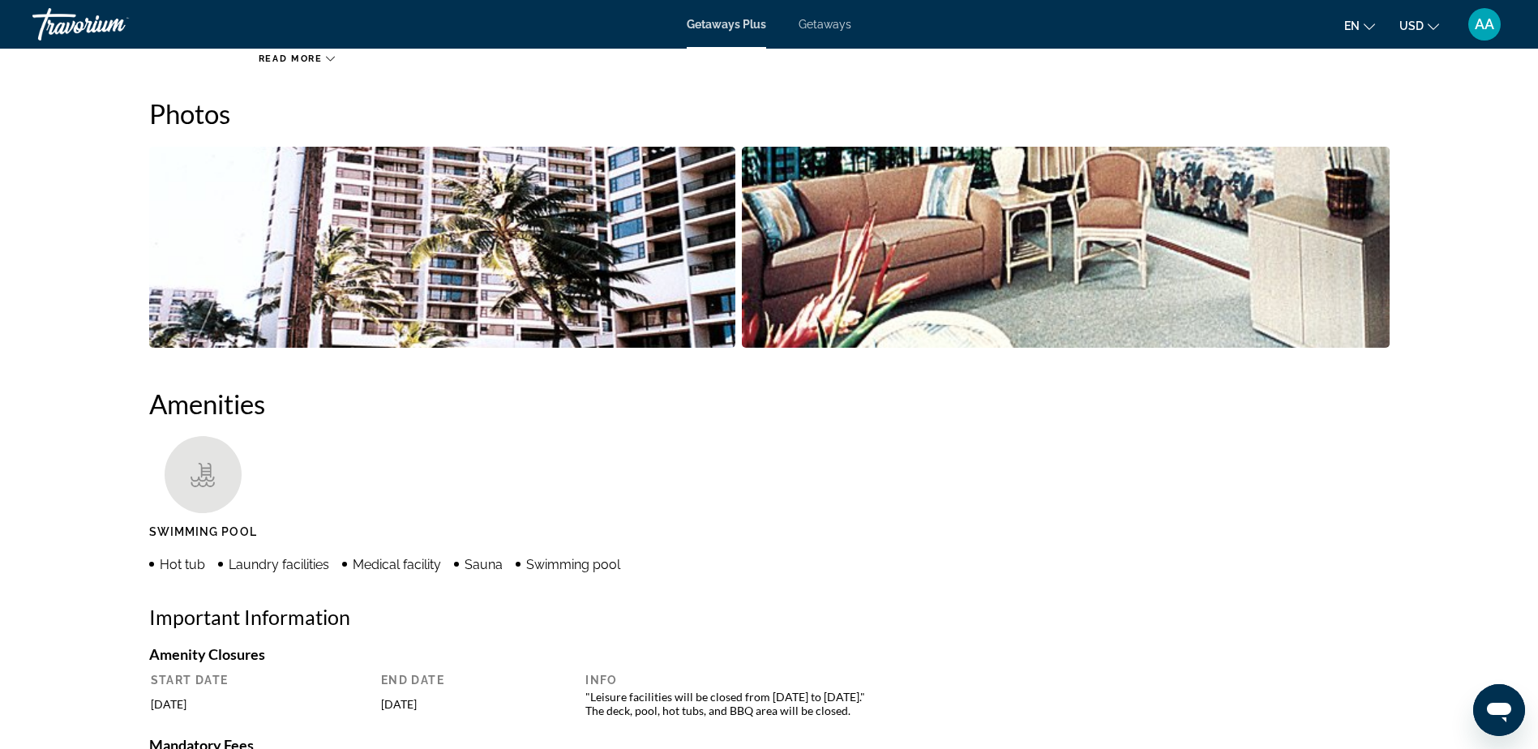
click at [529, 242] on img "Open full-screen image slider" at bounding box center [442, 247] width 587 height 201
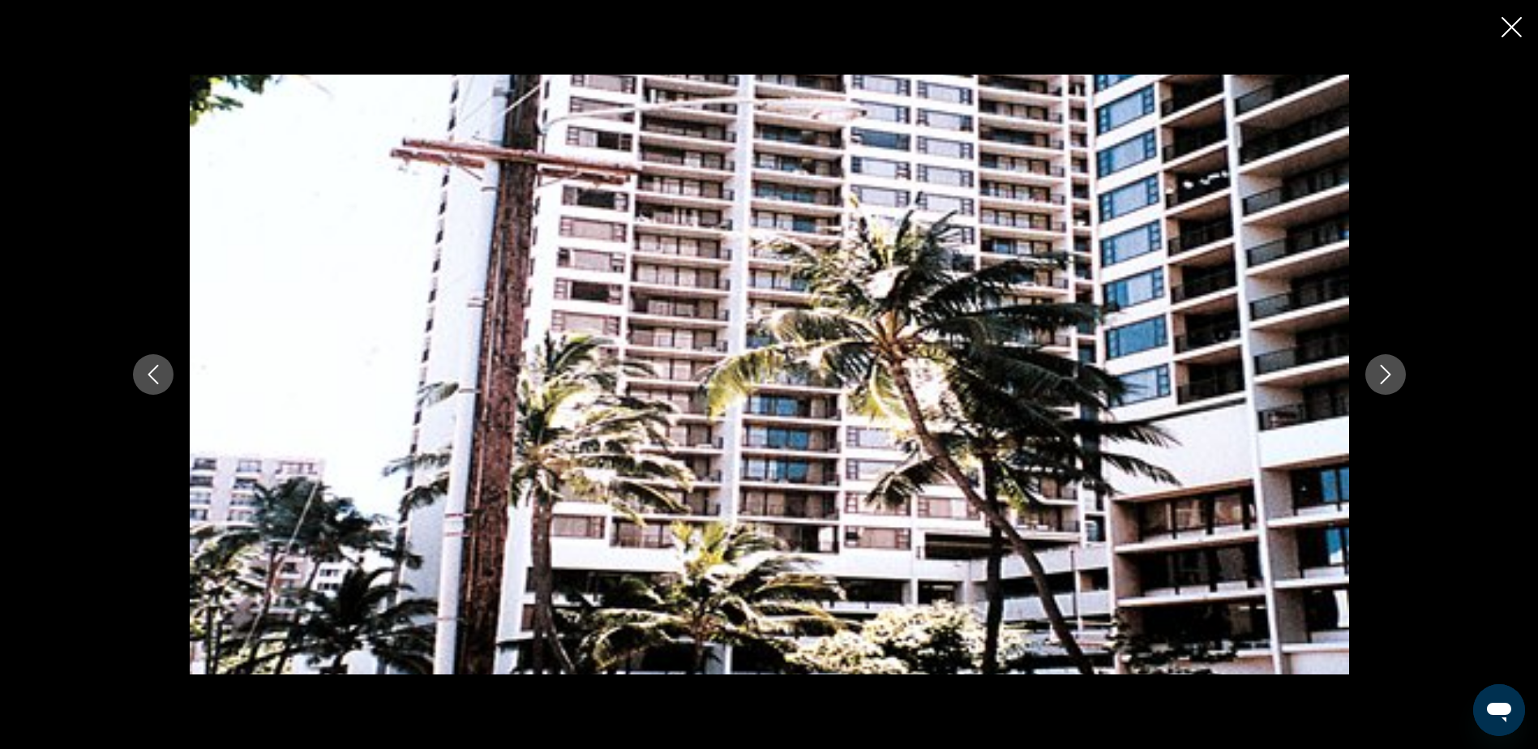
click at [1387, 380] on icon "Next image" at bounding box center [1385, 374] width 19 height 19
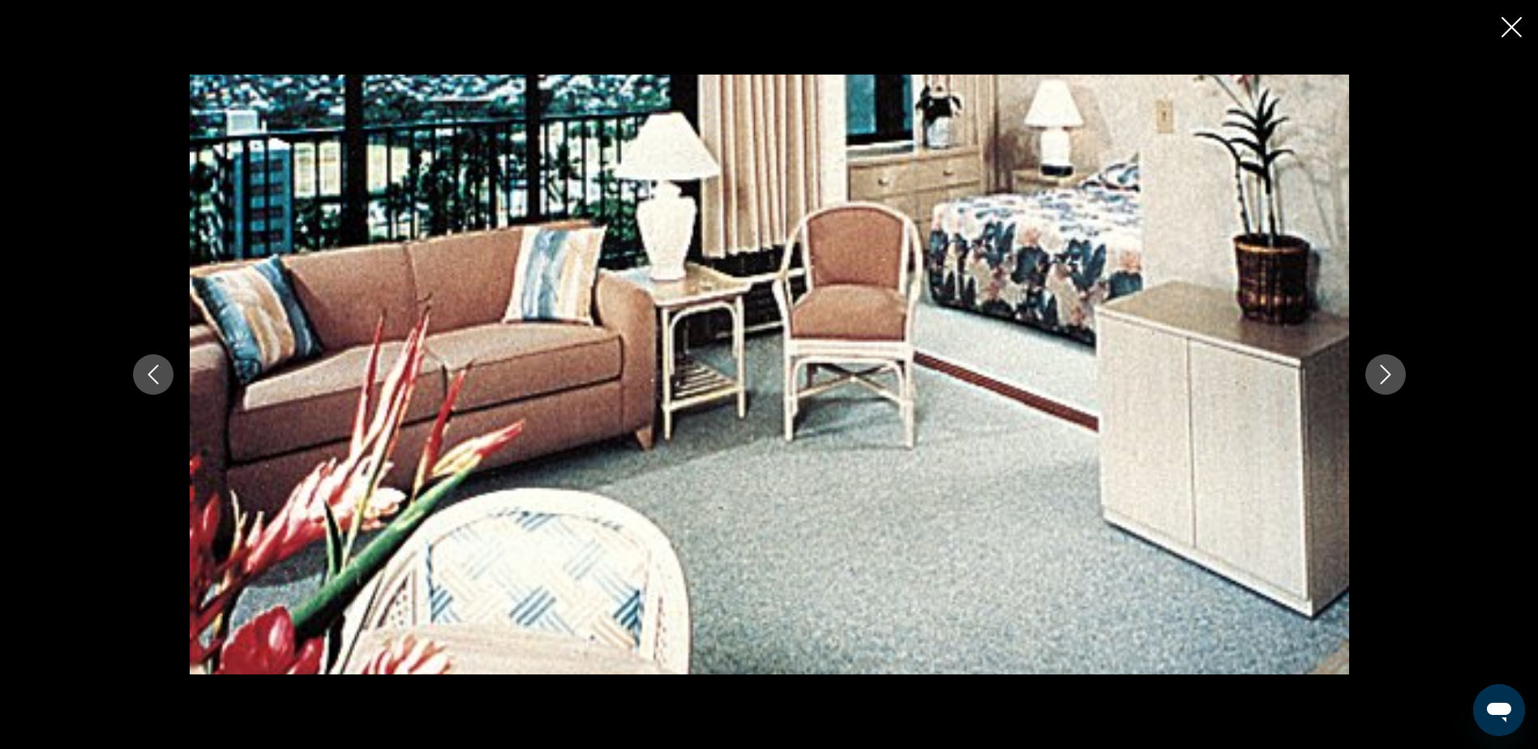
click at [1387, 380] on icon "Next image" at bounding box center [1385, 374] width 19 height 19
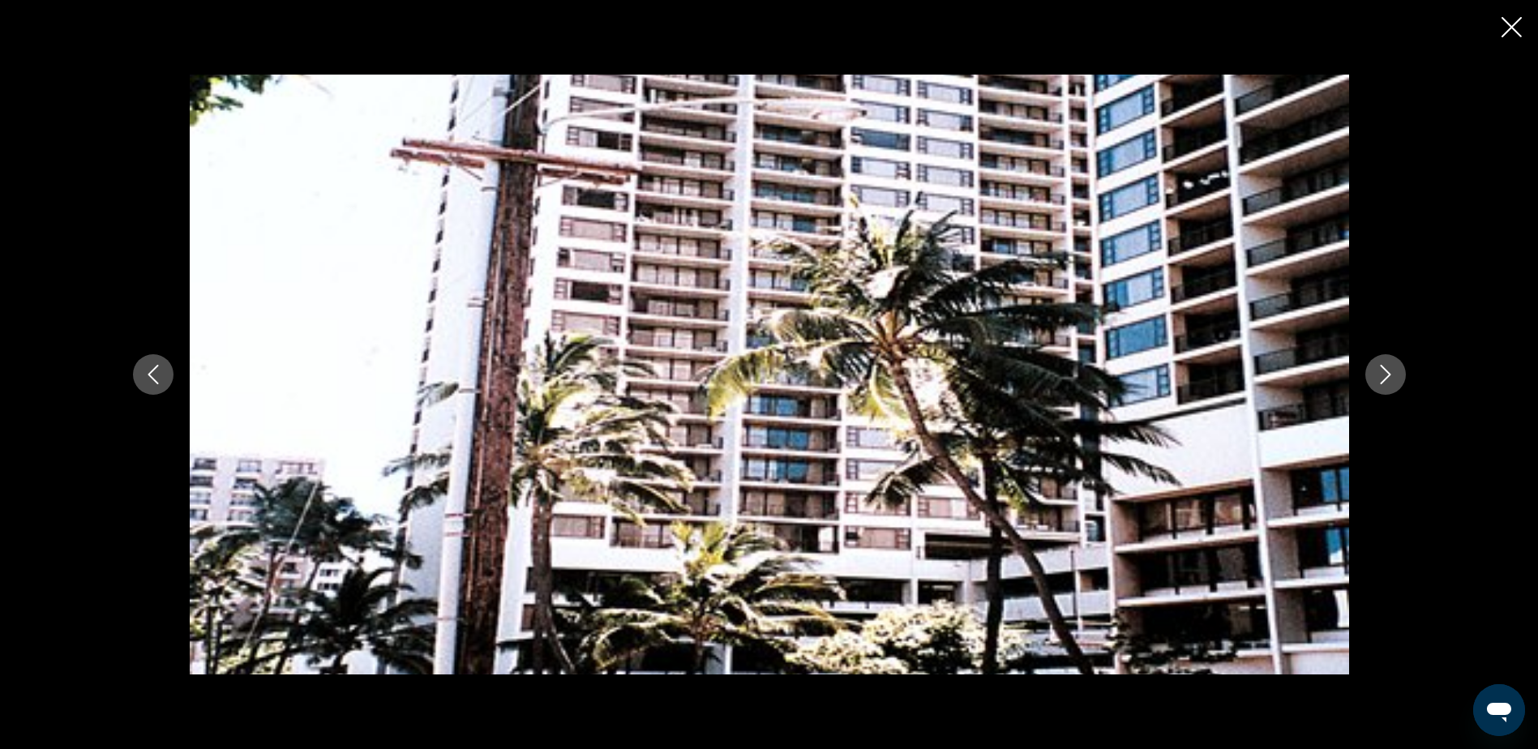
click at [1387, 380] on icon "Next image" at bounding box center [1385, 374] width 19 height 19
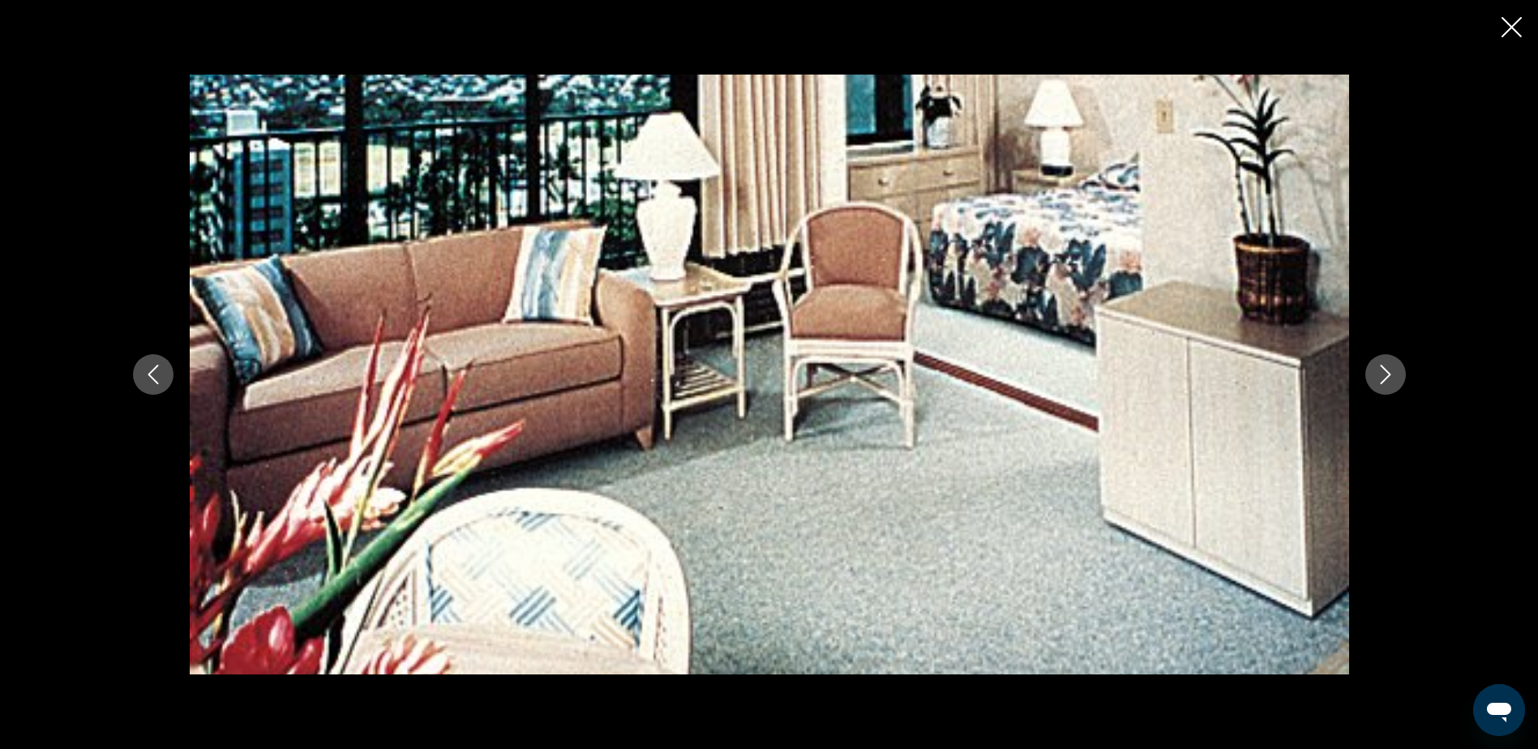
click at [1387, 380] on icon "Next image" at bounding box center [1385, 374] width 19 height 19
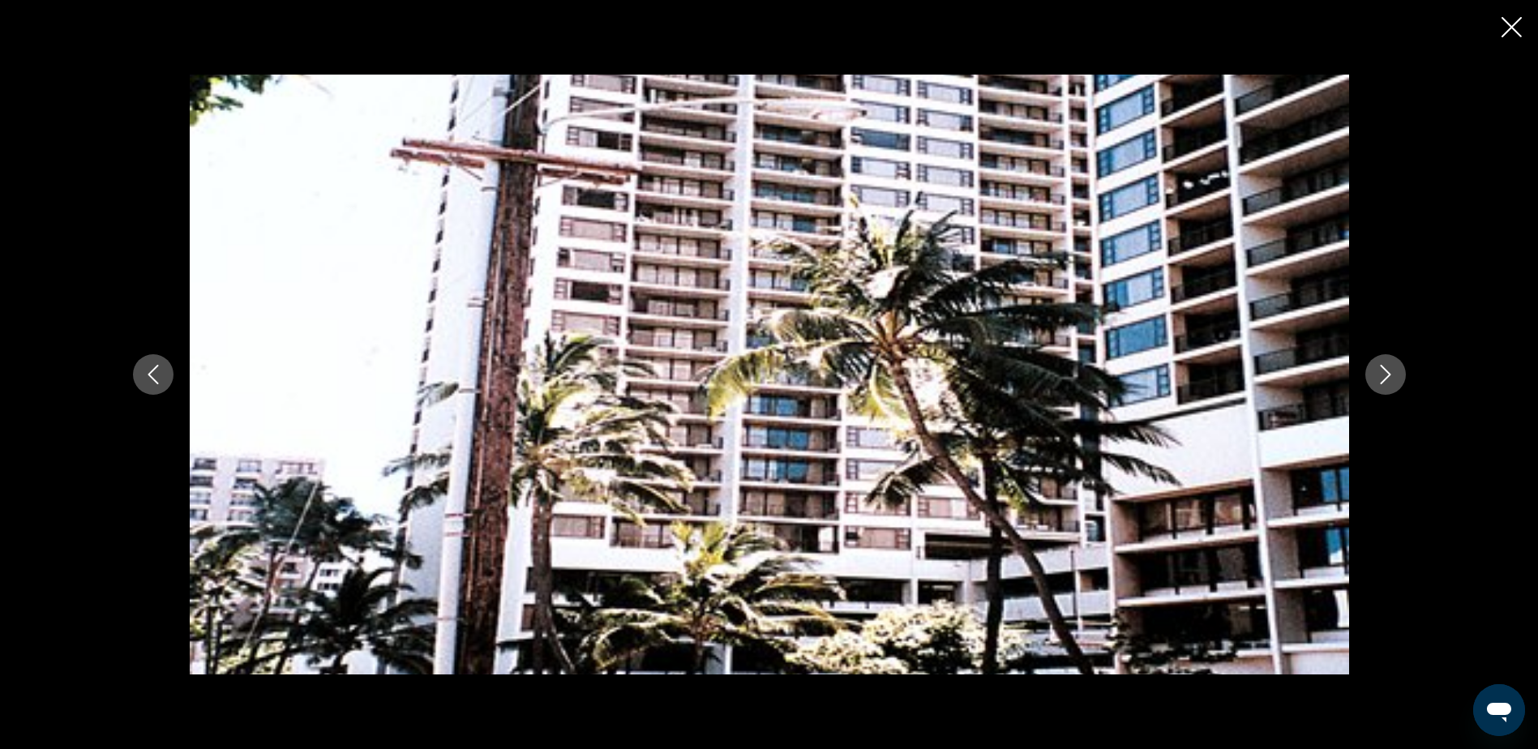
click at [1516, 11] on div "prev next" at bounding box center [769, 374] width 1538 height 749
click at [1513, 30] on icon "Close slideshow" at bounding box center [1512, 27] width 20 height 20
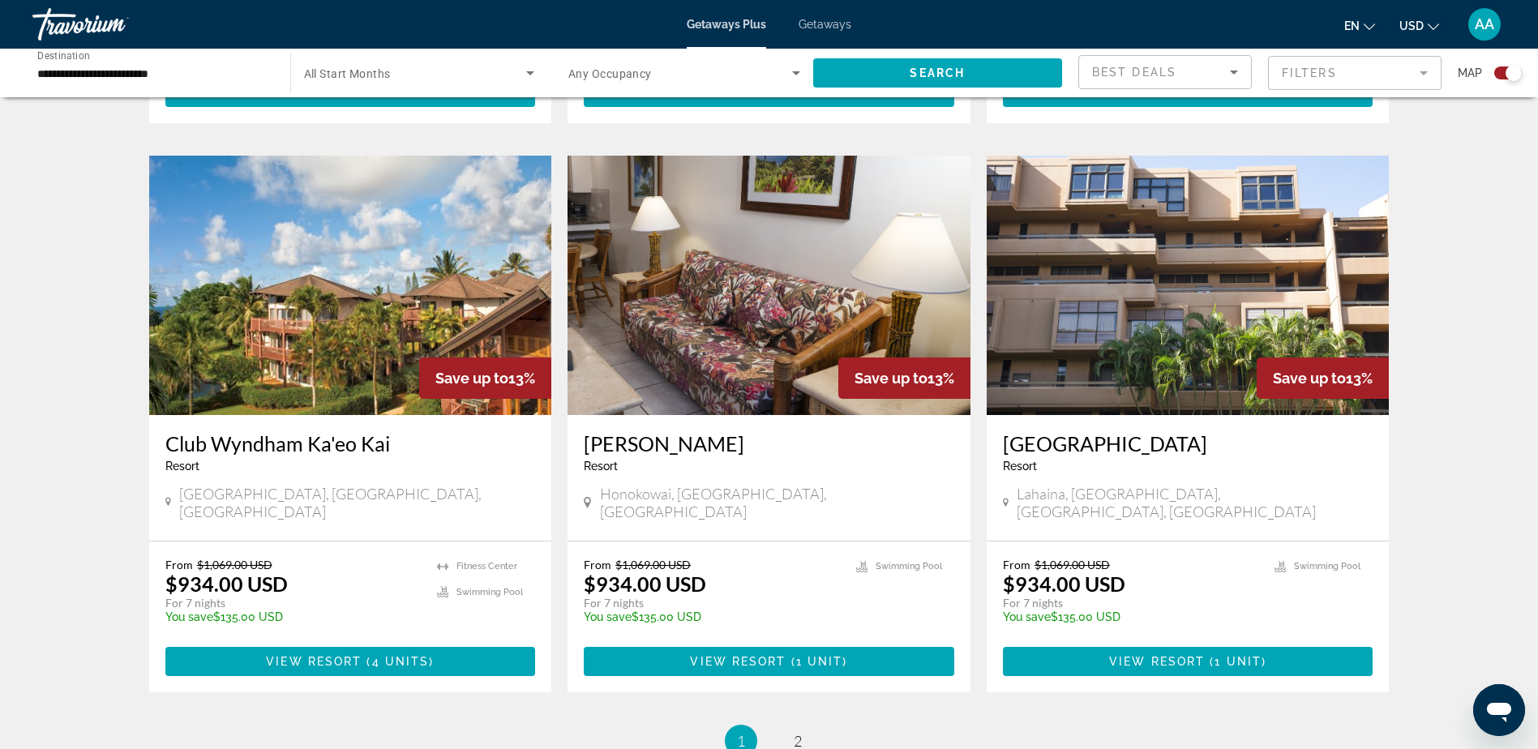
scroll to position [2271, 0]
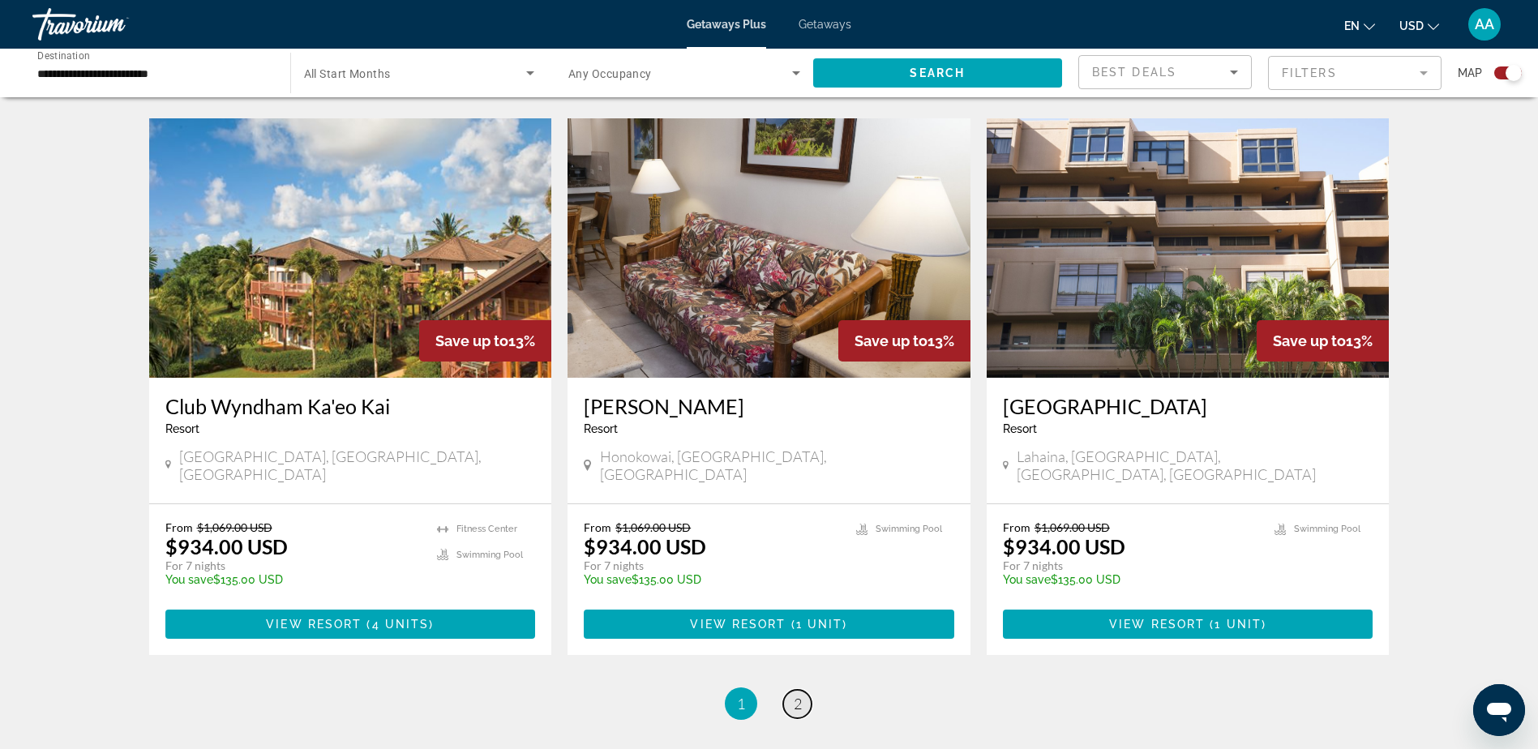
click at [801, 695] on span "2" at bounding box center [798, 704] width 8 height 18
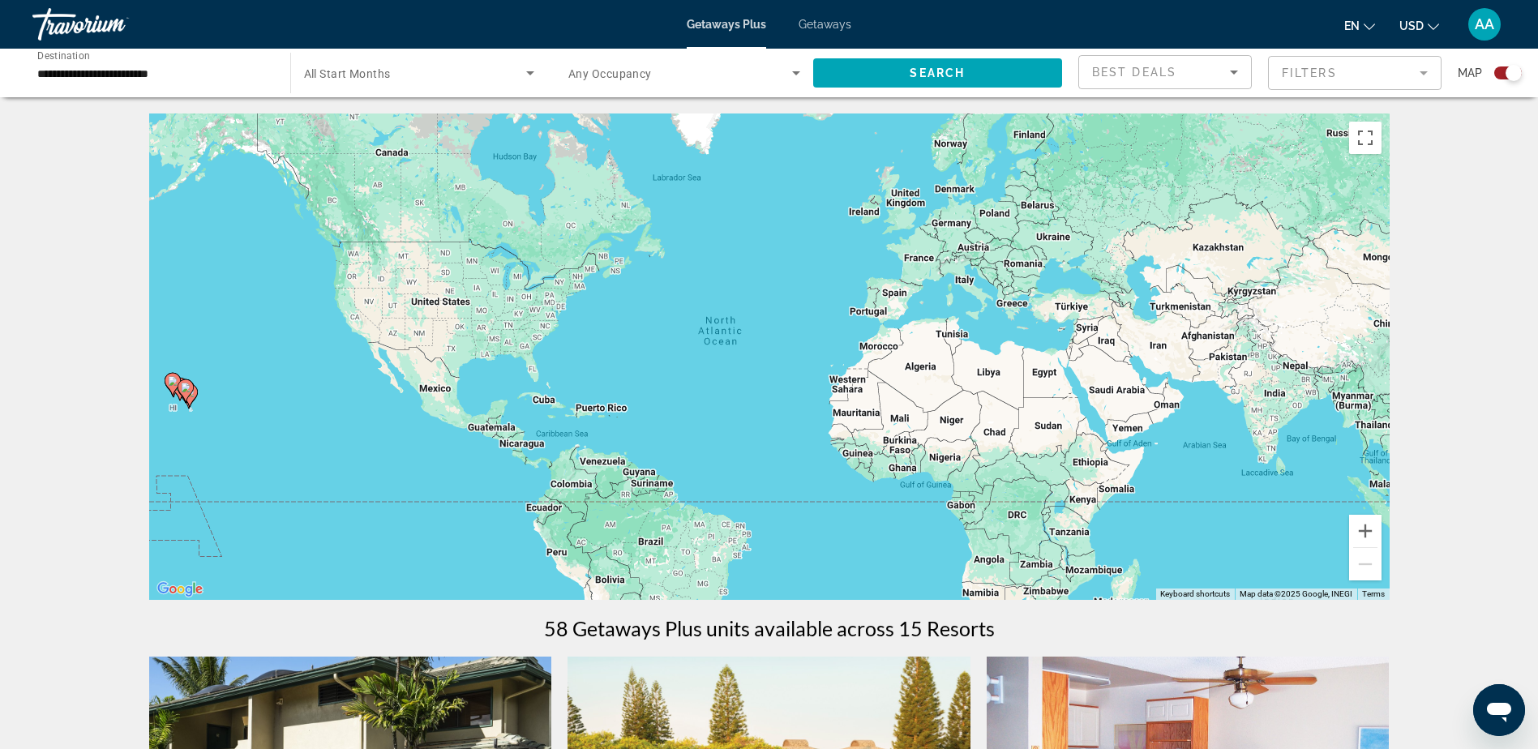
click at [834, 27] on span "Getaways" at bounding box center [825, 24] width 53 height 13
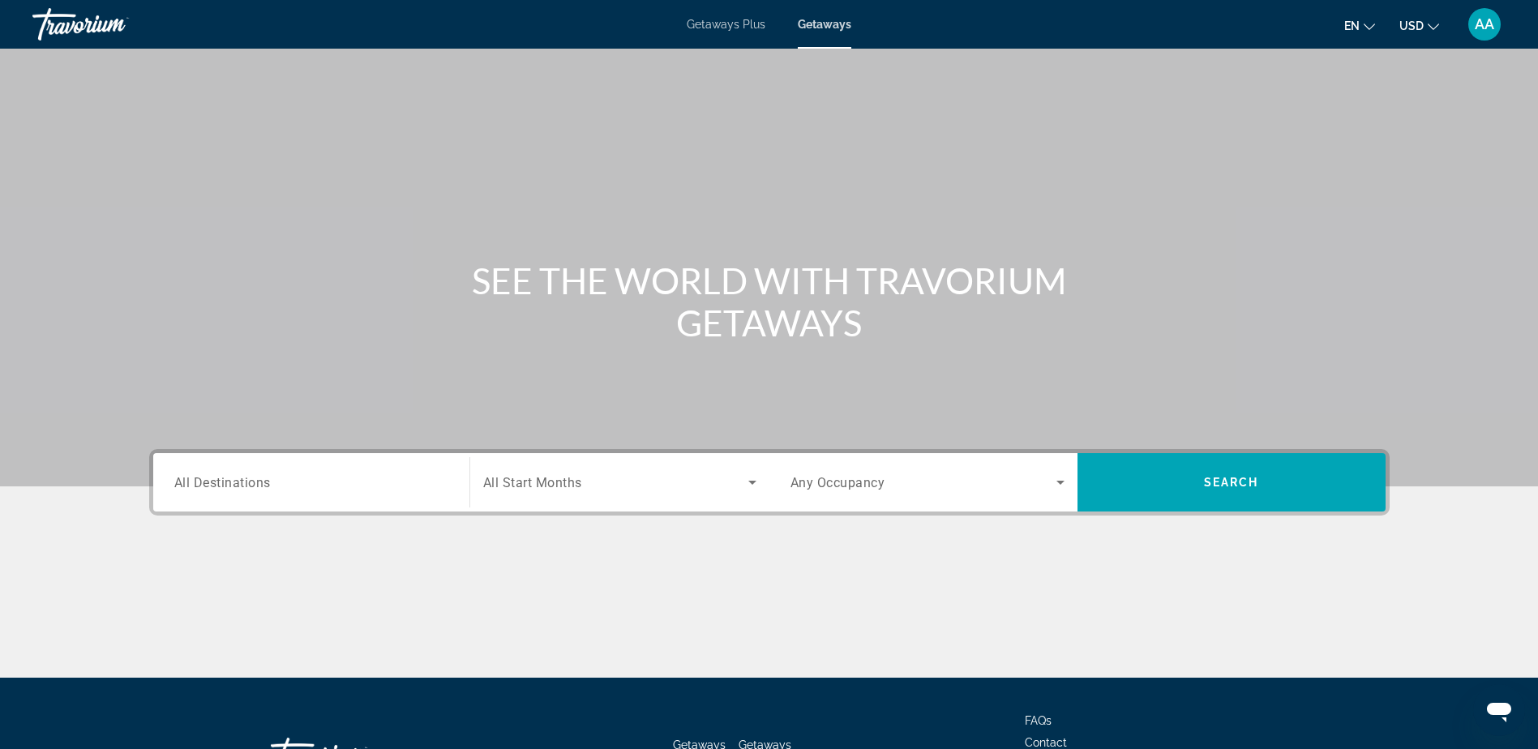
click at [230, 480] on span "All Destinations" at bounding box center [222, 481] width 97 height 15
click at [230, 480] on input "Destination All Destinations" at bounding box center [311, 483] width 274 height 19
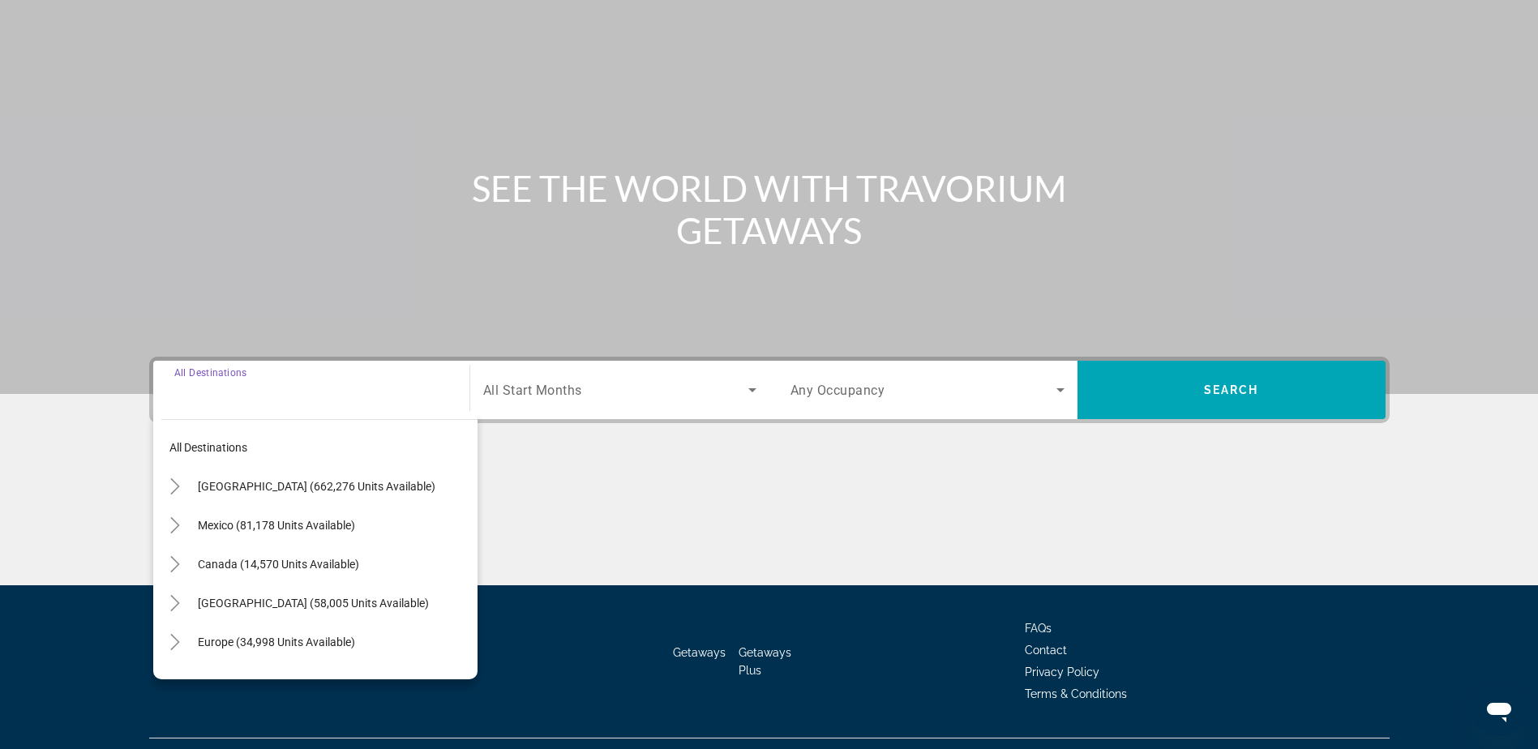
scroll to position [127, 0]
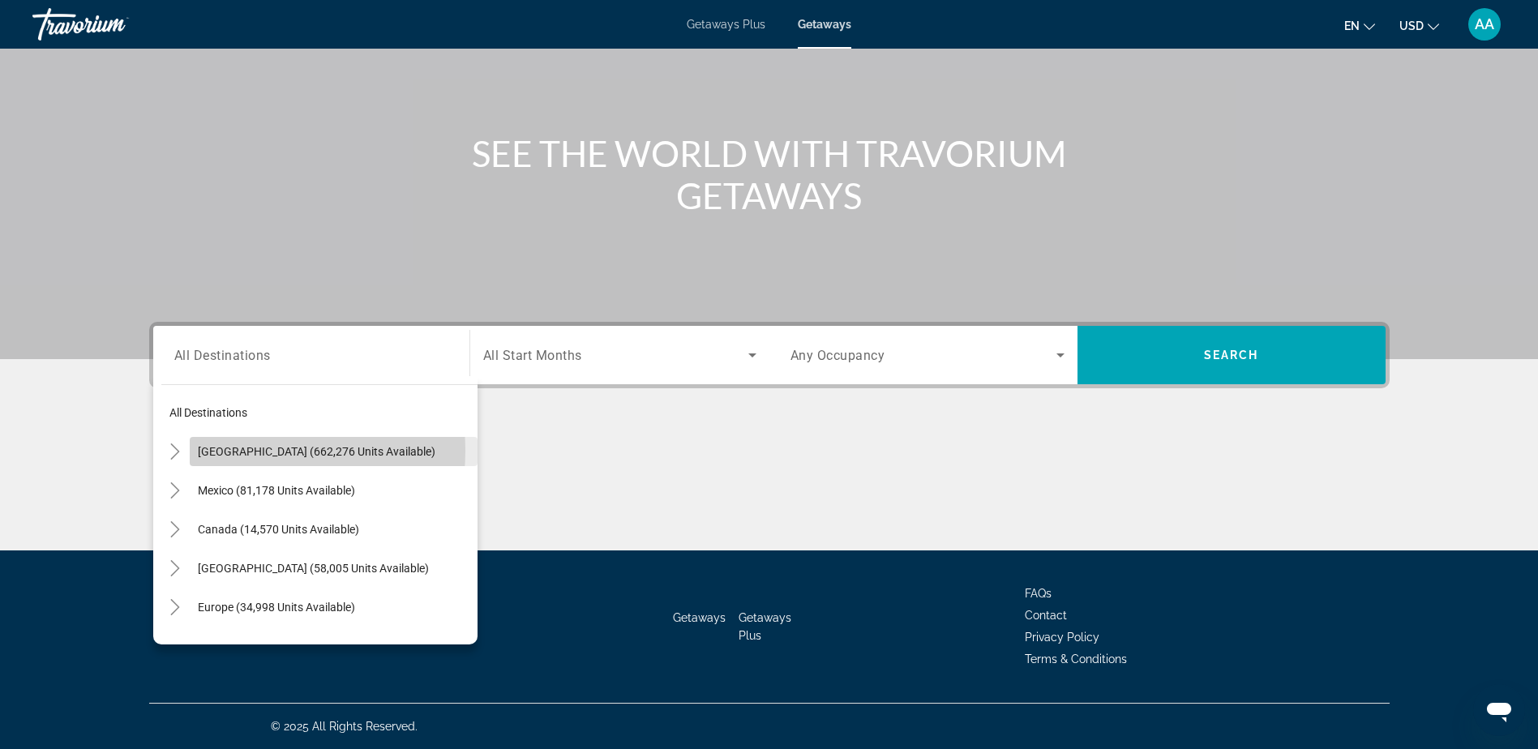
click at [242, 451] on span "[GEOGRAPHIC_DATA] (662,276 units available)" at bounding box center [317, 451] width 238 height 13
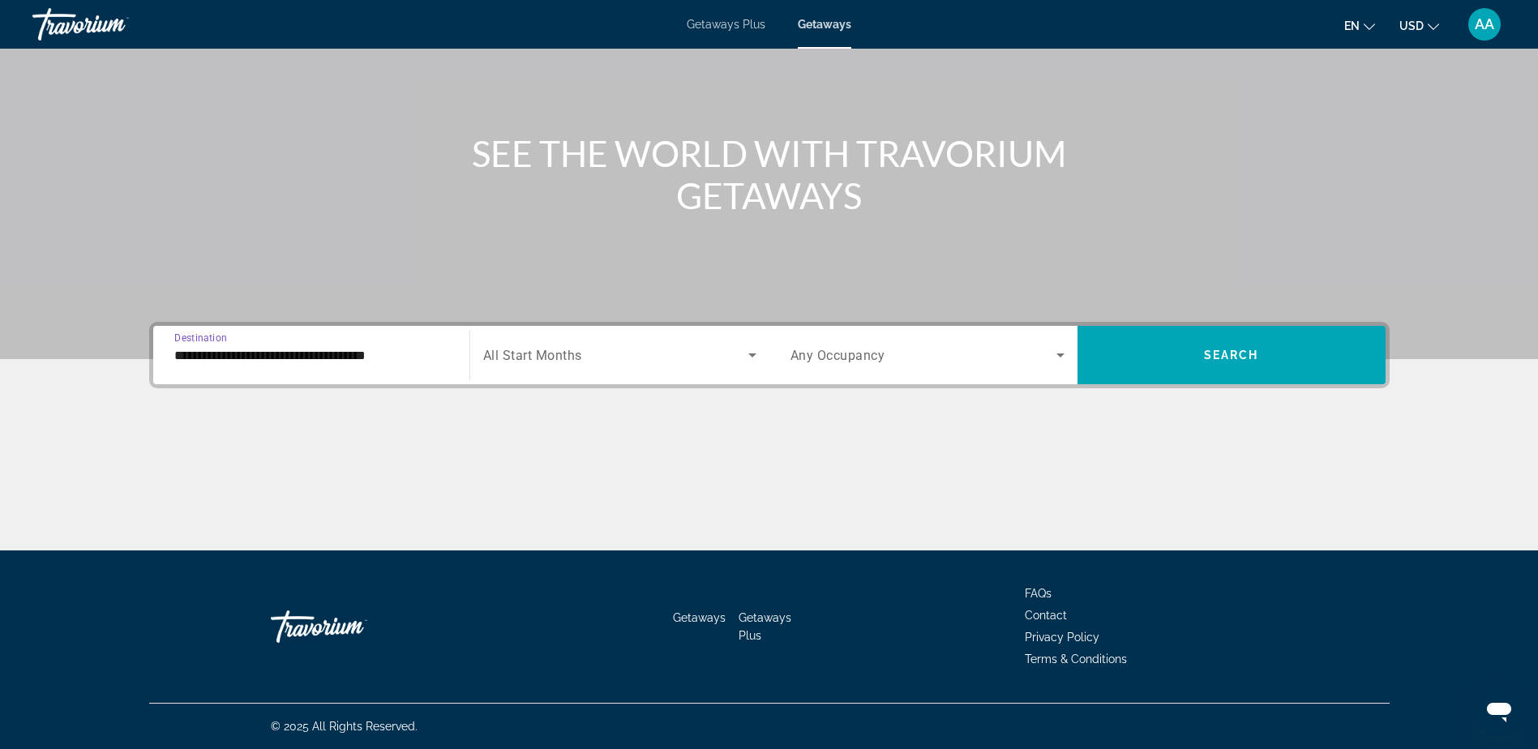
click at [266, 346] on input "**********" at bounding box center [311, 355] width 274 height 19
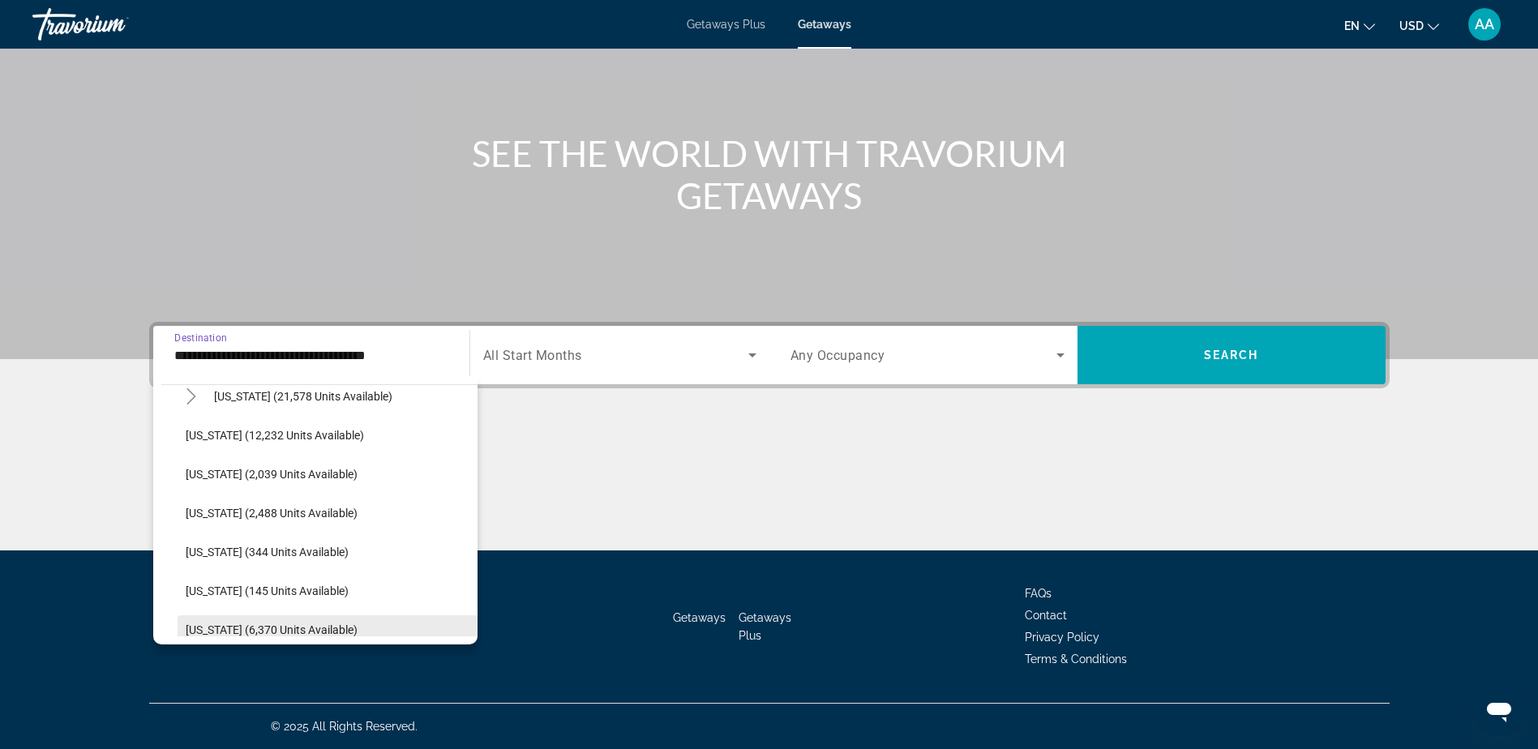
scroll to position [324, 0]
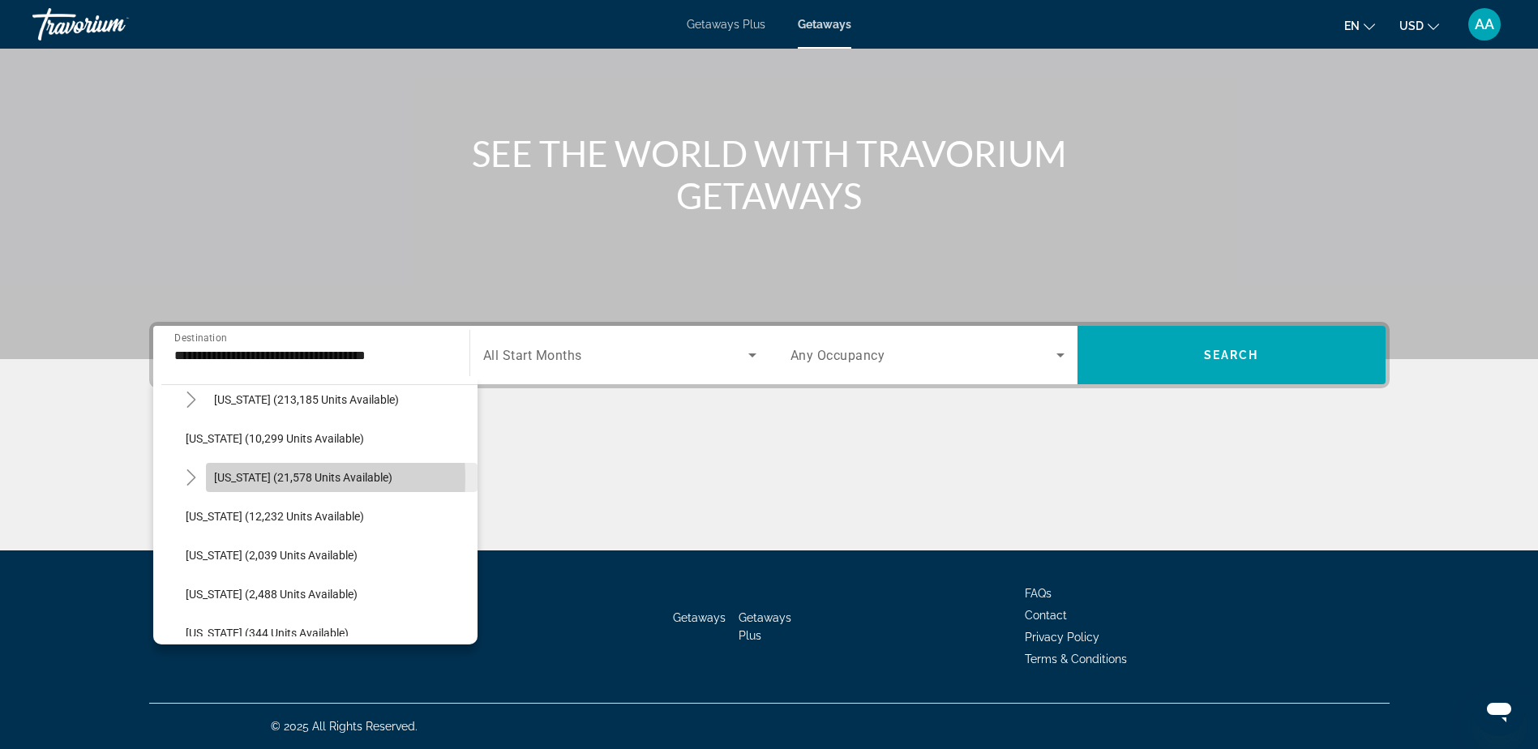
click at [242, 478] on span "[US_STATE] (21,578 units available)" at bounding box center [303, 477] width 178 height 13
type input "**********"
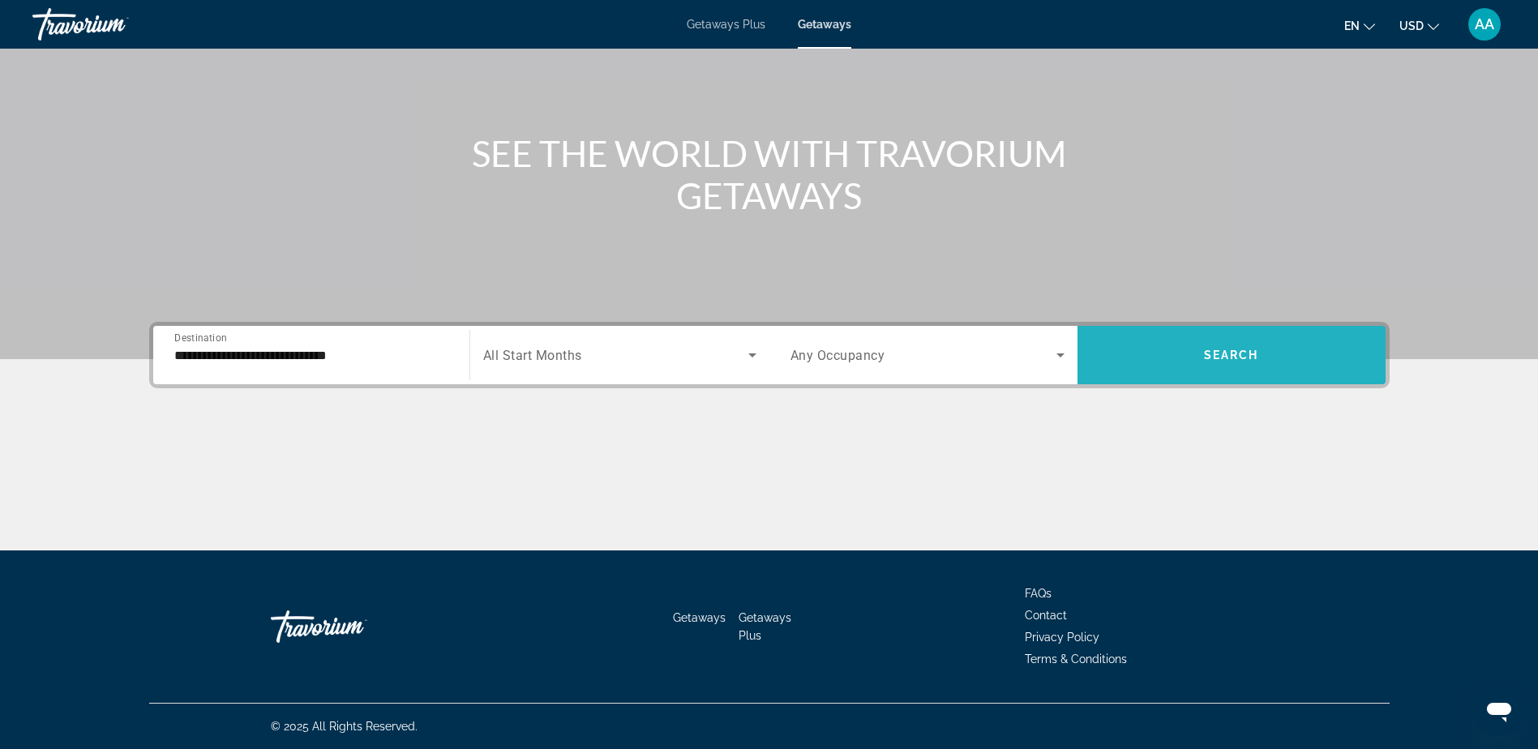
click at [1235, 361] on span "Search" at bounding box center [1231, 355] width 55 height 13
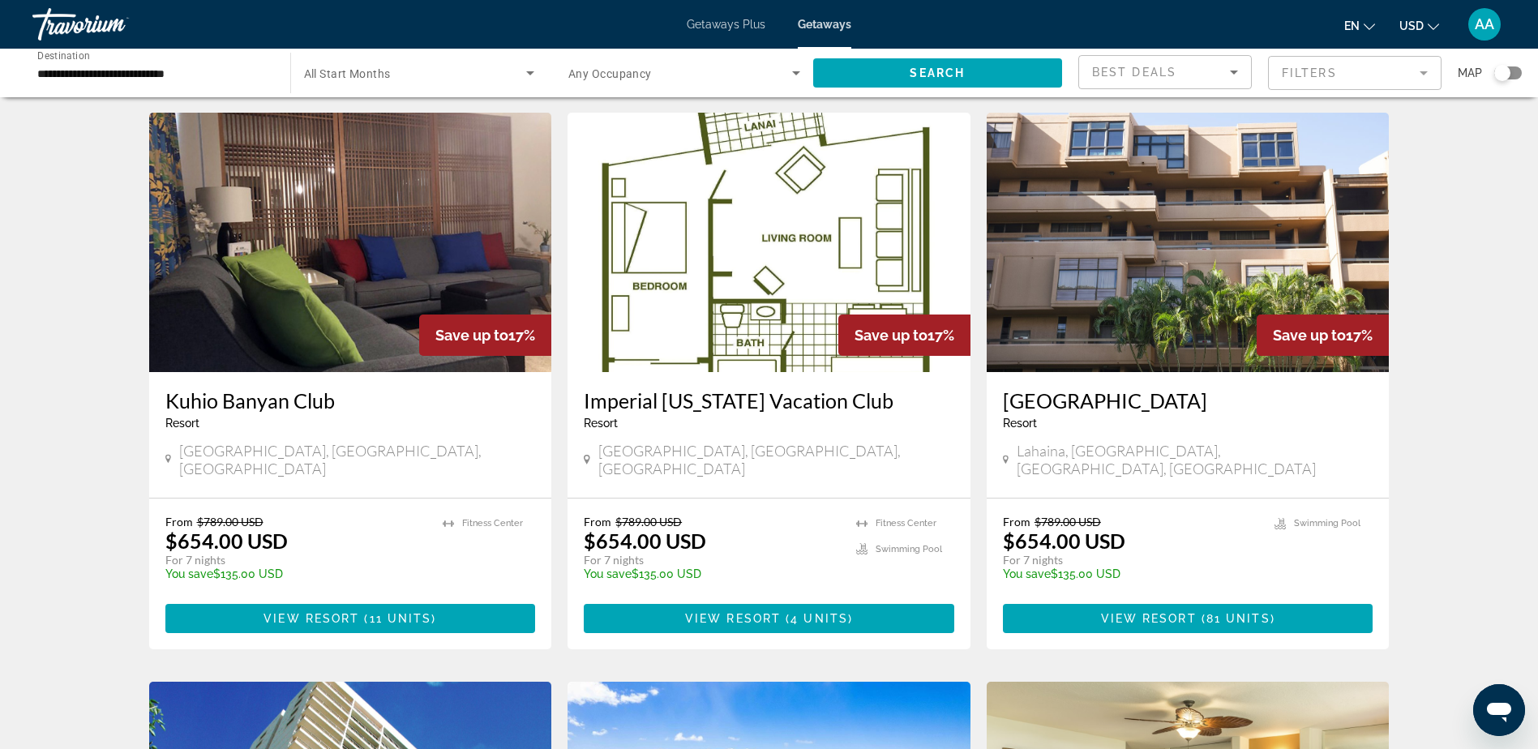
scroll to position [81, 0]
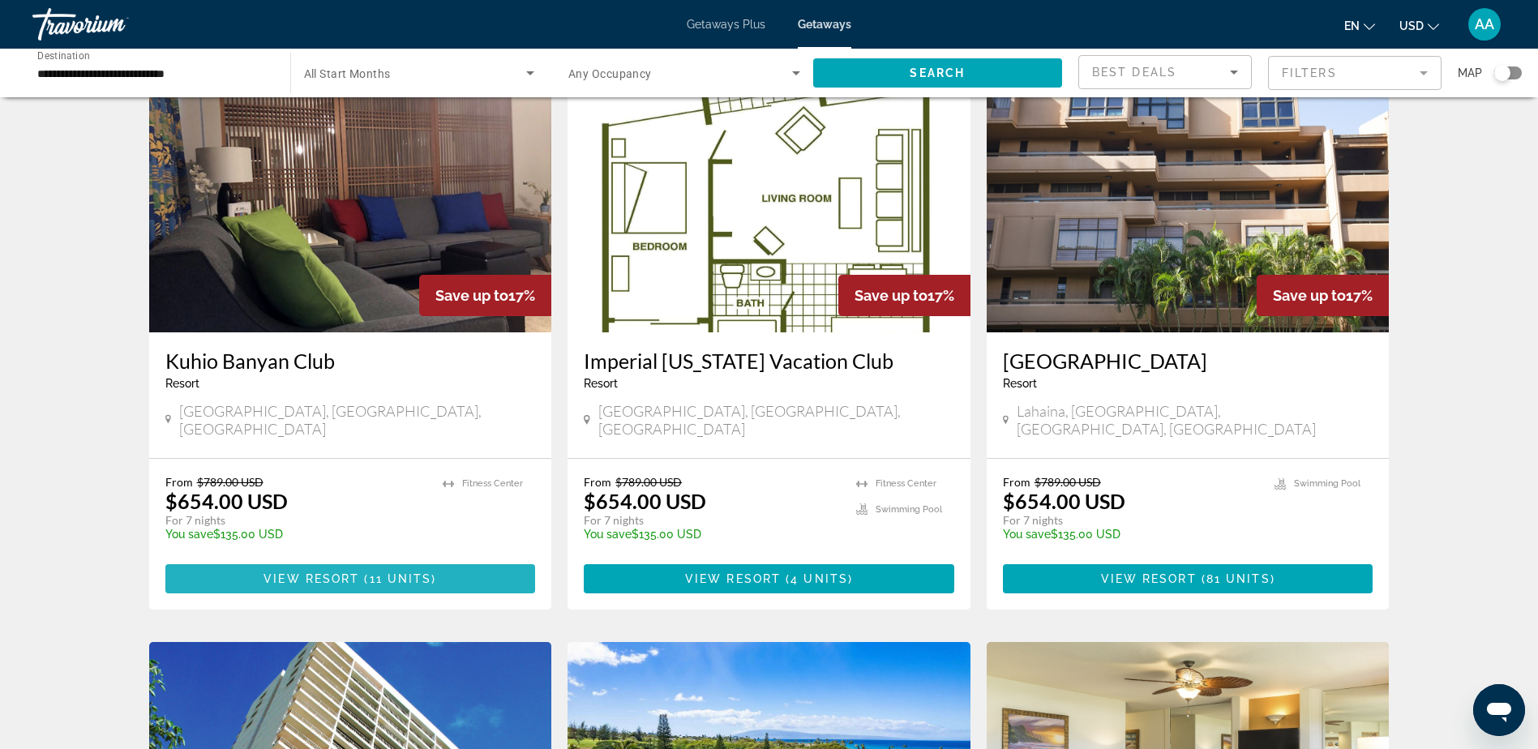
click at [327, 573] on span "View Resort" at bounding box center [312, 579] width 96 height 13
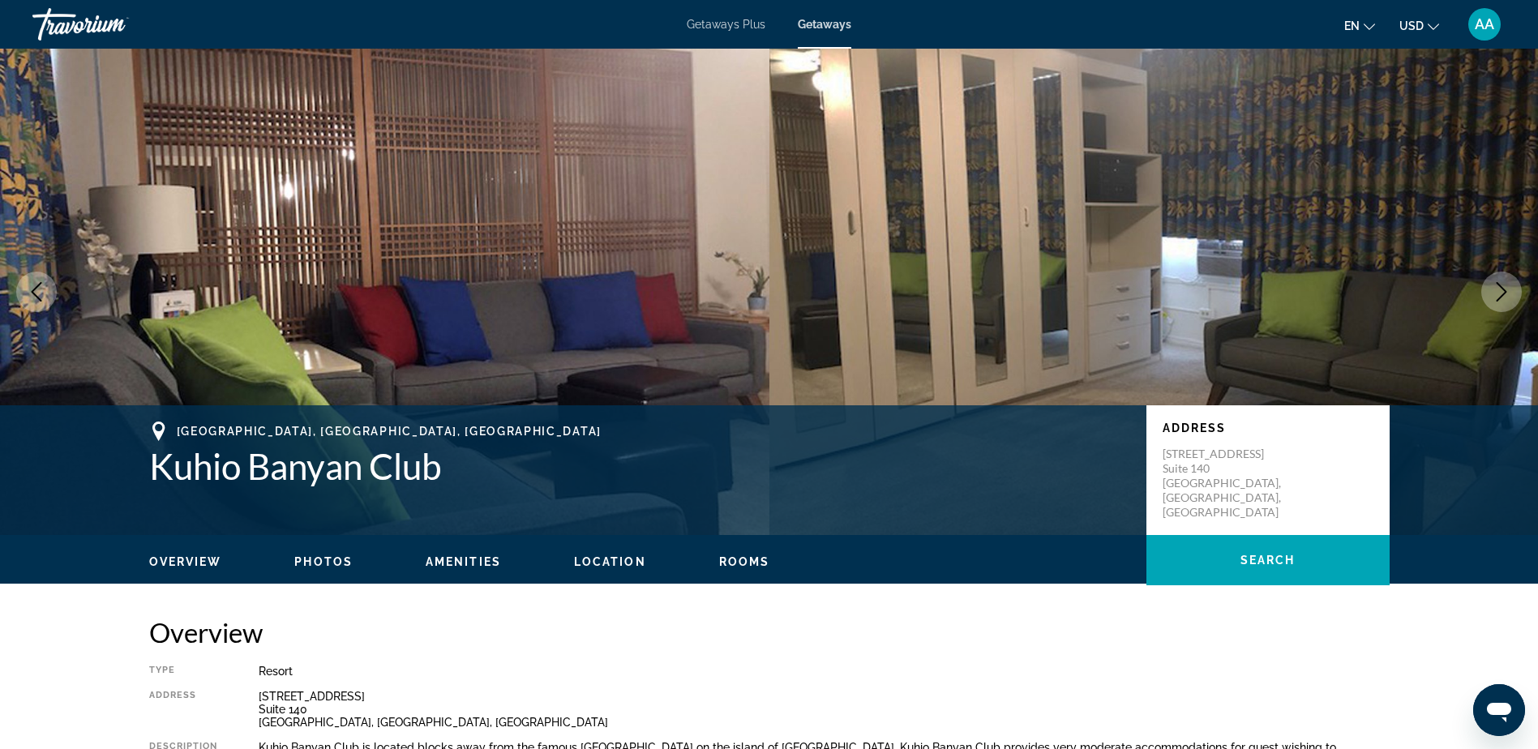
click at [1506, 289] on icon "Next image" at bounding box center [1501, 291] width 19 height 19
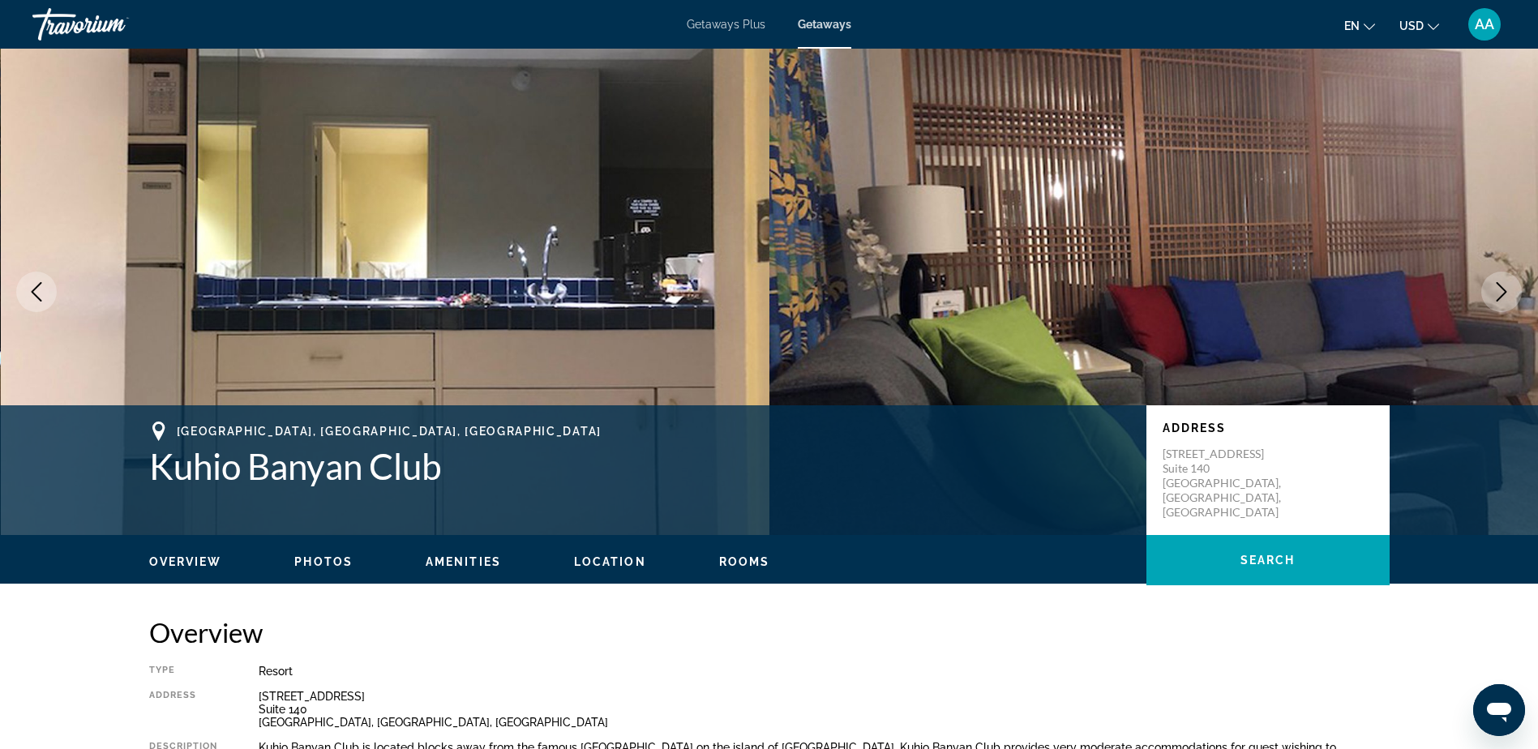
click at [1504, 291] on icon "Next image" at bounding box center [1501, 291] width 19 height 19
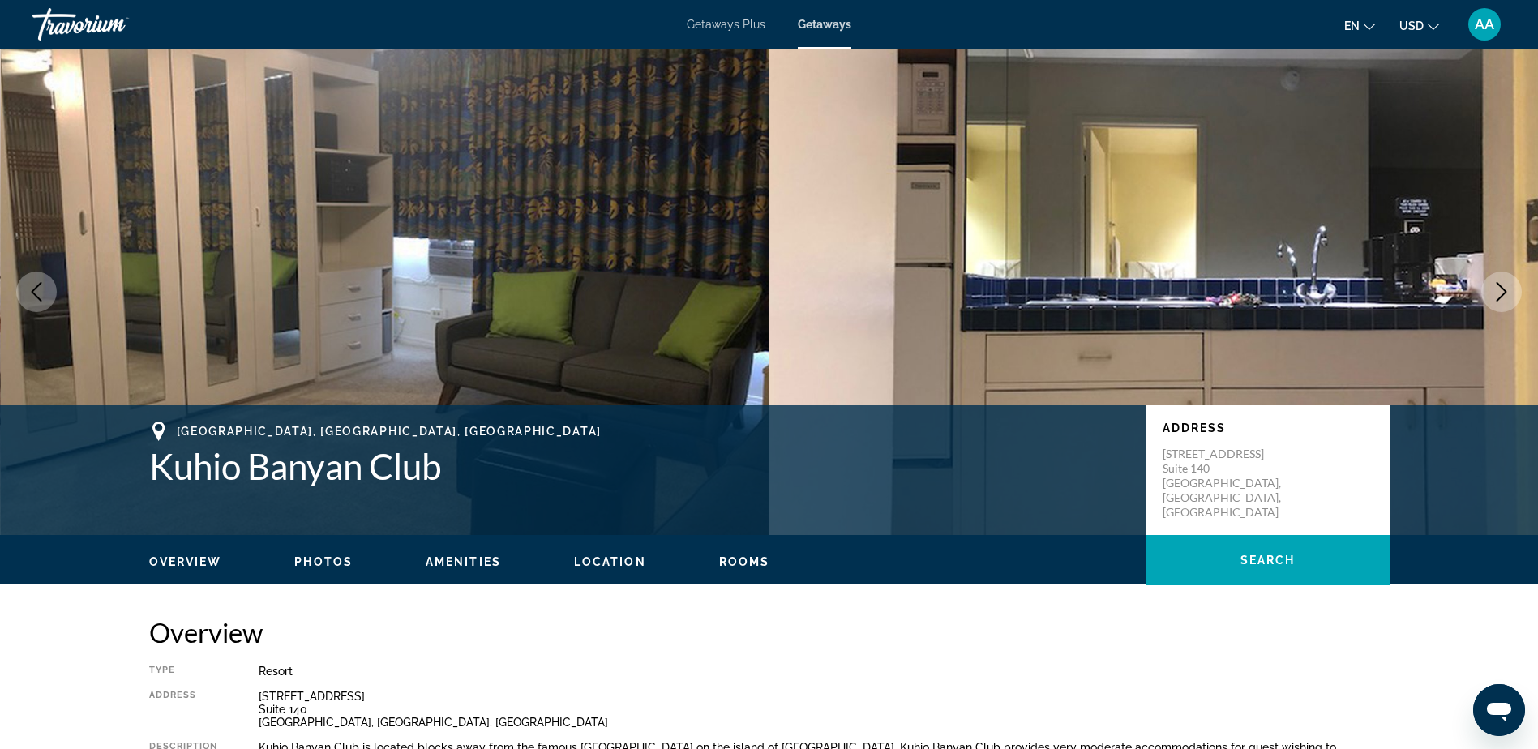
click at [1504, 291] on icon "Next image" at bounding box center [1501, 291] width 19 height 19
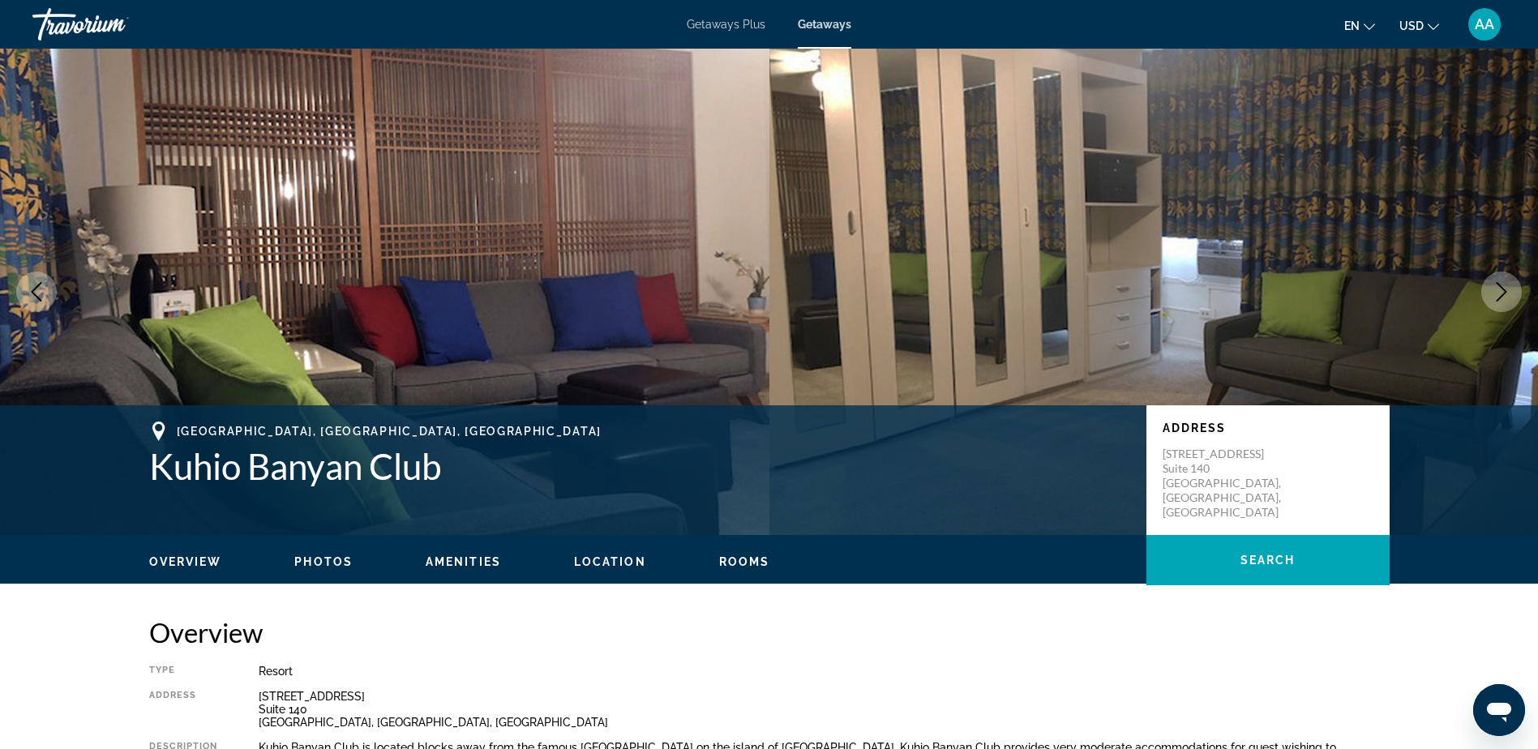
click at [1504, 291] on icon "Next image" at bounding box center [1501, 291] width 19 height 19
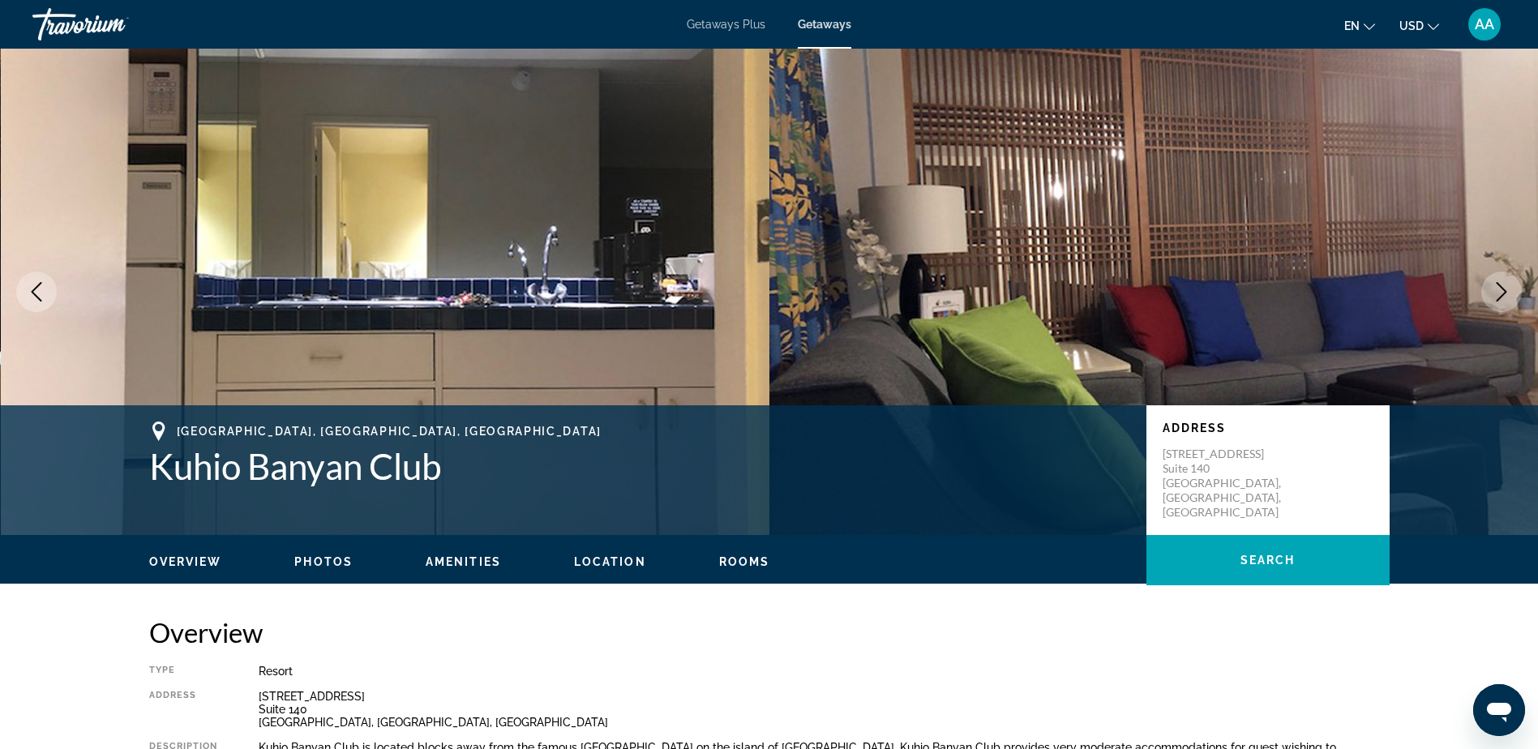
click at [1504, 291] on icon "Next image" at bounding box center [1501, 291] width 19 height 19
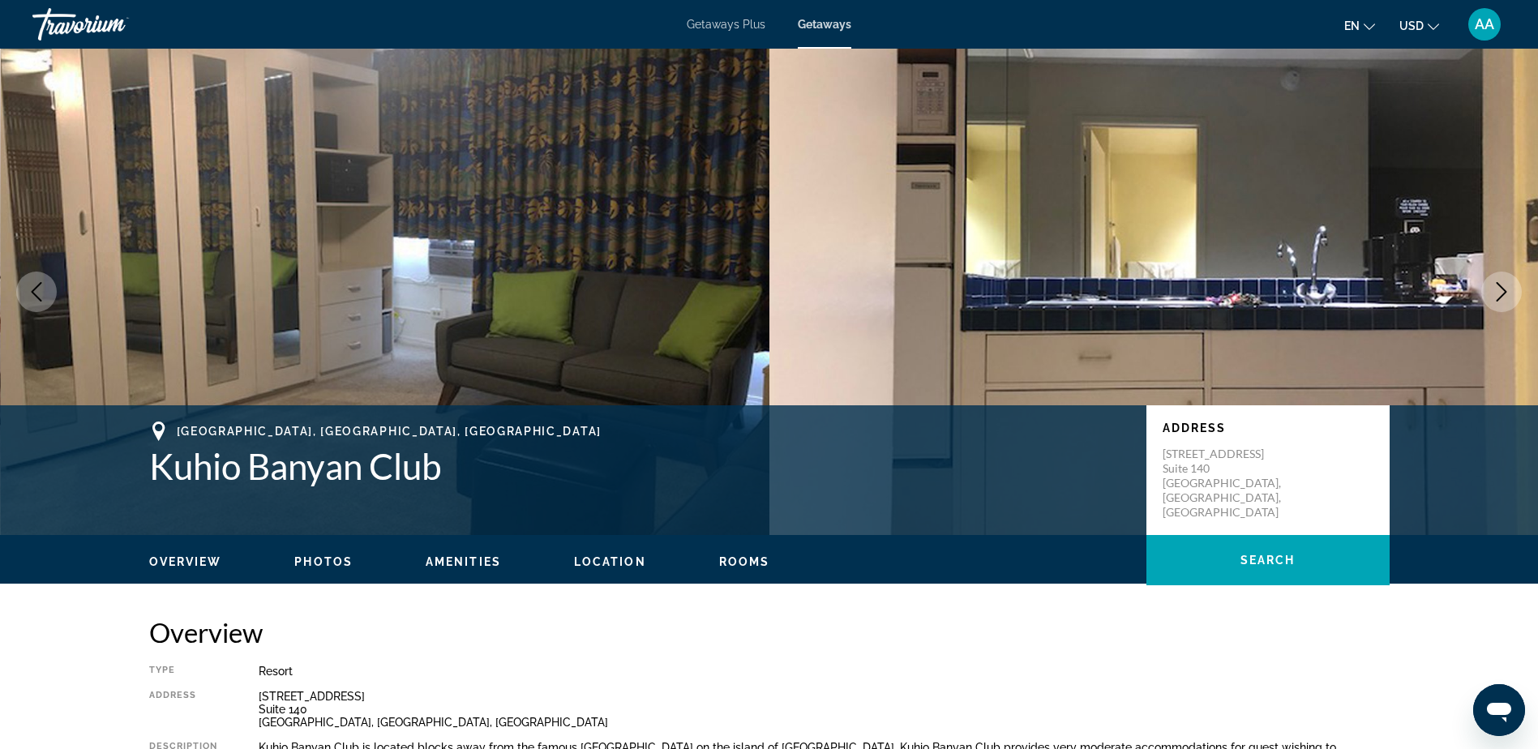
click at [1504, 291] on icon "Next image" at bounding box center [1501, 291] width 19 height 19
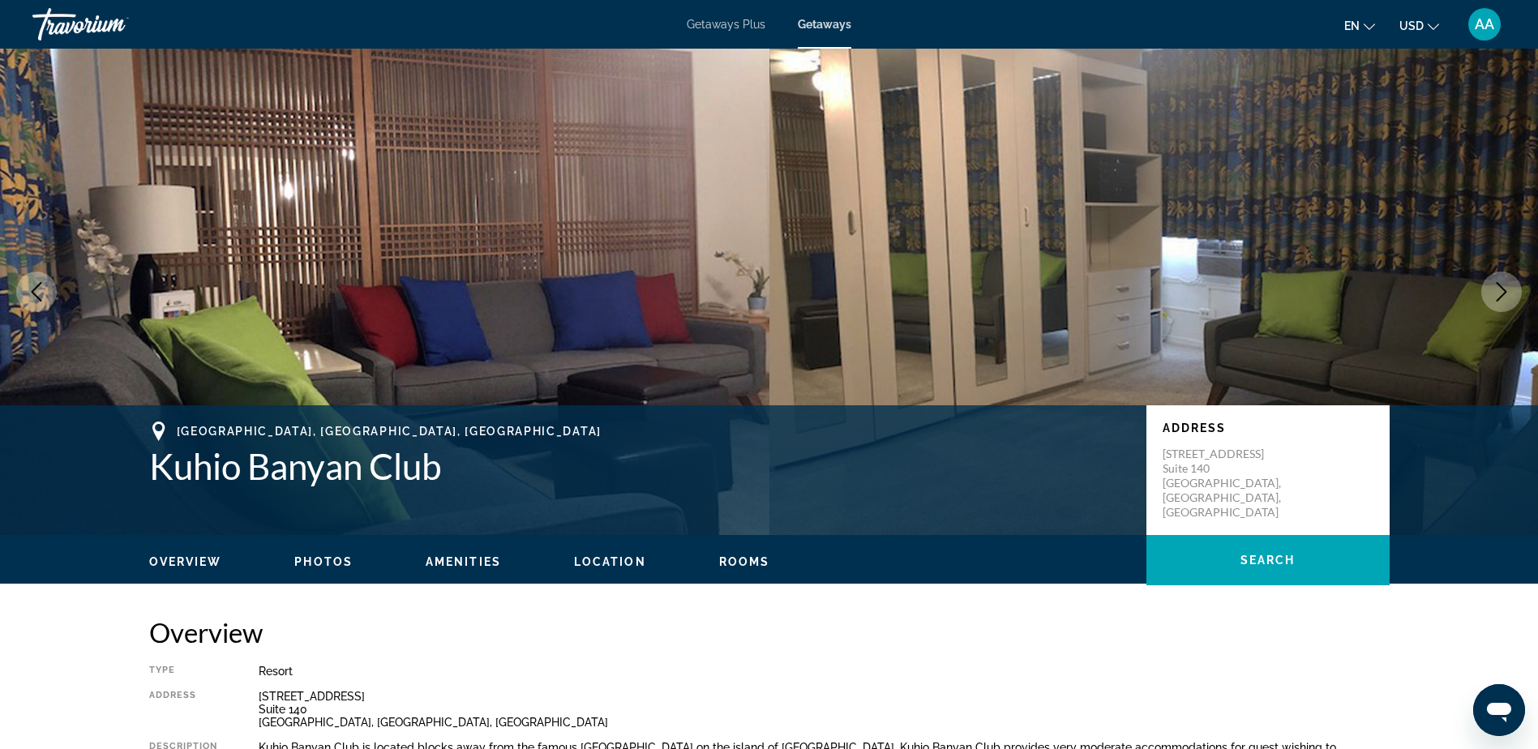
click at [307, 557] on span "Photos" at bounding box center [323, 562] width 58 height 13
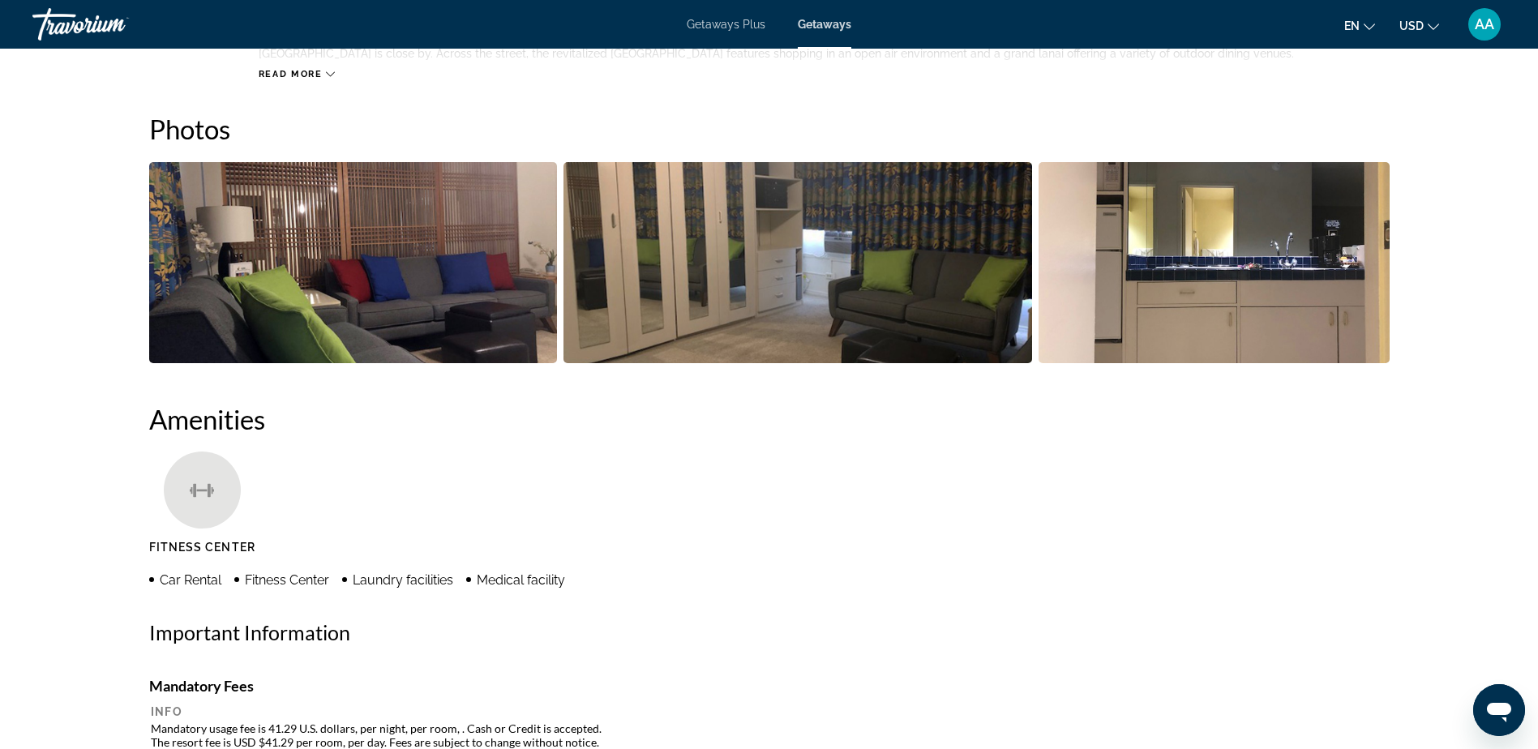
scroll to position [736, 0]
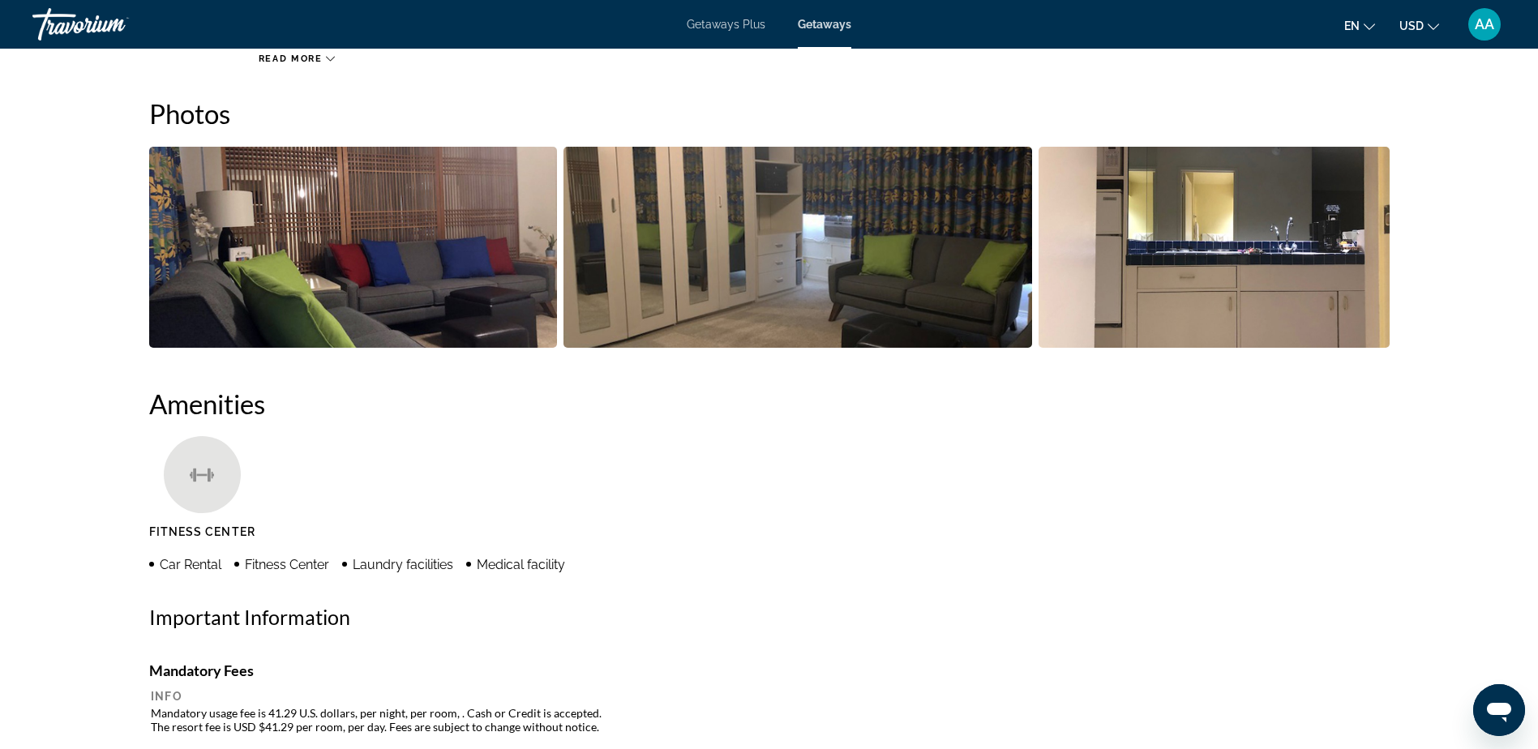
click at [345, 295] on img "Open full-screen image slider" at bounding box center [353, 247] width 408 height 201
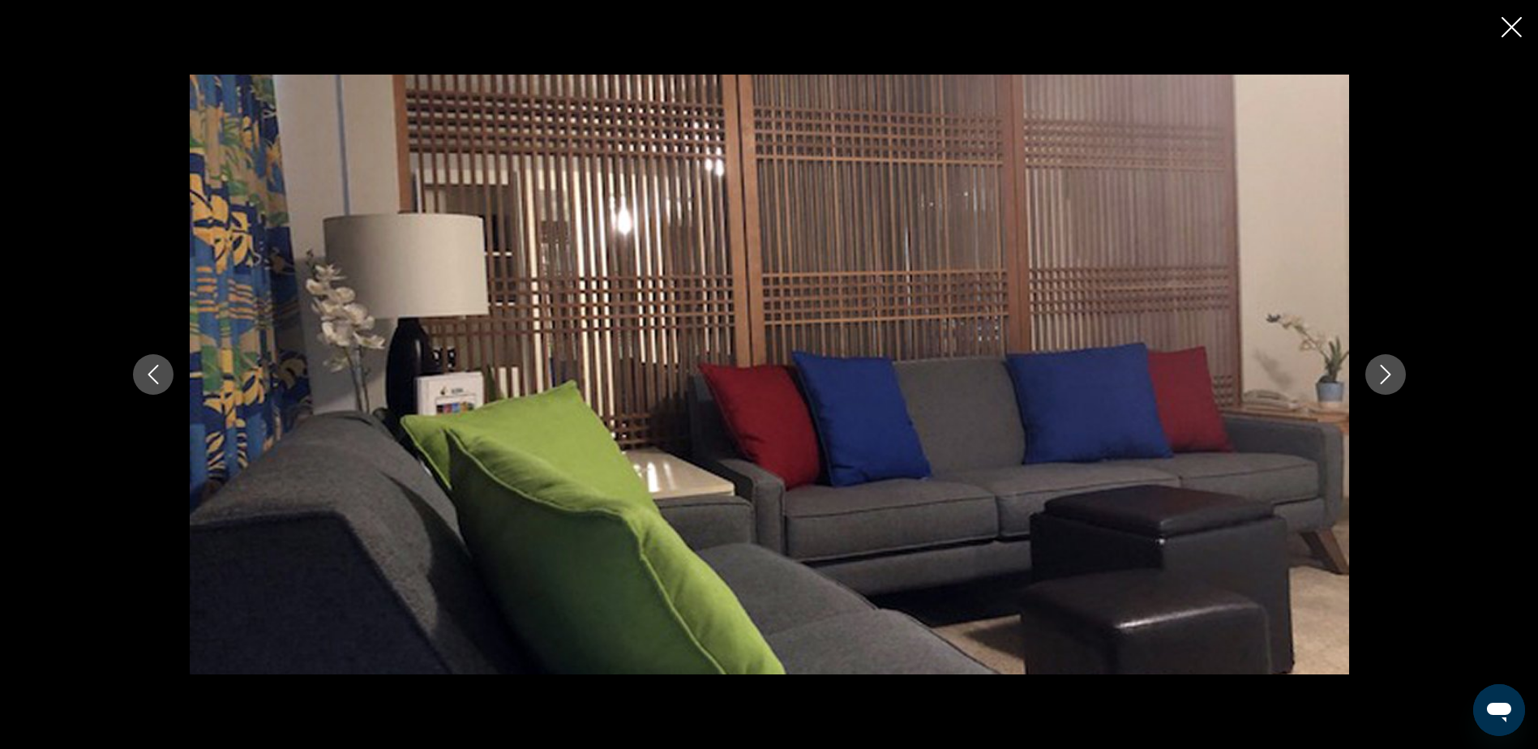
click at [1388, 379] on icon "Next image" at bounding box center [1385, 374] width 19 height 19
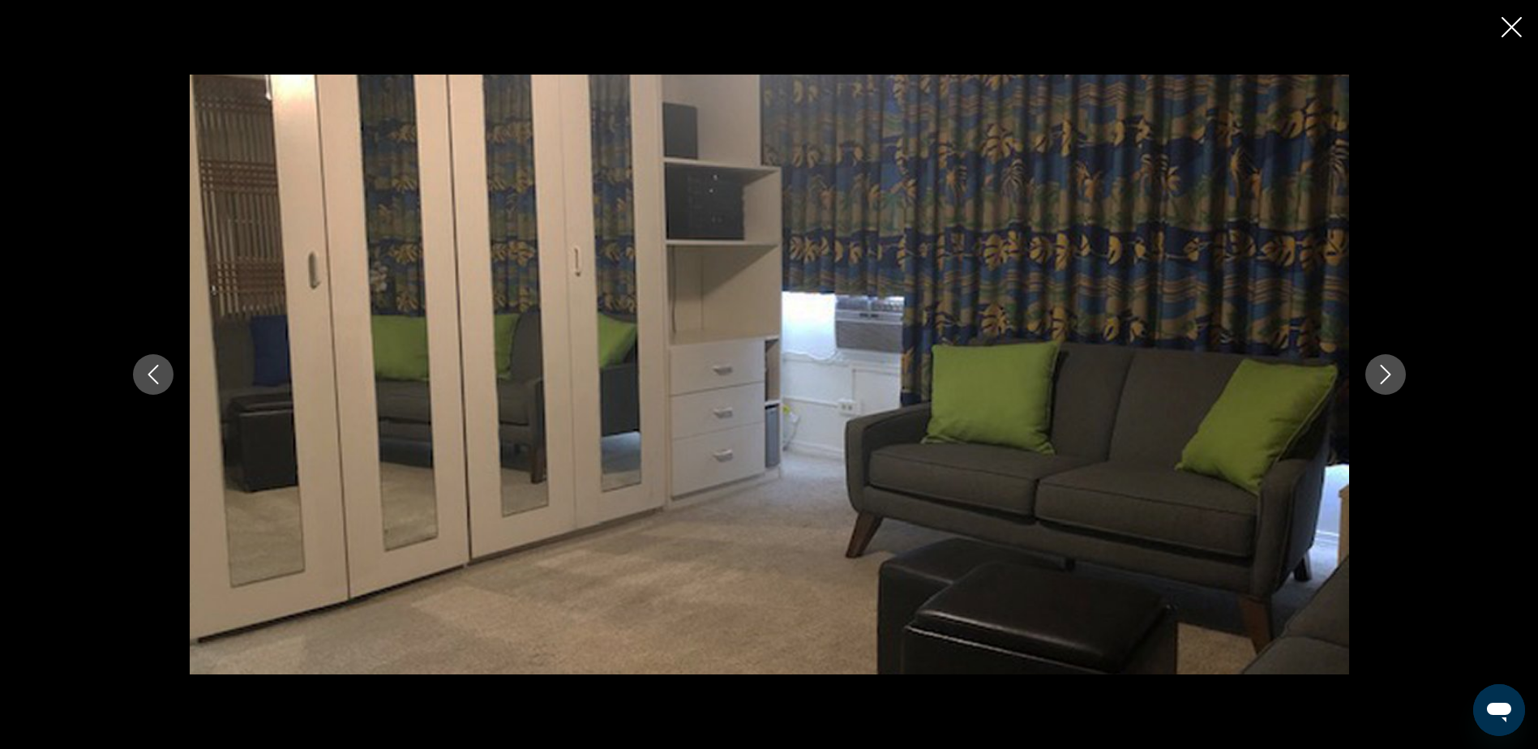
click at [1388, 379] on icon "Next image" at bounding box center [1385, 374] width 19 height 19
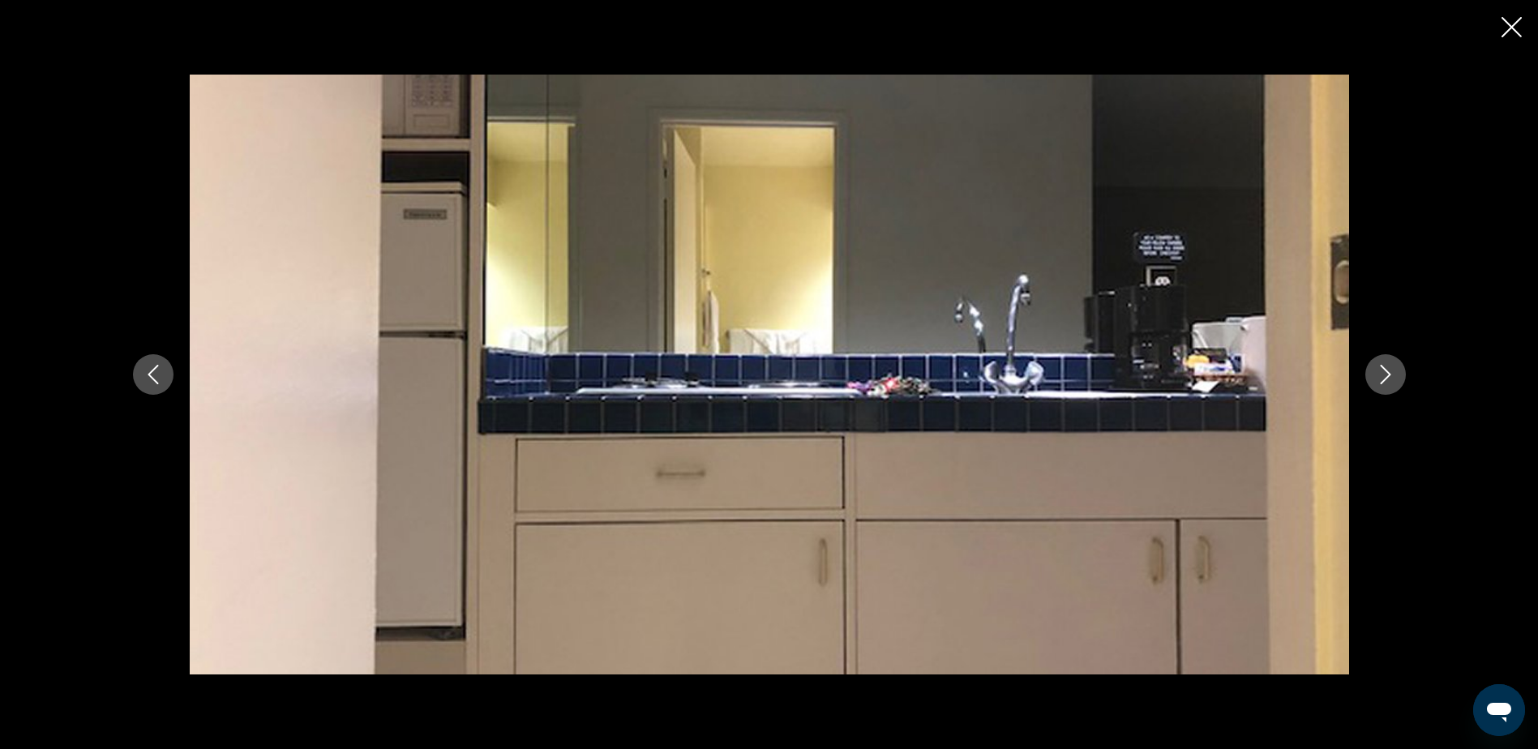
click at [1388, 379] on icon "Next image" at bounding box center [1385, 374] width 19 height 19
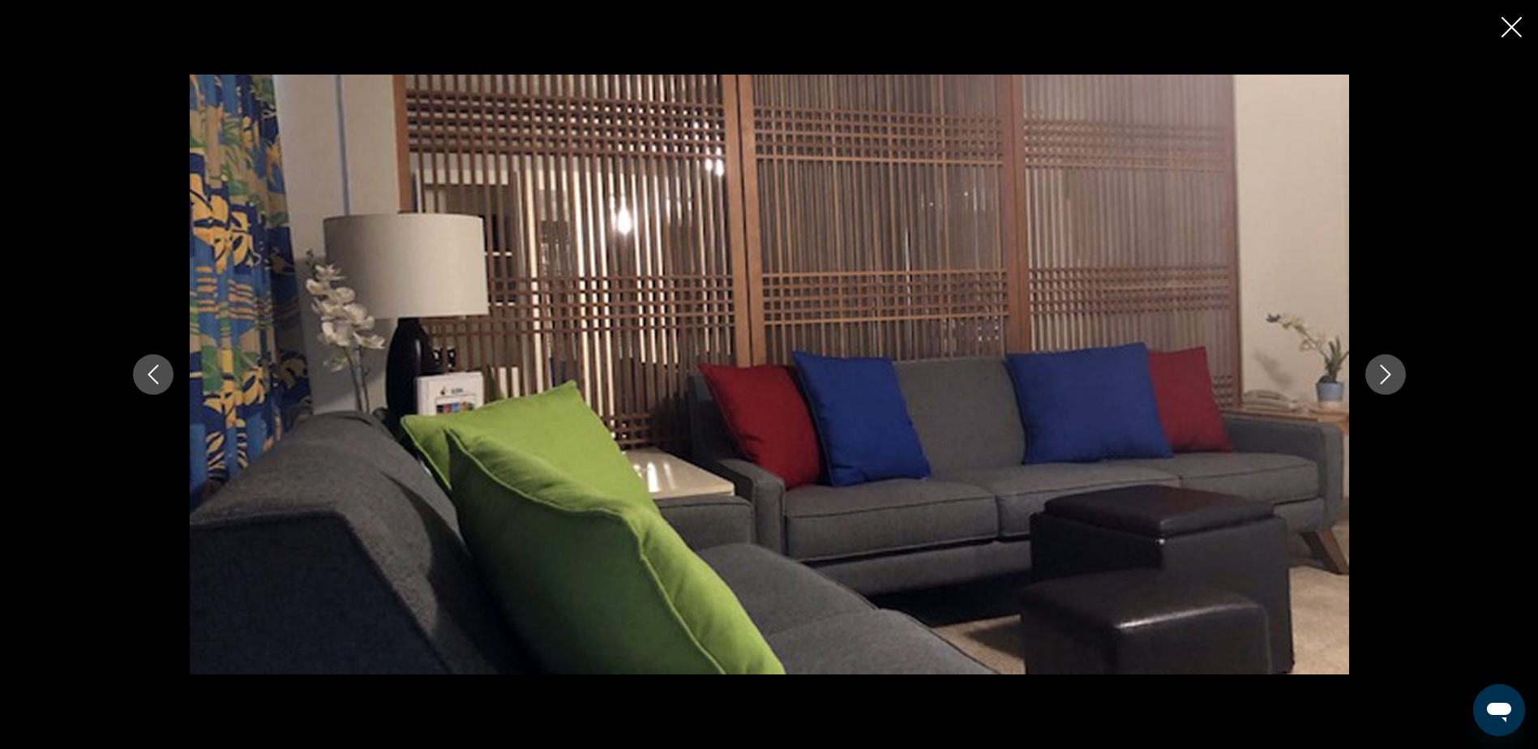
click at [1388, 379] on icon "Next image" at bounding box center [1385, 374] width 19 height 19
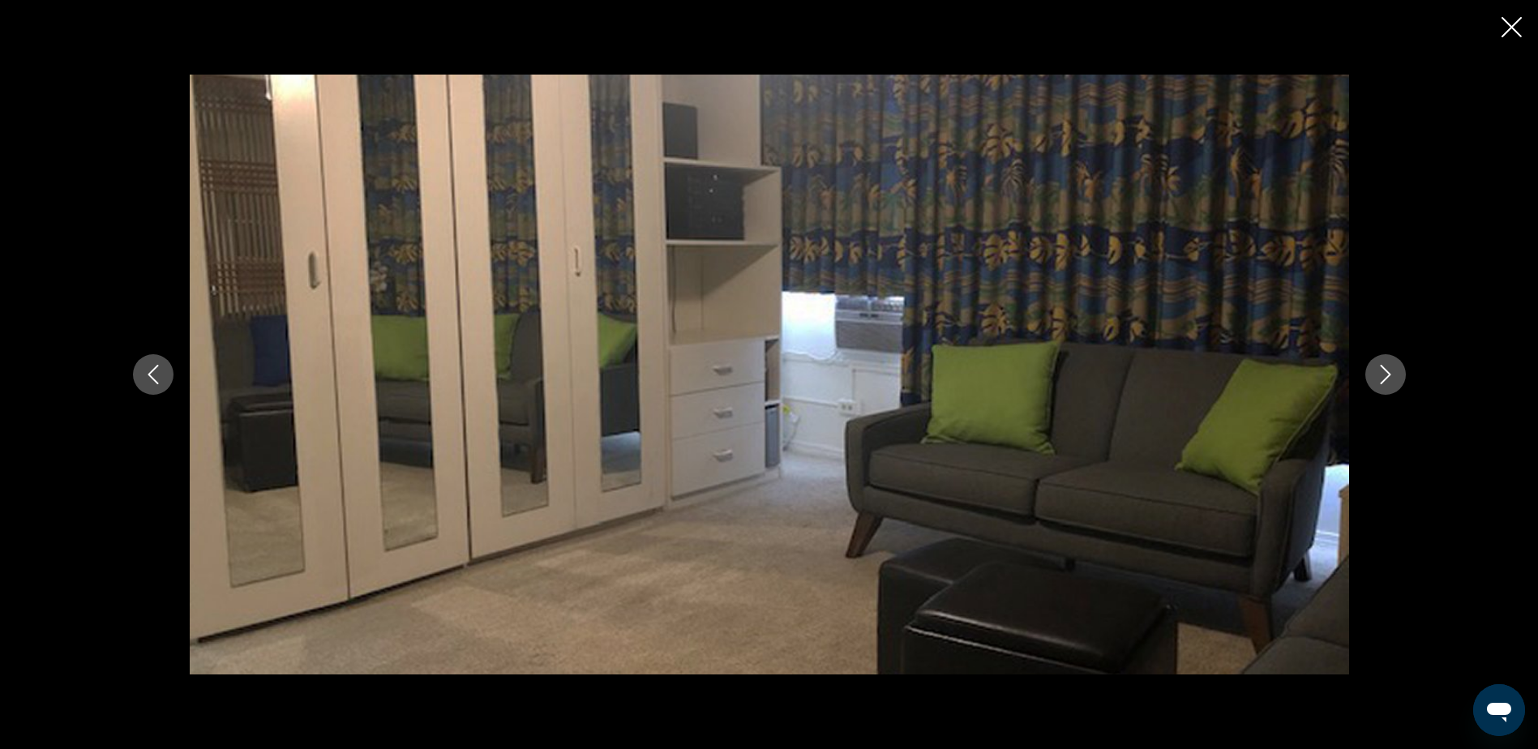
click at [1388, 379] on icon "Next image" at bounding box center [1385, 374] width 19 height 19
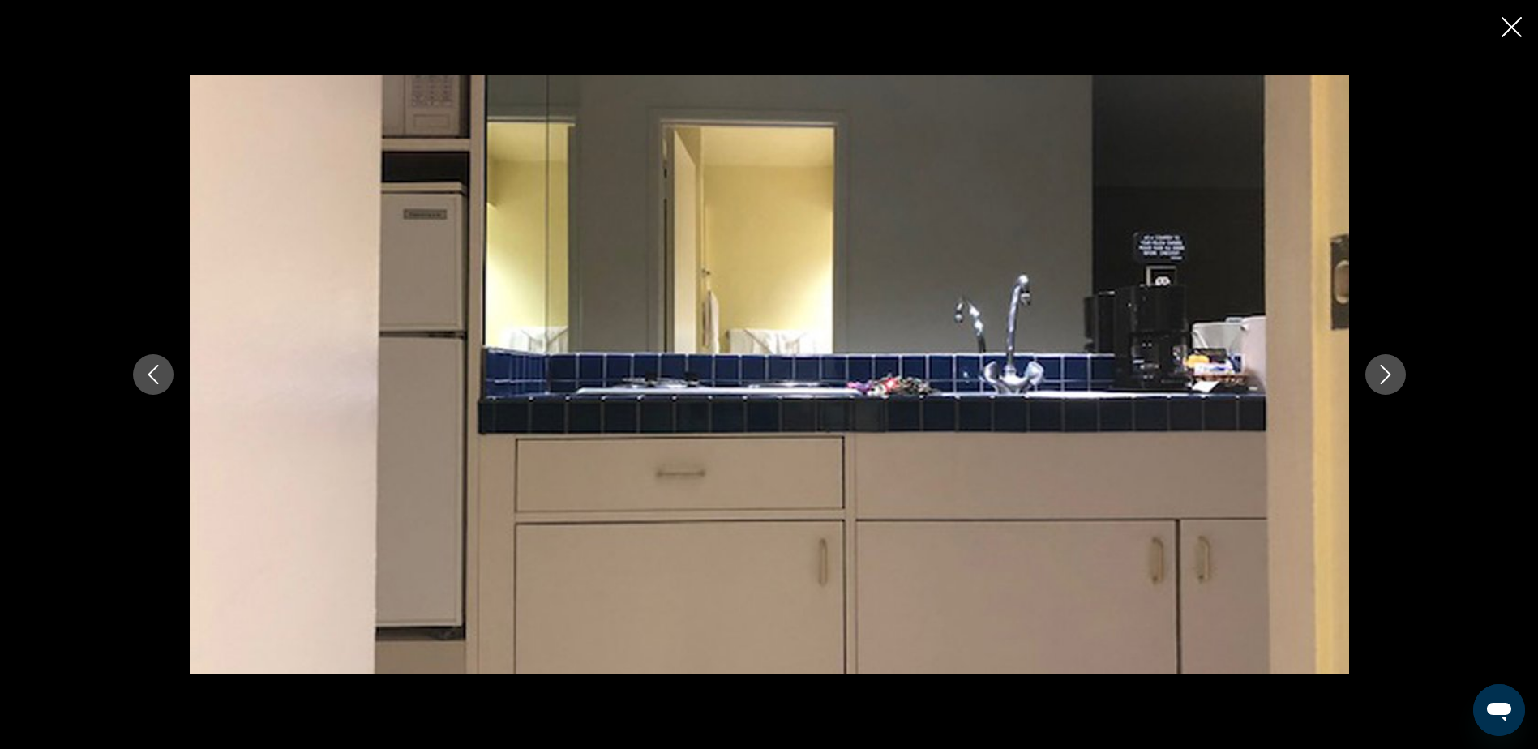
click at [1388, 379] on icon "Next image" at bounding box center [1385, 374] width 19 height 19
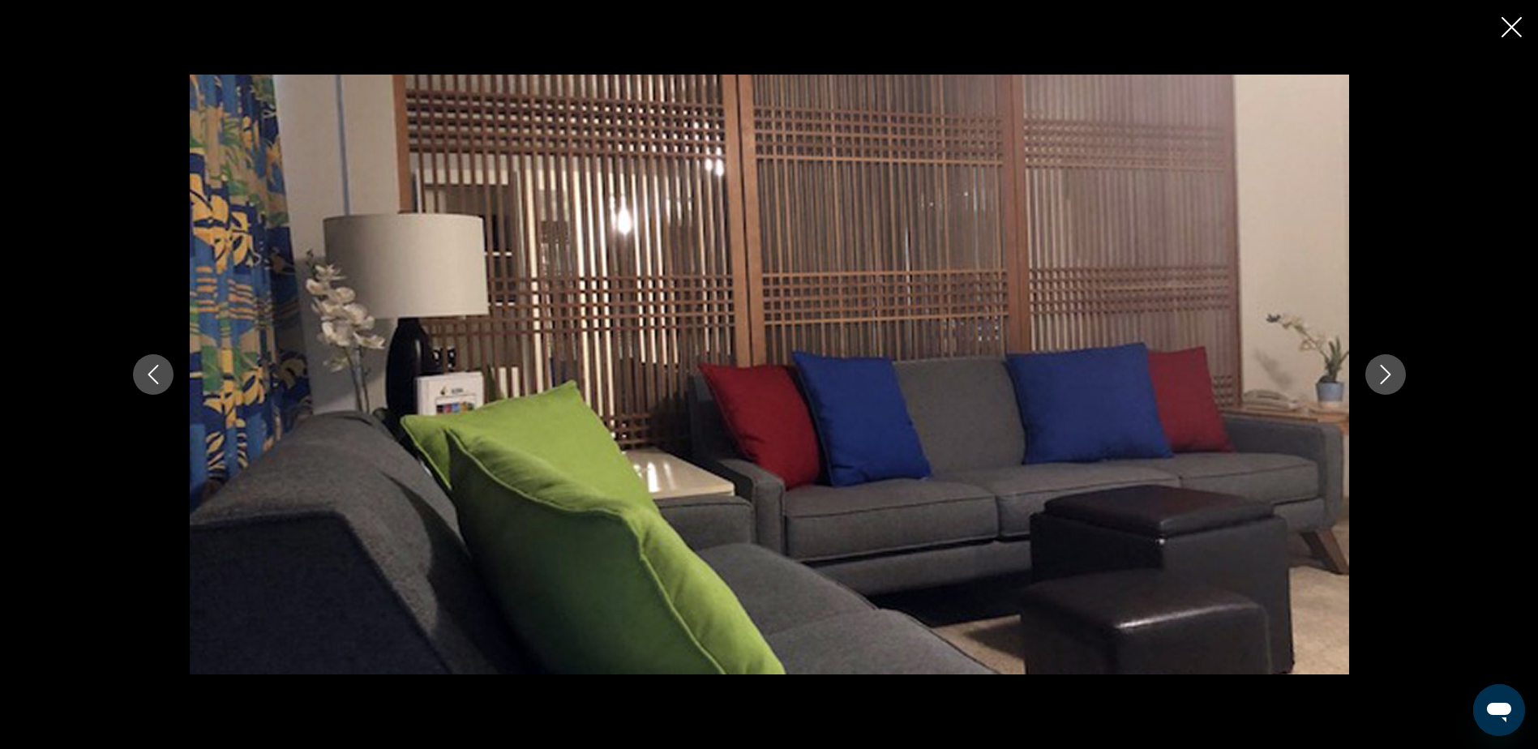
click at [1511, 32] on icon "Close slideshow" at bounding box center [1512, 27] width 20 height 20
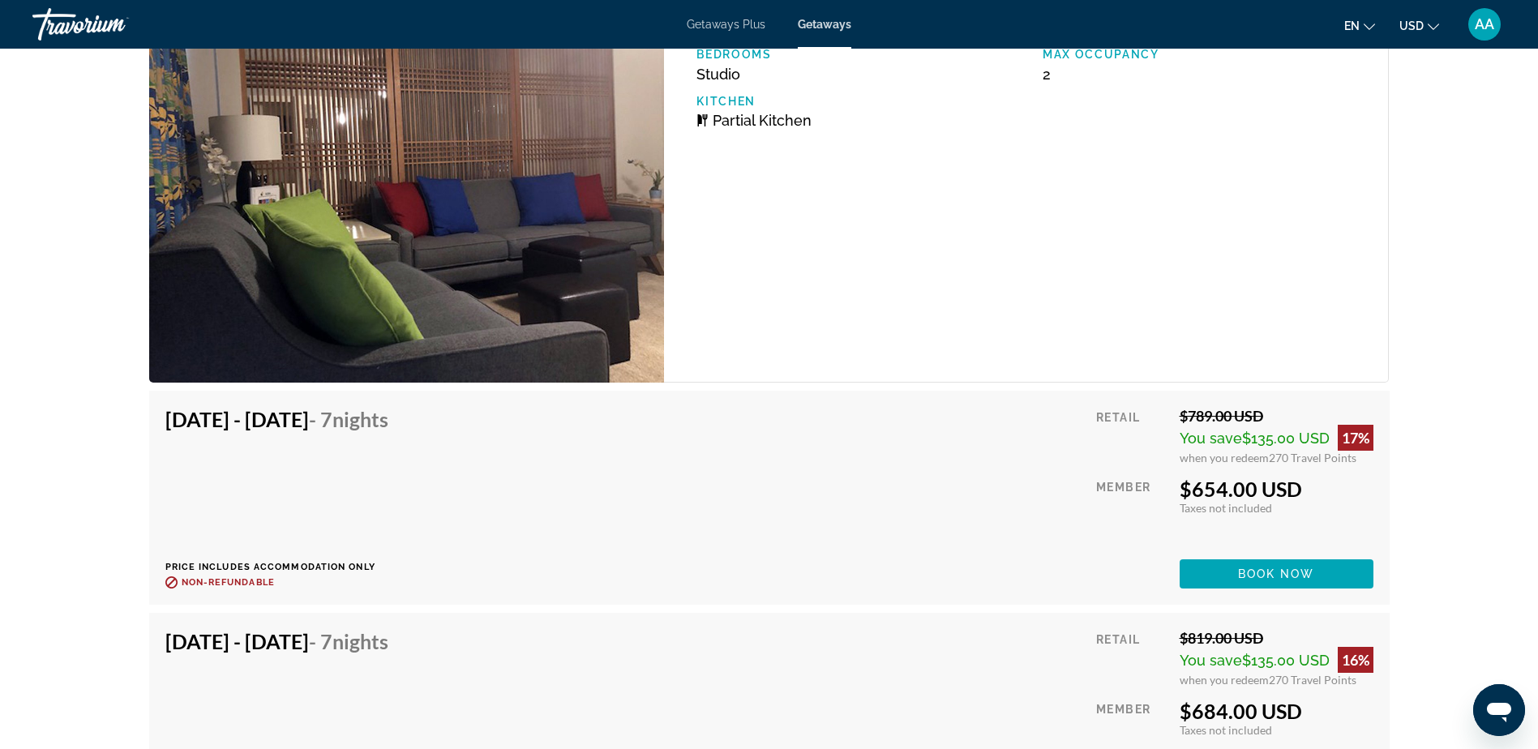
scroll to position [2763, 0]
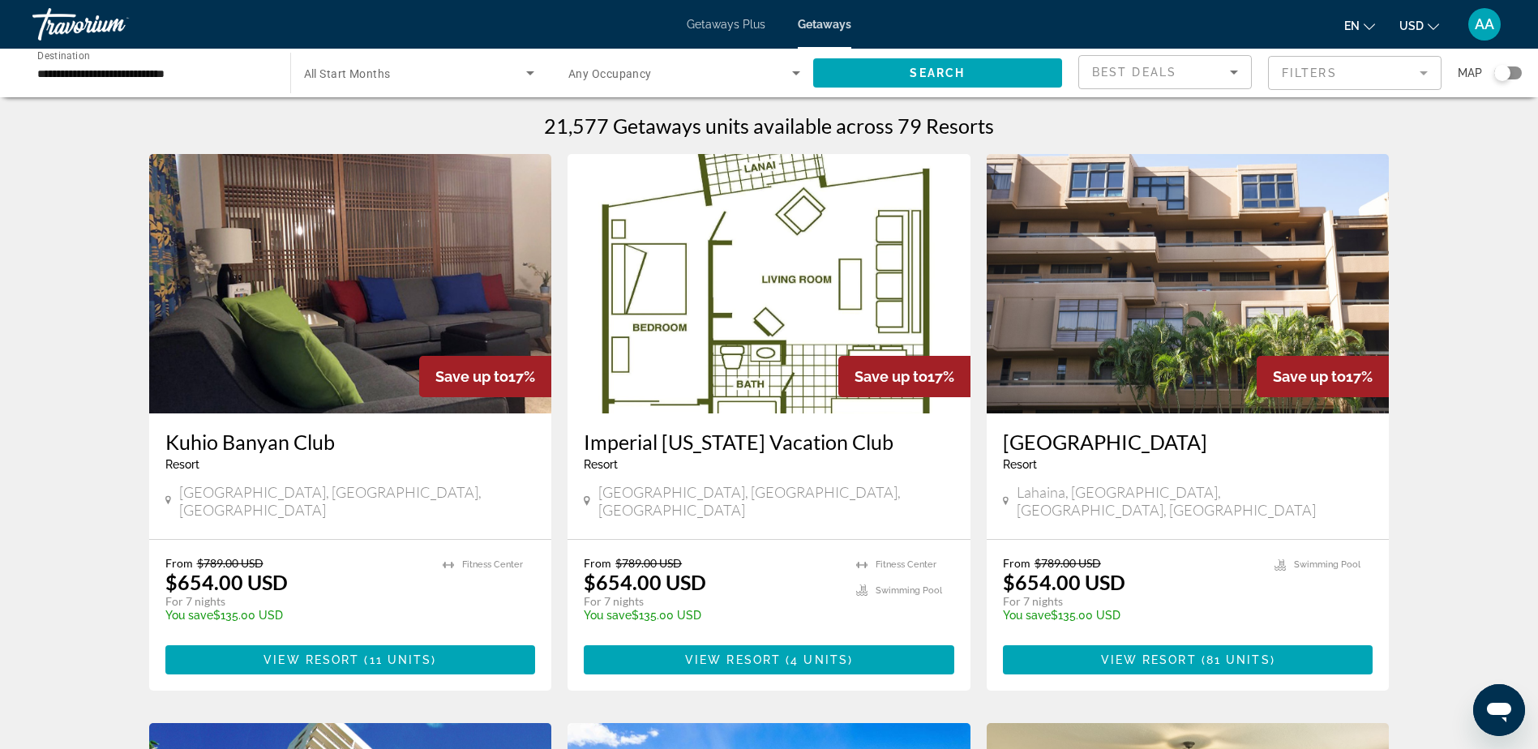
click at [100, 78] on input "**********" at bounding box center [153, 73] width 232 height 19
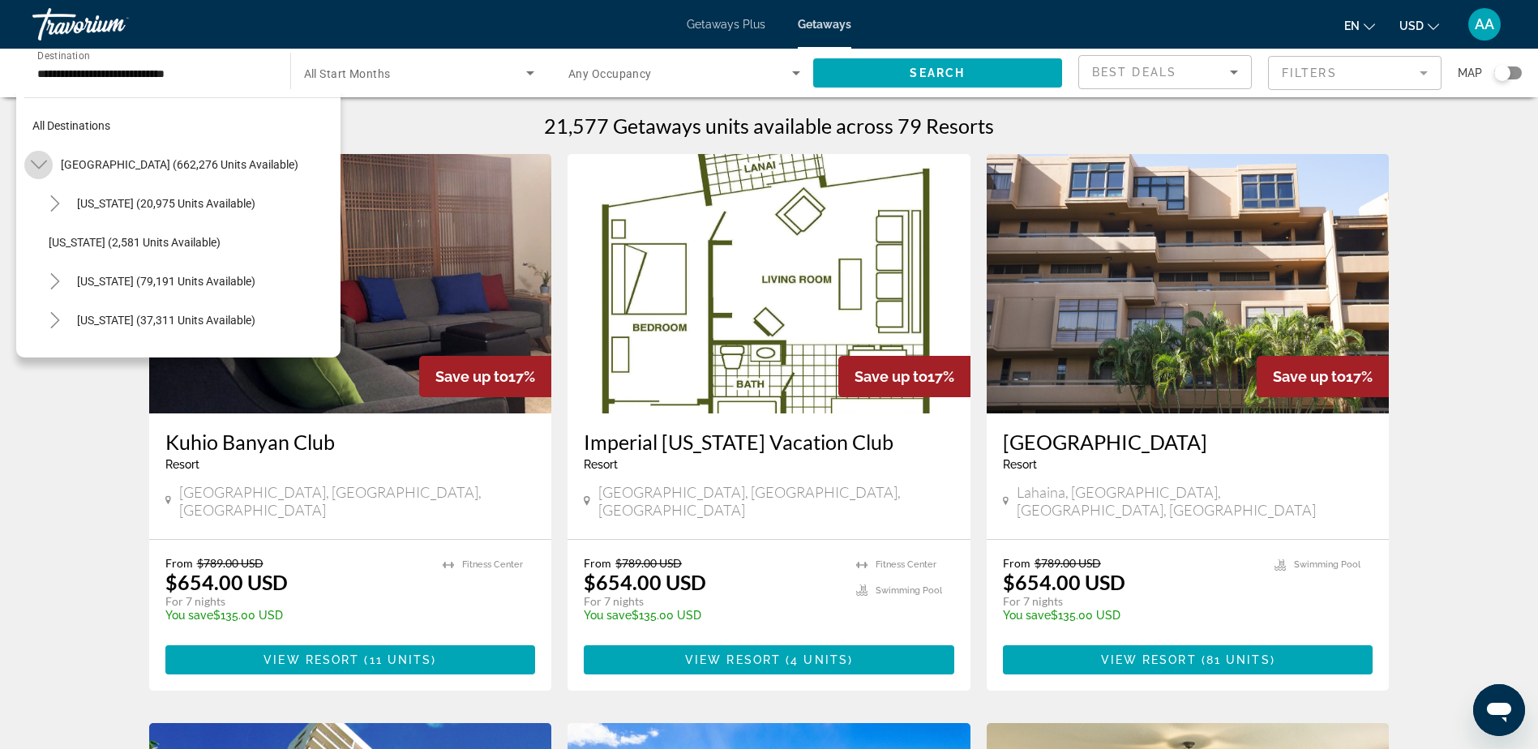
click at [39, 170] on icon "Toggle United States (662,276 units available)" at bounding box center [39, 165] width 16 height 16
click at [126, 244] on span "Canada (14,570 units available)" at bounding box center [141, 242] width 161 height 13
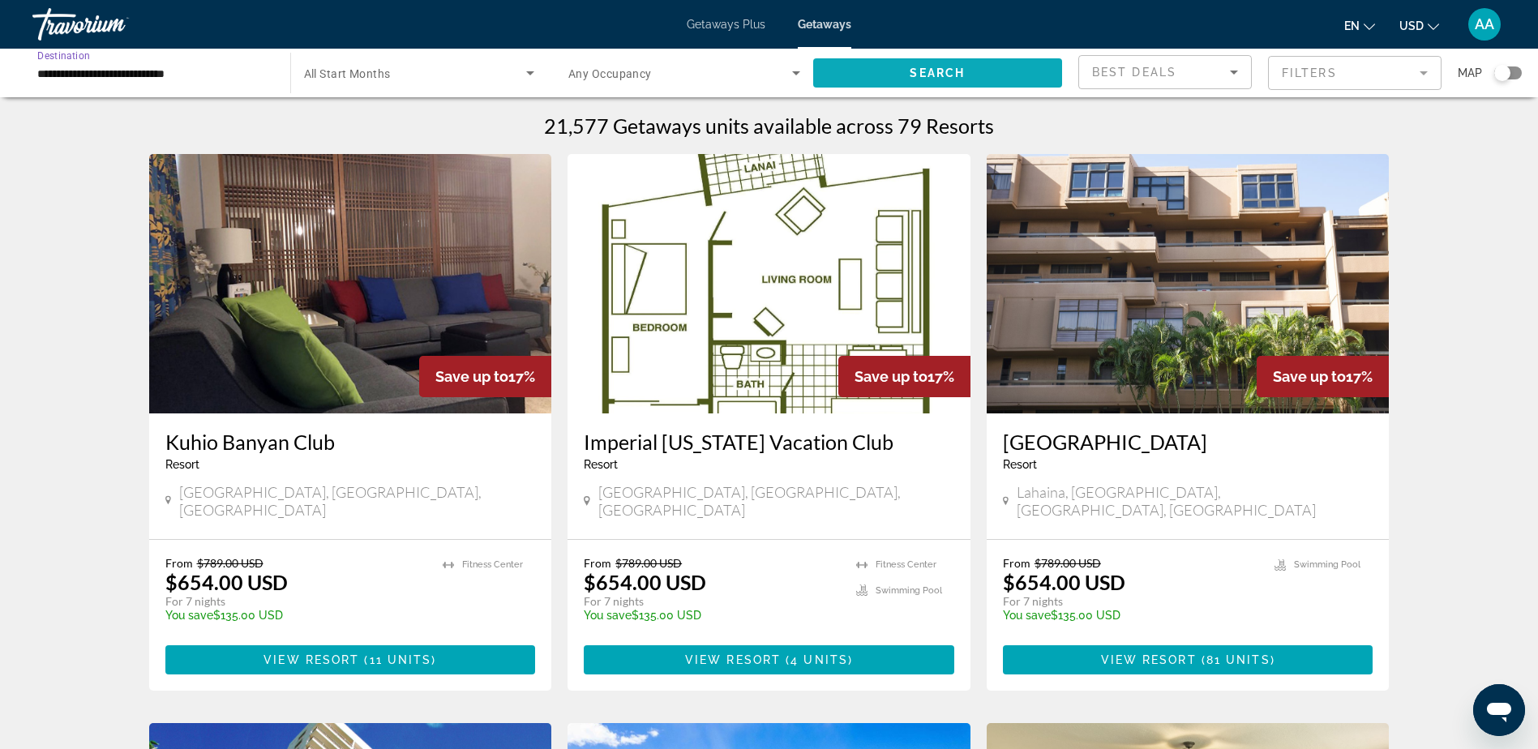
click at [963, 69] on span "Search" at bounding box center [937, 72] width 55 height 13
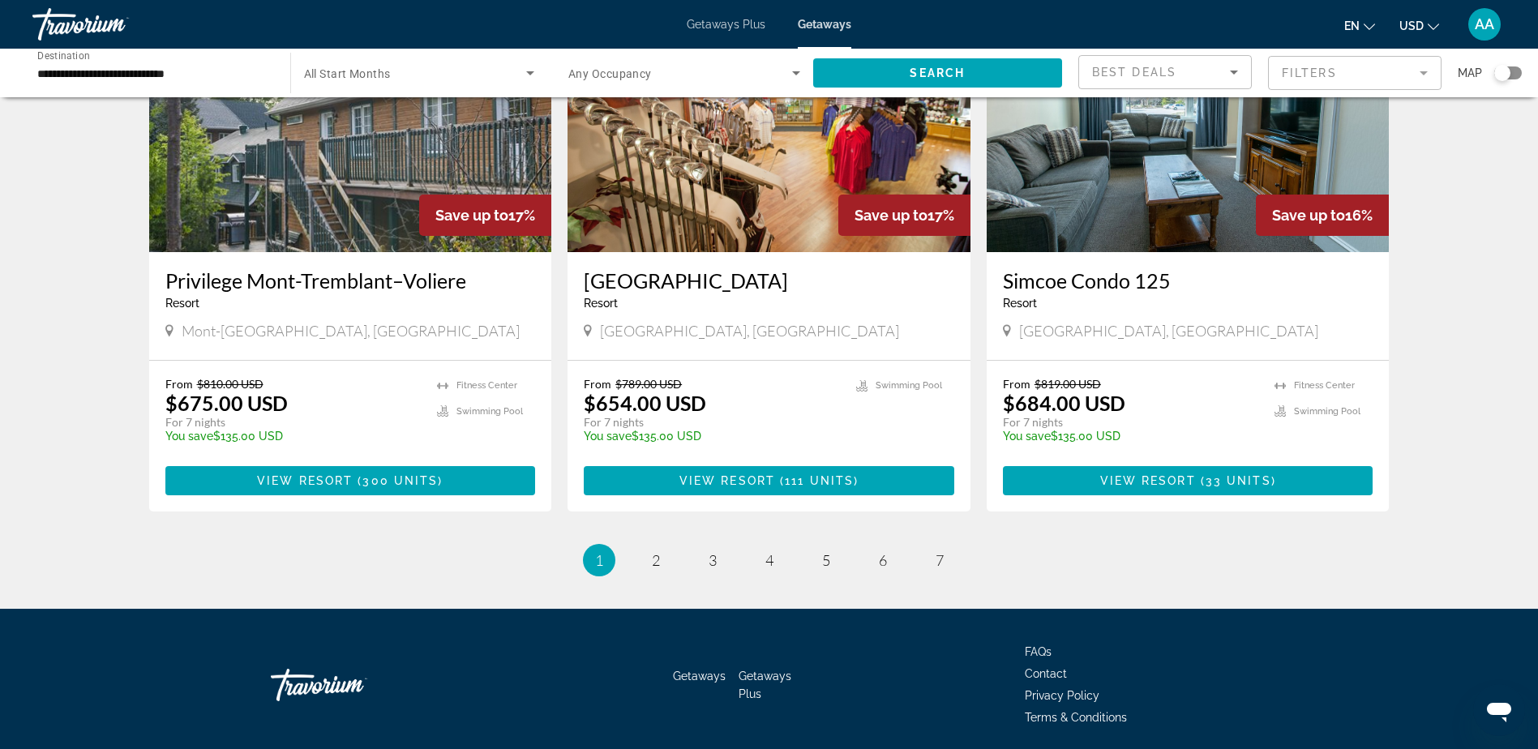
scroll to position [1874, 0]
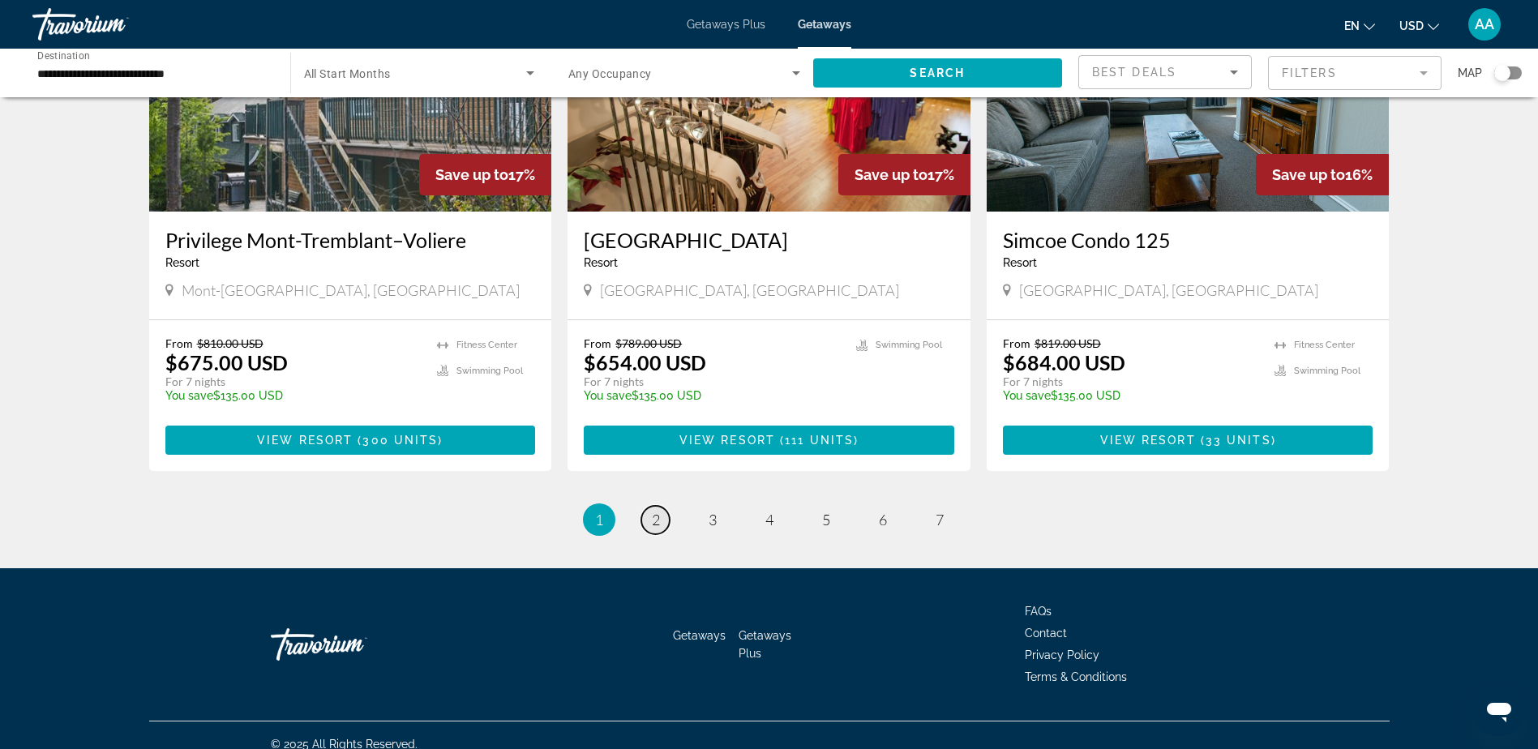
click at [659, 511] on span "2" at bounding box center [656, 520] width 8 height 18
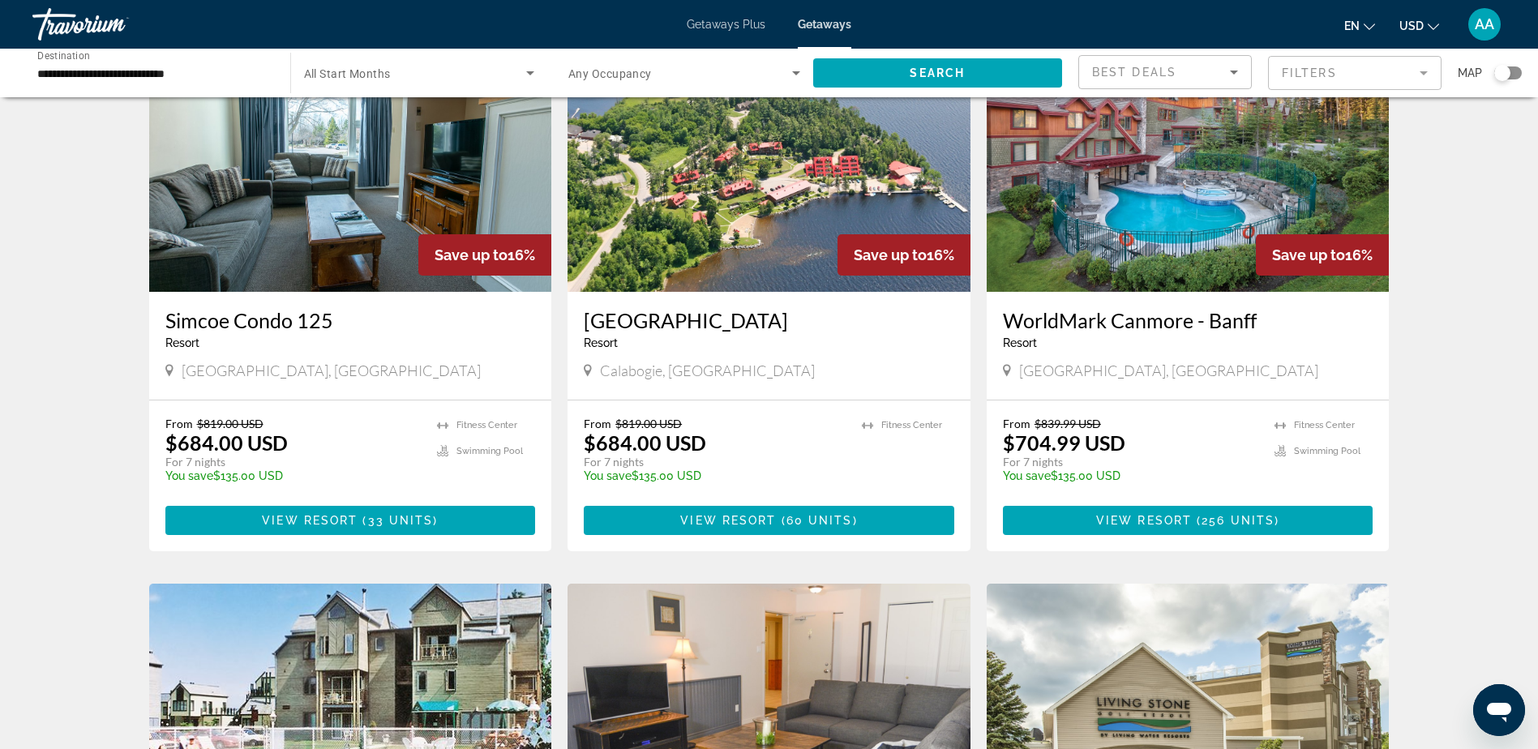
scroll to position [324, 0]
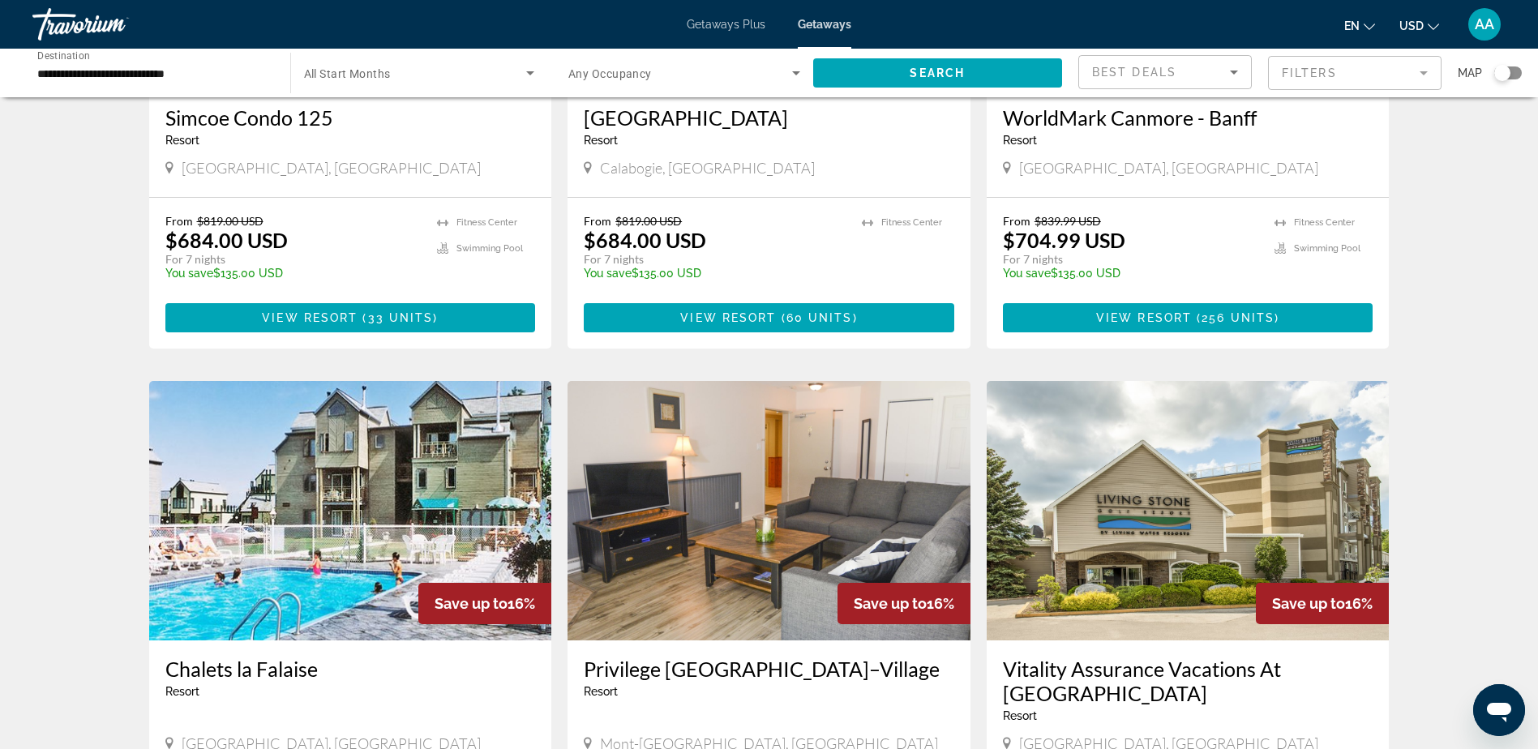
click at [179, 67] on input "**********" at bounding box center [153, 73] width 232 height 19
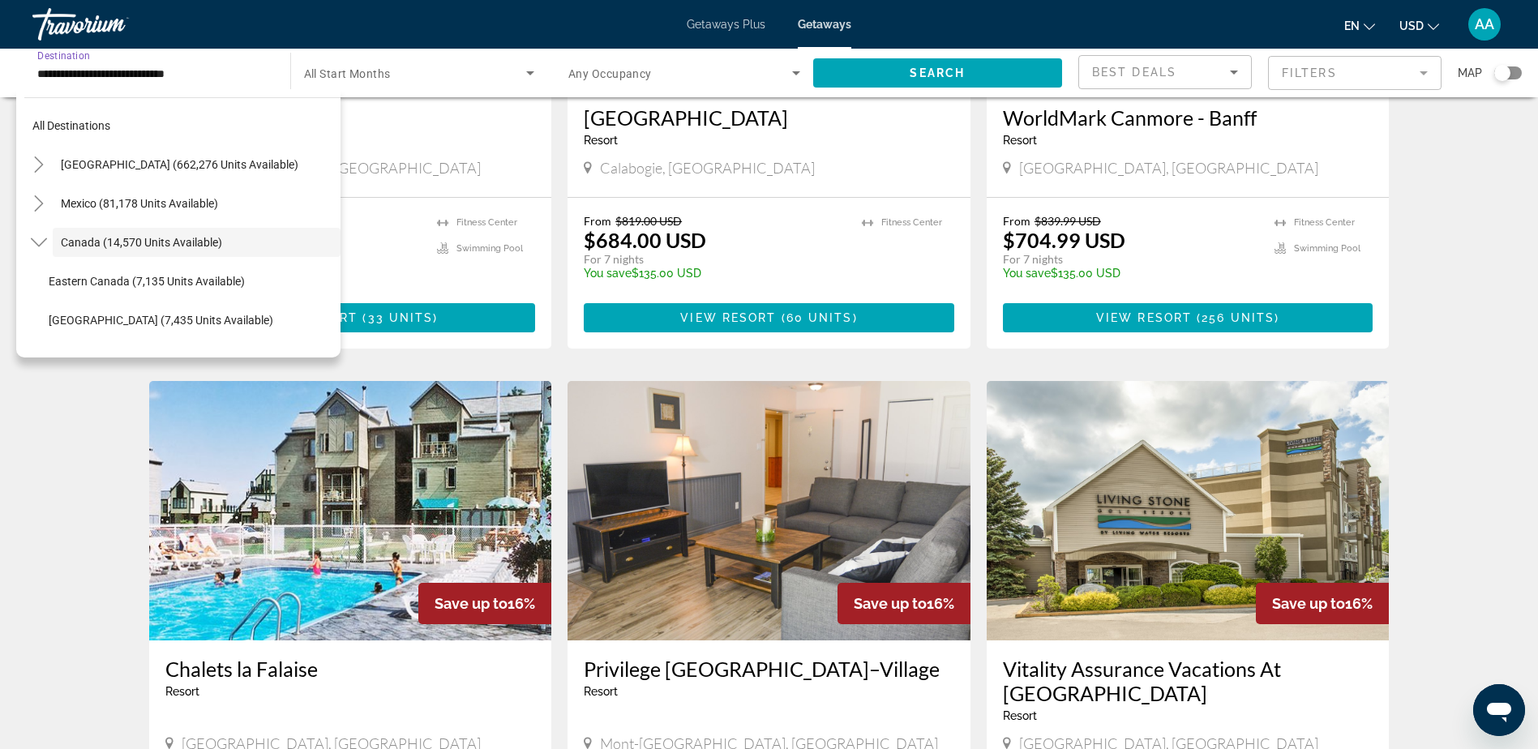
scroll to position [19, 0]
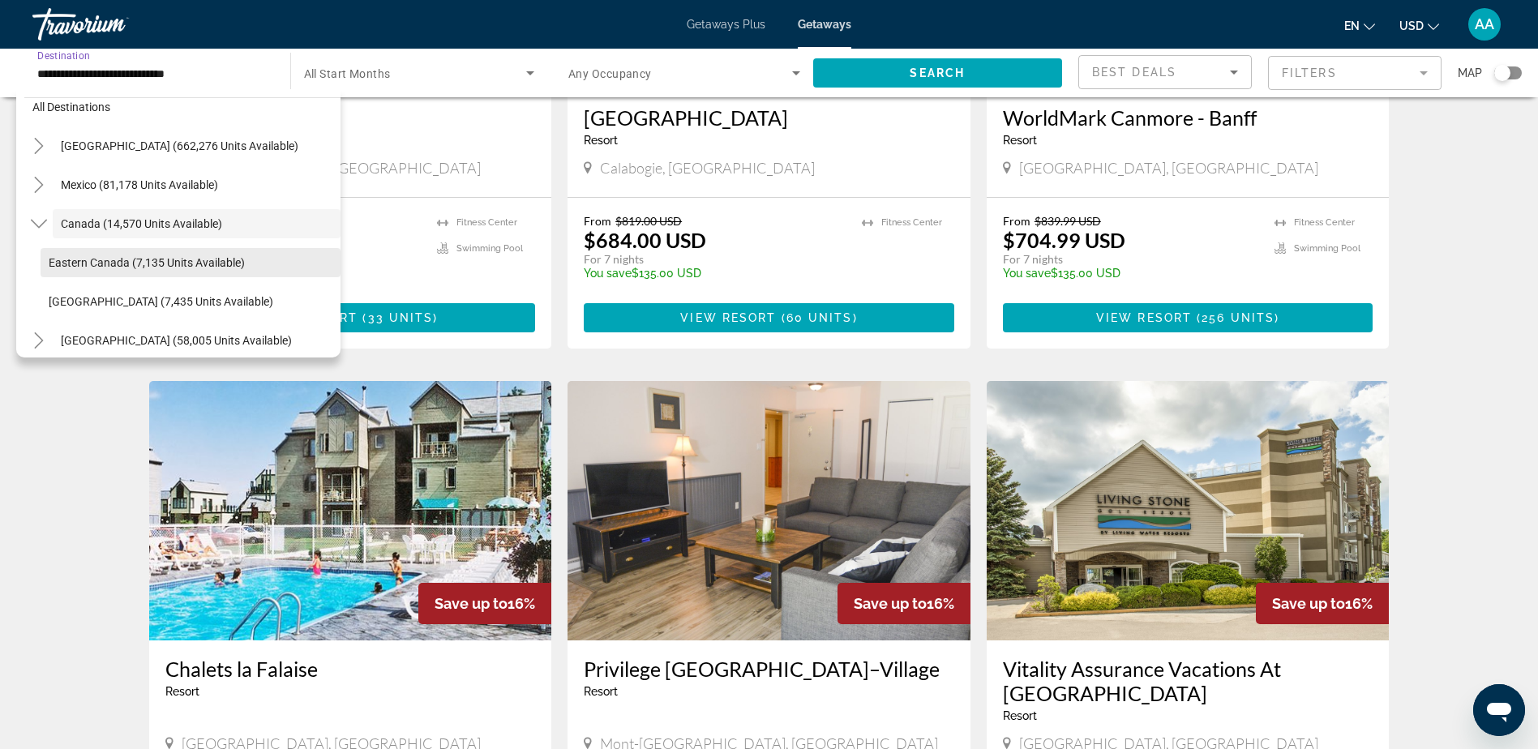
click at [133, 257] on span "Eastern Canada (7,135 units available)" at bounding box center [147, 262] width 196 height 13
type input "**********"
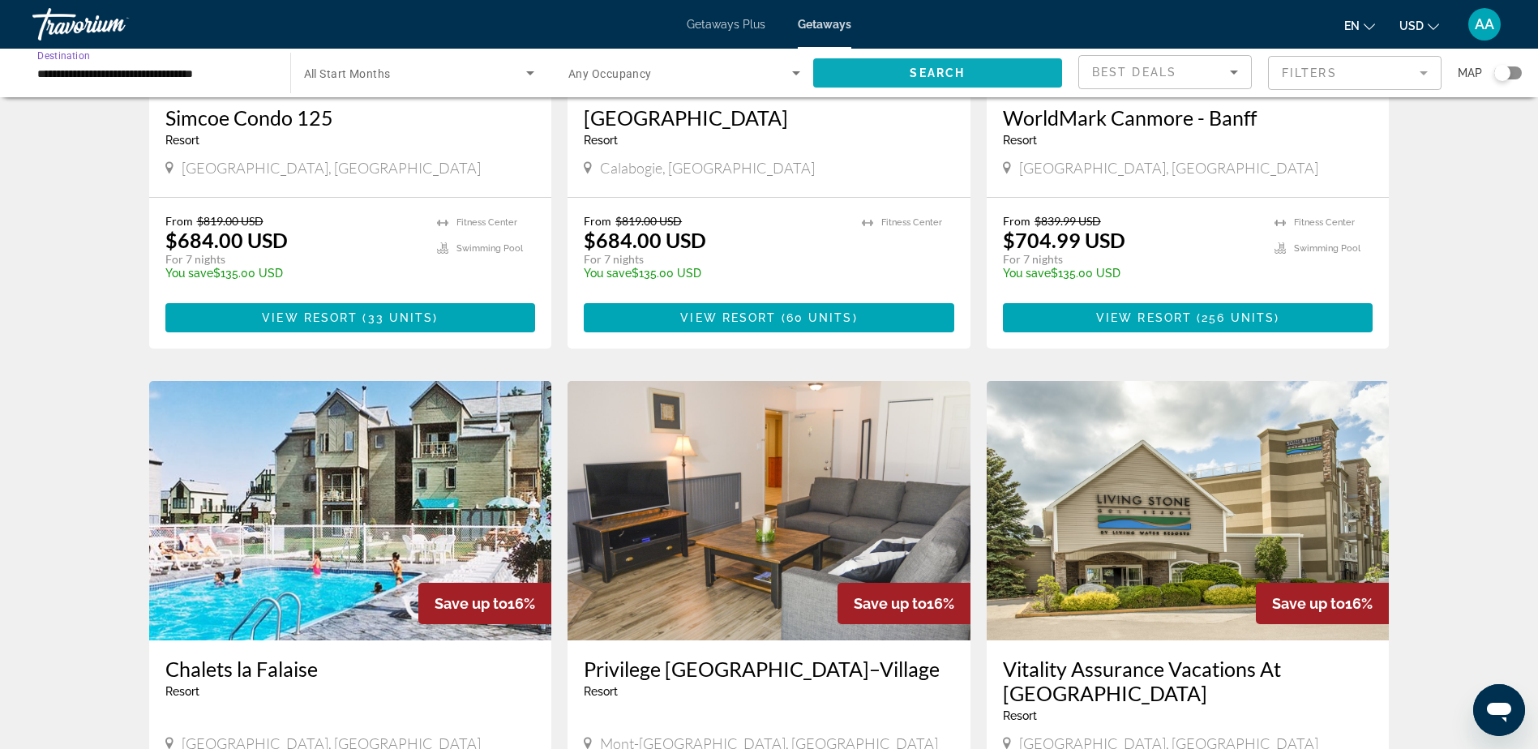
click at [963, 69] on span "Search" at bounding box center [937, 72] width 55 height 13
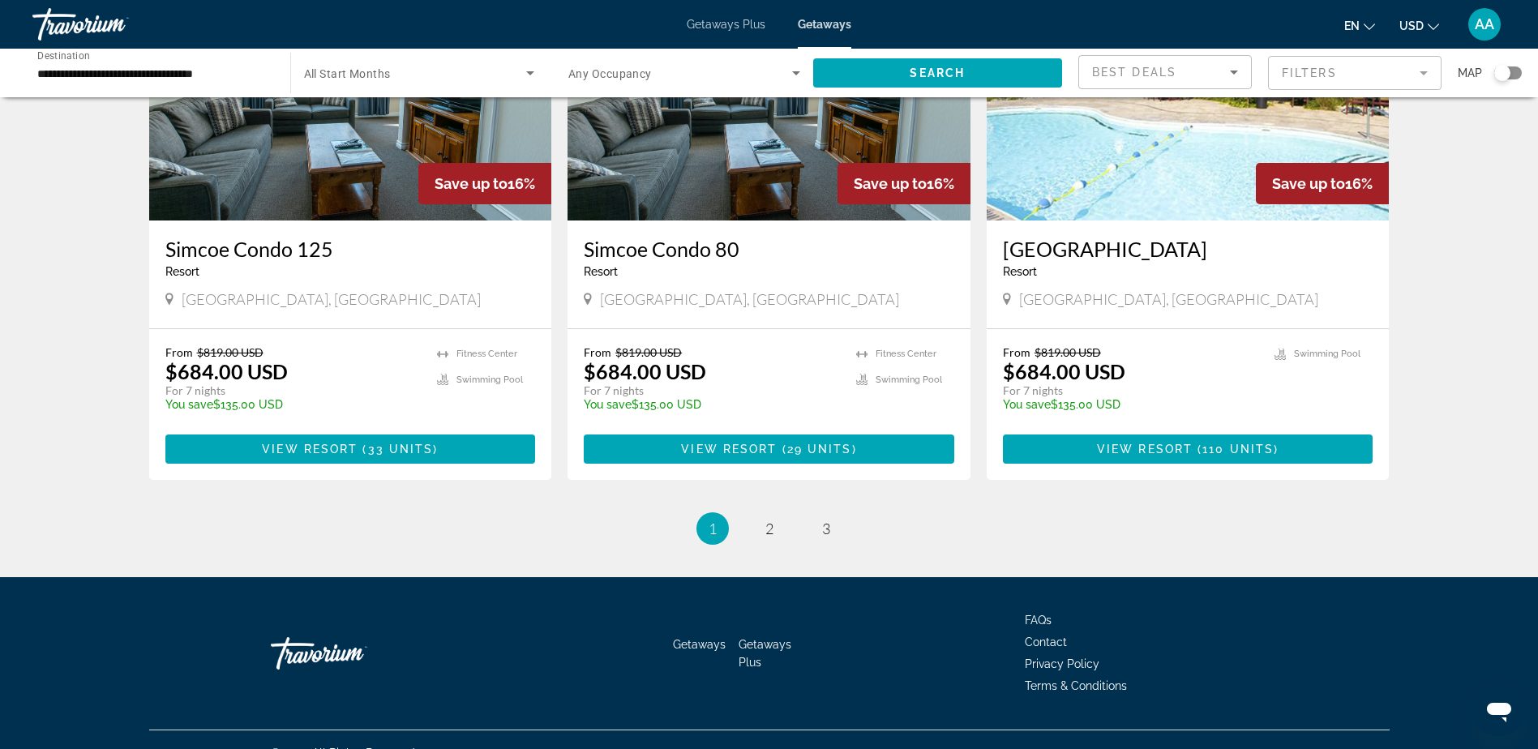
scroll to position [1898, 0]
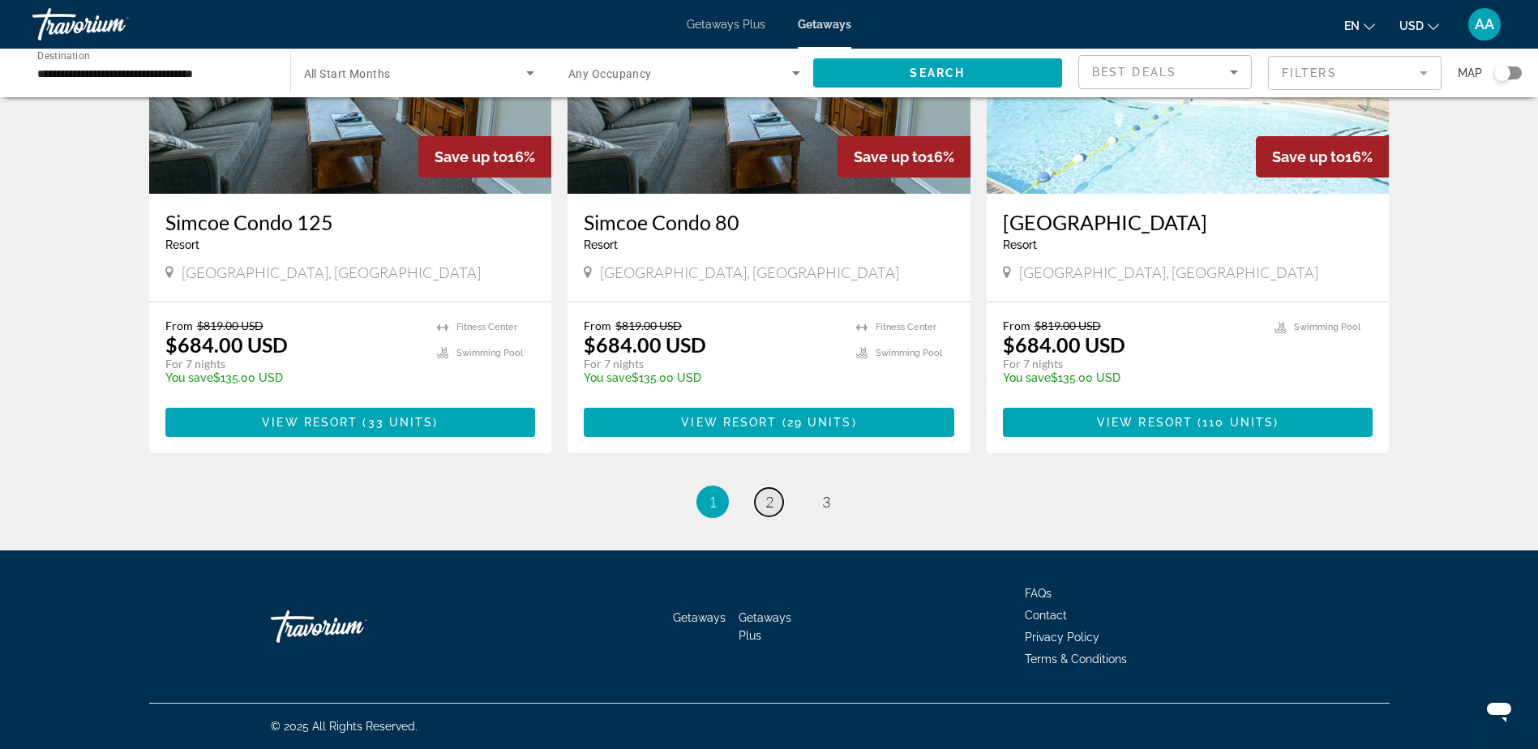
click at [773, 502] on span "2" at bounding box center [770, 502] width 8 height 18
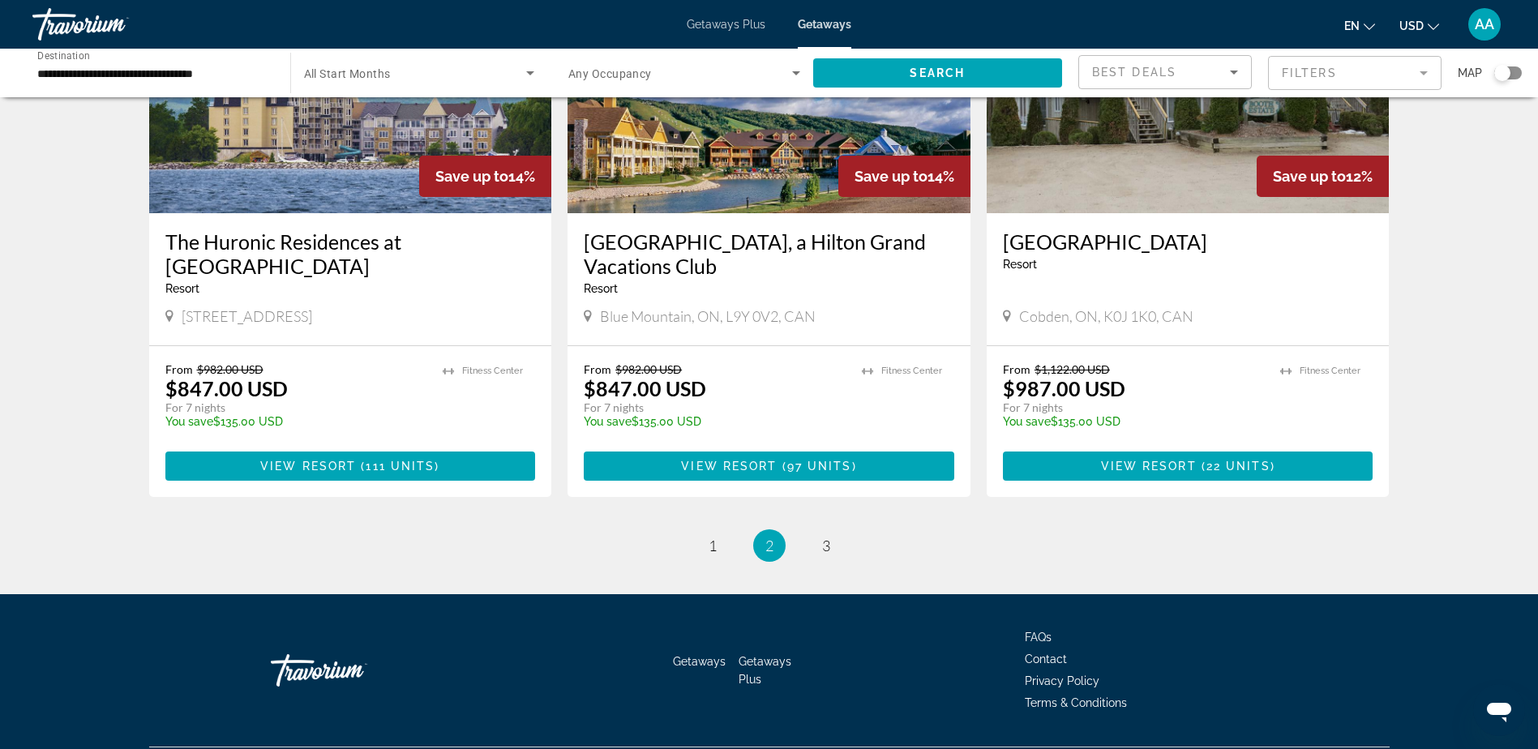
scroll to position [1946, 0]
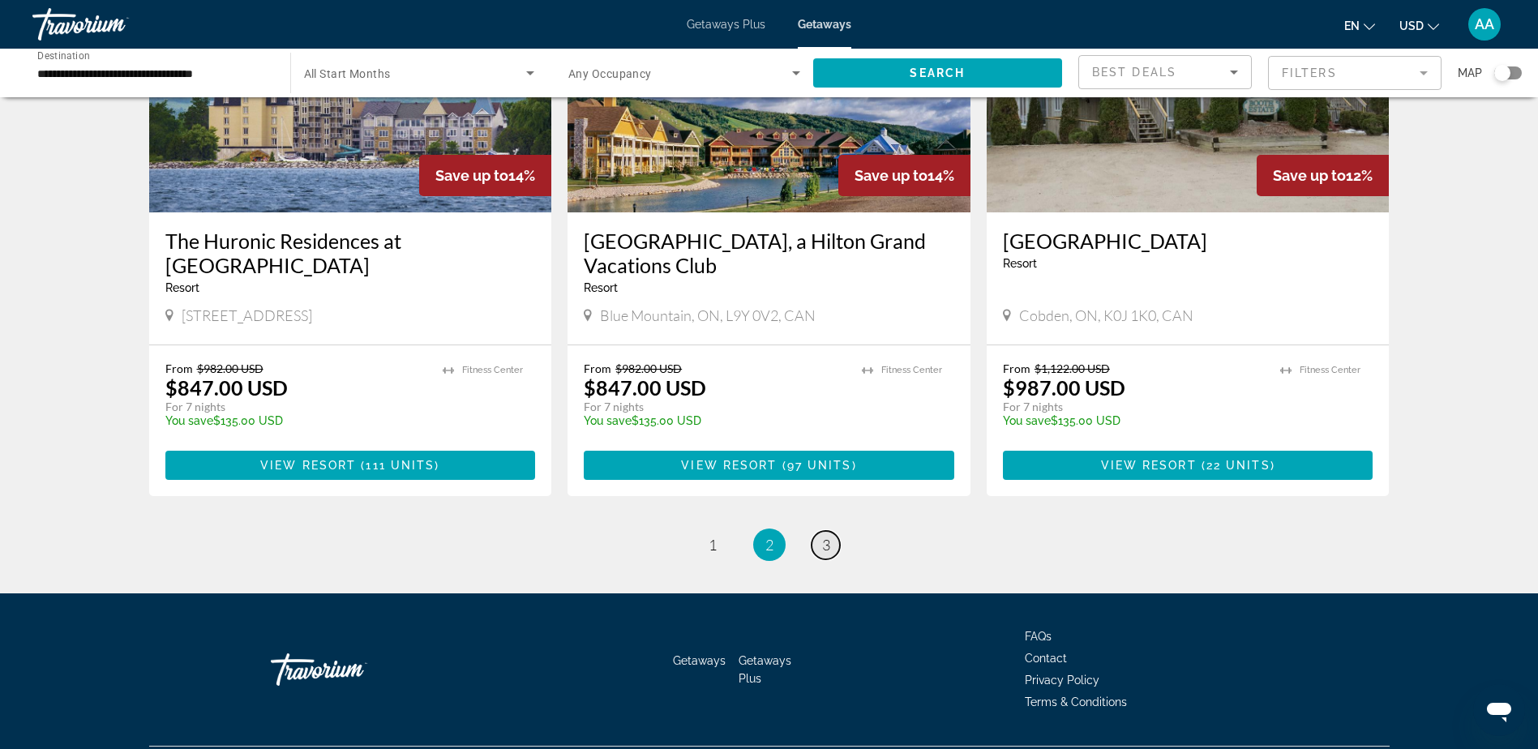
click at [831, 531] on link "page 3" at bounding box center [826, 545] width 28 height 28
